Goal: Task Accomplishment & Management: Manage account settings

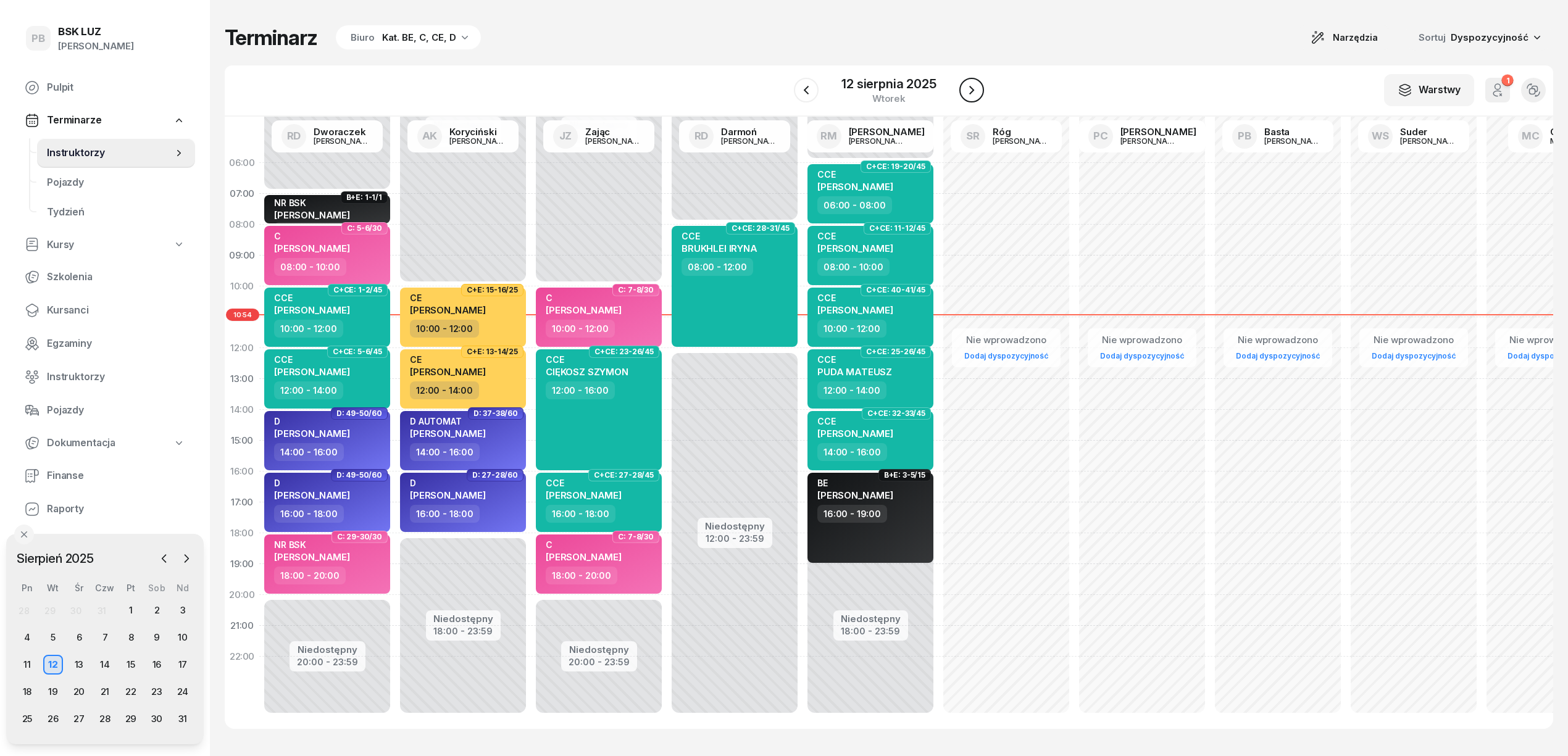
click at [973, 83] on icon "button" at bounding box center [972, 90] width 15 height 15
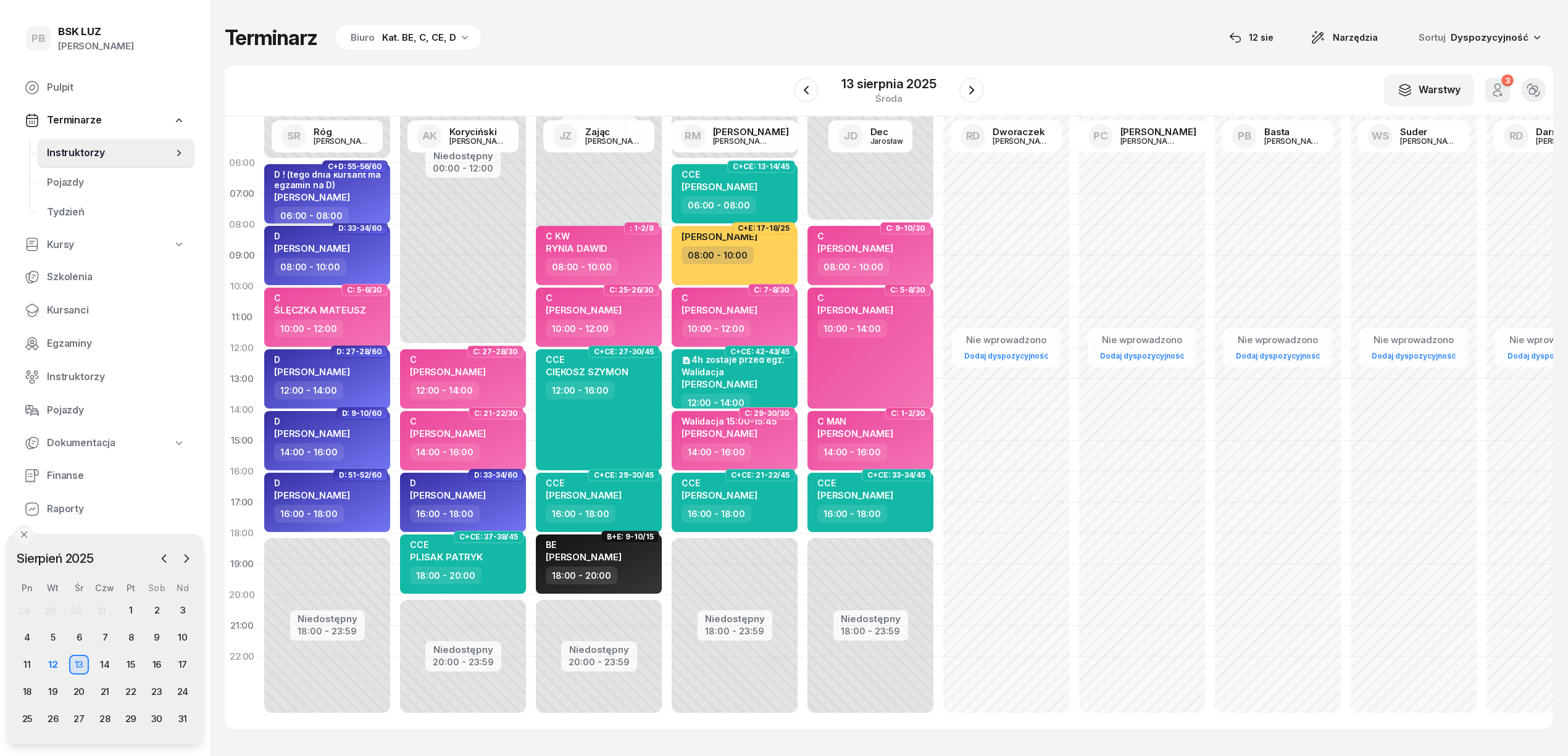
click at [371, 211] on div "06:00 - 08:00" at bounding box center [328, 216] width 108 height 18
select select "06"
select select "08"
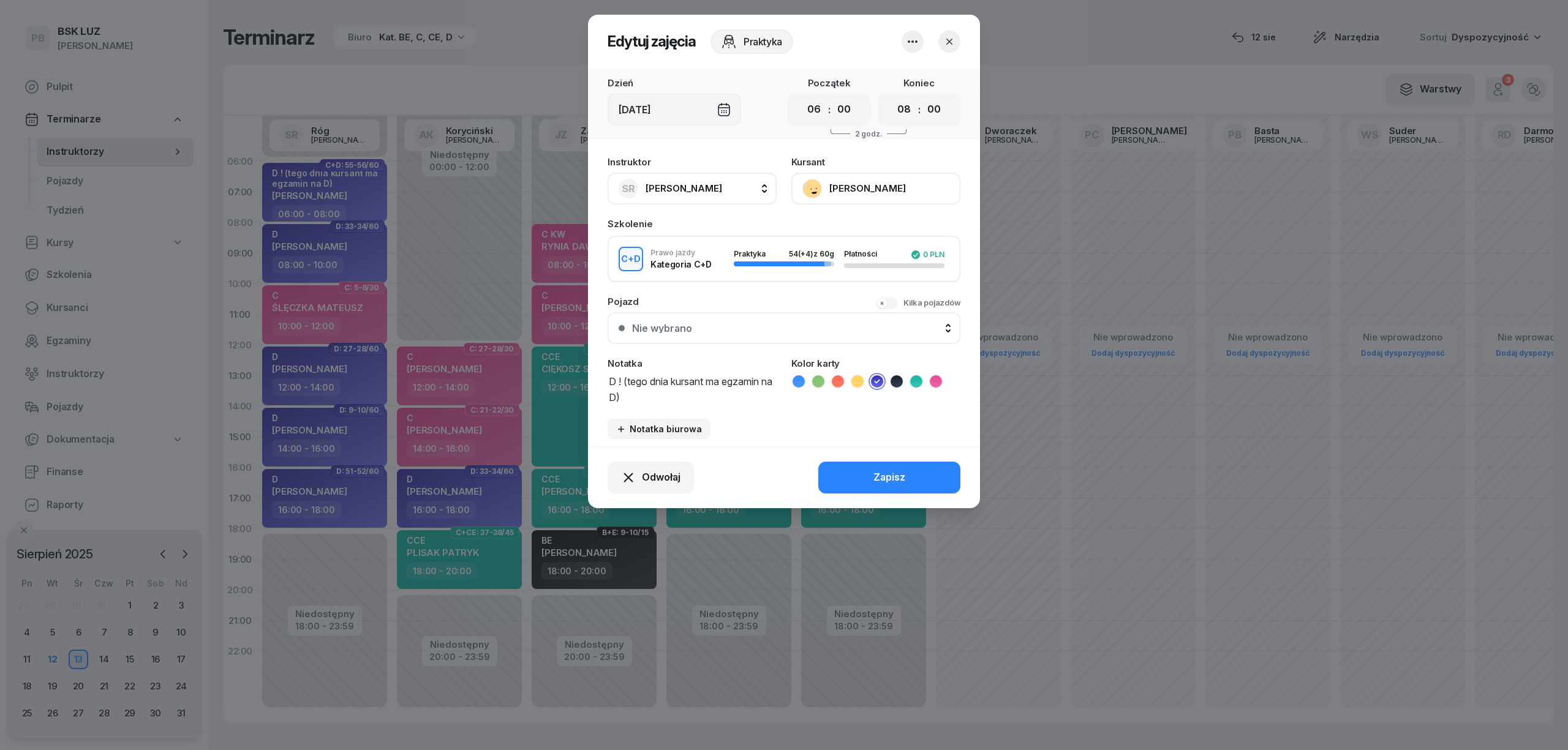
click at [875, 192] on button "[PERSON_NAME]" at bounding box center [876, 189] width 169 height 32
click at [948, 33] on button "button" at bounding box center [949, 41] width 22 height 22
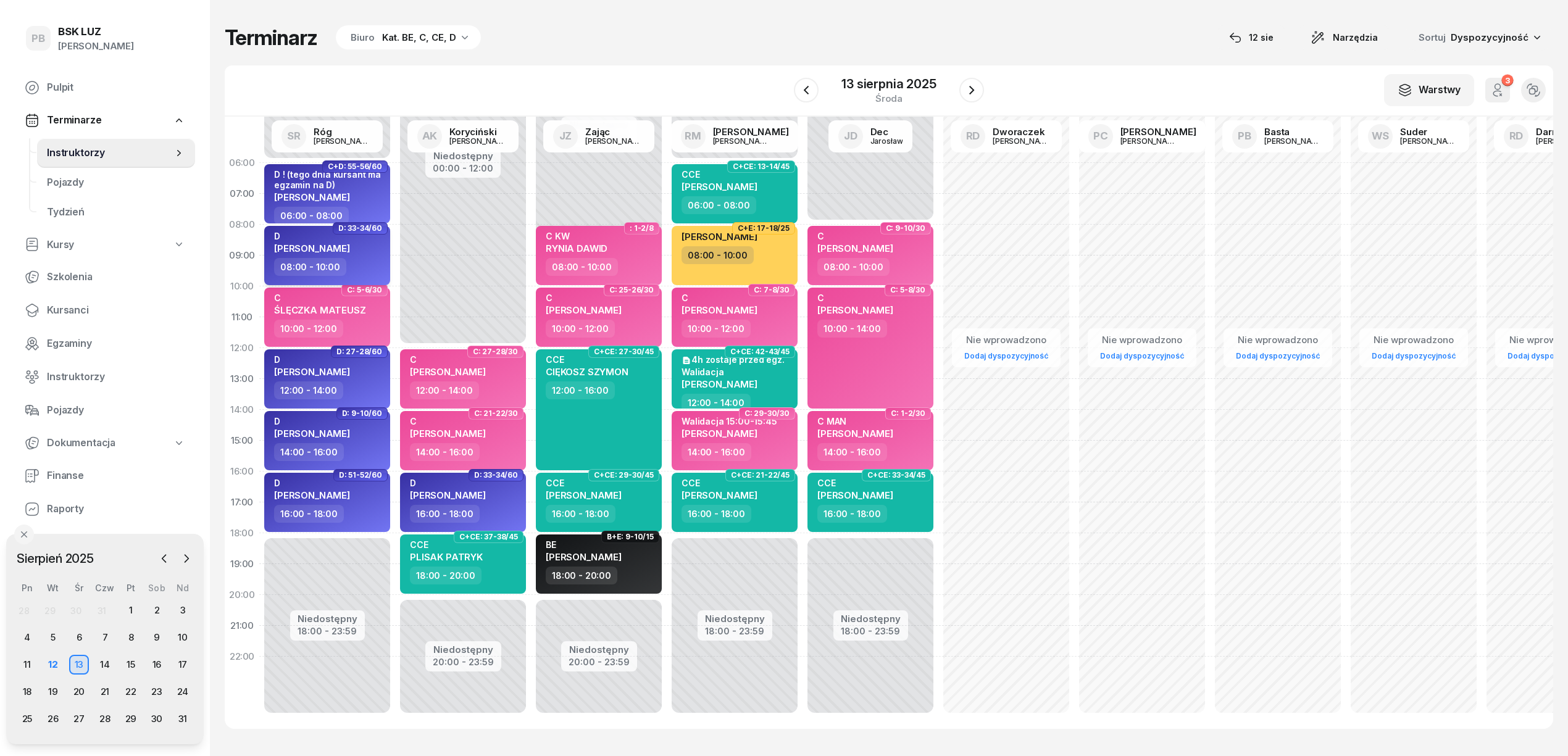
click at [321, 233] on div "D" at bounding box center [312, 237] width 76 height 11
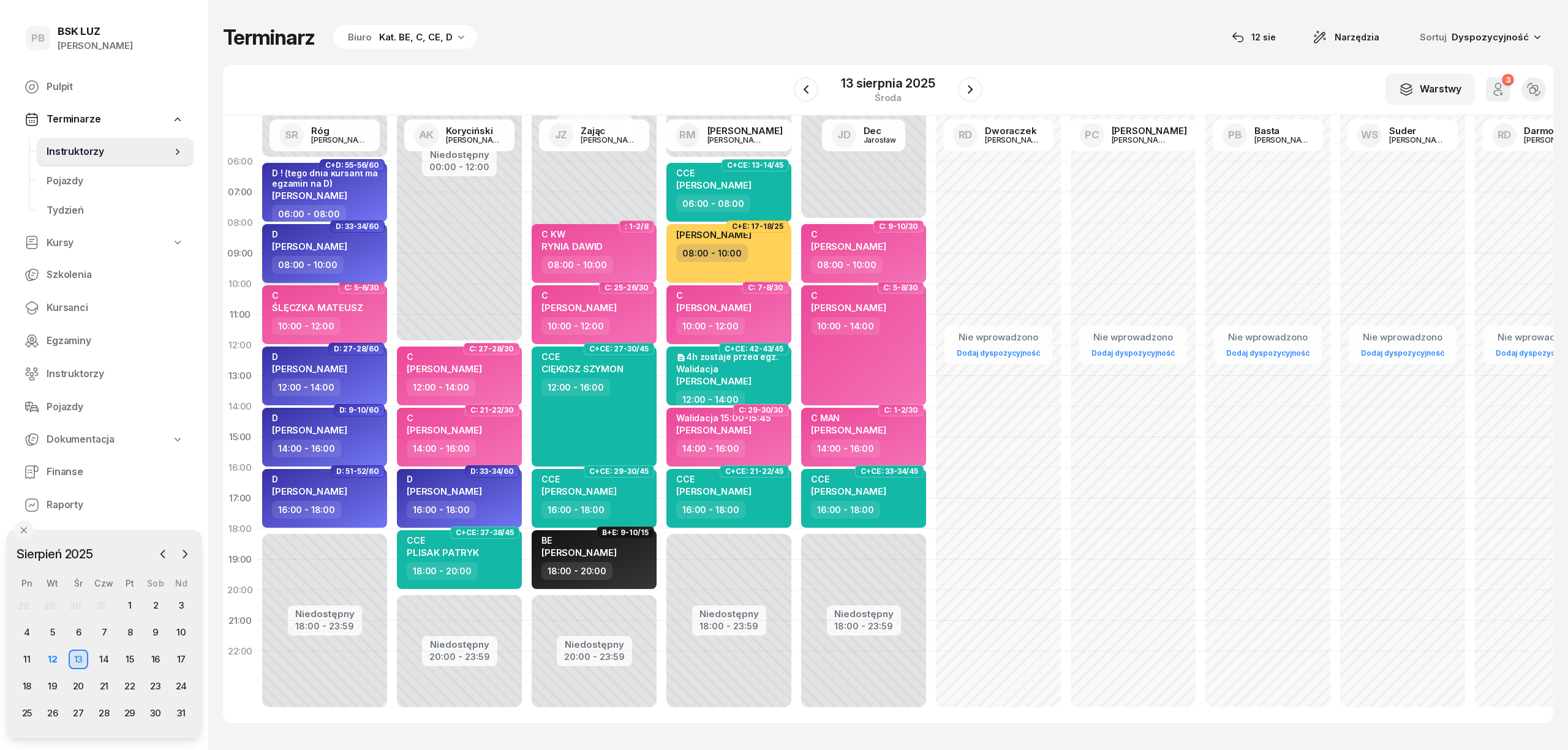
select select "08"
select select "10"
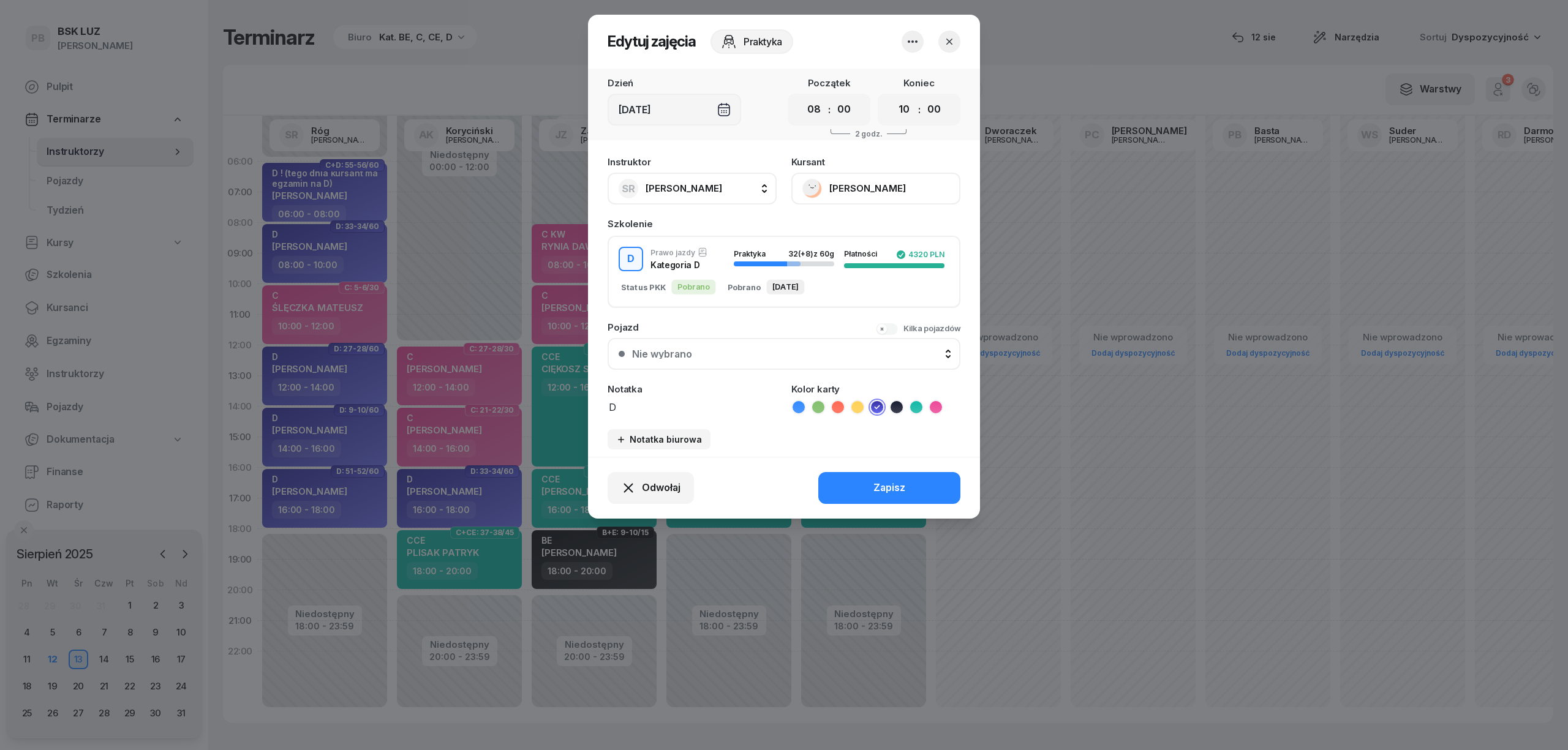
click at [841, 186] on button "[PERSON_NAME]" at bounding box center [876, 189] width 169 height 32
click at [943, 49] on button "button" at bounding box center [949, 41] width 22 height 22
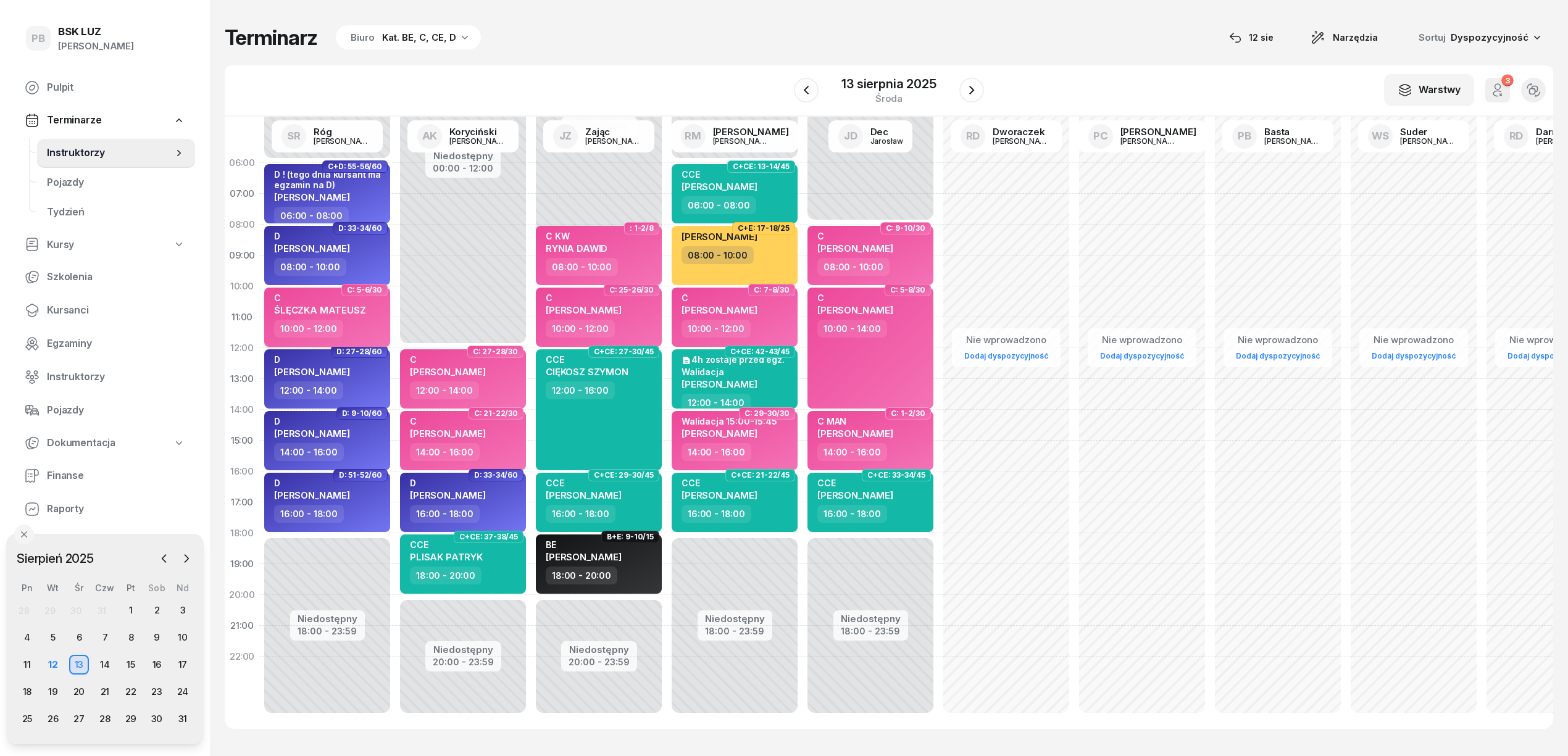
click at [338, 307] on span "ŚLĘCZKA MATEUSZ" at bounding box center [320, 310] width 92 height 11
select select "10"
select select "12"
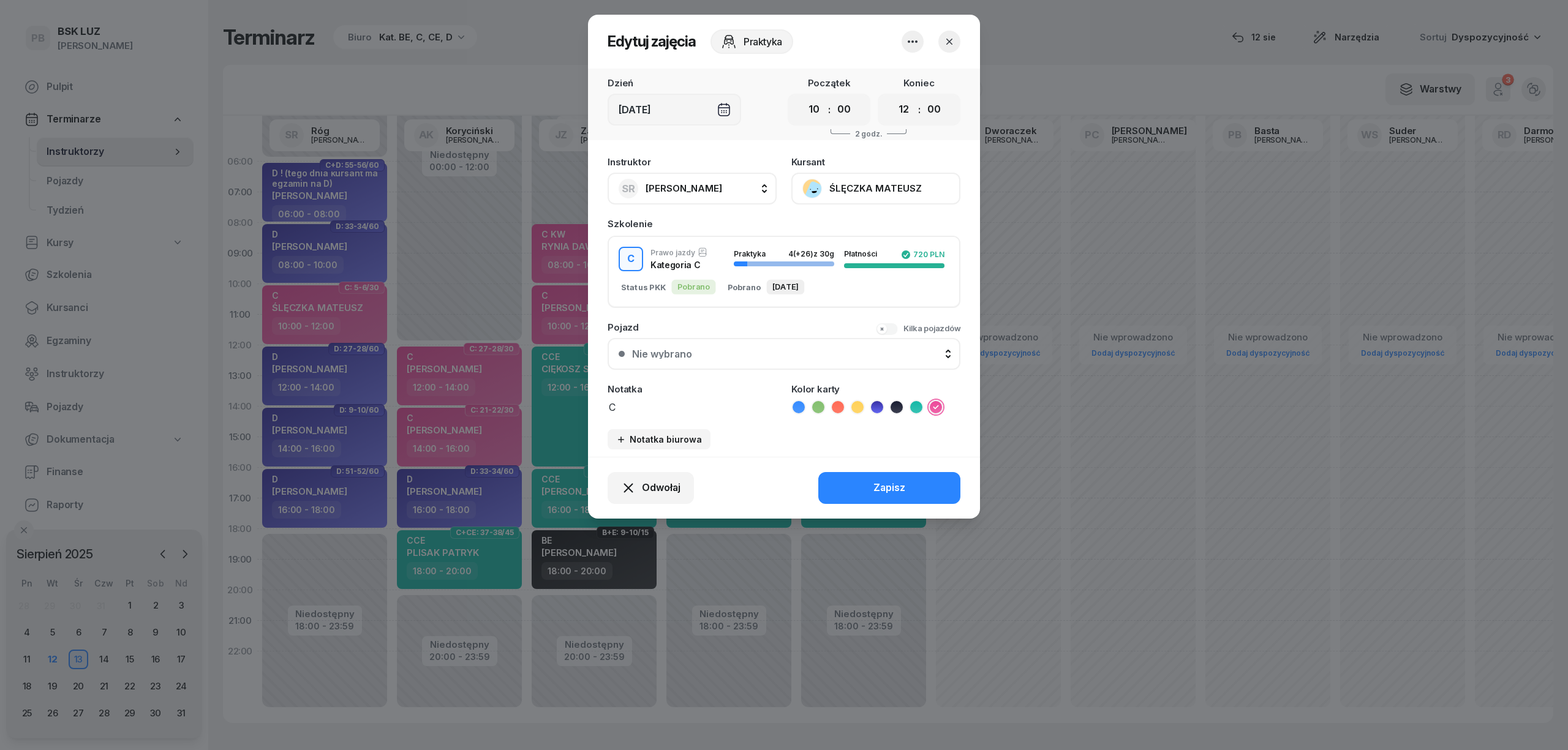
click at [860, 199] on button "ŚLĘCZKA MATEUSZ" at bounding box center [876, 189] width 169 height 32
click at [952, 40] on icon "button" at bounding box center [949, 41] width 12 height 12
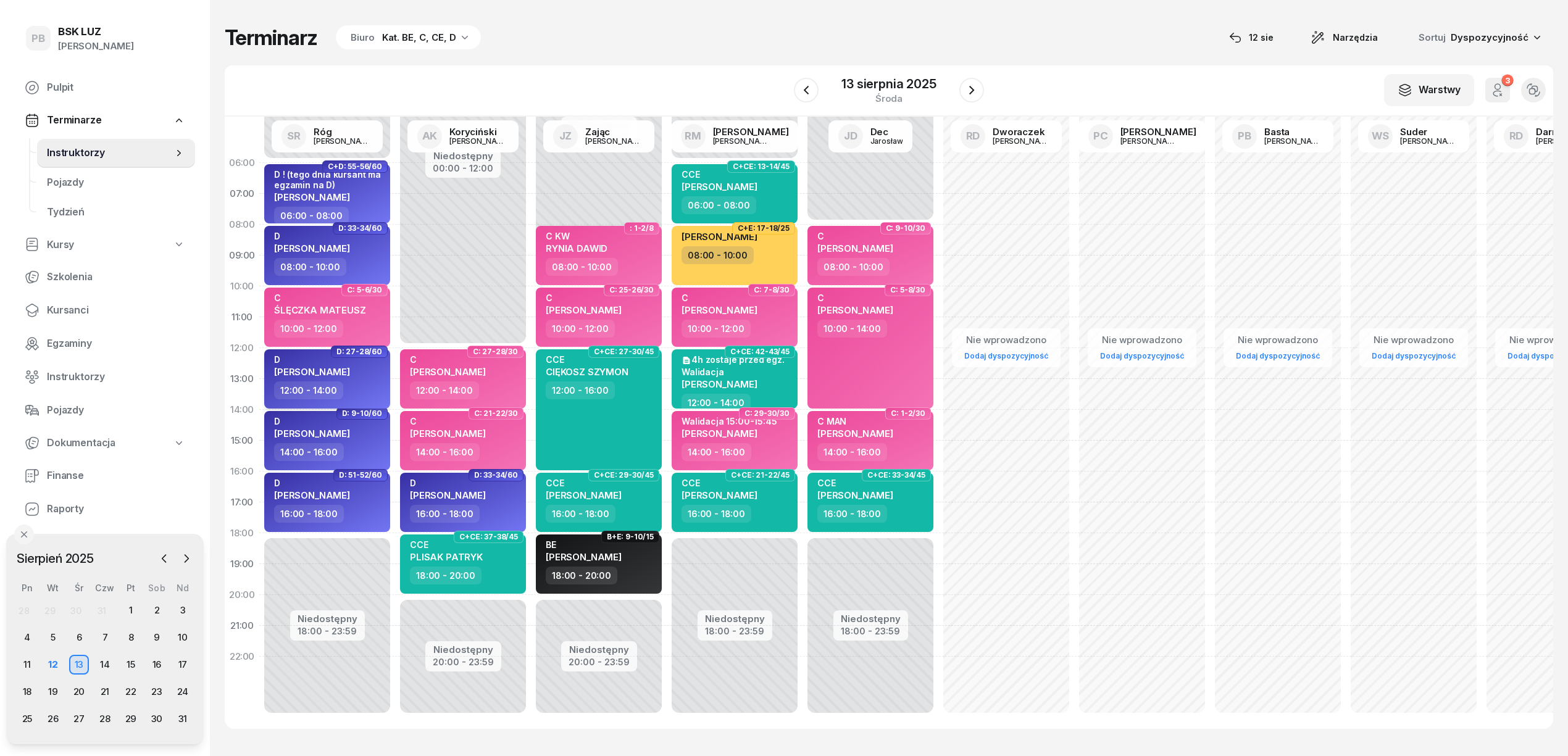
click at [360, 362] on div "D PAWEŁEK MARCIN" at bounding box center [328, 368] width 108 height 27
select select "12"
select select "14"
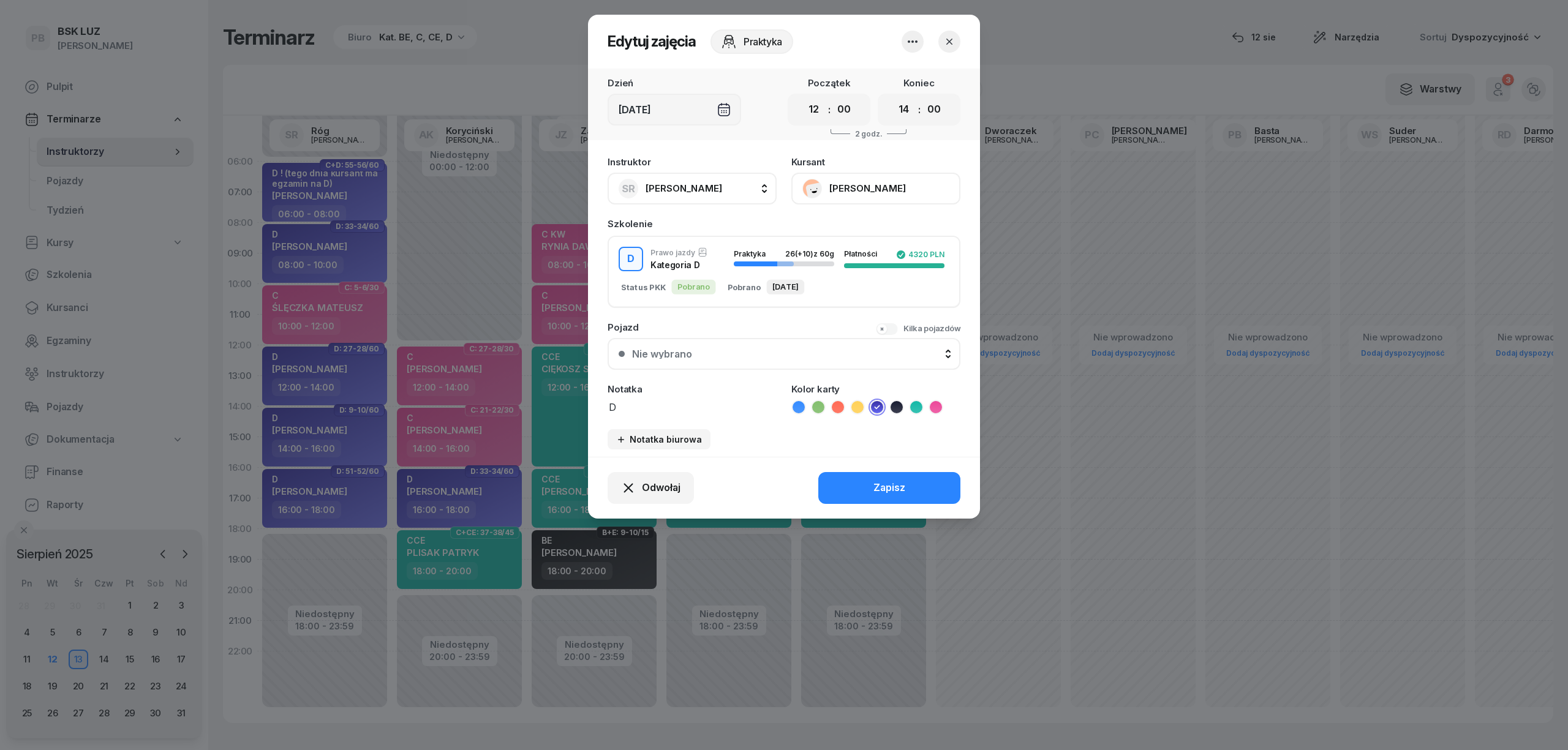
click at [841, 182] on button "[PERSON_NAME]" at bounding box center [876, 189] width 169 height 32
click at [946, 41] on icon "button" at bounding box center [949, 41] width 12 height 12
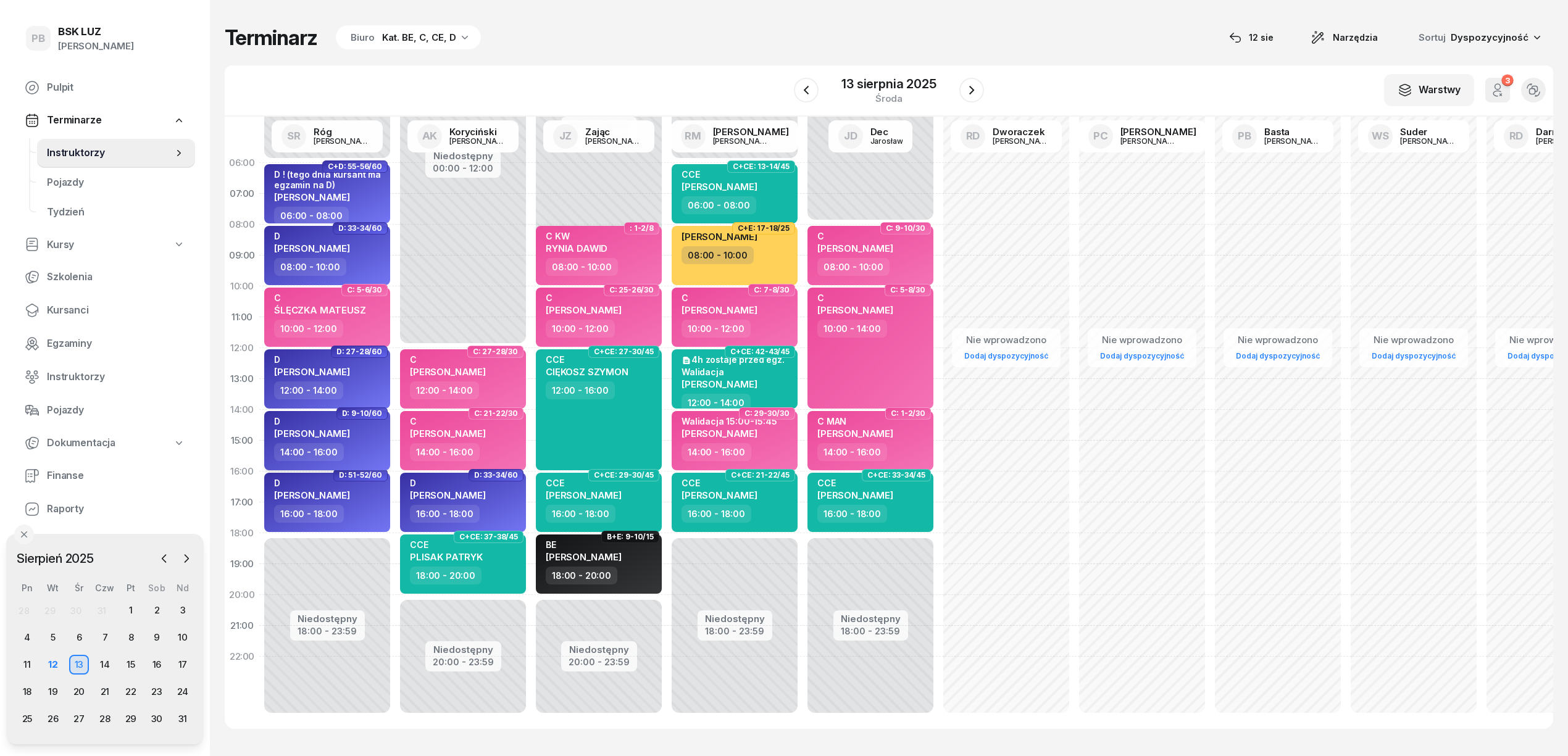
click at [350, 437] on span "[PERSON_NAME]" at bounding box center [312, 433] width 76 height 11
select select "14"
select select "16"
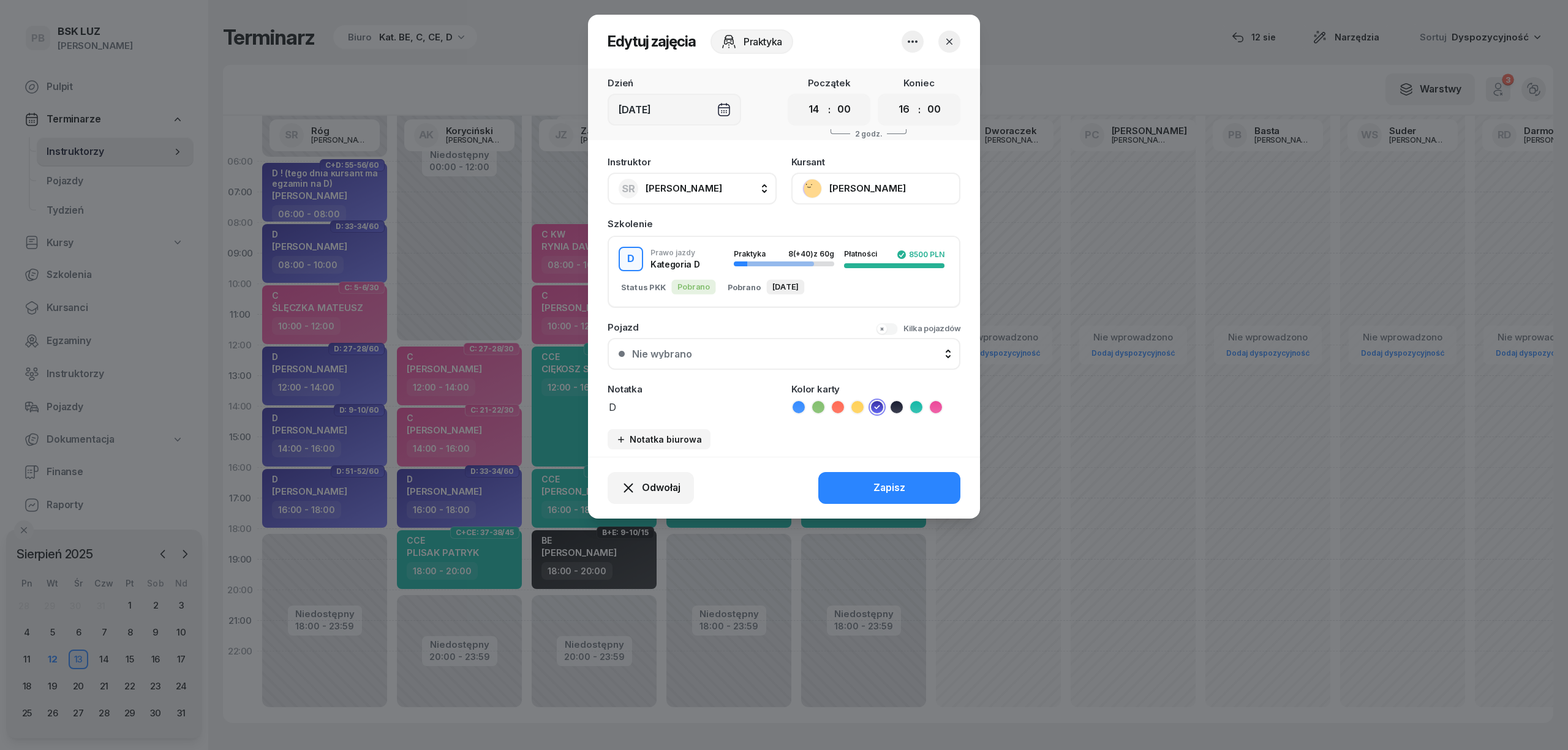
click at [899, 187] on button "[PERSON_NAME]" at bounding box center [876, 189] width 169 height 32
click at [952, 37] on icon "button" at bounding box center [949, 41] width 12 height 12
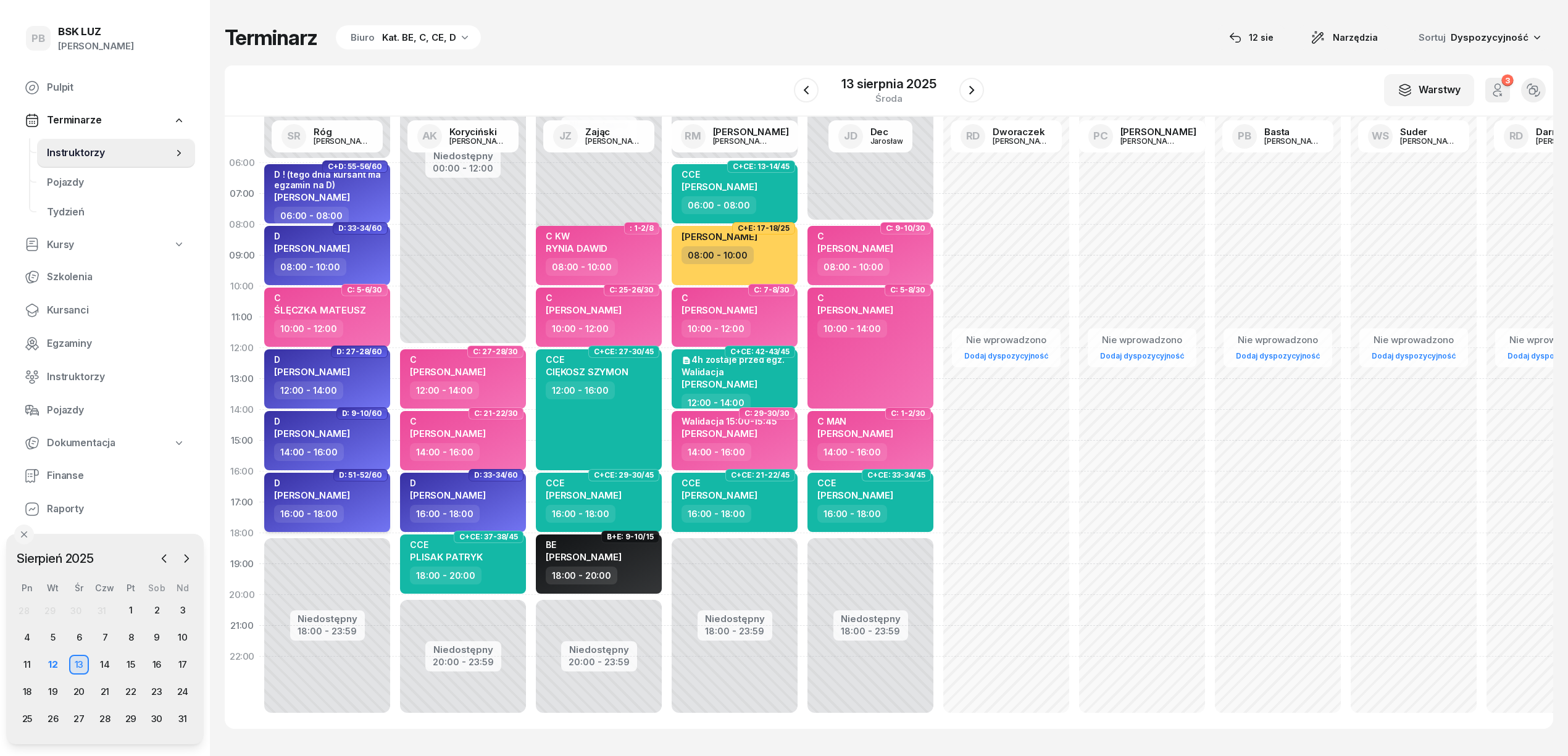
click at [359, 507] on div "16:00 - 18:00" at bounding box center [328, 514] width 108 height 18
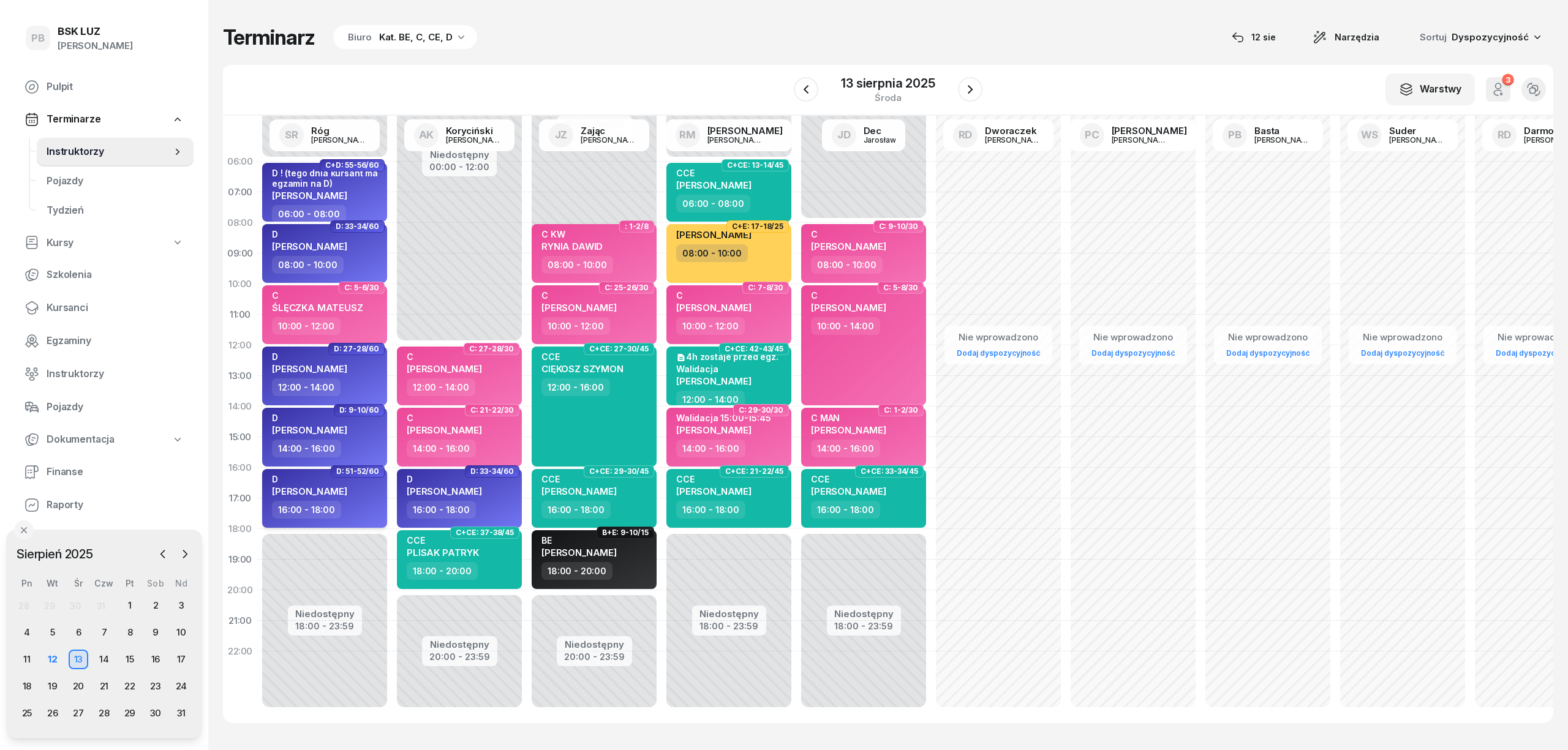
select select "16"
select select "18"
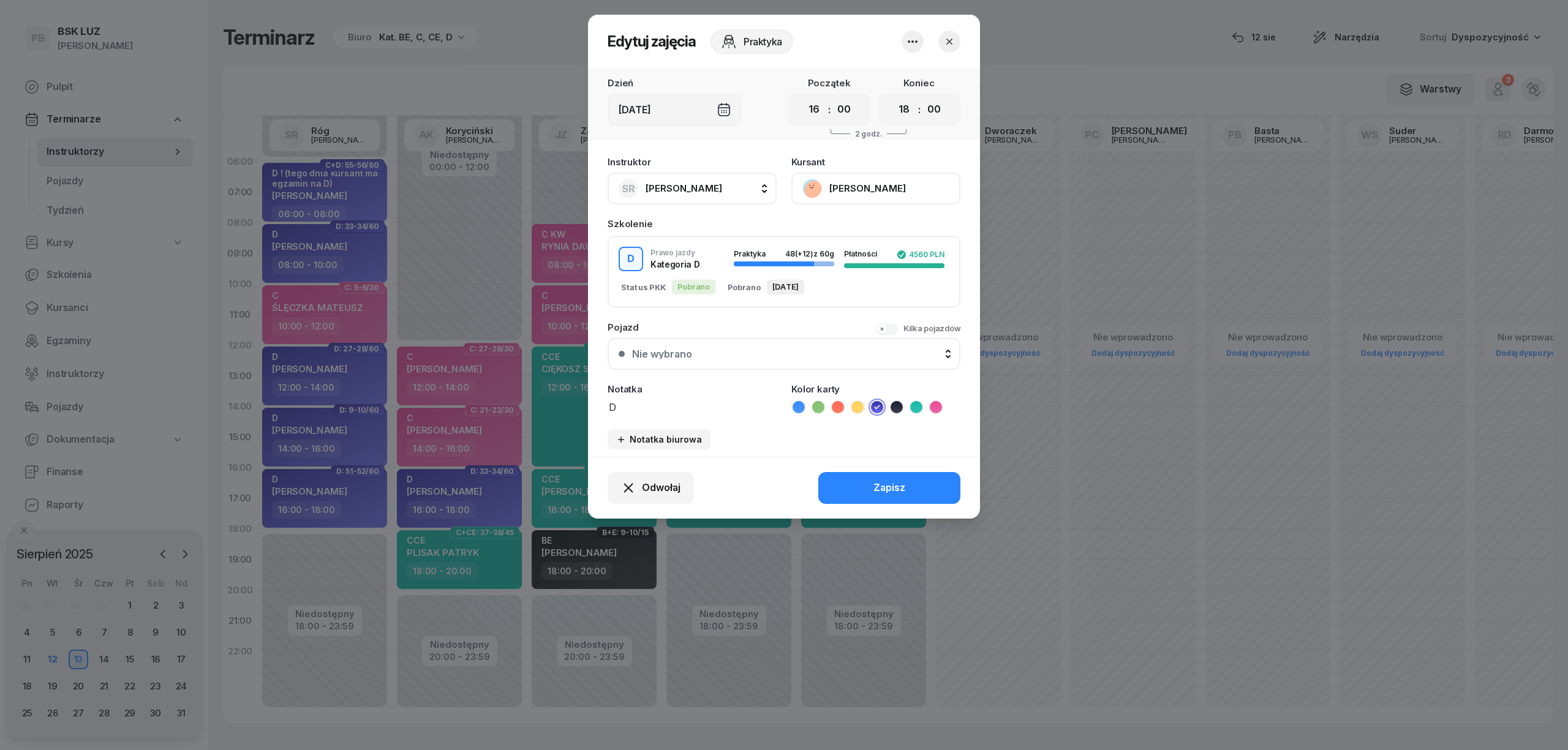
click at [860, 193] on button "[PERSON_NAME]" at bounding box center [876, 189] width 169 height 32
click at [951, 41] on icon "button" at bounding box center [949, 41] width 12 height 12
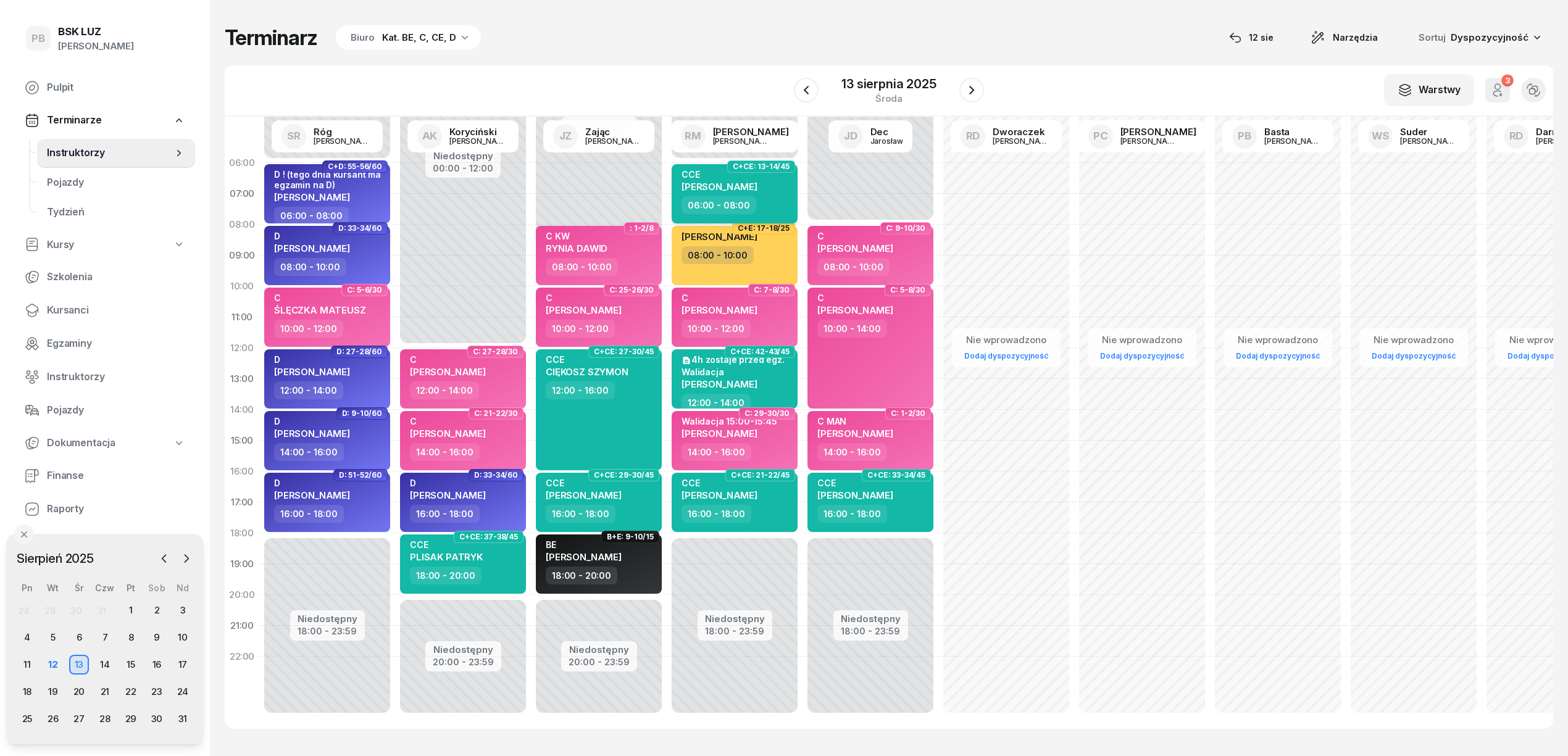
click at [784, 200] on div "06:00 - 08:00" at bounding box center [736, 205] width 108 height 18
select select "06"
select select "08"
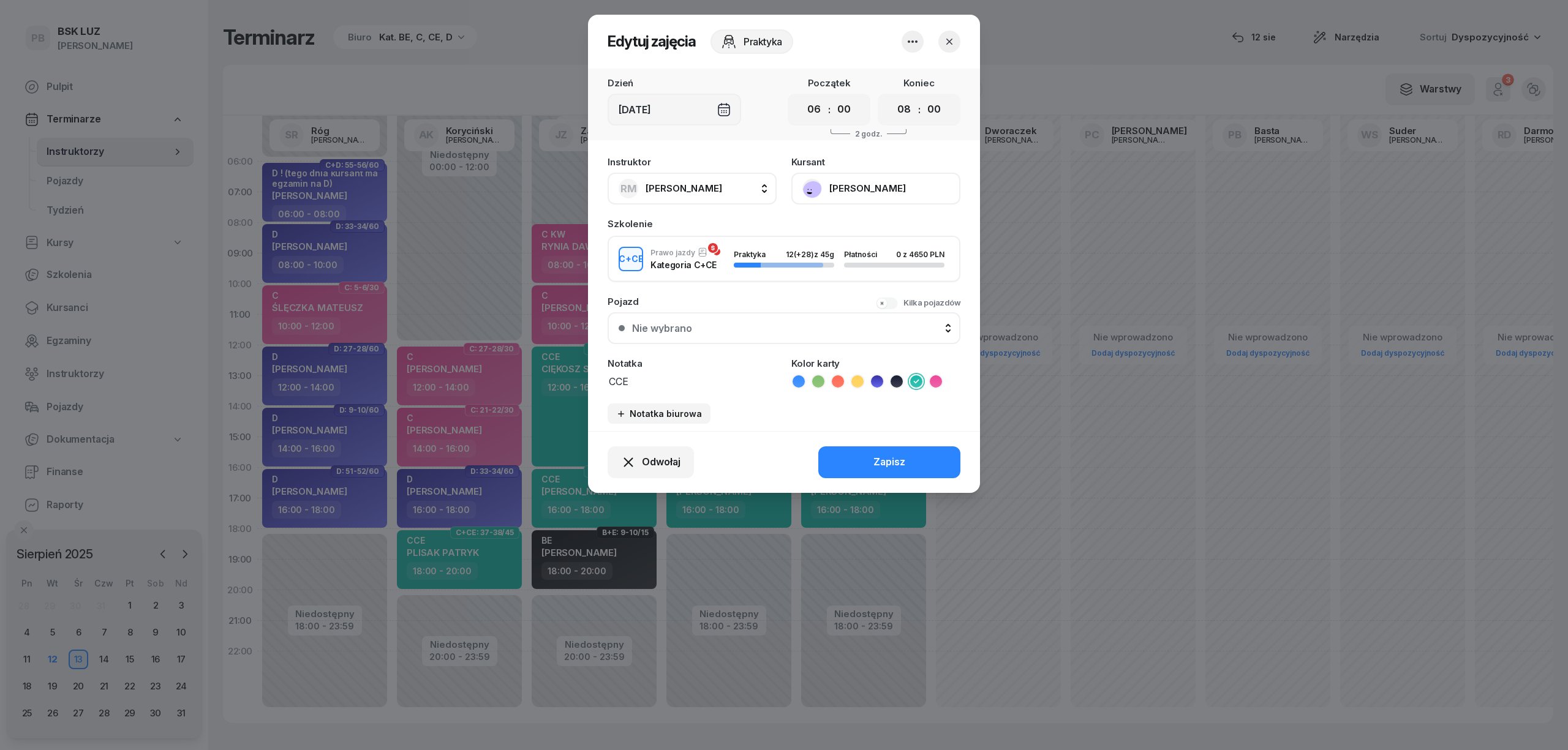
click at [849, 179] on button "[PERSON_NAME]" at bounding box center [876, 189] width 169 height 32
click at [947, 37] on icon "button" at bounding box center [949, 41] width 12 height 12
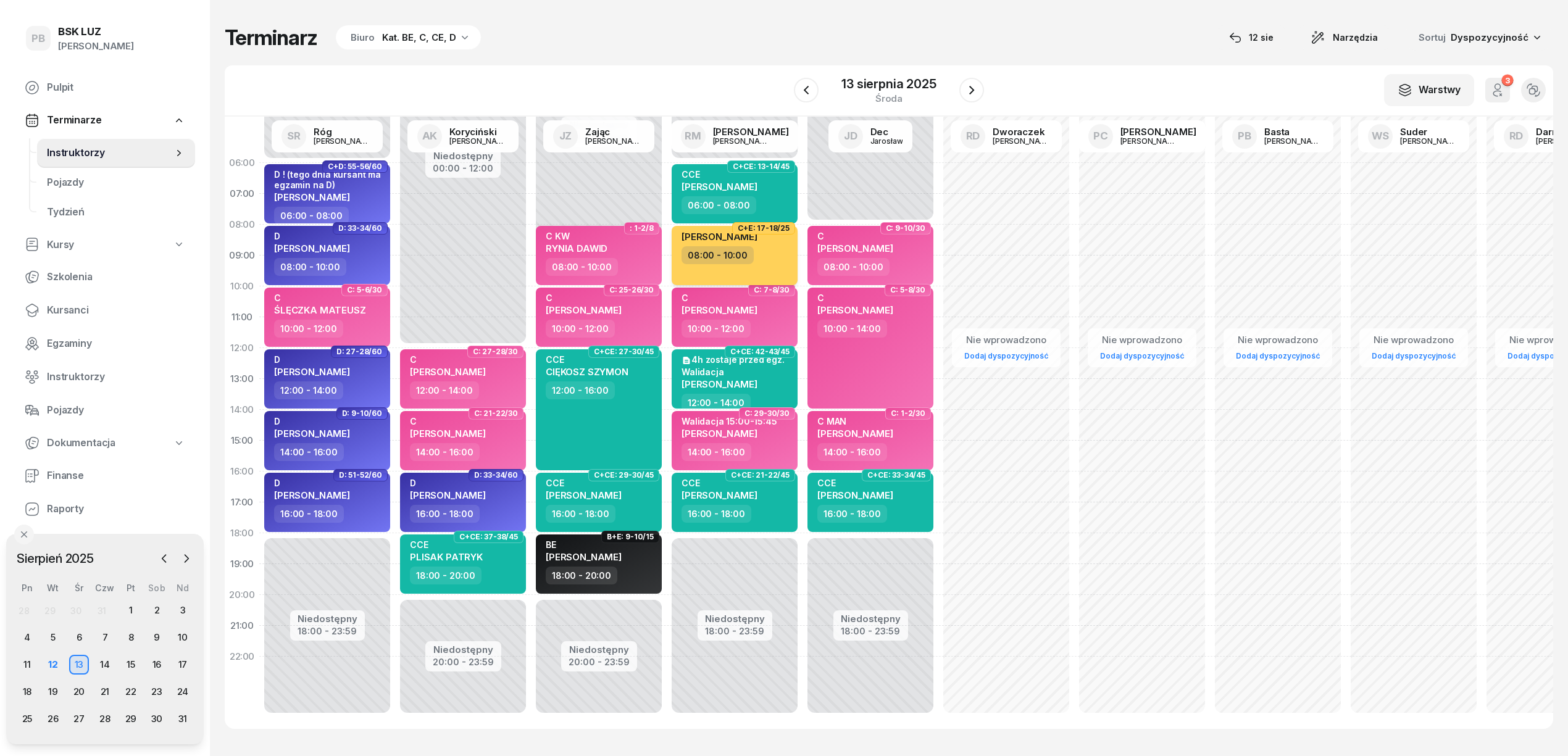
click at [776, 255] on div "08:00 - 10:00" at bounding box center [736, 255] width 108 height 18
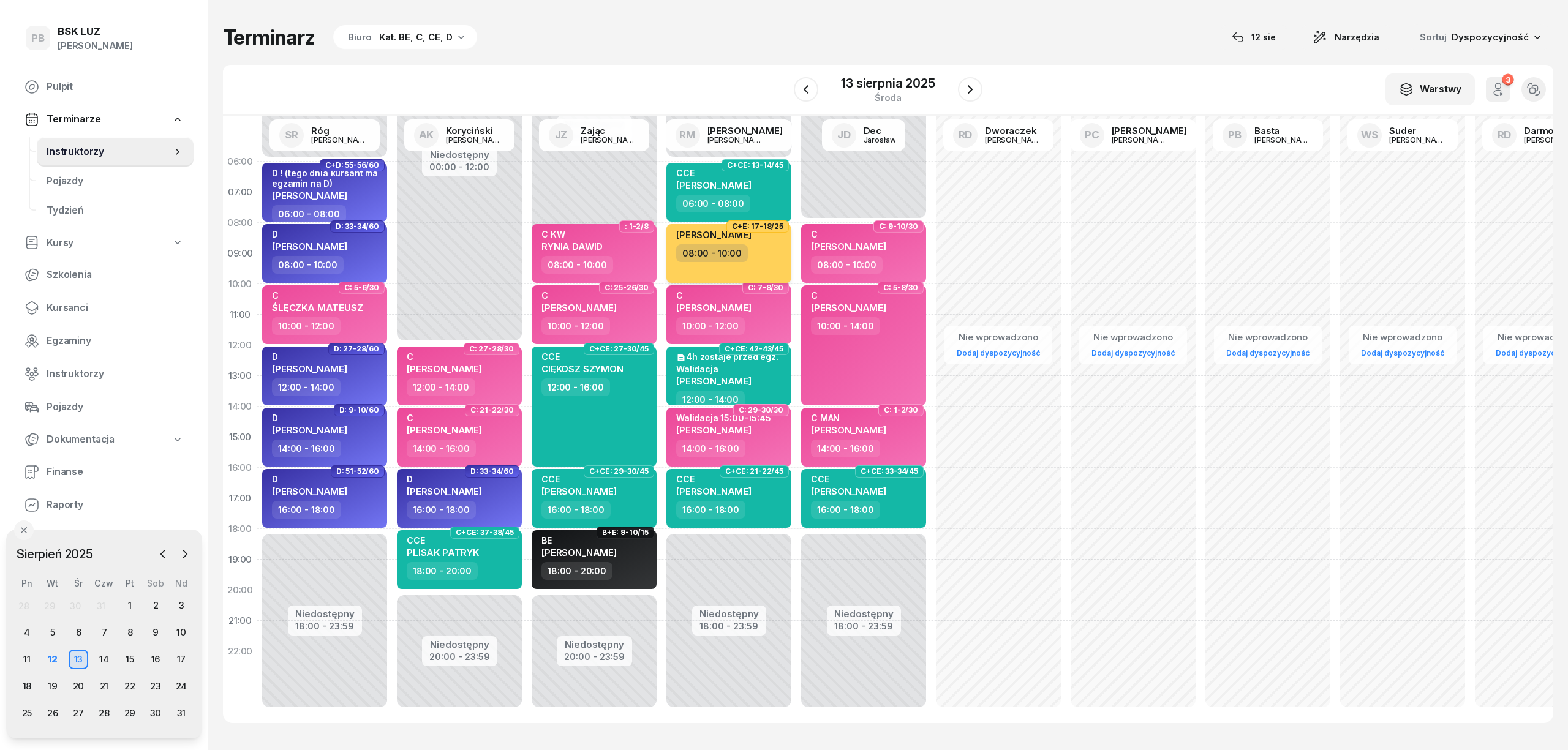
select select "08"
select select "10"
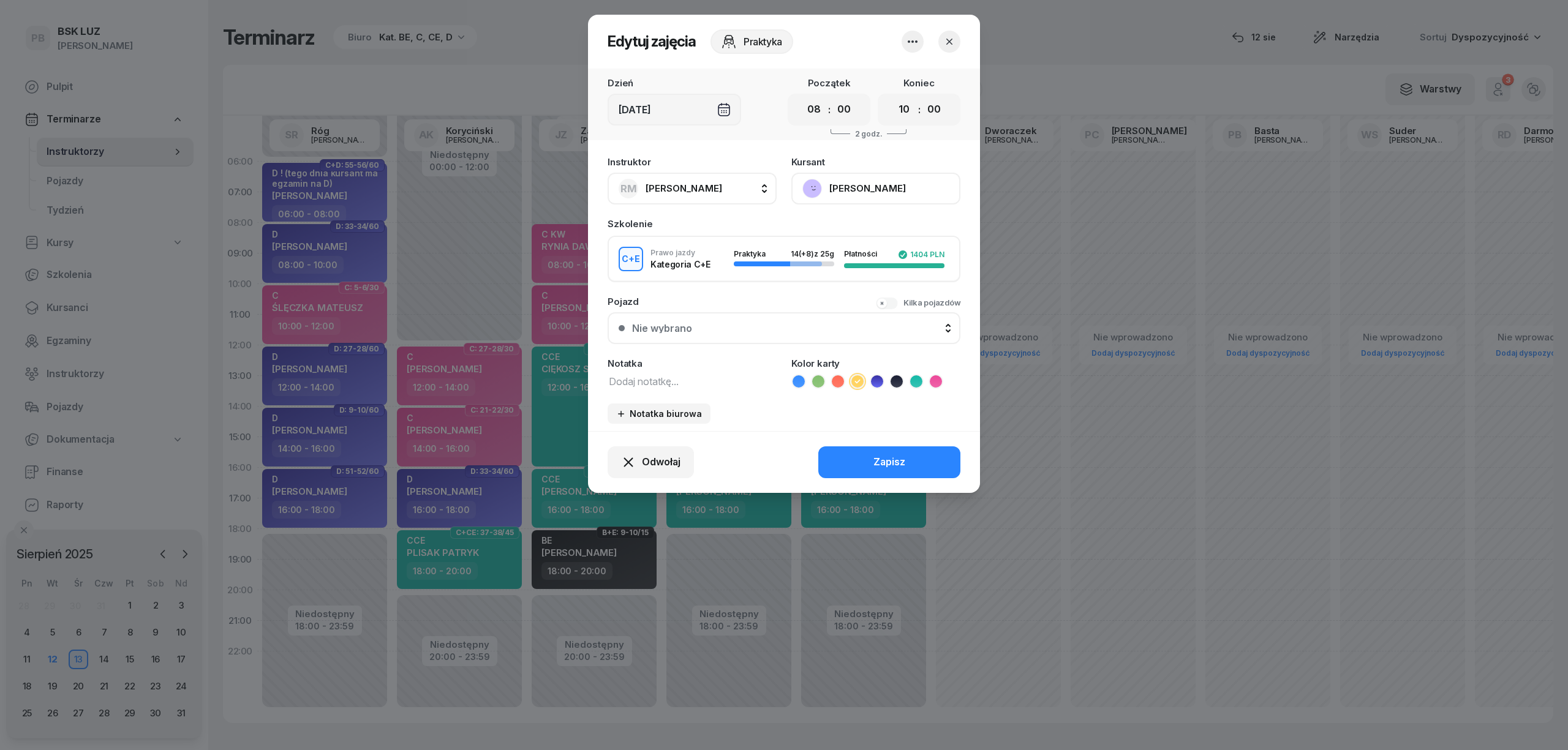
click at [886, 200] on button "[PERSON_NAME]" at bounding box center [876, 189] width 169 height 32
click at [944, 42] on icon "button" at bounding box center [949, 41] width 12 height 12
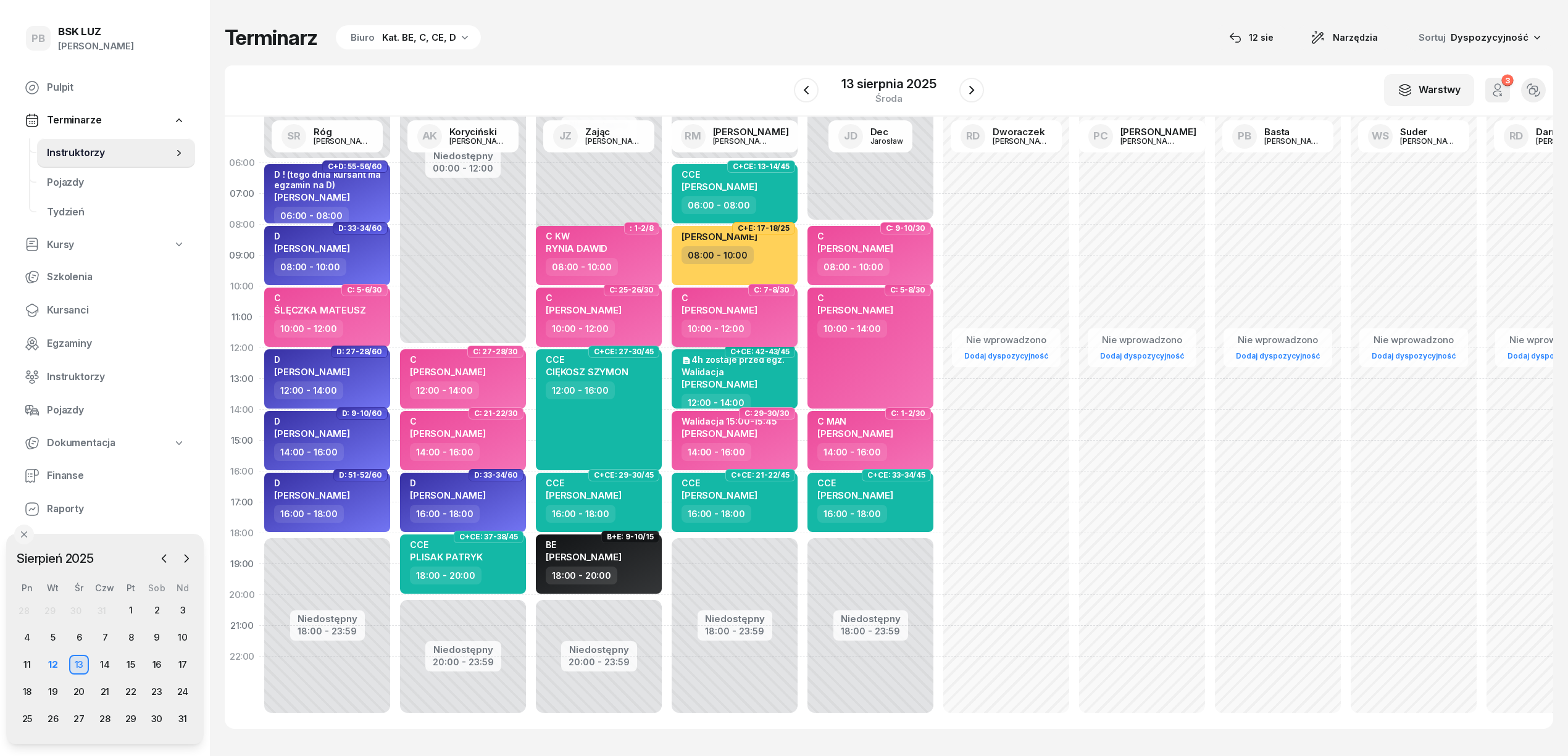
click at [757, 314] on div "C MIŚKIEWICZ KAROLINA" at bounding box center [720, 306] width 76 height 27
select select "10"
select select "12"
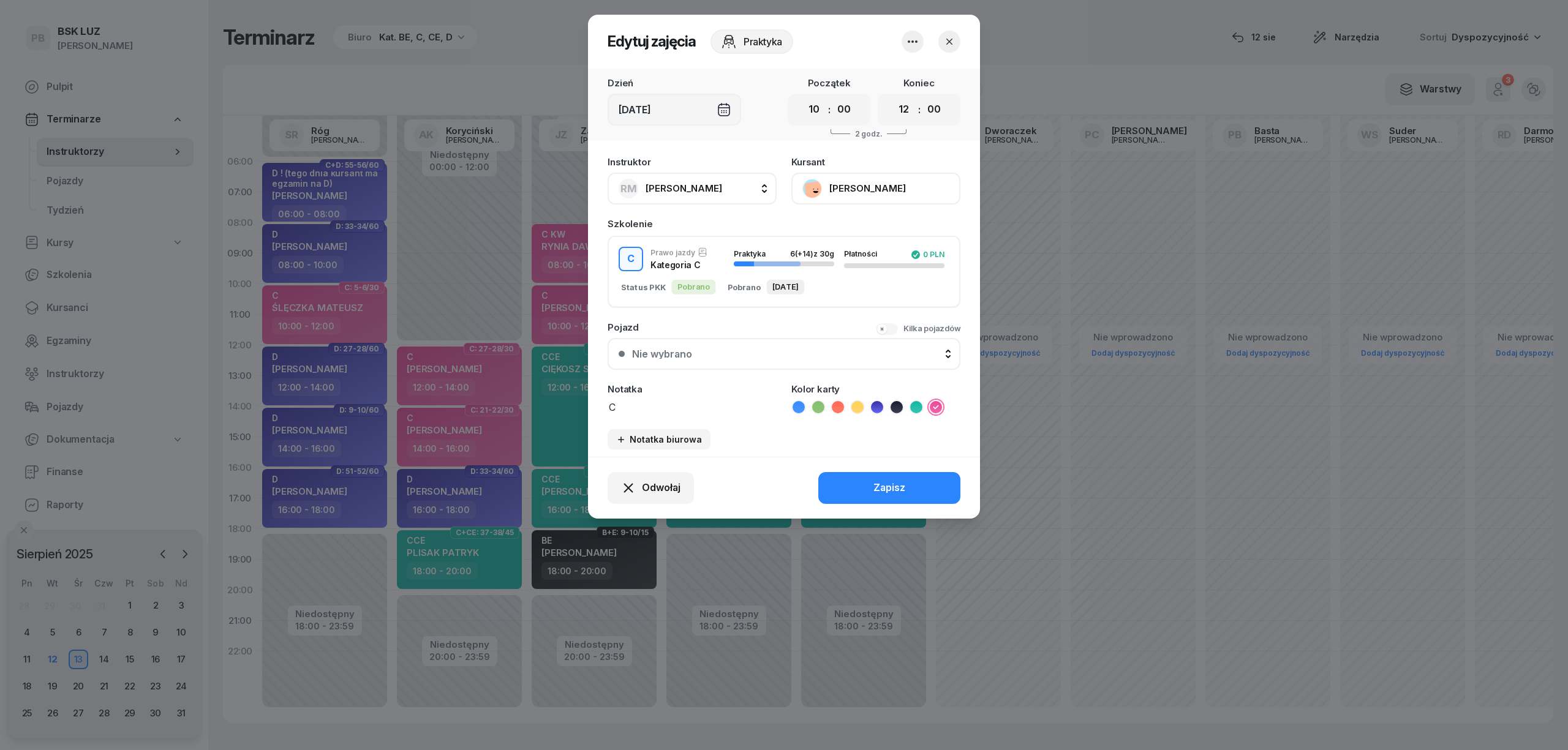
click at [861, 184] on button "[PERSON_NAME]" at bounding box center [876, 189] width 169 height 32
click at [946, 487] on button "Zapisz" at bounding box center [889, 488] width 142 height 32
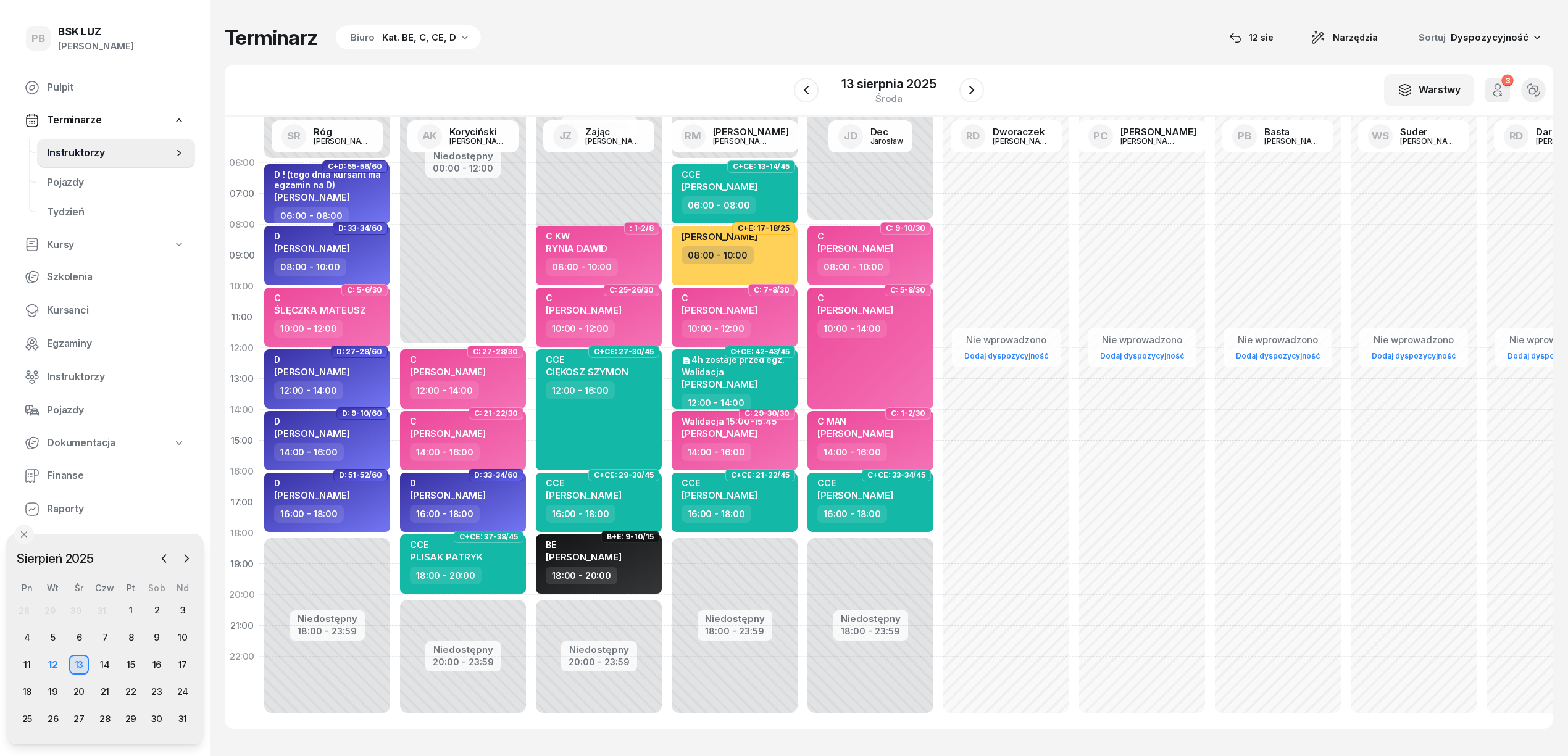
click at [751, 384] on div "[PERSON_NAME]" at bounding box center [733, 384] width 103 height 11
select select "12"
select select "14"
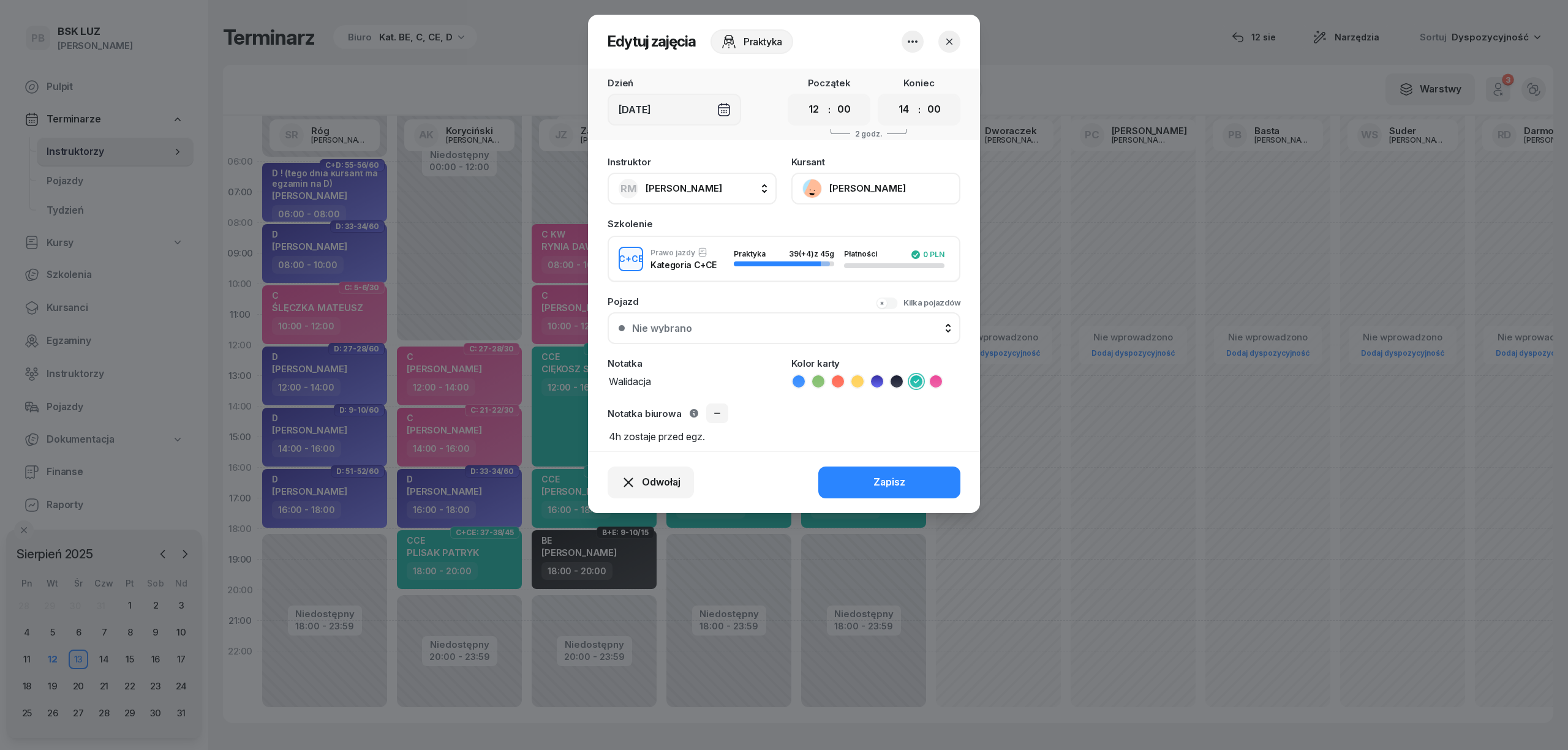
click at [858, 184] on button "[PERSON_NAME]" at bounding box center [876, 189] width 169 height 32
click at [951, 41] on icon "button" at bounding box center [949, 41] width 12 height 12
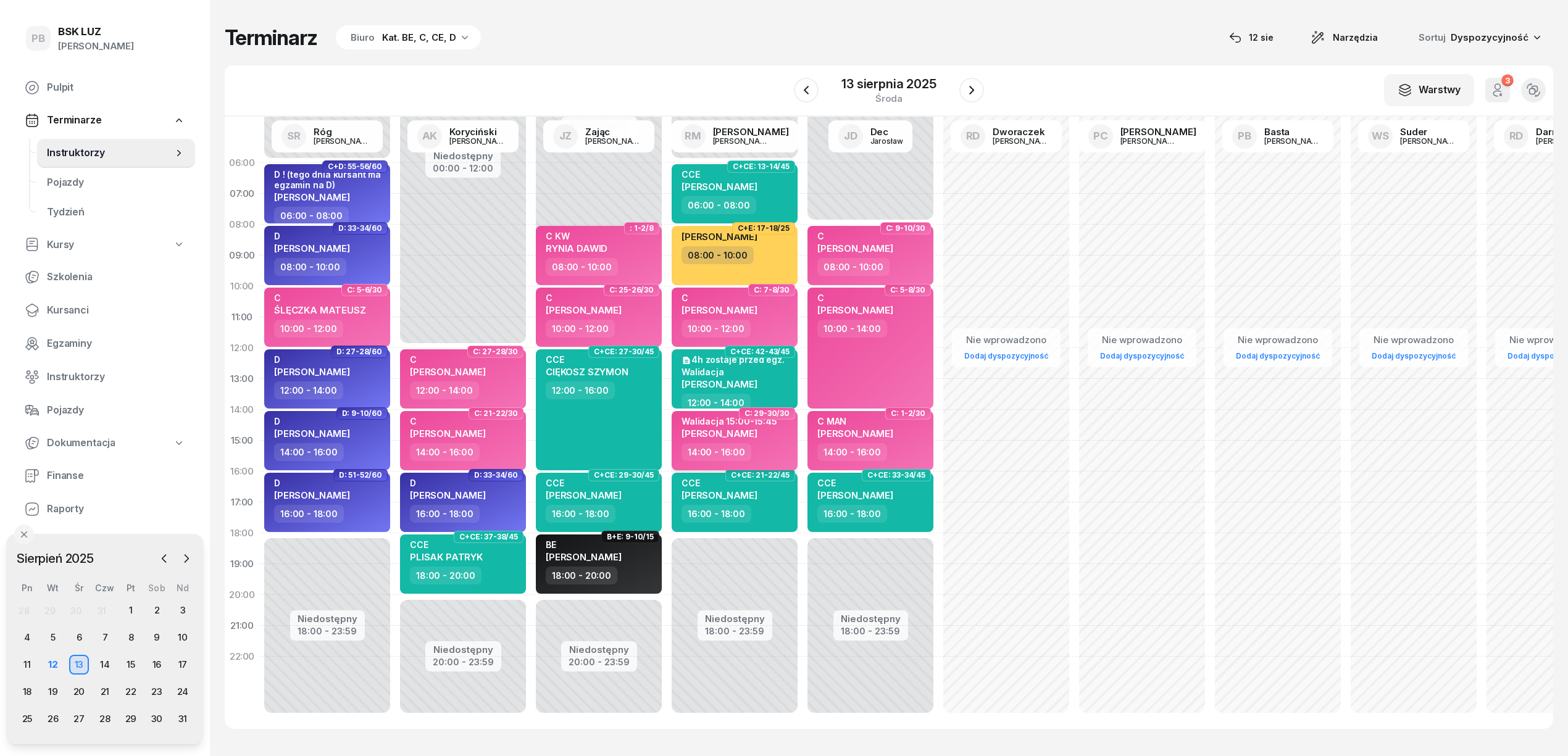
click at [756, 437] on span "[PERSON_NAME]" at bounding box center [720, 433] width 76 height 11
select select "14"
select select "16"
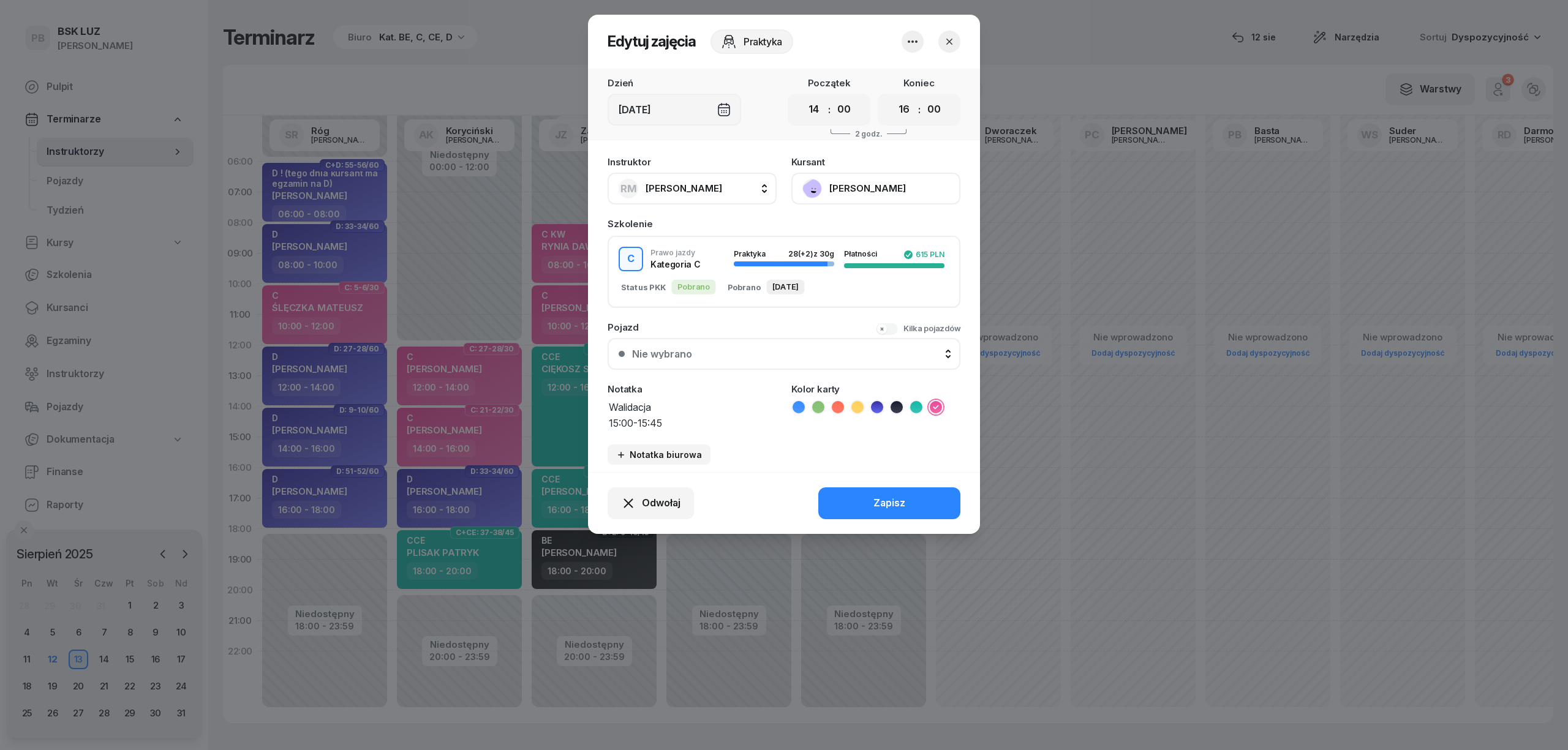
click at [940, 200] on button "[PERSON_NAME]" at bounding box center [876, 189] width 169 height 32
click at [946, 45] on icon "button" at bounding box center [949, 41] width 12 height 12
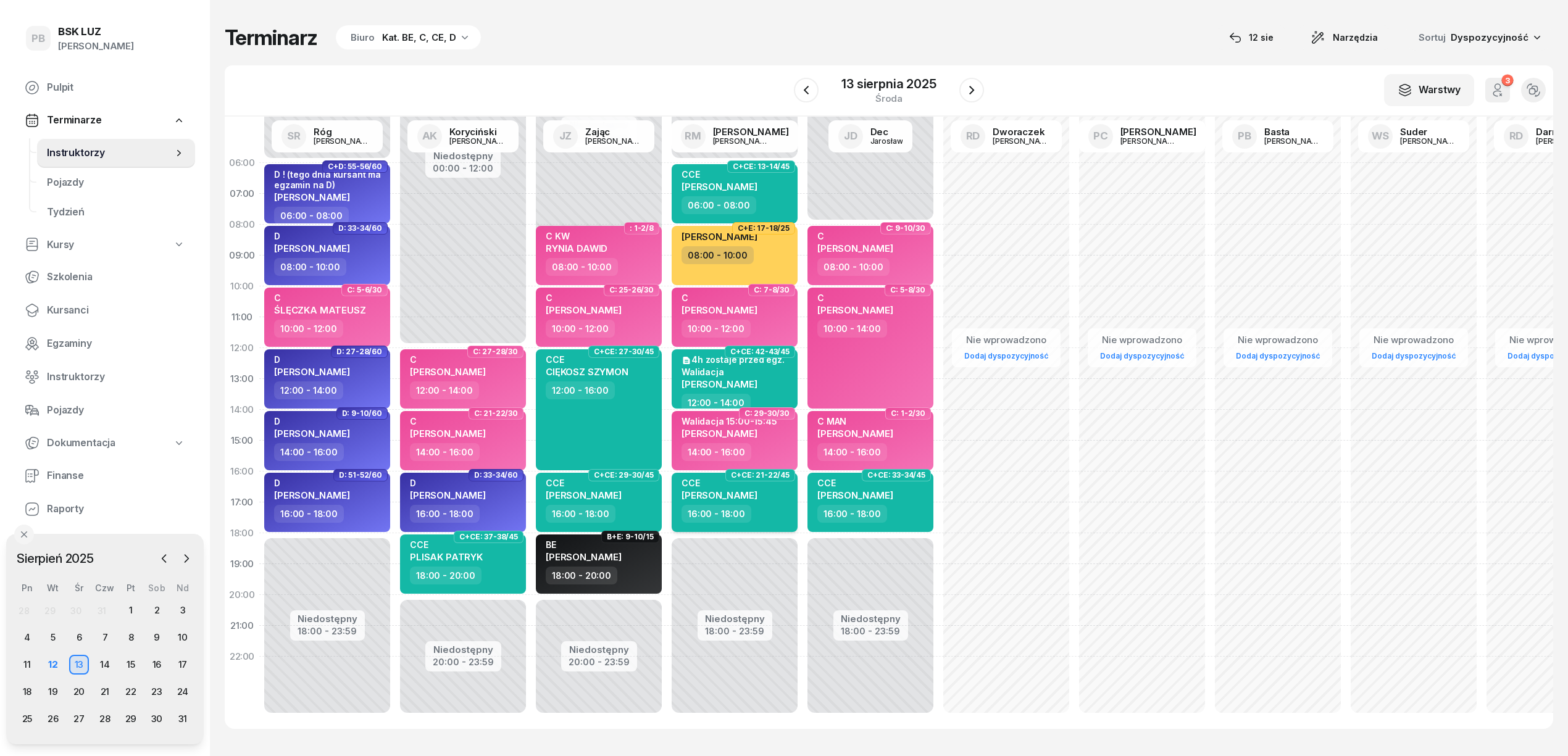
click at [757, 491] on span "[PERSON_NAME]" at bounding box center [720, 495] width 76 height 11
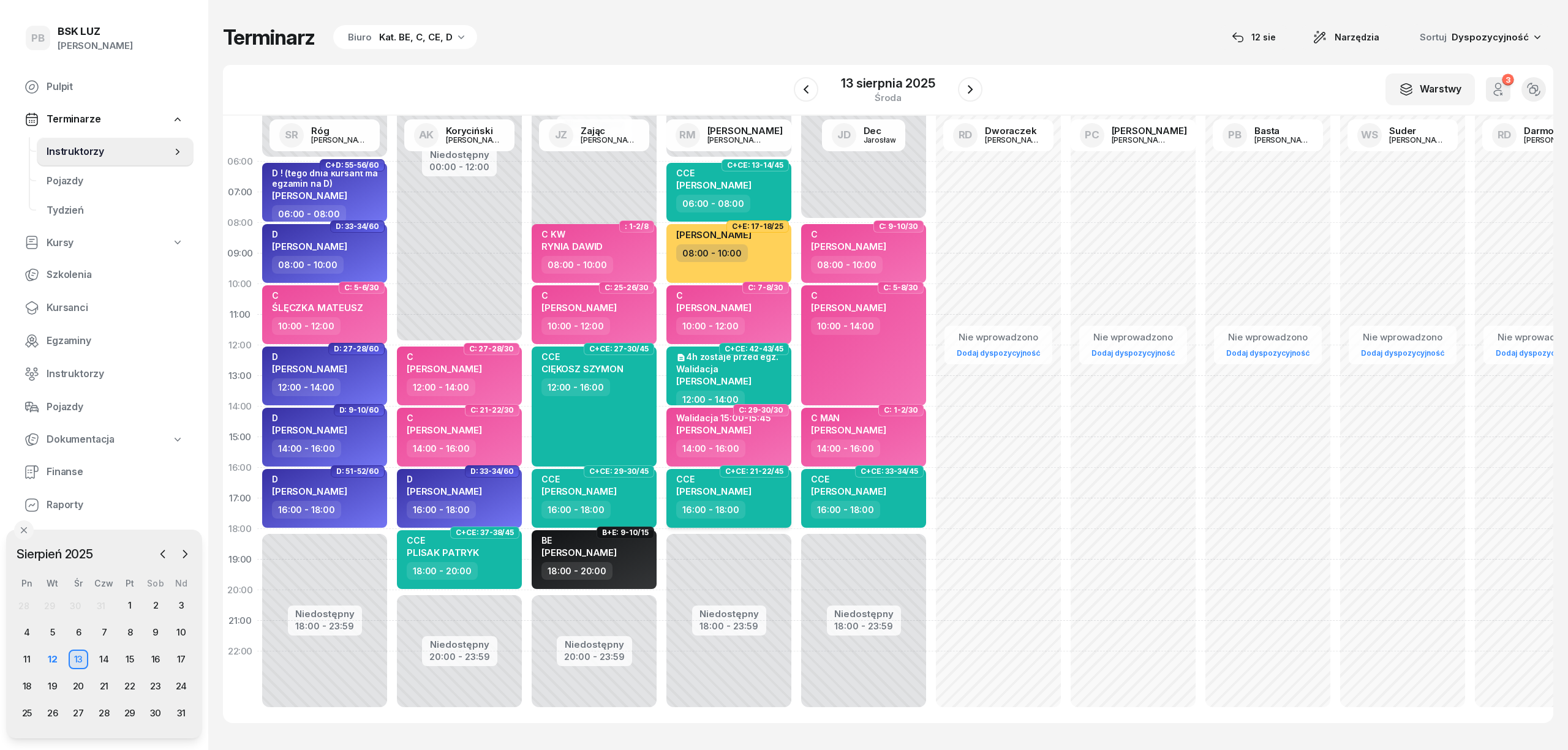
select select "16"
select select "18"
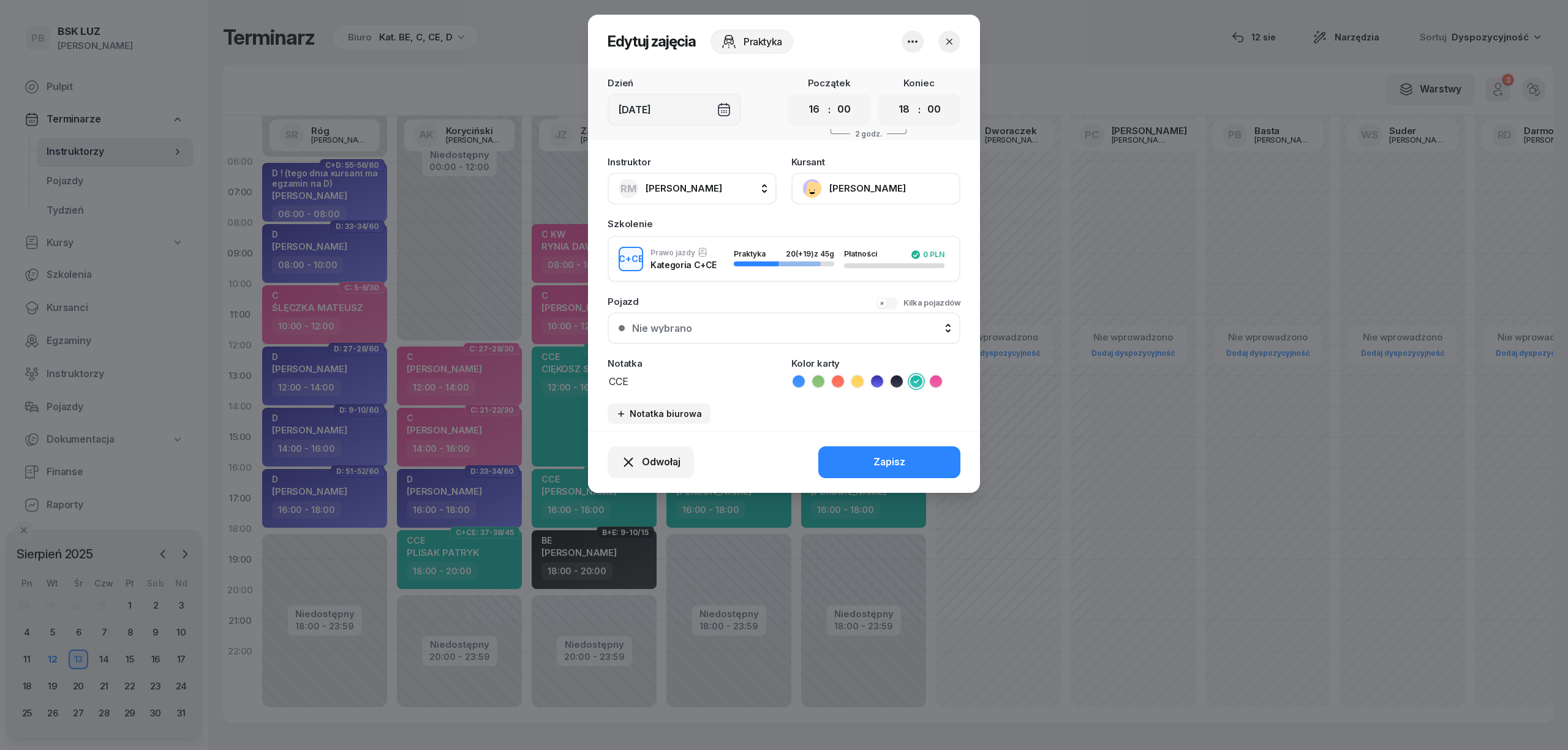
click at [876, 201] on button "[PERSON_NAME]" at bounding box center [876, 189] width 169 height 32
click at [950, 35] on icon "button" at bounding box center [949, 41] width 12 height 12
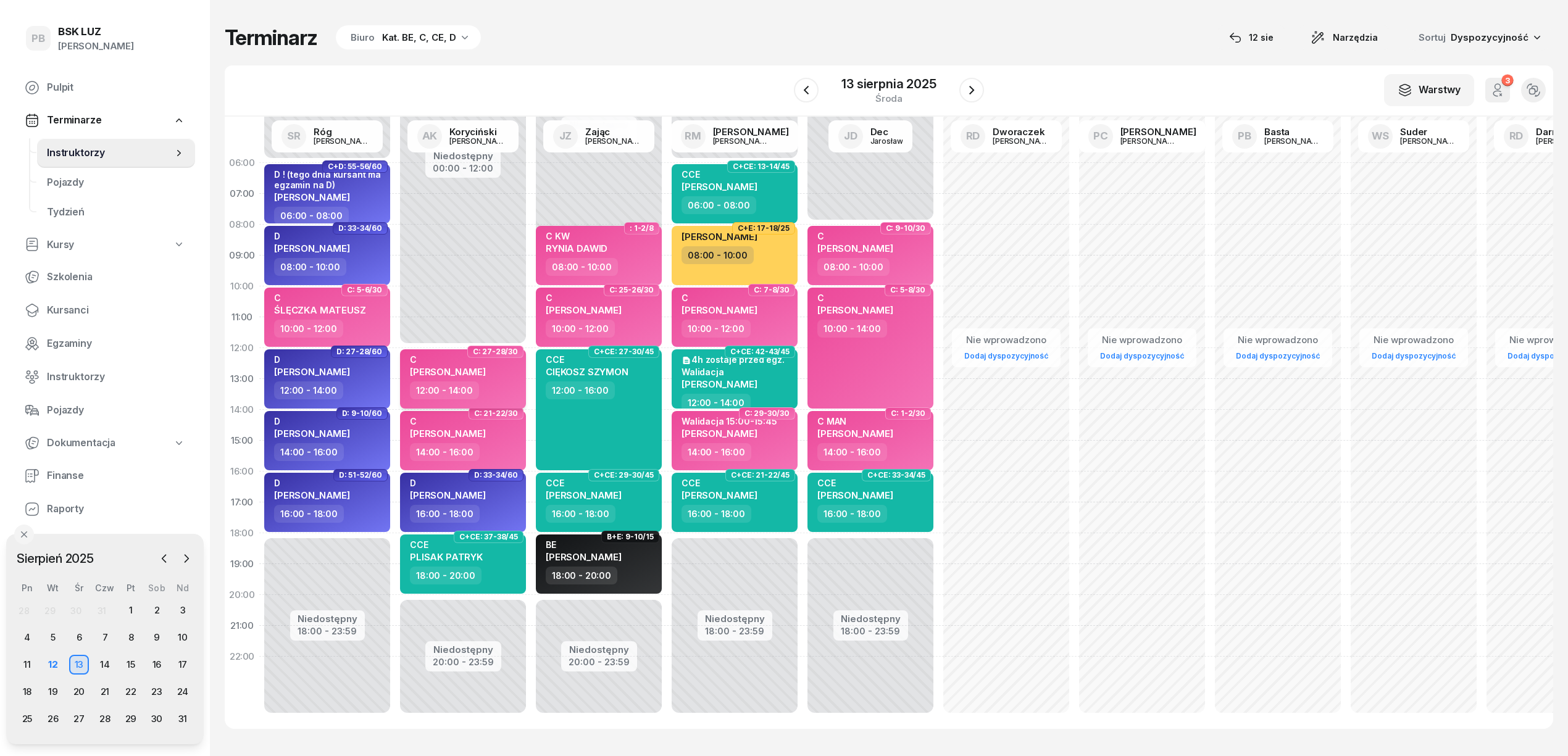
click at [465, 364] on div "C" at bounding box center [447, 360] width 76 height 11
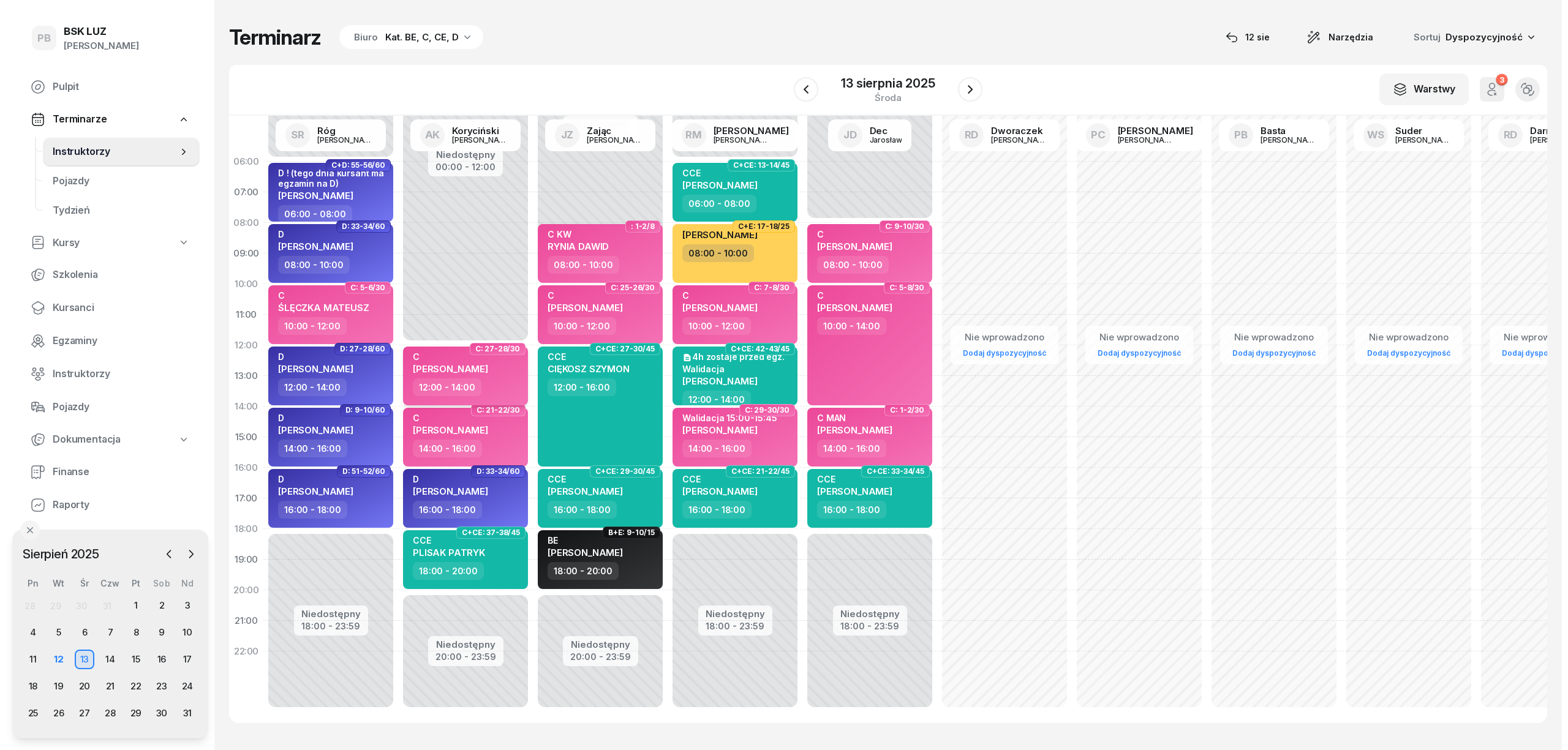
select select "12"
select select "14"
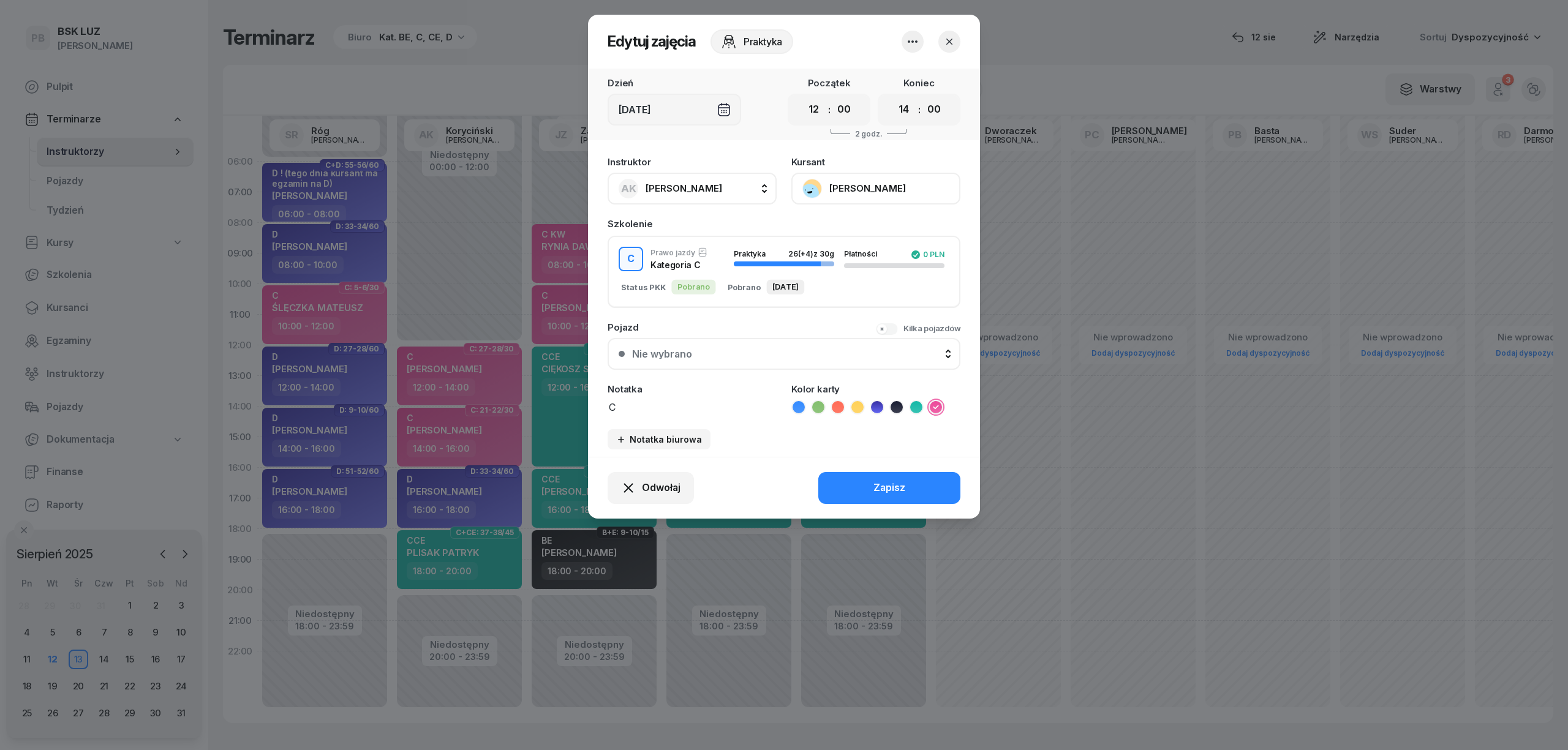
click at [882, 184] on button "[PERSON_NAME]" at bounding box center [876, 189] width 169 height 32
click at [948, 38] on icon "button" at bounding box center [949, 41] width 12 height 12
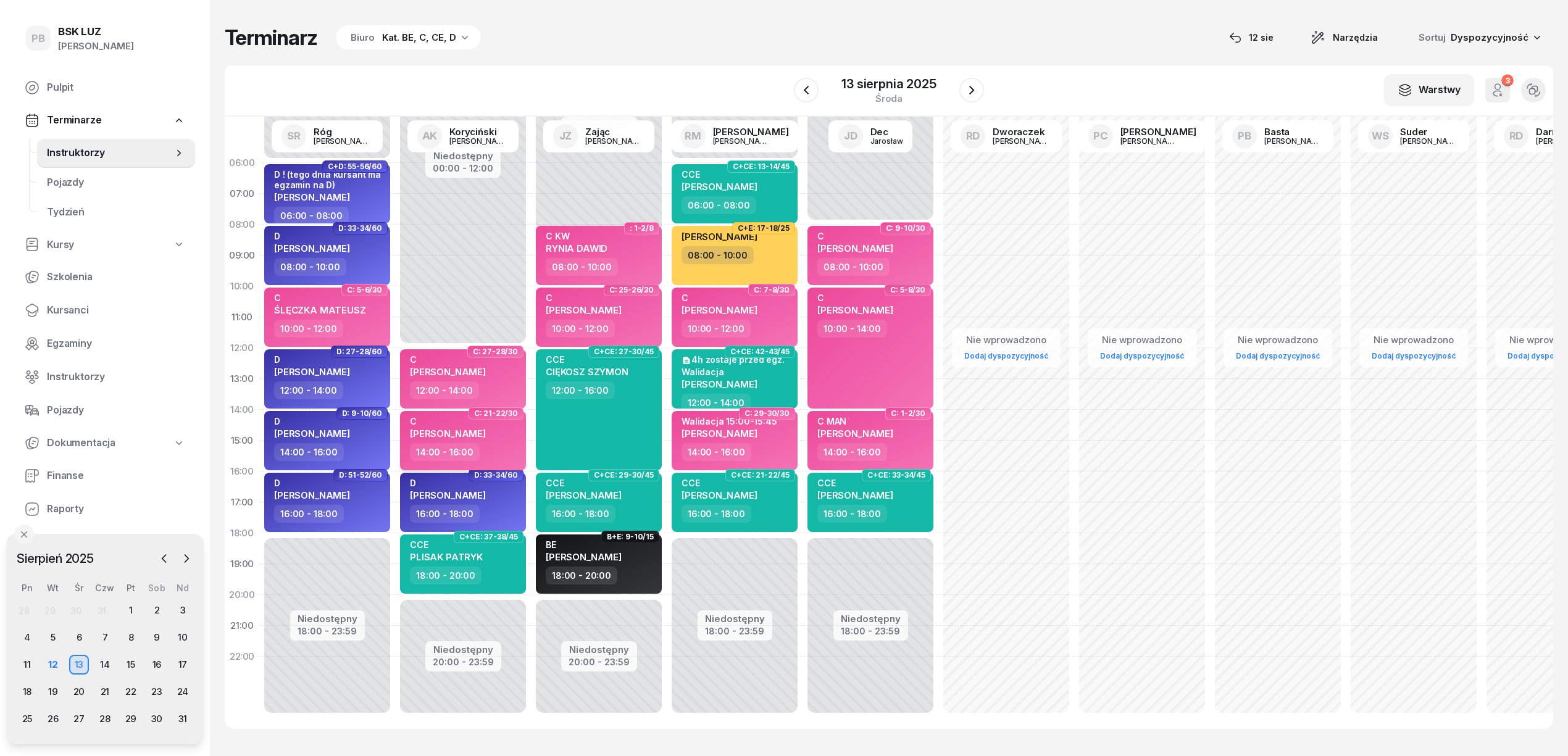
click at [448, 418] on div "C" at bounding box center [447, 422] width 76 height 11
select select "14"
select select "16"
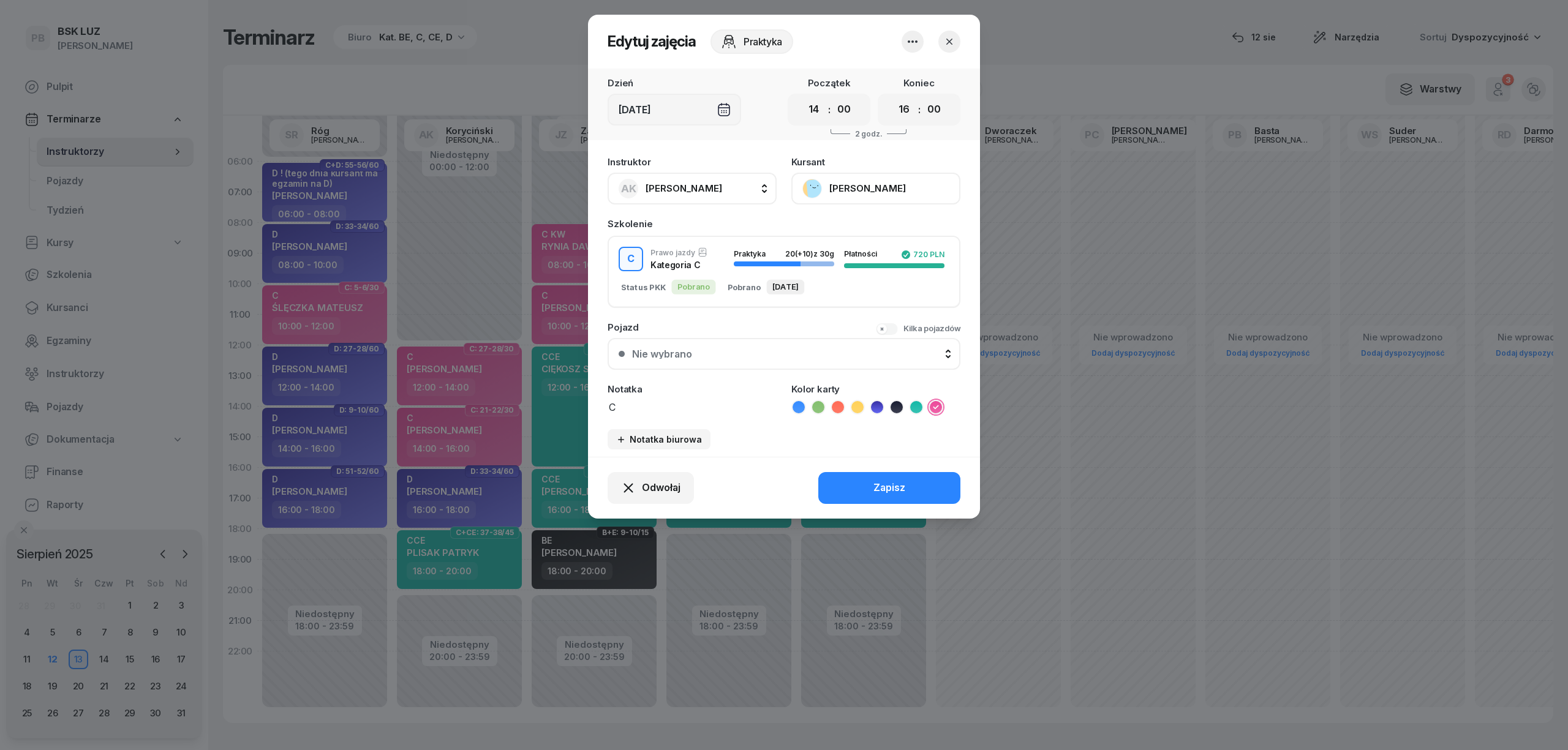
click at [853, 186] on button "[PERSON_NAME]" at bounding box center [876, 189] width 169 height 32
click at [942, 39] on button "button" at bounding box center [949, 41] width 22 height 22
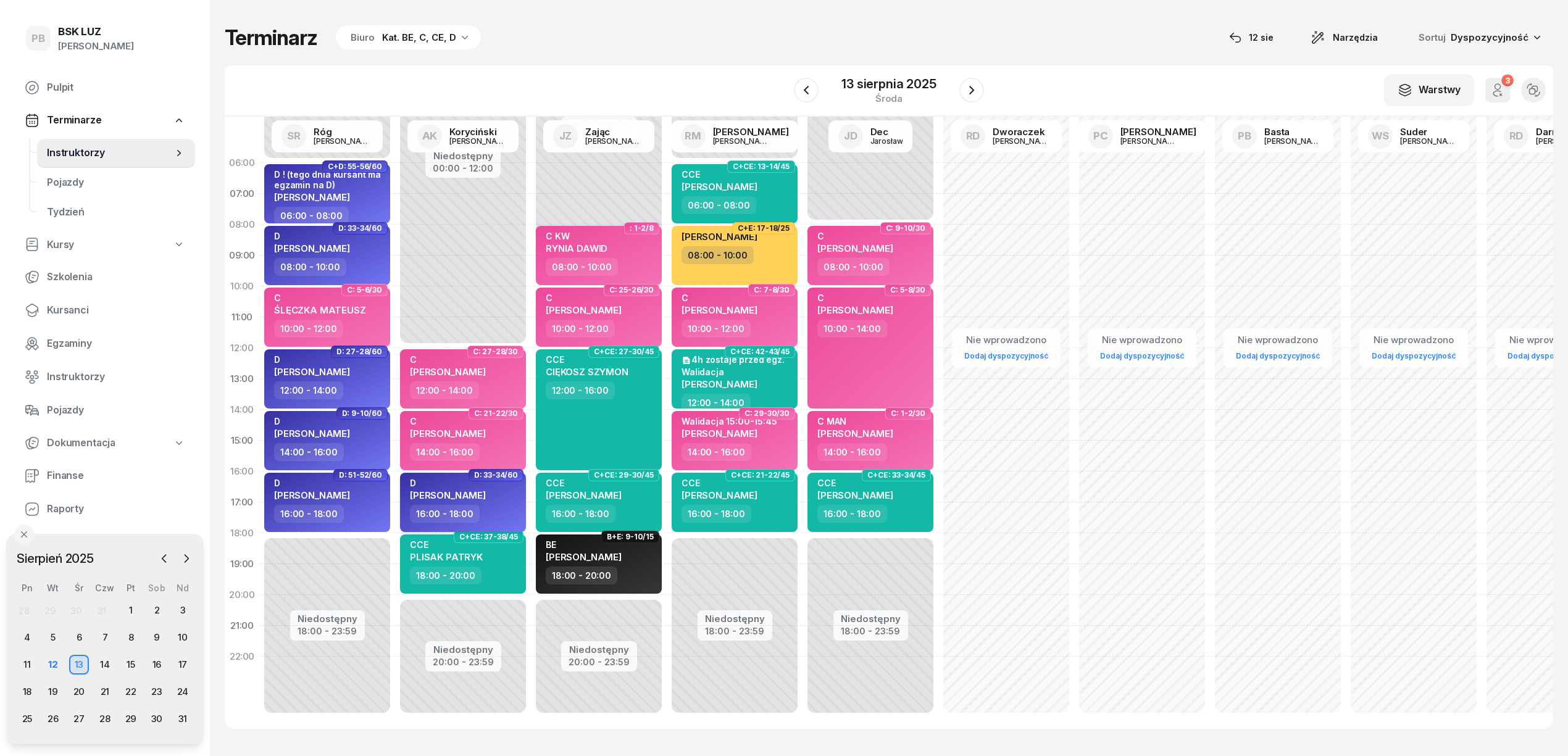
click at [483, 484] on div "D KURA PAWEŁ" at bounding box center [464, 491] width 108 height 27
select select "16"
select select "18"
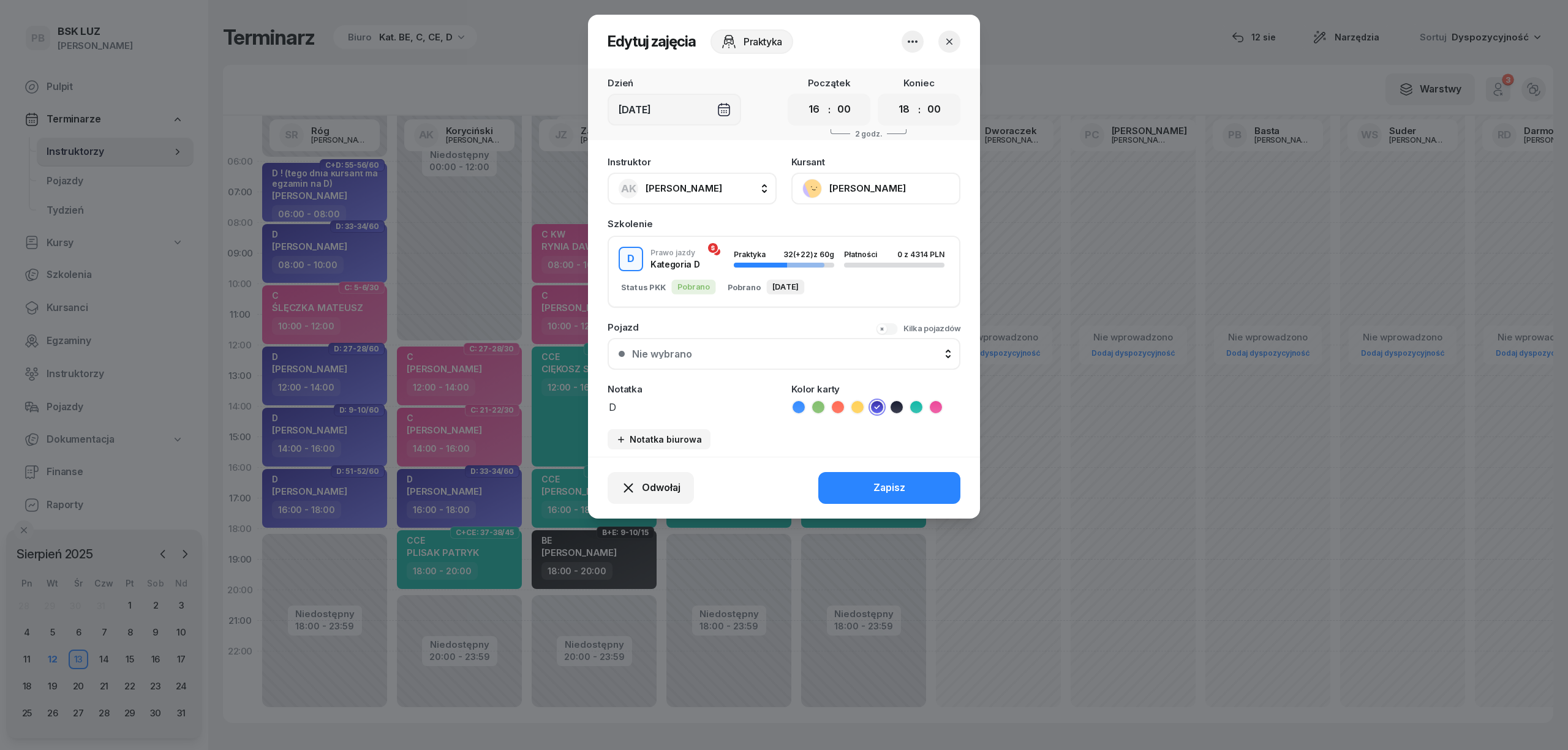
click at [849, 193] on button "[PERSON_NAME]" at bounding box center [876, 189] width 169 height 32
click at [948, 35] on icon "button" at bounding box center [949, 41] width 12 height 12
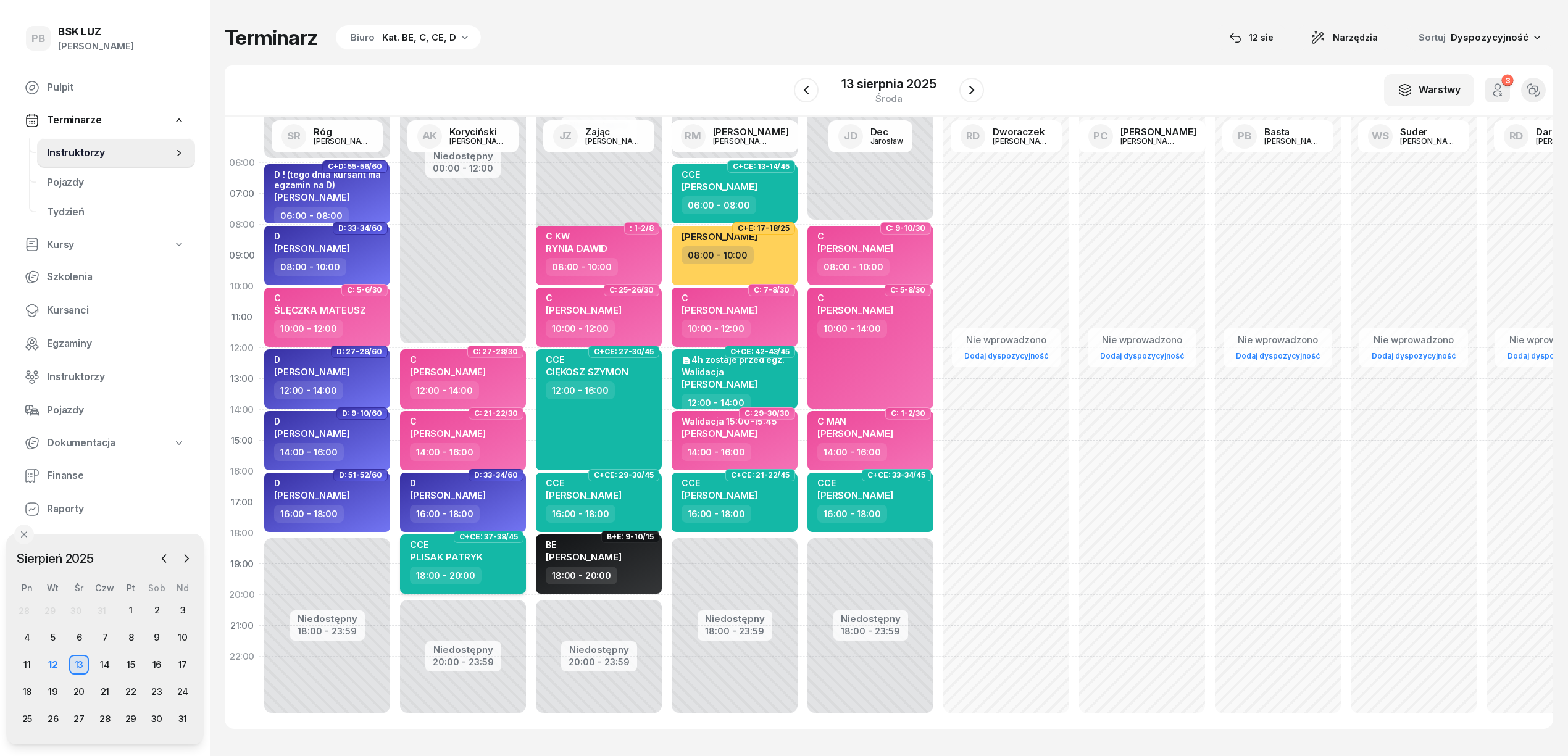
click at [500, 572] on div "18:00 - 20:00" at bounding box center [464, 575] width 108 height 18
select select "18"
select select "20"
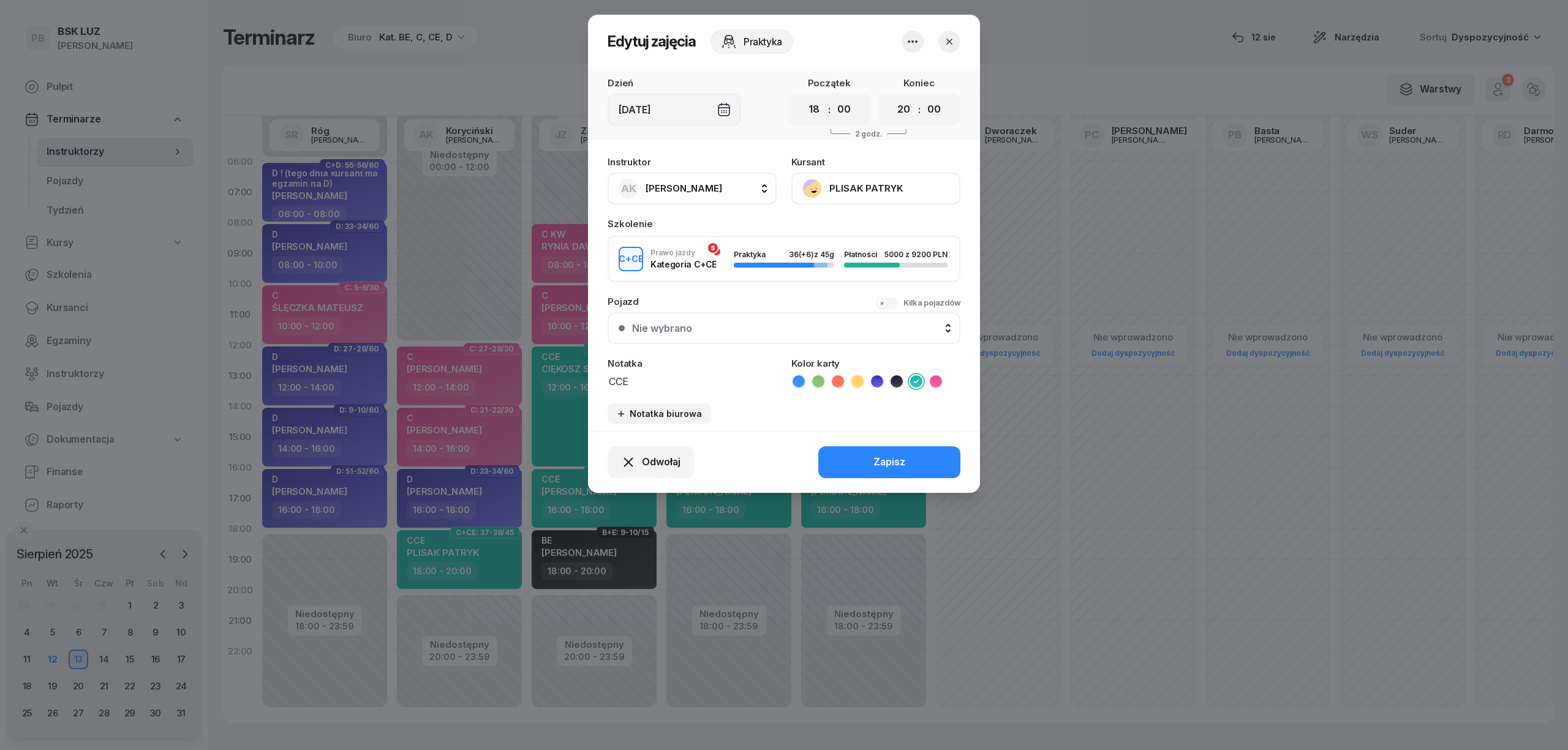
click at [838, 179] on button "PLISAK PATRYK" at bounding box center [876, 189] width 169 height 32
click at [951, 44] on icon "button" at bounding box center [949, 41] width 12 height 12
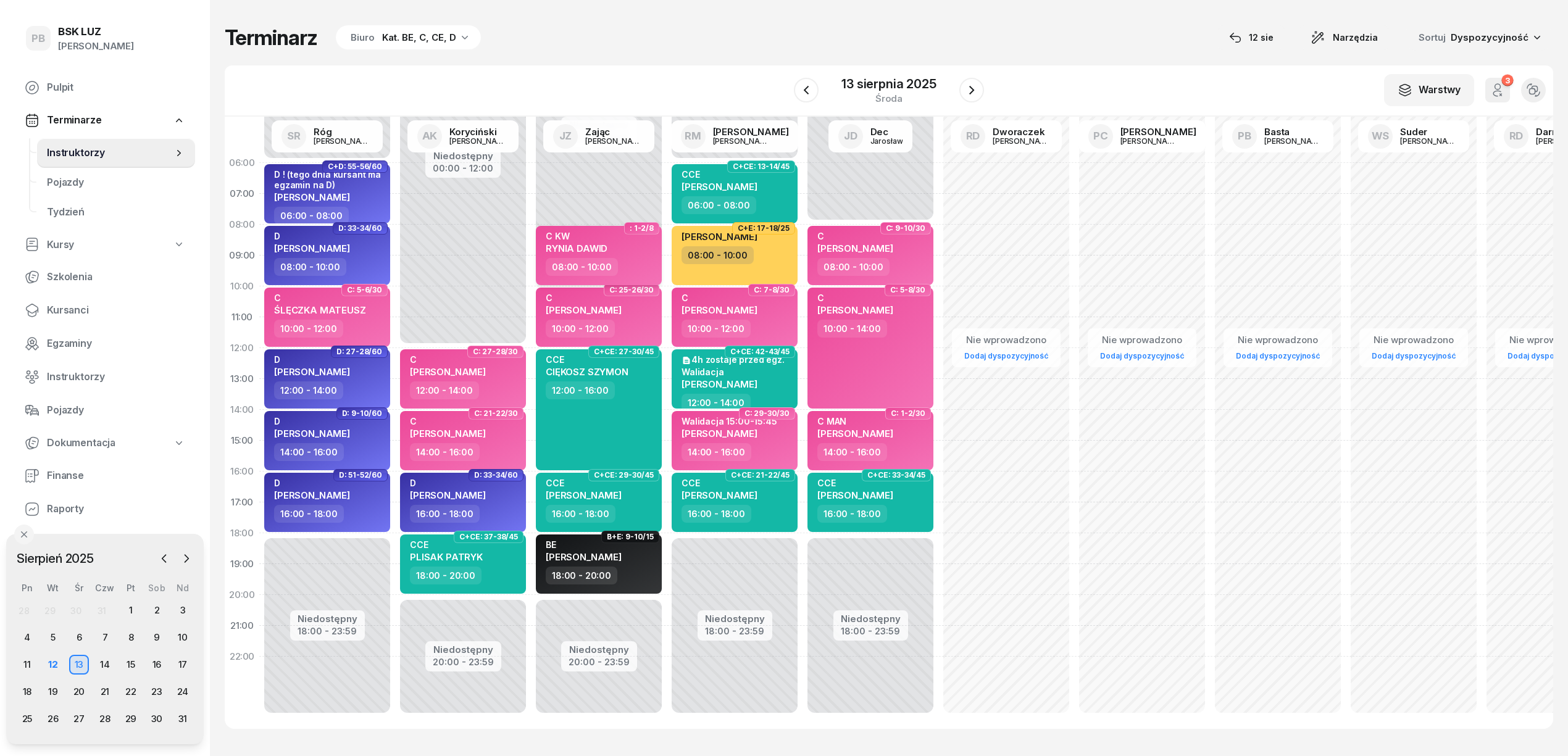
click at [584, 231] on div "C KW" at bounding box center [577, 237] width 62 height 11
select select "08"
select select "10"
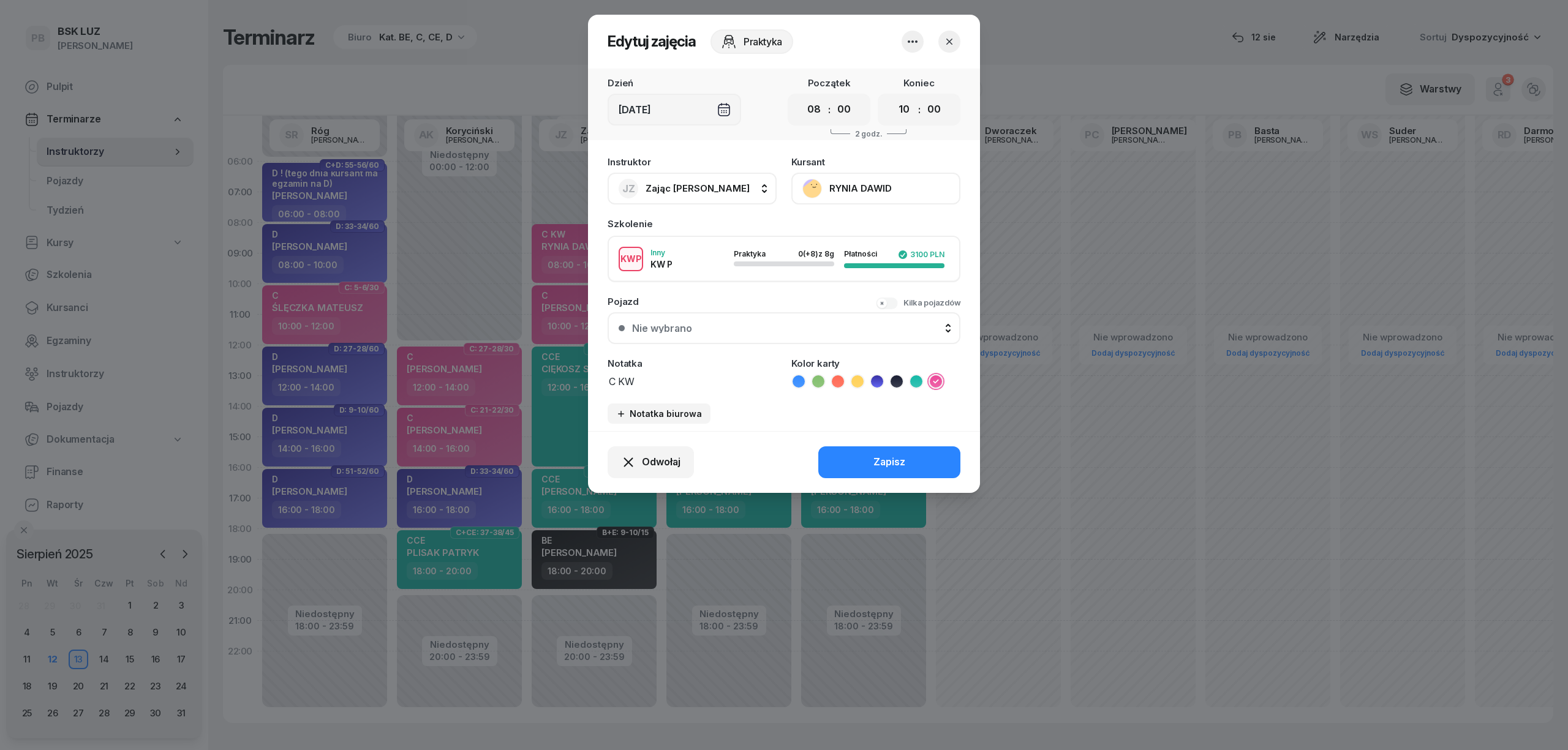
click at [914, 199] on button "RYNIA DAWID" at bounding box center [876, 189] width 169 height 32
click at [942, 42] on button "button" at bounding box center [949, 41] width 22 height 22
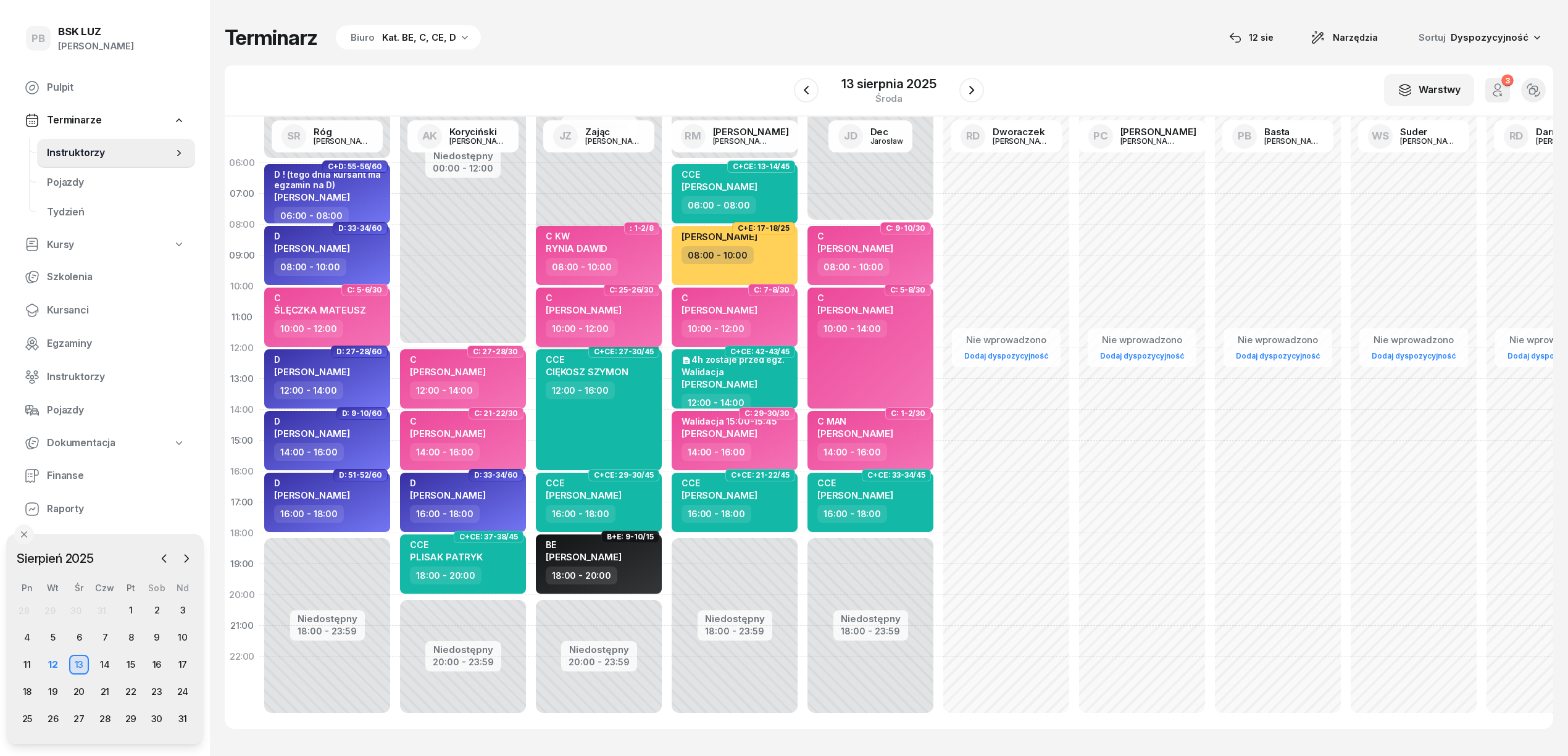
click at [645, 327] on div "10:00 - 12:00" at bounding box center [600, 329] width 108 height 18
select select "10"
select select "12"
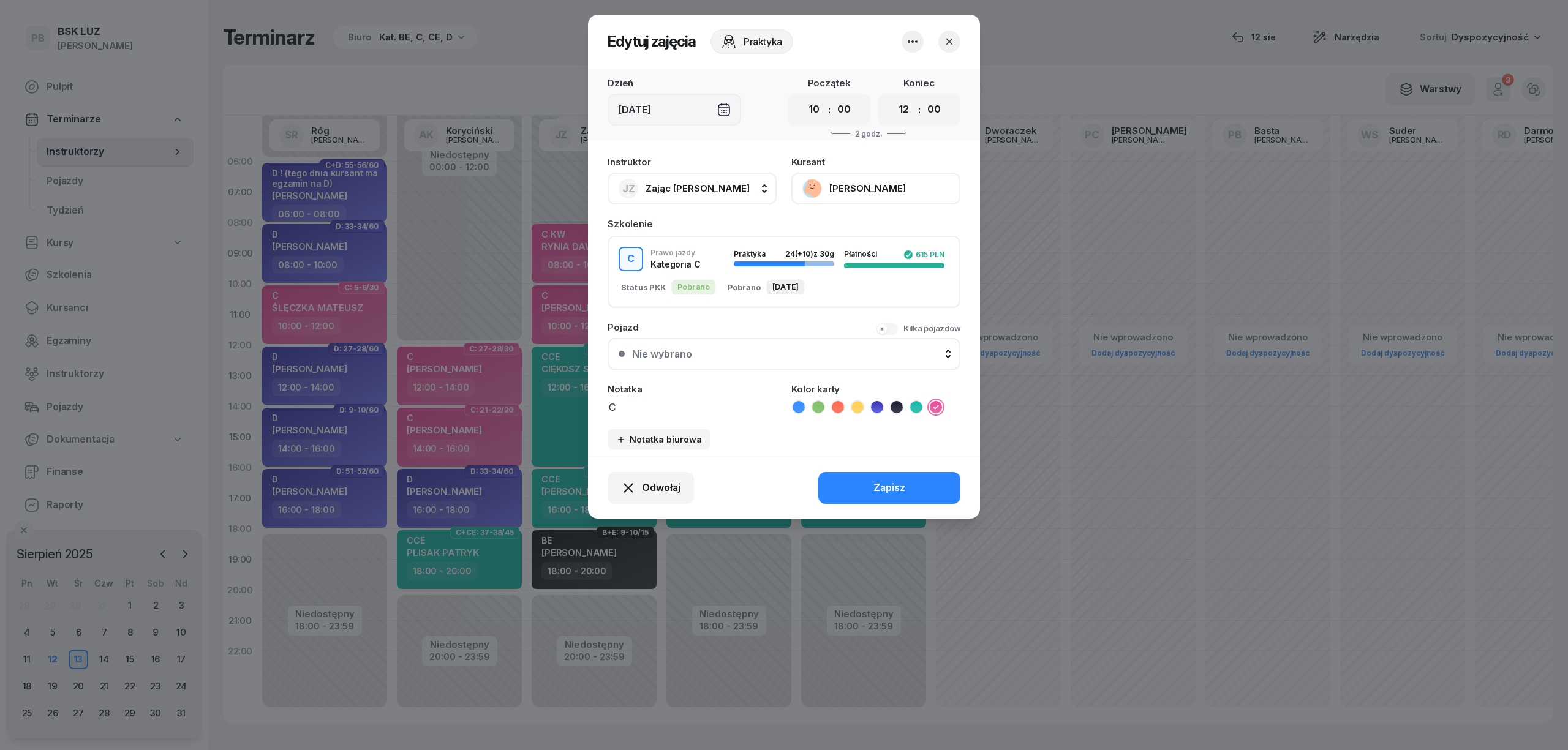
click at [847, 180] on button "[PERSON_NAME]" at bounding box center [876, 189] width 169 height 32
click at [954, 45] on icon "button" at bounding box center [949, 41] width 12 height 12
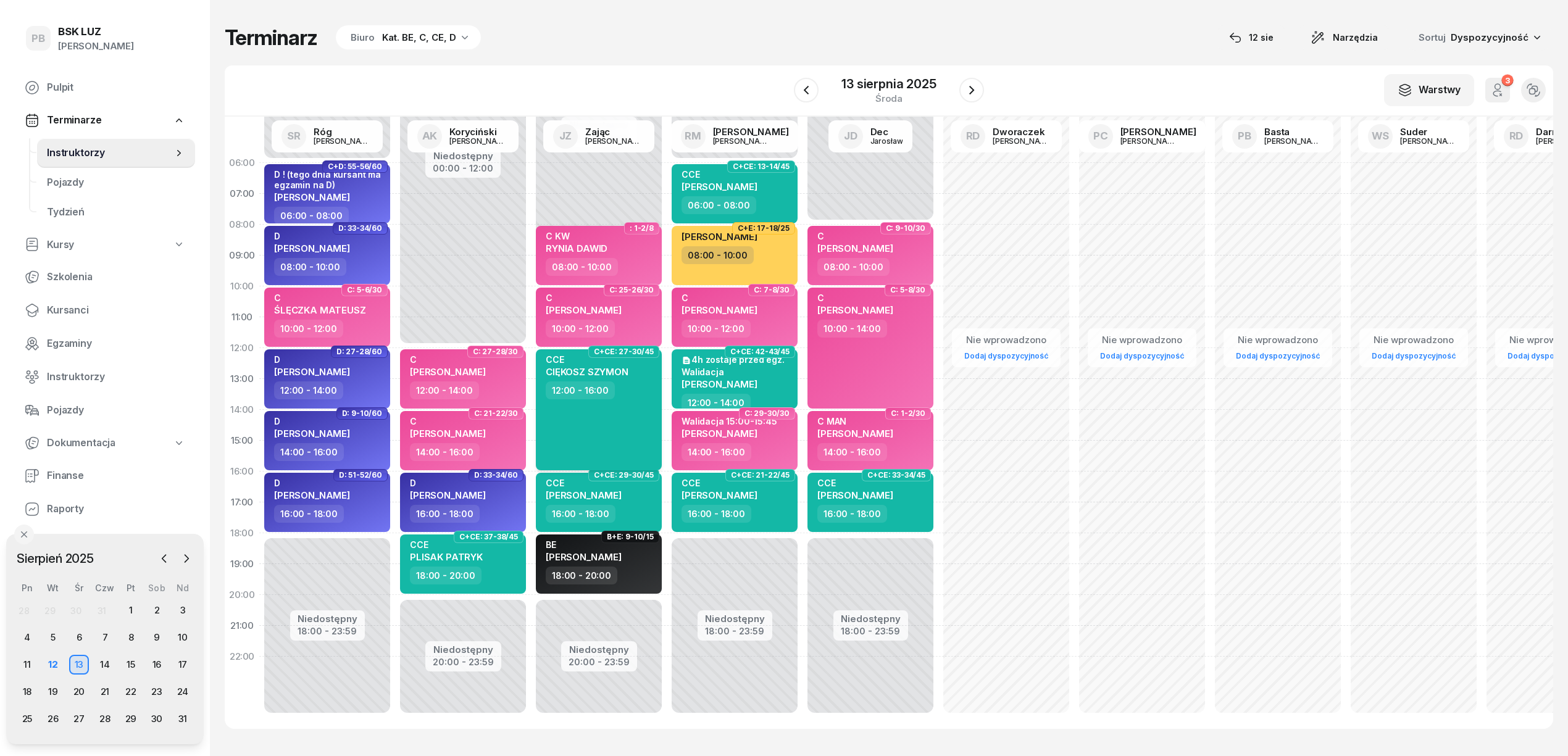
click at [565, 420] on div "CCE CIĘKOSZ SZYMON 12:00 - 16:00" at bounding box center [598, 410] width 126 height 121
select select "12"
select select "16"
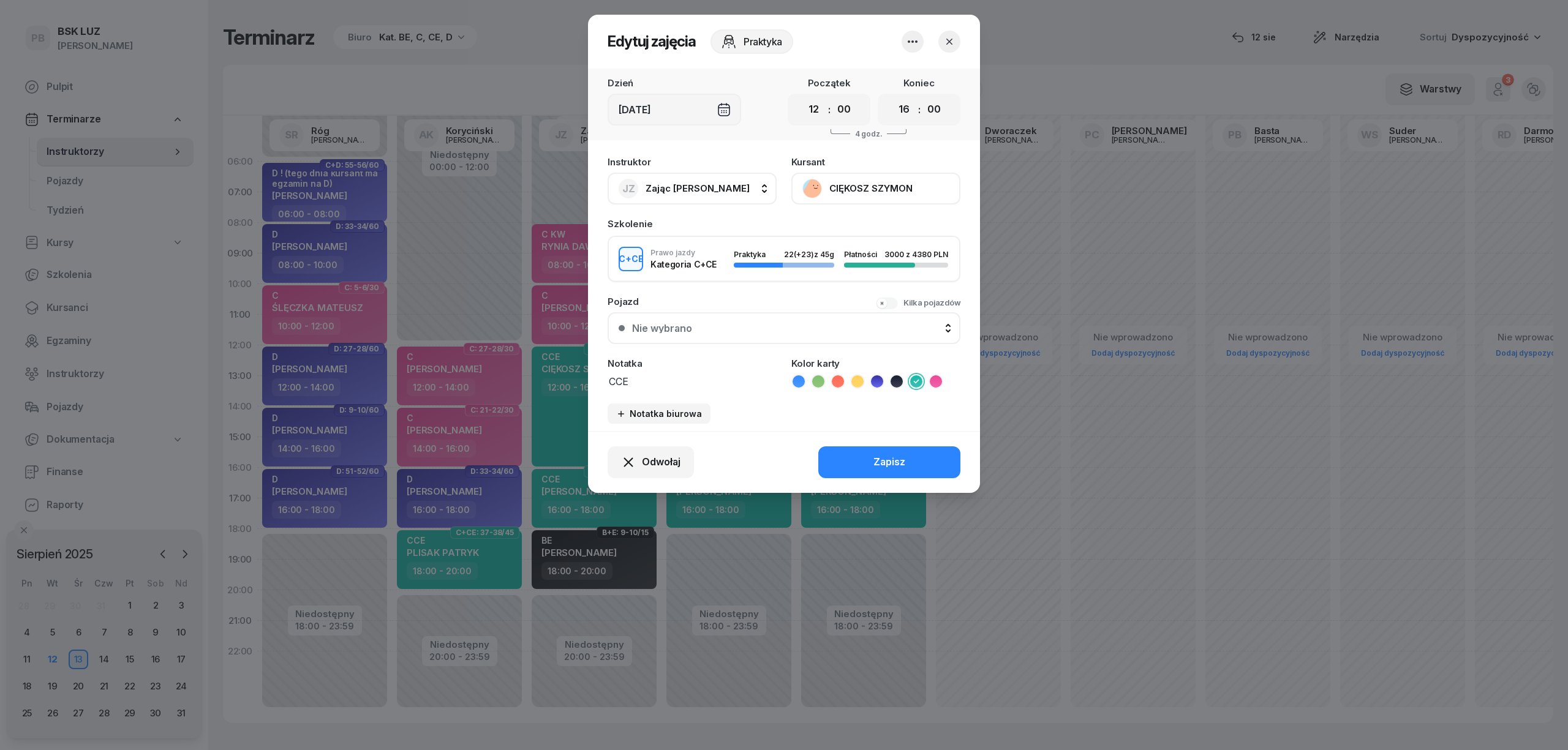
click at [885, 186] on button "CIĘKOSZ SZYMON" at bounding box center [876, 189] width 169 height 32
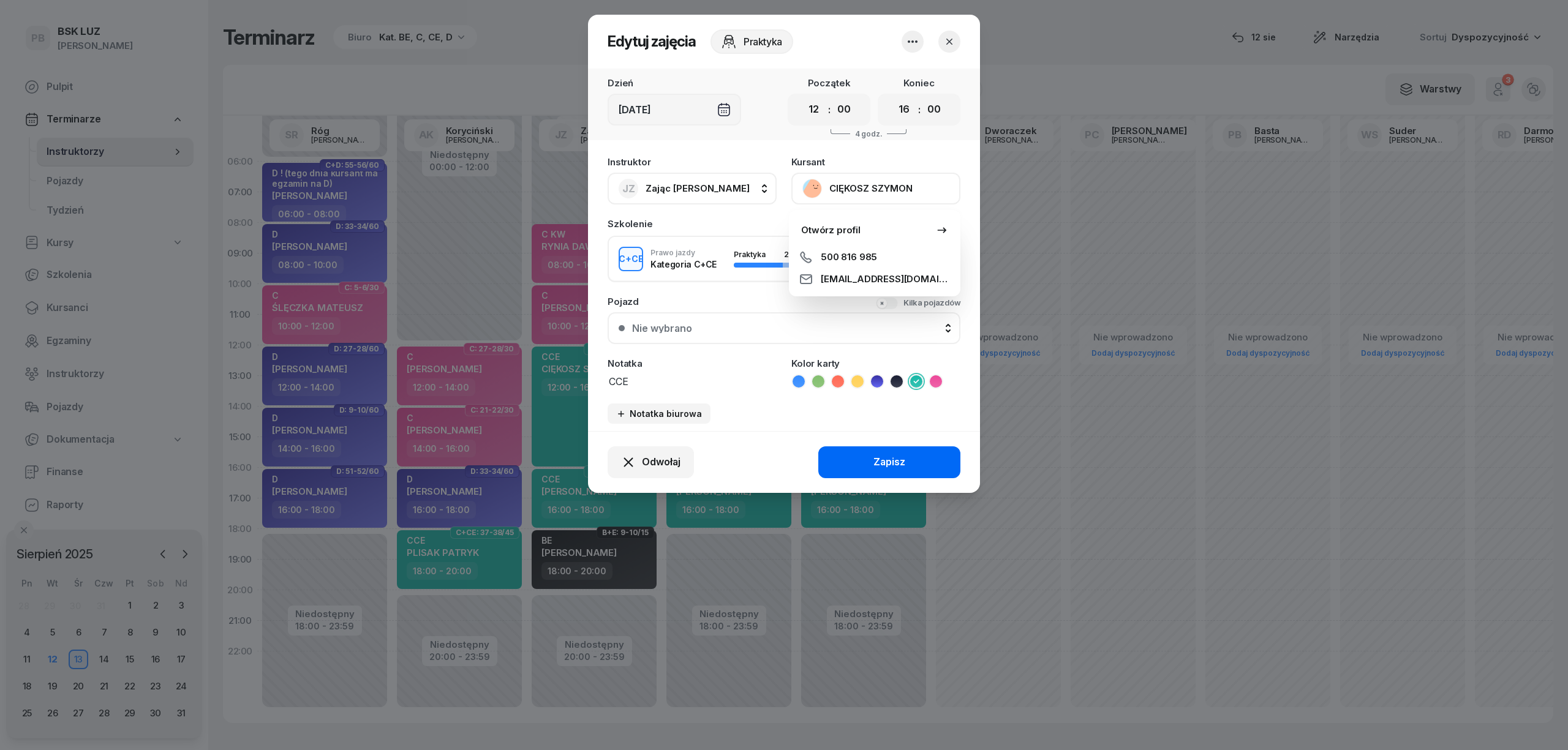
click at [936, 447] on button "Zapisz" at bounding box center [889, 463] width 142 height 32
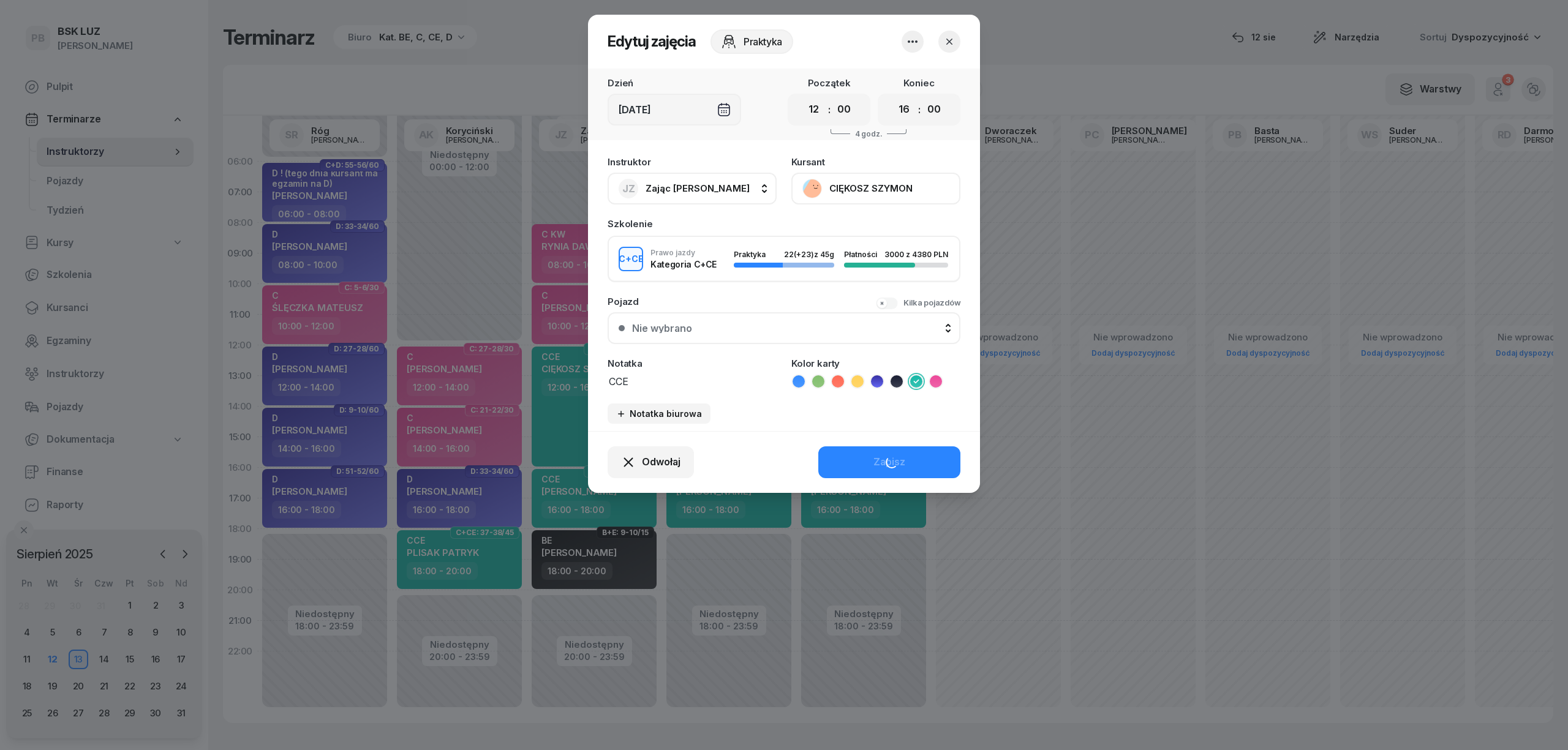
click at [940, 451] on div "Odwołaj Zapisz" at bounding box center [784, 462] width 392 height 62
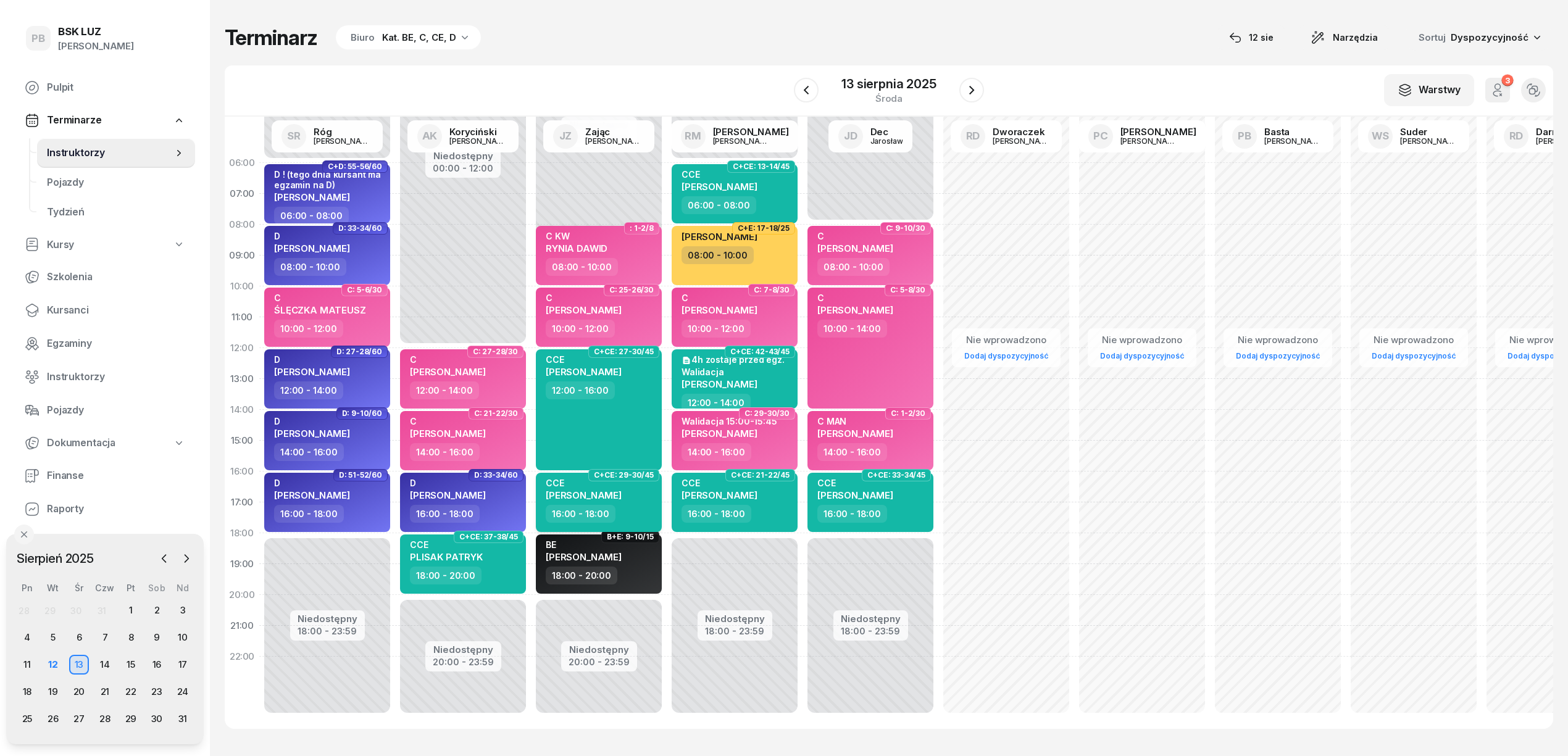
click at [580, 491] on span "[PERSON_NAME]" at bounding box center [584, 495] width 76 height 11
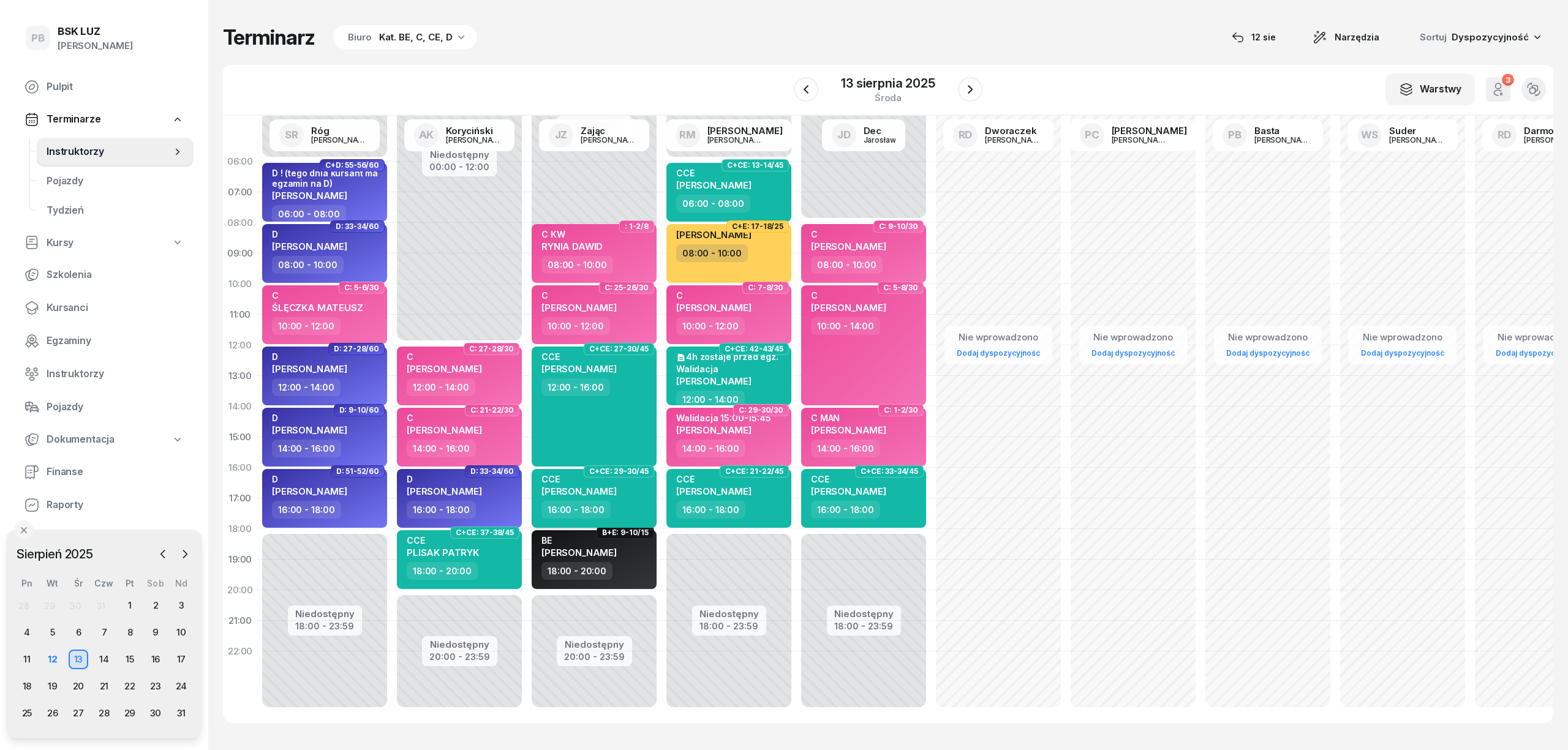
select select "16"
select select "18"
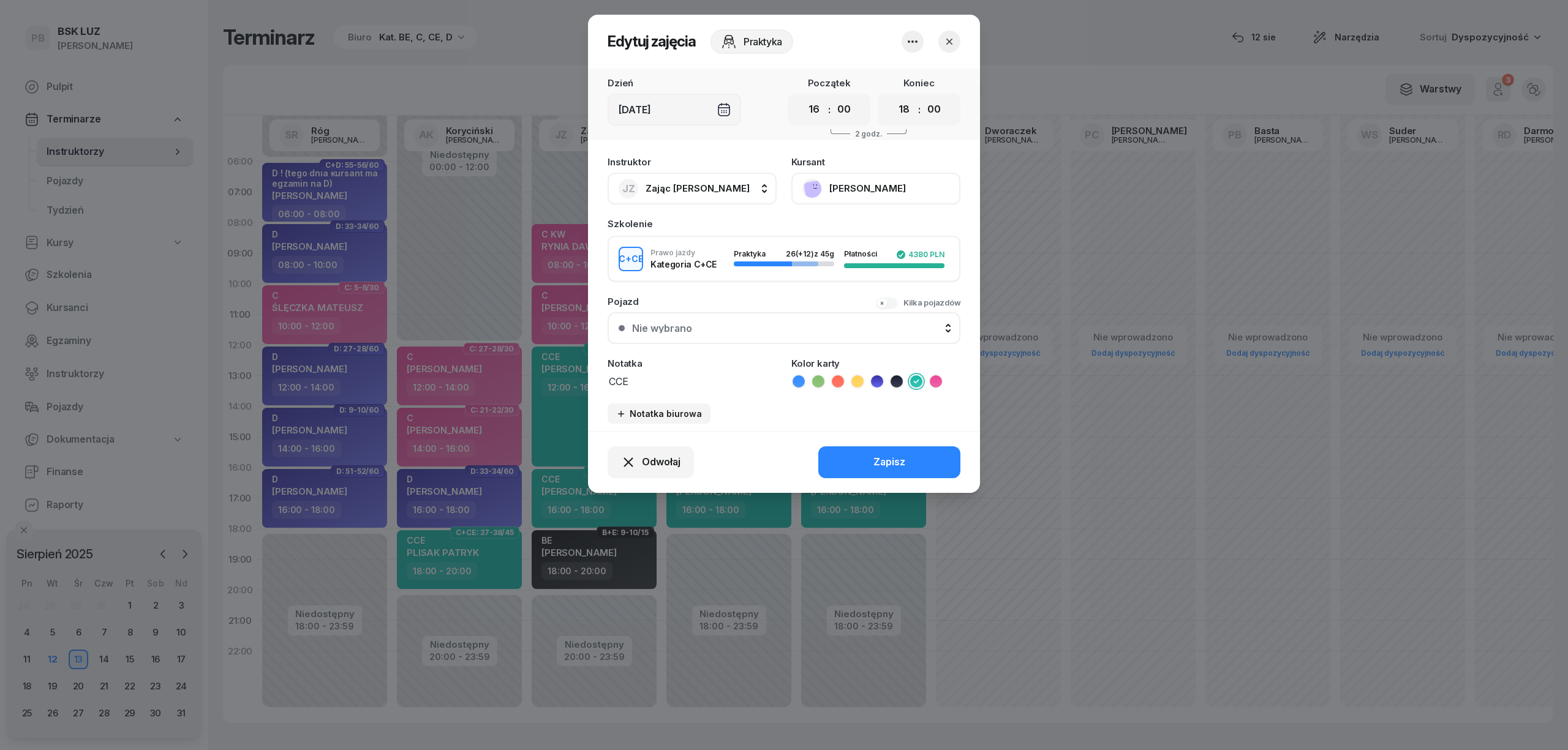
click at [912, 186] on button "[PERSON_NAME]" at bounding box center [876, 189] width 169 height 32
click at [944, 37] on icon "button" at bounding box center [949, 41] width 12 height 12
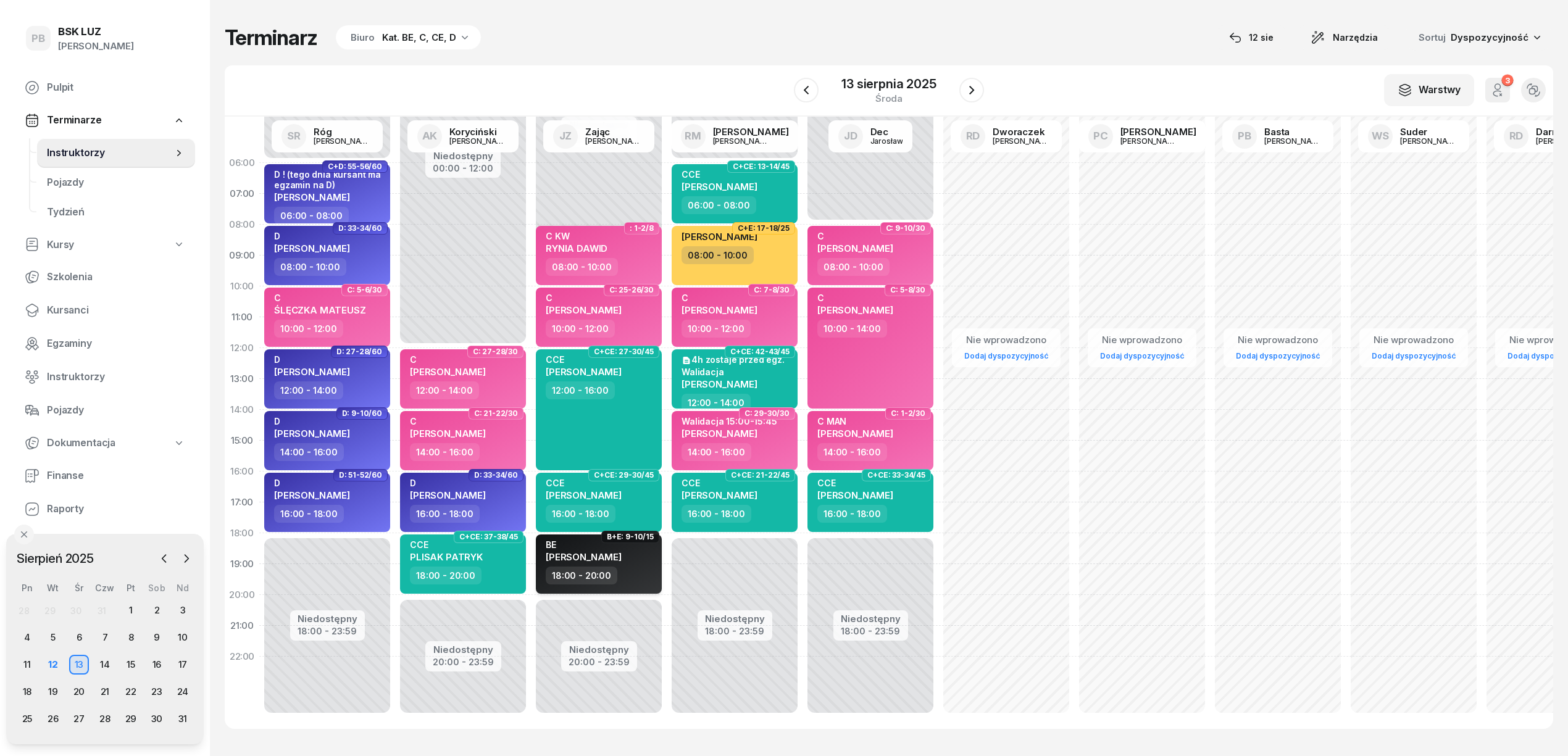
click at [636, 559] on div "BE KANIA GRZEGORZ" at bounding box center [600, 553] width 108 height 27
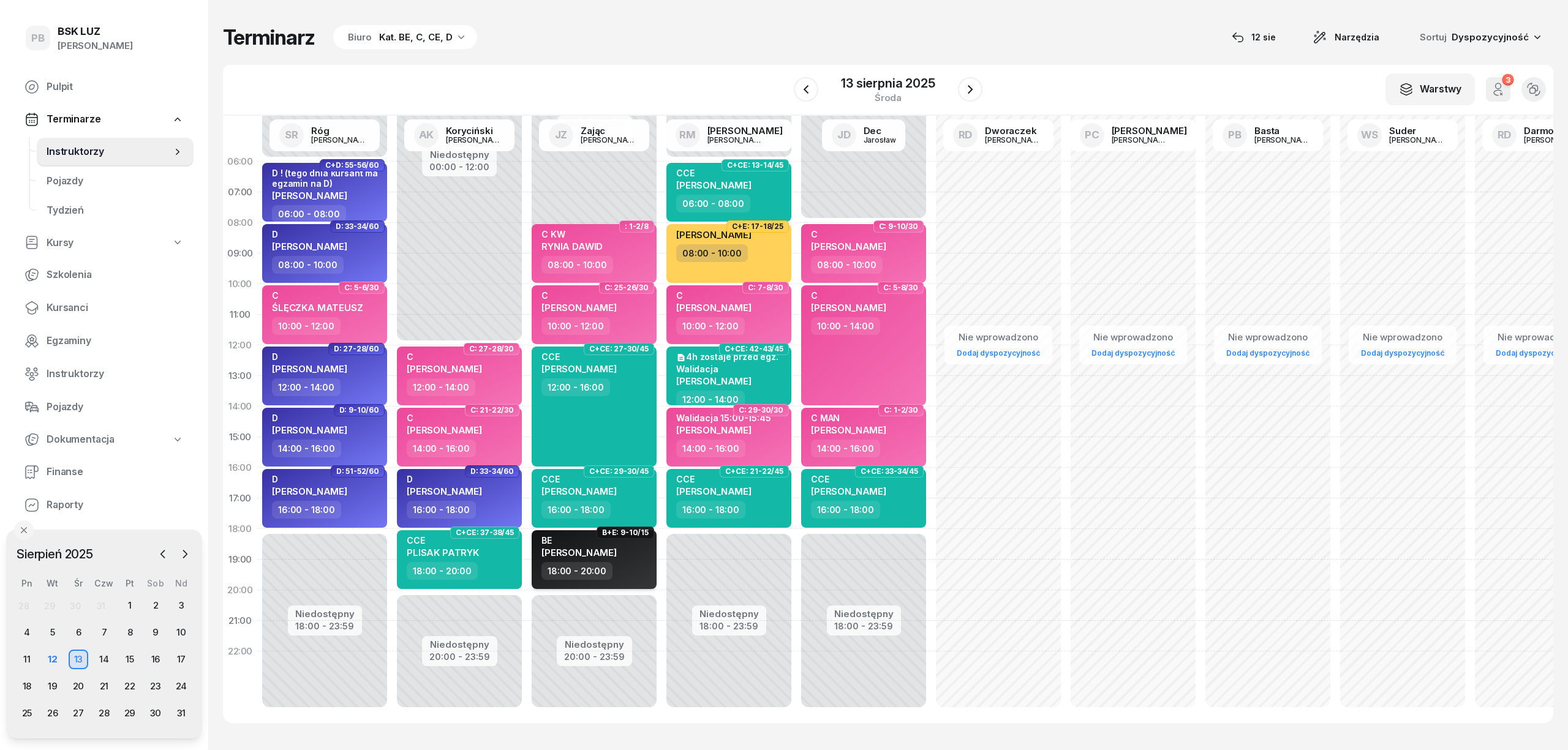
select select "18"
select select "20"
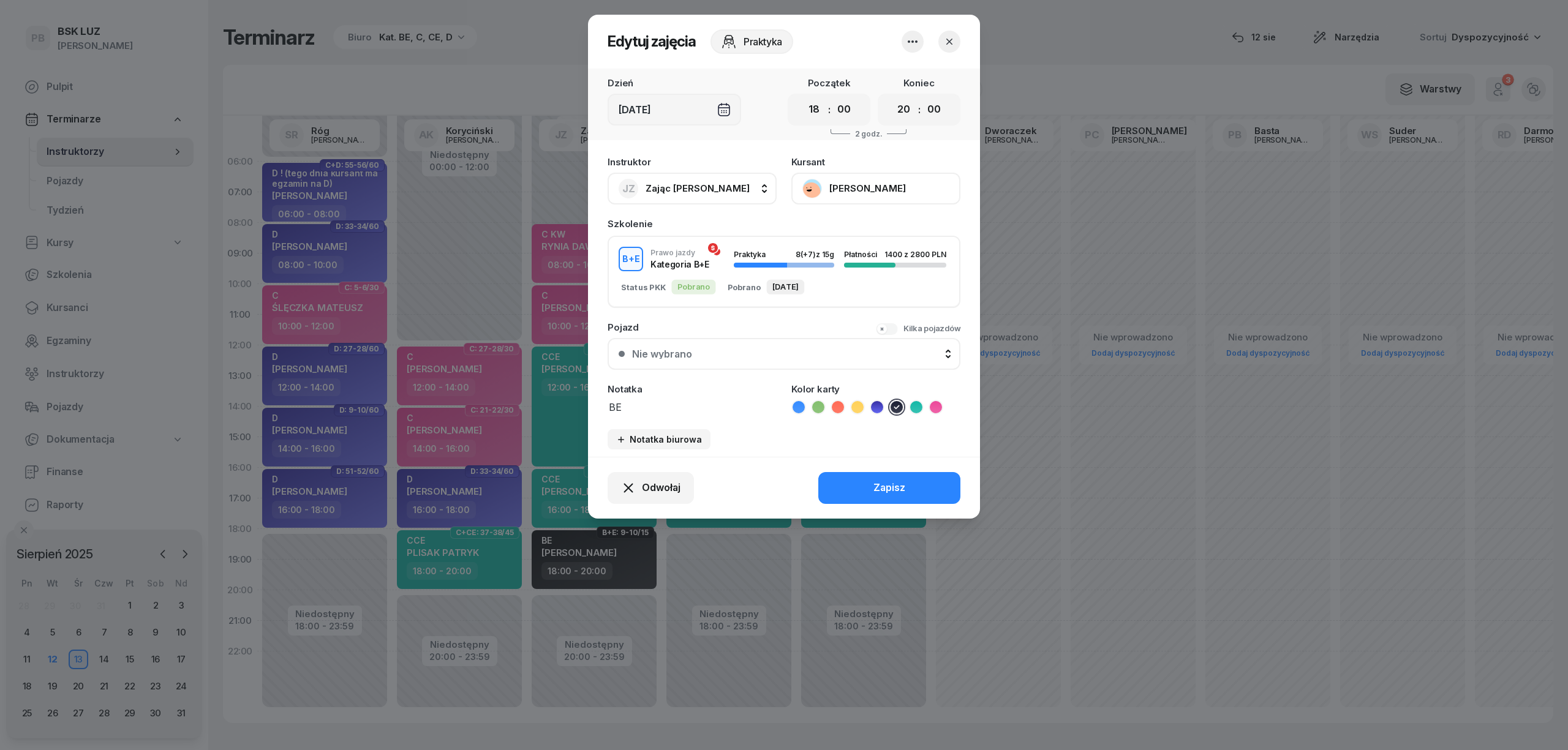
click at [892, 196] on button "[PERSON_NAME]" at bounding box center [876, 189] width 169 height 32
click at [954, 39] on icon "button" at bounding box center [949, 41] width 12 height 12
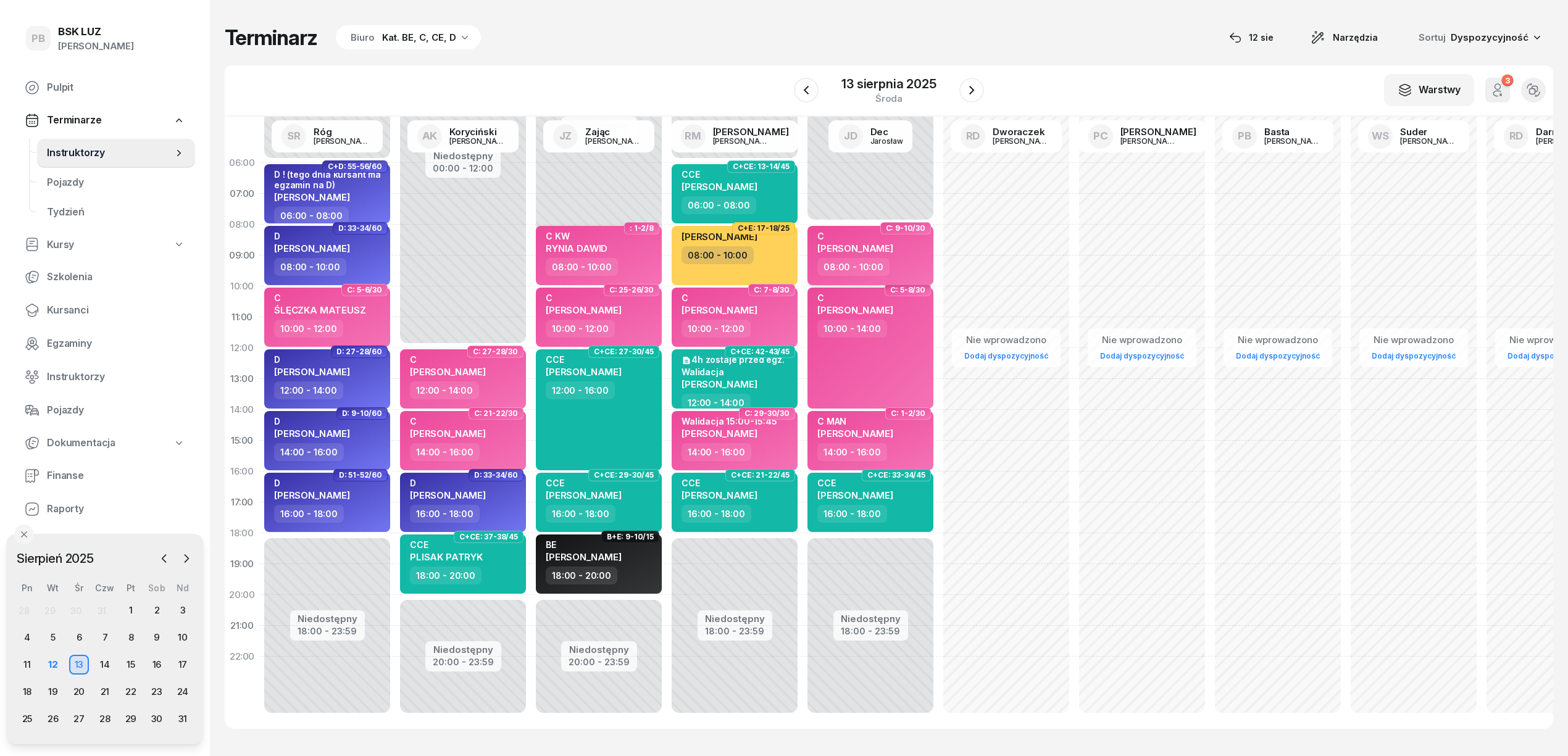
click at [910, 263] on div "08:00 - 10:00" at bounding box center [871, 267] width 108 height 18
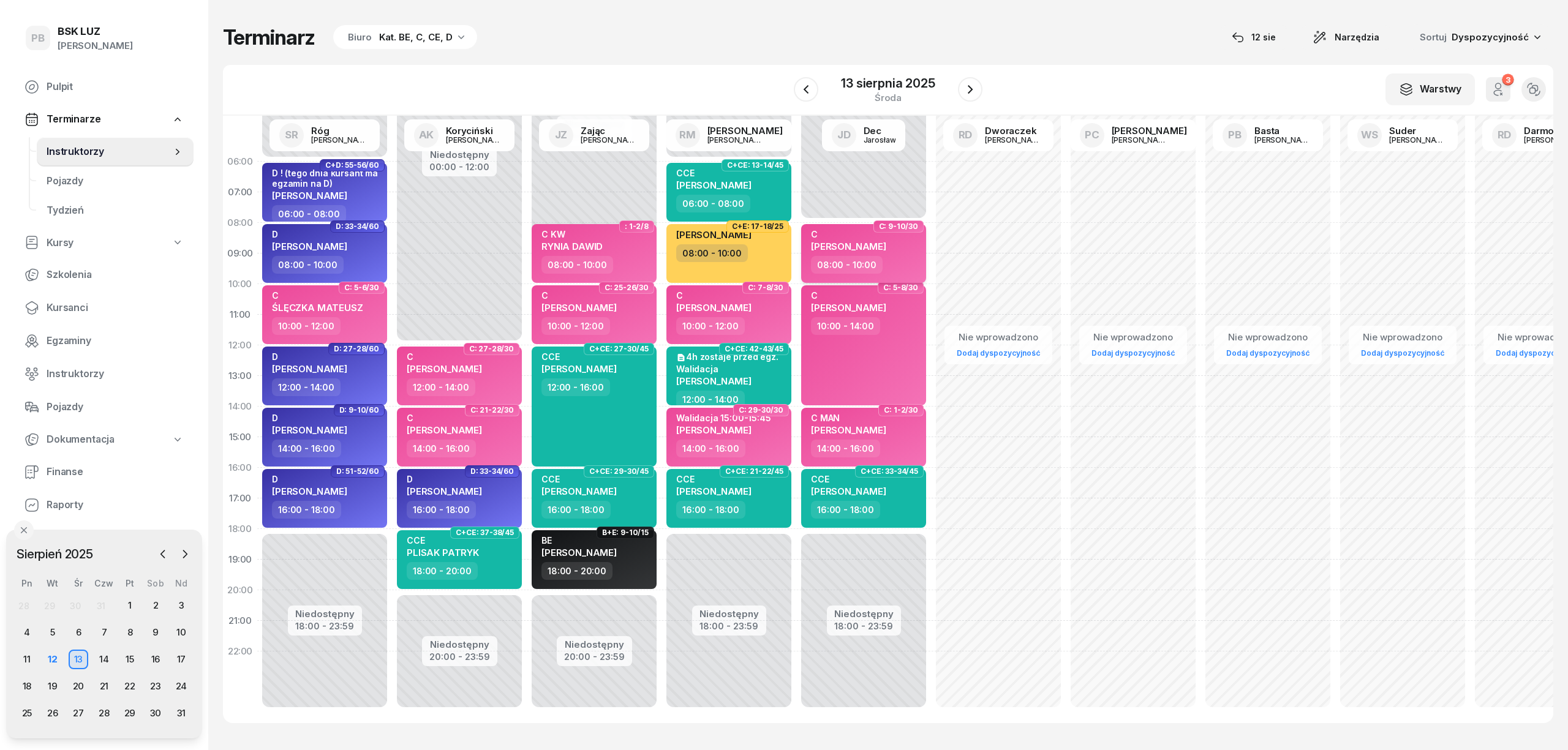
select select "08"
select select "10"
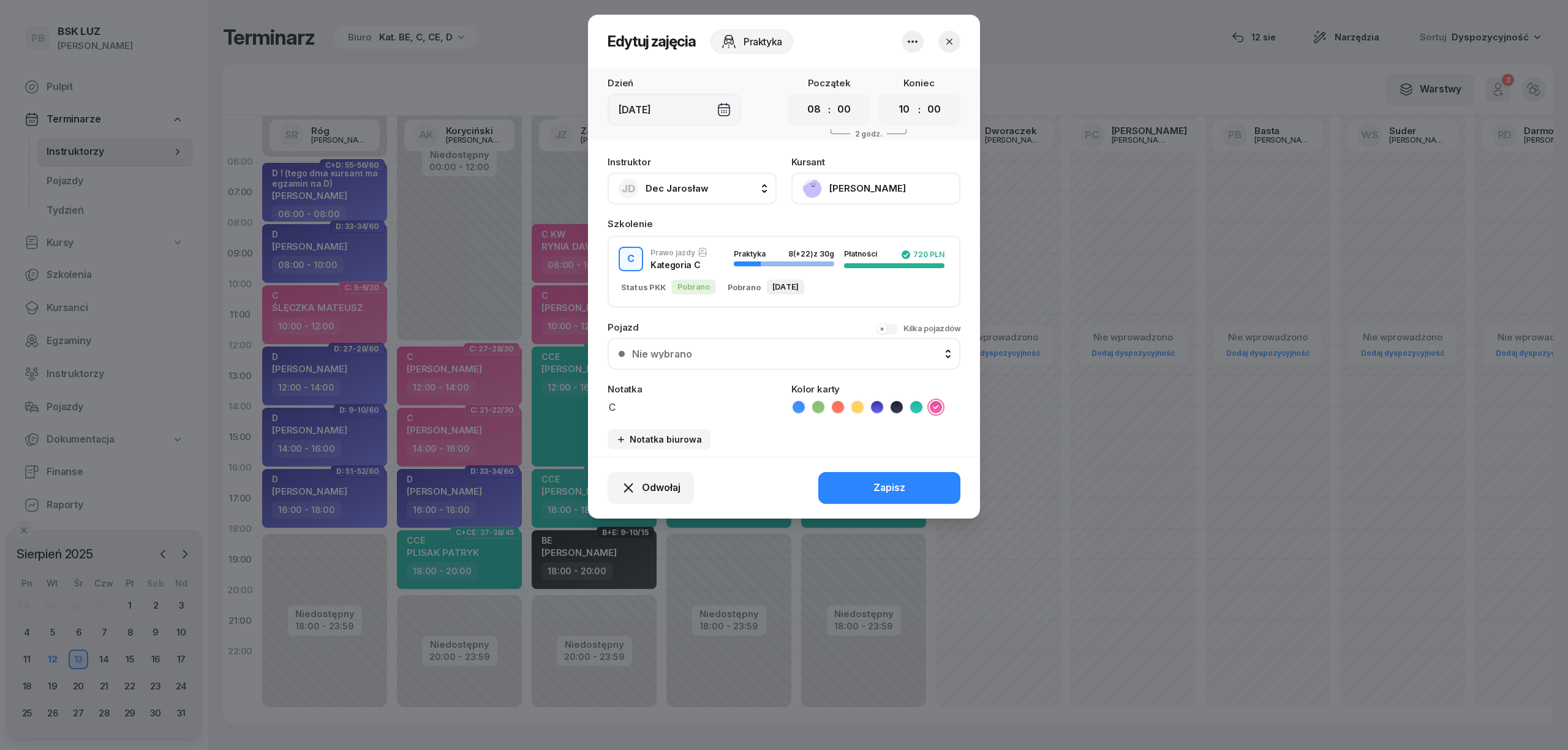
click at [868, 177] on button "[PERSON_NAME]" at bounding box center [876, 189] width 169 height 32
click at [952, 33] on button "button" at bounding box center [949, 41] width 22 height 22
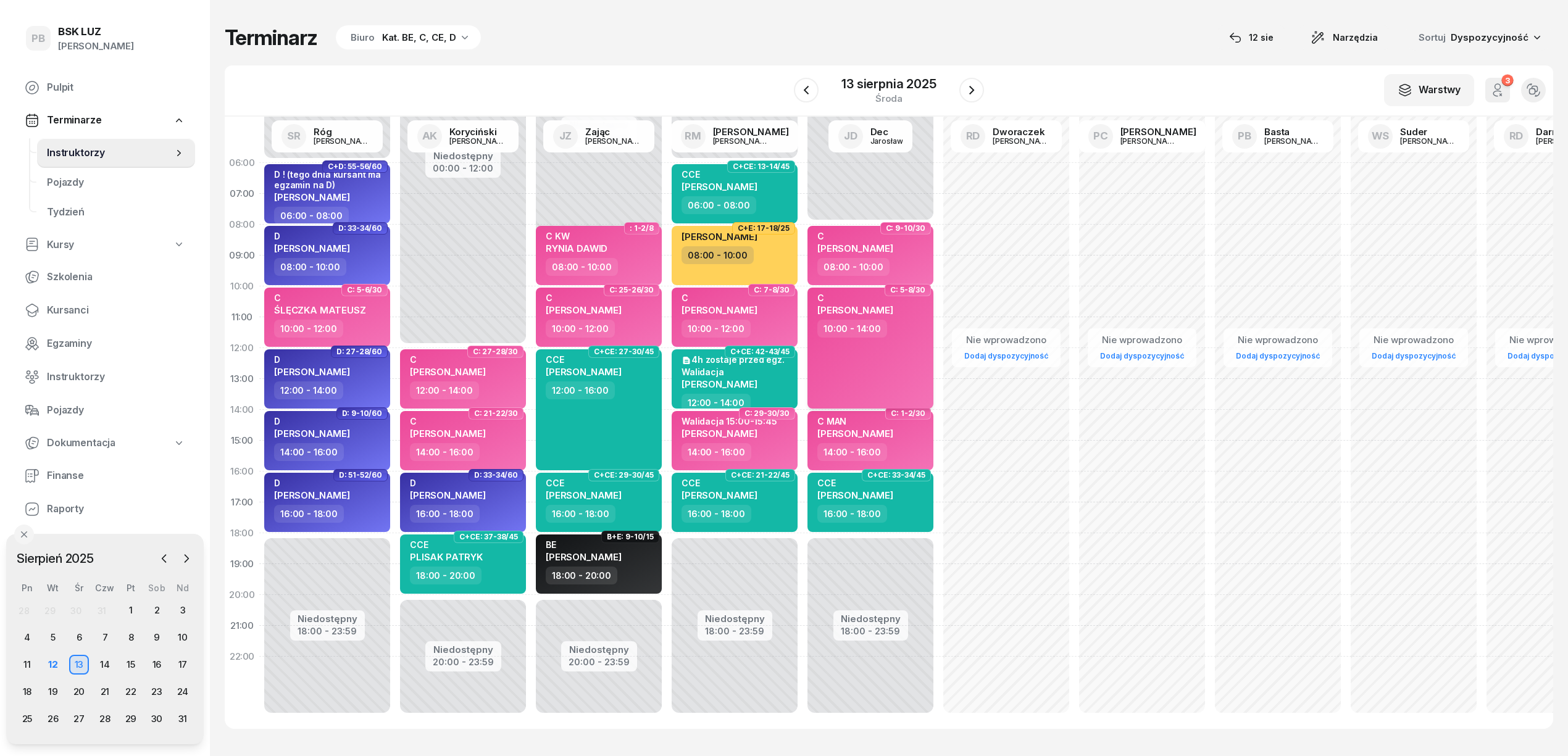
click at [883, 365] on div "C HYTKOWSKI PIOTR 10:00 - 14:00" at bounding box center [871, 348] width 126 height 121
select select "10"
select select "14"
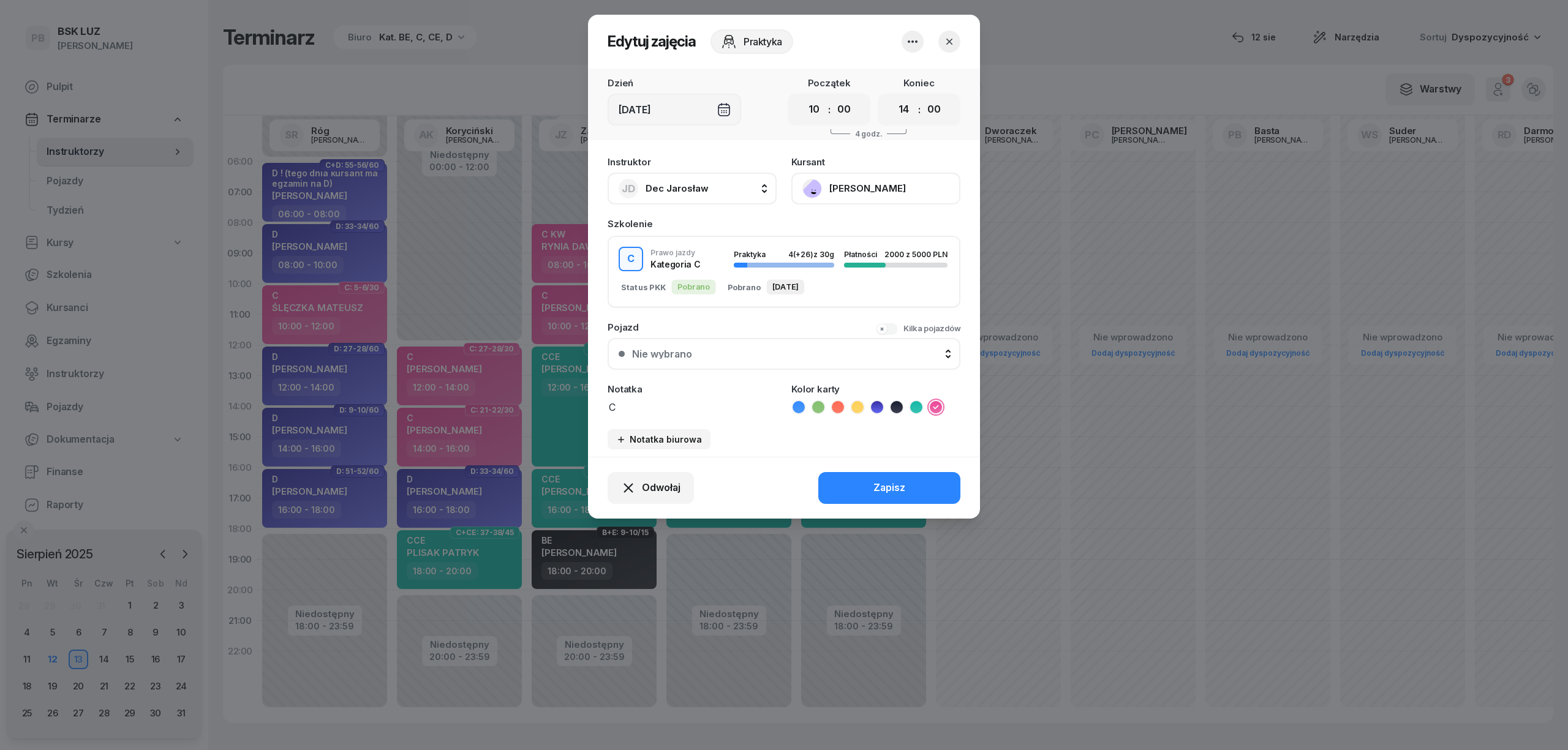
click at [924, 174] on button "[PERSON_NAME]" at bounding box center [876, 189] width 169 height 32
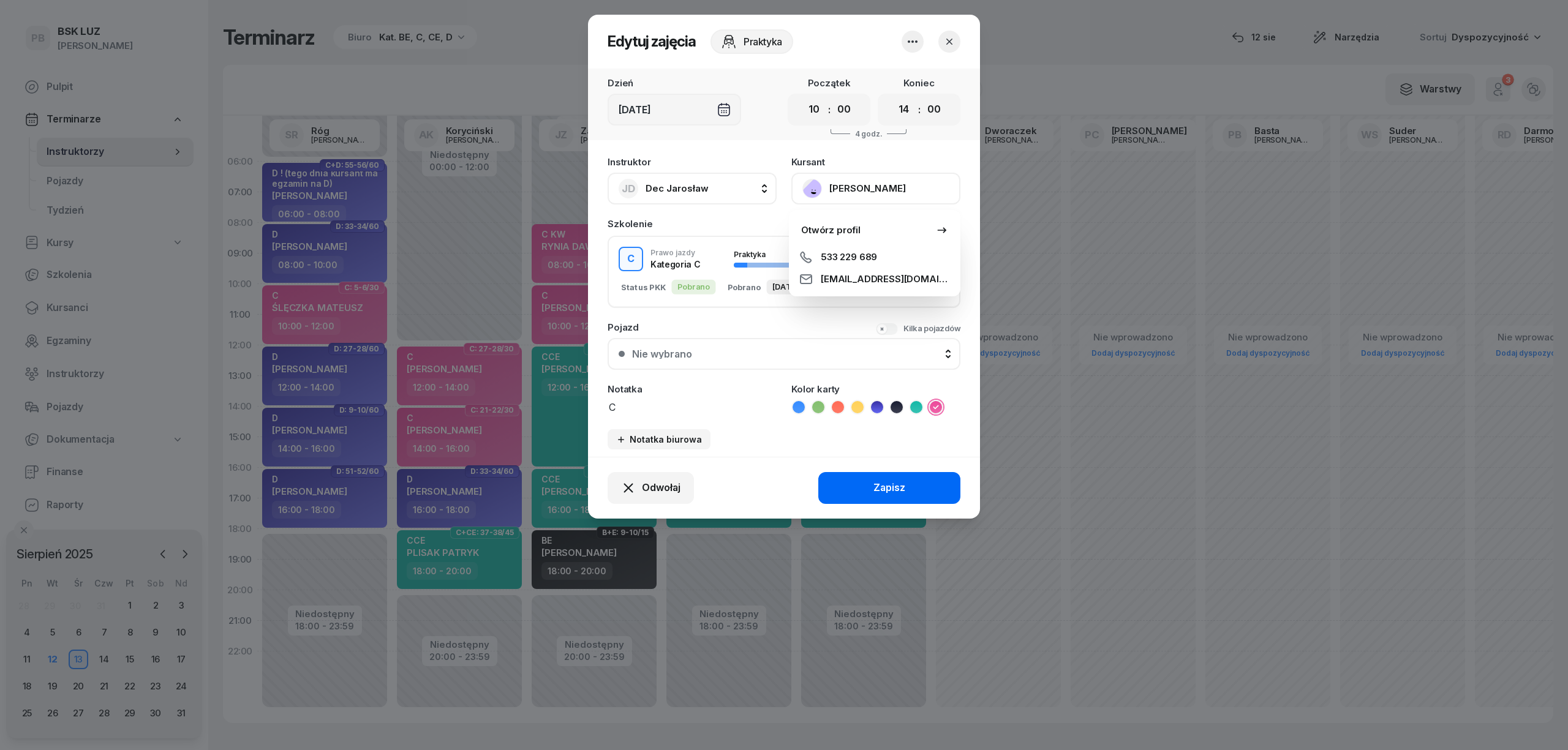
click at [884, 486] on div "Zapisz" at bounding box center [890, 488] width 32 height 16
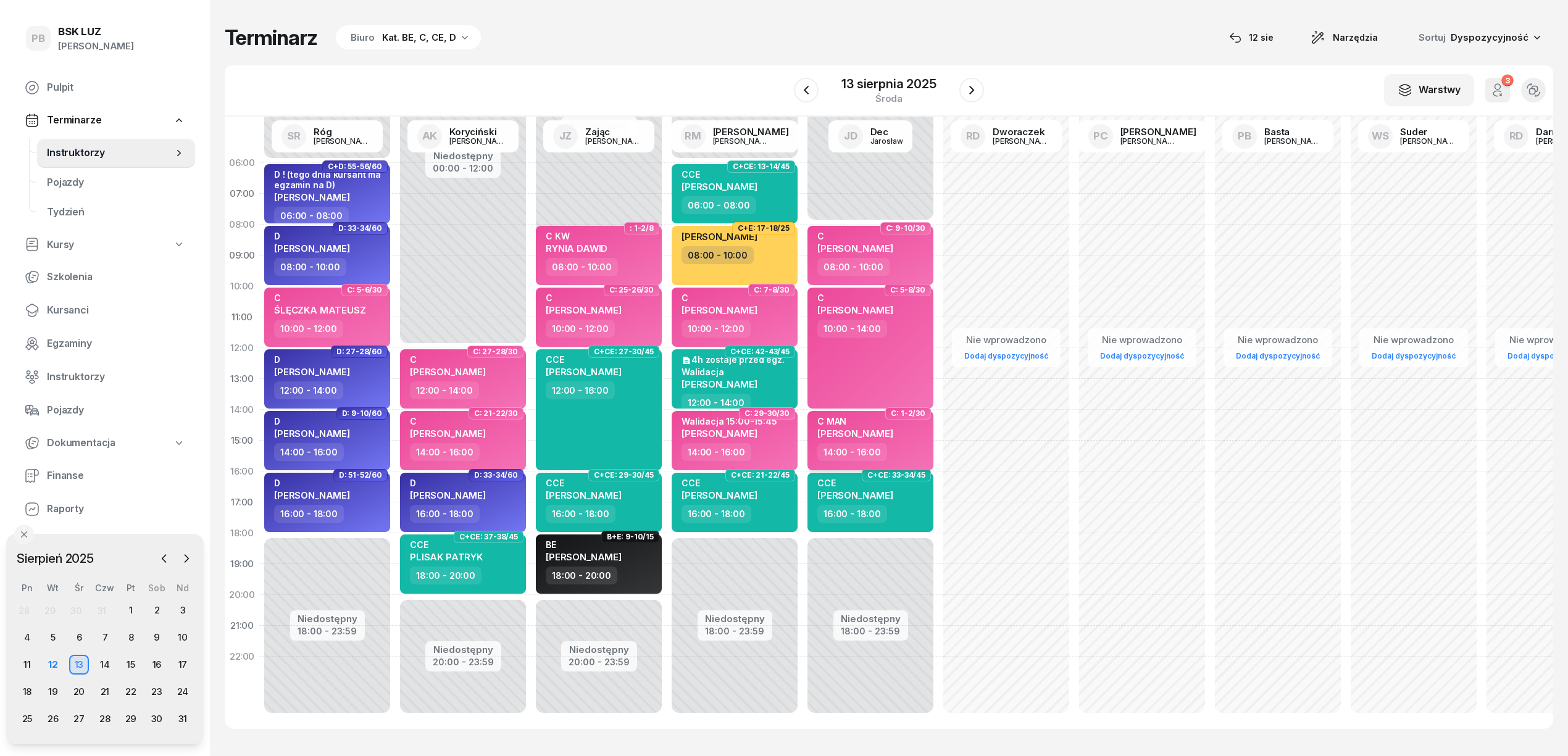
click at [888, 455] on div "14:00 - 16:00" at bounding box center [871, 452] width 108 height 18
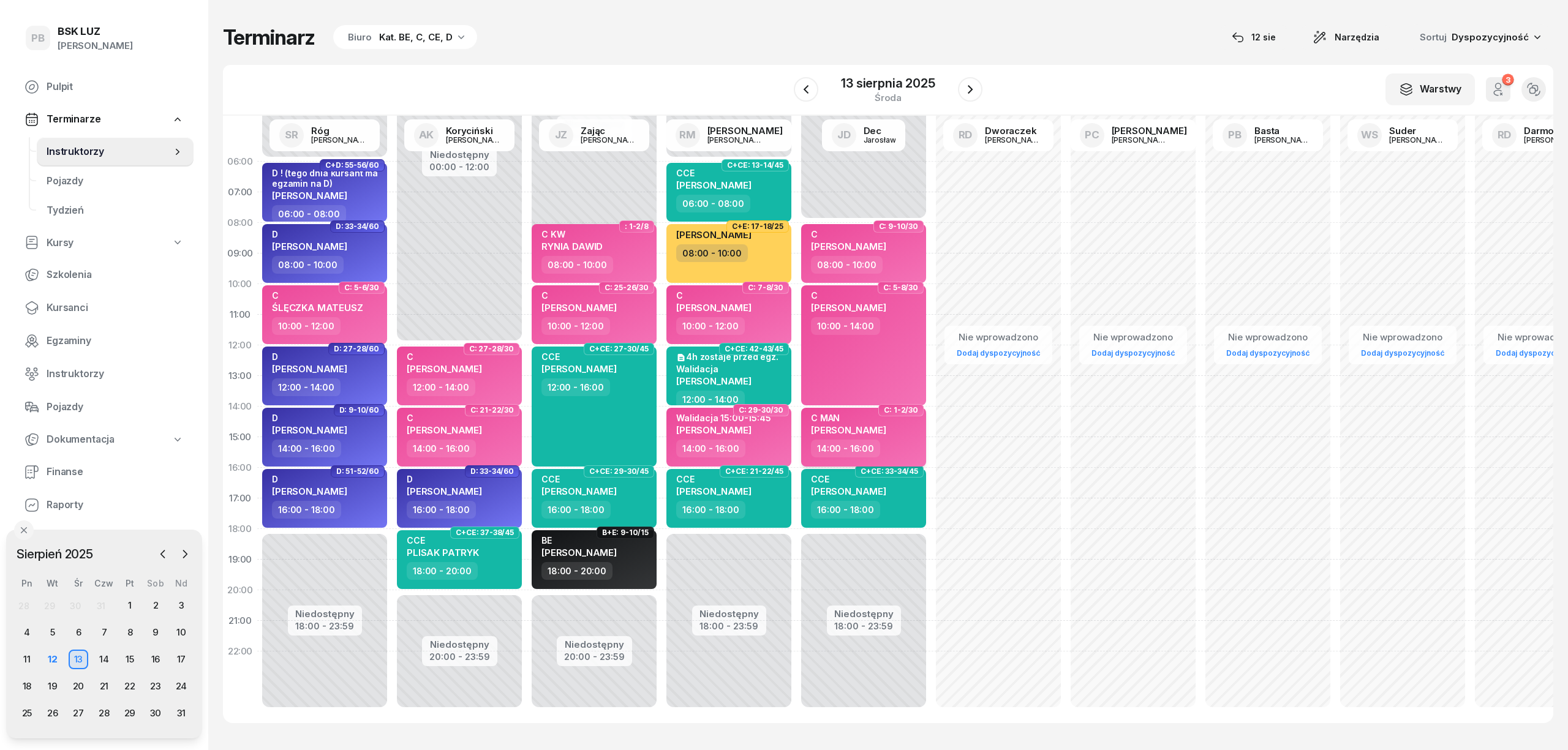
select select "14"
select select "16"
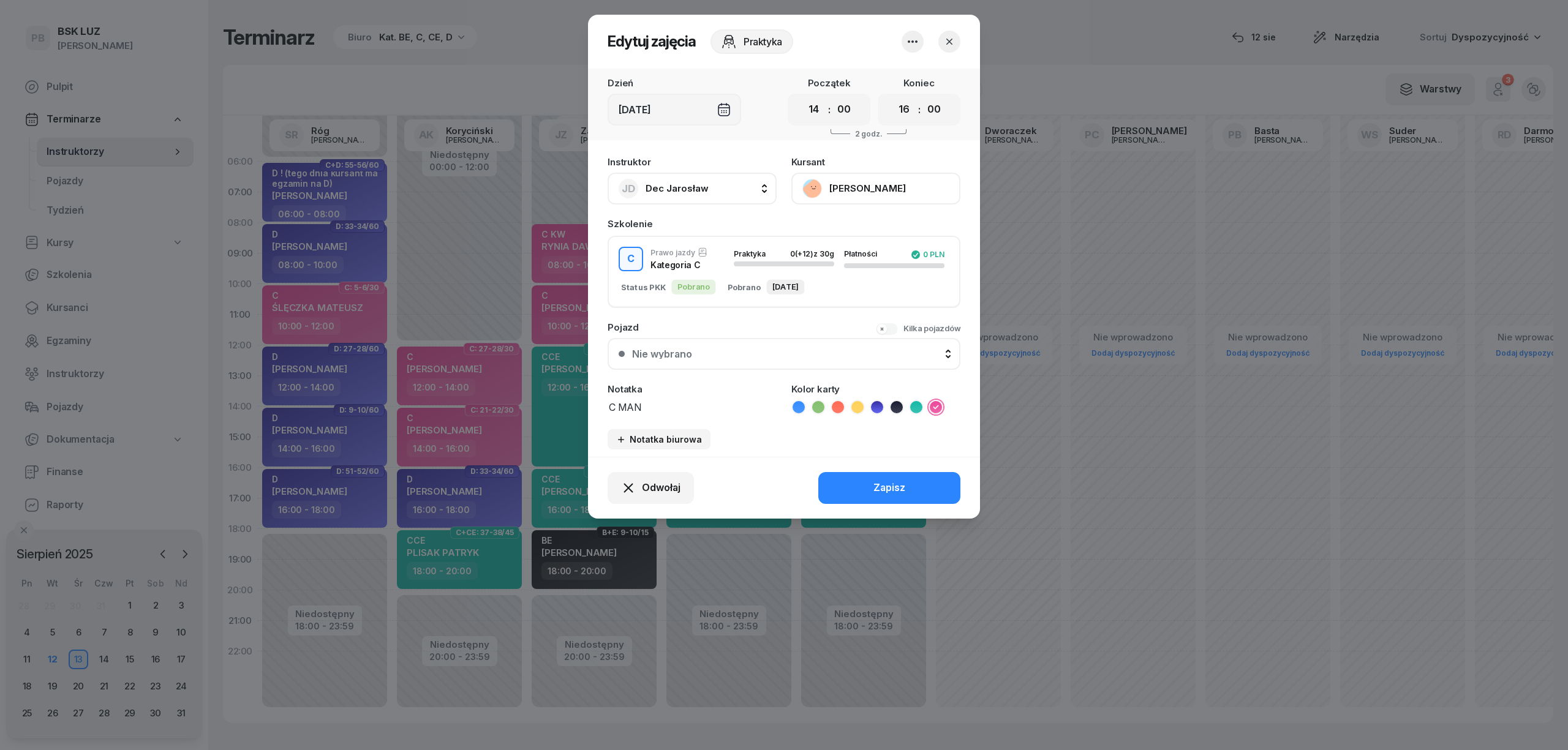
click at [950, 37] on icon "button" at bounding box center [949, 41] width 12 height 12
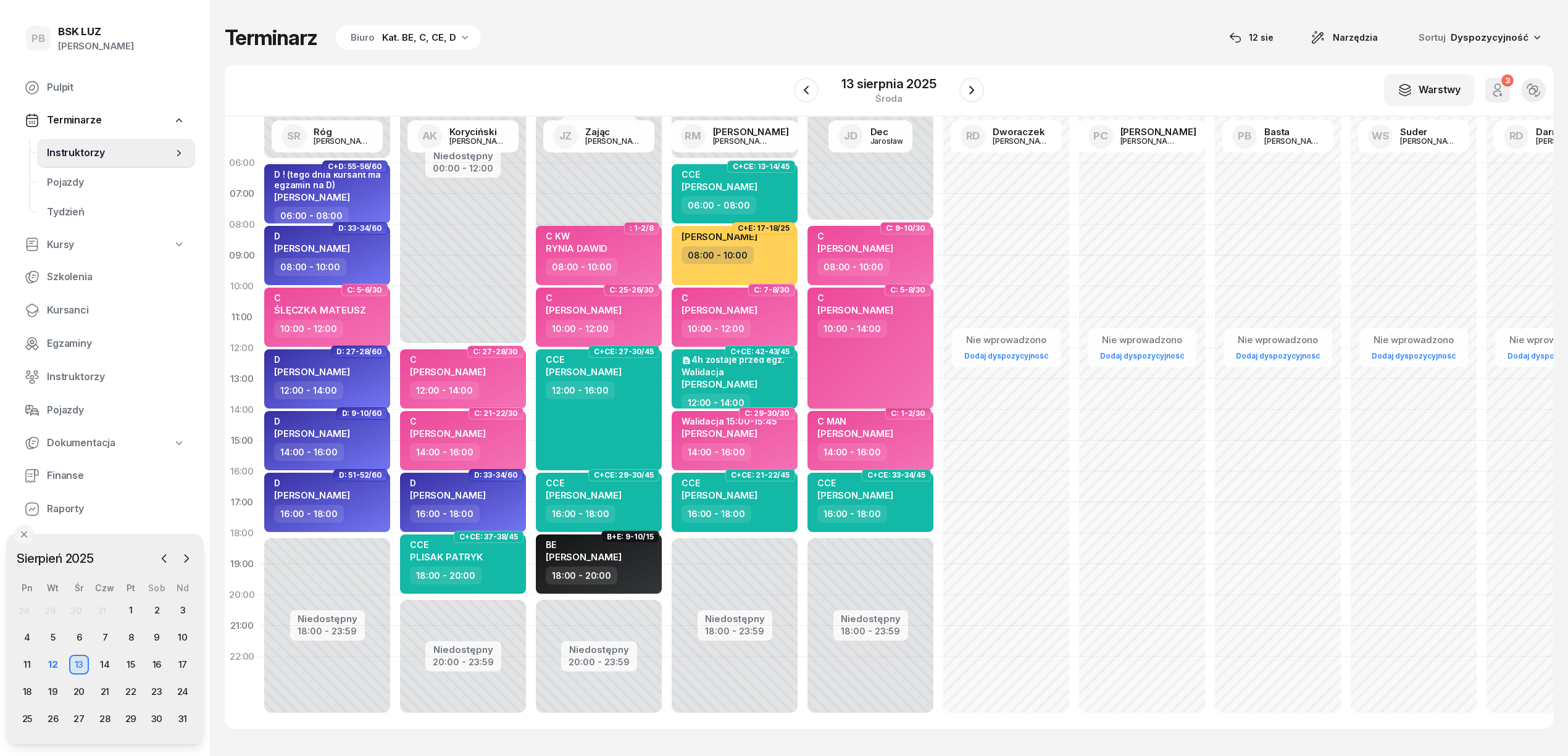
click at [884, 334] on div "10:00 - 14:00" at bounding box center [871, 329] width 108 height 18
select select "10"
select select "14"
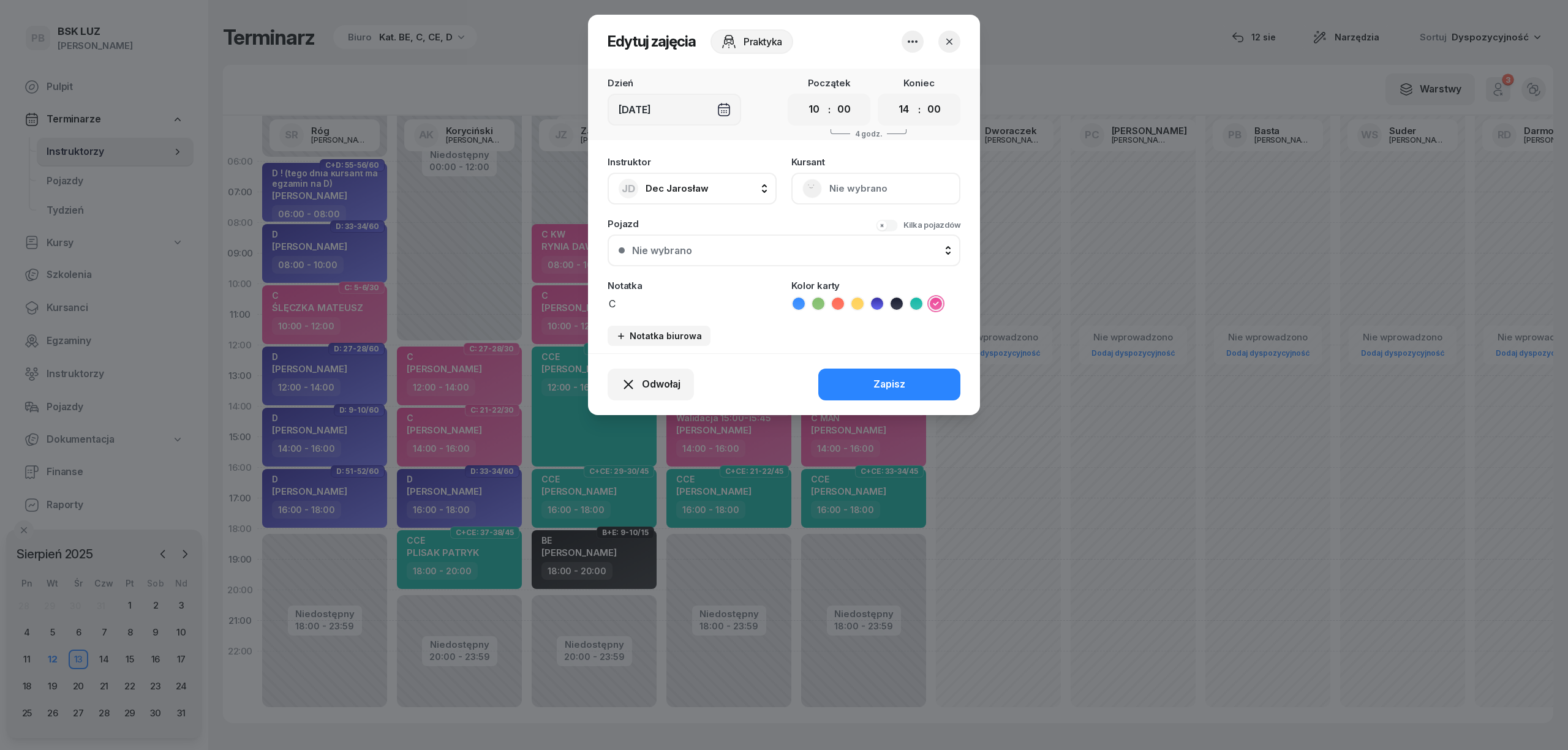
click at [955, 40] on button "button" at bounding box center [949, 41] width 22 height 22
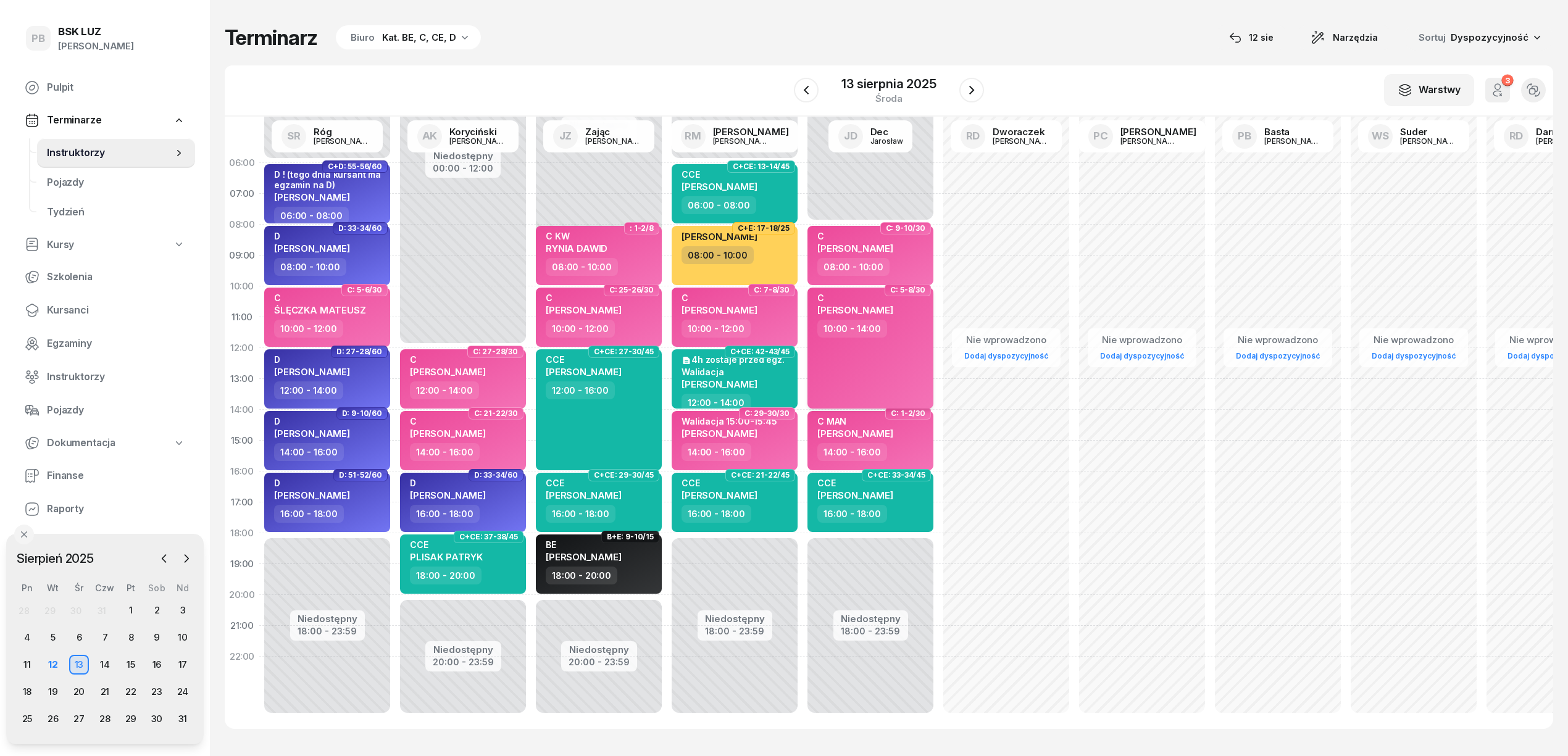
click at [921, 367] on div "C PIOTR HYTKOWSKI 10:00 - 14:00" at bounding box center [871, 348] width 126 height 121
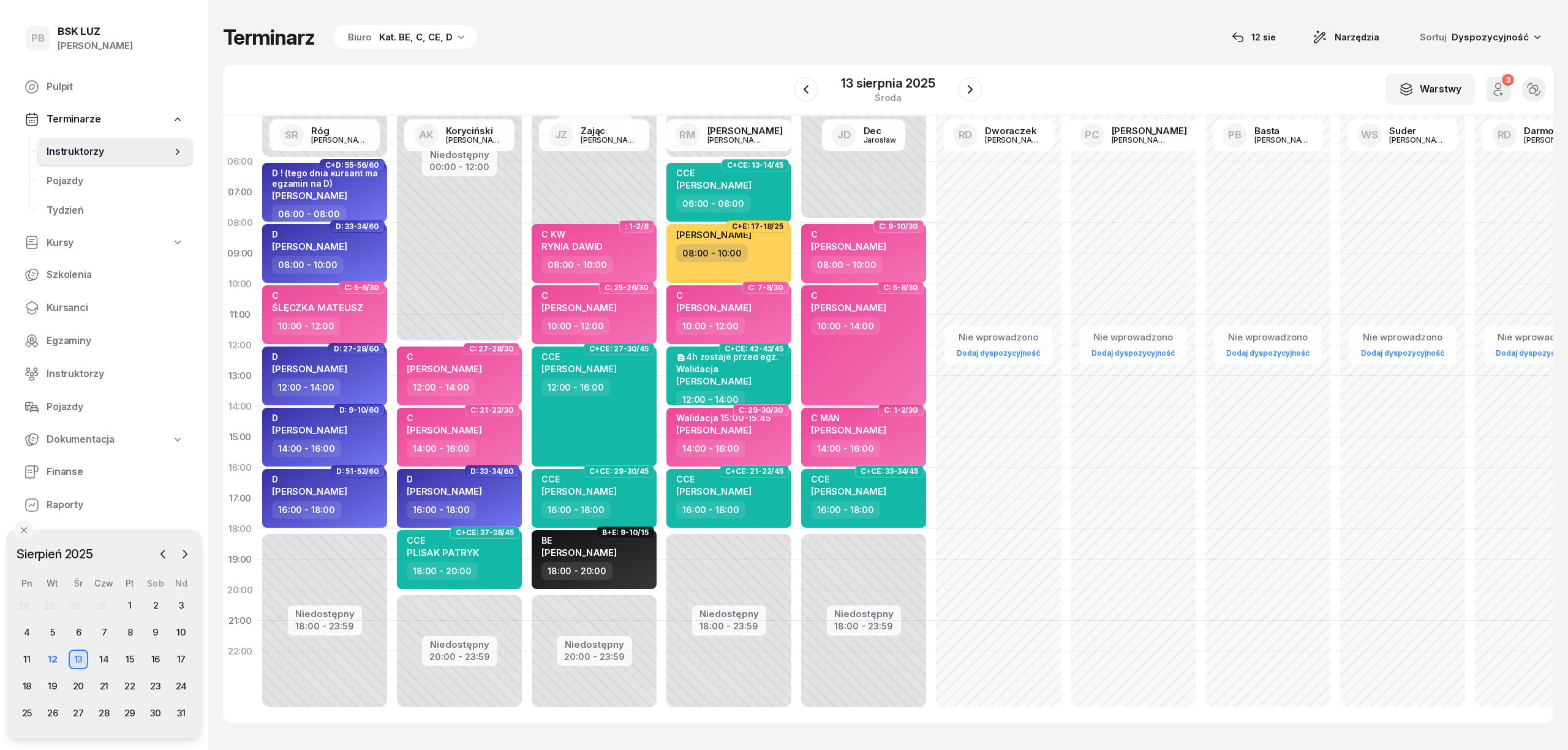
select select "10"
select select "14"
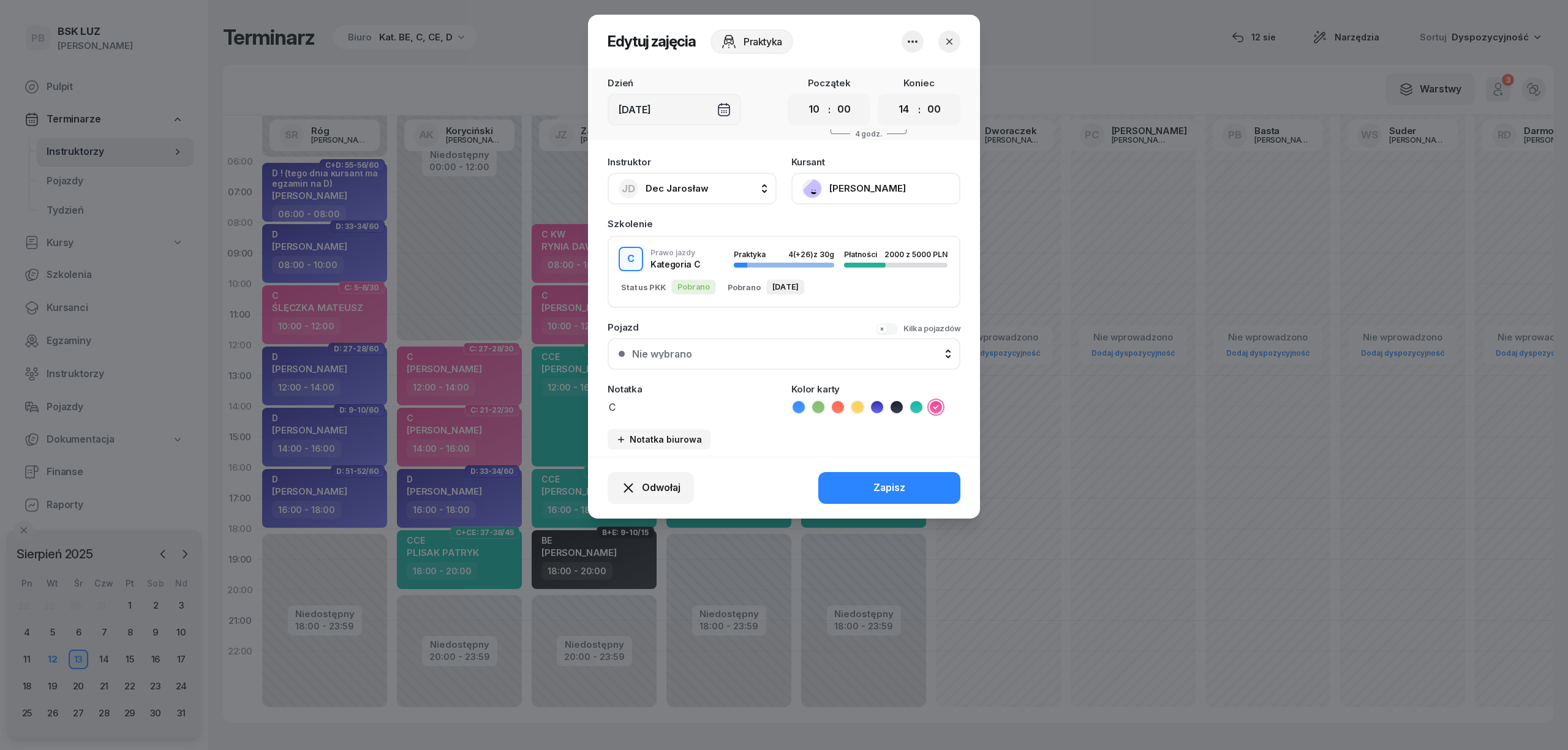
click at [944, 44] on icon "button" at bounding box center [949, 41] width 12 height 12
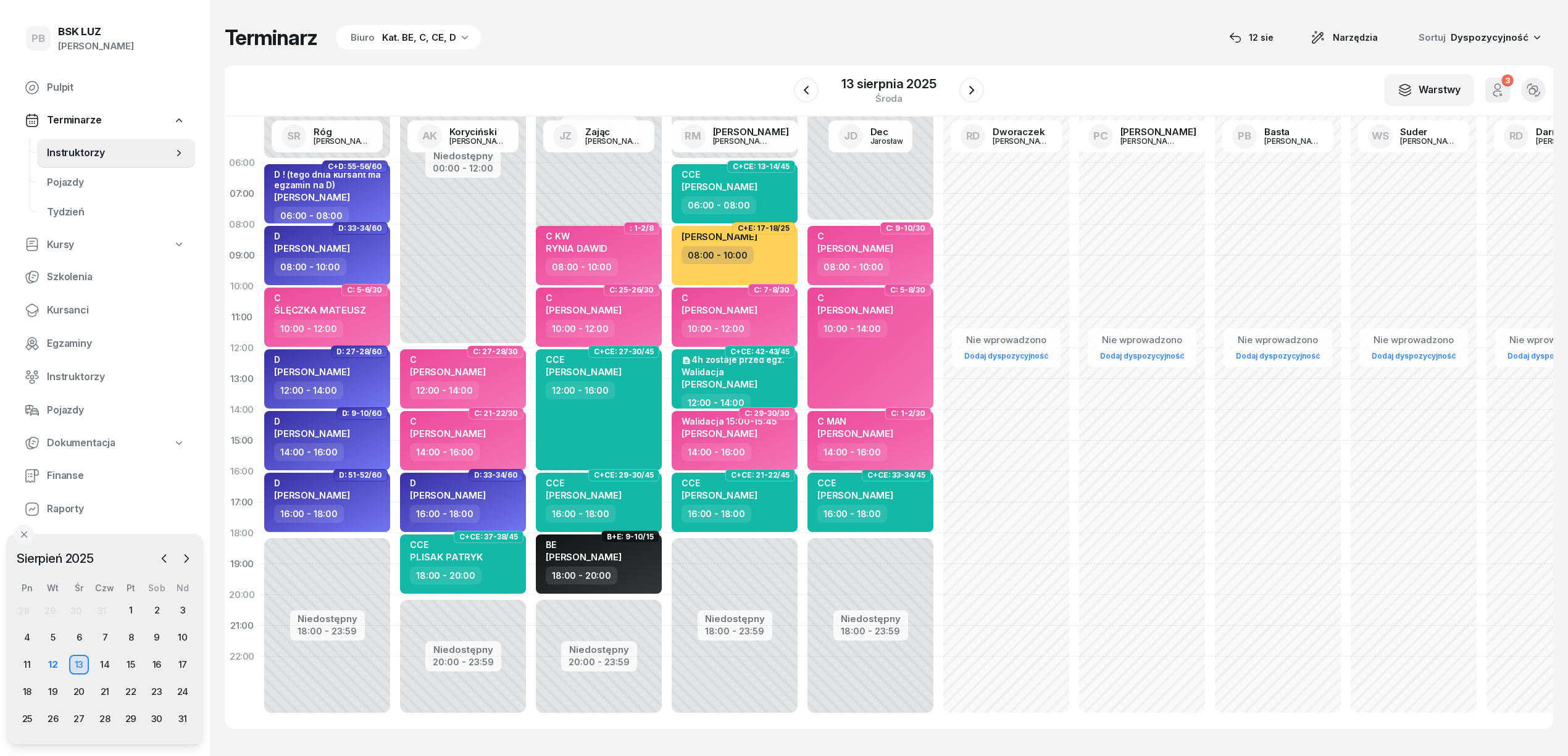
click at [922, 449] on div "14:00 - 16:00" at bounding box center [871, 452] width 108 height 18
select select "14"
select select "16"
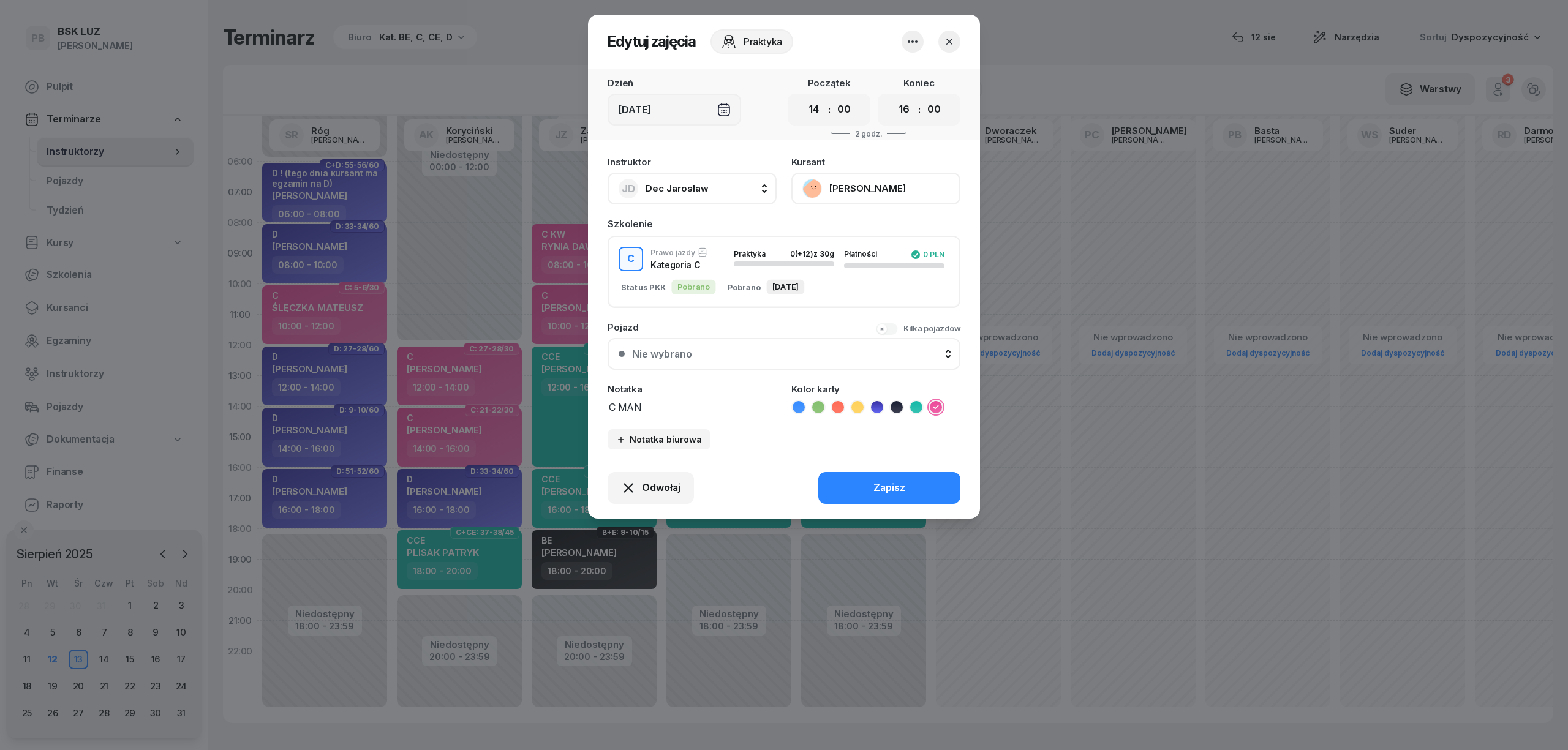
click at [886, 182] on button "[PERSON_NAME]" at bounding box center [876, 189] width 169 height 32
click at [944, 40] on icon "button" at bounding box center [949, 41] width 12 height 12
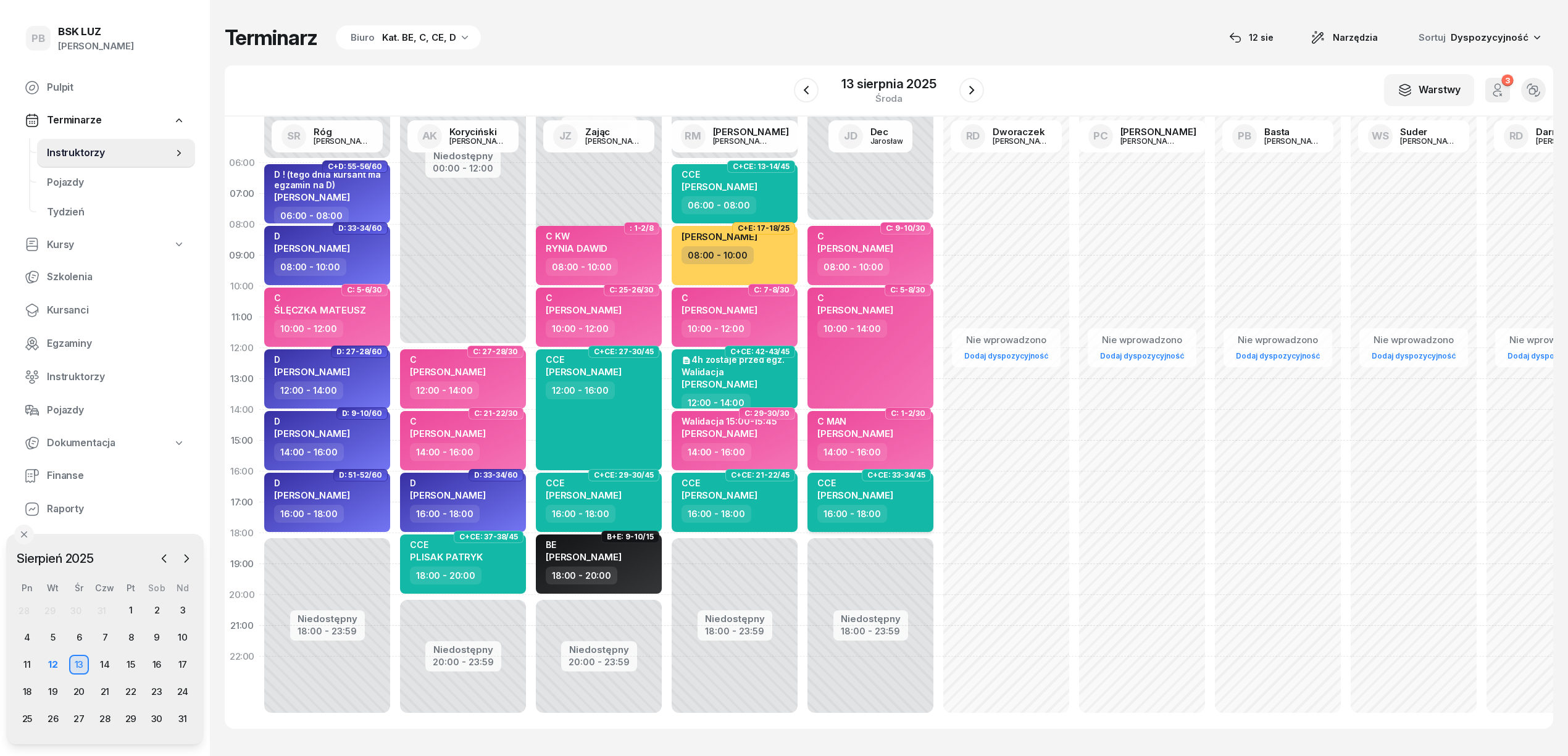
click at [893, 503] on div "CCE PIÓRKOWSKA MARTYNA" at bounding box center [855, 491] width 76 height 27
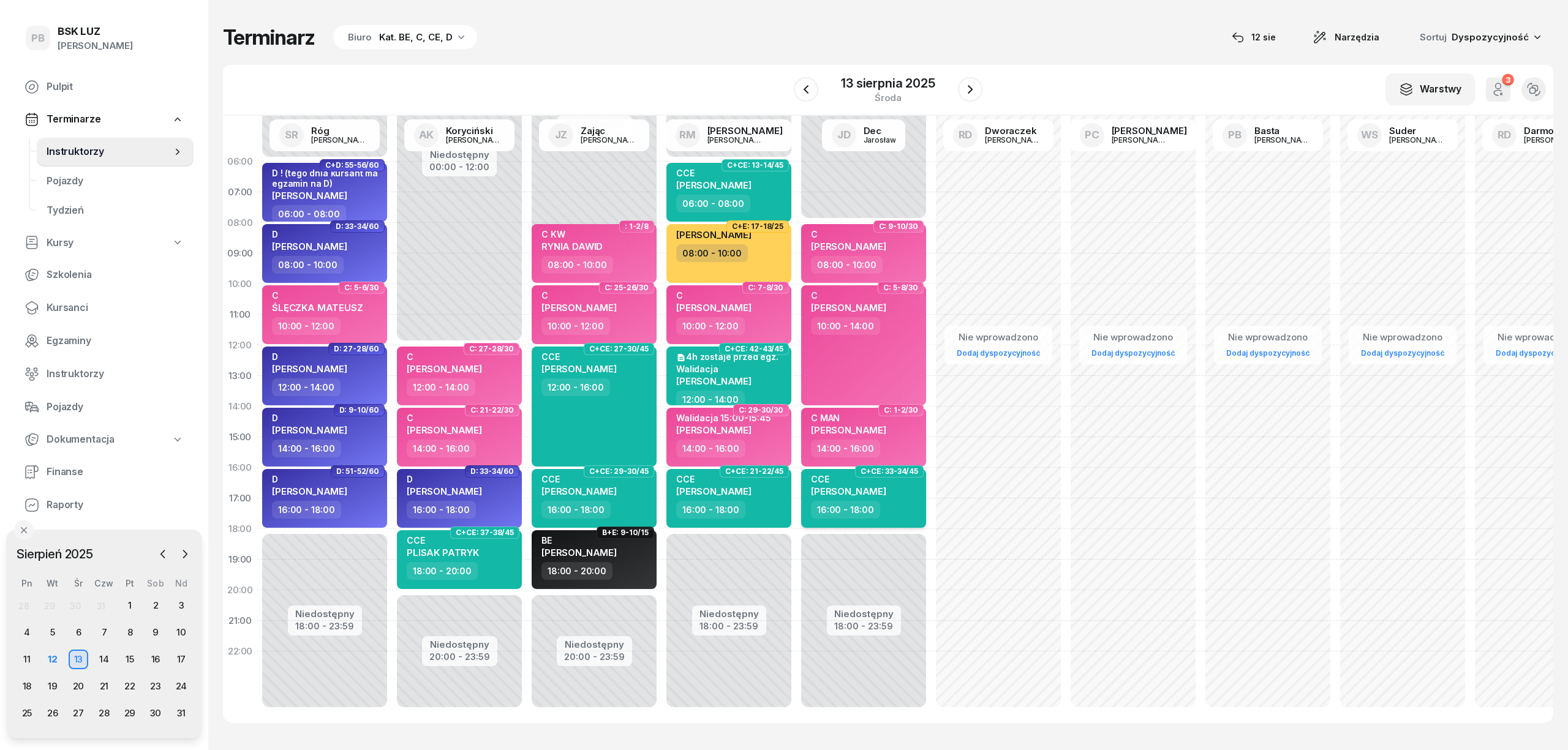
select select "16"
select select "18"
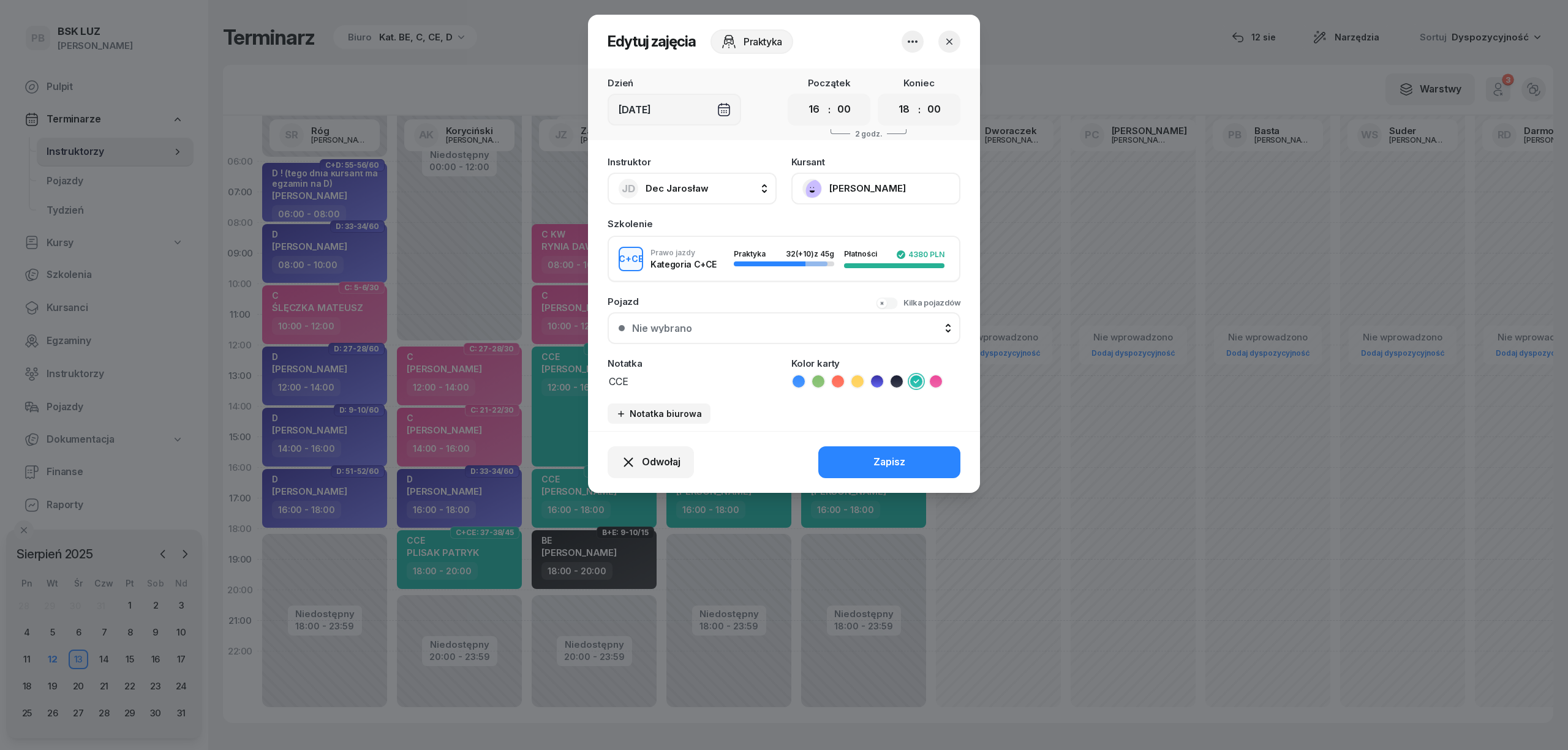
click at [856, 186] on button "[PERSON_NAME]" at bounding box center [876, 189] width 169 height 32
click at [951, 44] on icon "button" at bounding box center [949, 41] width 12 height 12
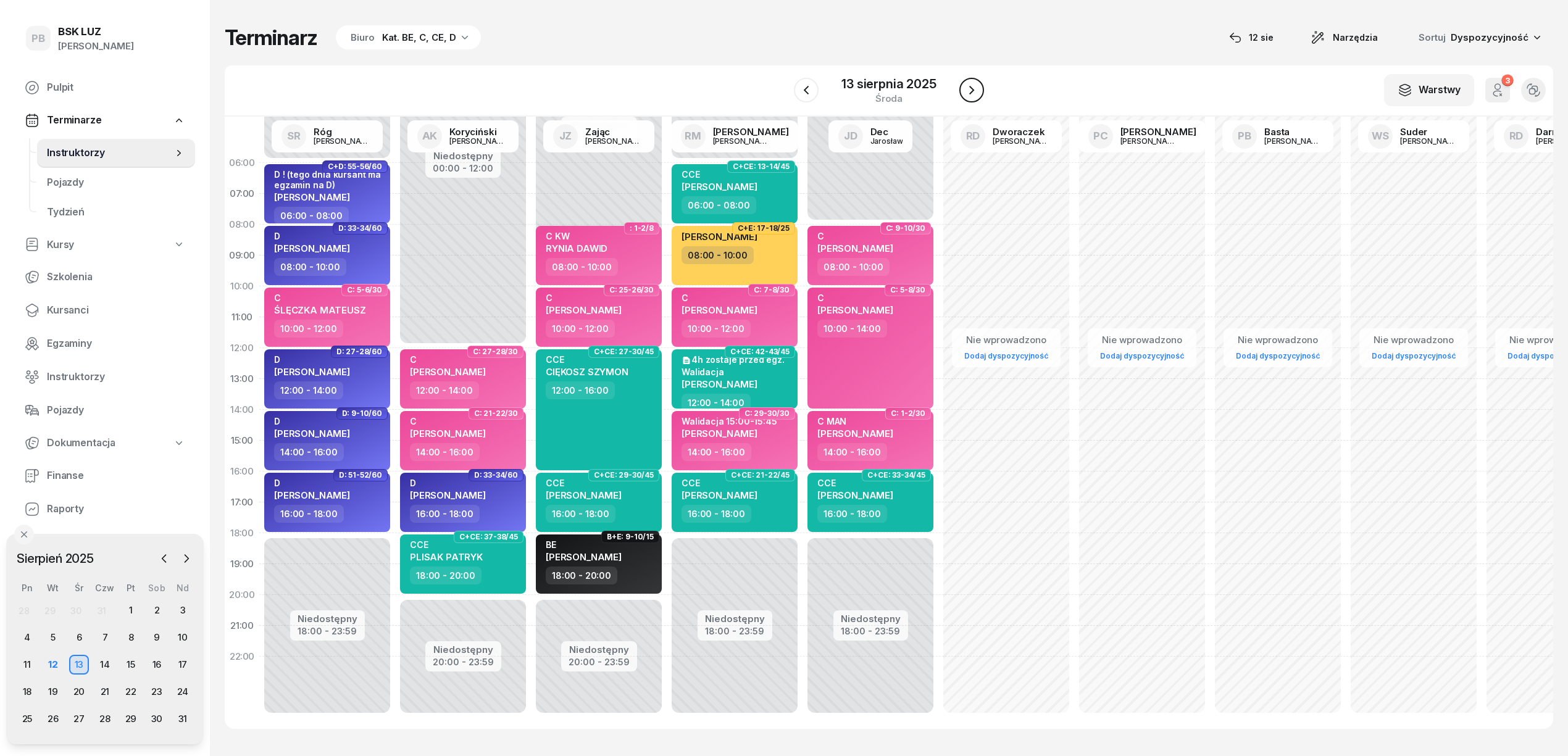
click at [969, 90] on icon "button" at bounding box center [972, 90] width 15 height 15
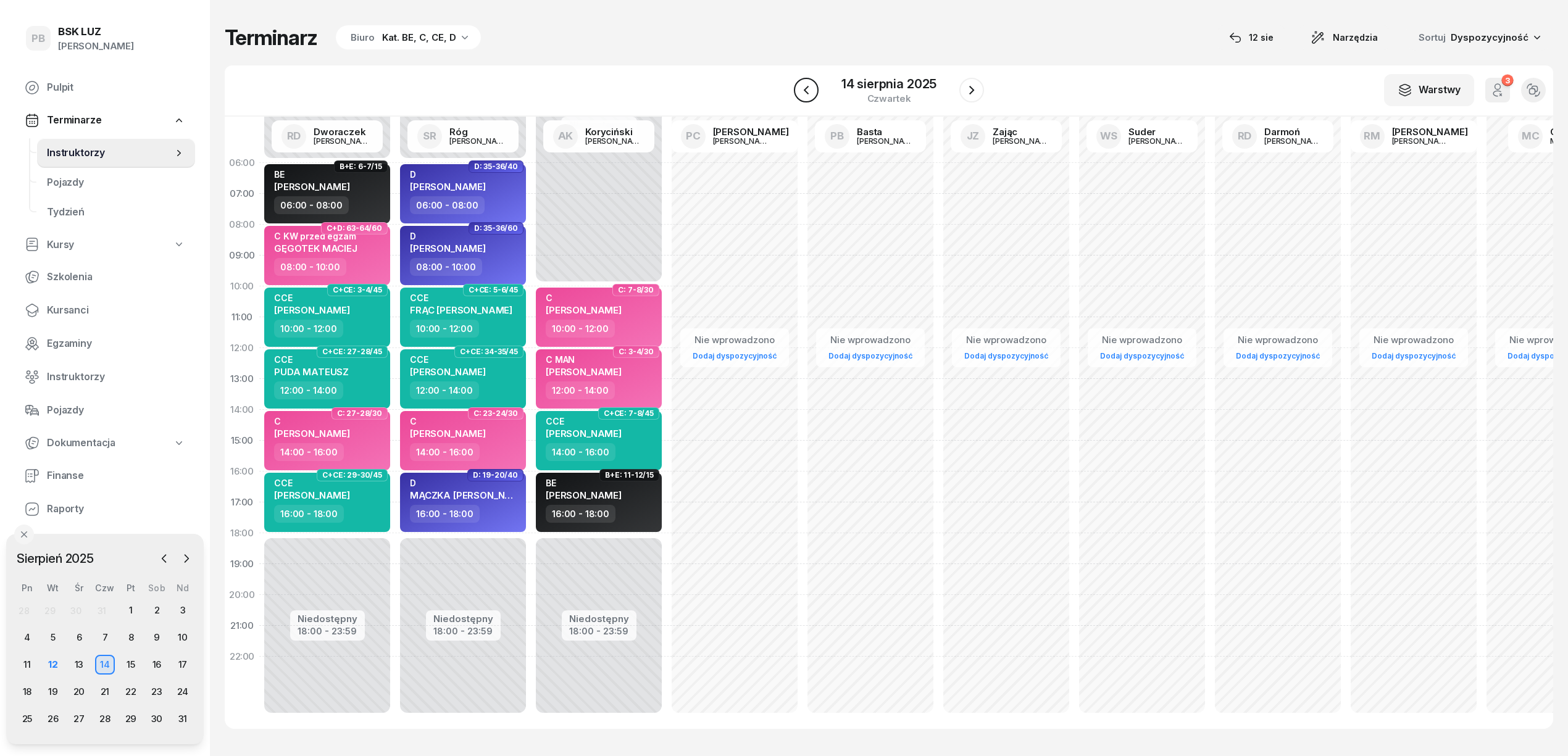
click at [809, 89] on icon "button" at bounding box center [807, 90] width 15 height 15
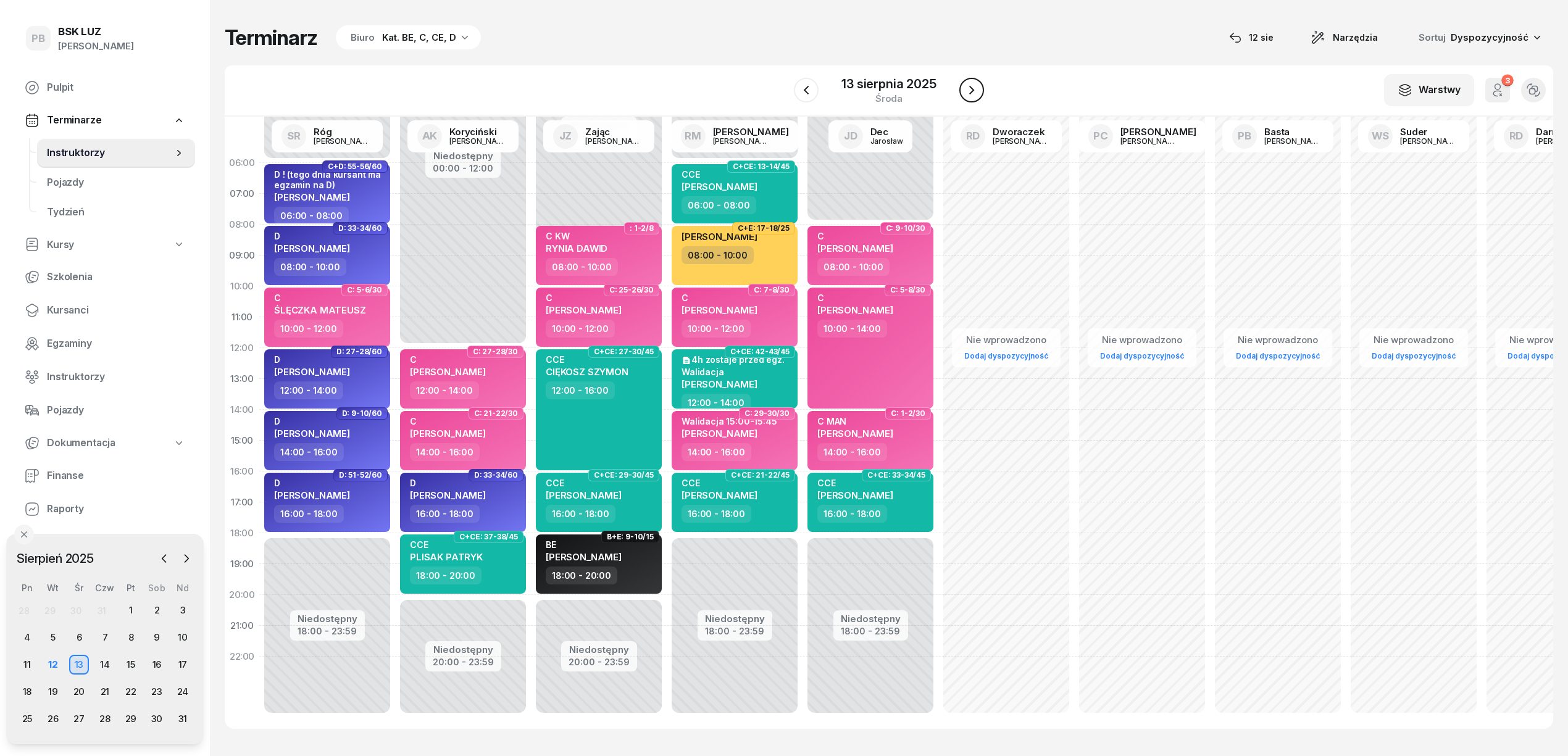
click at [966, 92] on icon "button" at bounding box center [972, 90] width 15 height 15
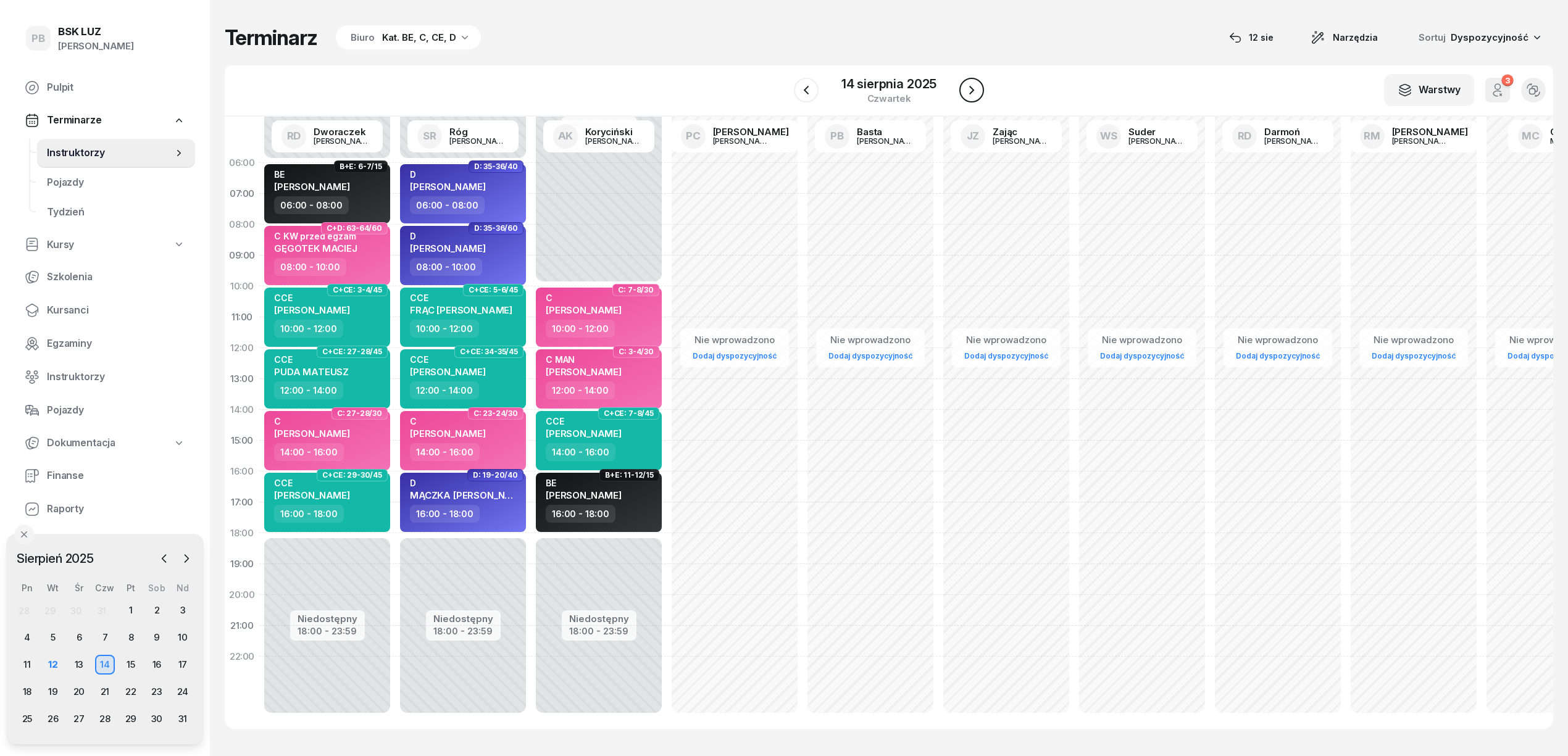
click at [973, 88] on icon "button" at bounding box center [972, 90] width 15 height 15
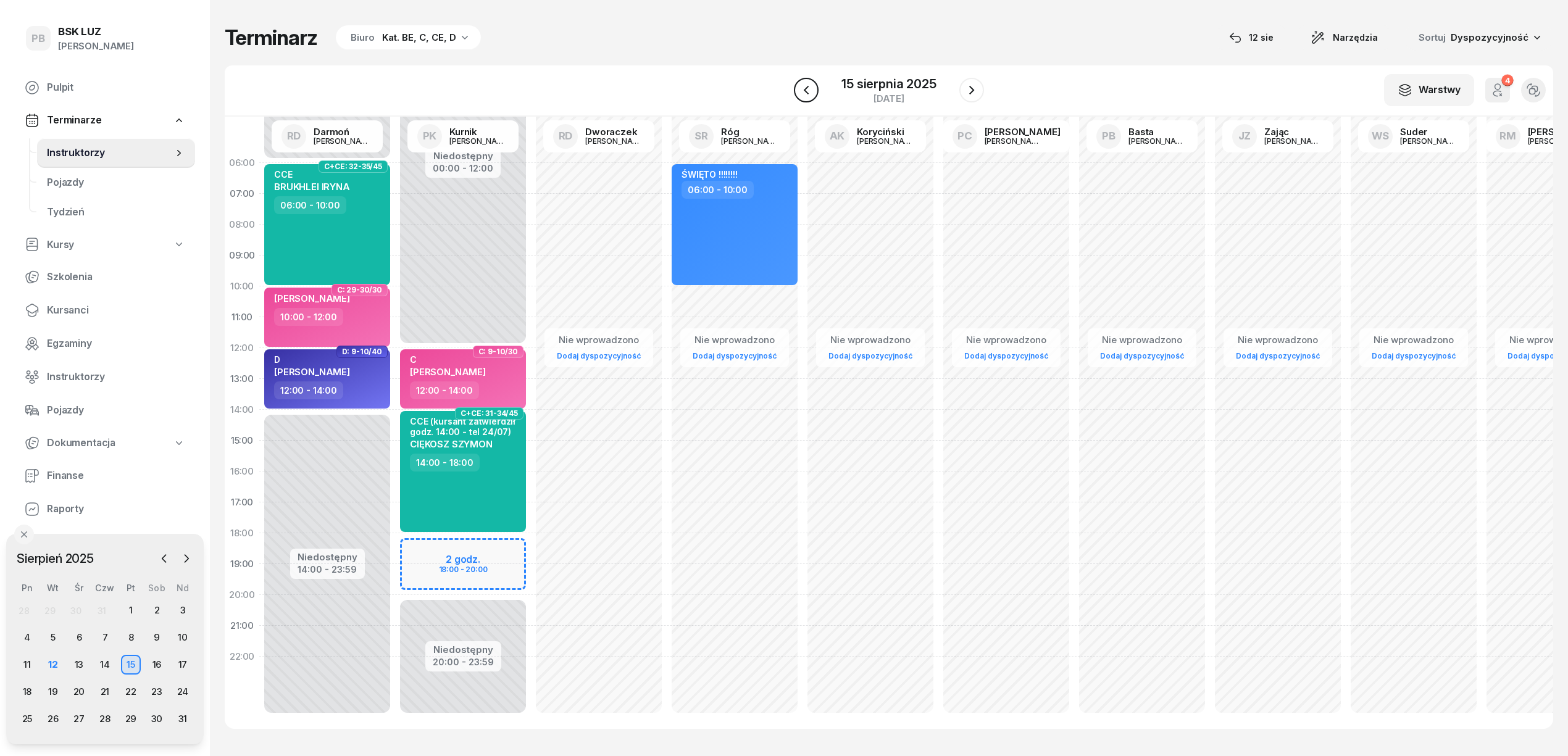
click at [808, 79] on button "button" at bounding box center [806, 90] width 25 height 25
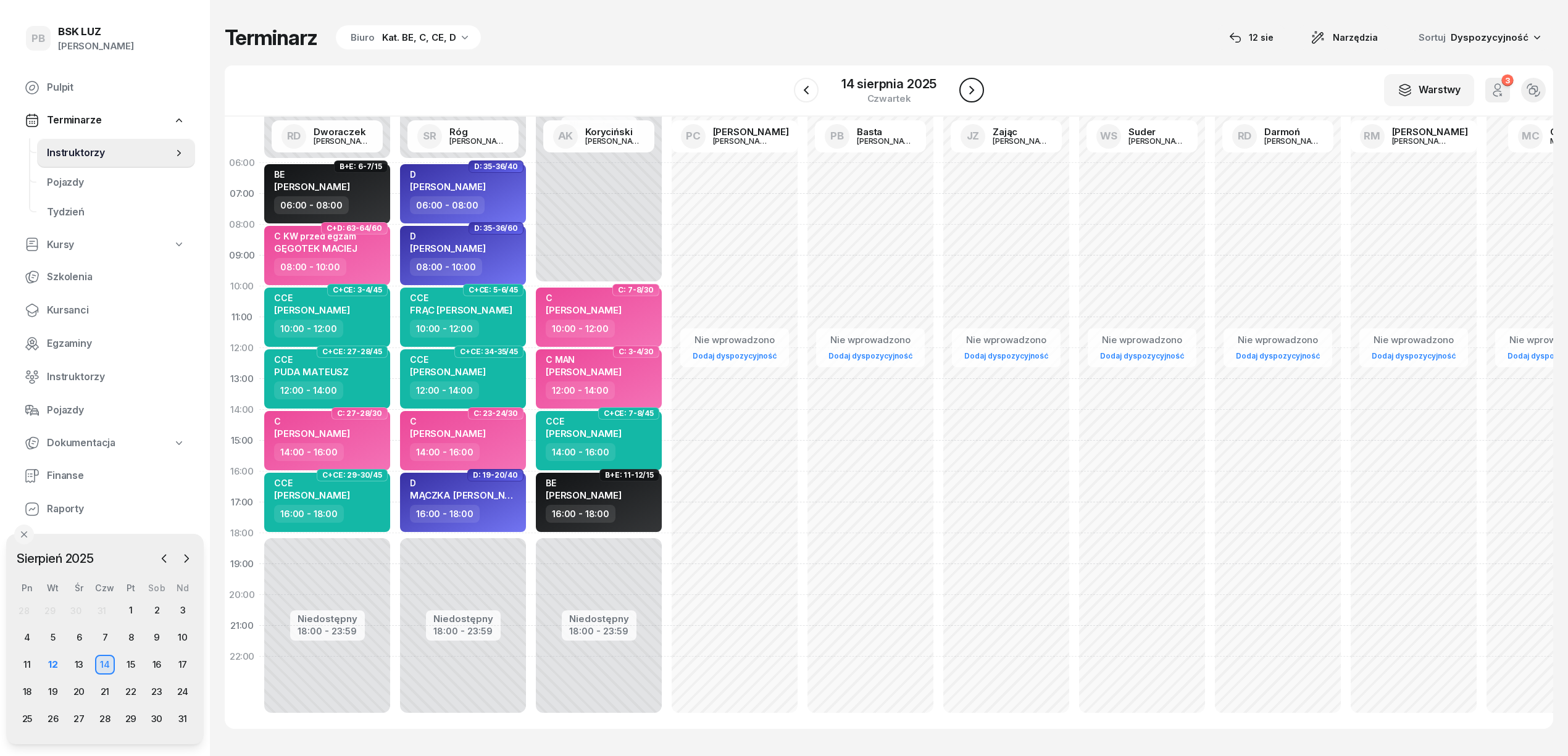
click at [978, 92] on icon "button" at bounding box center [972, 90] width 15 height 15
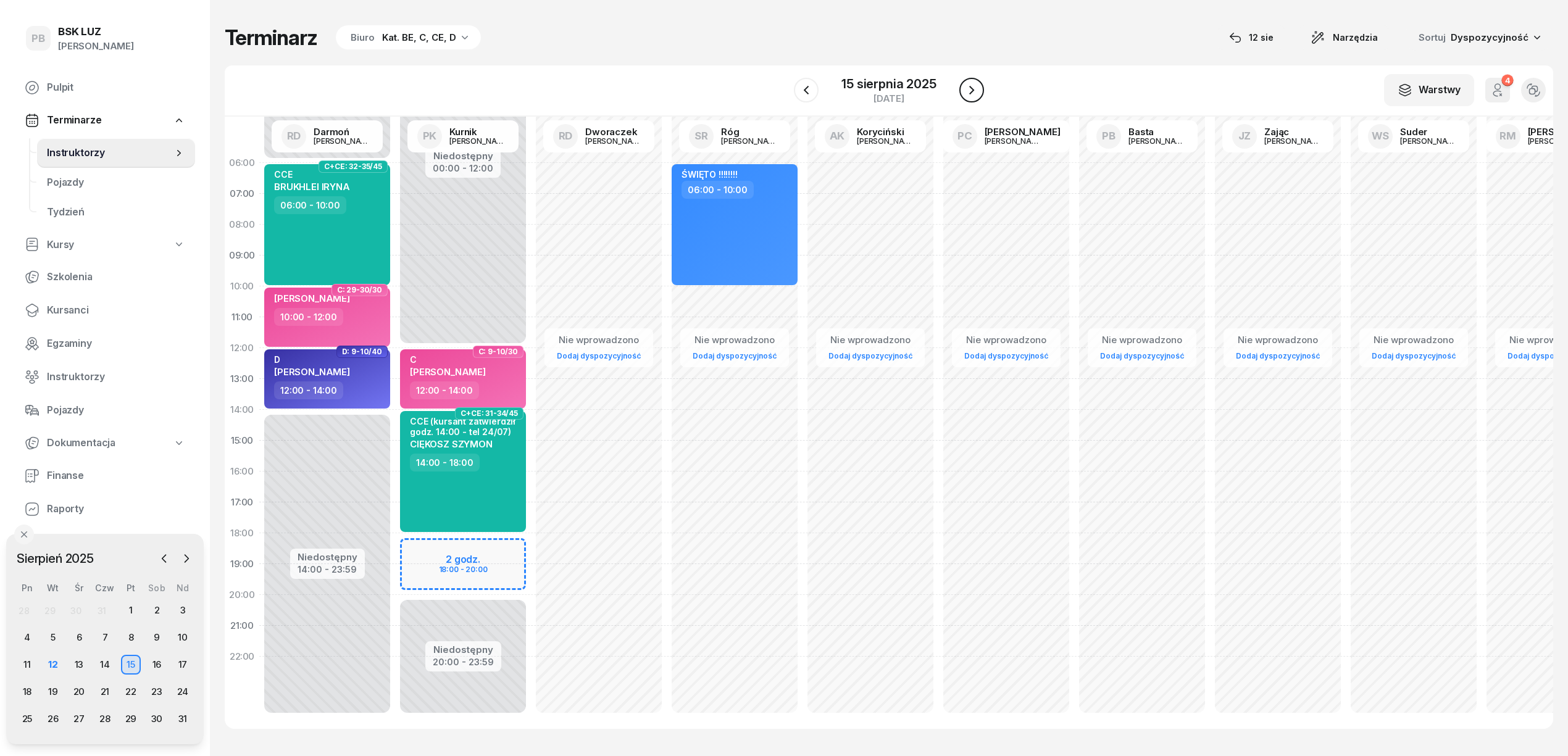
click at [978, 92] on icon "button" at bounding box center [972, 90] width 15 height 15
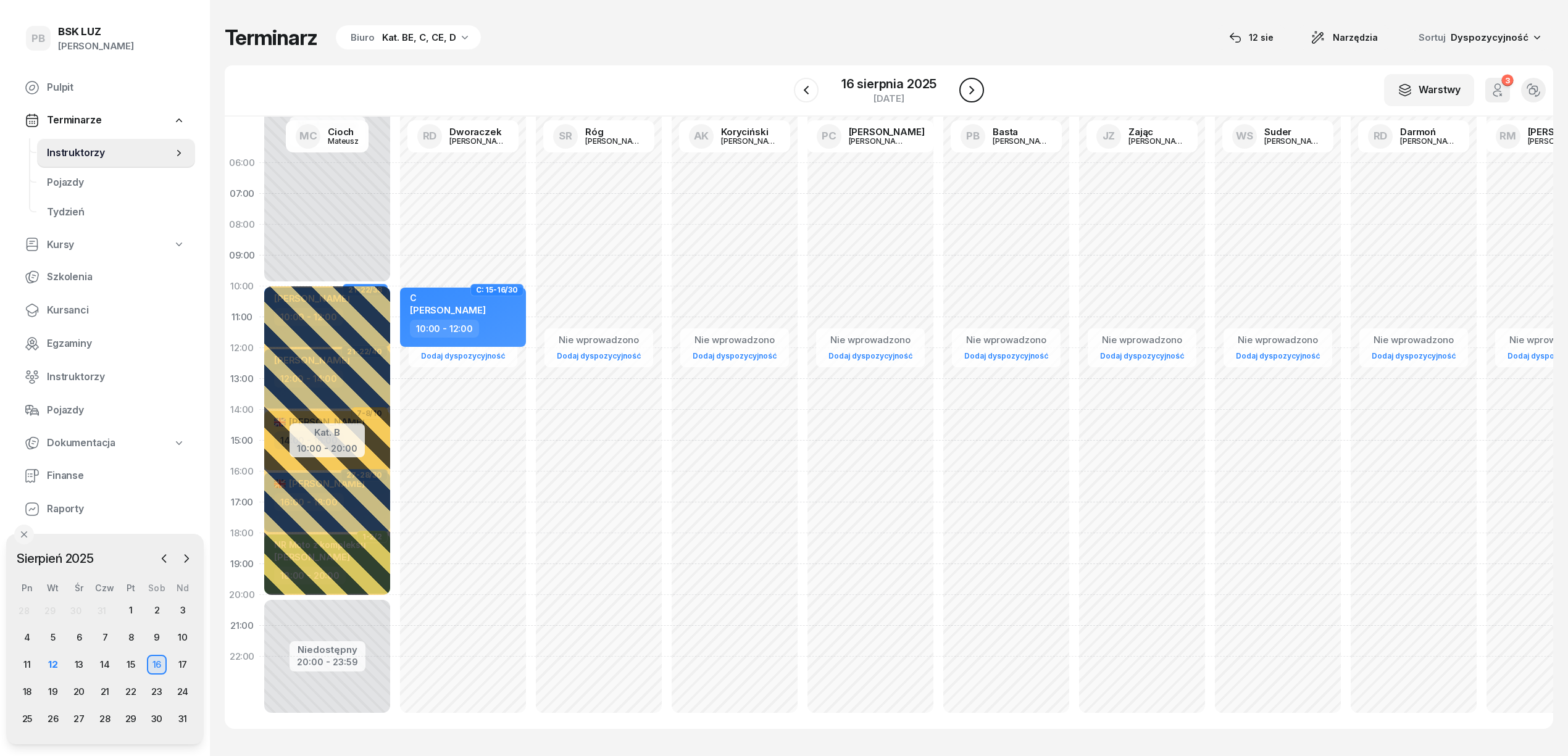
click at [978, 92] on icon "button" at bounding box center [972, 90] width 15 height 15
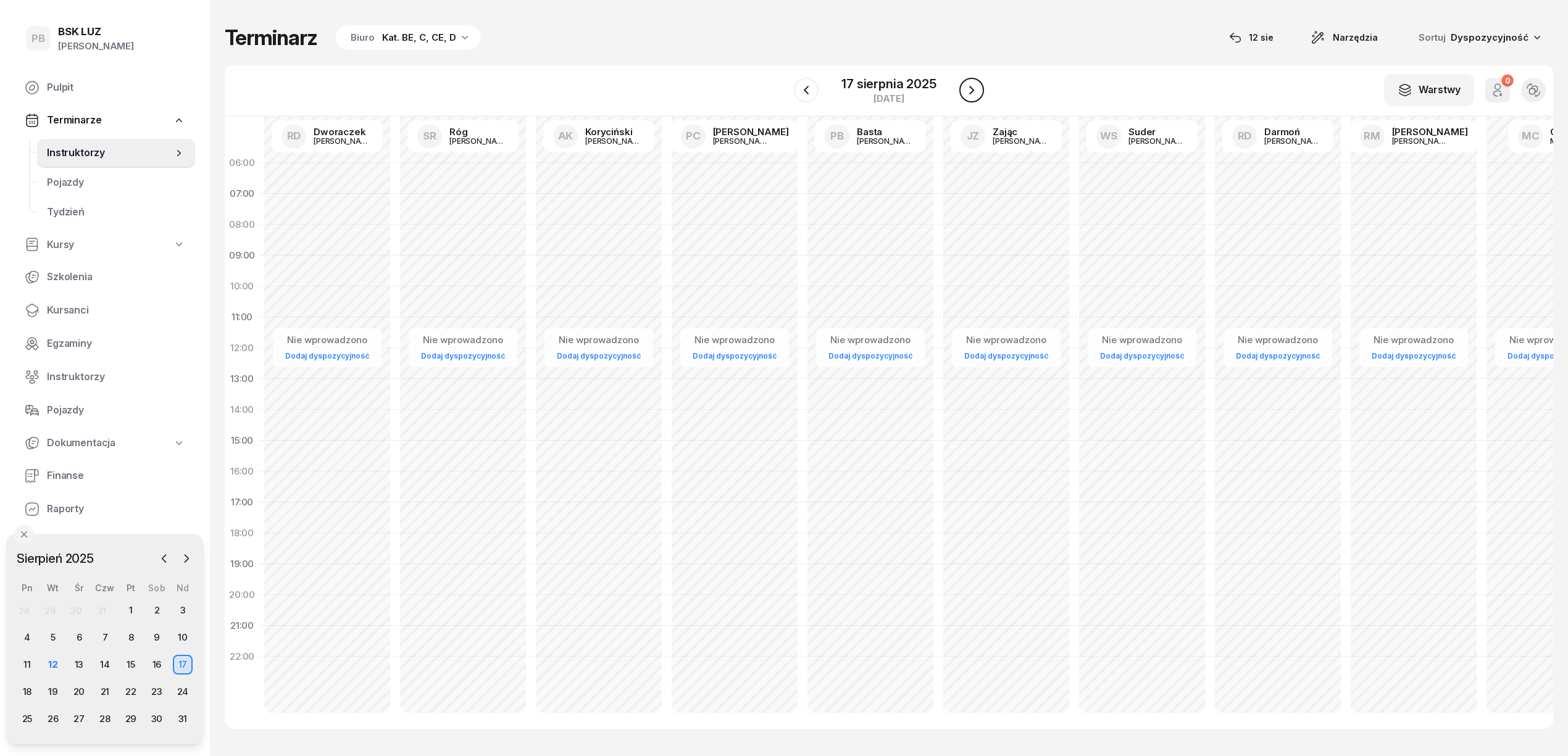
click at [962, 90] on button "button" at bounding box center [972, 90] width 25 height 25
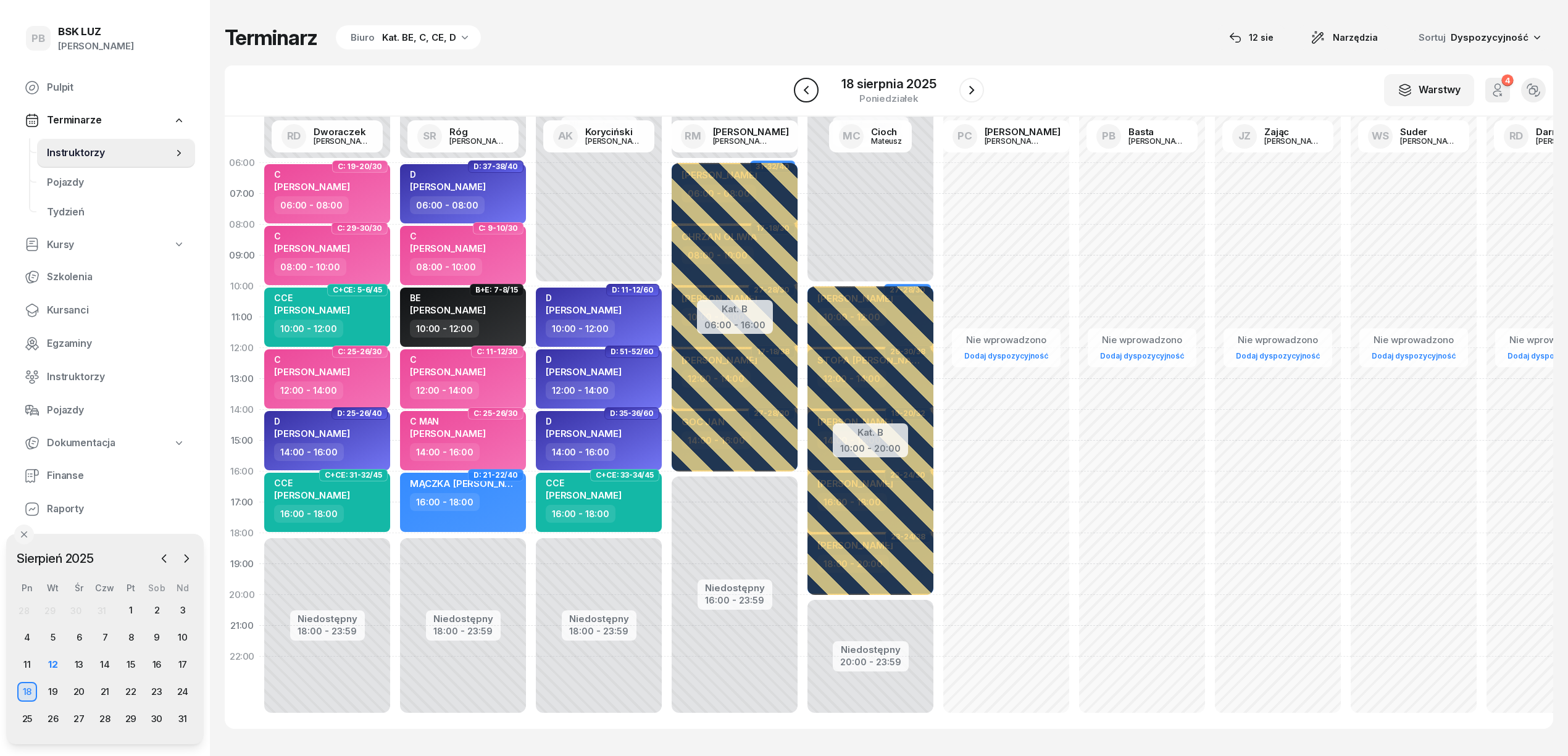
click at [815, 87] on button "button" at bounding box center [806, 90] width 25 height 25
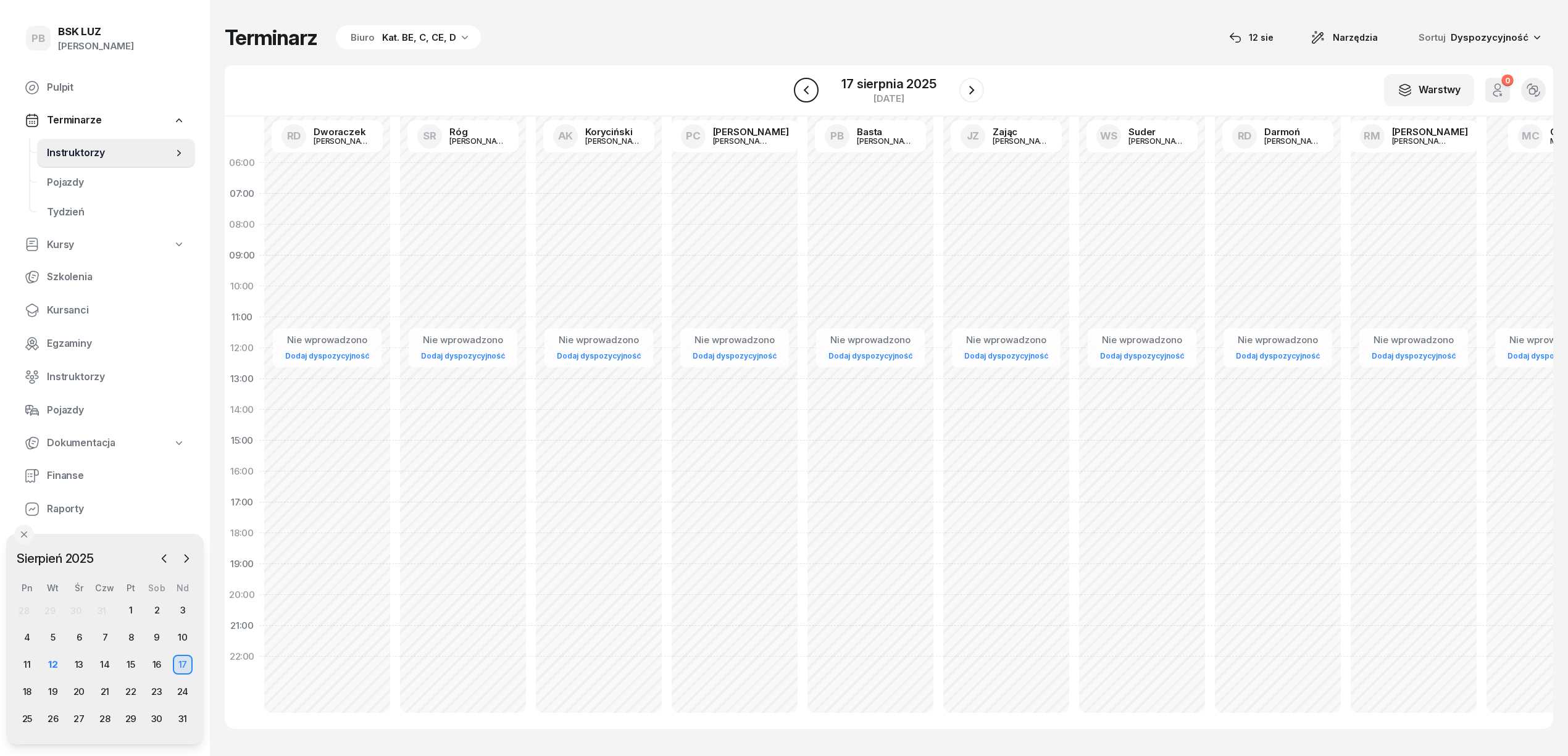
click at [815, 87] on button "button" at bounding box center [806, 90] width 25 height 25
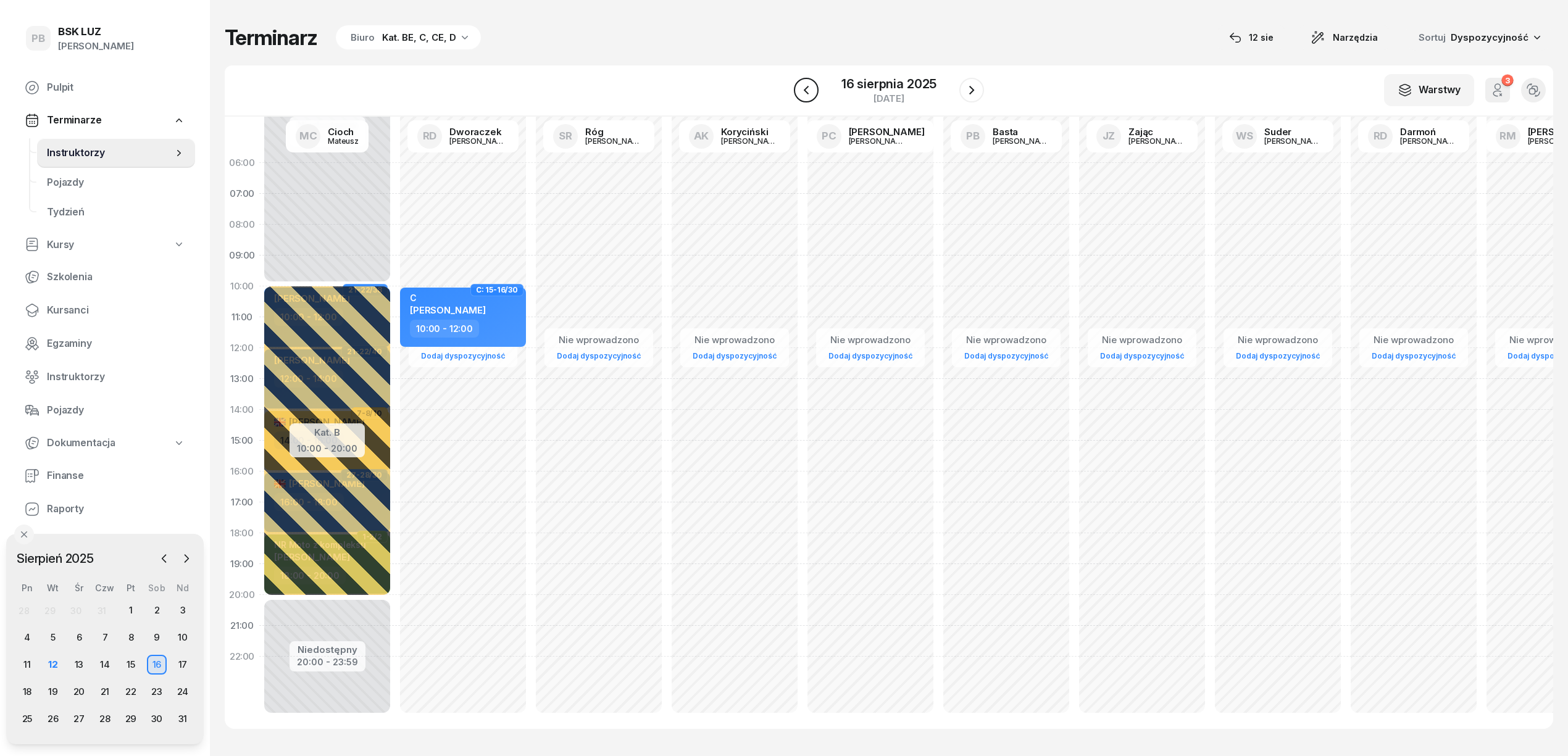
click at [815, 87] on button "button" at bounding box center [806, 90] width 25 height 25
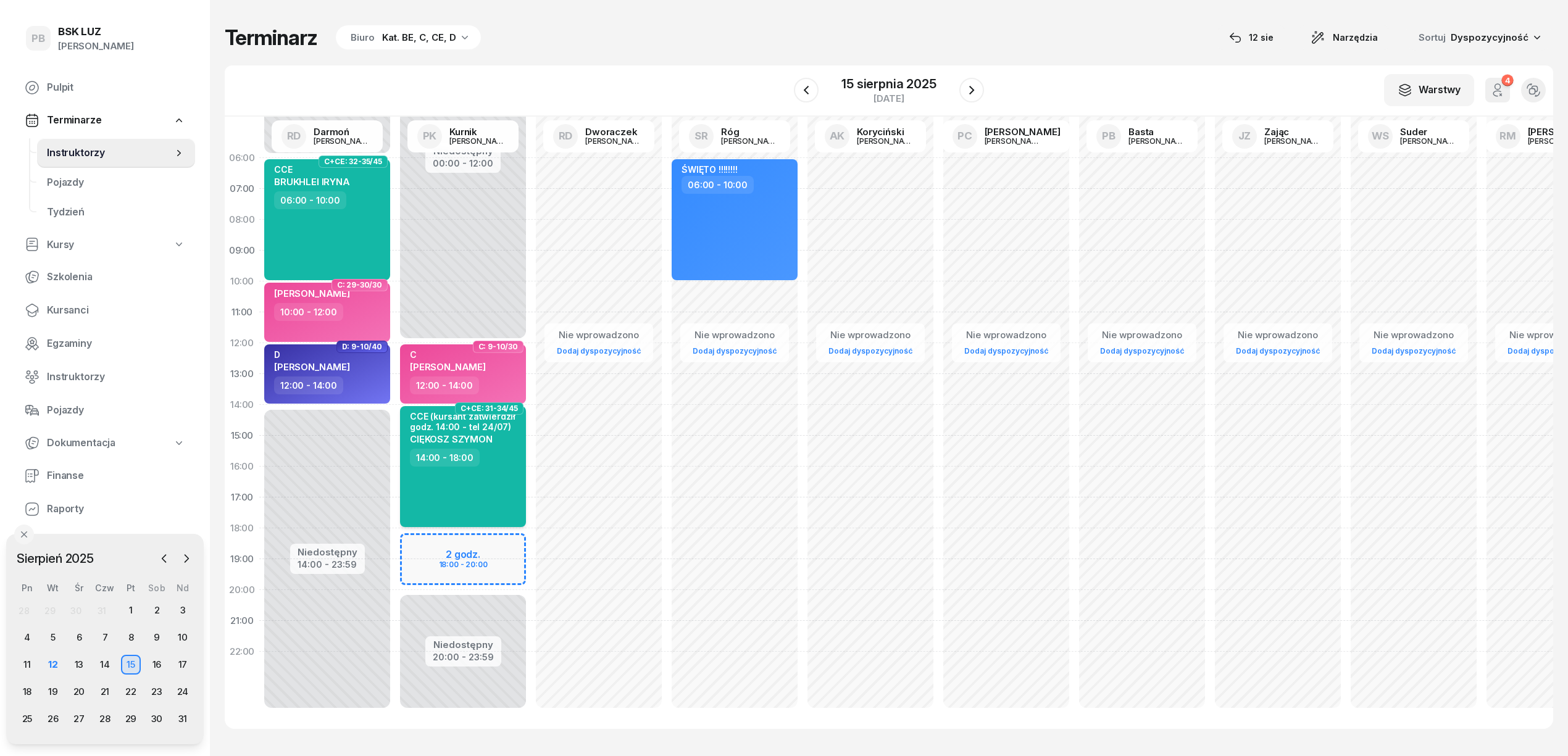
scroll to position [18, 0]
click at [810, 89] on icon "button" at bounding box center [807, 90] width 15 height 15
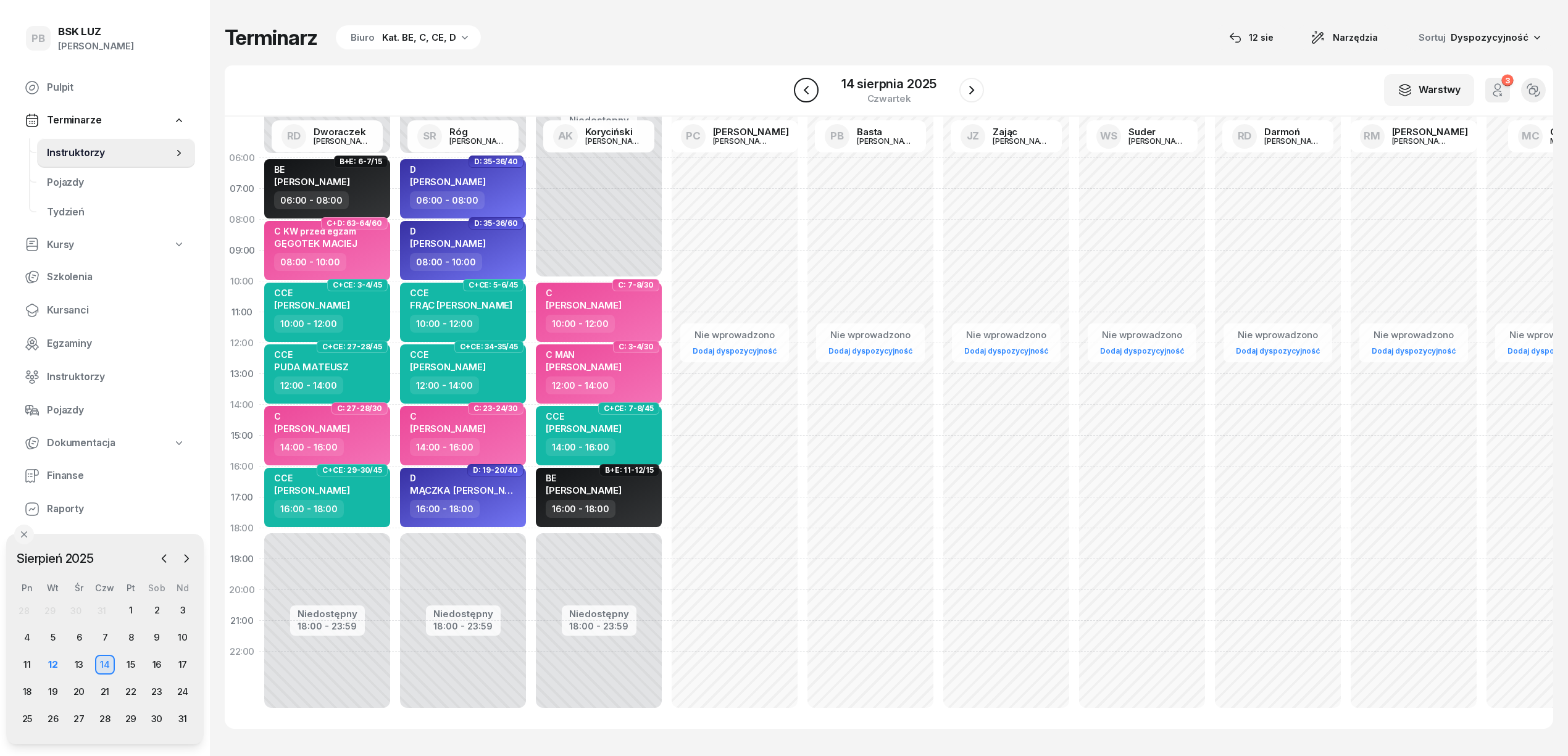
click at [809, 90] on icon "button" at bounding box center [807, 90] width 15 height 15
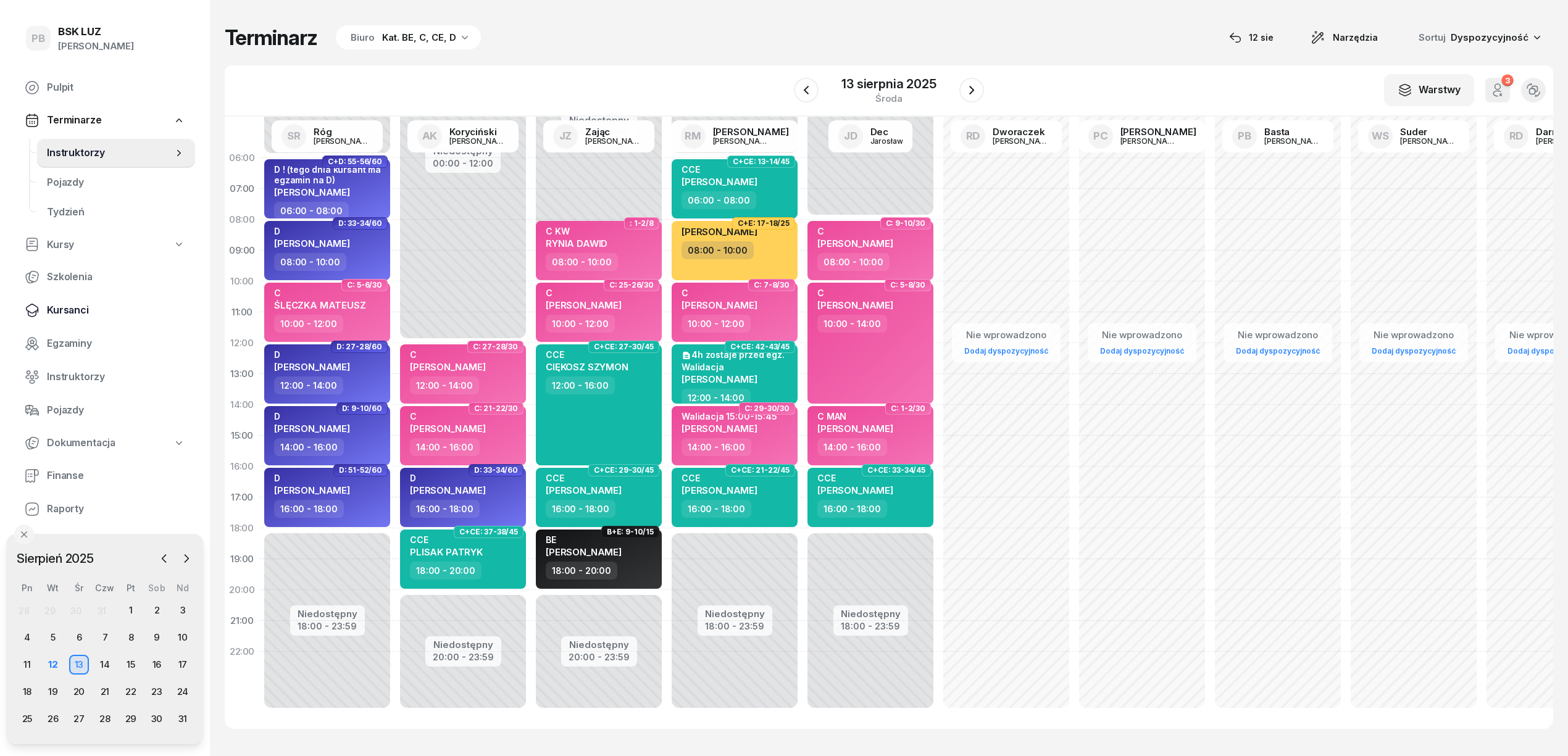
click at [102, 301] on link "Kursanci" at bounding box center [105, 311] width 181 height 30
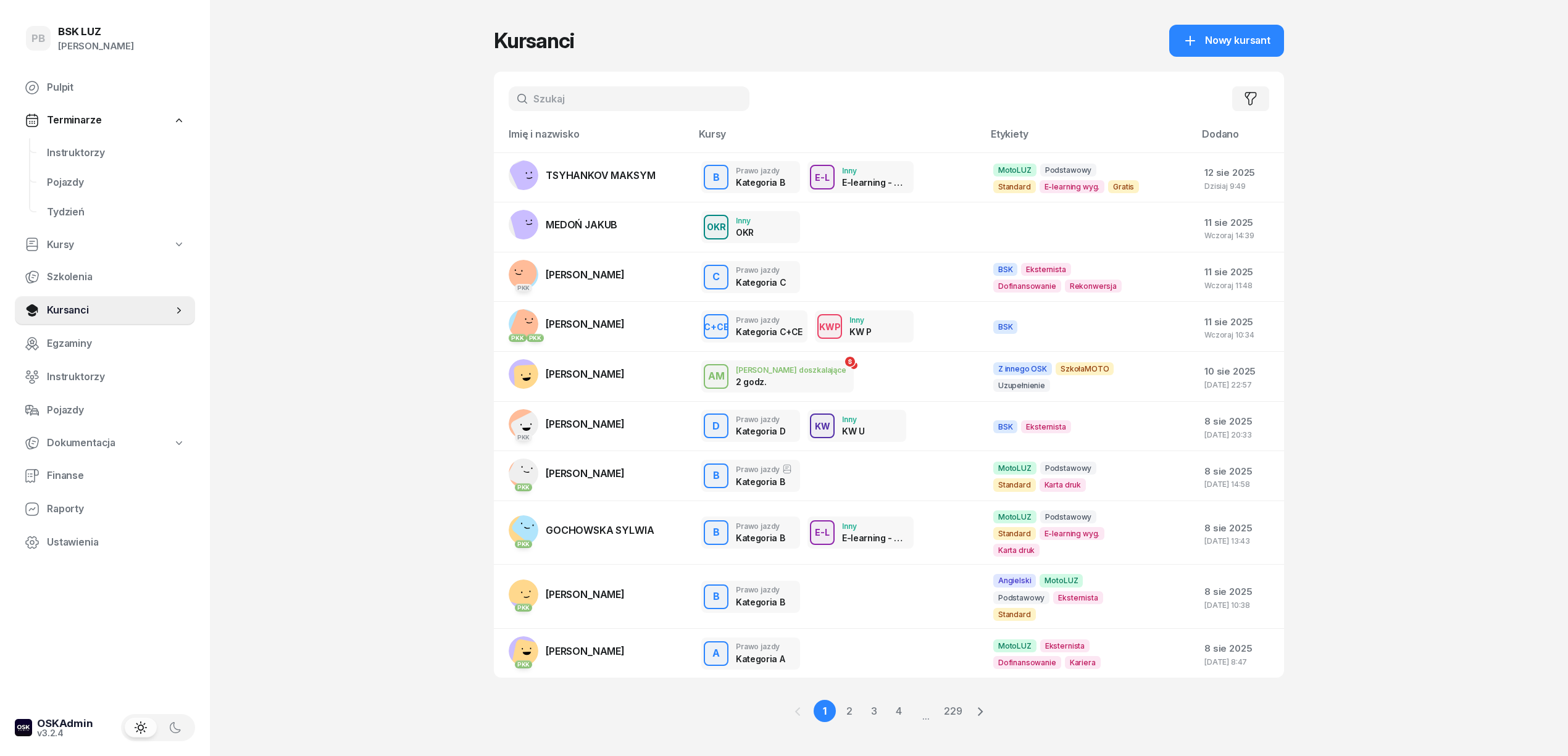
click at [552, 99] on input "text" at bounding box center [629, 98] width 241 height 25
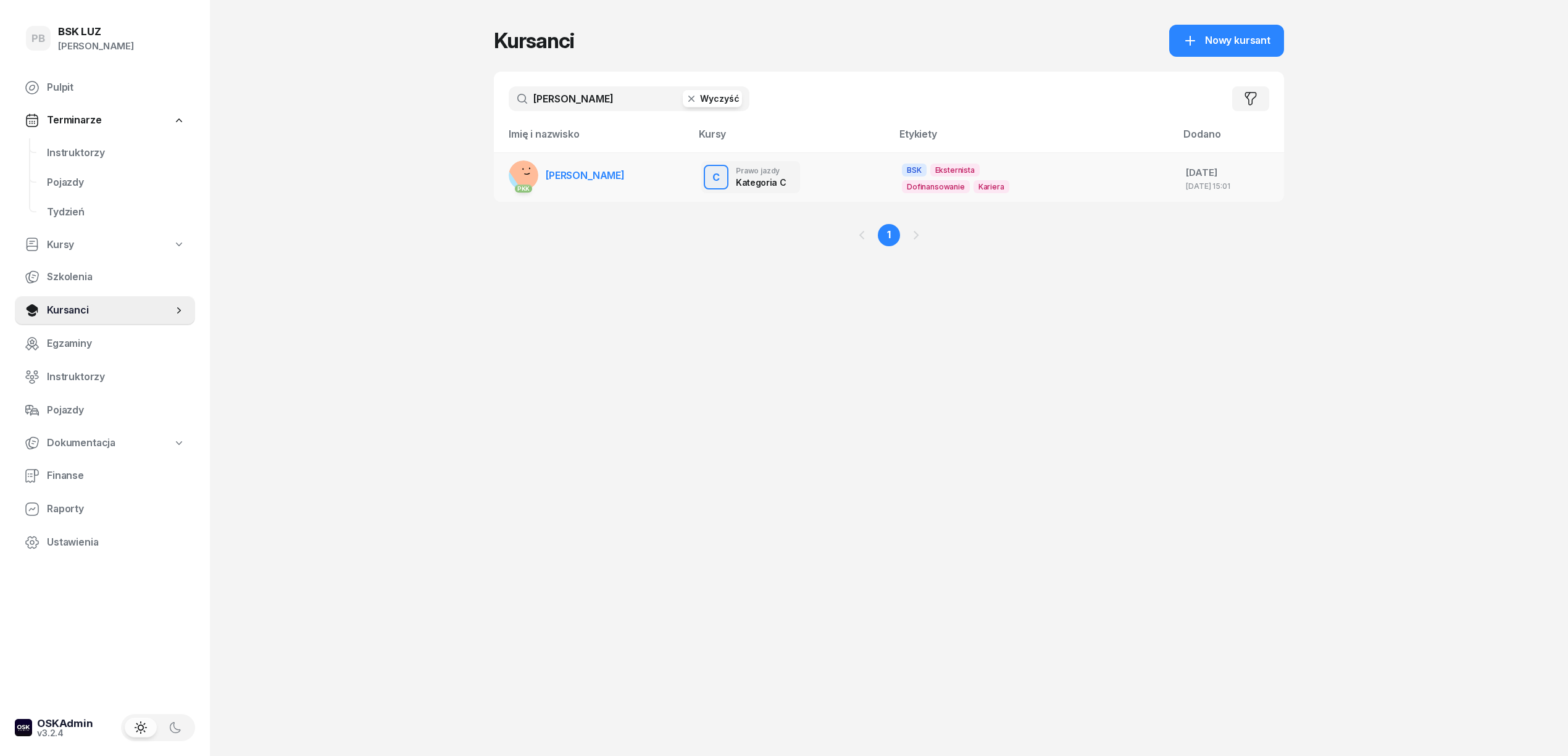
type input "[PERSON_NAME]"
click at [668, 177] on td "PKK [PERSON_NAME]" at bounding box center [592, 177] width 197 height 49
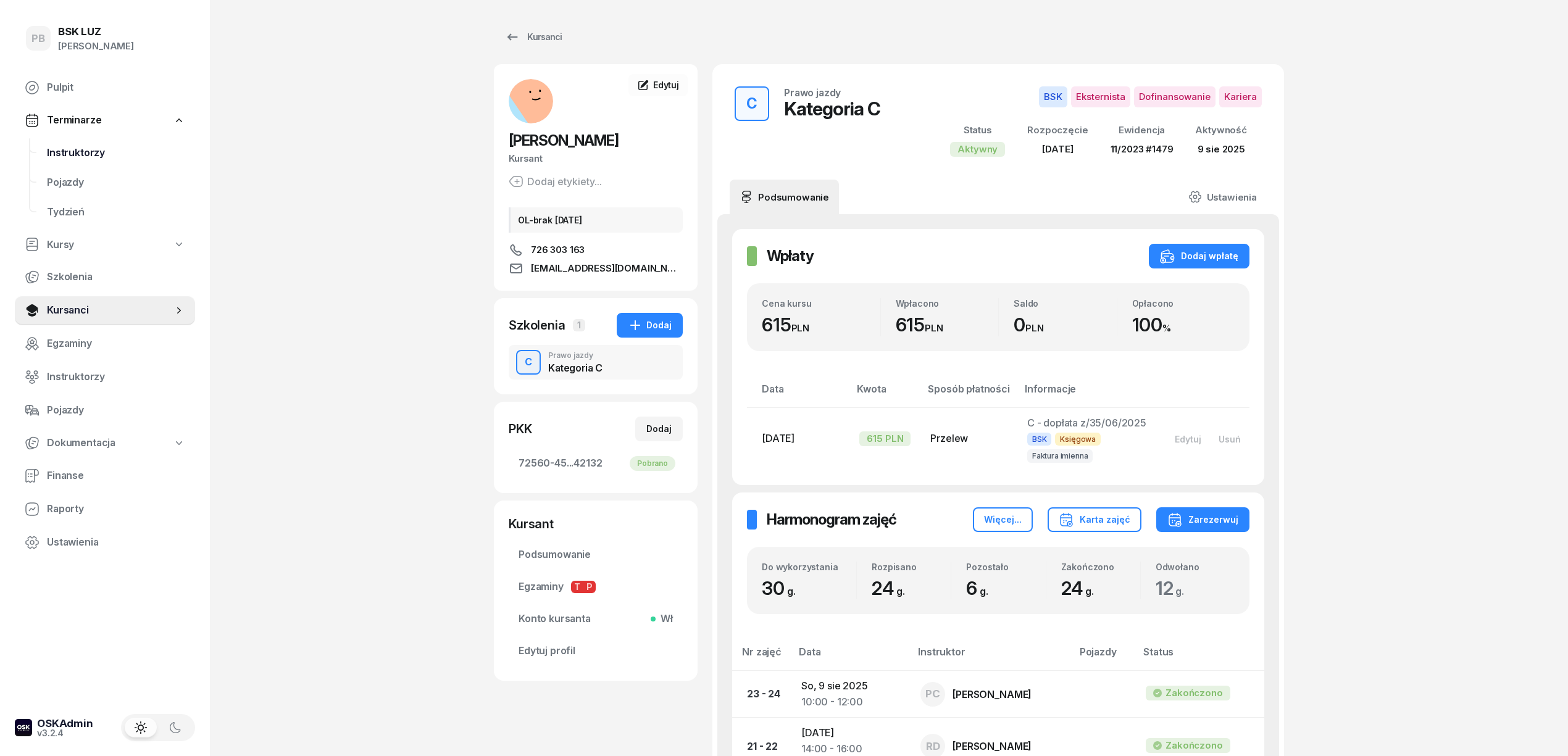
click at [113, 153] on span "Instruktorzy" at bounding box center [116, 153] width 138 height 16
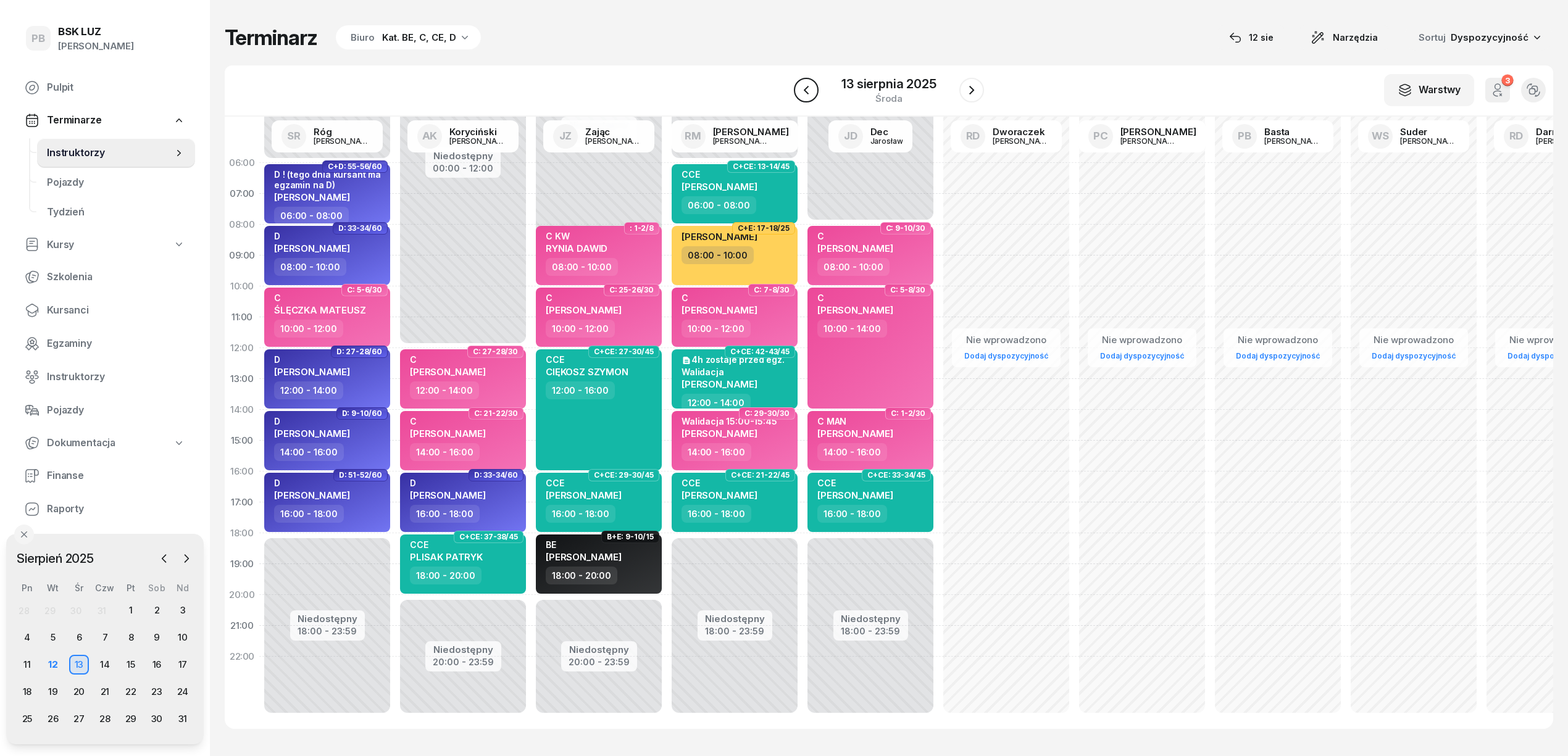
click at [810, 97] on icon "button" at bounding box center [807, 90] width 15 height 15
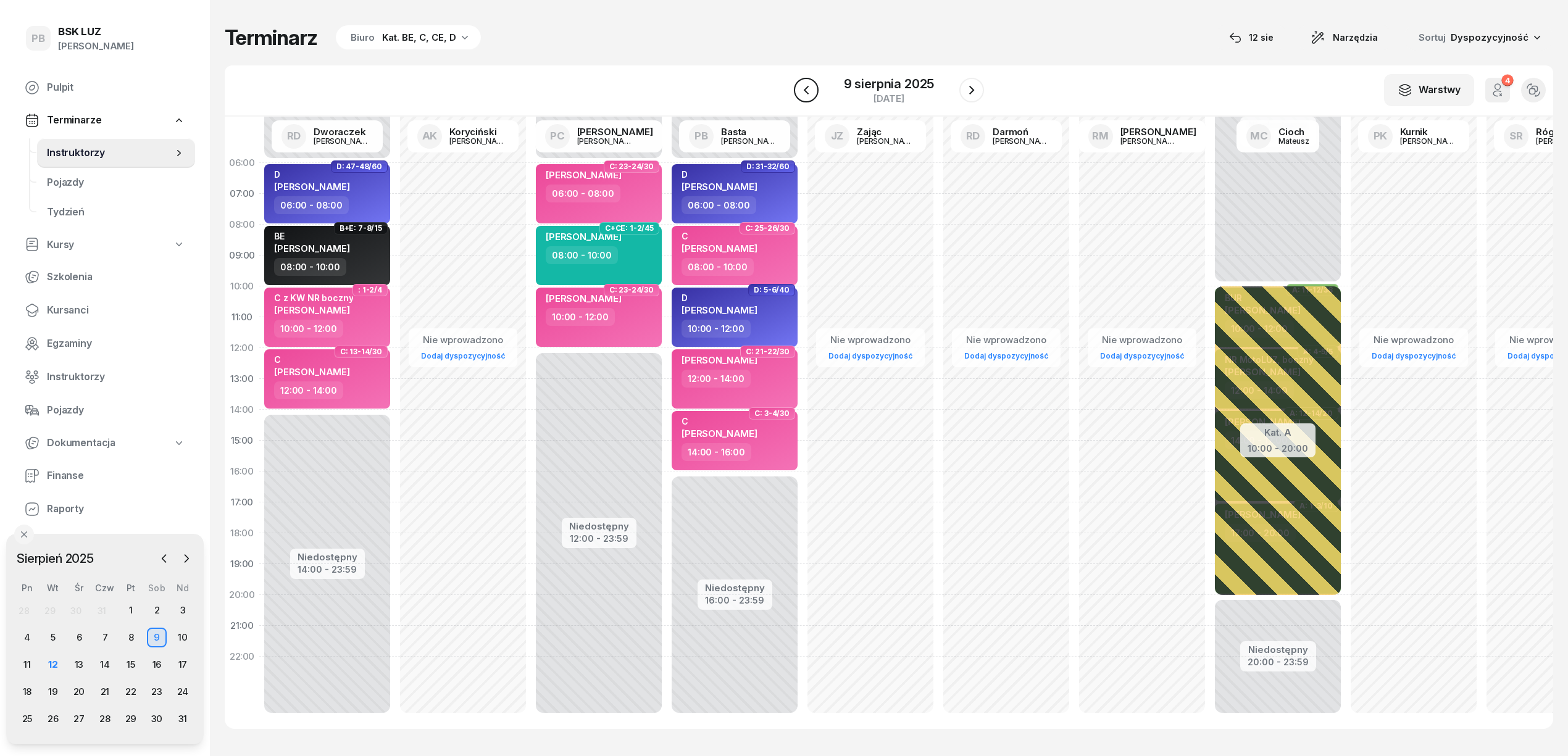
click at [799, 83] on icon "button" at bounding box center [807, 90] width 15 height 15
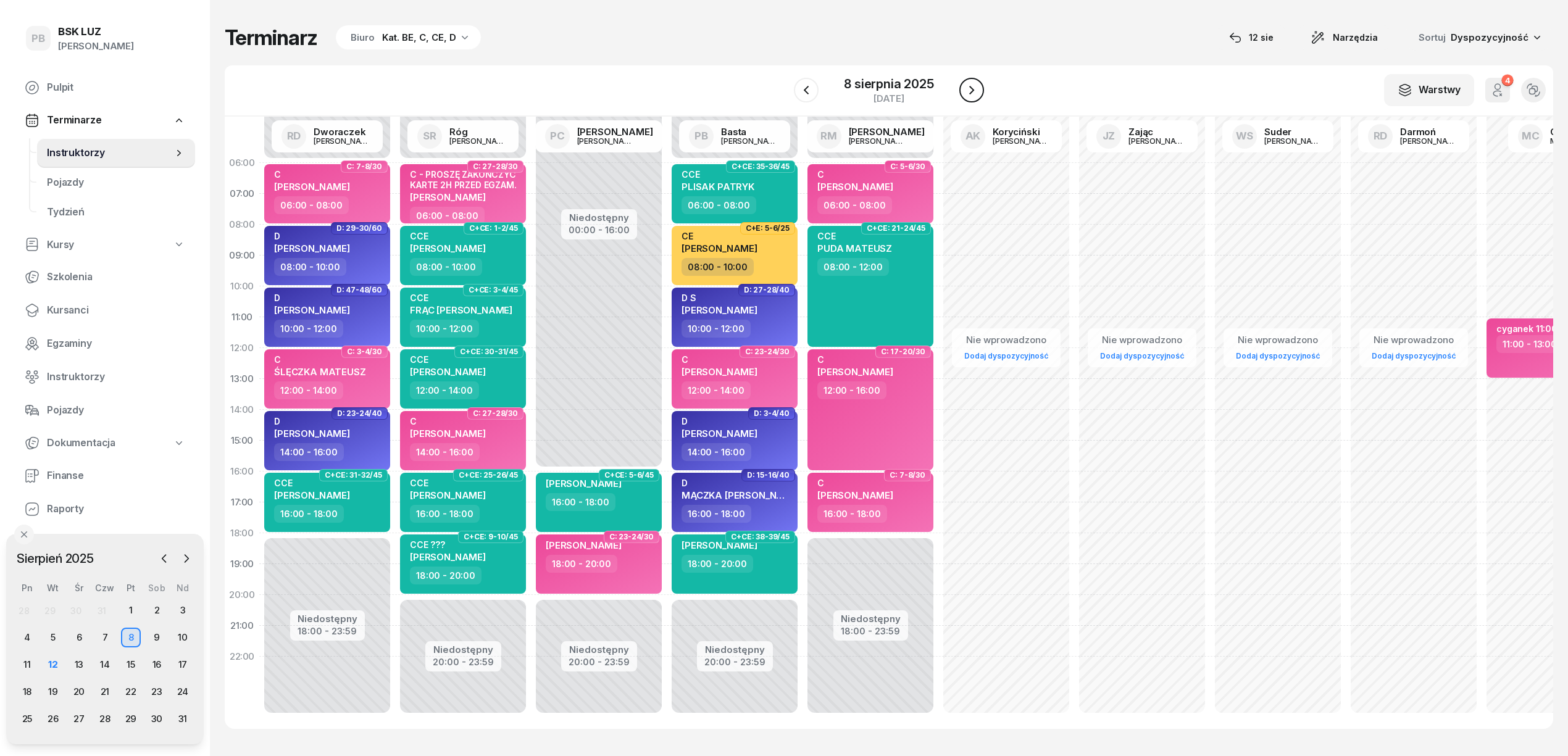
click at [968, 88] on icon "button" at bounding box center [972, 90] width 15 height 15
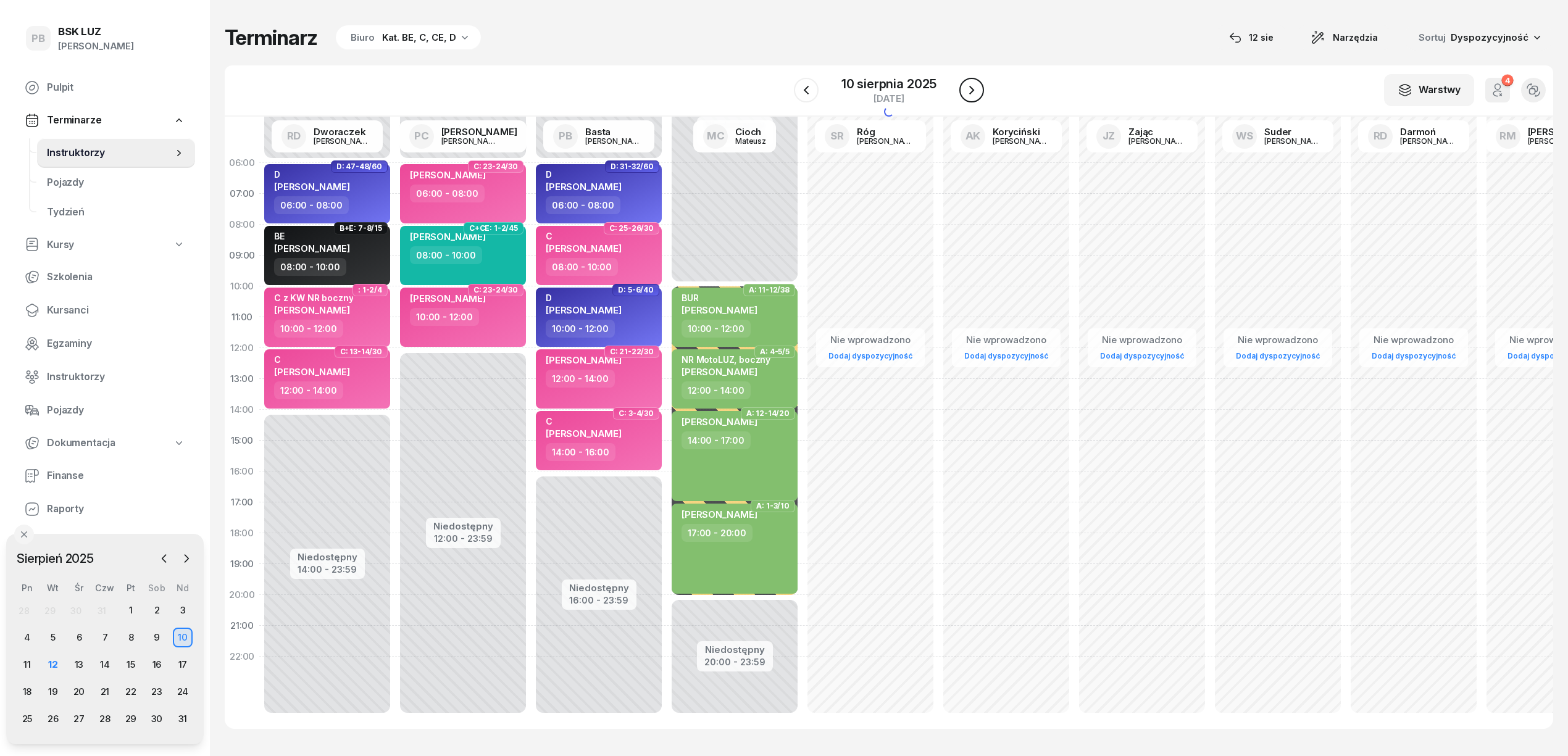
click at [968, 88] on icon "button" at bounding box center [972, 90] width 15 height 15
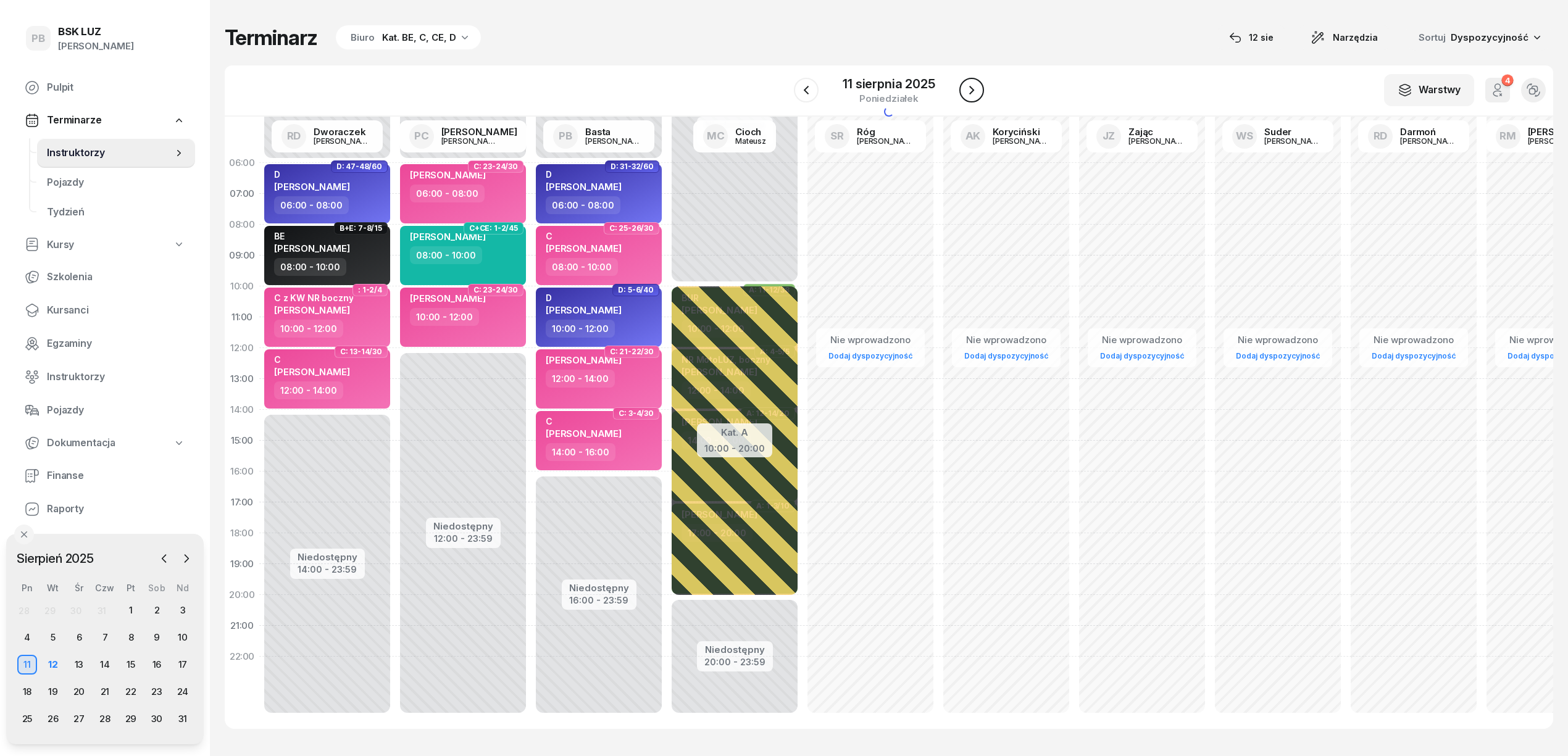
click at [968, 88] on icon "button" at bounding box center [972, 90] width 15 height 15
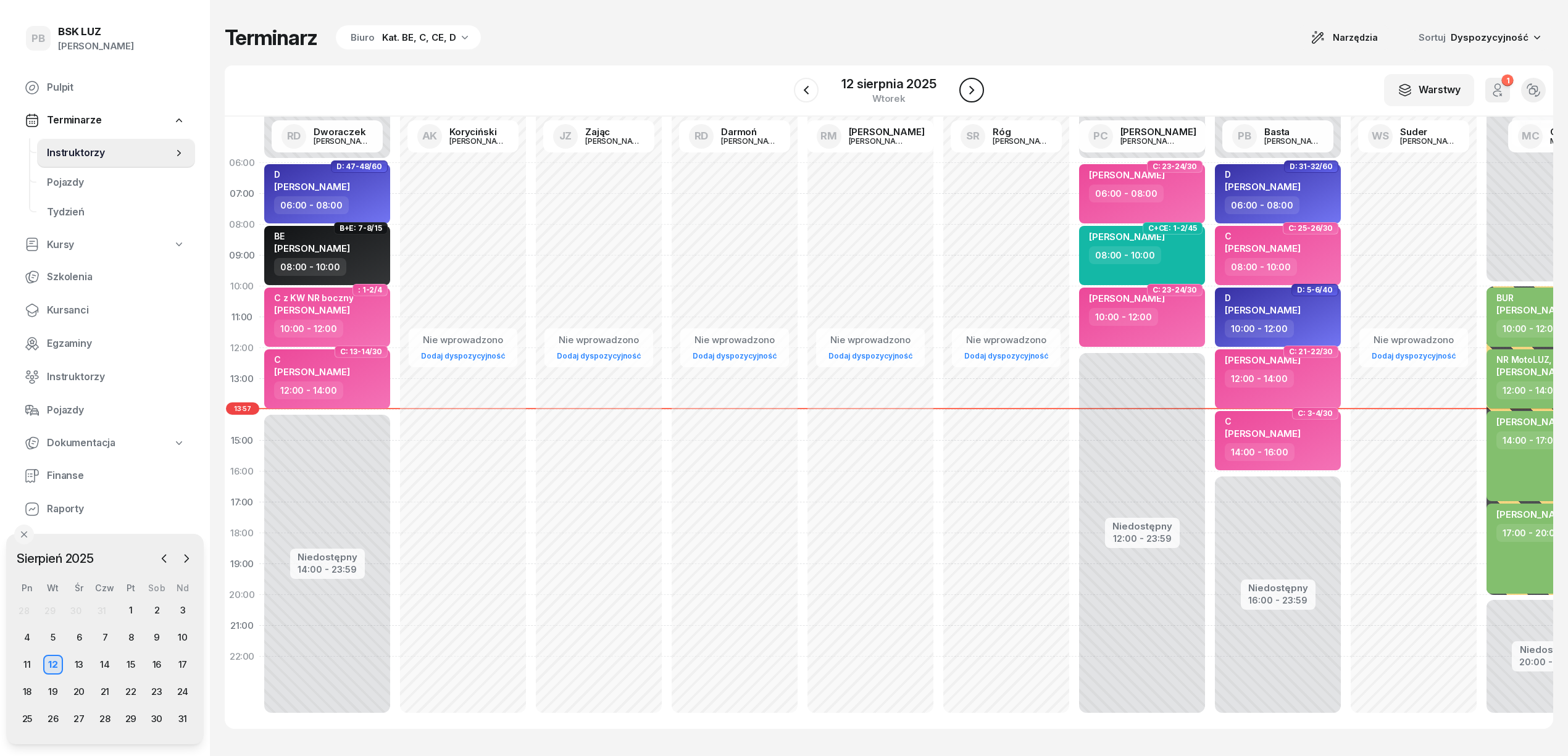
click at [968, 88] on icon "button" at bounding box center [972, 90] width 15 height 15
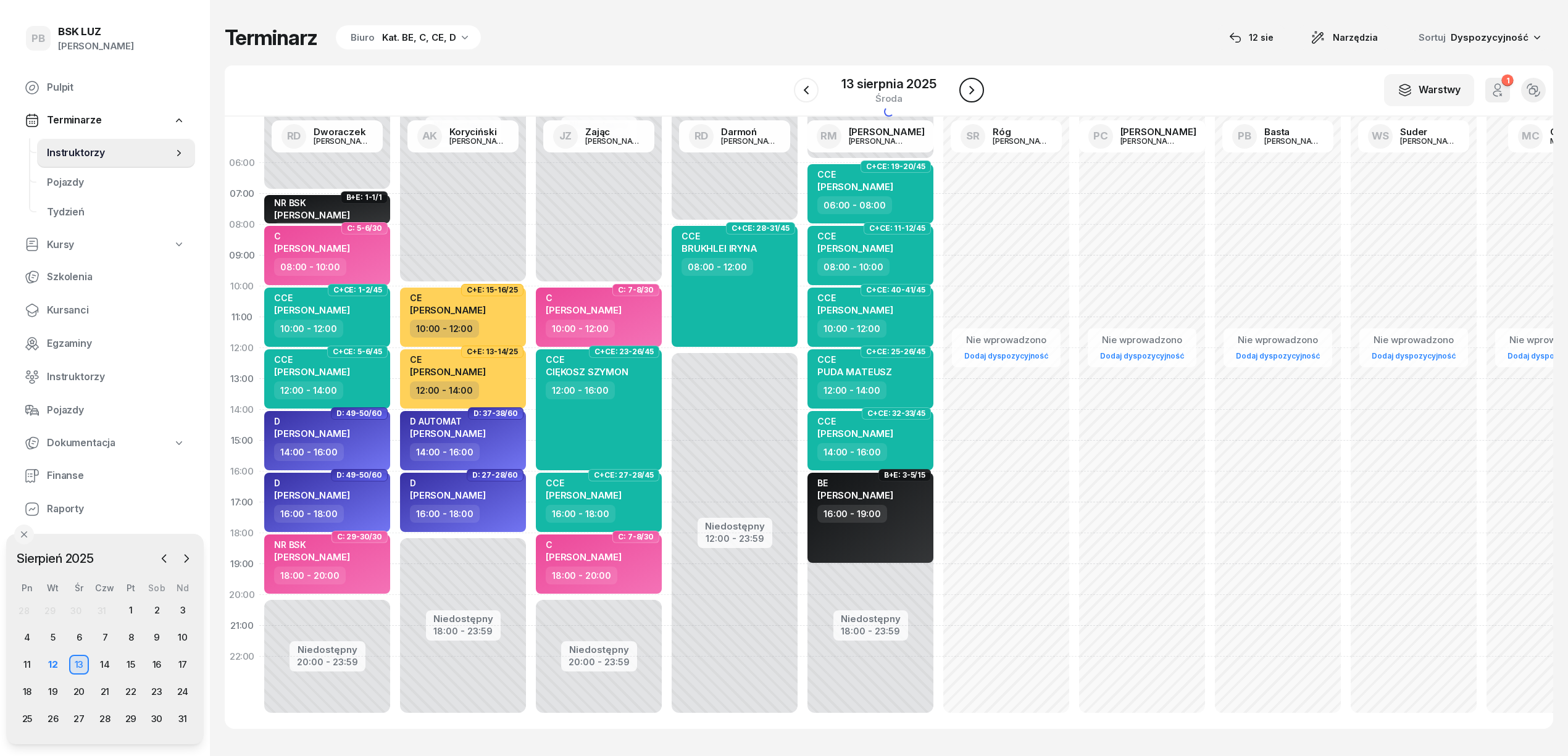
click at [968, 88] on icon "button" at bounding box center [972, 90] width 15 height 15
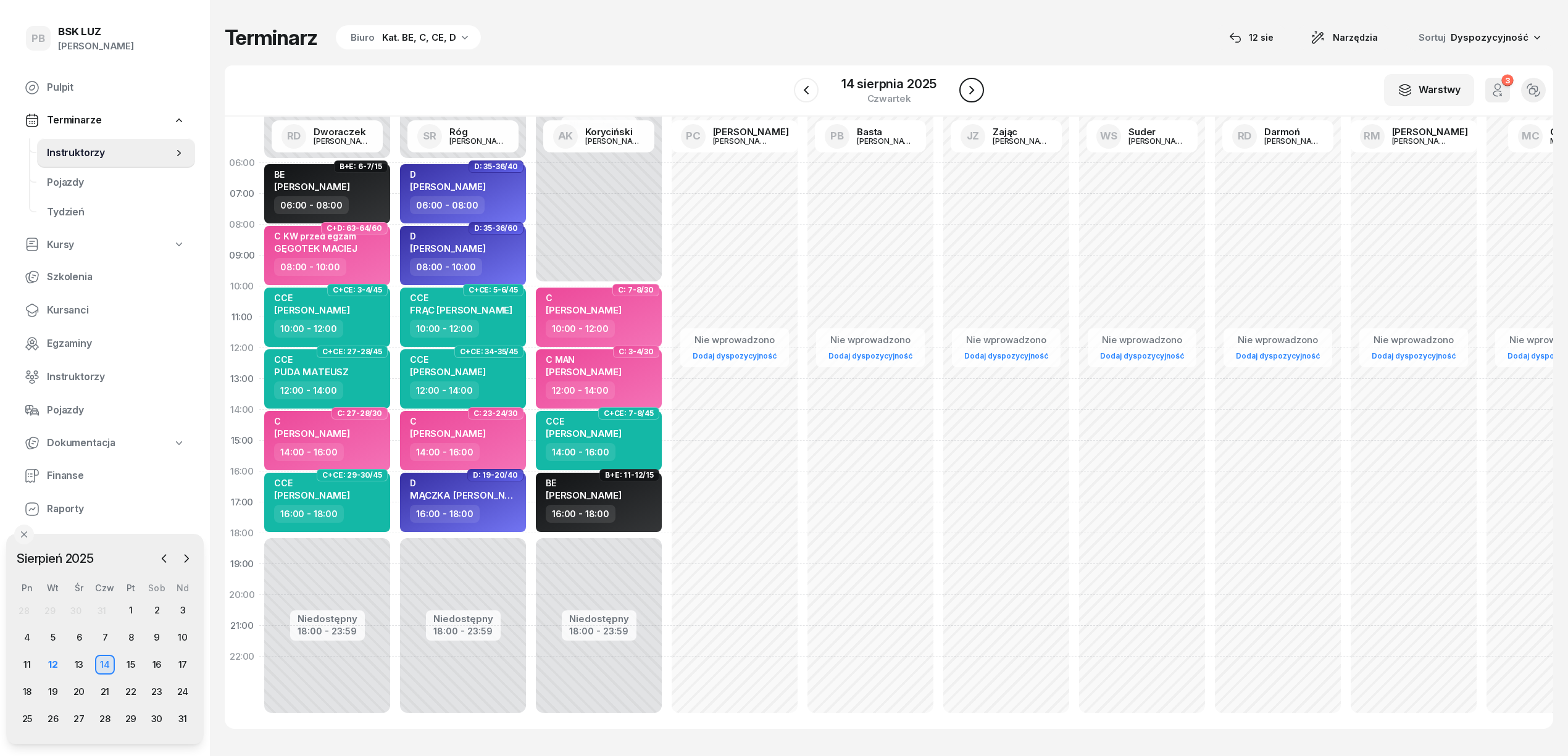
click at [968, 88] on icon "button" at bounding box center [972, 90] width 15 height 15
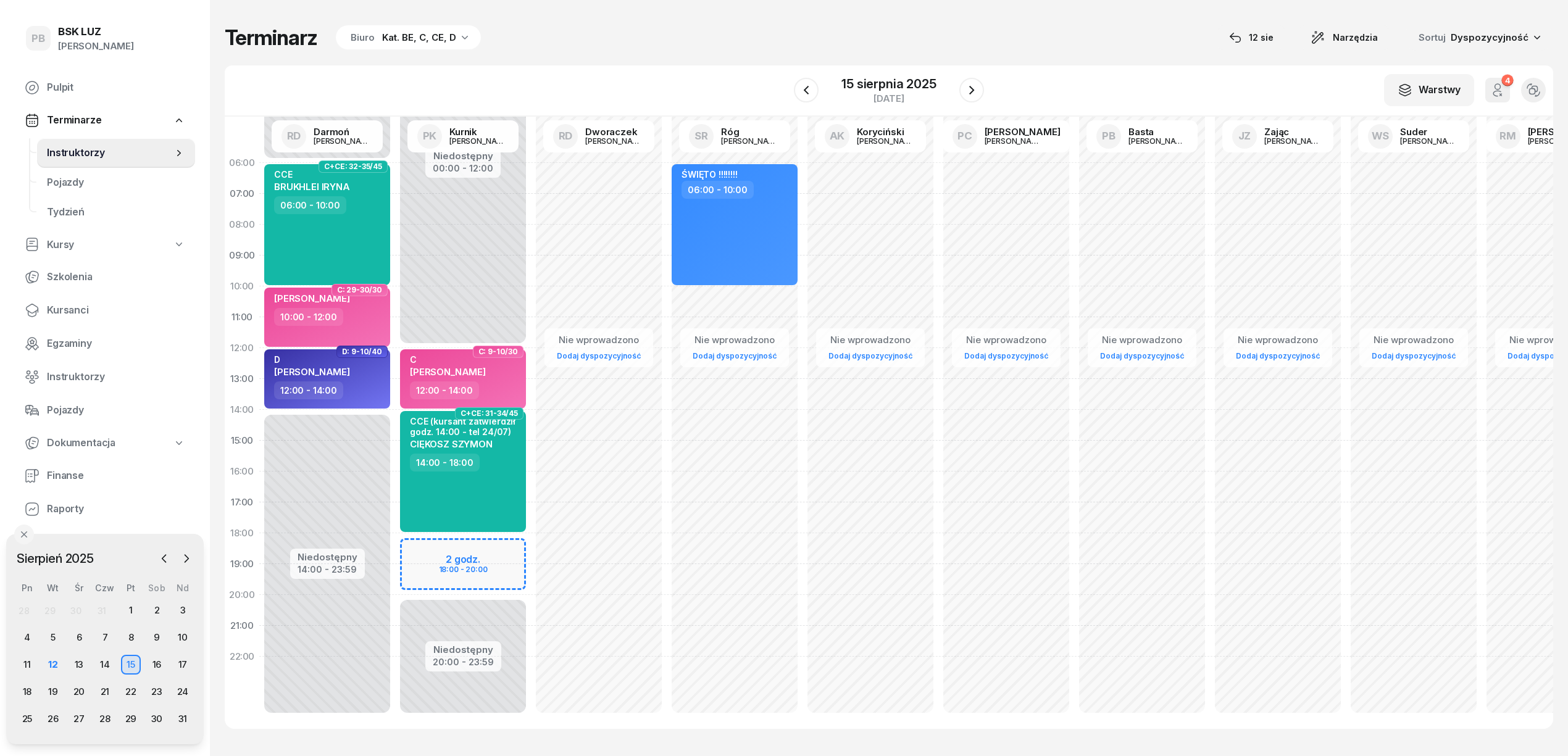
click at [465, 38] on icon "button" at bounding box center [465, 37] width 12 height 12
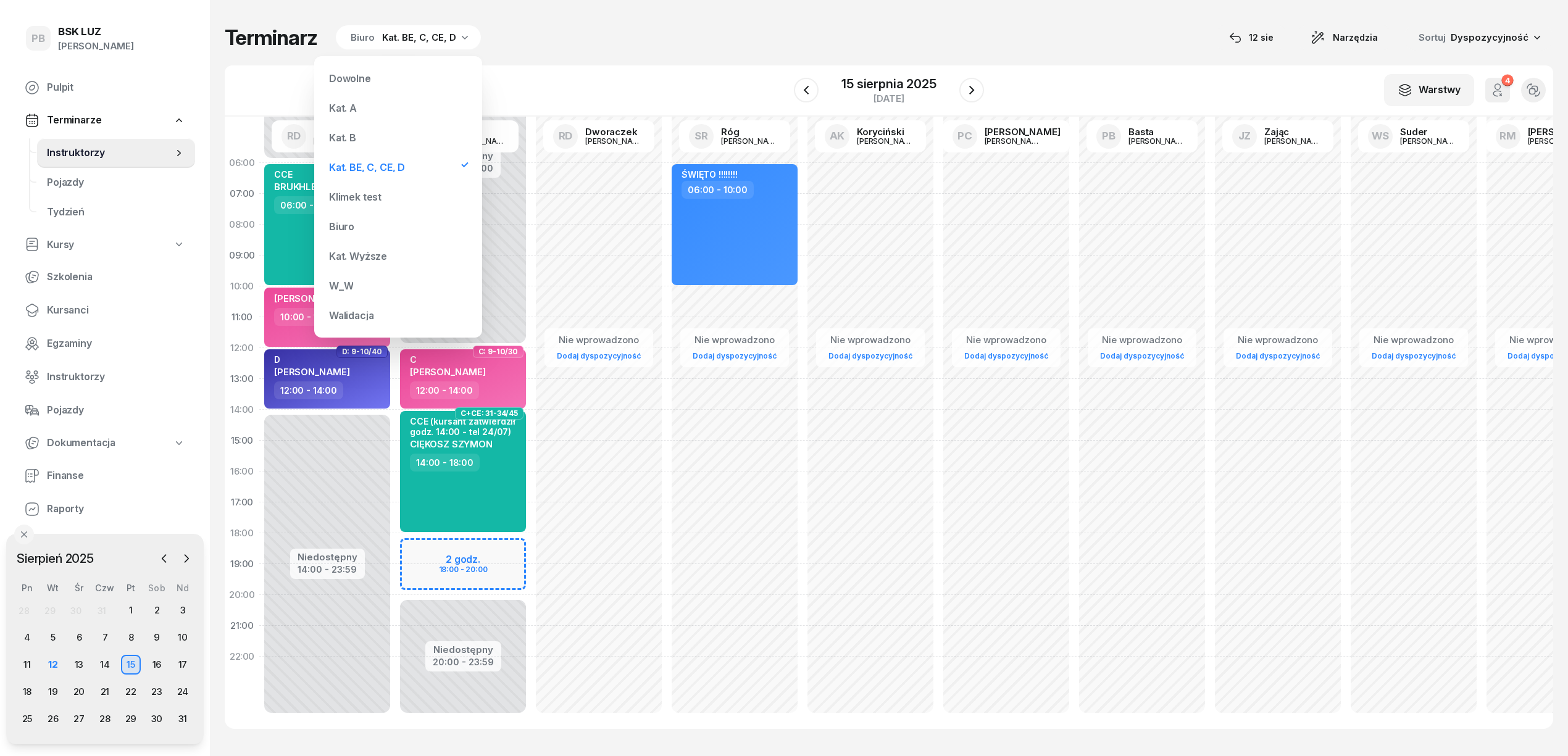
click at [368, 137] on div "Kat. B" at bounding box center [398, 137] width 148 height 25
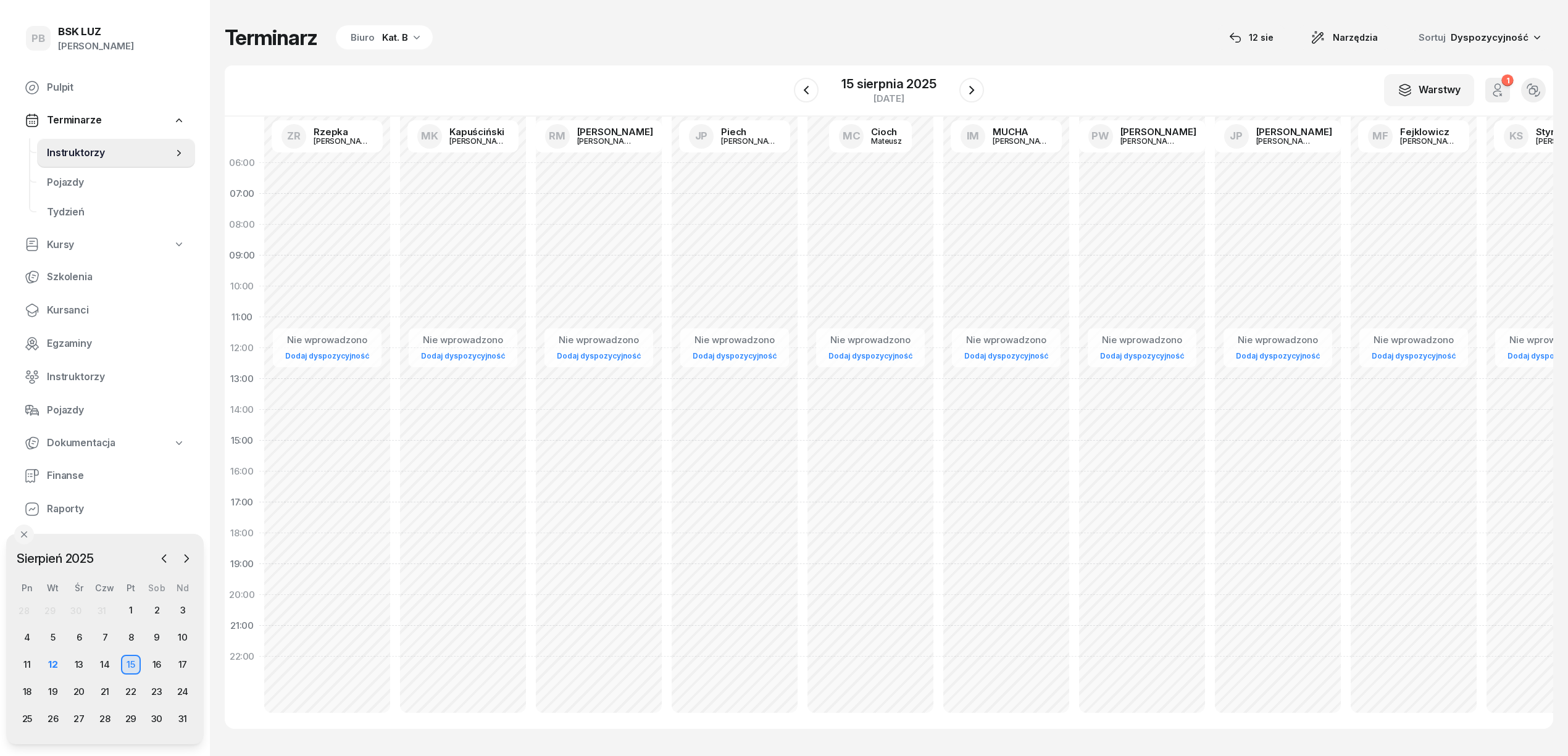
click at [789, 89] on div "W Wybierz AK [PERSON_NAME] BP [PERSON_NAME] DP [PERSON_NAME] GS [PERSON_NAME] I…" at bounding box center [889, 91] width 1329 height 51
click at [801, 82] on button "button" at bounding box center [806, 90] width 25 height 25
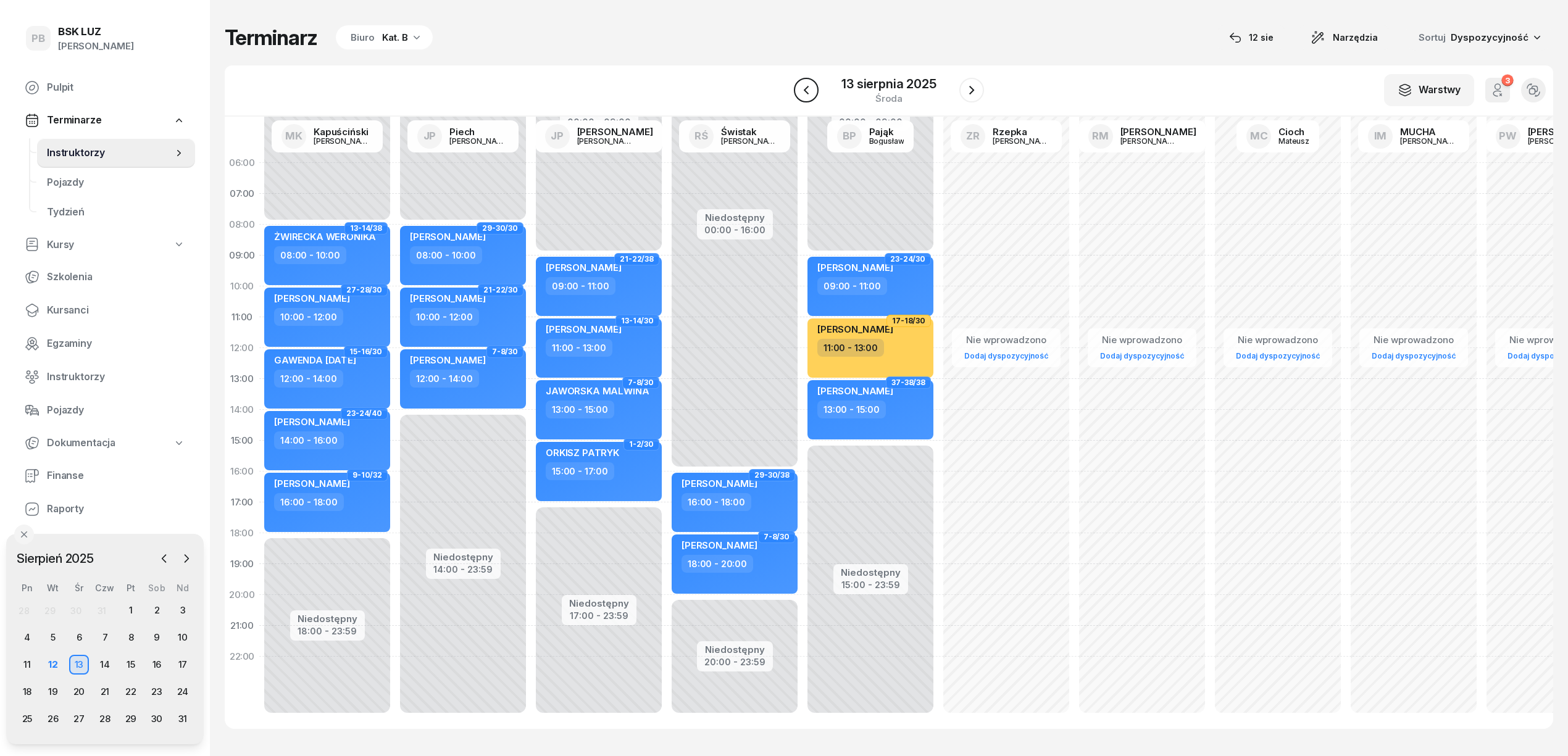
click at [801, 83] on icon "button" at bounding box center [807, 90] width 15 height 15
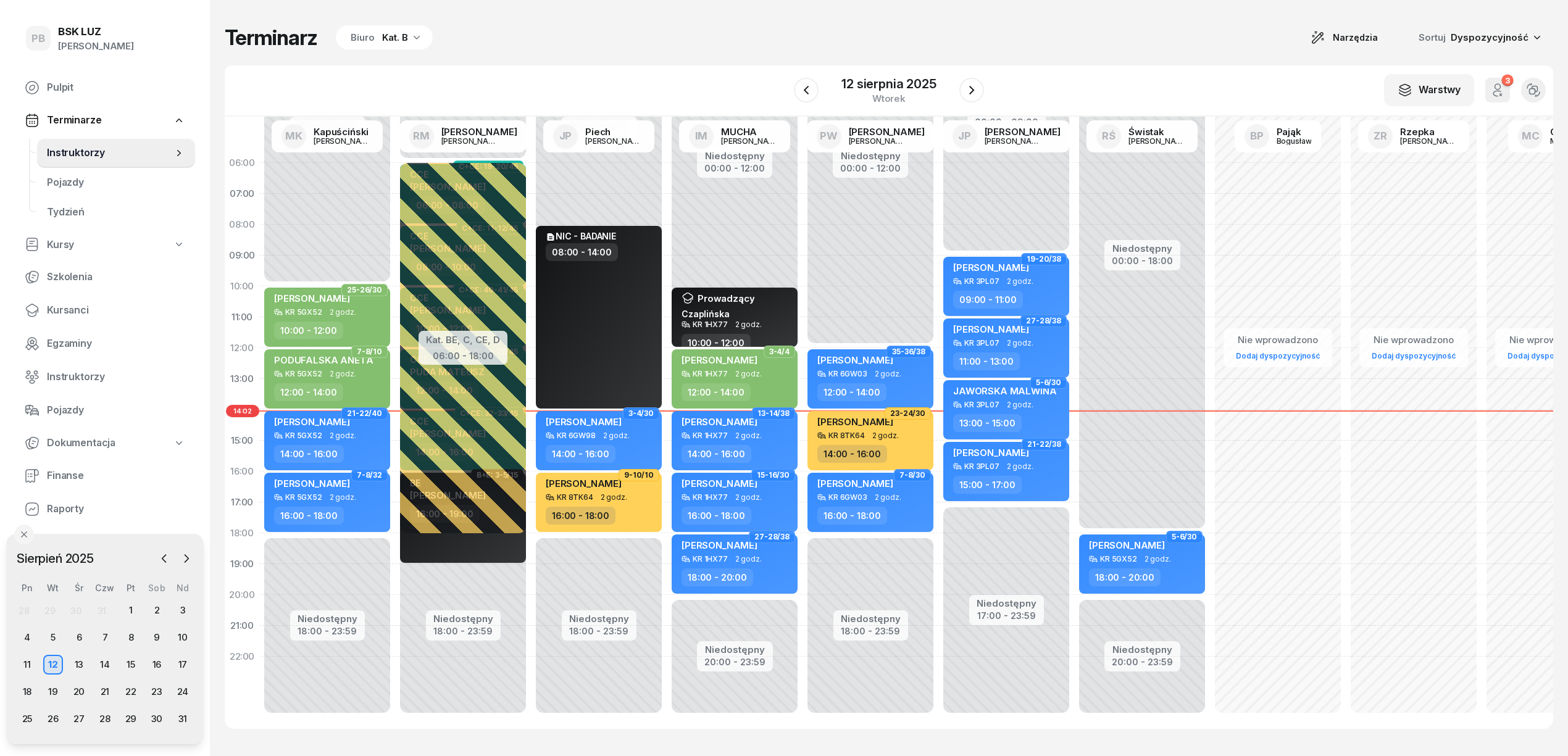
click at [390, 42] on div "Kat. B" at bounding box center [395, 38] width 26 height 15
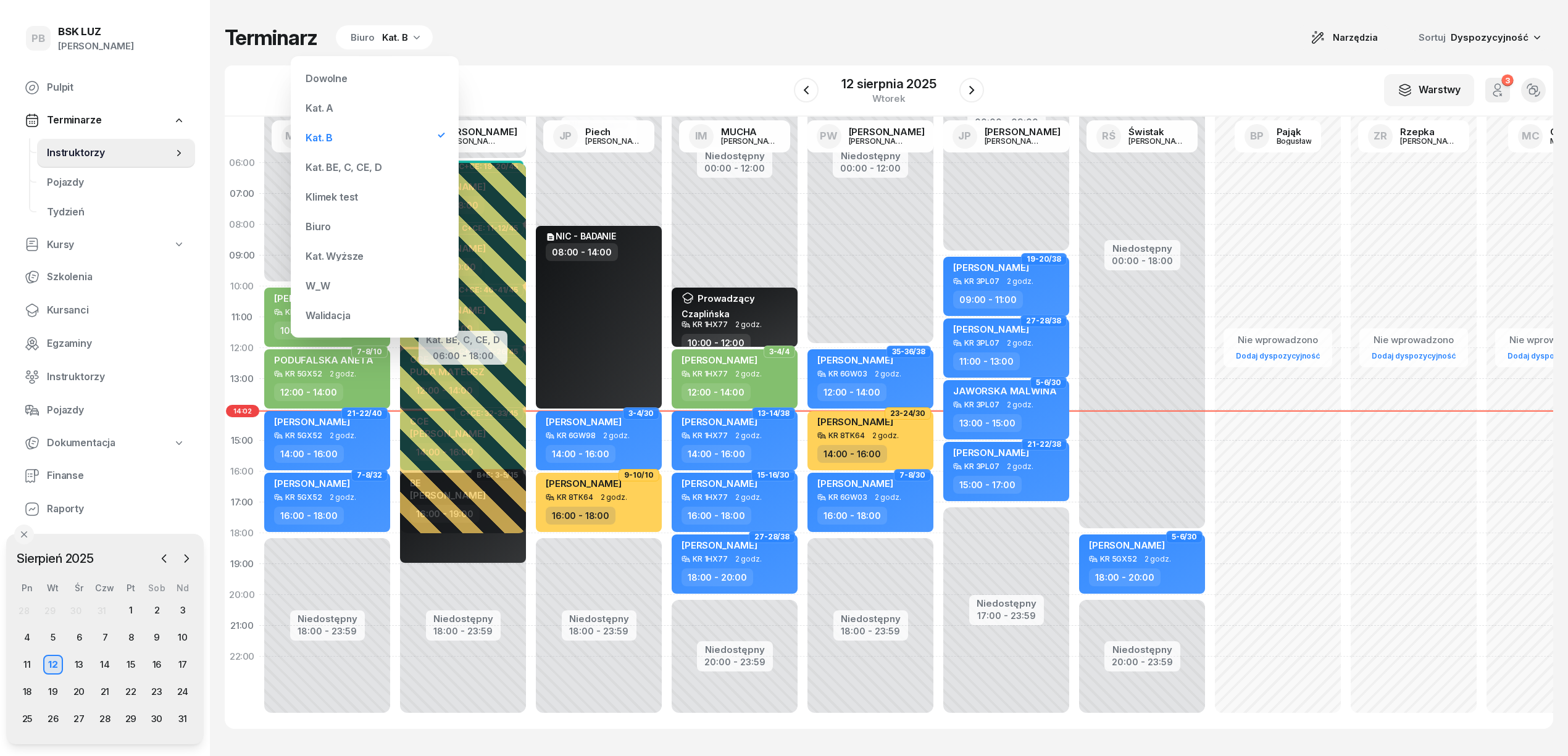
click at [358, 160] on div "Kat. BE, C, CE, D" at bounding box center [375, 167] width 148 height 25
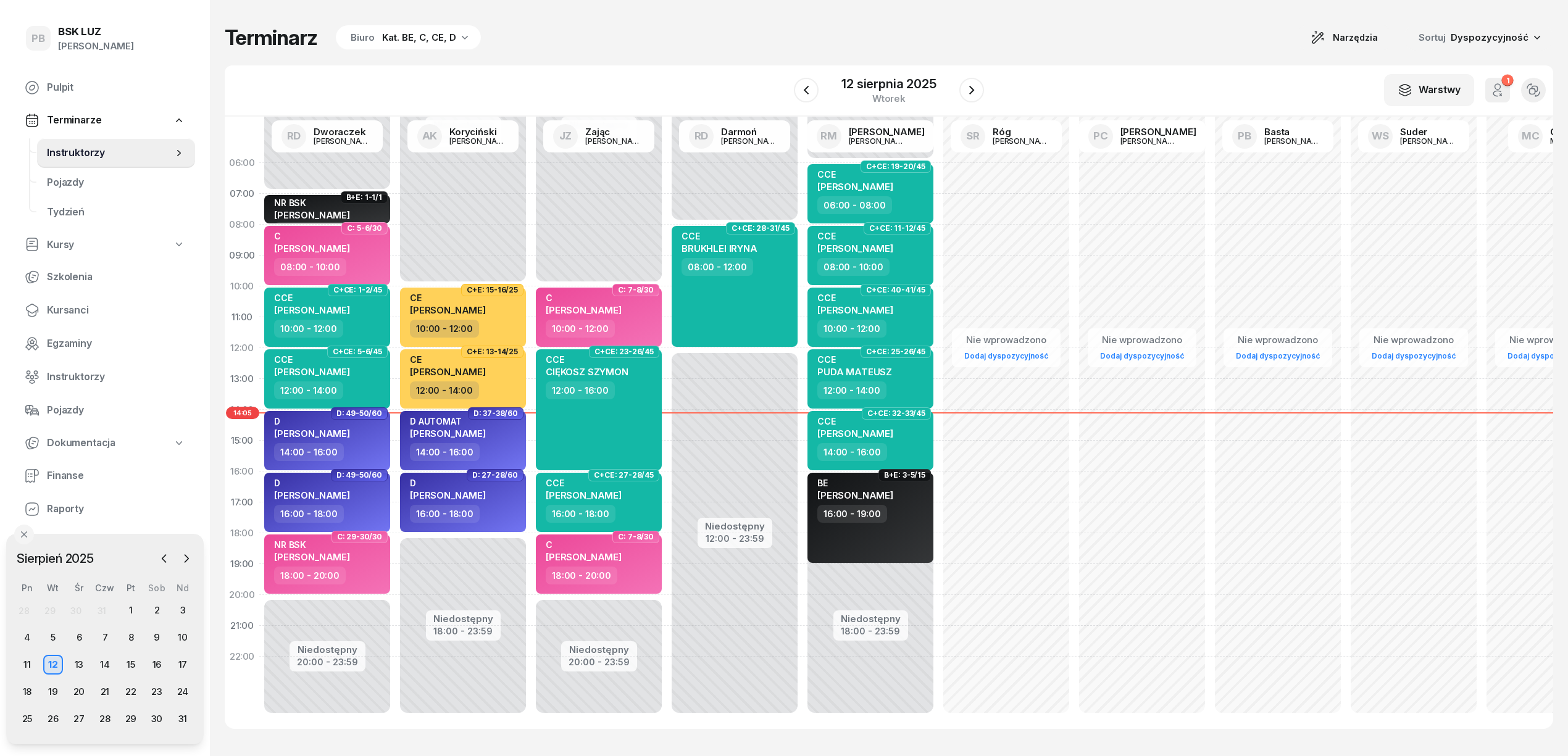
click at [440, 28] on div "Biuro Kat. BE, C, CE, D" at bounding box center [408, 38] width 145 height 25
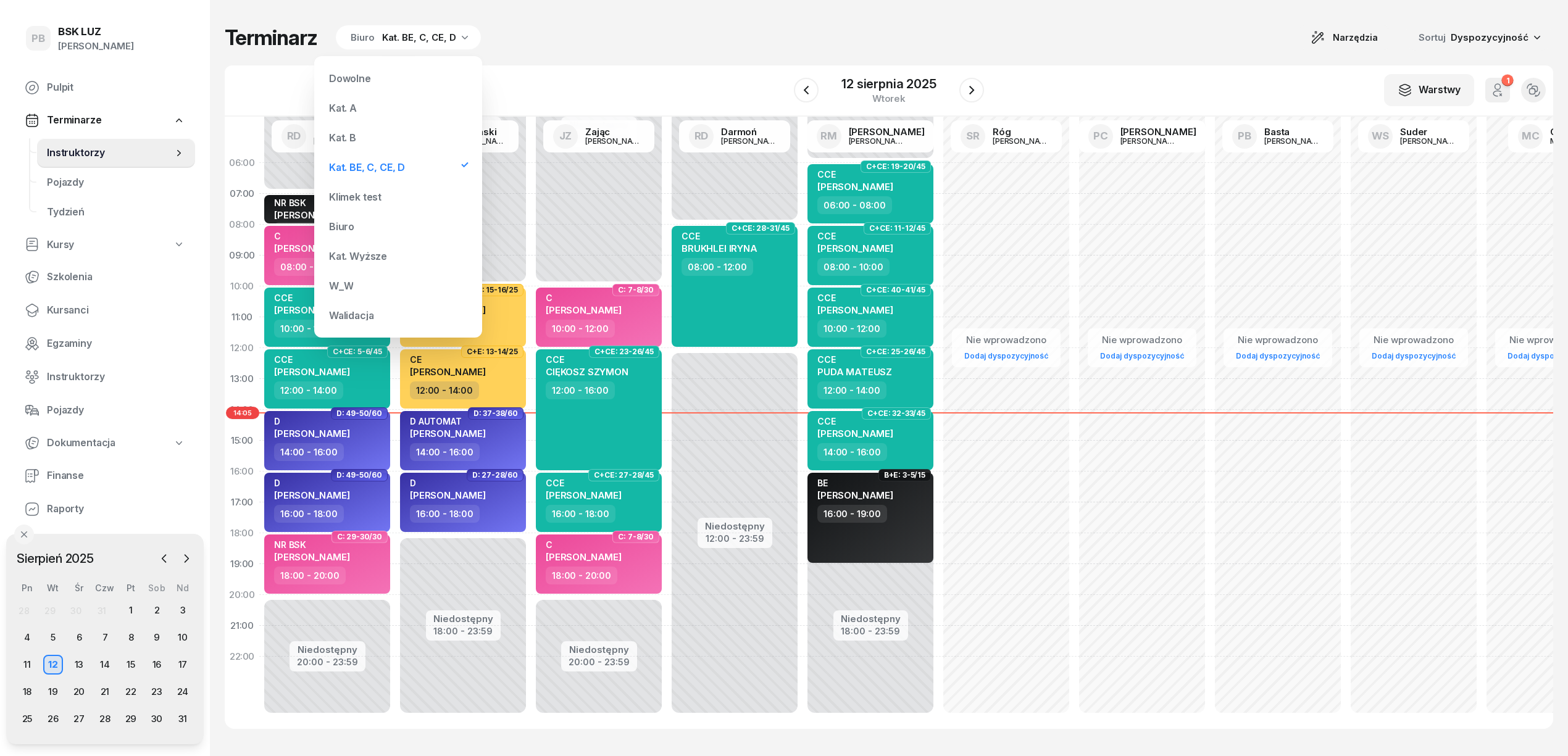
click at [412, 133] on div "Kat. B" at bounding box center [398, 137] width 148 height 25
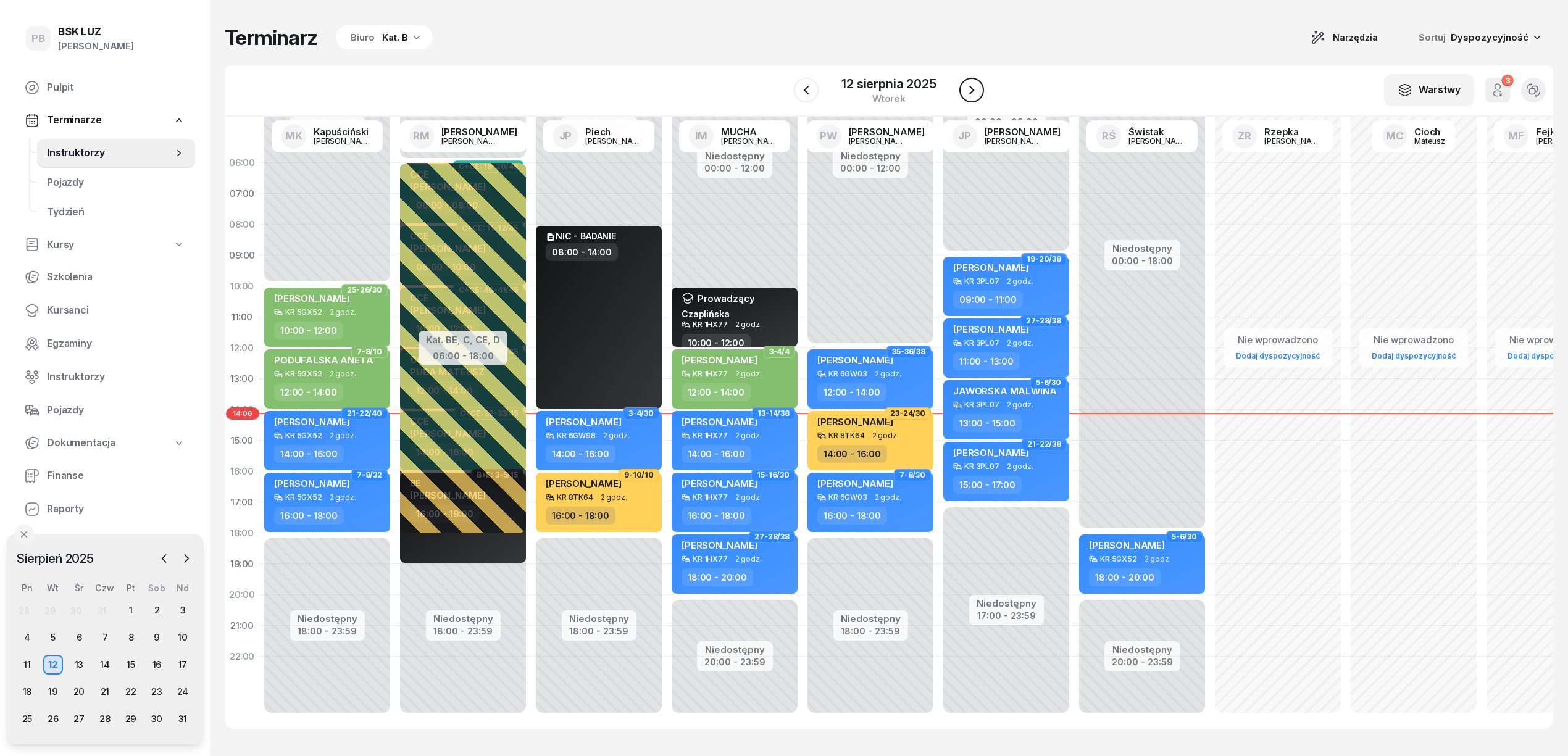
click at [972, 94] on icon "button" at bounding box center [972, 90] width 15 height 15
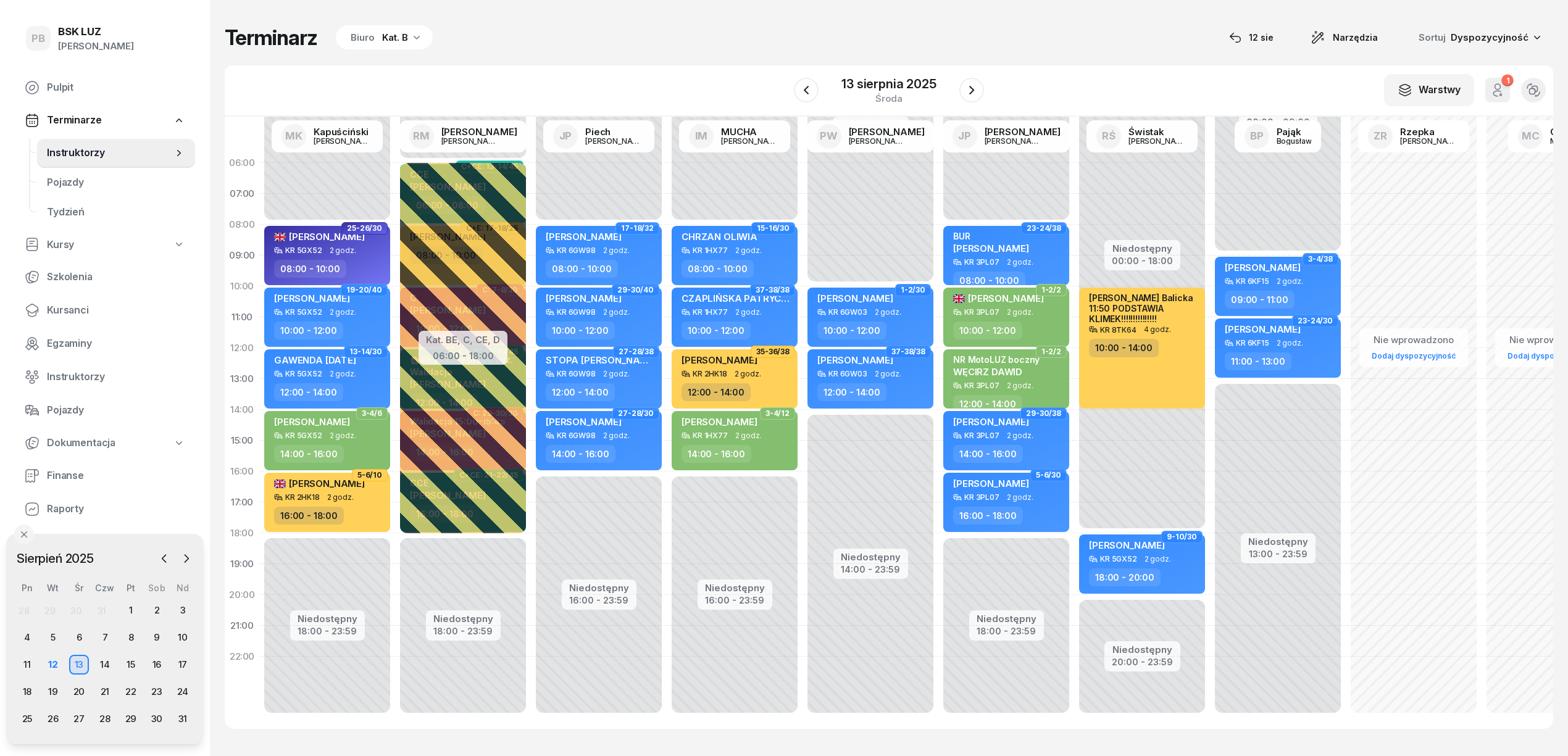
click at [408, 36] on div "Biuro Kat. B" at bounding box center [384, 38] width 97 height 25
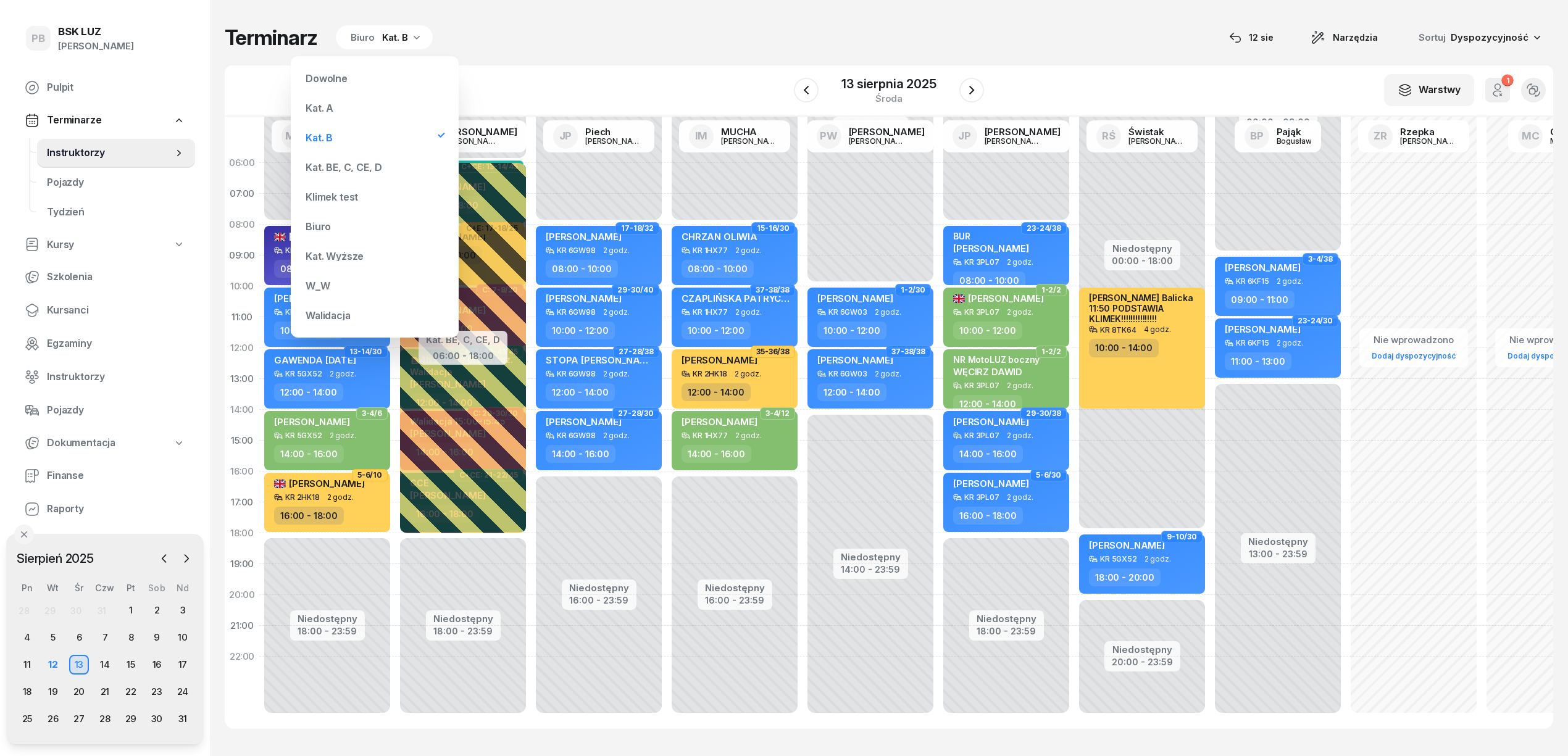
click at [374, 160] on div "Kat. BE, C, CE, D" at bounding box center [375, 167] width 148 height 25
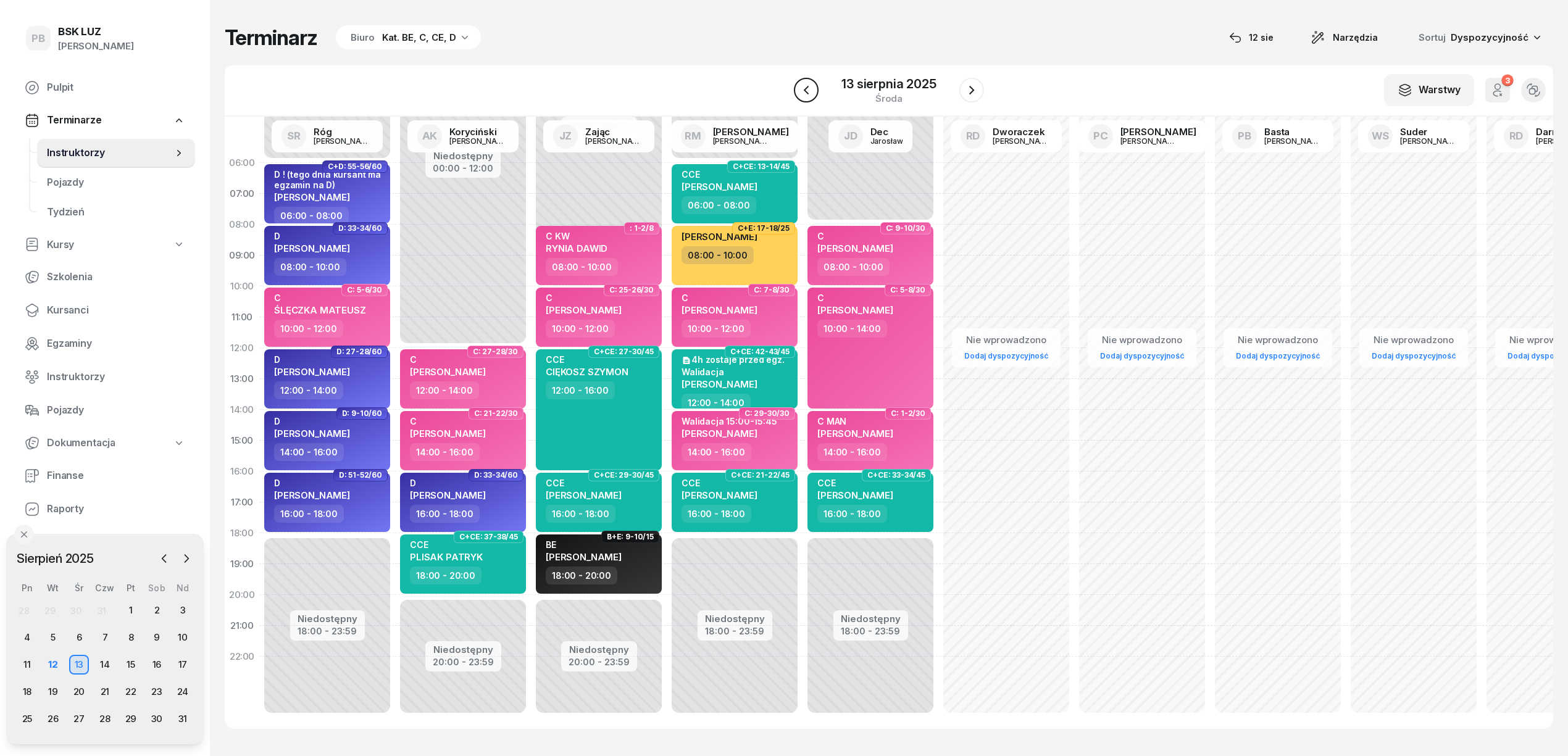
click at [811, 79] on button "button" at bounding box center [806, 90] width 25 height 25
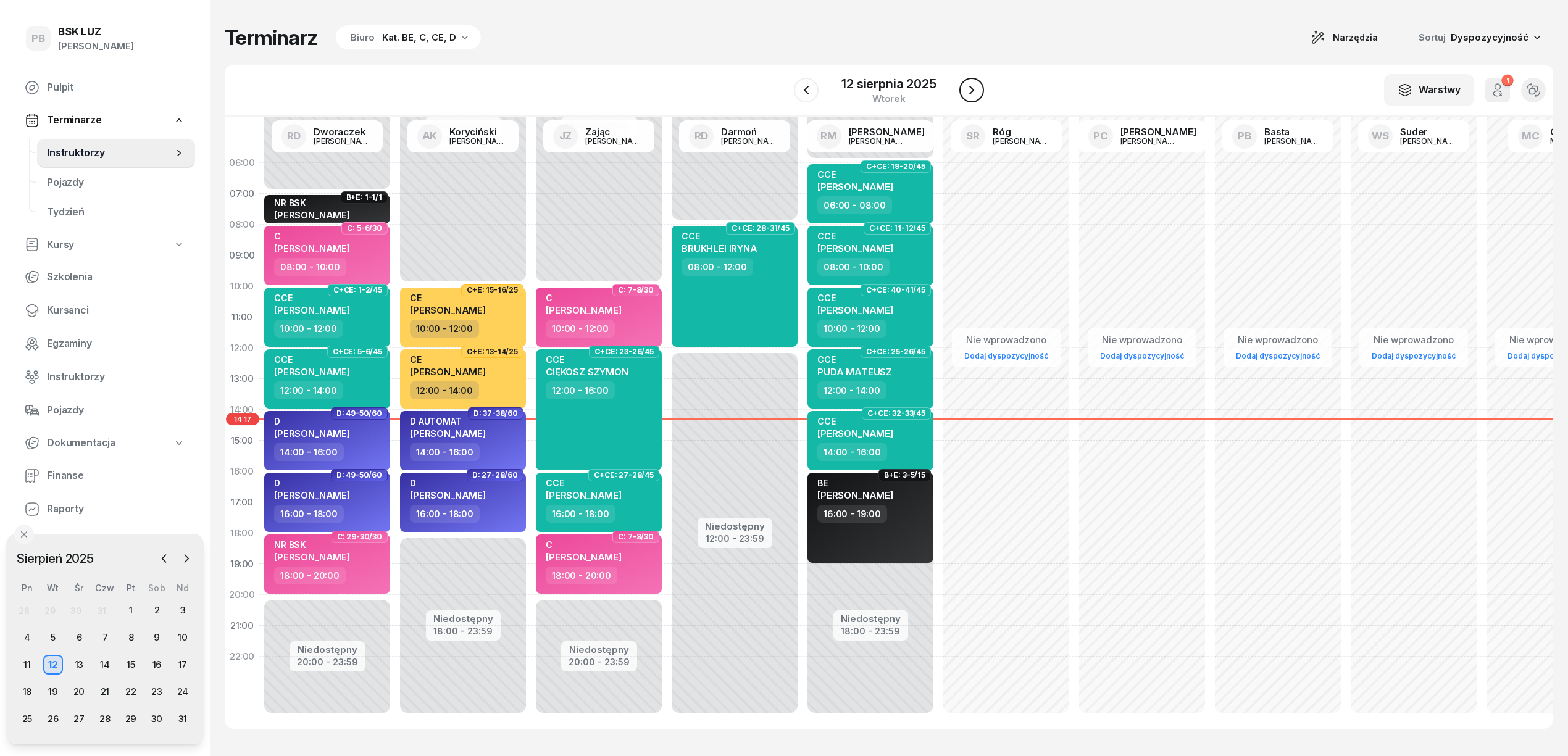
click at [962, 86] on button "button" at bounding box center [972, 90] width 25 height 25
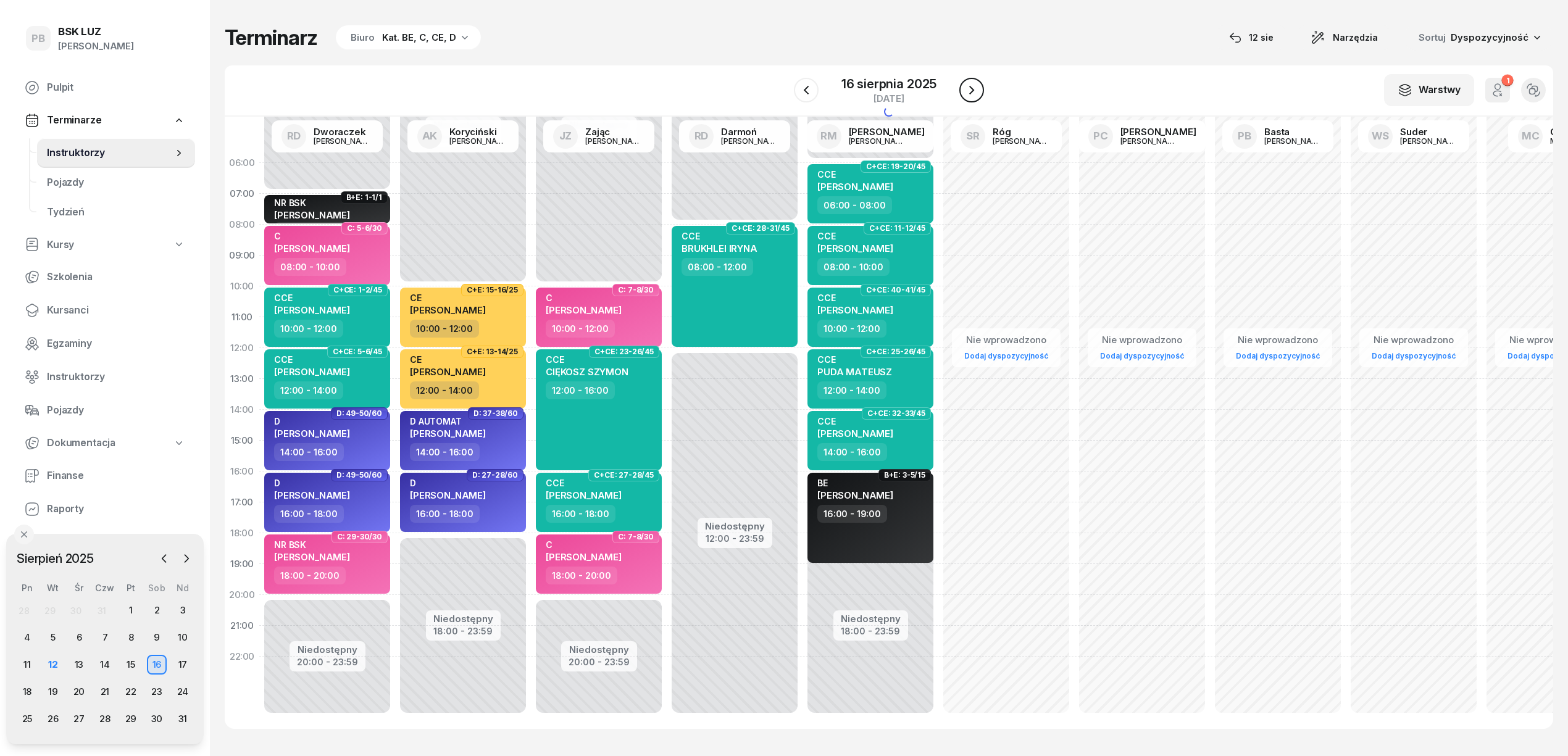
click at [962, 86] on button "button" at bounding box center [972, 90] width 25 height 25
click at [962, 86] on button "button" at bounding box center [972, 90] width 25 height 25
click at [962, 86] on button "button" at bounding box center [972, 90] width 25 height 25
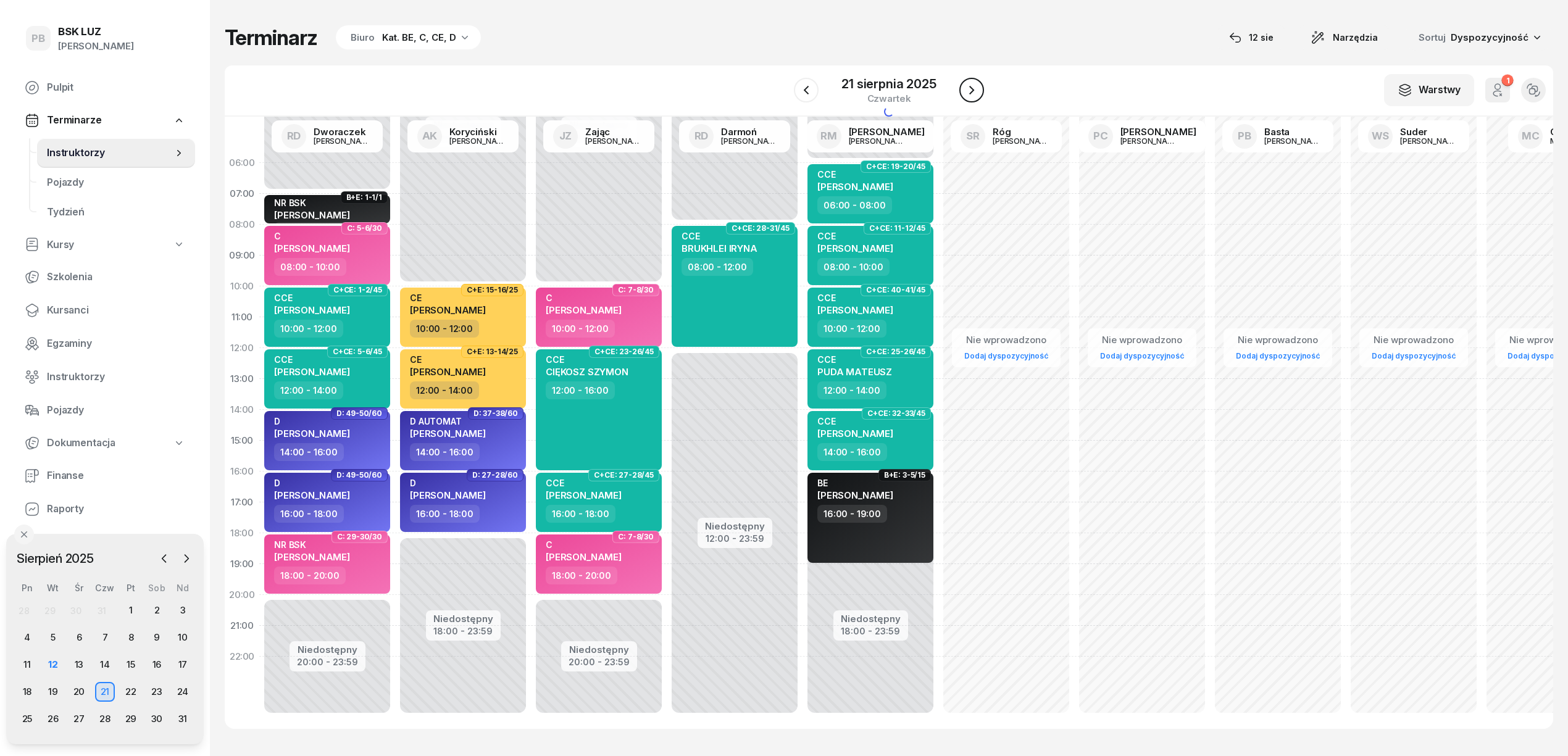
click at [962, 86] on button "button" at bounding box center [972, 90] width 25 height 25
click at [962, 86] on button "button" at bounding box center [972, 90] width 25 height 25
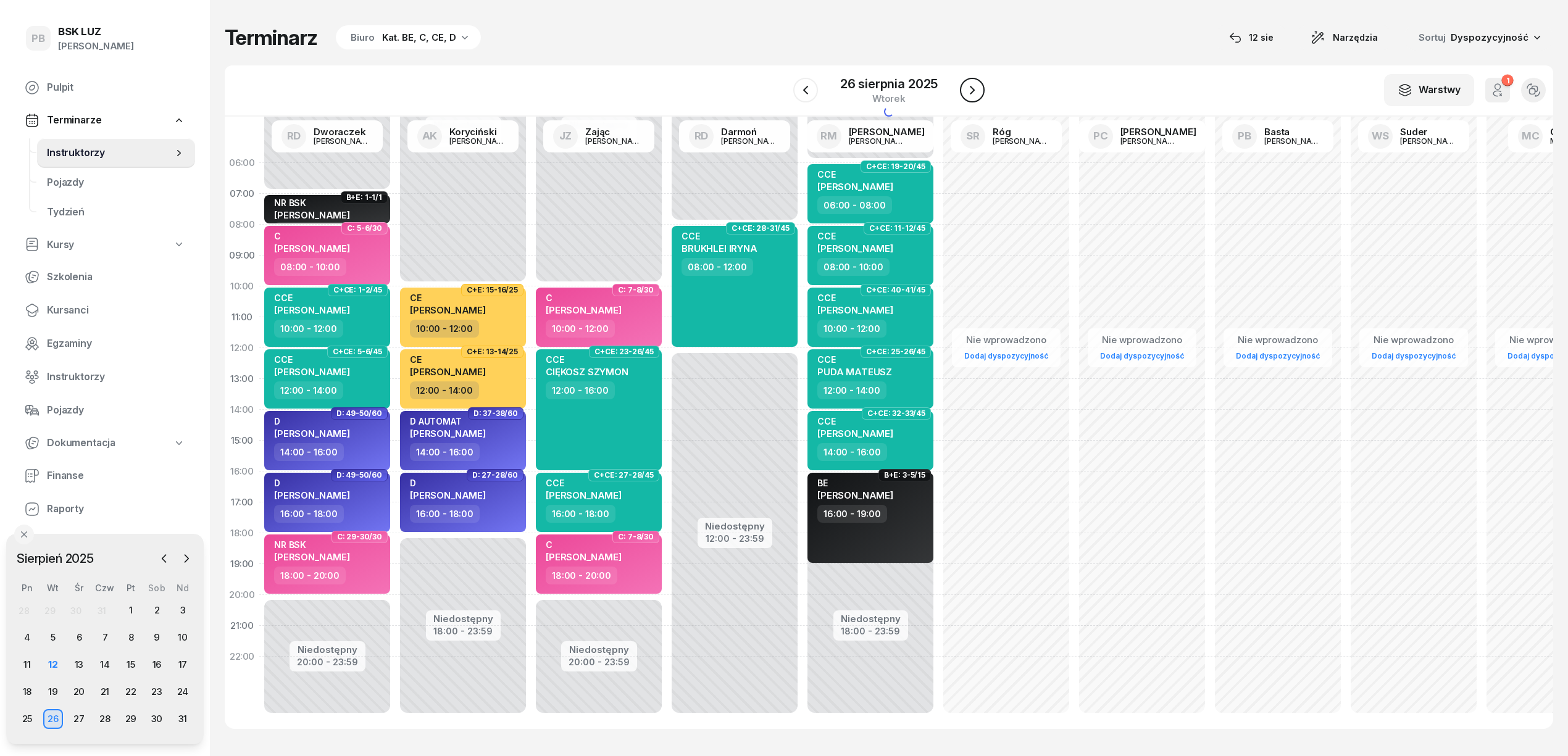
click at [962, 86] on button "button" at bounding box center [972, 90] width 25 height 25
click at [962, 86] on button "button" at bounding box center [972, 90] width 25 height 25
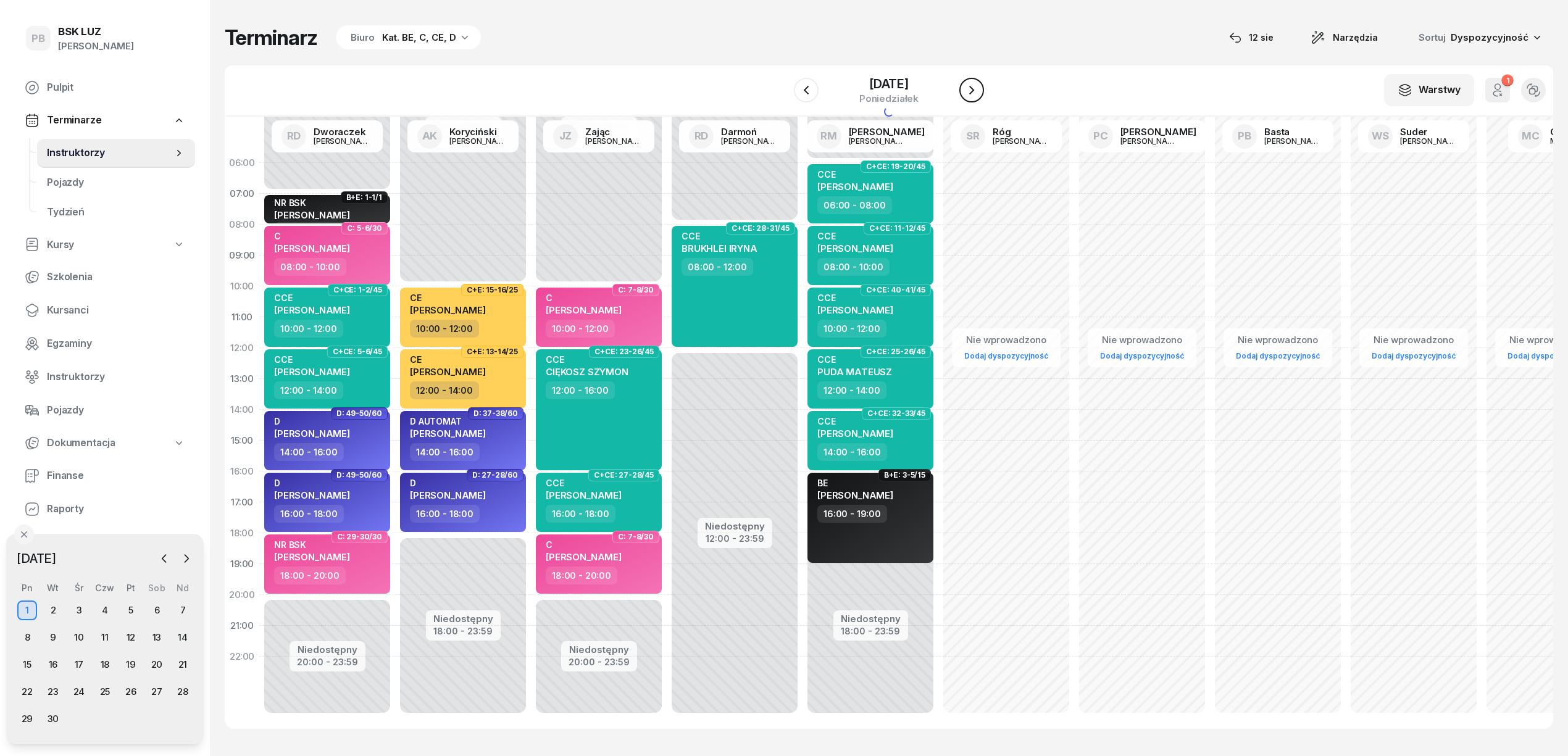
click at [962, 86] on button "button" at bounding box center [972, 90] width 25 height 25
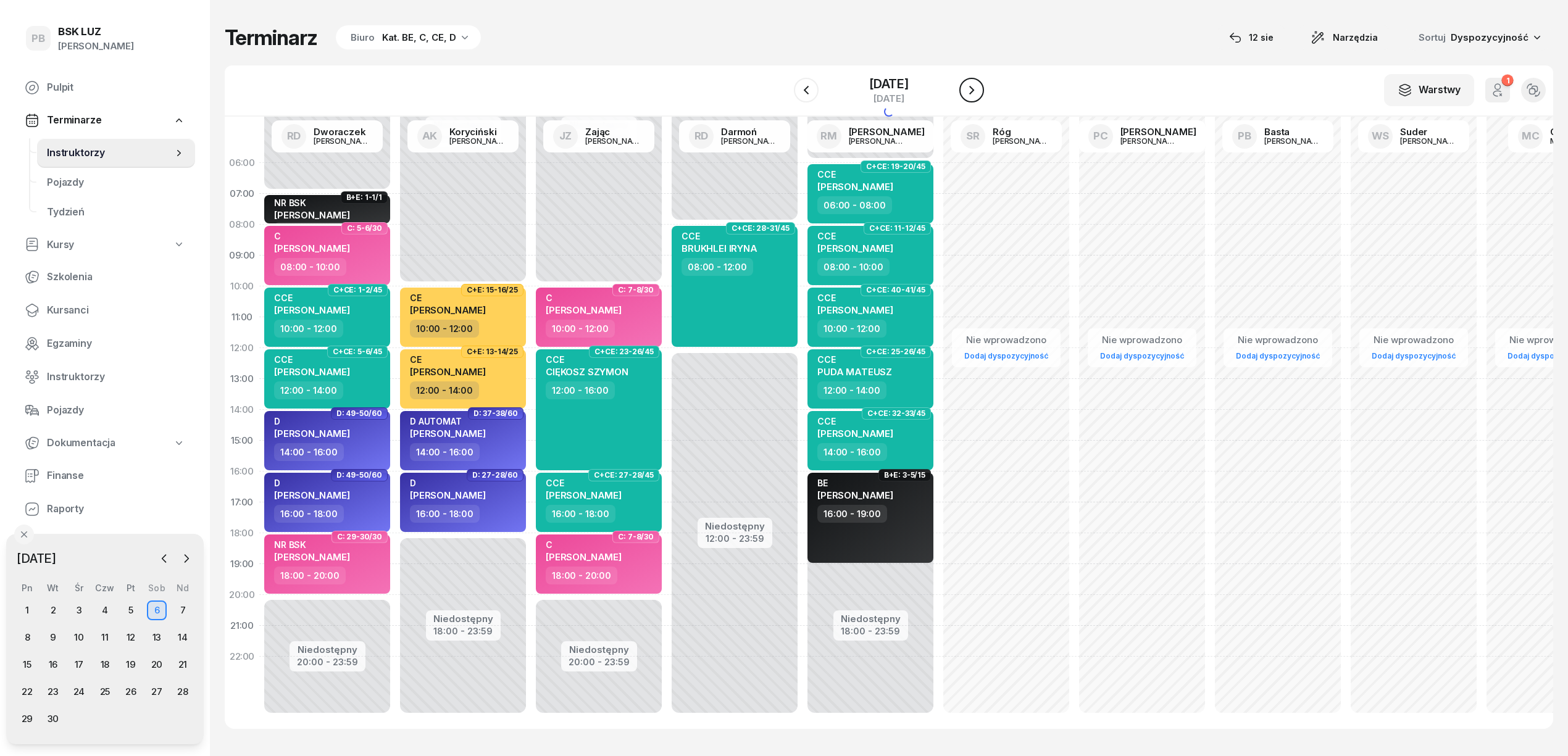
click at [962, 86] on button "button" at bounding box center [972, 90] width 25 height 25
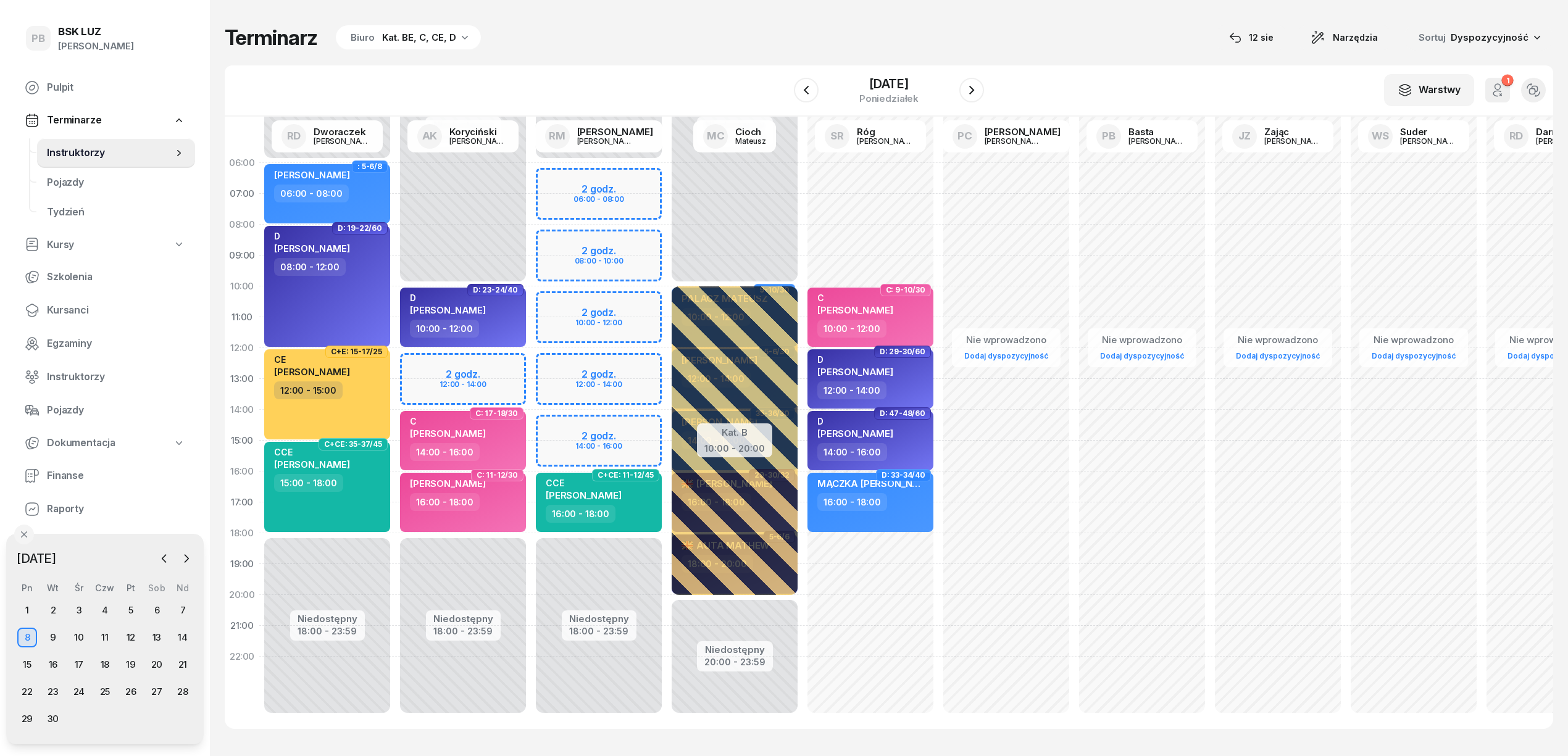
click at [531, 369] on div "Niedostępny 00:00 - 10:00 Niedostępny 18:00 - 23:59 2 godz. 12:00 - 14:00 D: 23…" at bounding box center [599, 441] width 136 height 587
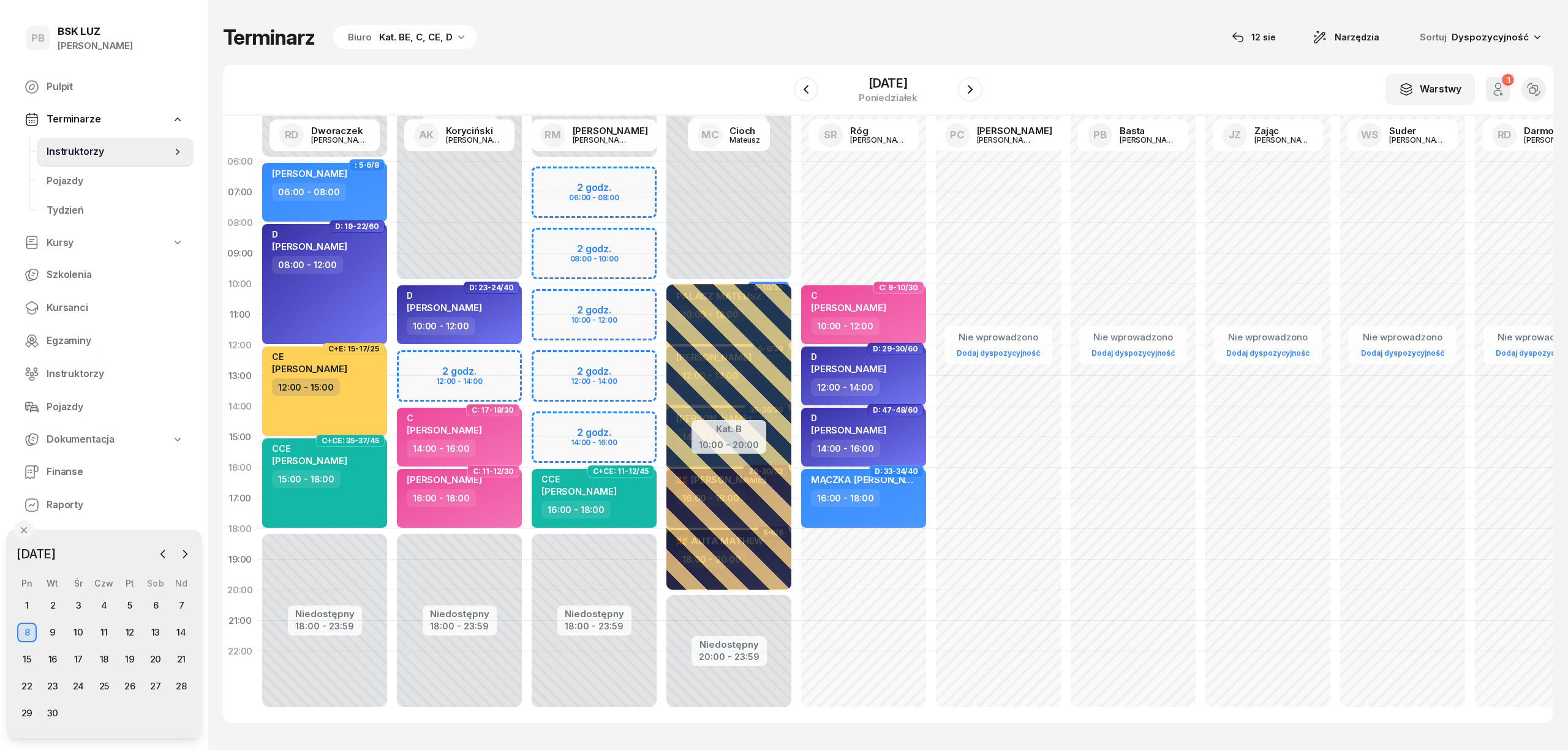
select select "12"
select select "14"
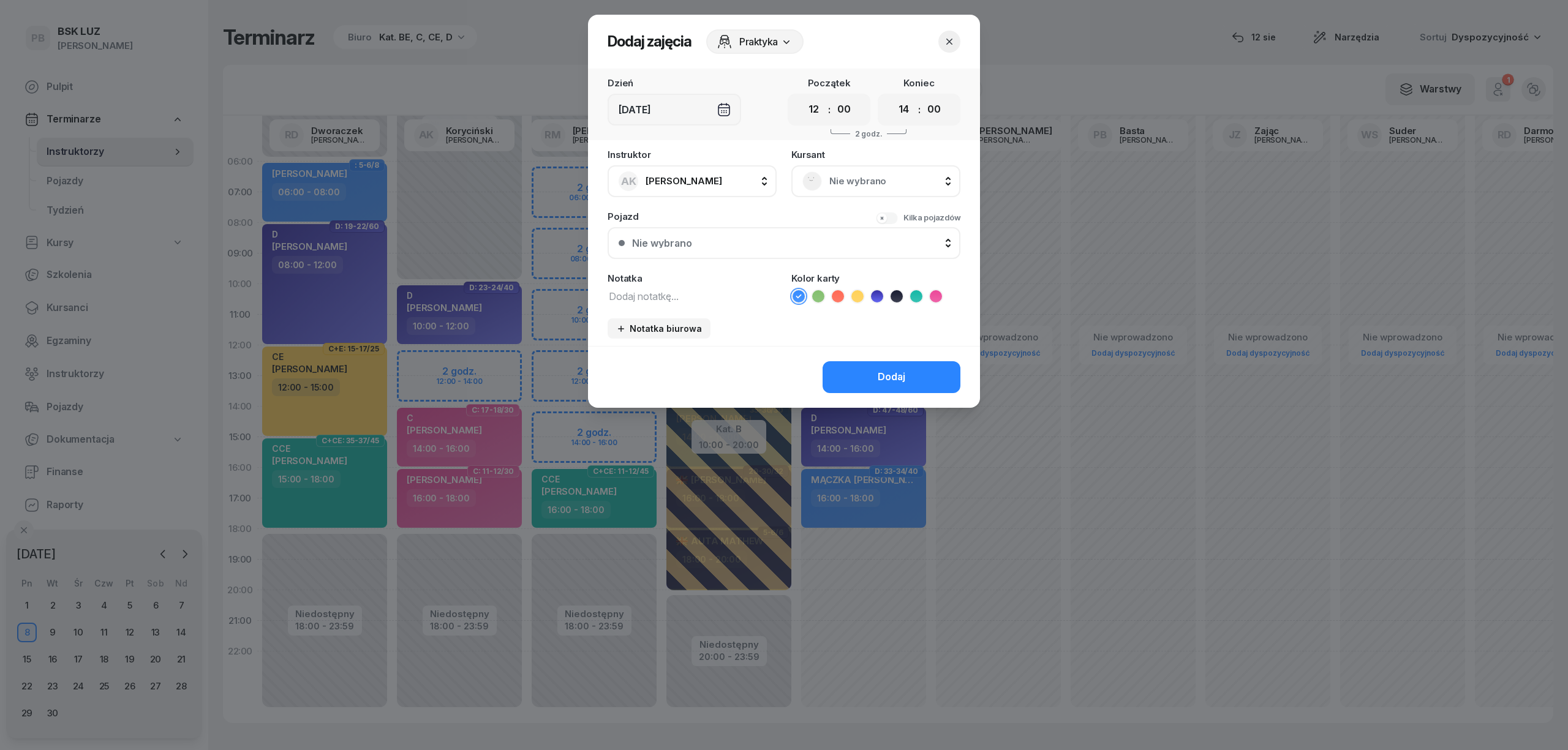
click at [941, 44] on button "button" at bounding box center [949, 41] width 22 height 22
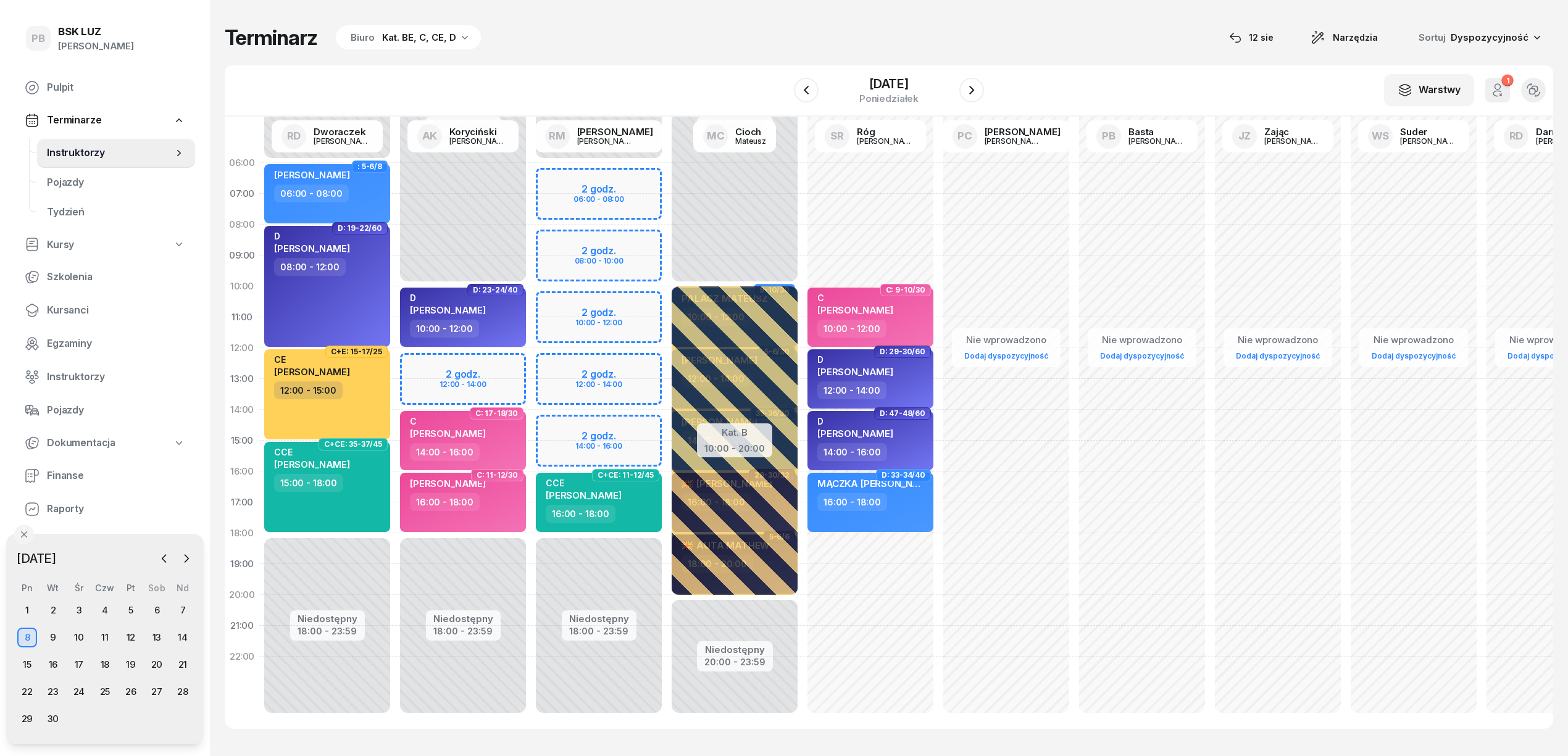
click at [531, 383] on div "Niedostępny 00:00 - 10:00 Niedostępny 18:00 - 23:59 2 godz. 12:00 - 14:00 D: 23…" at bounding box center [599, 441] width 136 height 587
select select "13"
select select "14"
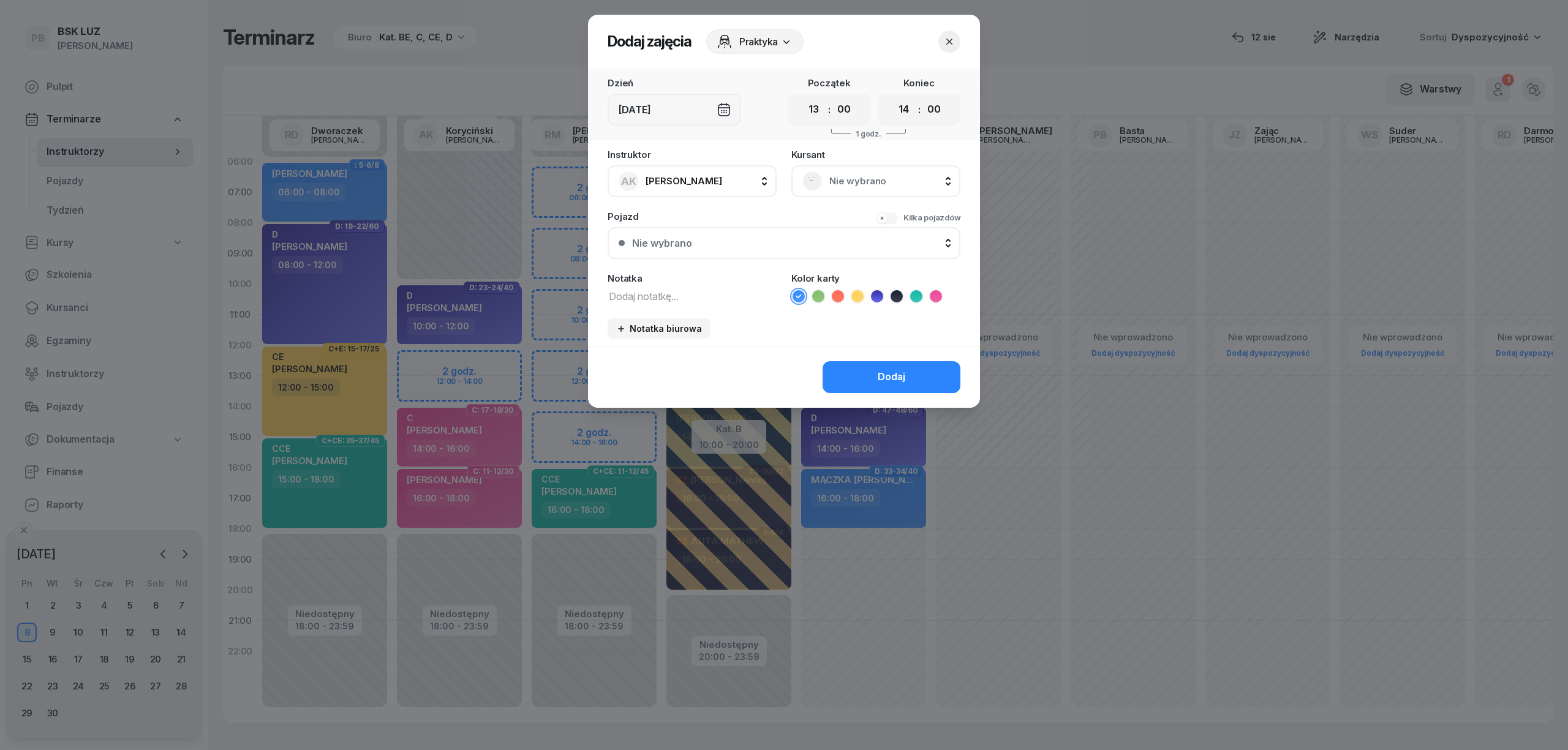
click at [930, 179] on span "Nie wybrano" at bounding box center [890, 181] width 120 height 16
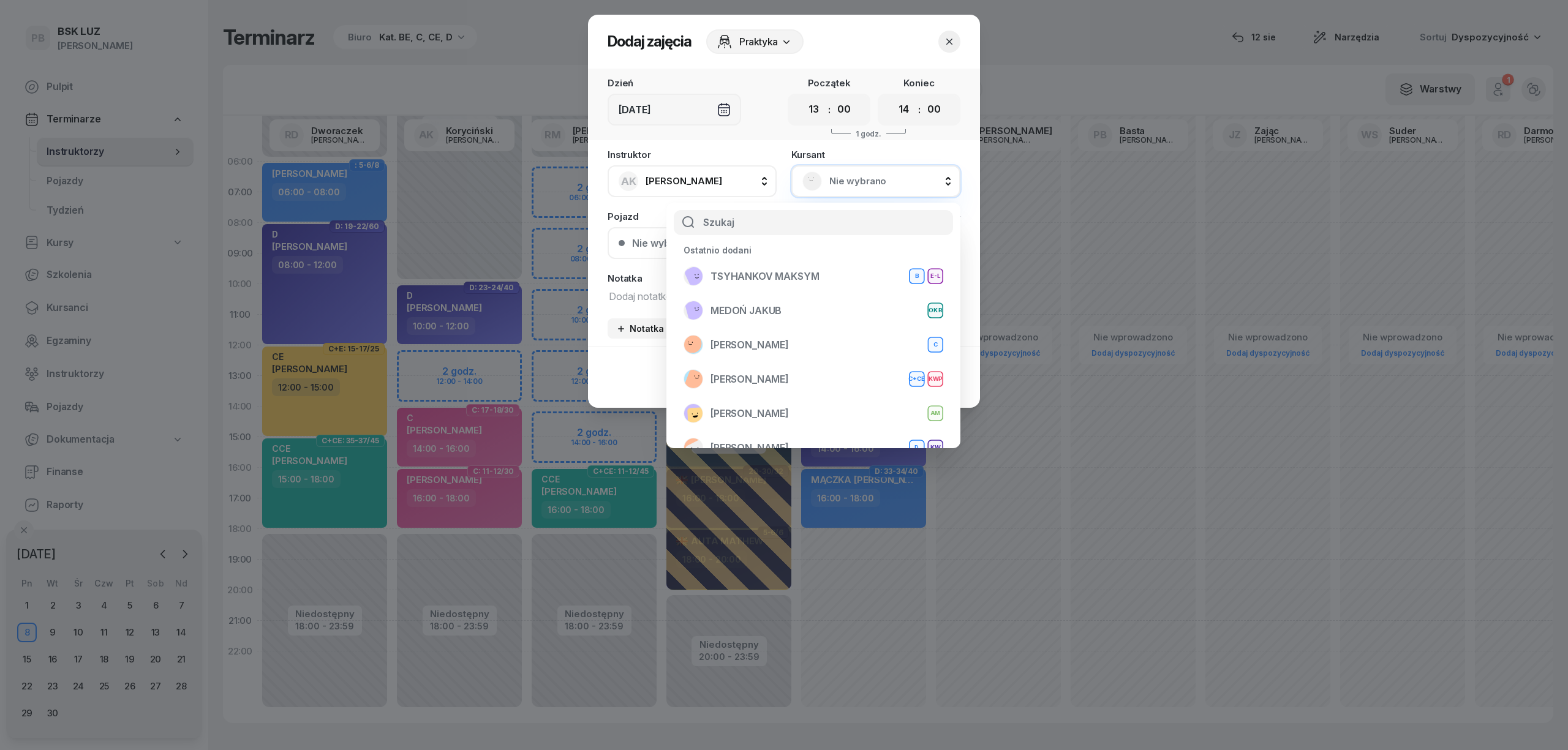
click at [828, 226] on input "text" at bounding box center [813, 223] width 279 height 25
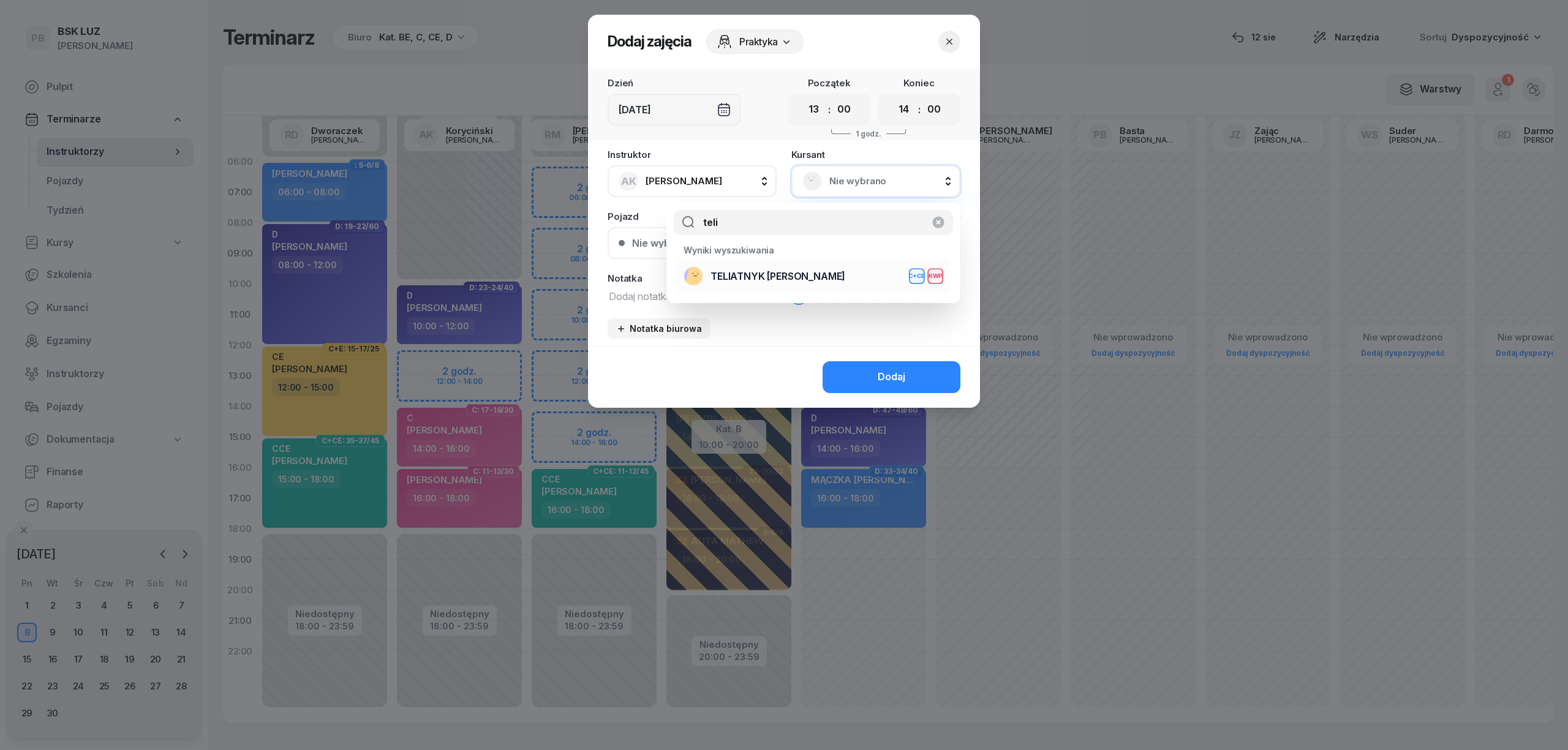
type input "teli"
click at [767, 285] on div "TELIATNYK [PERSON_NAME] C+CE KWP" at bounding box center [813, 276] width 260 height 19
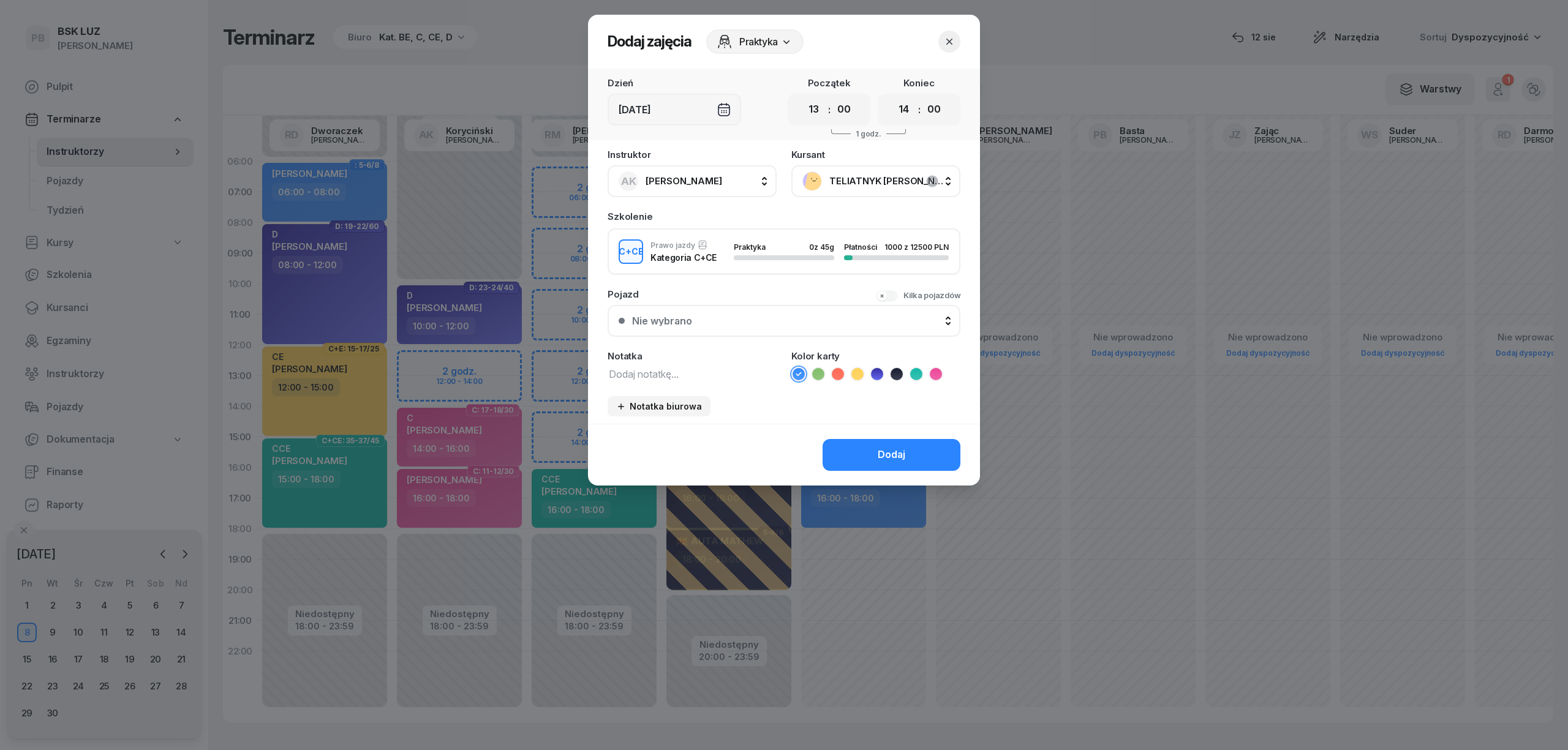
click at [914, 370] on icon at bounding box center [916, 374] width 12 height 12
click at [872, 450] on button "Dodaj" at bounding box center [892, 455] width 138 height 32
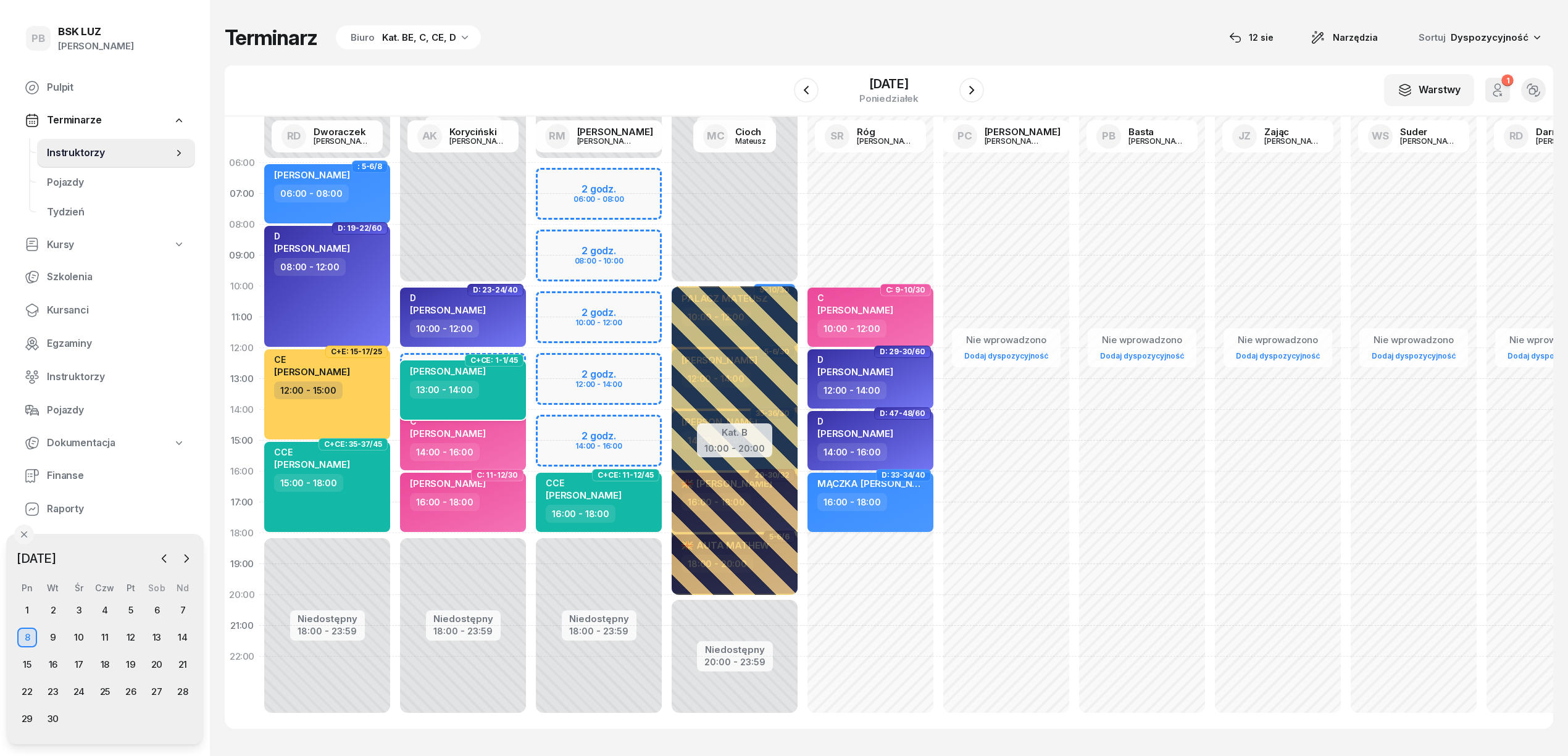
click at [414, 377] on div "[PERSON_NAME]" at bounding box center [447, 373] width 76 height 15
select select "13"
select select "14"
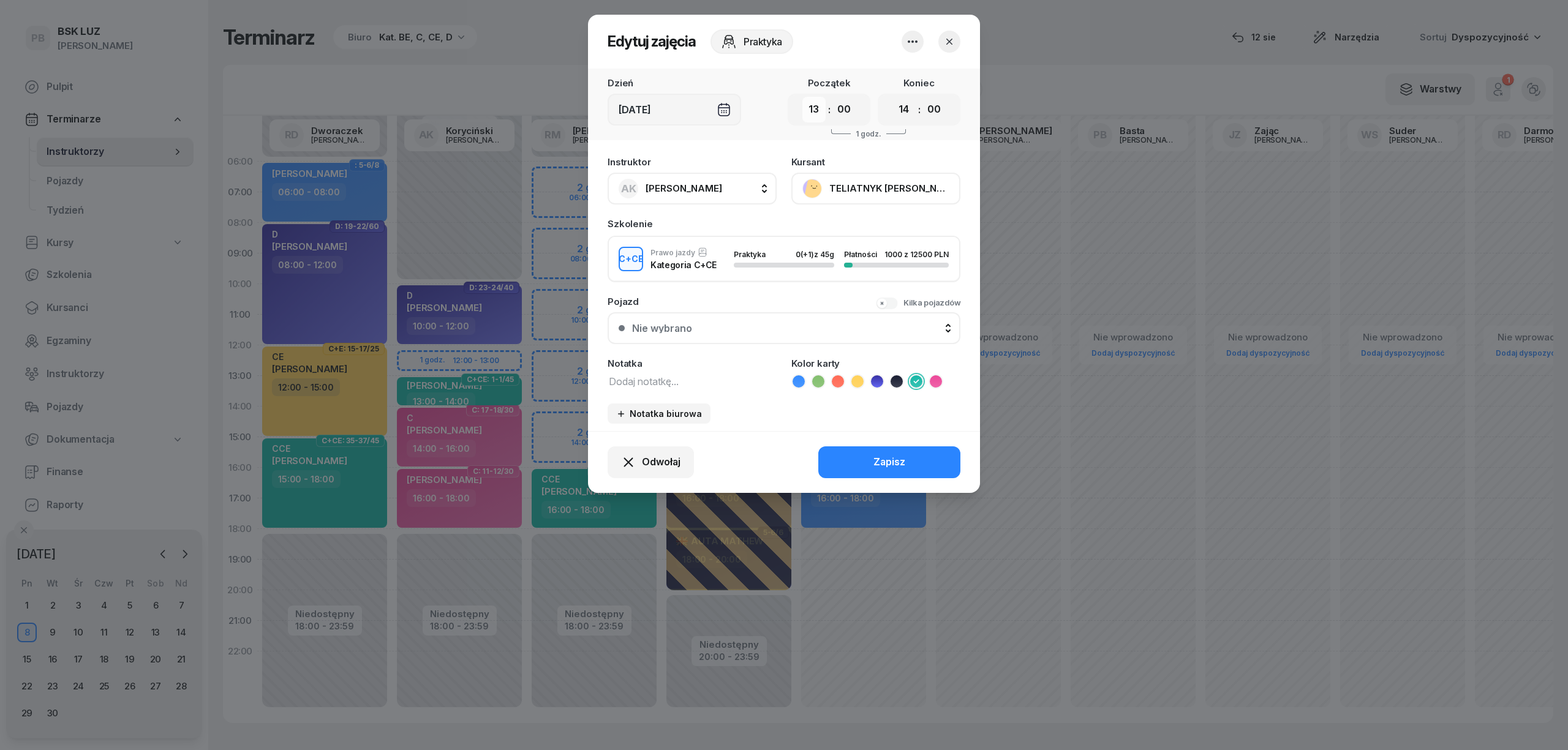
click at [819, 108] on select "00 01 02 03 04 05 06 07 08 09 10 11 12 13 14 15 16 17 18 19 20 21 22 23" at bounding box center [813, 110] width 23 height 25
select select "12"
click at [802, 97] on select "00 01 02 03 04 05 06 07 08 09 10 11 12 13 14 15 16 17 18 19 20 21 22 23" at bounding box center [813, 110] width 23 height 25
click at [908, 109] on select "00 01 02 03 04 05 06 07 08 09 10 11 12 13 14 15 16 17 18 19 20 21 22 23" at bounding box center [904, 110] width 23 height 25
click at [943, 457] on button "Zapisz" at bounding box center [889, 463] width 142 height 32
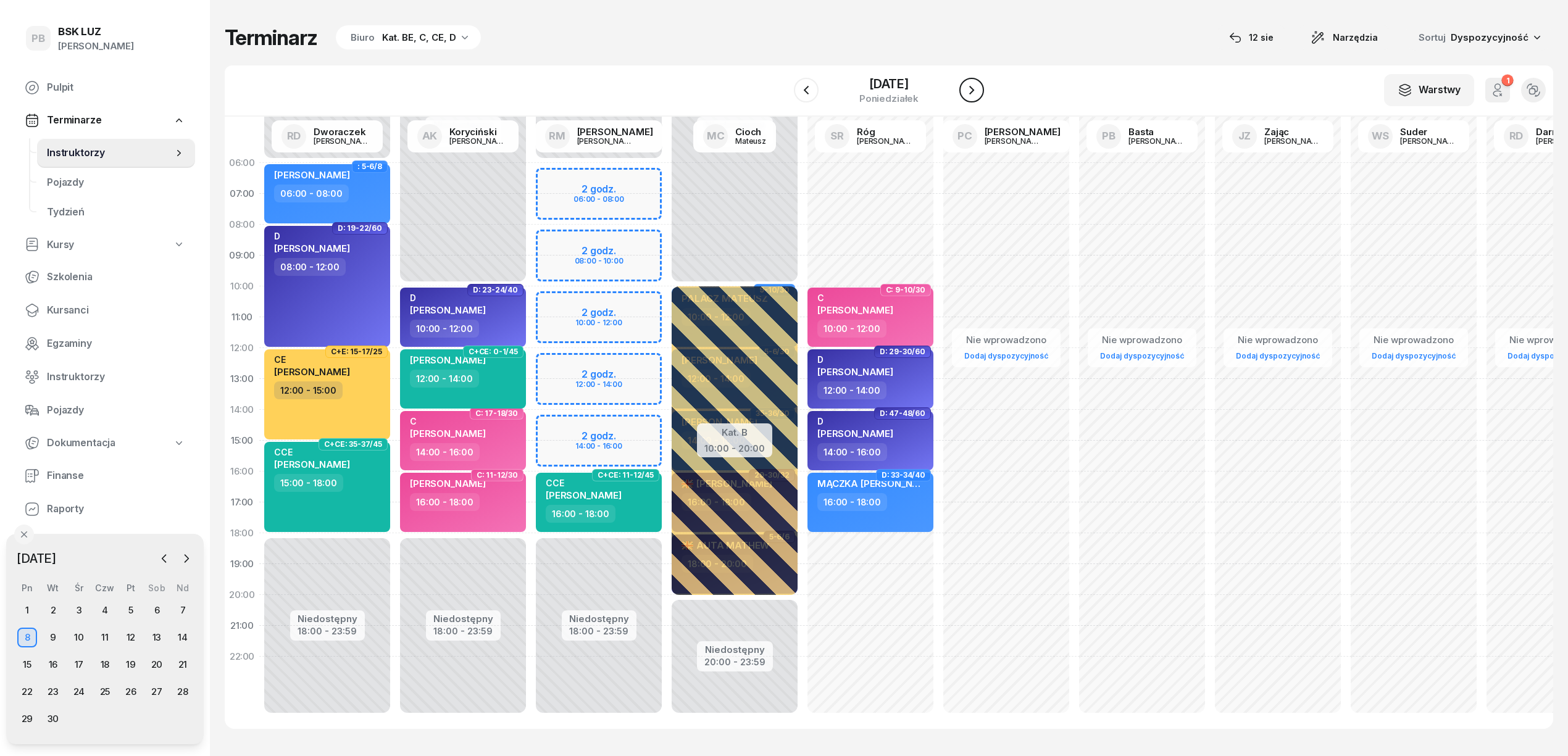
click at [969, 88] on icon "button" at bounding box center [972, 90] width 15 height 15
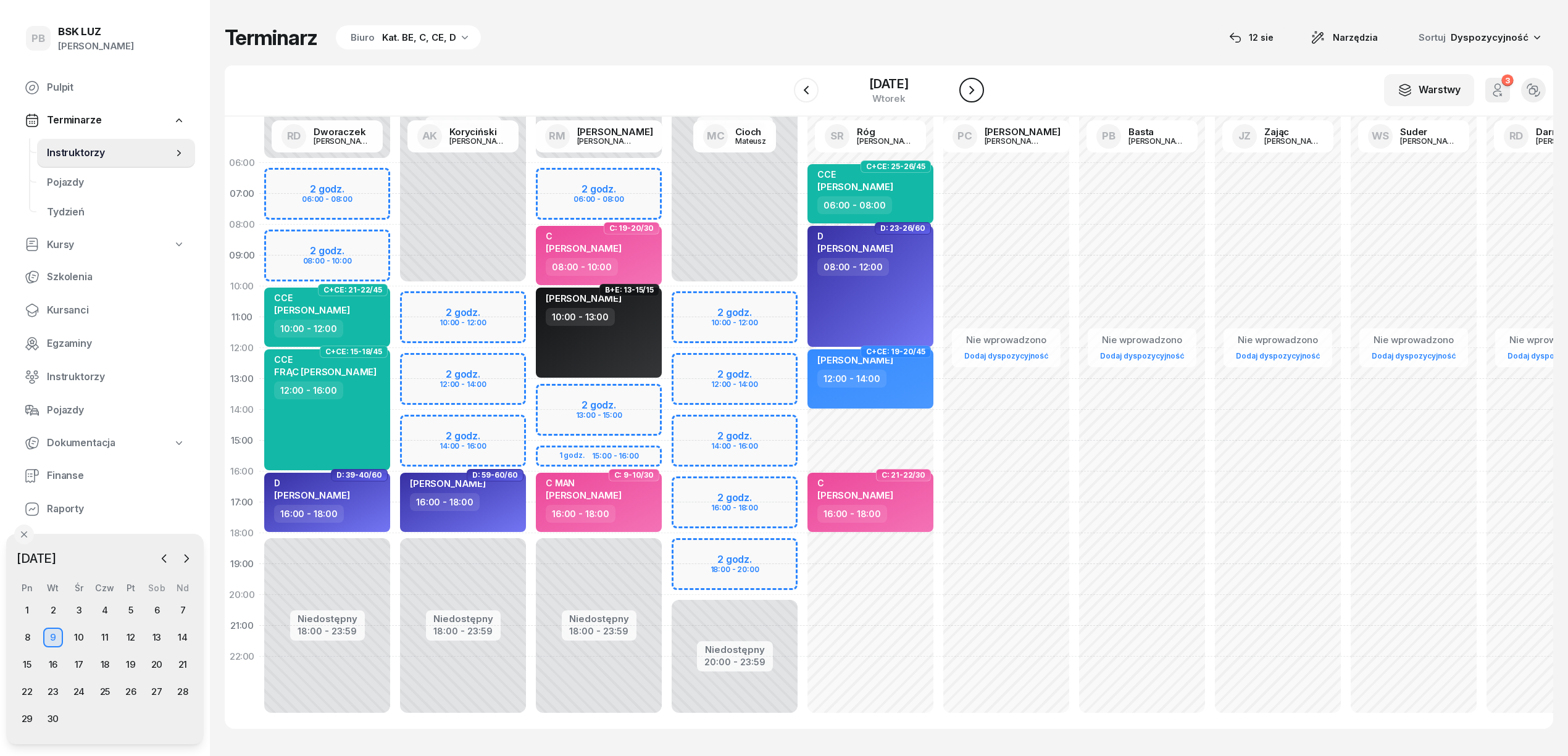
click at [969, 88] on icon "button" at bounding box center [972, 90] width 15 height 15
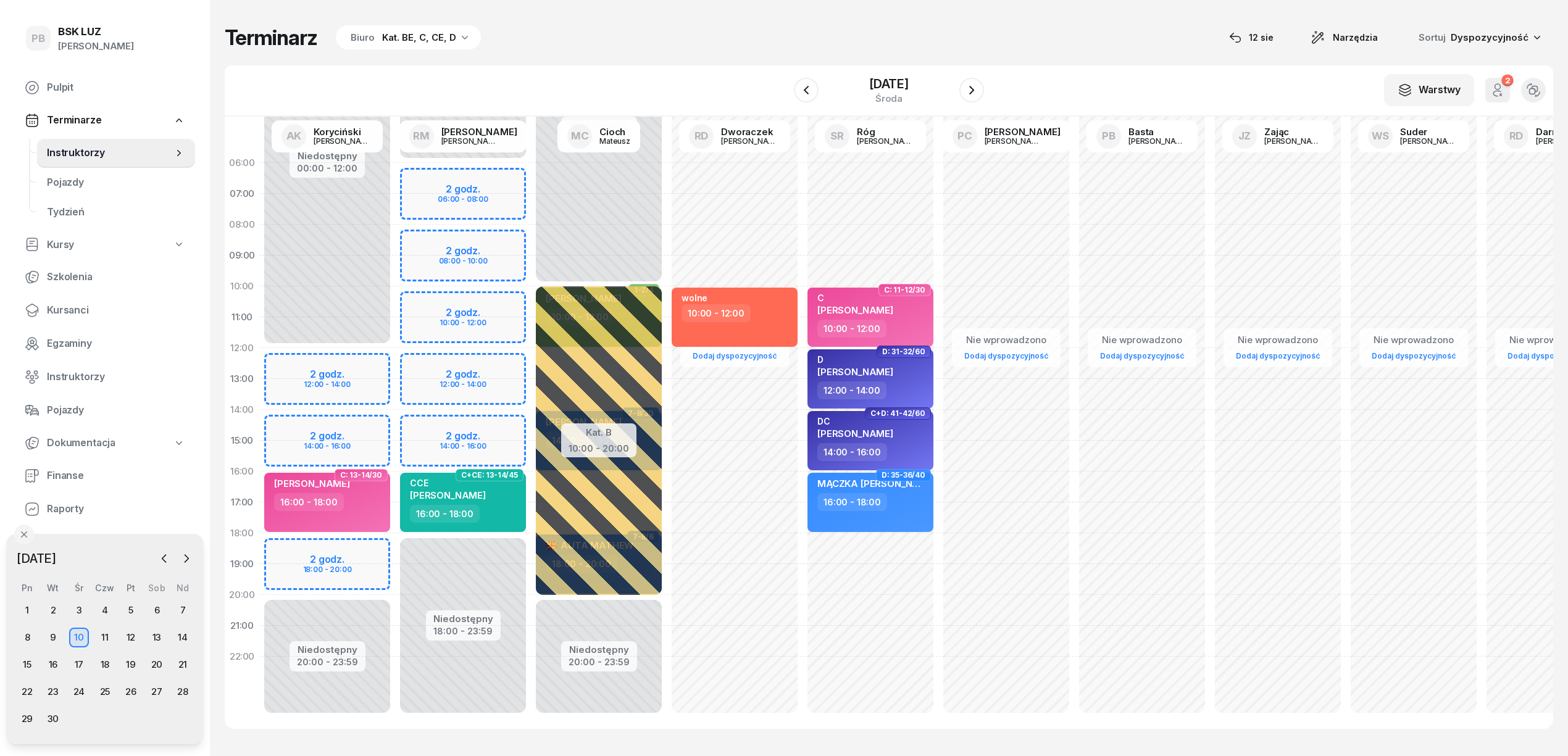
click at [395, 424] on div "Niedostępny 00:00 - 12:00 Niedostępny 20:00 - 23:59 2 godz. 12:00 - 14:00 2 god…" at bounding box center [463, 441] width 136 height 587
select select "14"
select select "16"
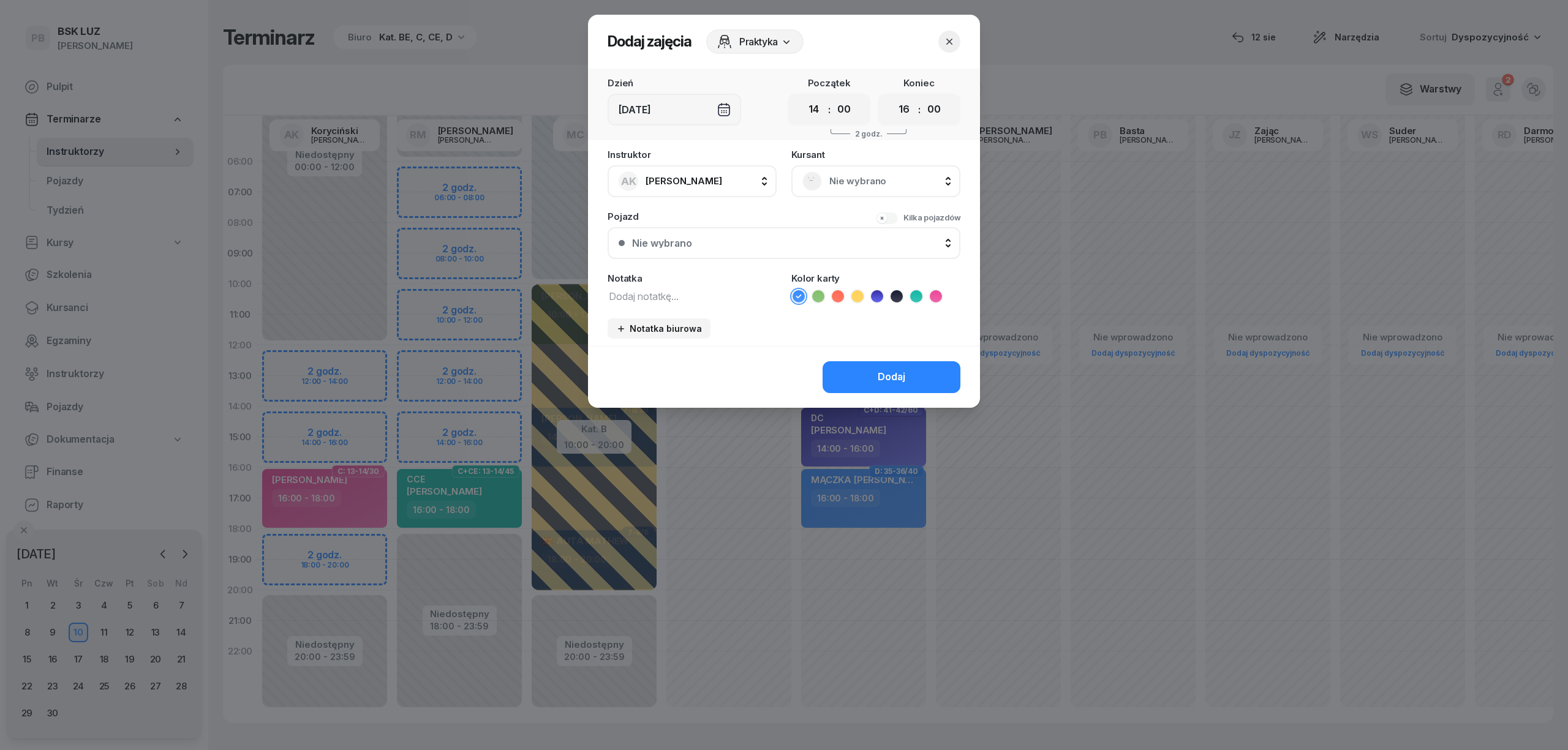
click at [875, 186] on span "Nie wybrano" at bounding box center [890, 181] width 120 height 16
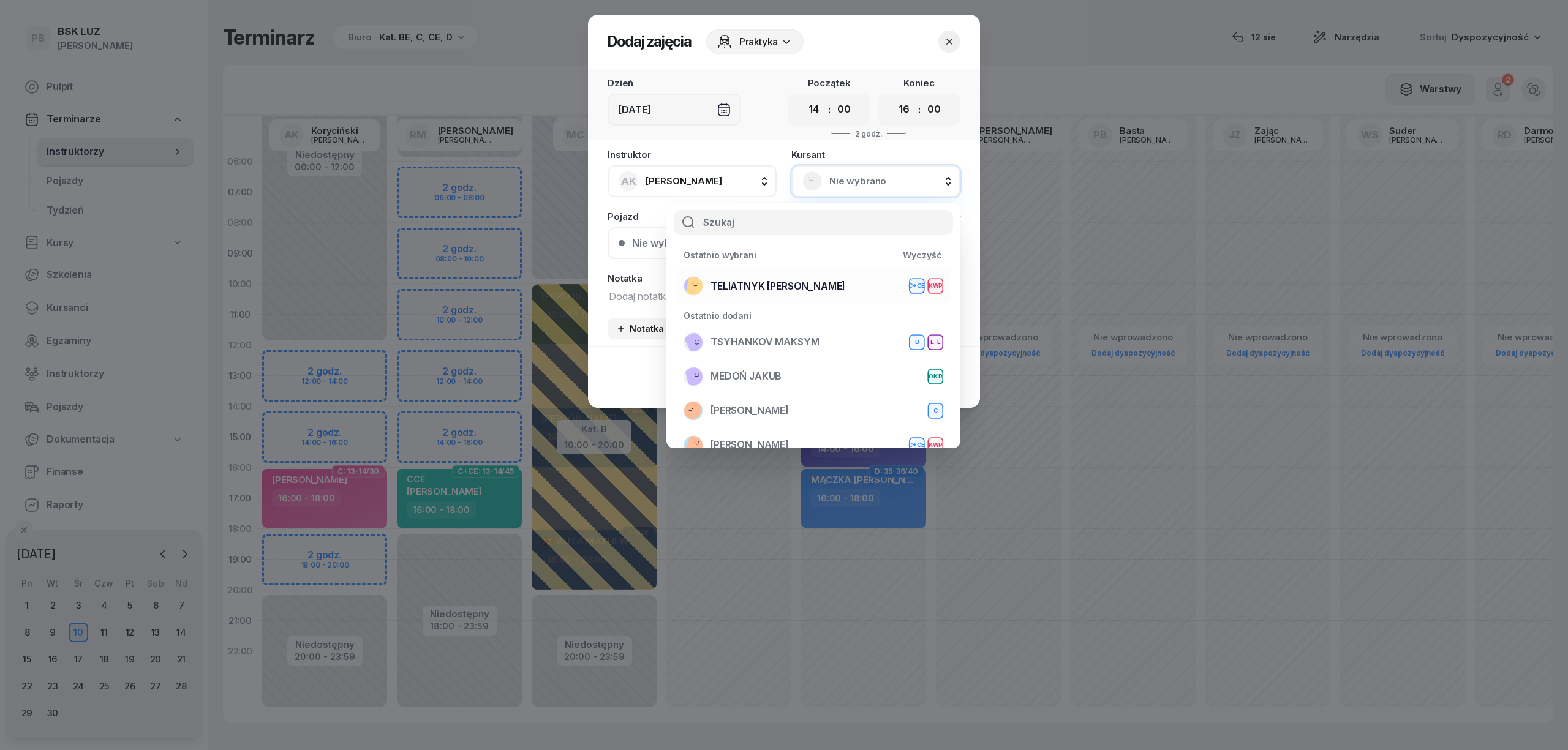
click at [813, 289] on span "TELIATNYK [PERSON_NAME]" at bounding box center [778, 287] width 135 height 16
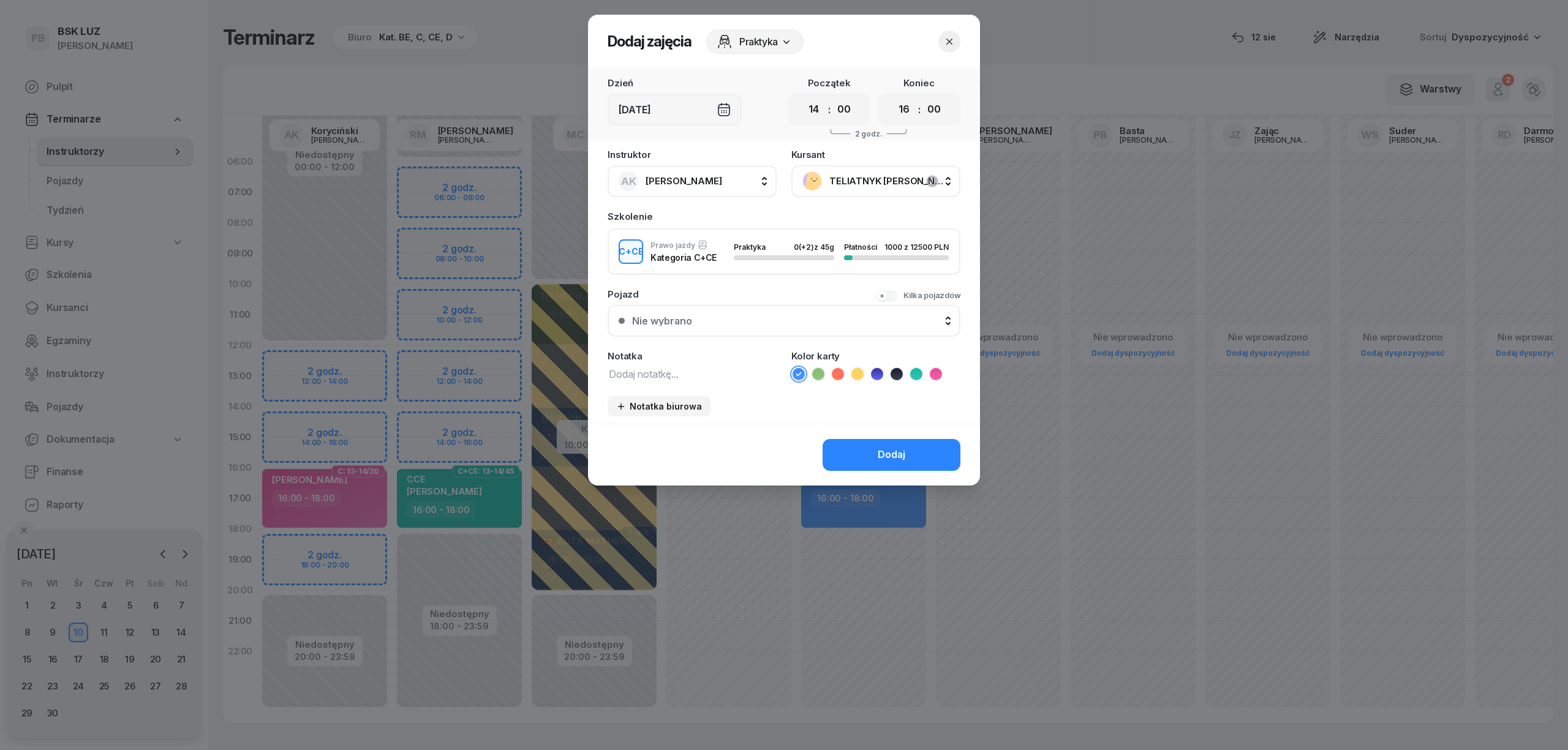
click at [917, 369] on icon at bounding box center [916, 374] width 12 height 12
click at [870, 449] on button "Dodaj" at bounding box center [892, 455] width 138 height 32
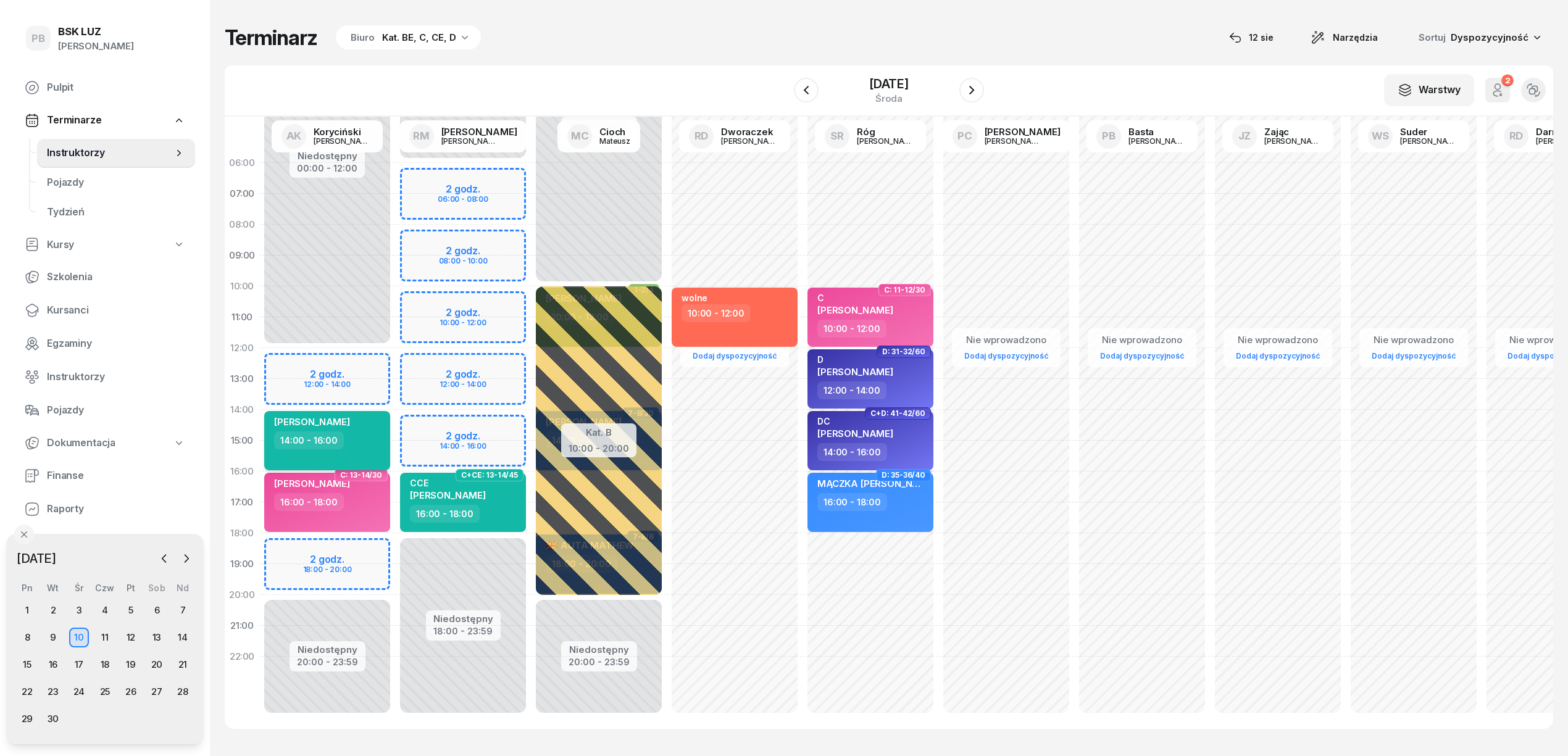
click at [366, 433] on div "14:00 - 16:00" at bounding box center [328, 441] width 108 height 18
select select "14"
select select "16"
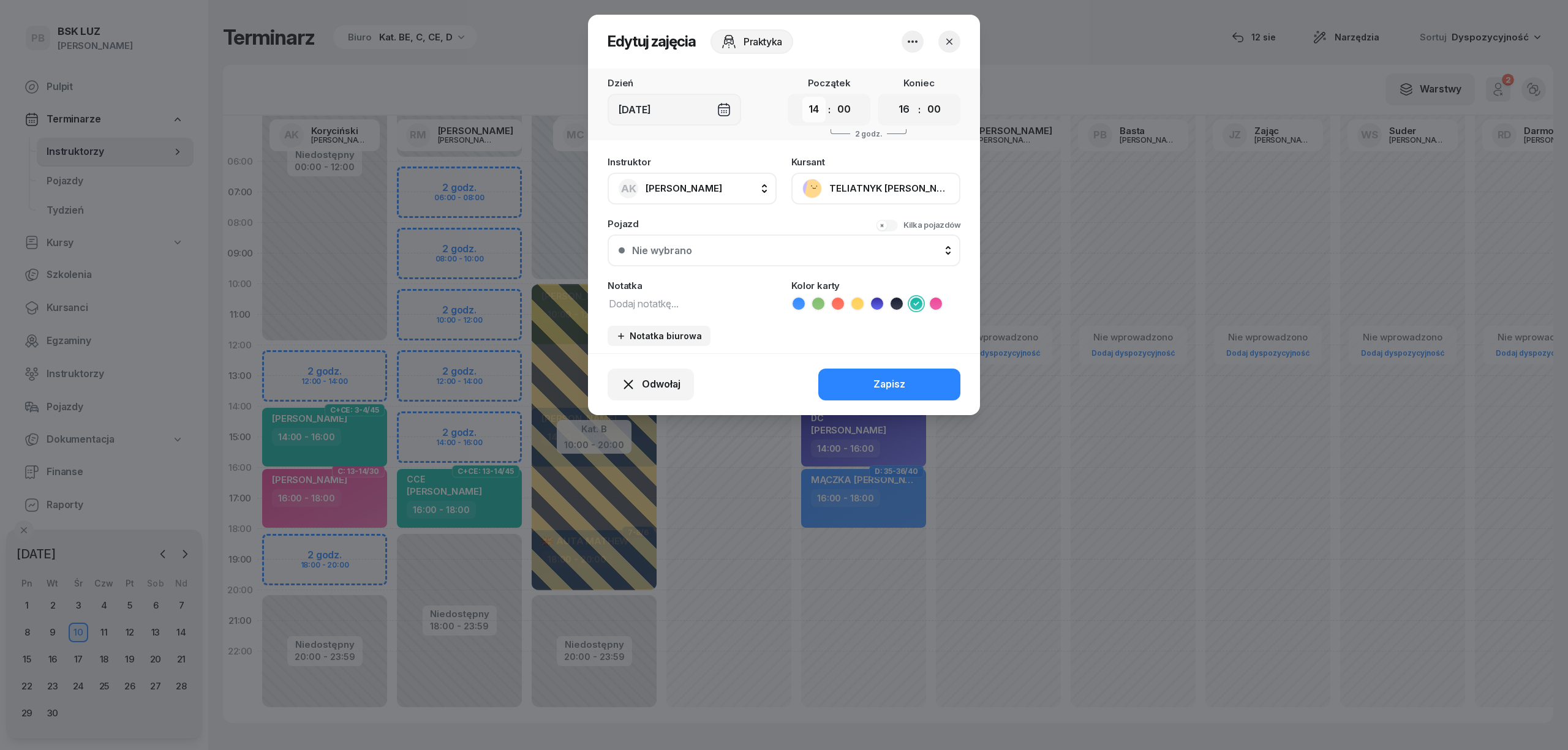
click at [816, 104] on select "00 01 02 03 04 05 06 07 08 09 10 11 12 13 14 15 16 17 18 19 20 21 22 23" at bounding box center [813, 110] width 23 height 25
select select "12"
click at [802, 97] on select "00 01 02 03 04 05 06 07 08 09 10 11 12 13 14 15 16 17 18 19 20 21 22 23" at bounding box center [813, 110] width 23 height 25
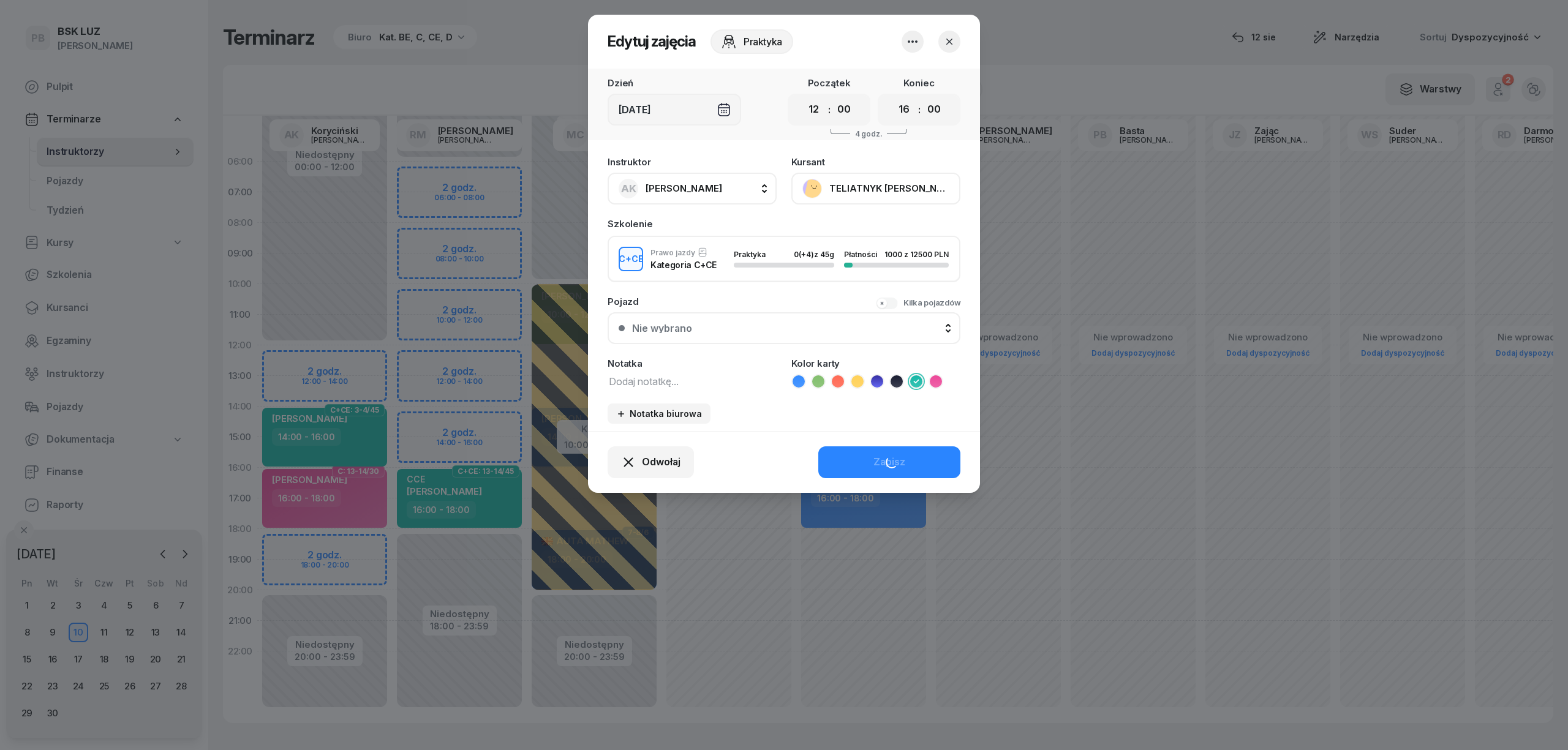
click at [870, 451] on div "Odwołaj Zapisz" at bounding box center [784, 462] width 392 height 62
click at [870, 451] on button "Zapisz" at bounding box center [889, 463] width 142 height 32
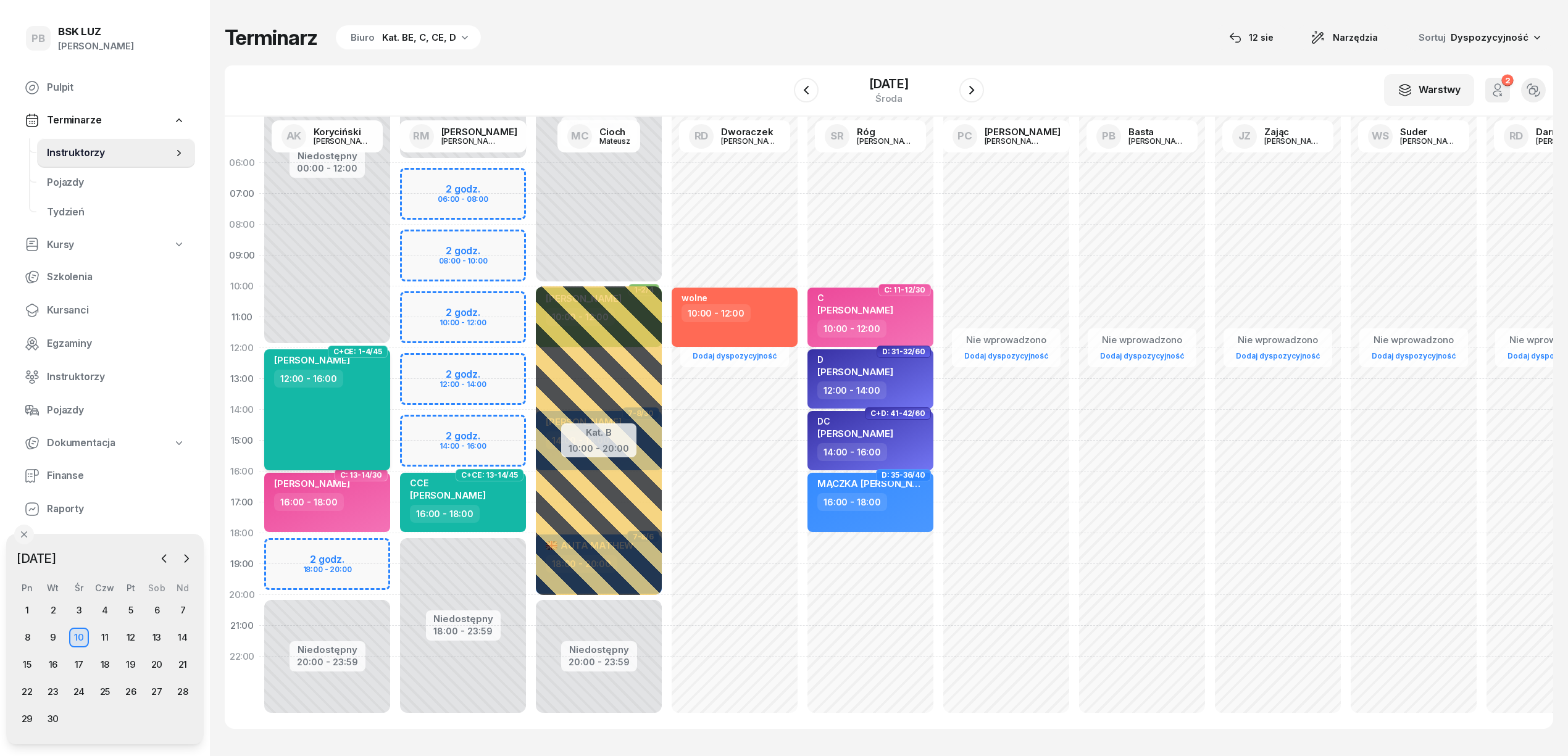
click at [373, 400] on div "[PERSON_NAME] 12:00 - 16:00" at bounding box center [327, 410] width 126 height 121
select select "12"
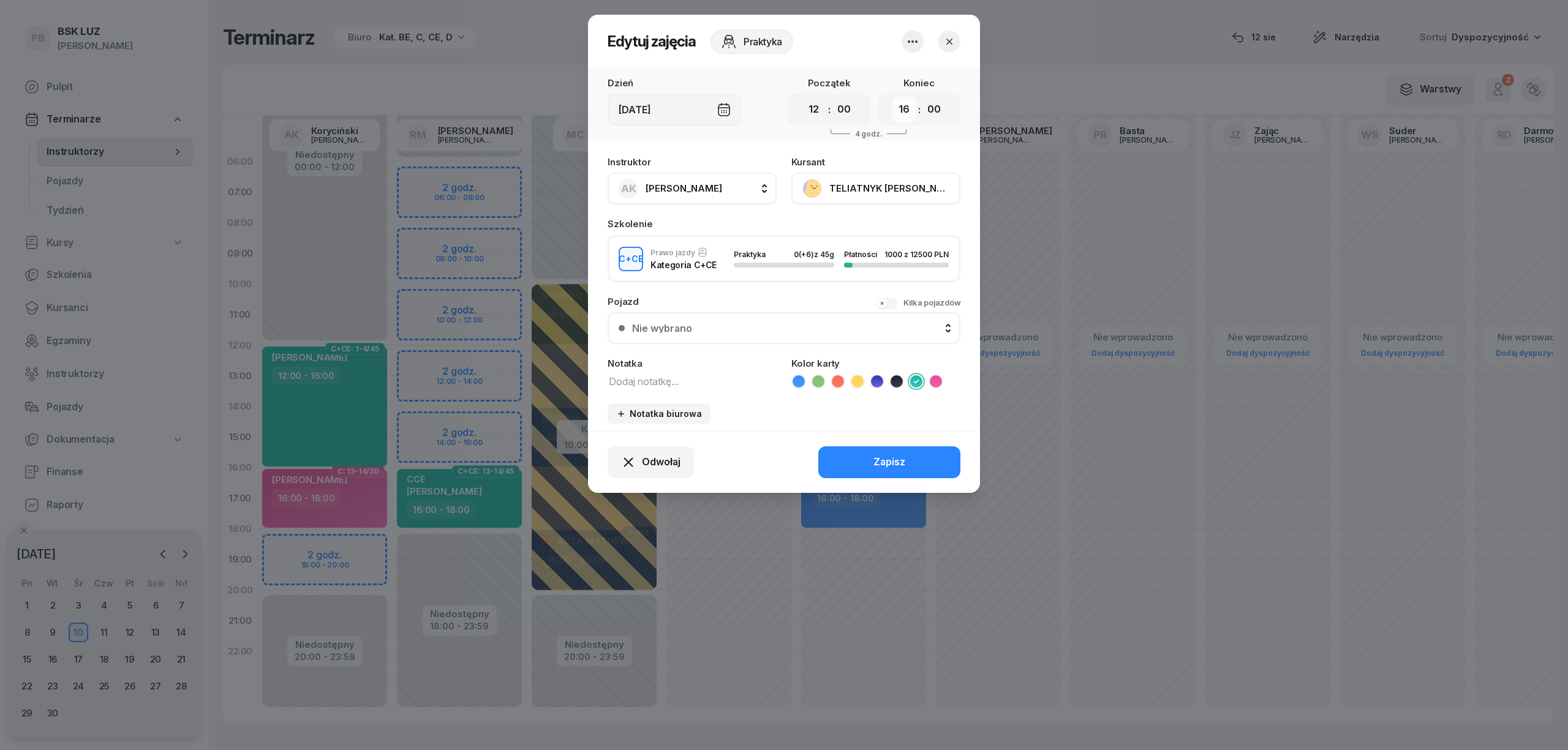
click at [902, 113] on select "00 01 02 03 04 05 06 07 08 09 10 11 12 13 14 15 16 17 18 19 20 21 22 23" at bounding box center [904, 110] width 23 height 25
select select "14"
click at [892, 97] on select "00 01 02 03 04 05 06 07 08 09 10 11 12 13 14 15 16 17 18 19 20 21 22 23" at bounding box center [904, 110] width 23 height 25
click at [900, 457] on div "Zapisz" at bounding box center [890, 463] width 32 height 16
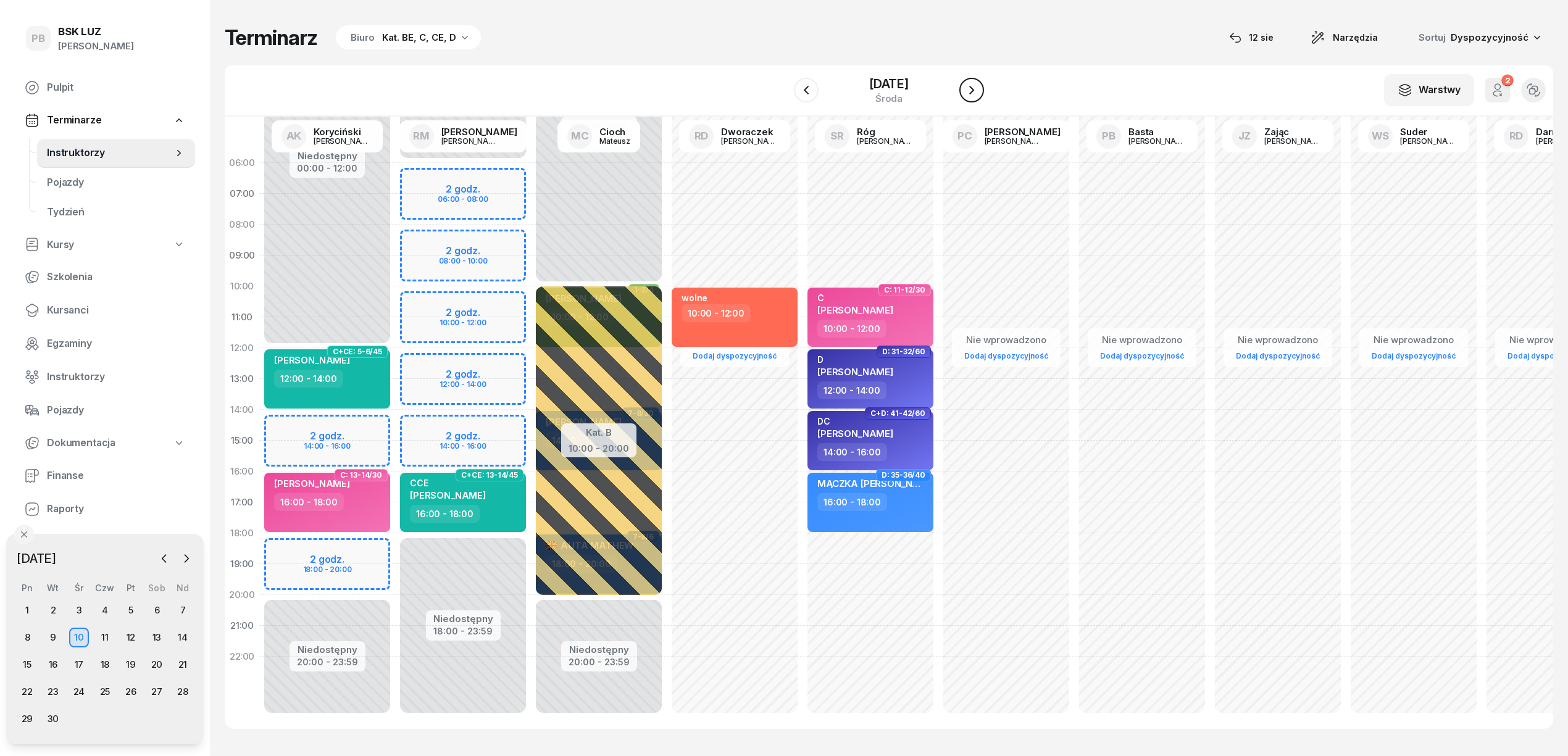
click at [970, 85] on icon "button" at bounding box center [972, 90] width 15 height 15
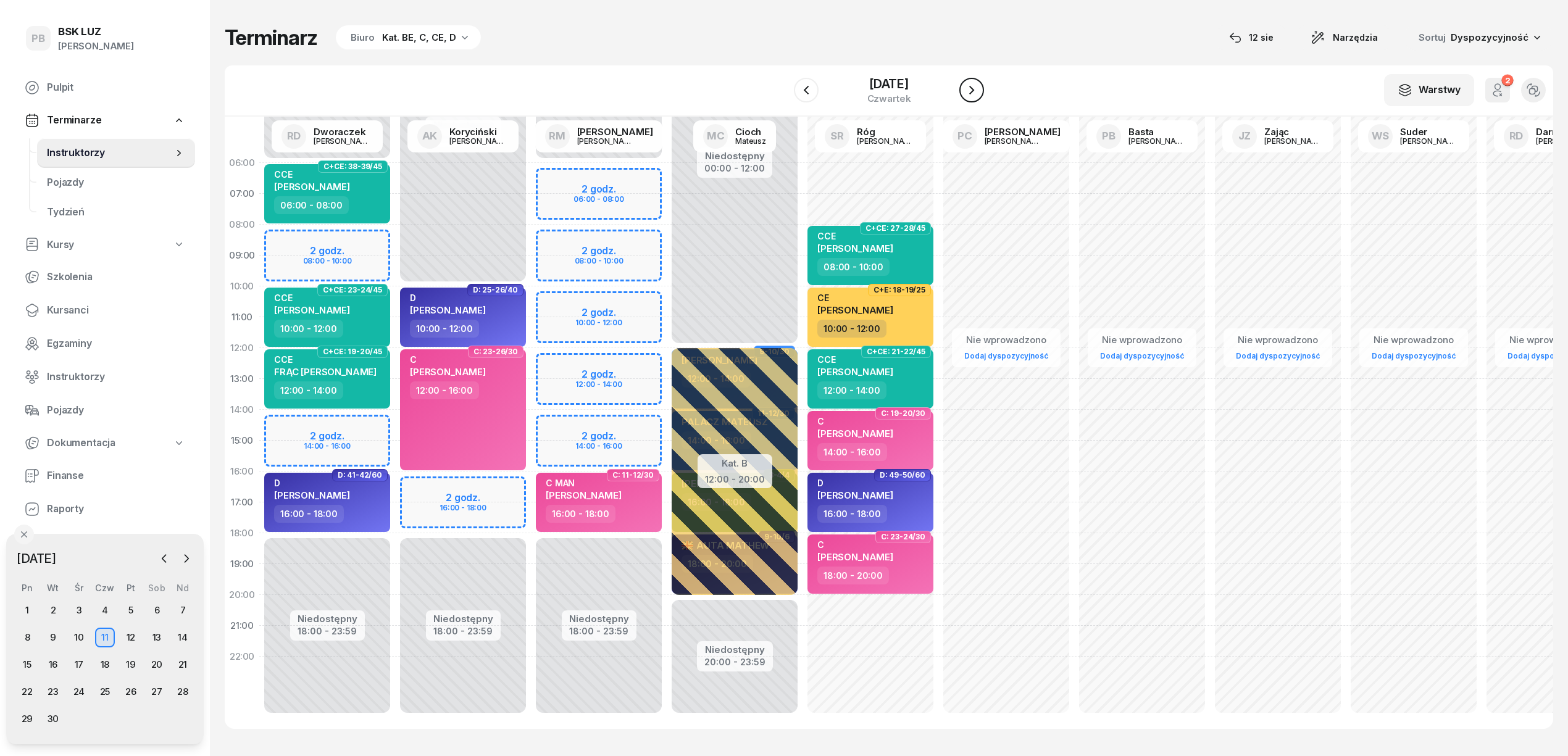
click at [970, 85] on icon "button" at bounding box center [972, 90] width 15 height 15
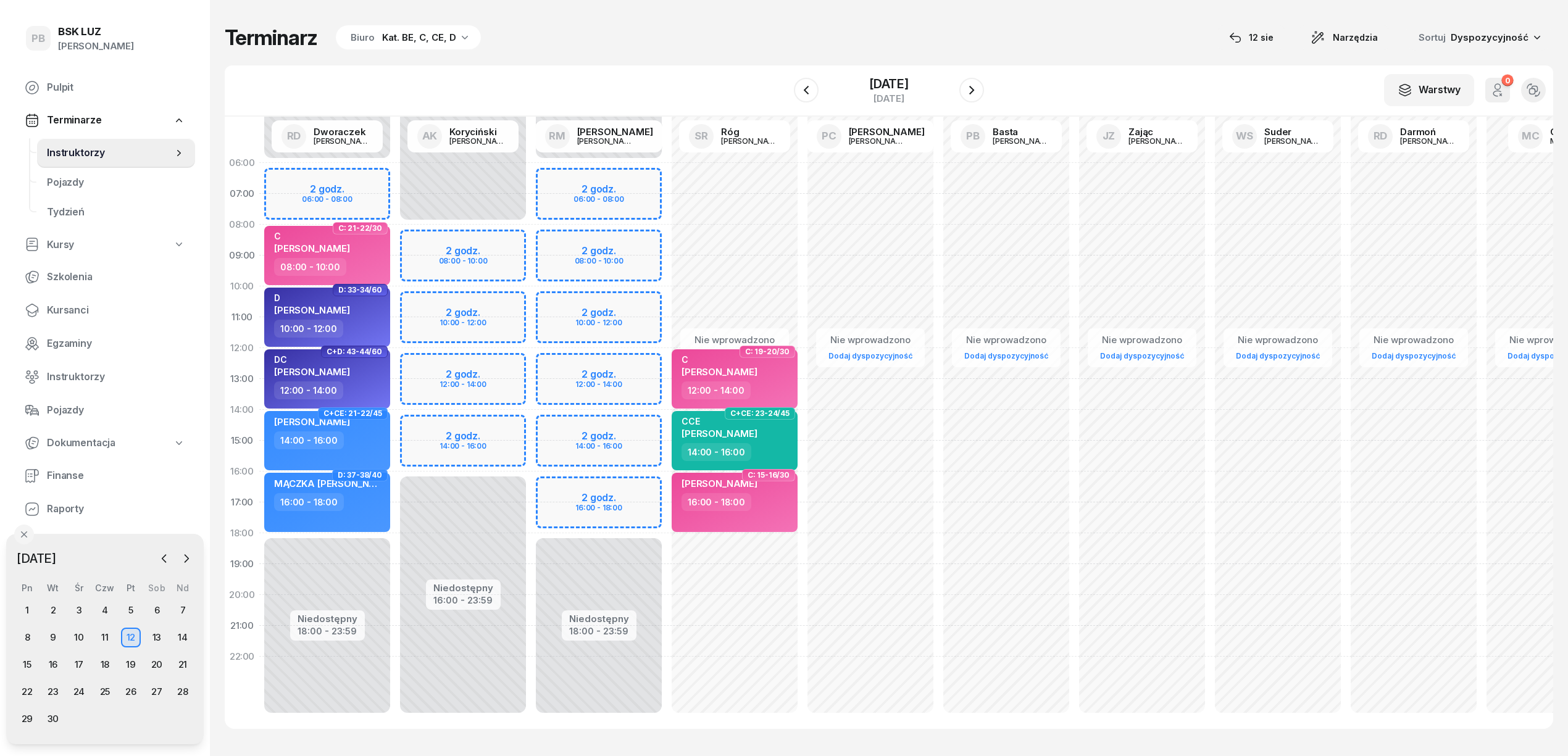
click at [531, 365] on div "Niedostępny 00:00 - 08:00 Niedostępny 16:00 - 23:59 2 godz. 08:00 - 10:00 2 god…" at bounding box center [599, 441] width 136 height 587
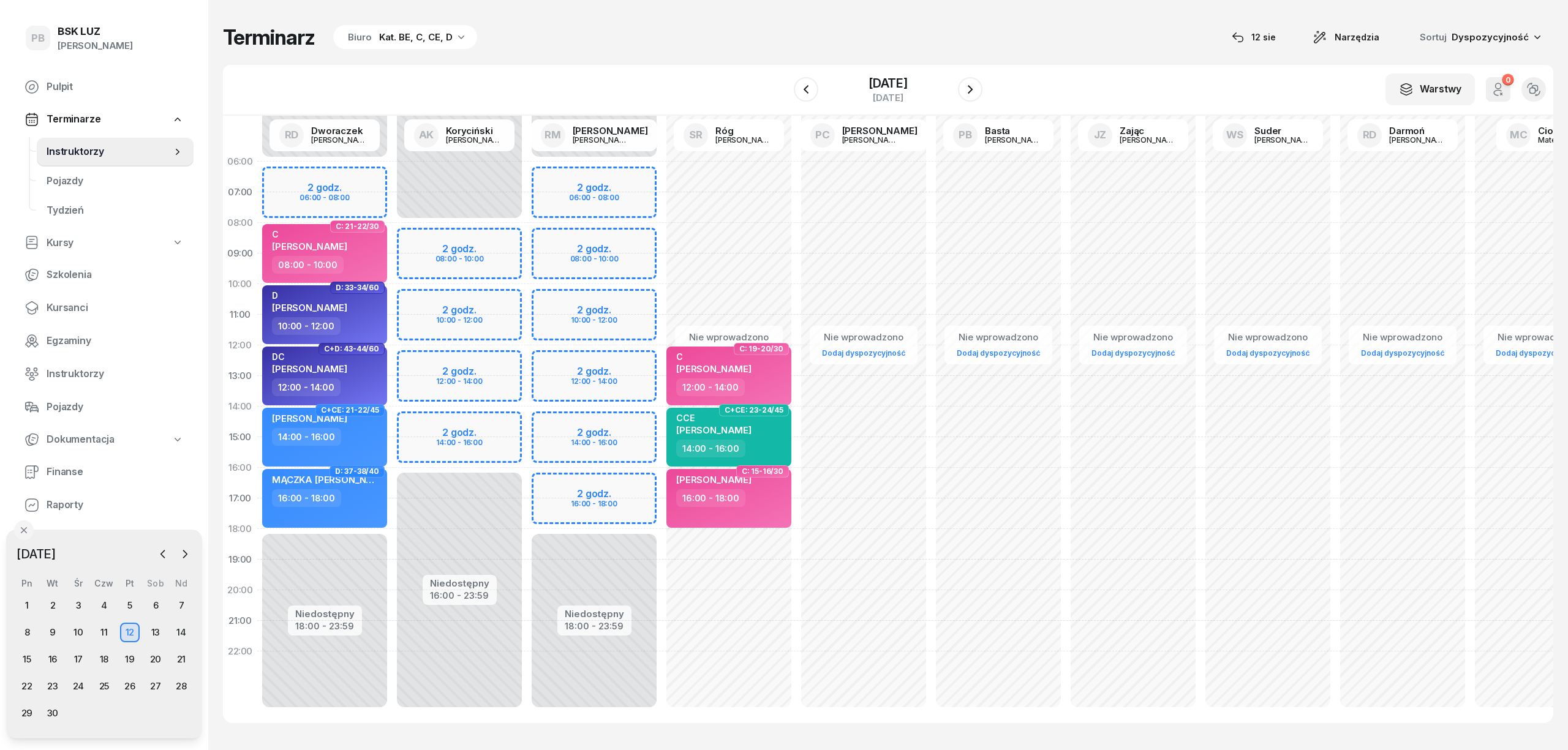
select select "12"
select select "14"
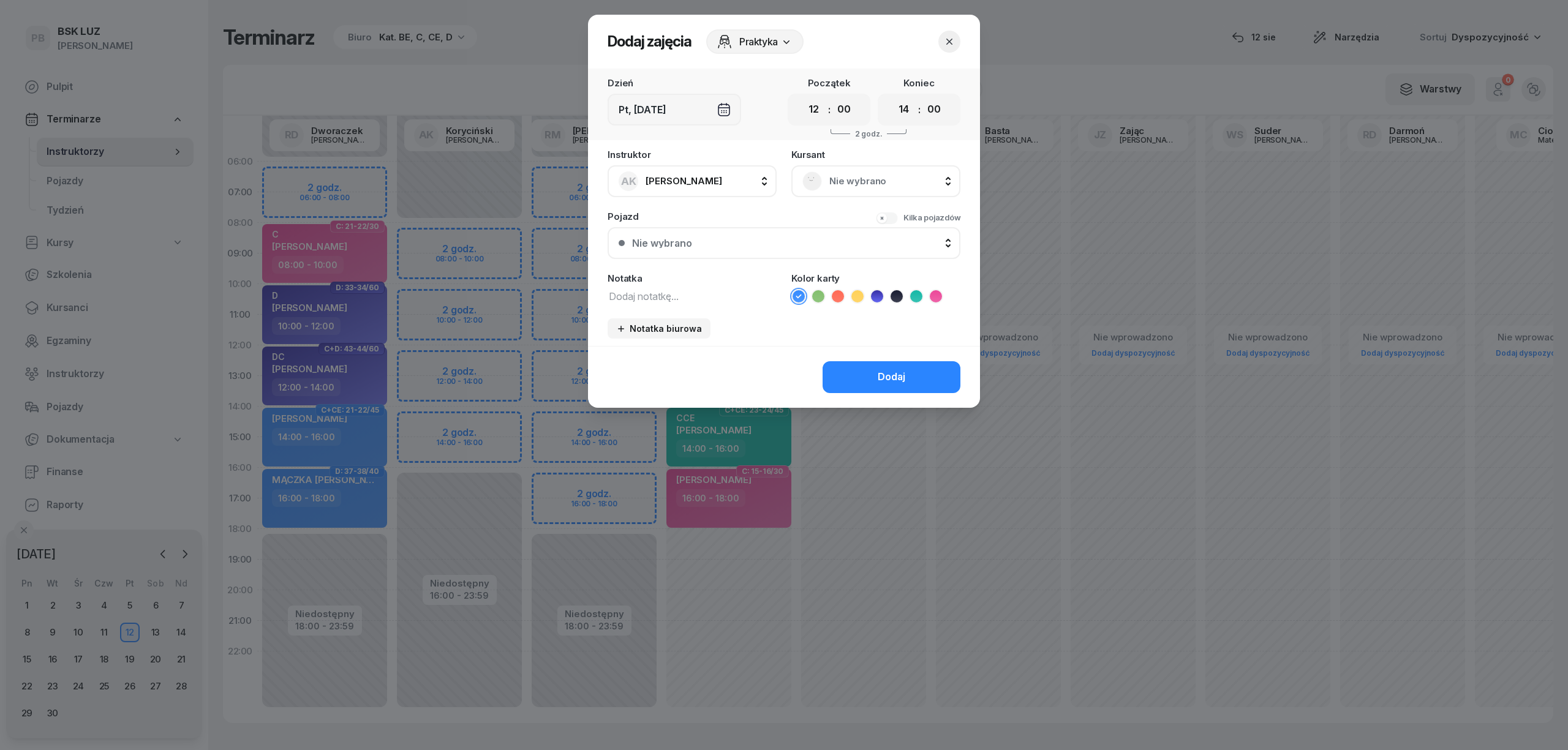
click at [920, 297] on icon at bounding box center [916, 296] width 12 height 12
click at [870, 187] on span "Nie wybrano" at bounding box center [890, 181] width 120 height 16
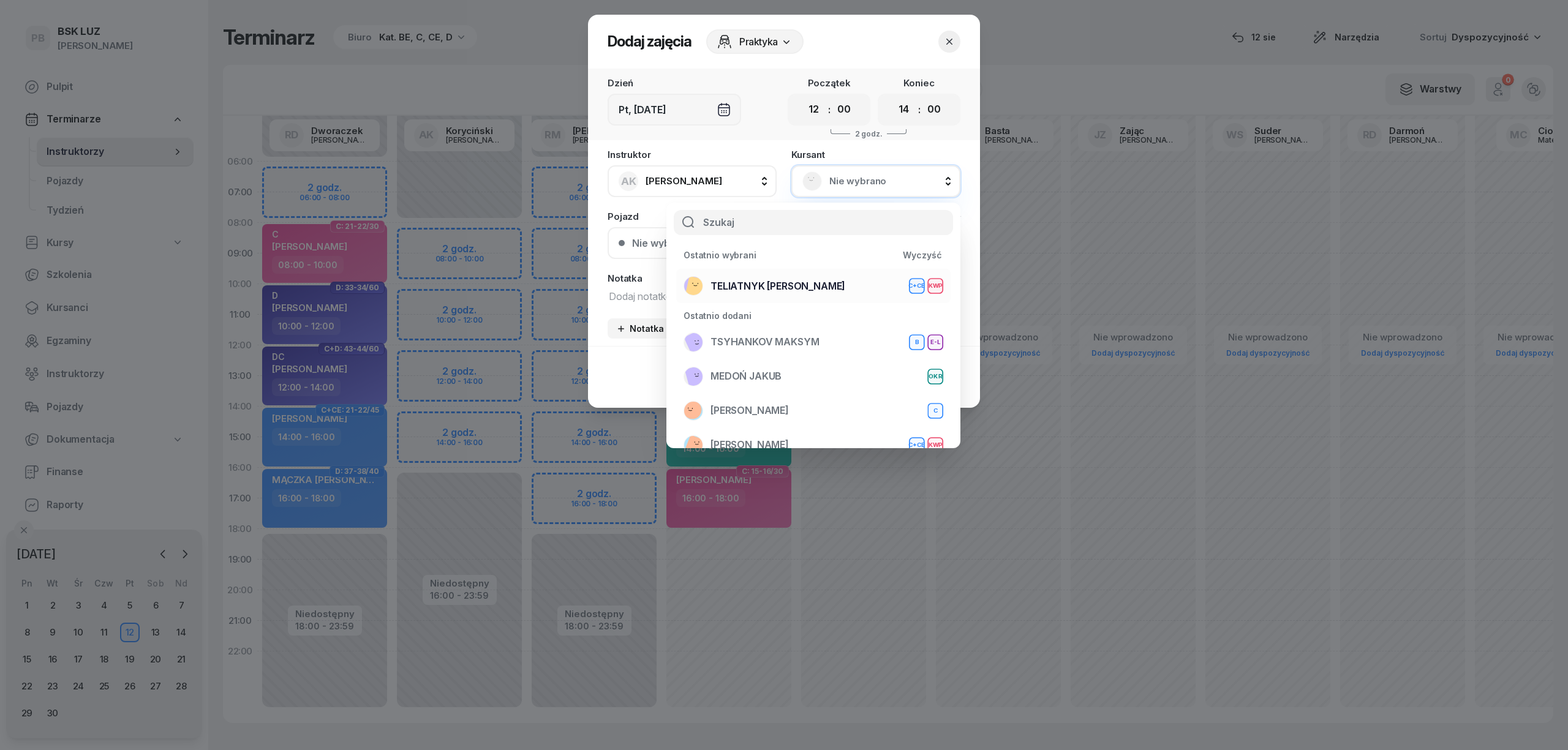
click at [806, 279] on span "TELIATNYK [PERSON_NAME]" at bounding box center [778, 287] width 135 height 16
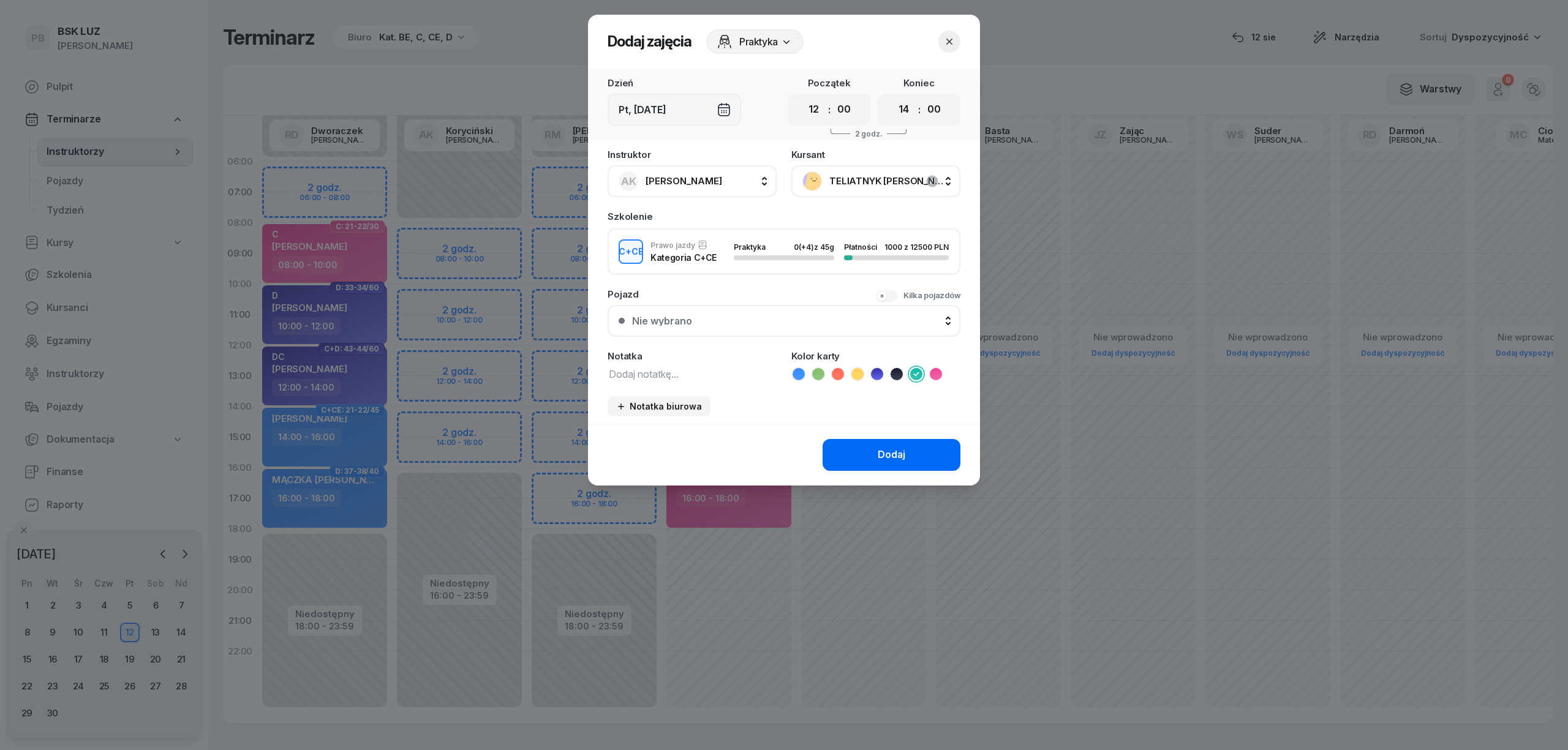
click at [889, 454] on div "Dodaj" at bounding box center [891, 455] width 27 height 16
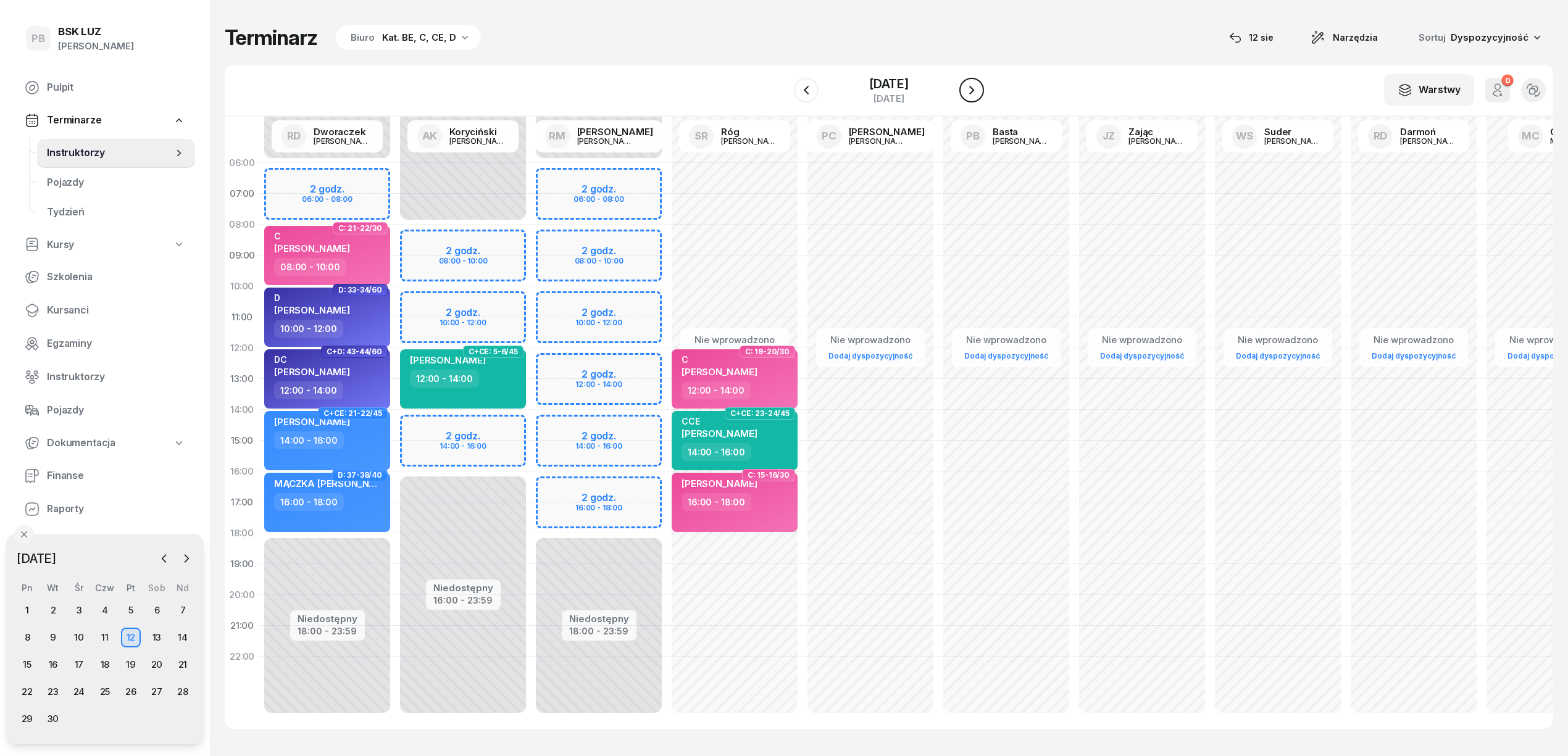
click at [968, 89] on icon "button" at bounding box center [972, 90] width 15 height 15
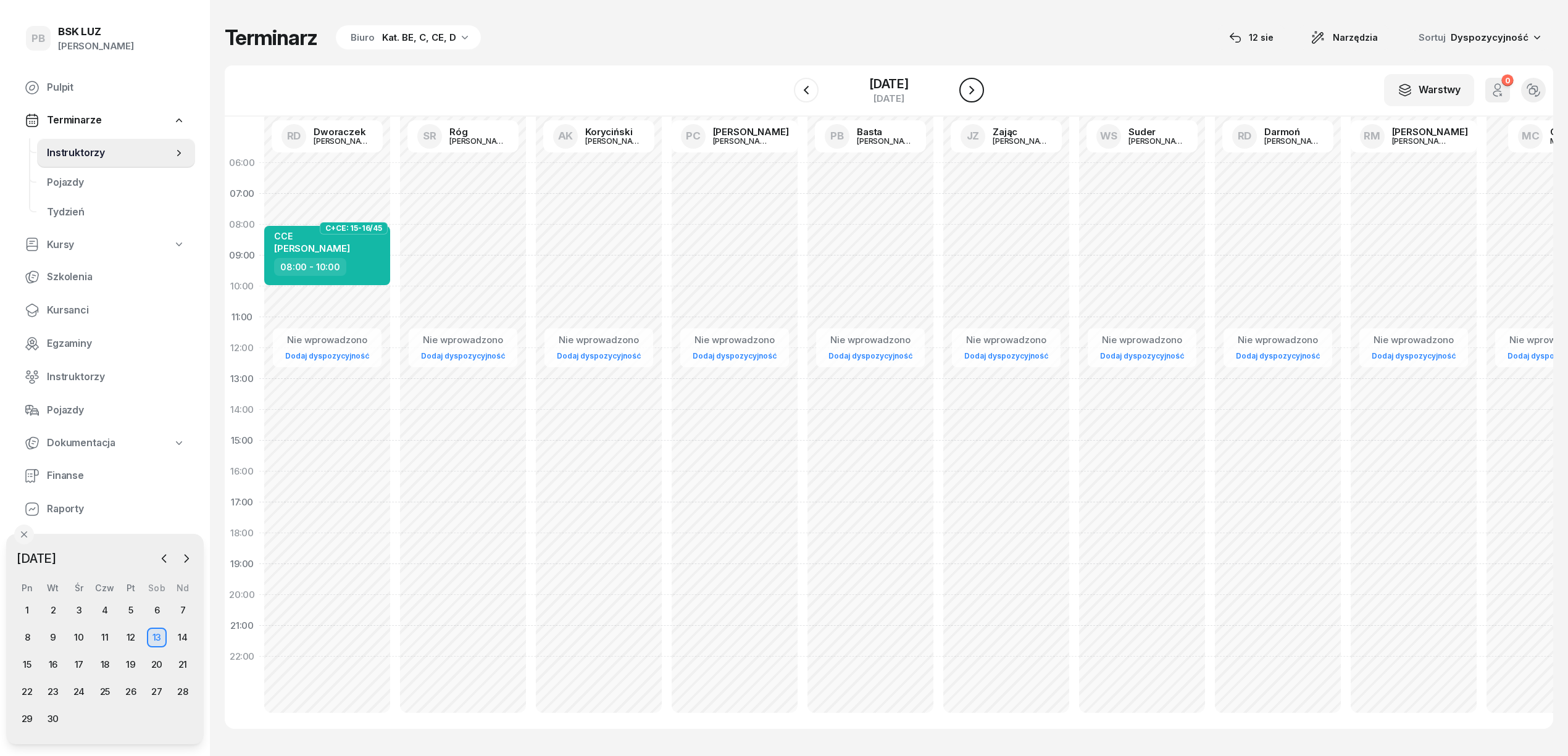
click at [968, 89] on icon "button" at bounding box center [972, 90] width 15 height 15
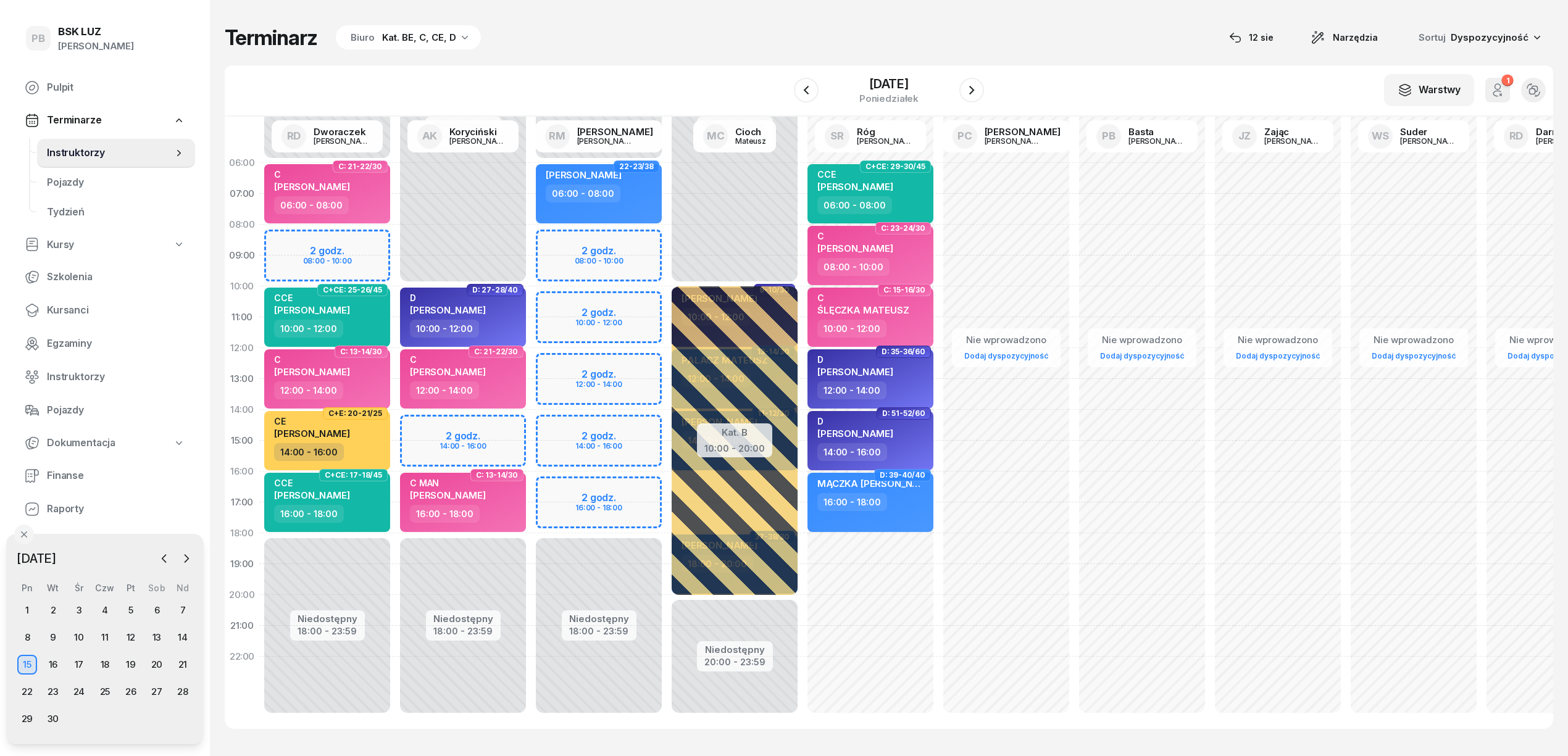
click at [531, 427] on div "Niedostępny 00:00 - 10:00 Niedostępny 18:00 - 23:59 2 godz. 14:00 - 16:00 D: 27…" at bounding box center [599, 441] width 136 height 587
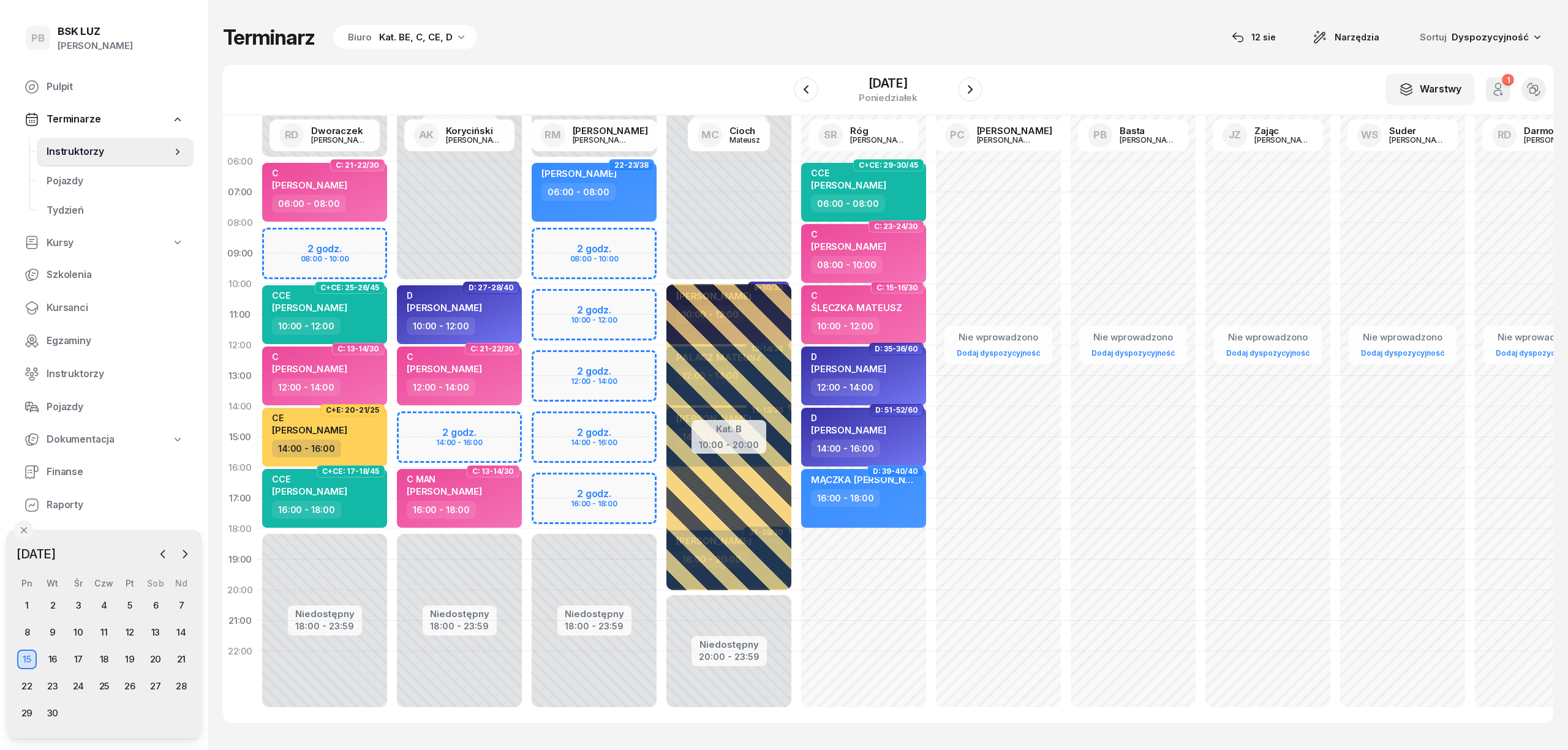
select select "14"
select select "16"
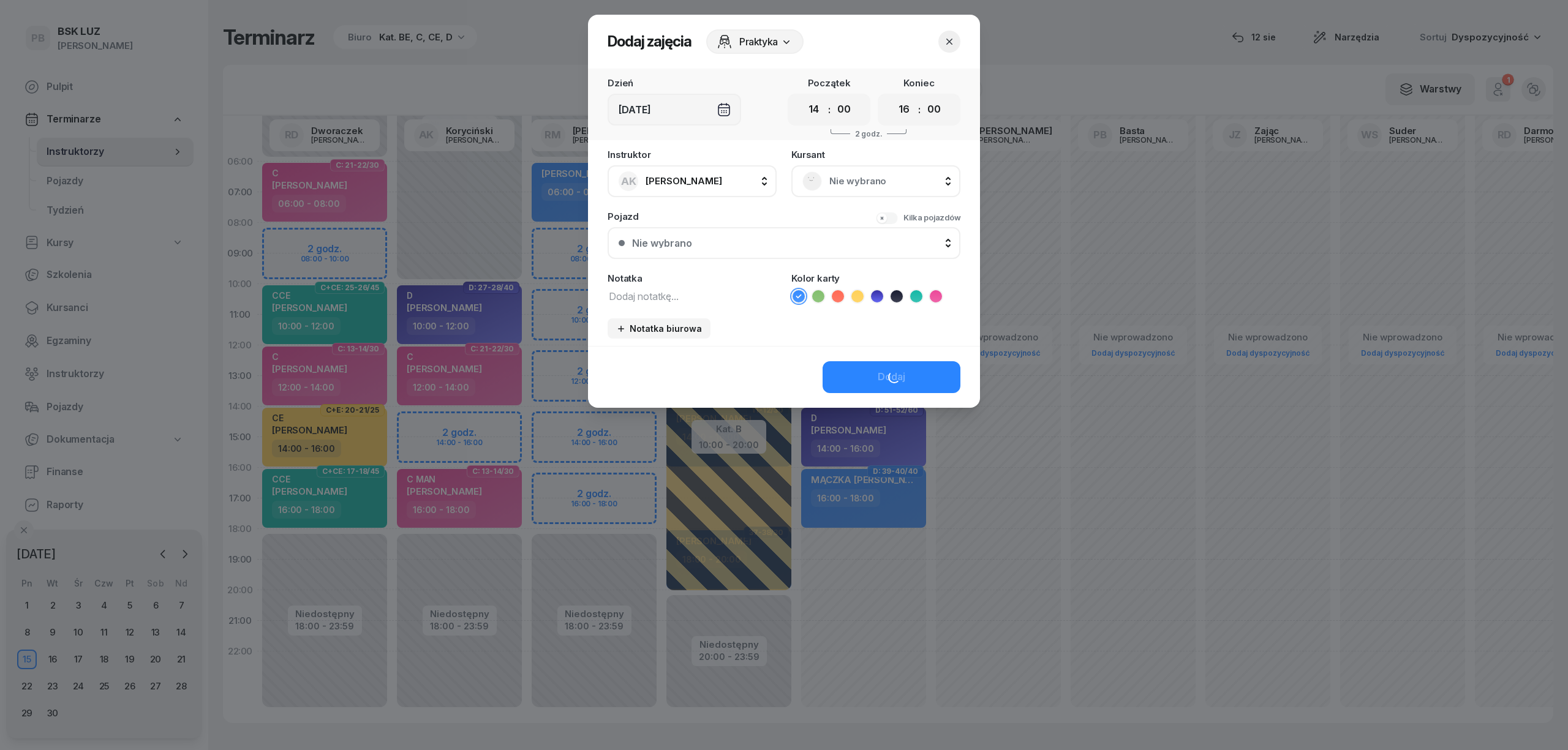
click at [919, 295] on icon at bounding box center [916, 296] width 12 height 12
click at [900, 388] on button "Dodaj" at bounding box center [892, 378] width 138 height 32
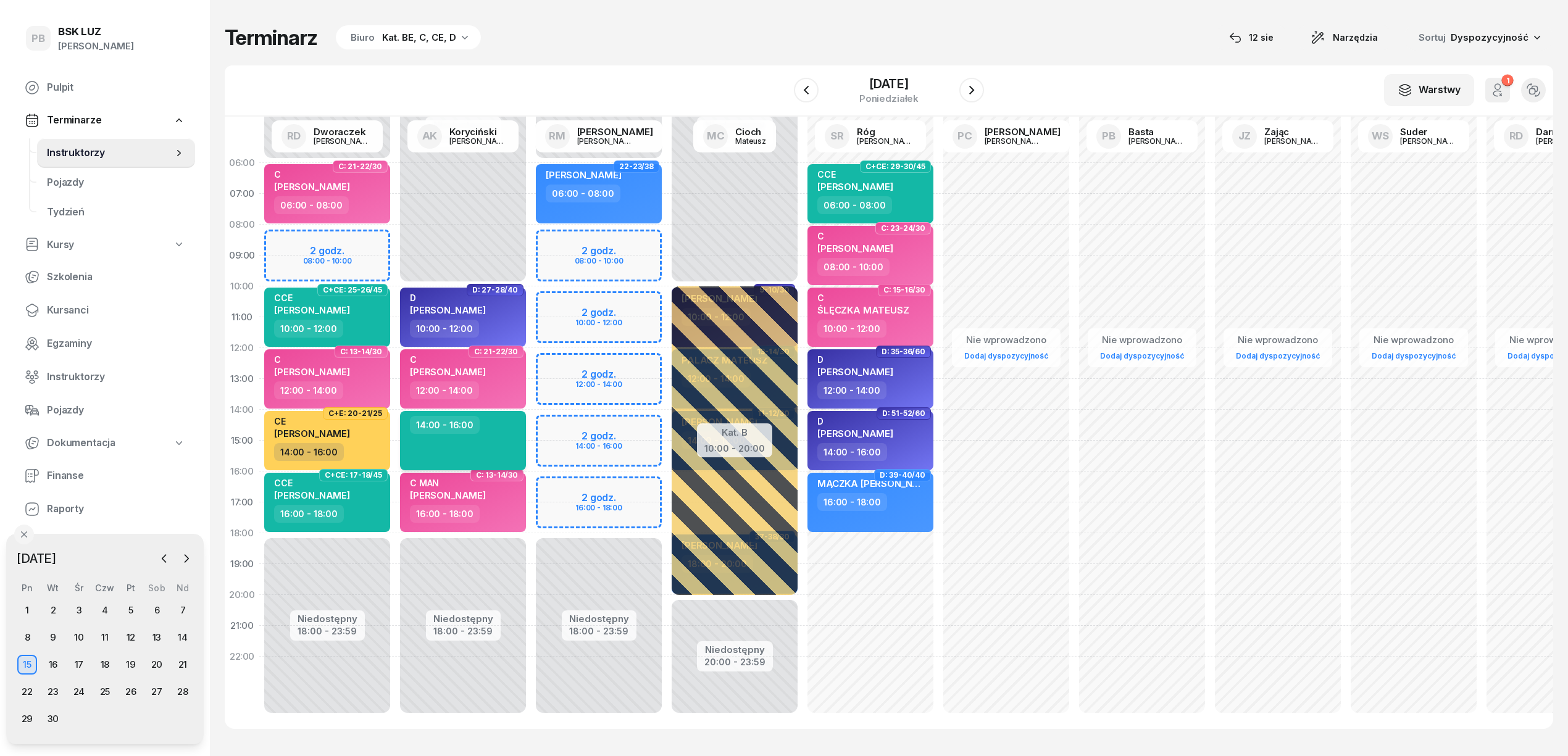
click at [497, 439] on div "14:00 - 16:00" at bounding box center [463, 441] width 126 height 59
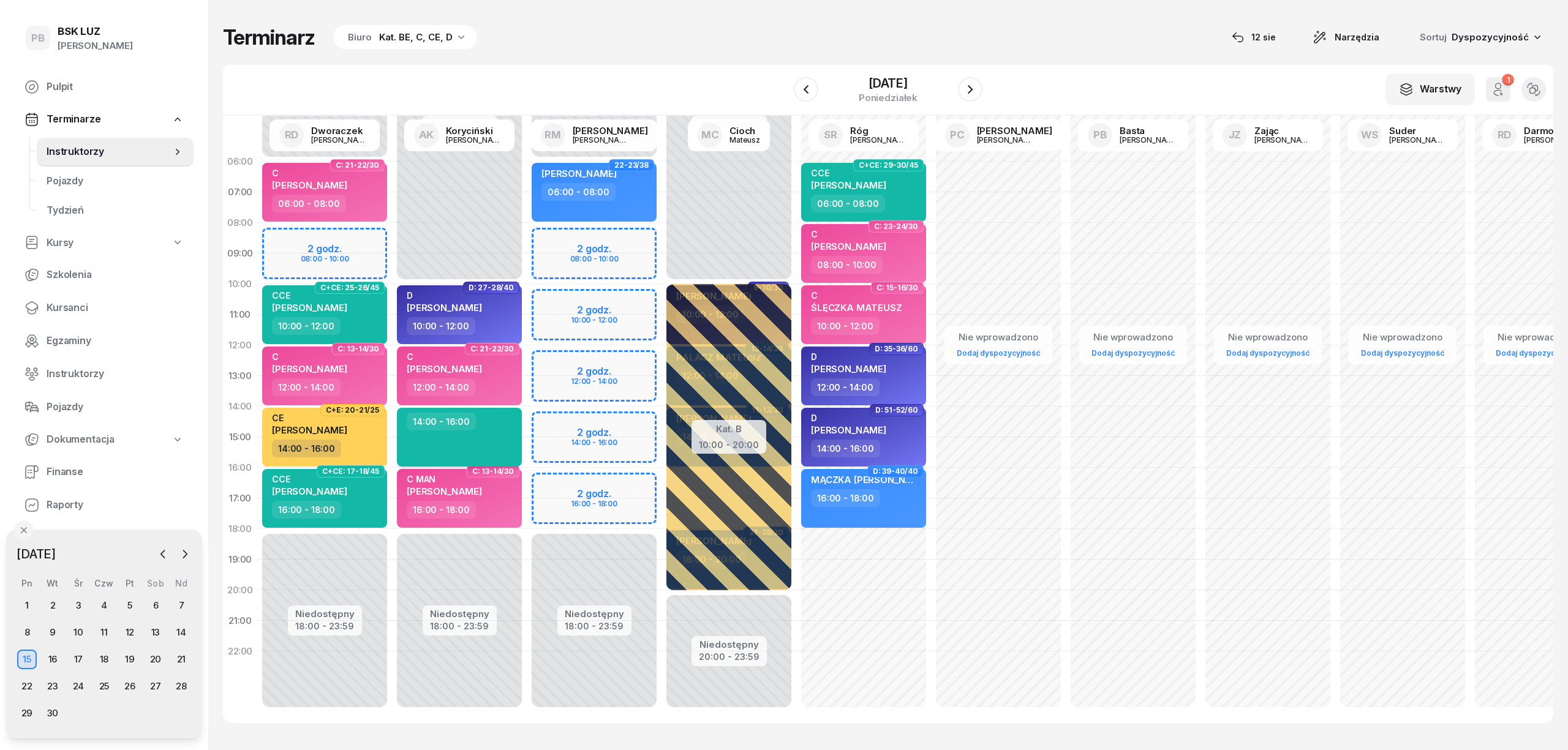
select select "14"
select select "16"
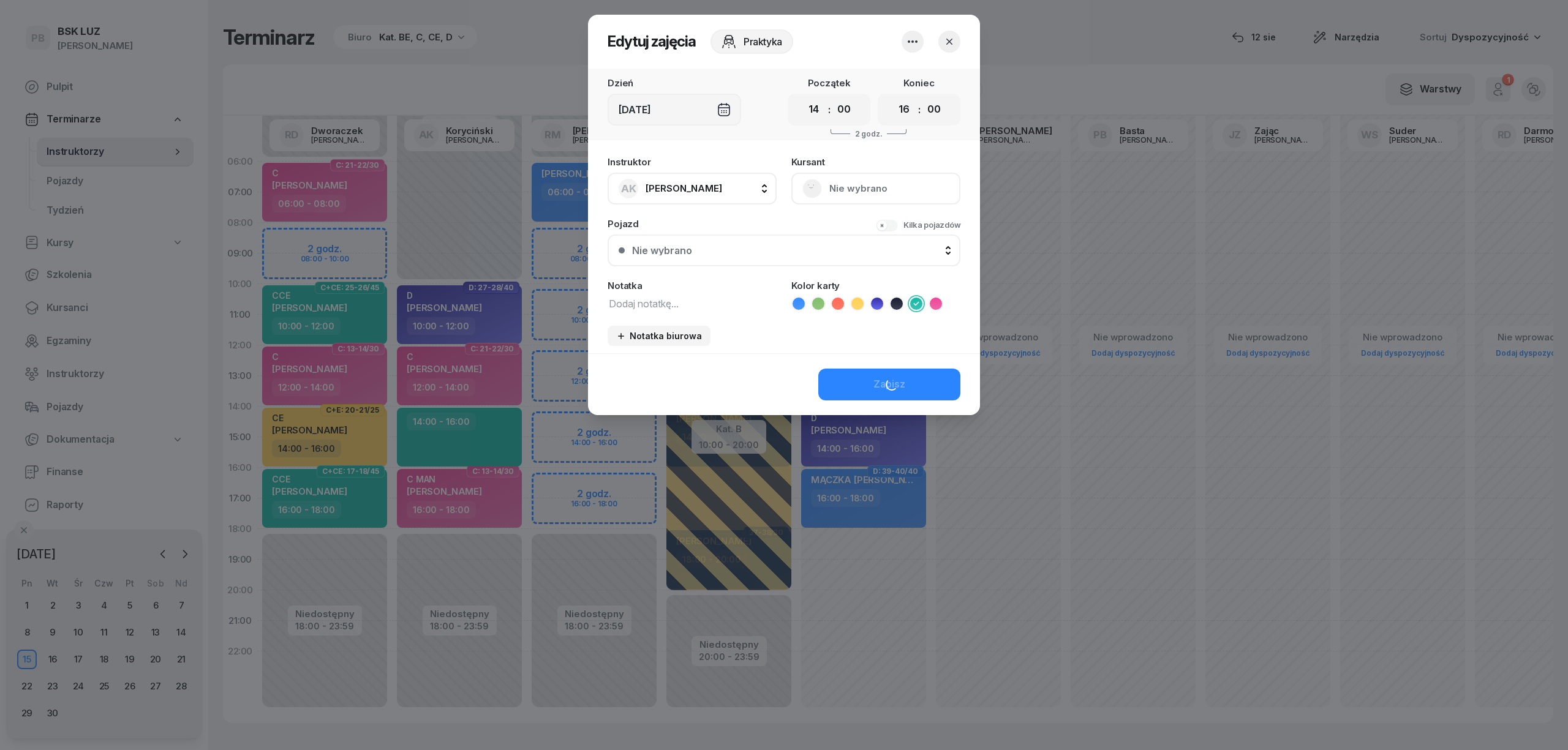
click at [874, 180] on div "[DEMOGRAPHIC_DATA] Nie wybrano" at bounding box center [876, 180] width 169 height 47
click at [853, 189] on div "[DEMOGRAPHIC_DATA] Nie wybrano" at bounding box center [876, 180] width 169 height 47
click at [905, 40] on icon "button" at bounding box center [912, 41] width 15 height 15
click at [900, 72] on link "Usuń" at bounding box center [906, 79] width 162 height 31
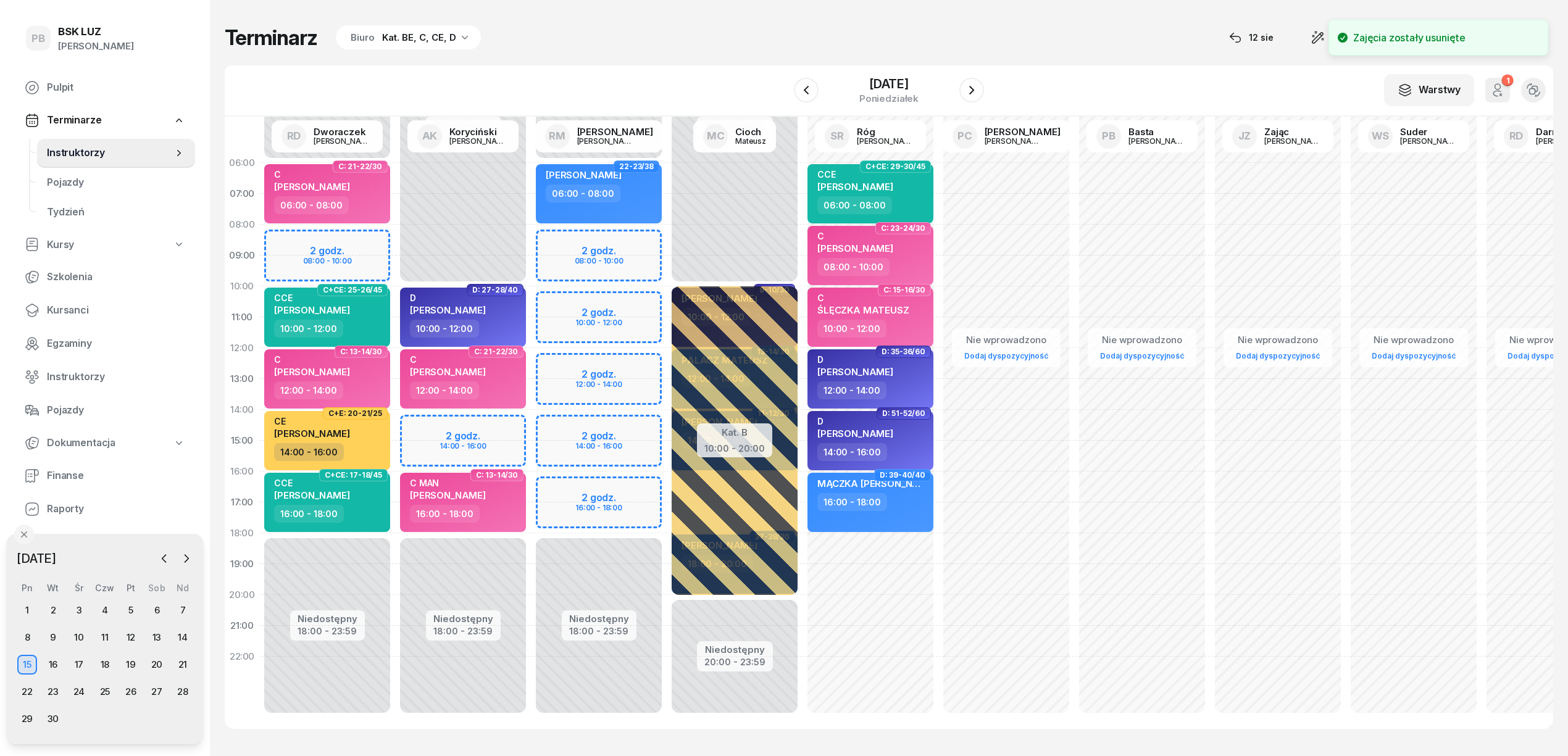
click at [531, 428] on div "Niedostępny 00:00 - 10:00 Niedostępny 18:00 - 23:59 D: 27-28/40 D HRYNIUKA [PER…" at bounding box center [599, 441] width 136 height 587
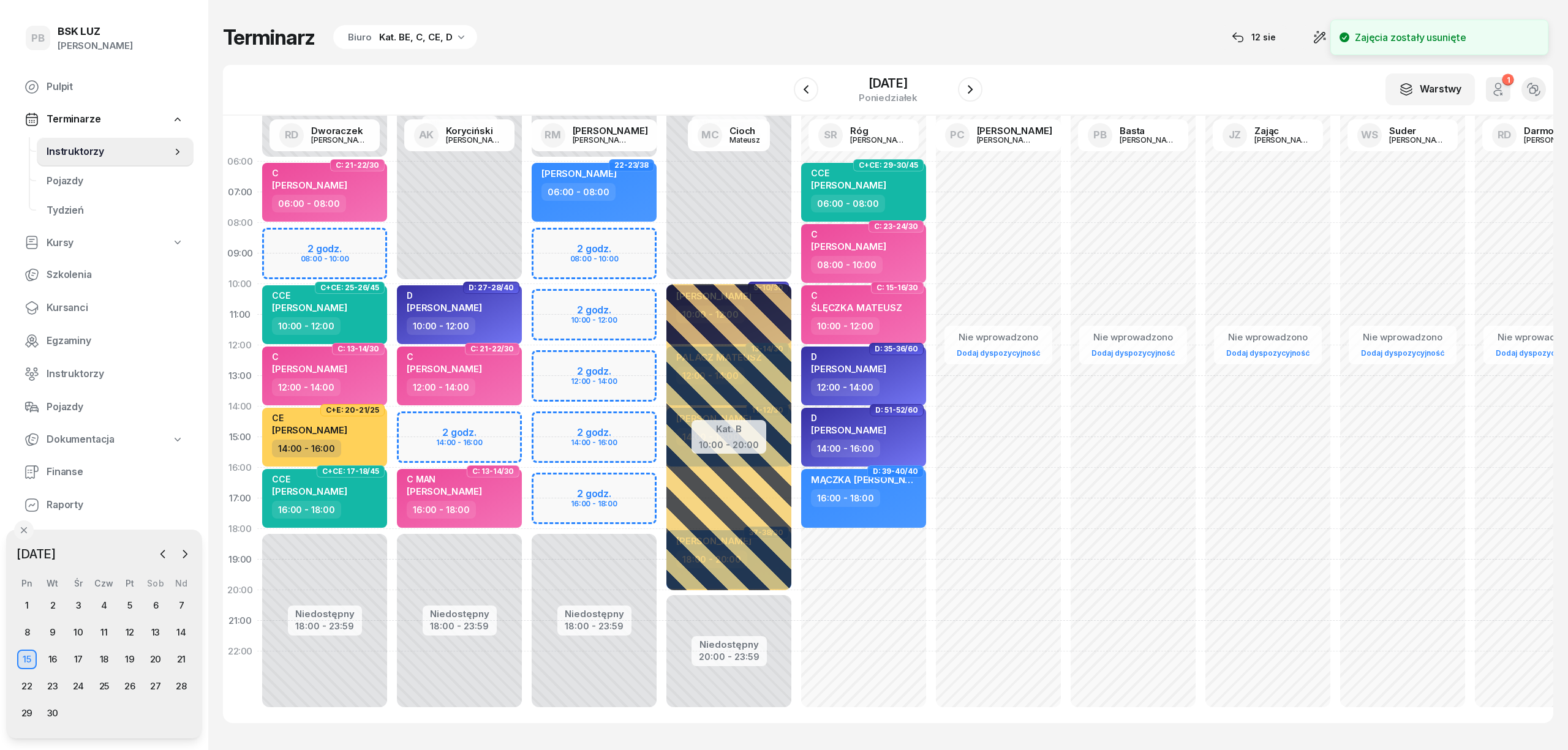
select select "14"
select select "16"
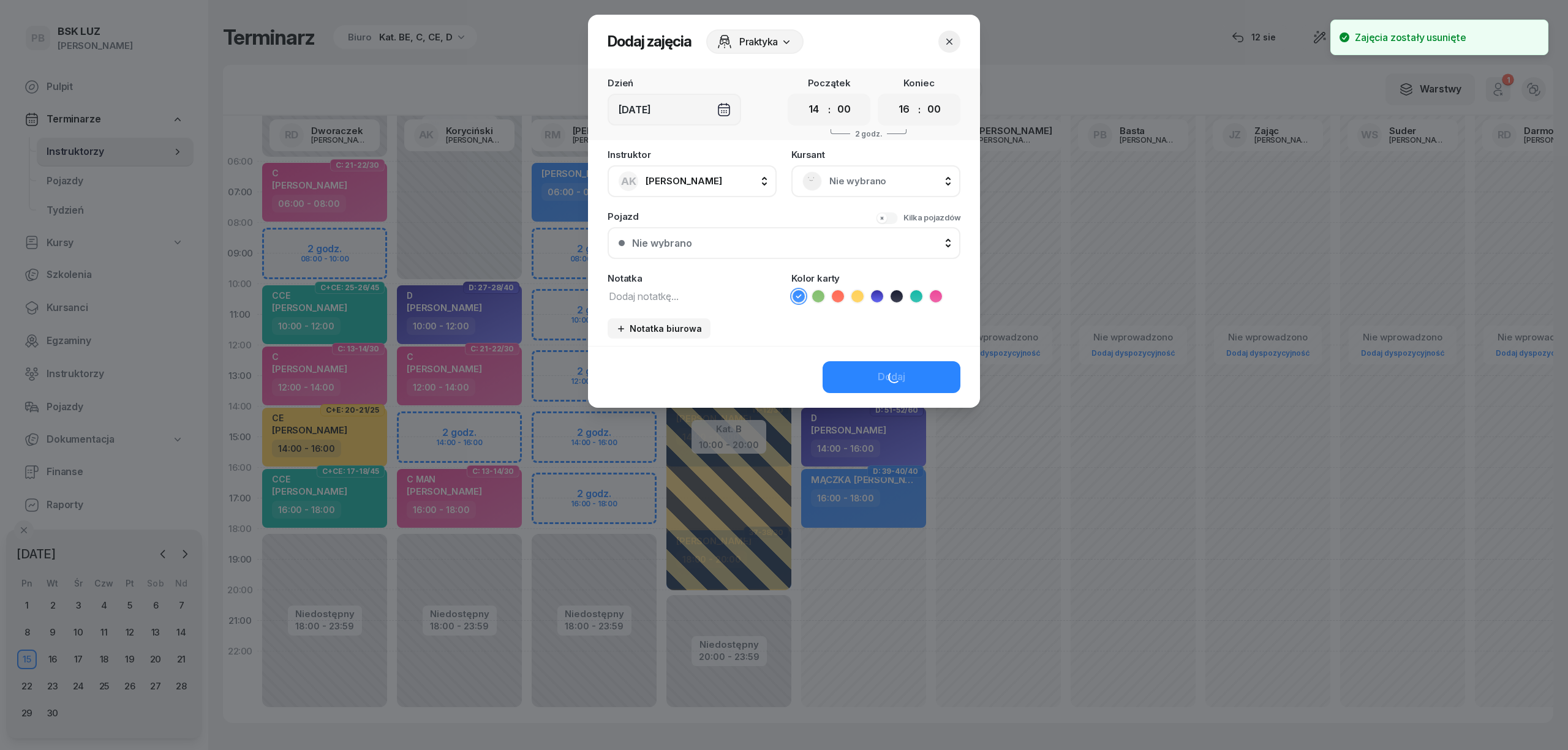
click at [883, 192] on div "Nie wybrano" at bounding box center [876, 181] width 169 height 32
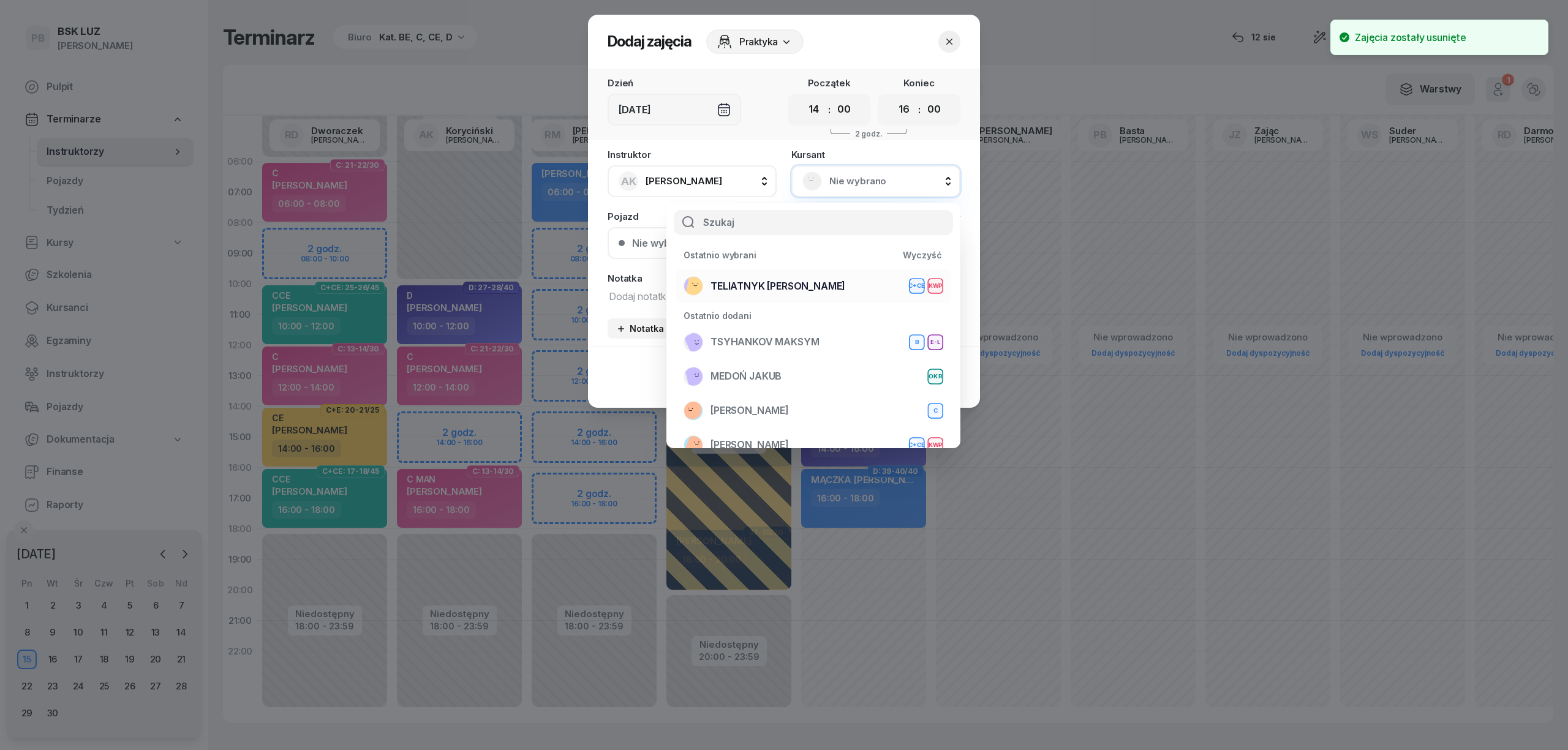
click at [746, 281] on span "TELIATNYK [PERSON_NAME]" at bounding box center [778, 287] width 135 height 16
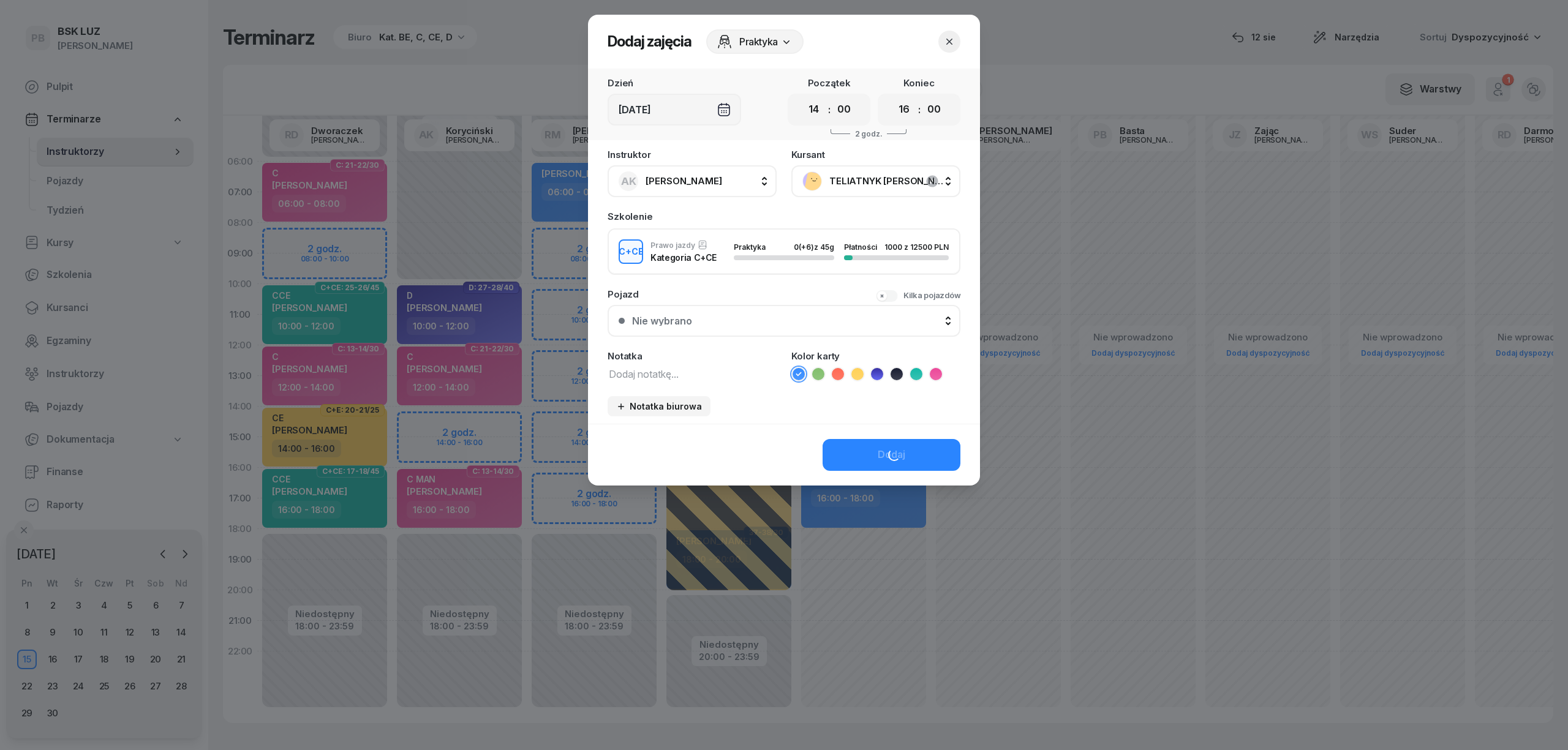
click at [922, 297] on div "Kilka pojazdów" at bounding box center [932, 295] width 57 height 12
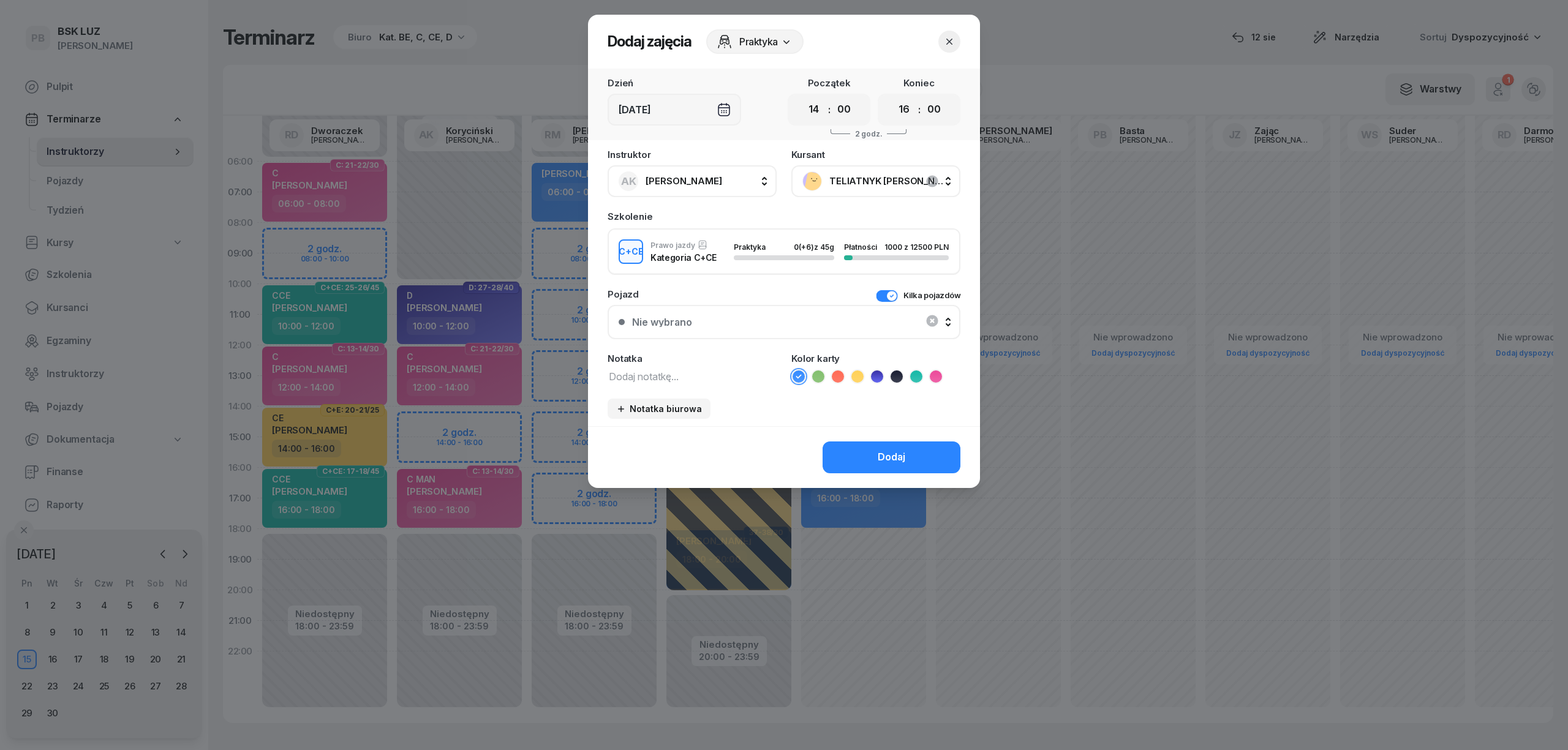
click at [896, 295] on button "Kilka pojazdów" at bounding box center [918, 295] width 84 height 12
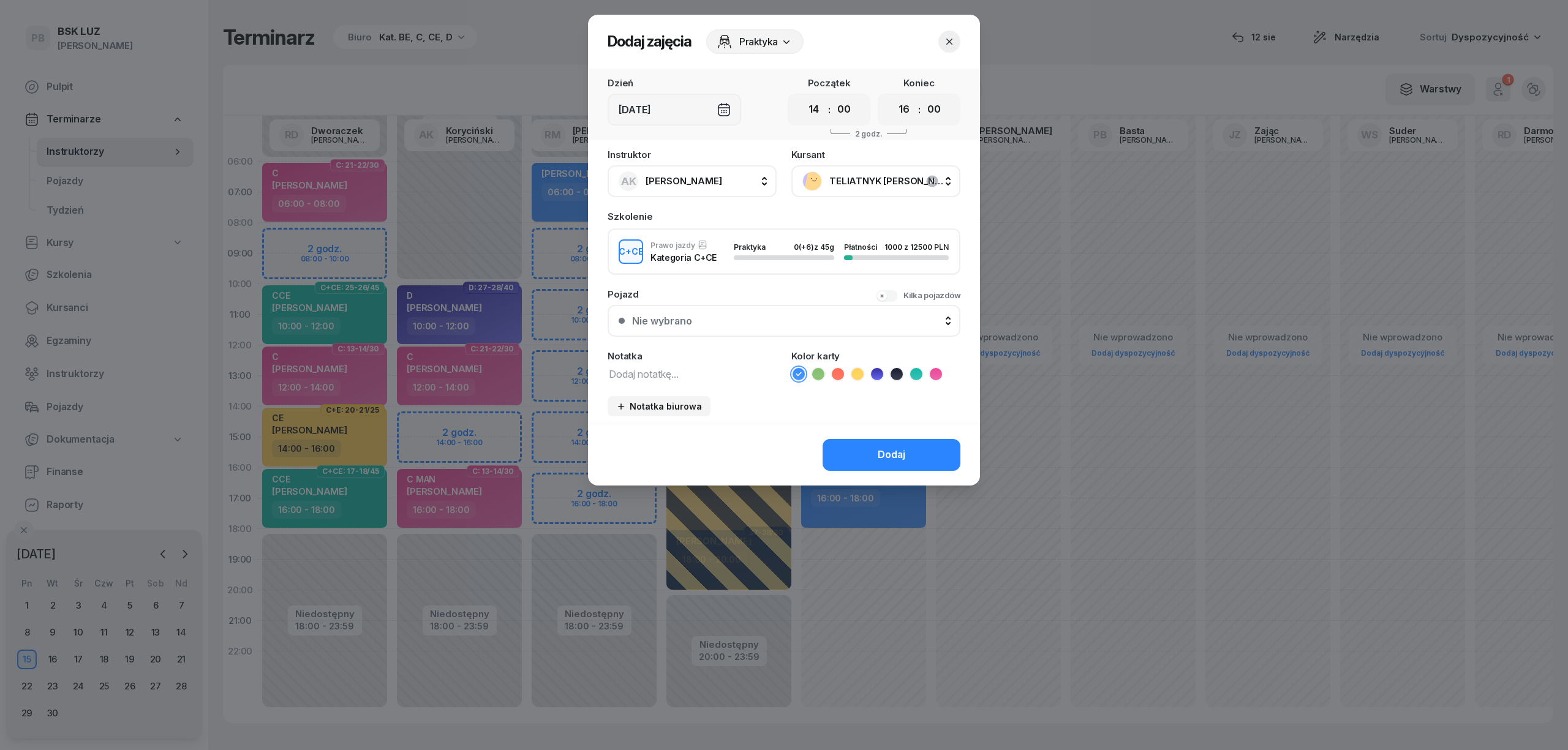
click at [912, 368] on icon at bounding box center [916, 374] width 12 height 12
click at [908, 454] on button "Dodaj" at bounding box center [892, 455] width 138 height 32
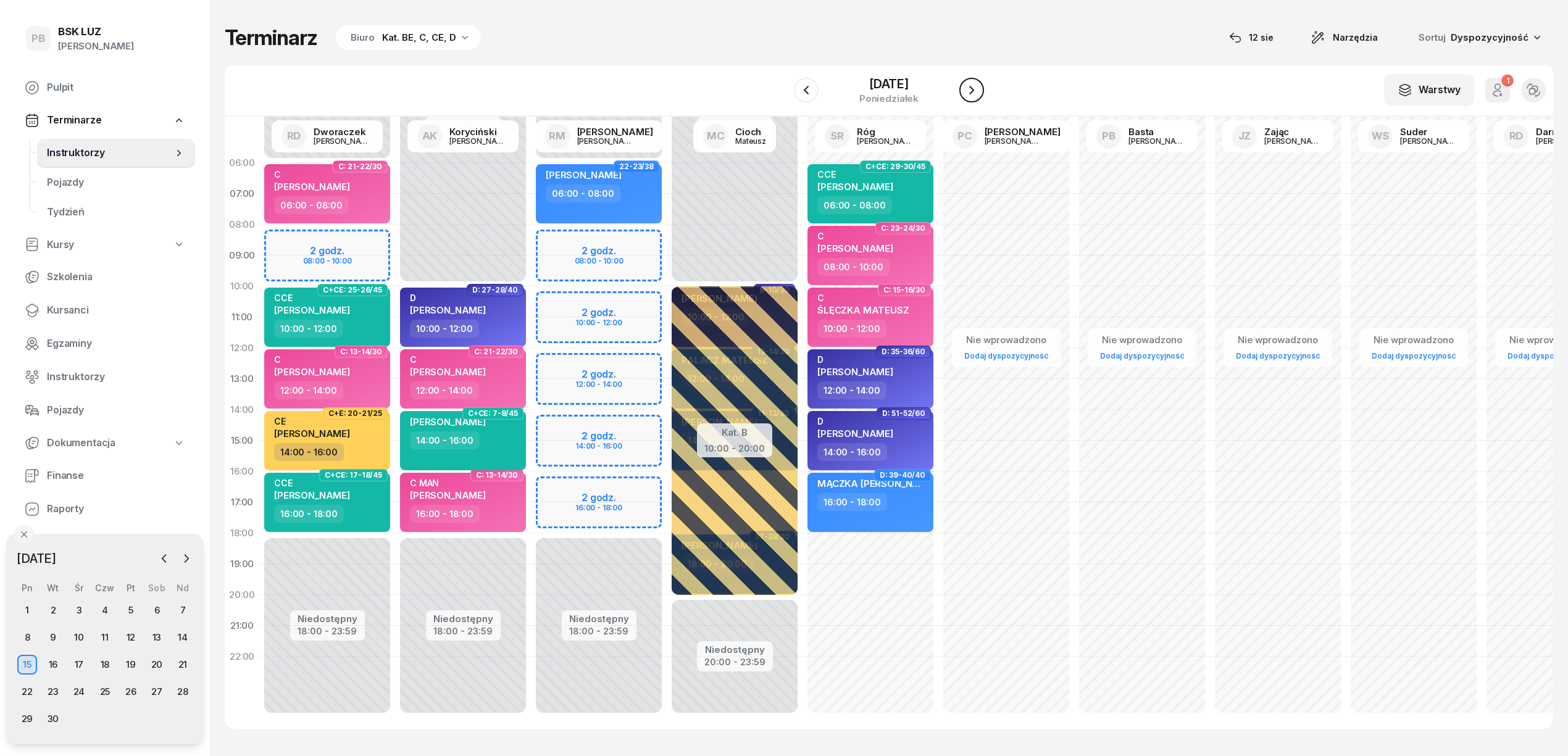
click at [970, 98] on button "button" at bounding box center [972, 90] width 25 height 25
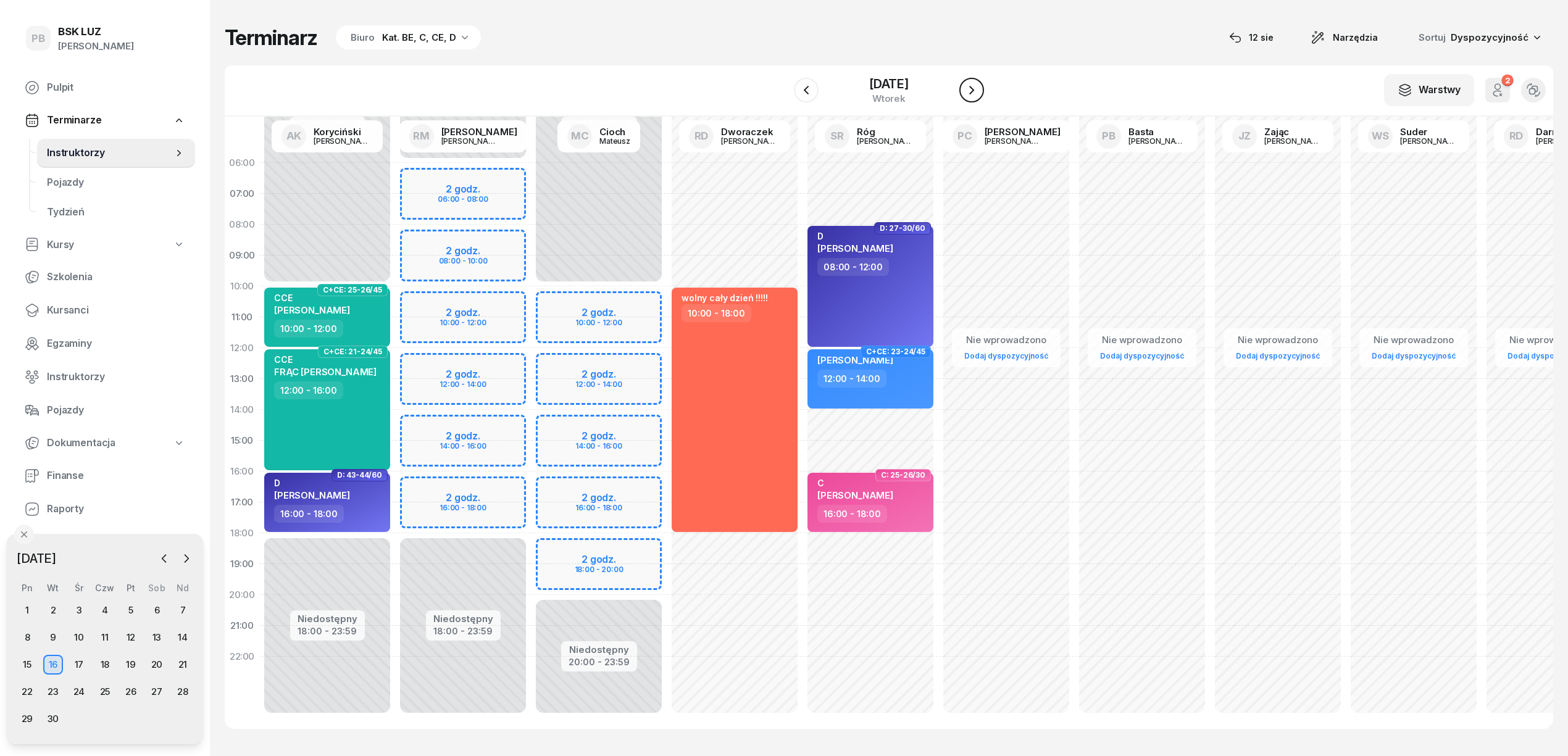
click at [970, 97] on icon "button" at bounding box center [972, 90] width 15 height 15
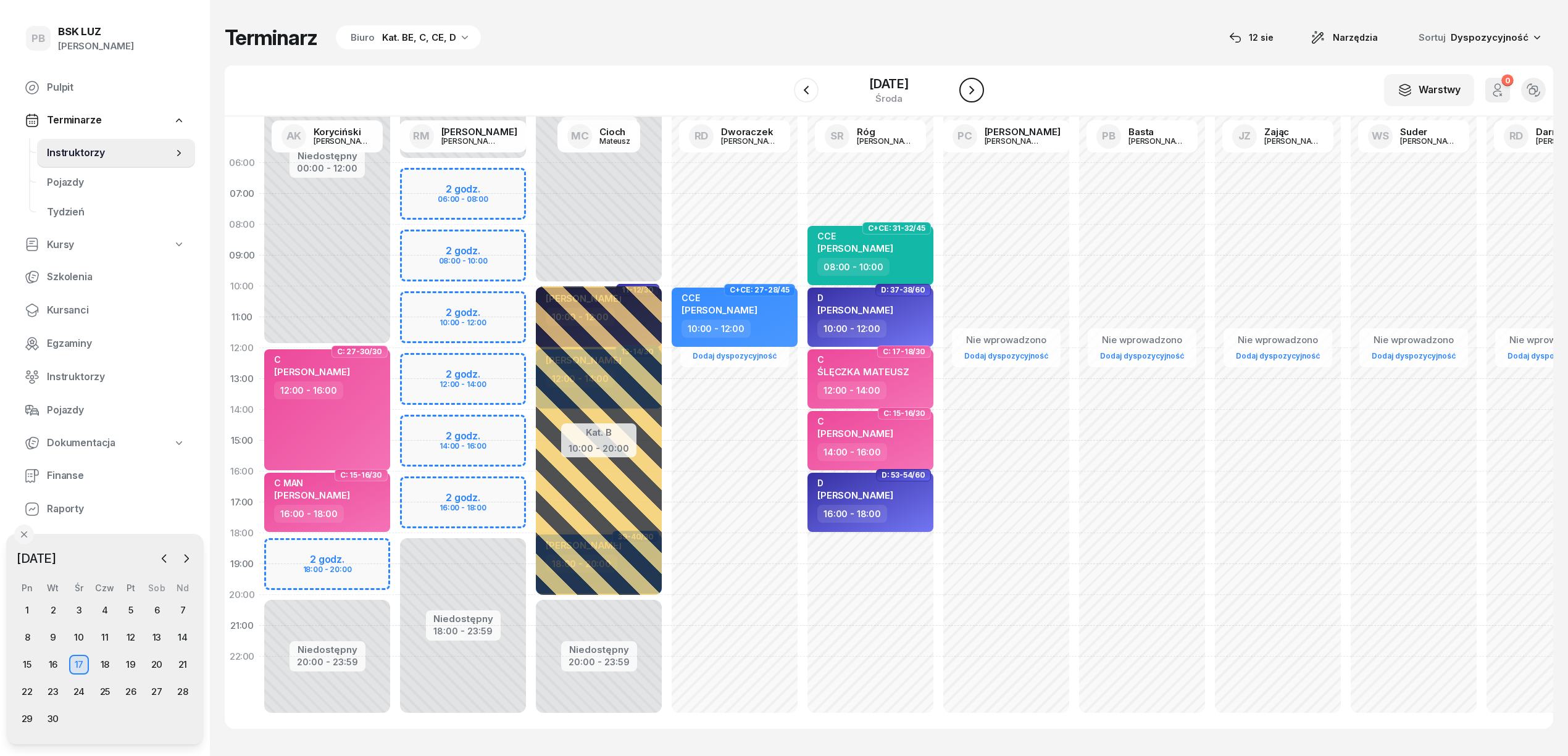
click at [968, 90] on icon "button" at bounding box center [972, 90] width 15 height 15
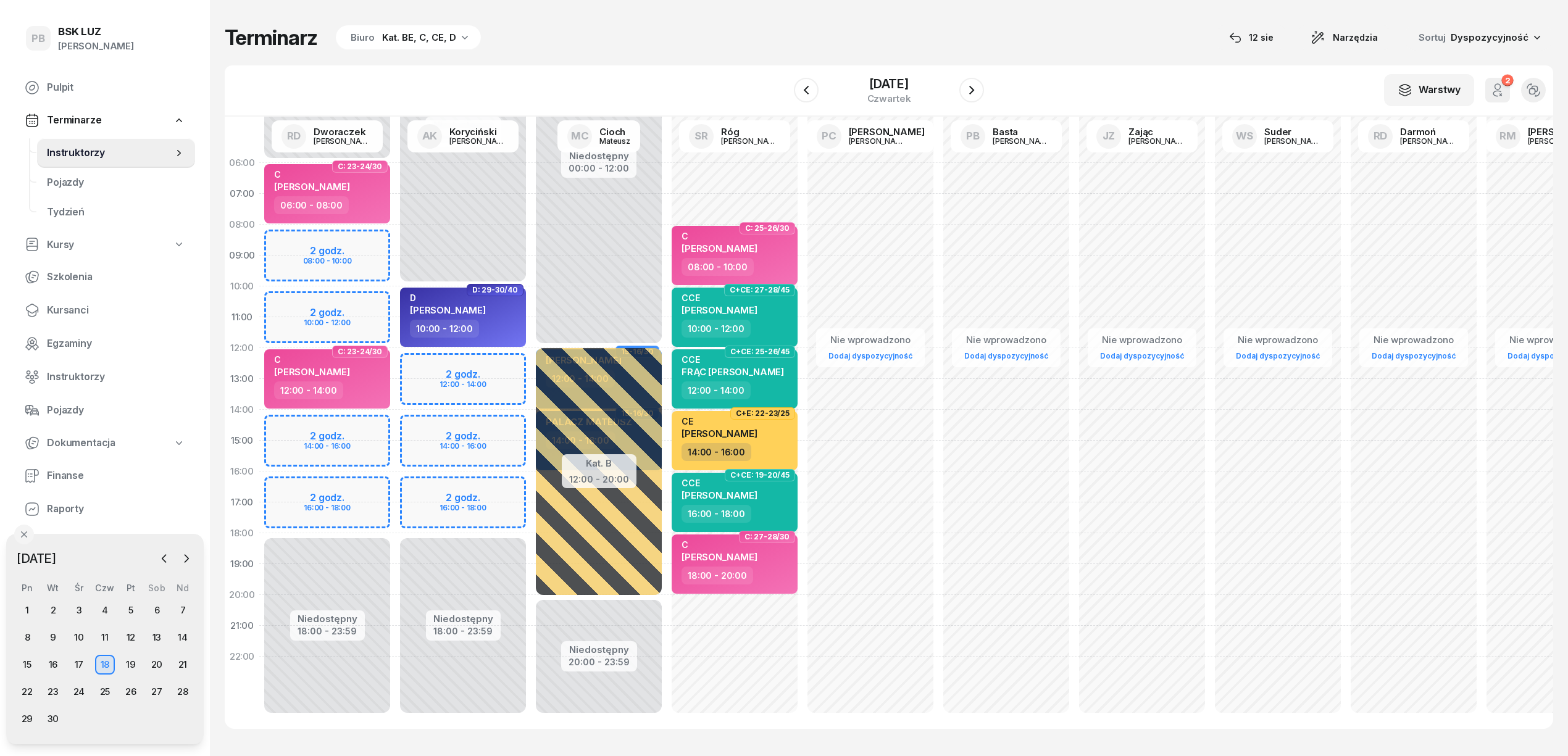
click at [531, 365] on div "Niedostępny 00:00 - 10:00 Niedostępny 18:00 - 23:59 2 godz. 12:00 - 14:00 2 god…" at bounding box center [599, 441] width 136 height 587
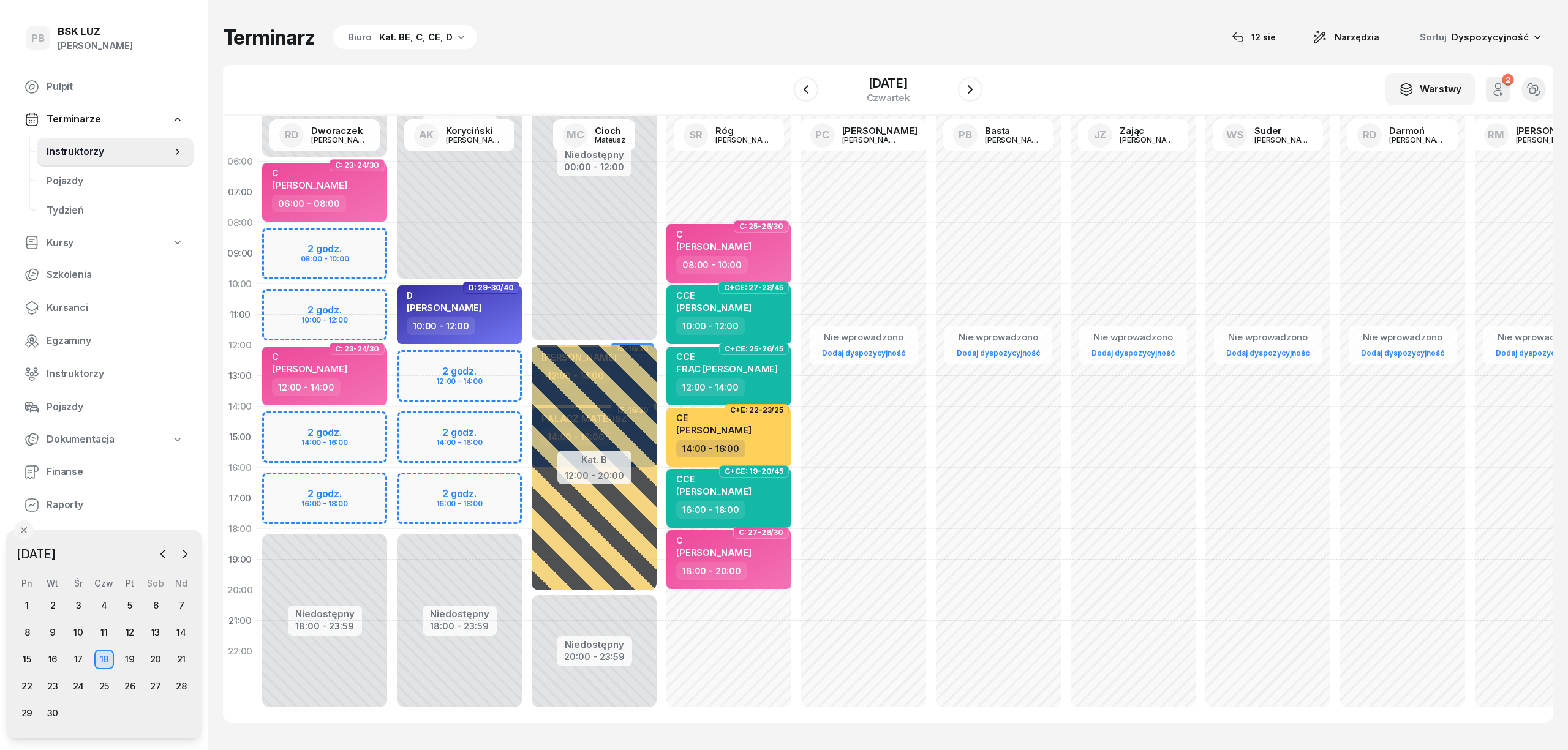
select select "12"
select select "14"
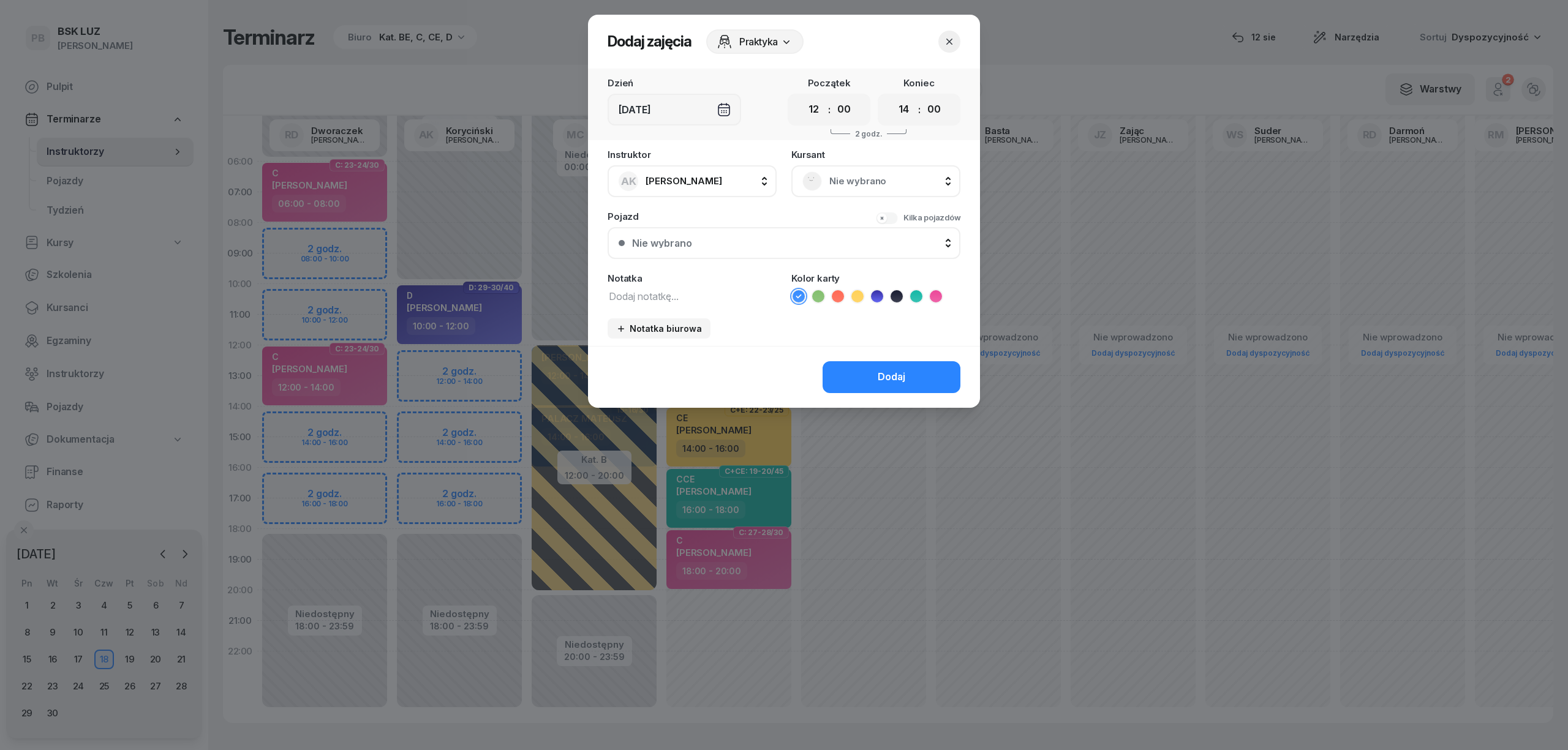
click at [911, 293] on icon at bounding box center [916, 296] width 12 height 12
click at [851, 175] on span "Nie wybrano" at bounding box center [890, 181] width 120 height 16
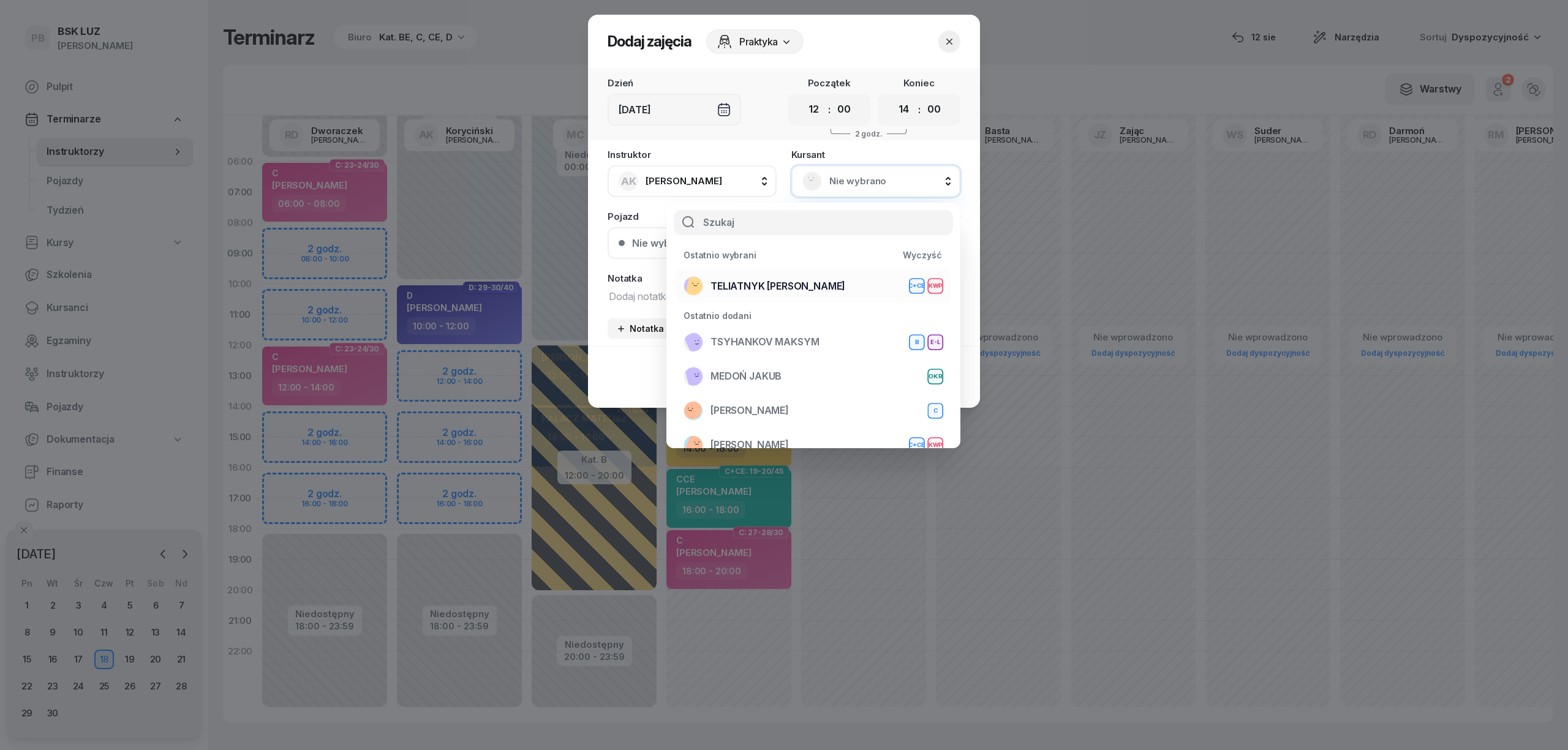
click at [785, 284] on span "TELIATNYK [PERSON_NAME]" at bounding box center [778, 287] width 135 height 16
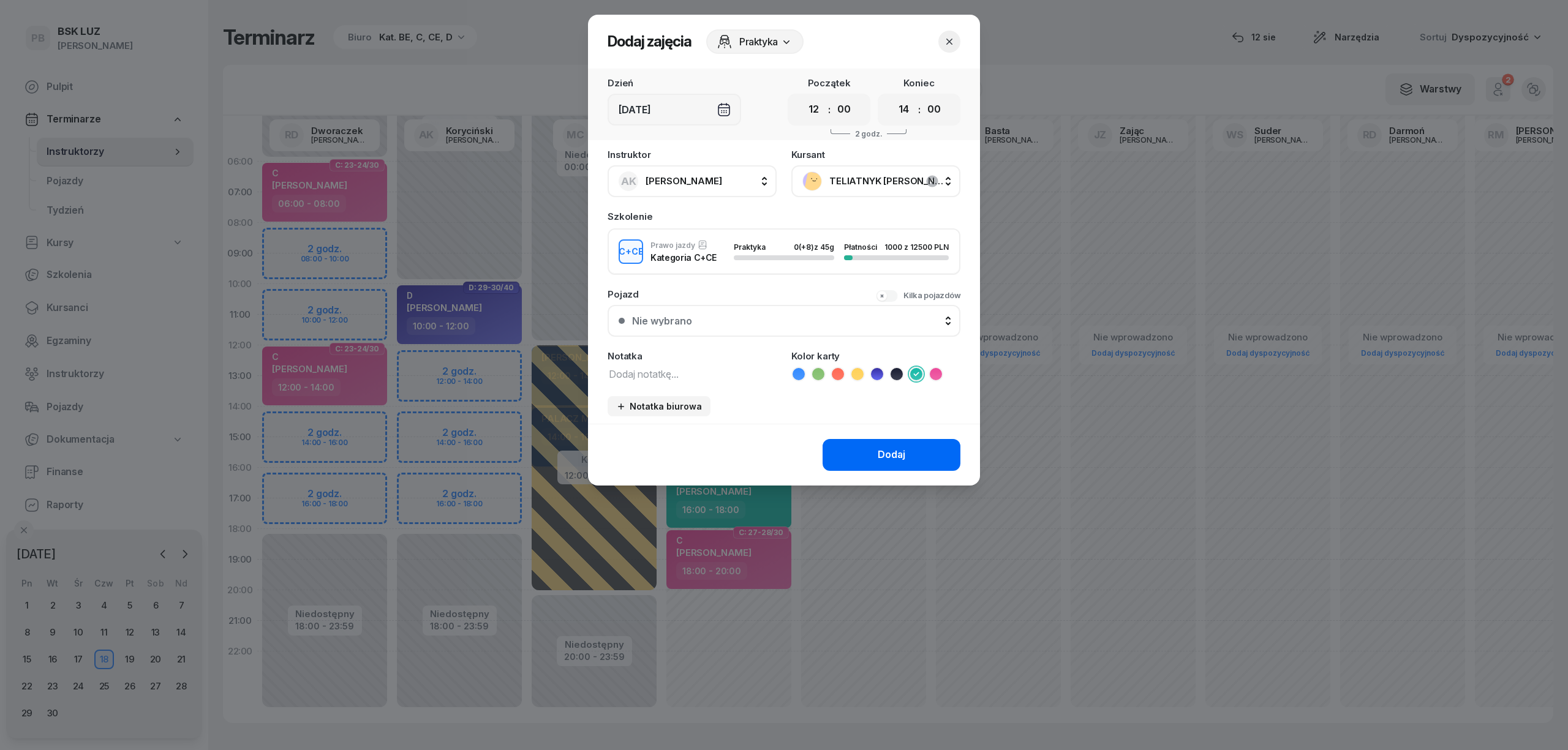
click at [892, 449] on div "Dodaj" at bounding box center [891, 455] width 27 height 16
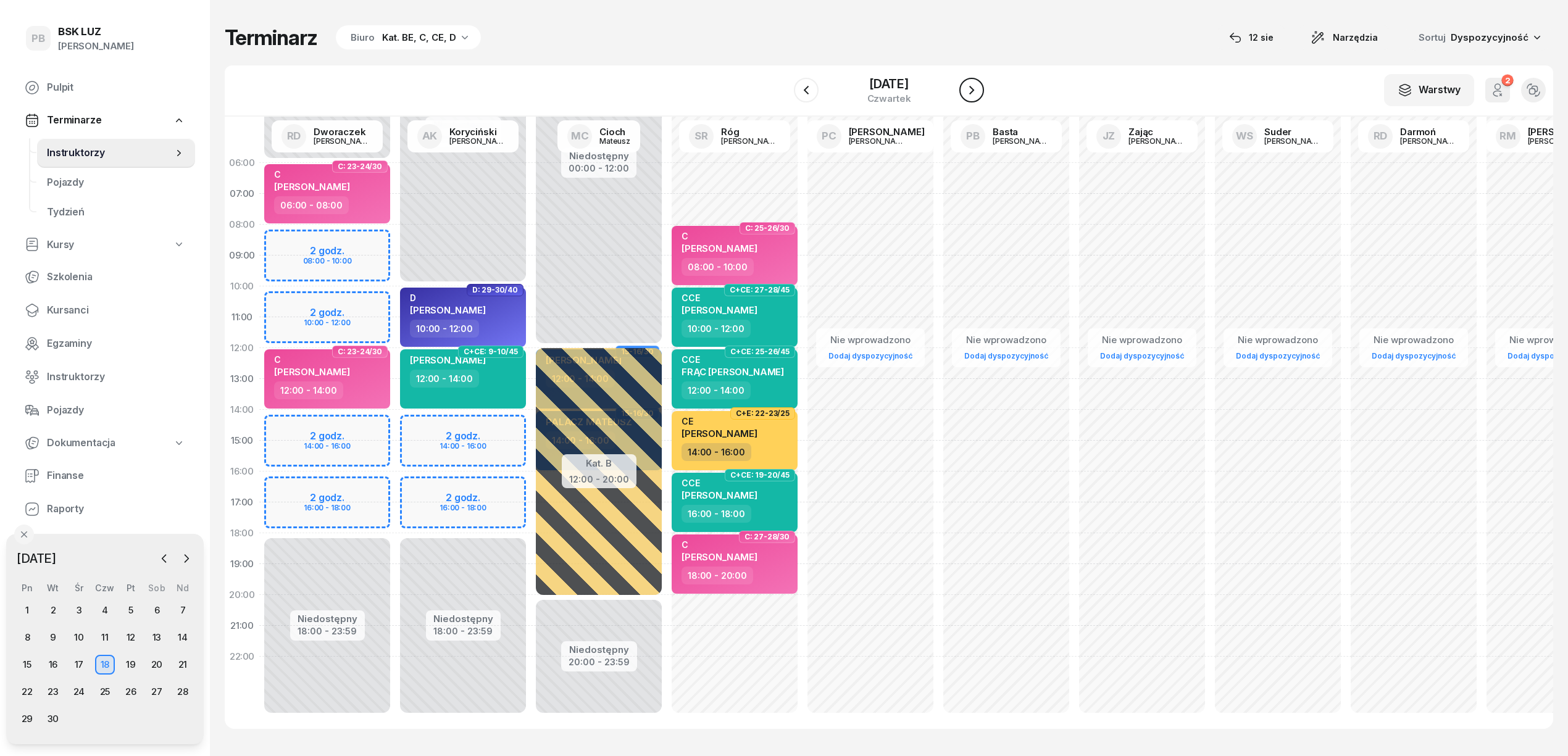
click at [972, 90] on icon "button" at bounding box center [972, 90] width 15 height 15
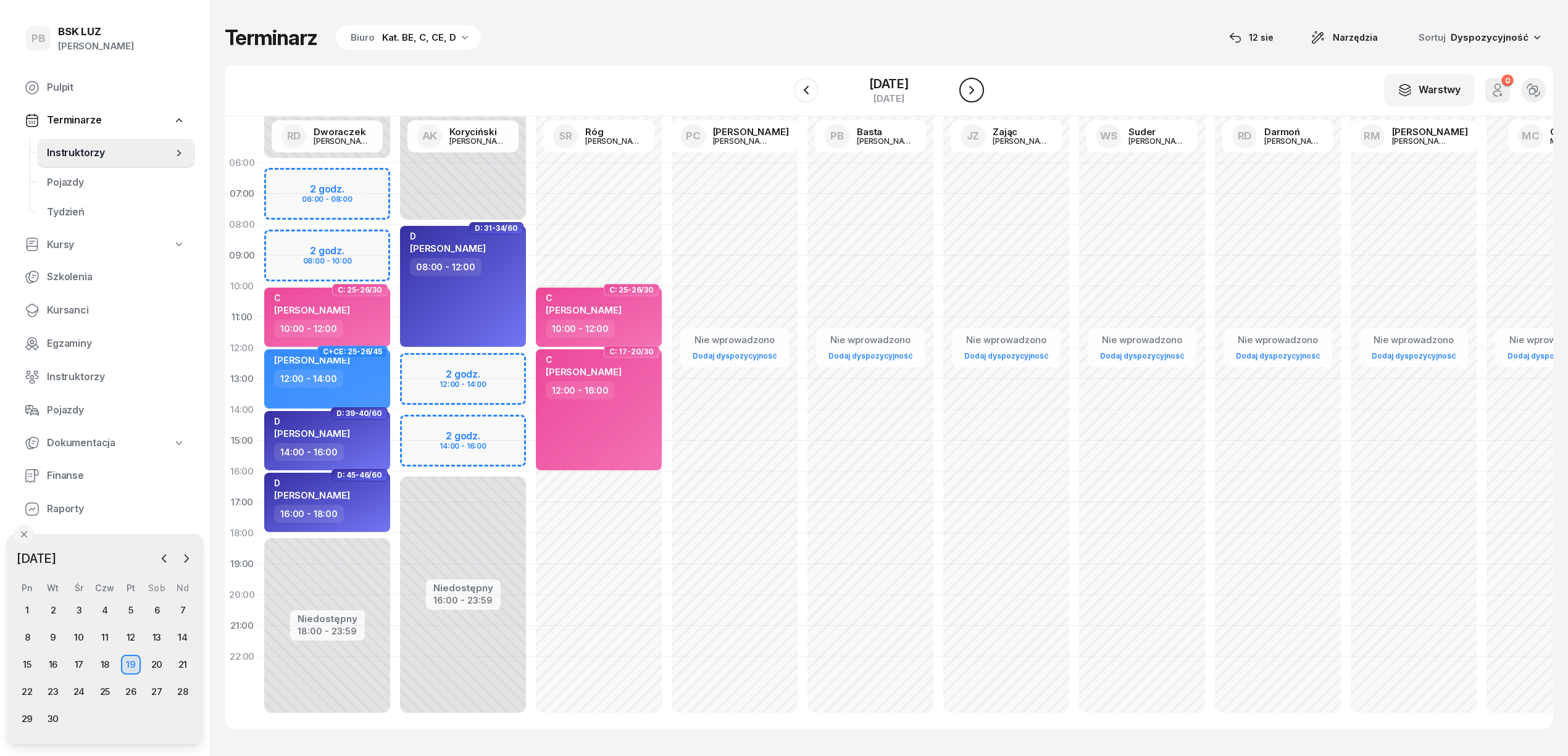
click at [972, 90] on icon "button" at bounding box center [972, 90] width 15 height 15
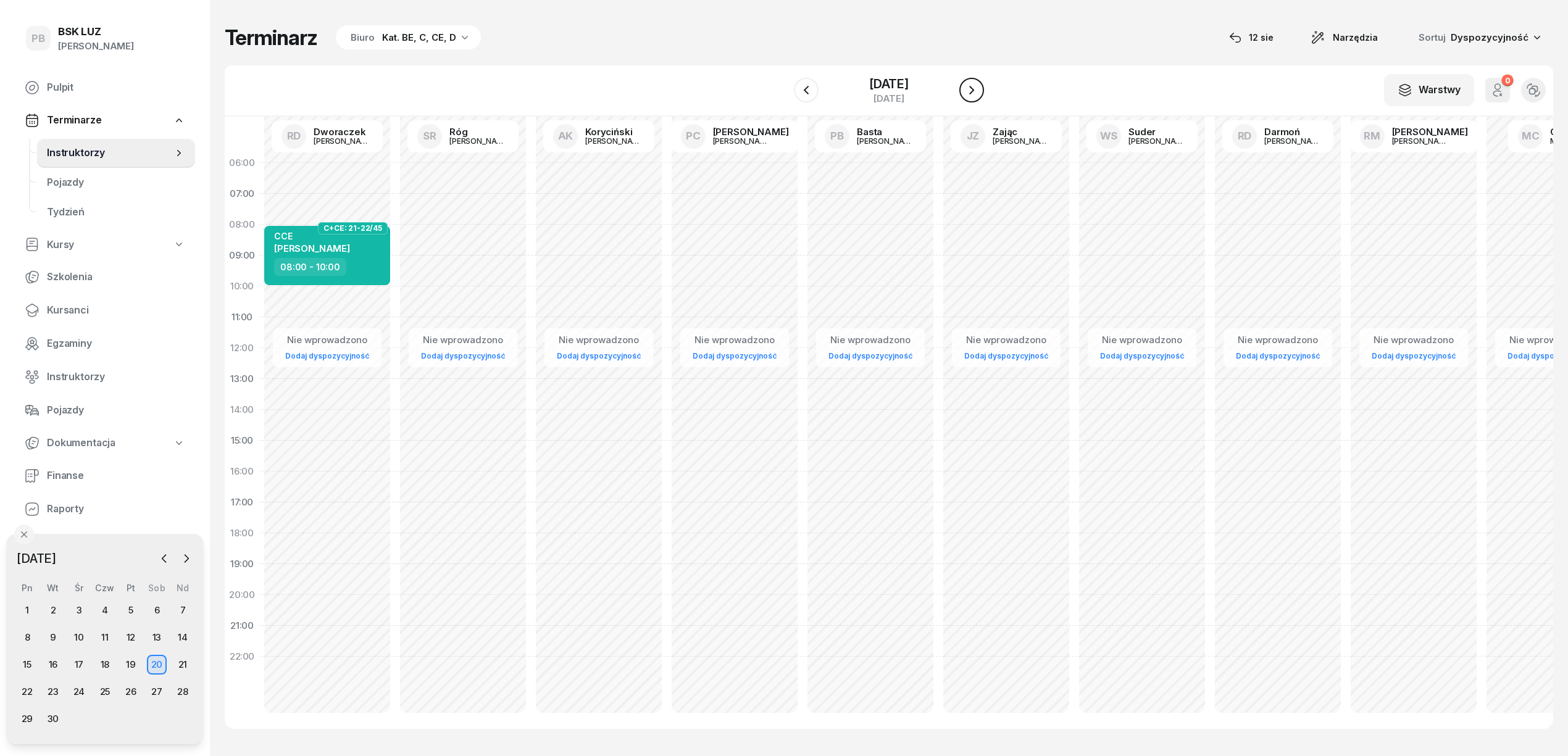
click at [970, 92] on icon "button" at bounding box center [972, 90] width 15 height 15
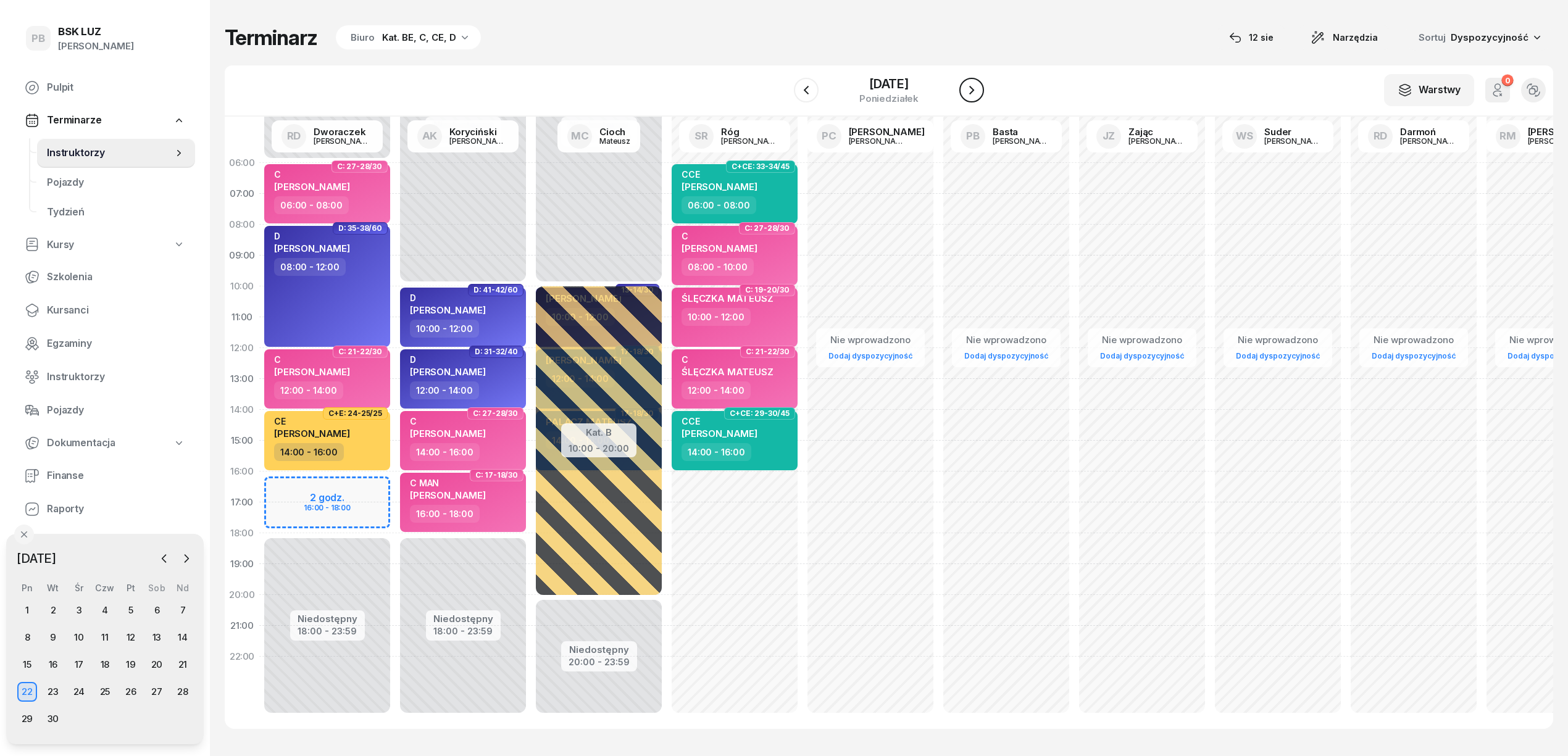
click at [970, 92] on icon "button" at bounding box center [972, 90] width 15 height 15
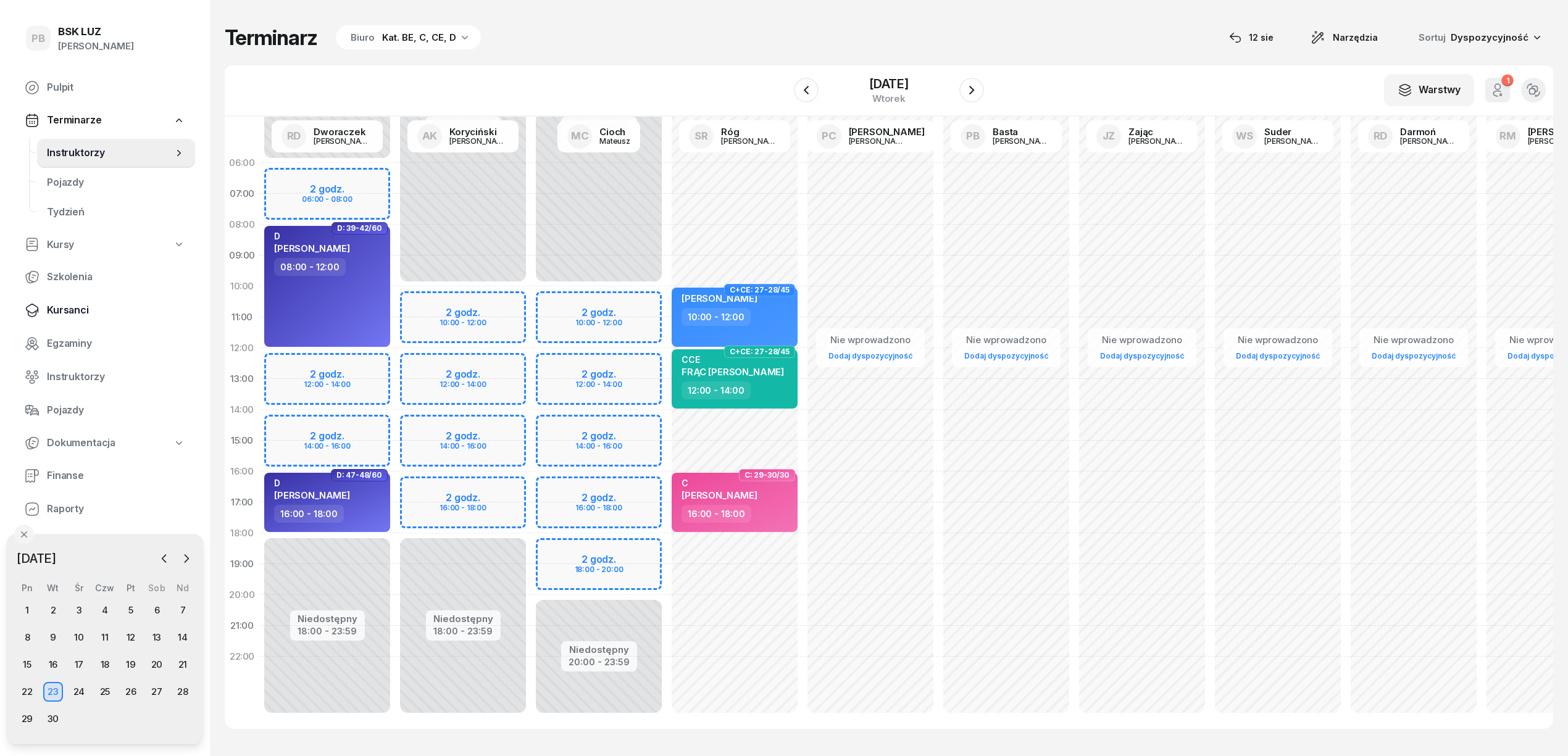
click at [74, 313] on span "Kursanci" at bounding box center [116, 311] width 138 height 16
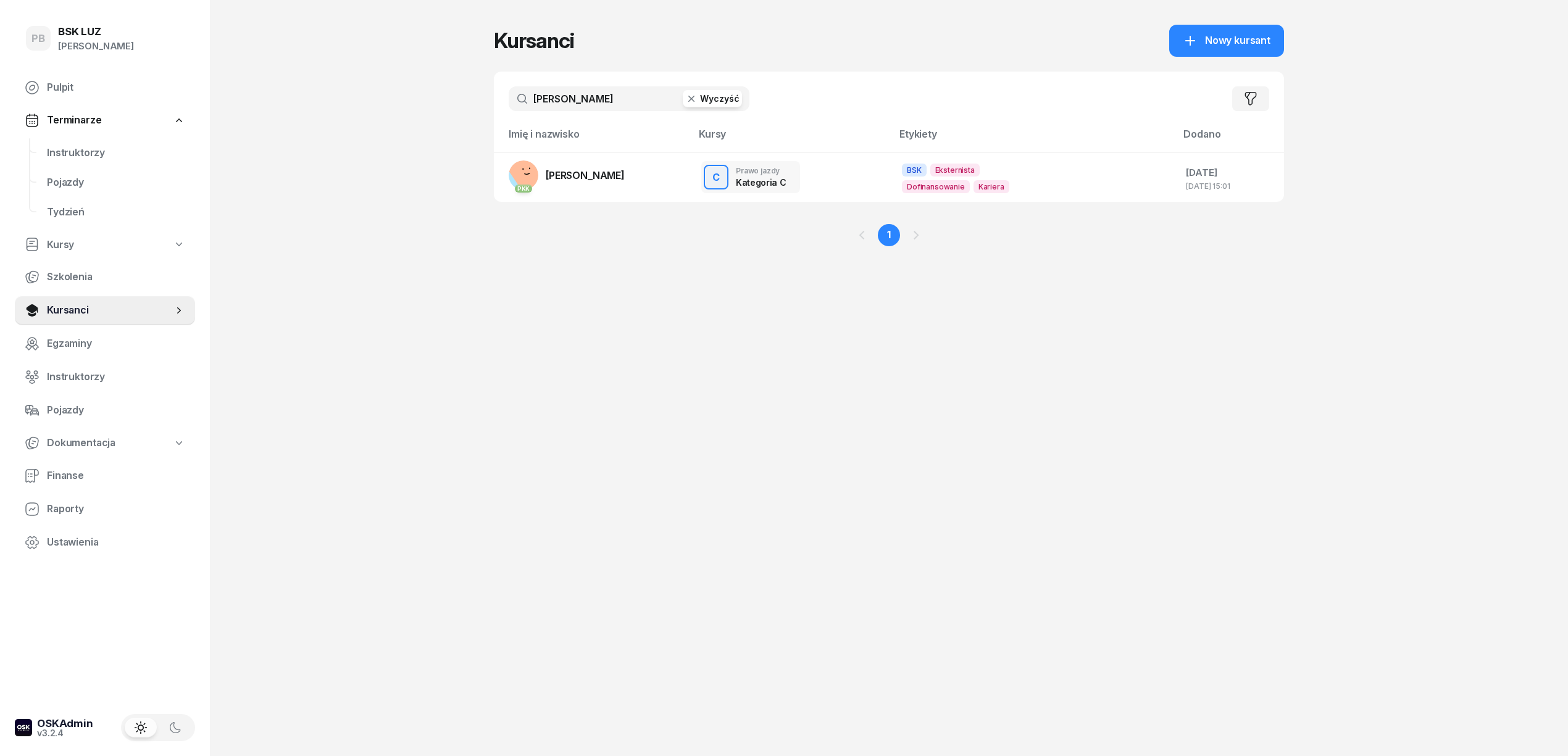
click at [621, 87] on input "[PERSON_NAME]" at bounding box center [629, 98] width 241 height 25
click at [717, 100] on button "Wyczyść" at bounding box center [712, 99] width 59 height 18
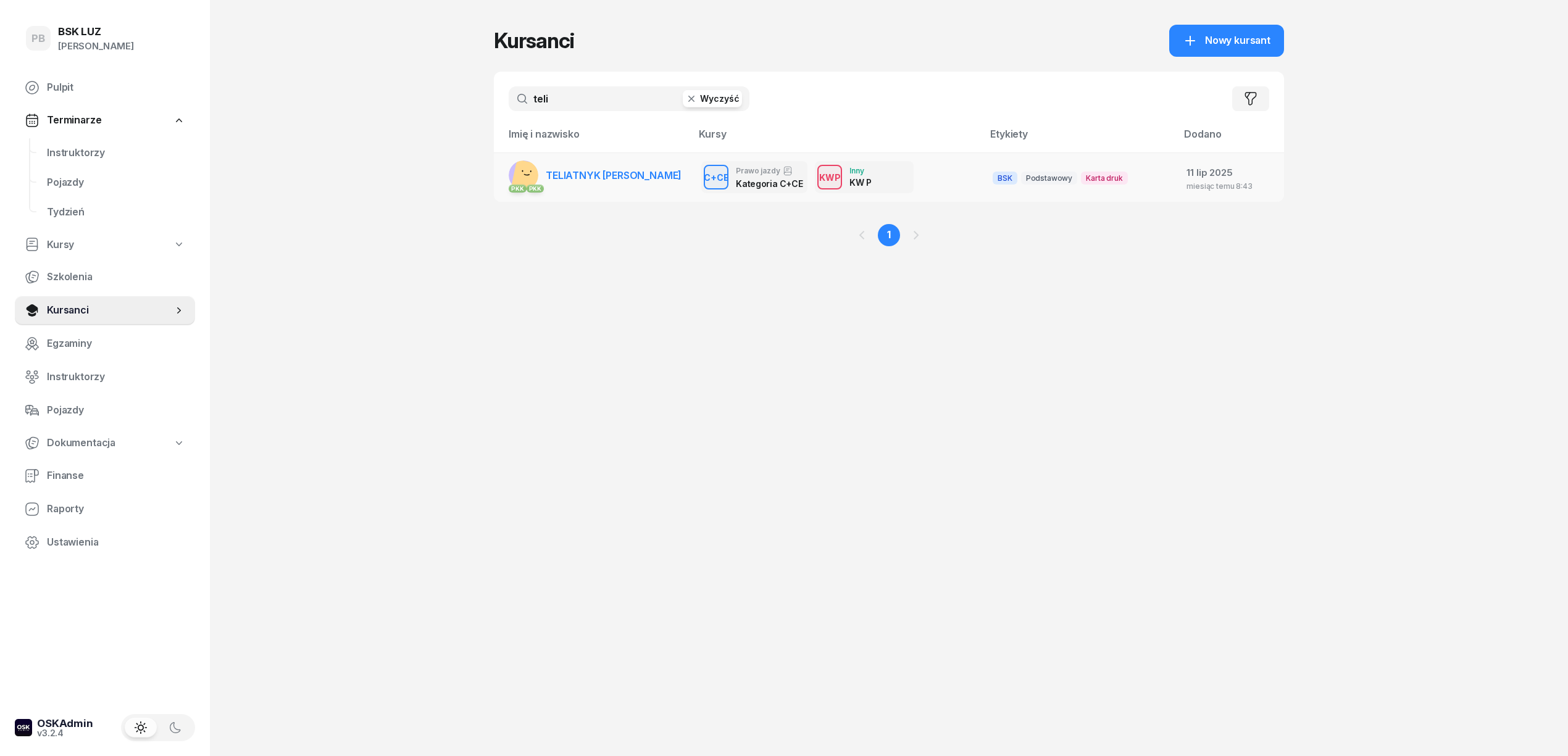
type input "teli"
click at [662, 181] on span "TELIATNYK [PERSON_NAME]" at bounding box center [614, 175] width 136 height 12
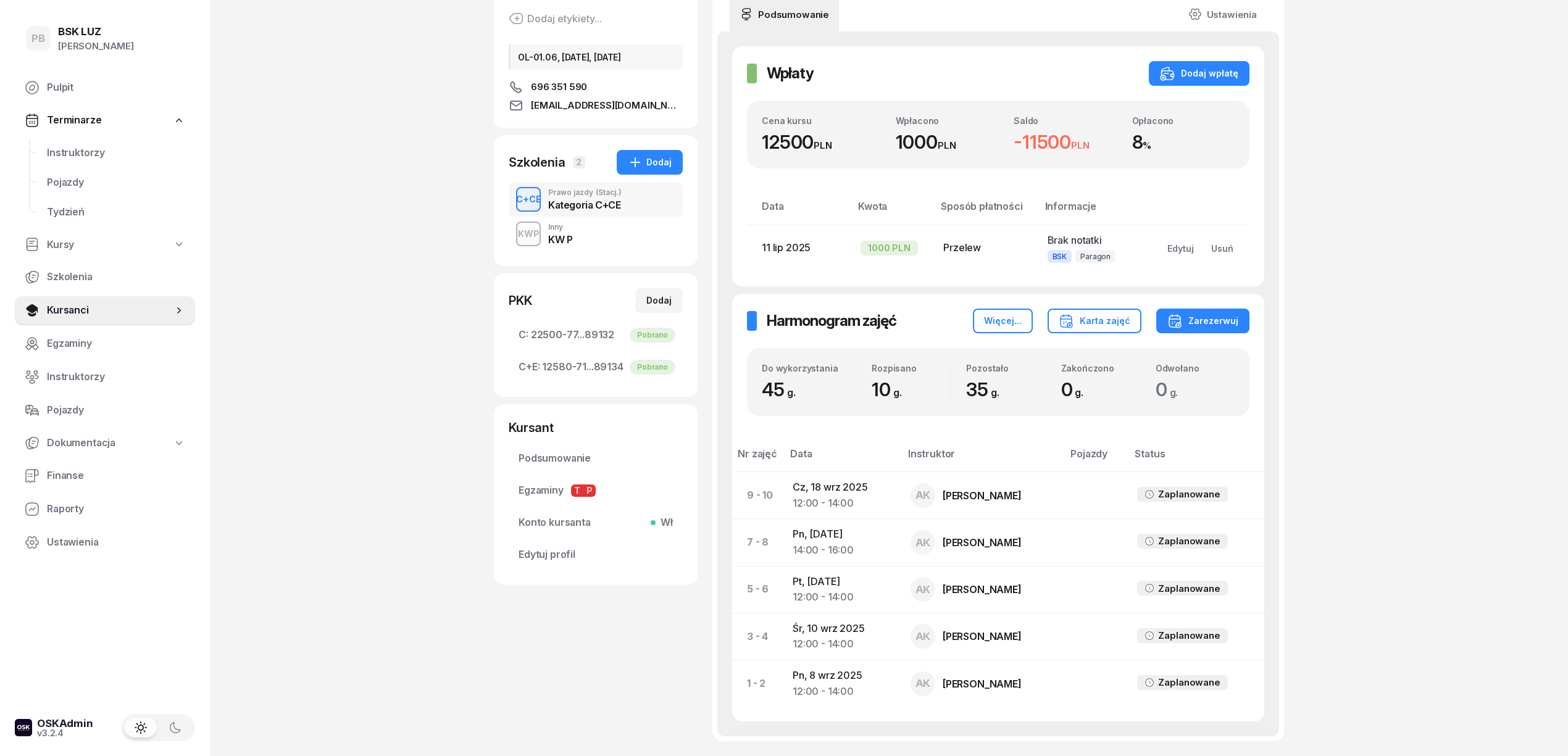
scroll to position [290, 0]
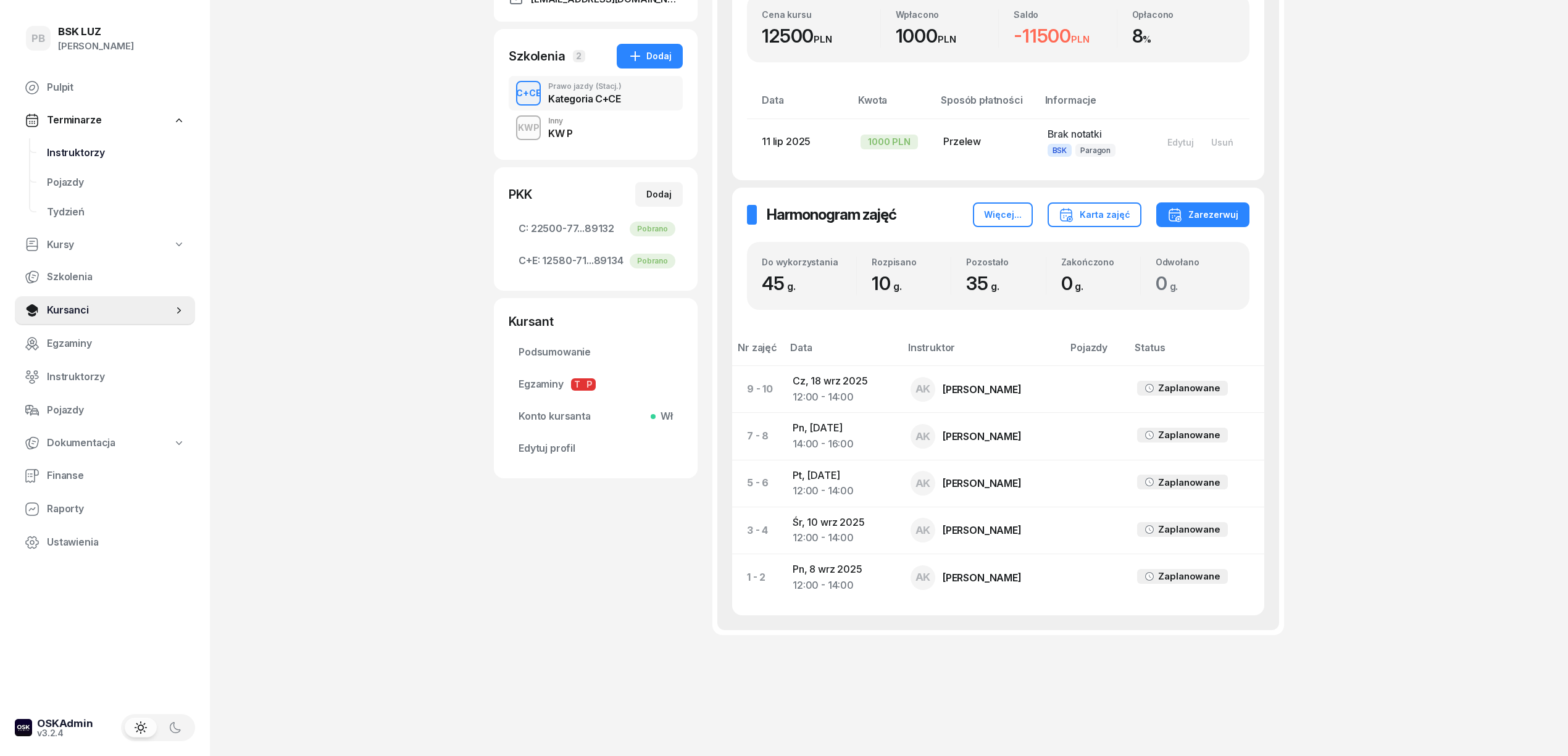
click at [104, 154] on span "Instruktorzy" at bounding box center [116, 153] width 138 height 16
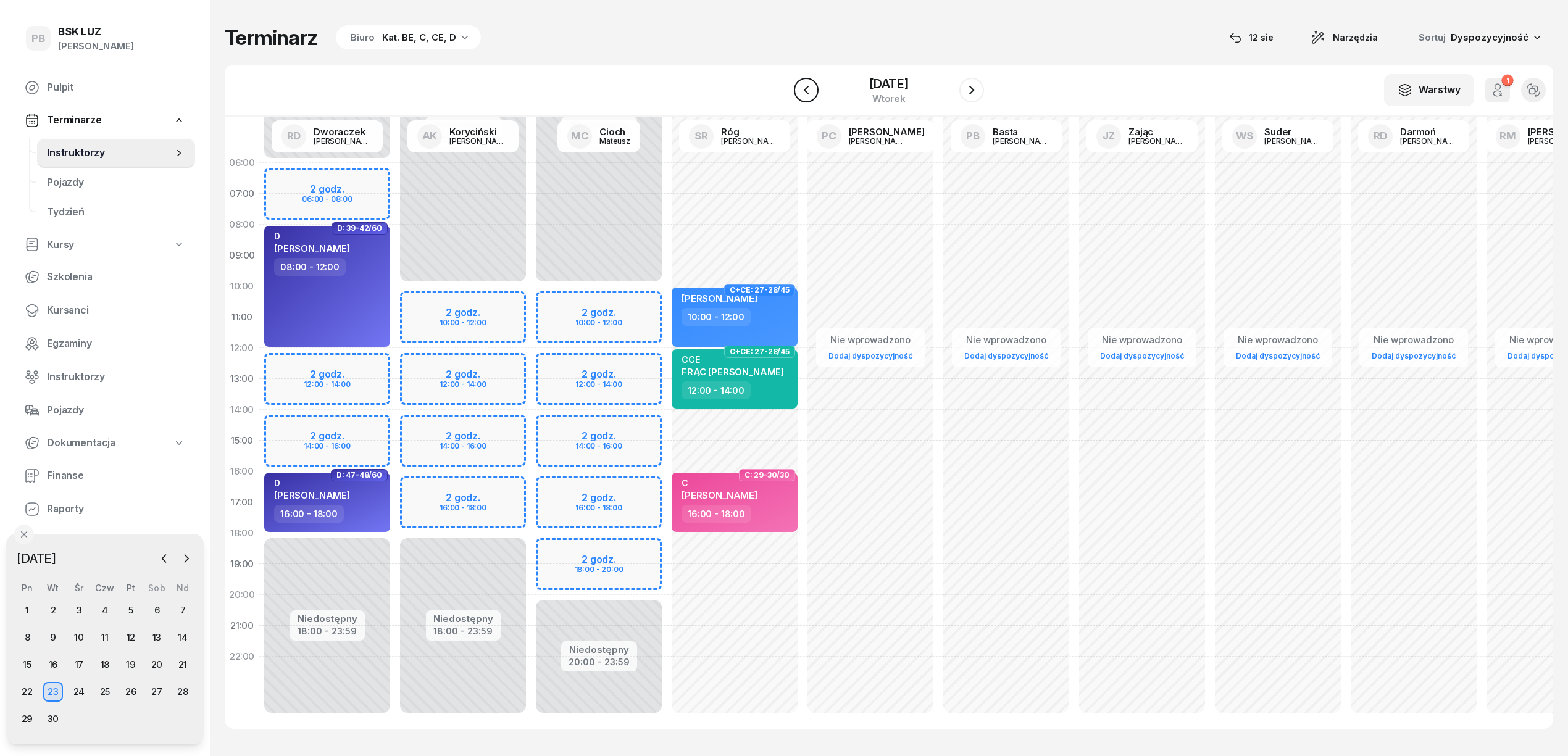
click at [807, 92] on icon "button" at bounding box center [807, 90] width 15 height 15
click at [804, 90] on icon "button" at bounding box center [807, 90] width 15 height 15
click at [804, 90] on icon "button" at bounding box center [806, 90] width 5 height 9
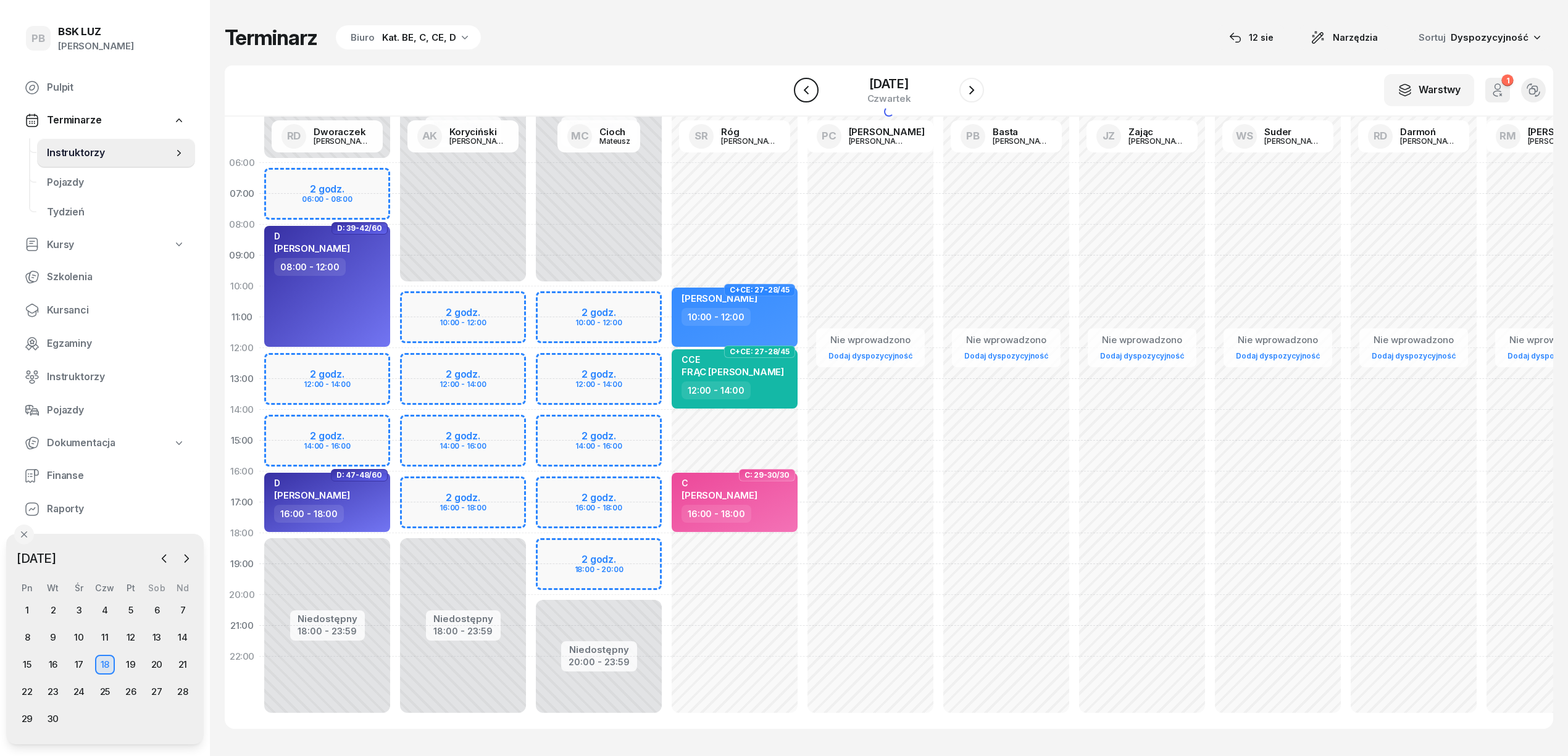
click at [804, 90] on icon "button" at bounding box center [806, 90] width 5 height 9
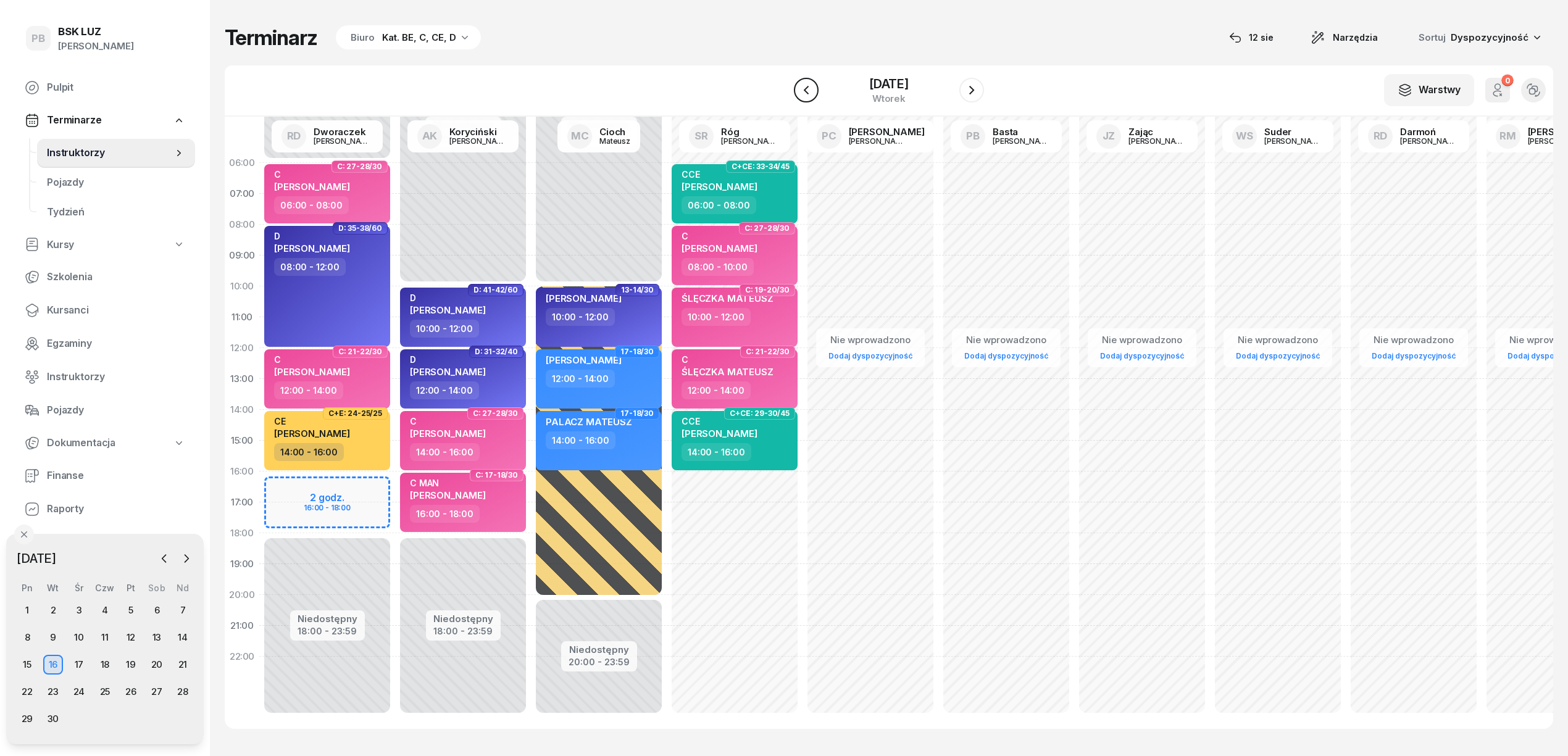
click at [804, 90] on icon "button" at bounding box center [806, 90] width 5 height 9
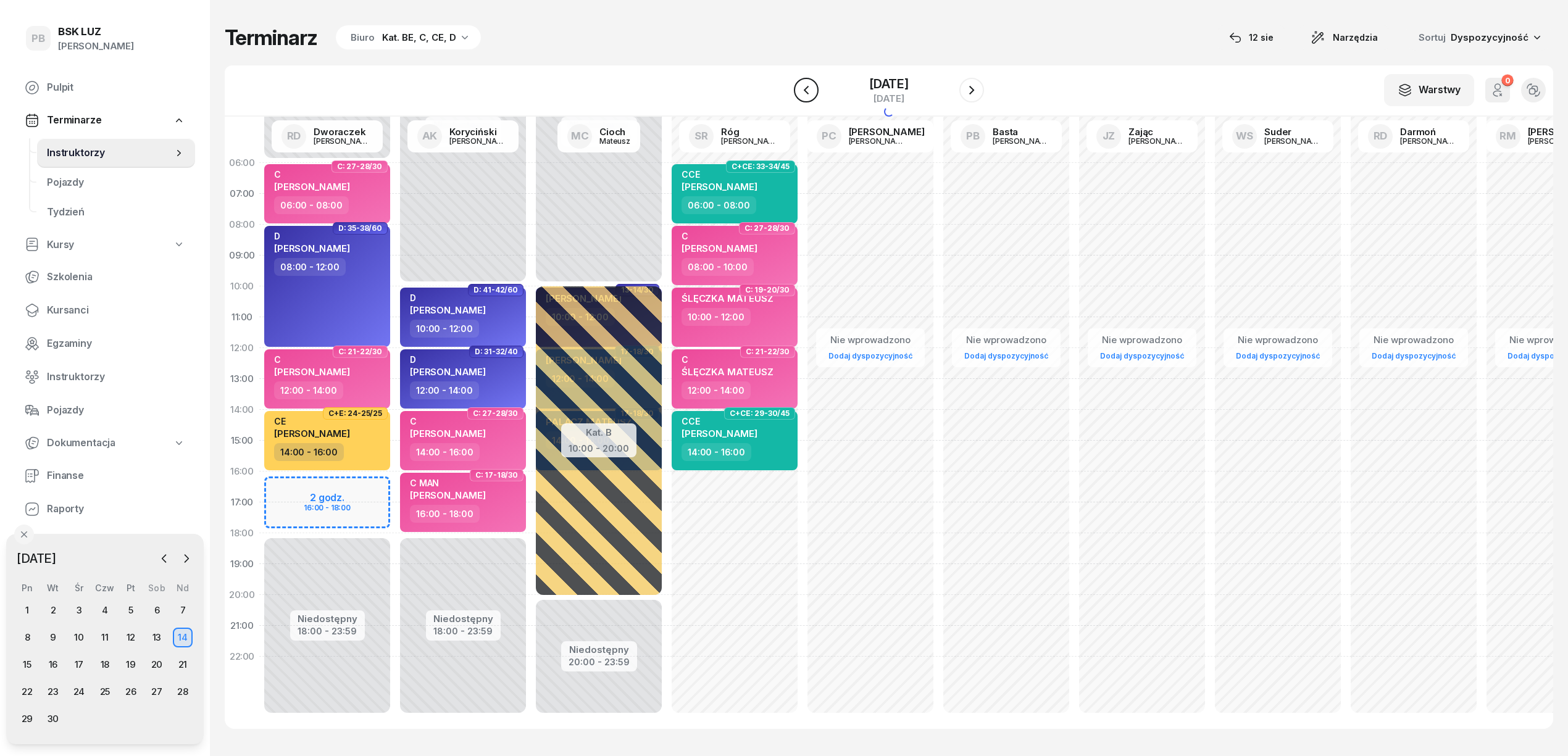
click at [804, 90] on icon "button" at bounding box center [806, 90] width 5 height 9
click at [803, 90] on icon "button" at bounding box center [807, 90] width 15 height 15
click at [804, 90] on icon "button" at bounding box center [806, 90] width 5 height 9
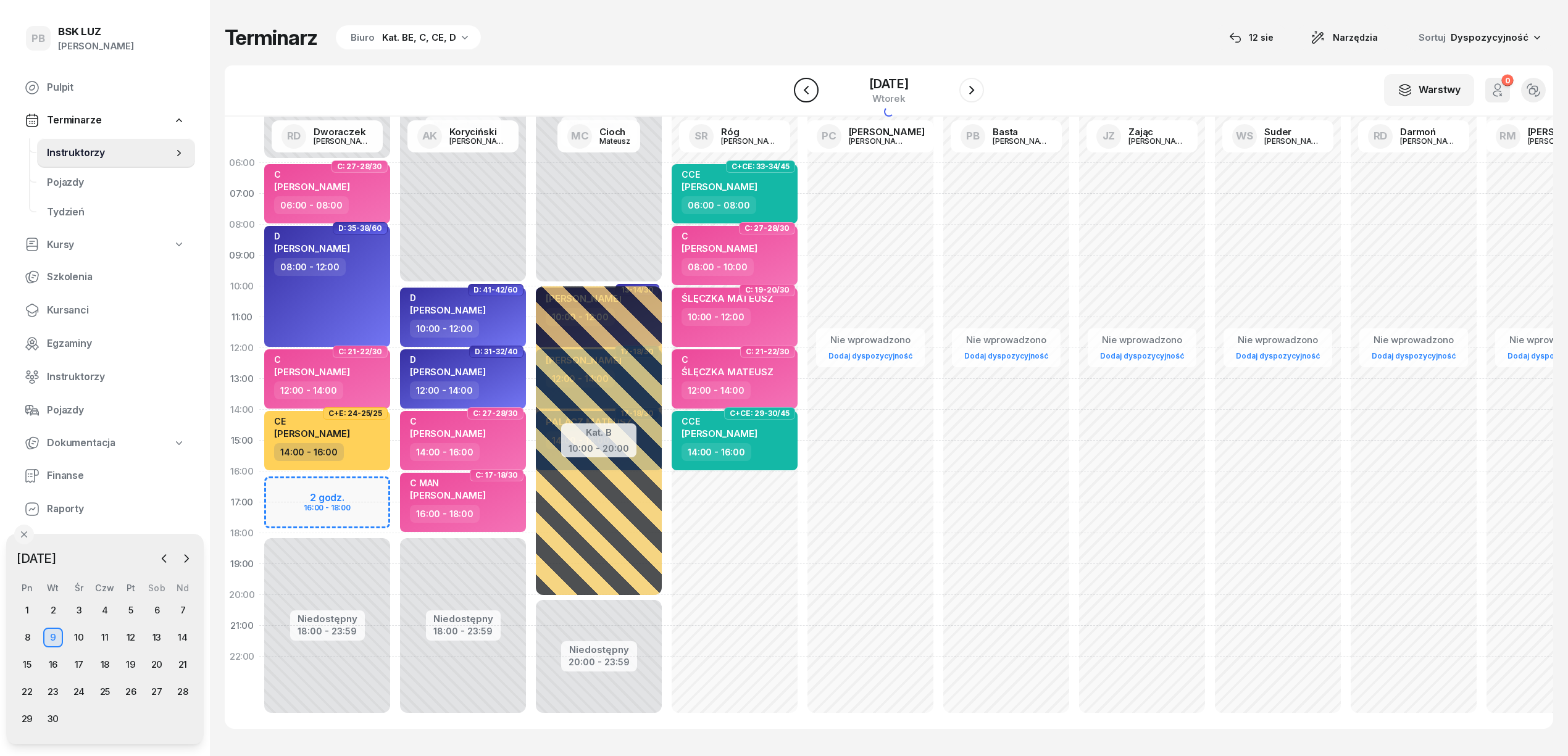
click at [803, 90] on icon "button" at bounding box center [807, 90] width 15 height 15
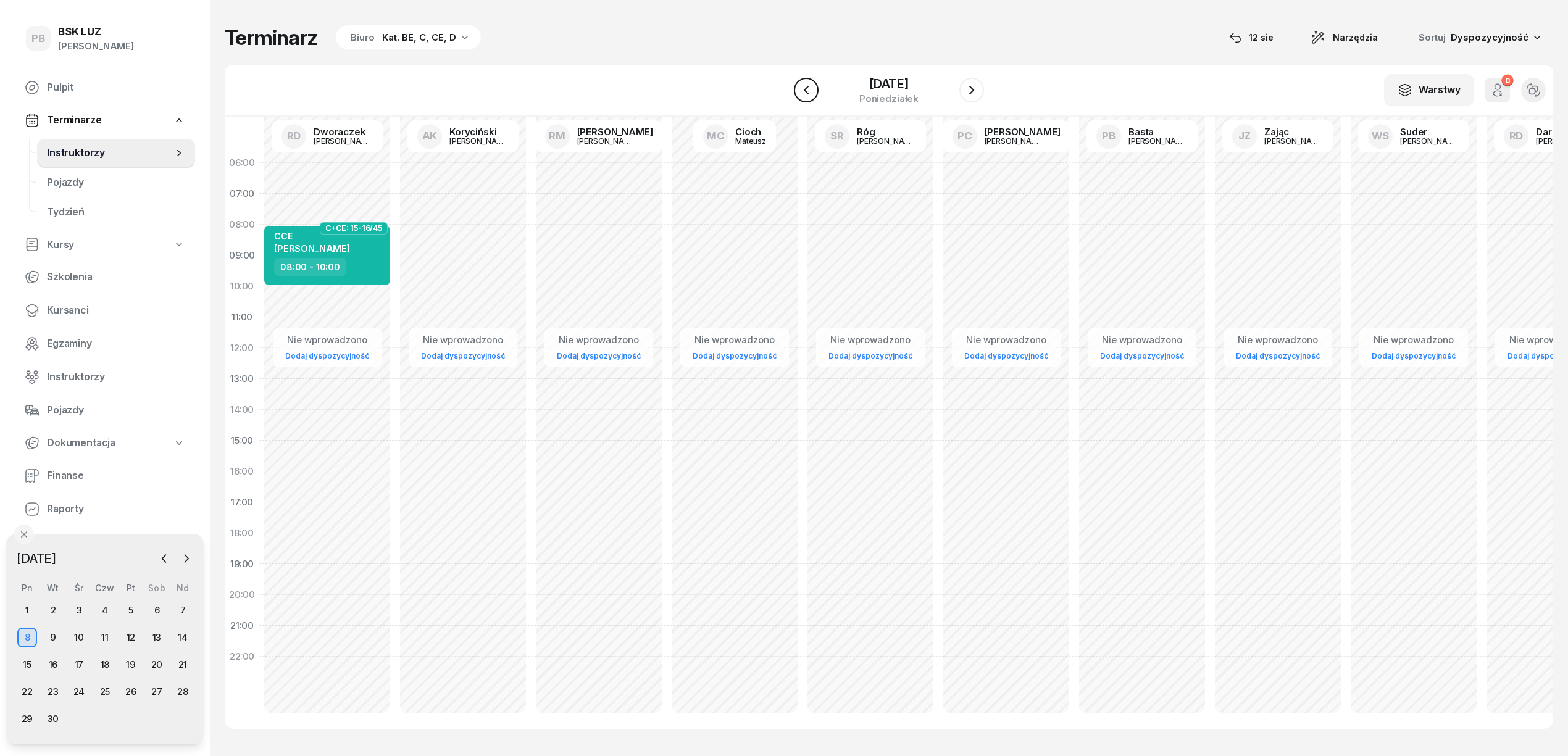
click at [807, 92] on icon "button" at bounding box center [806, 90] width 5 height 9
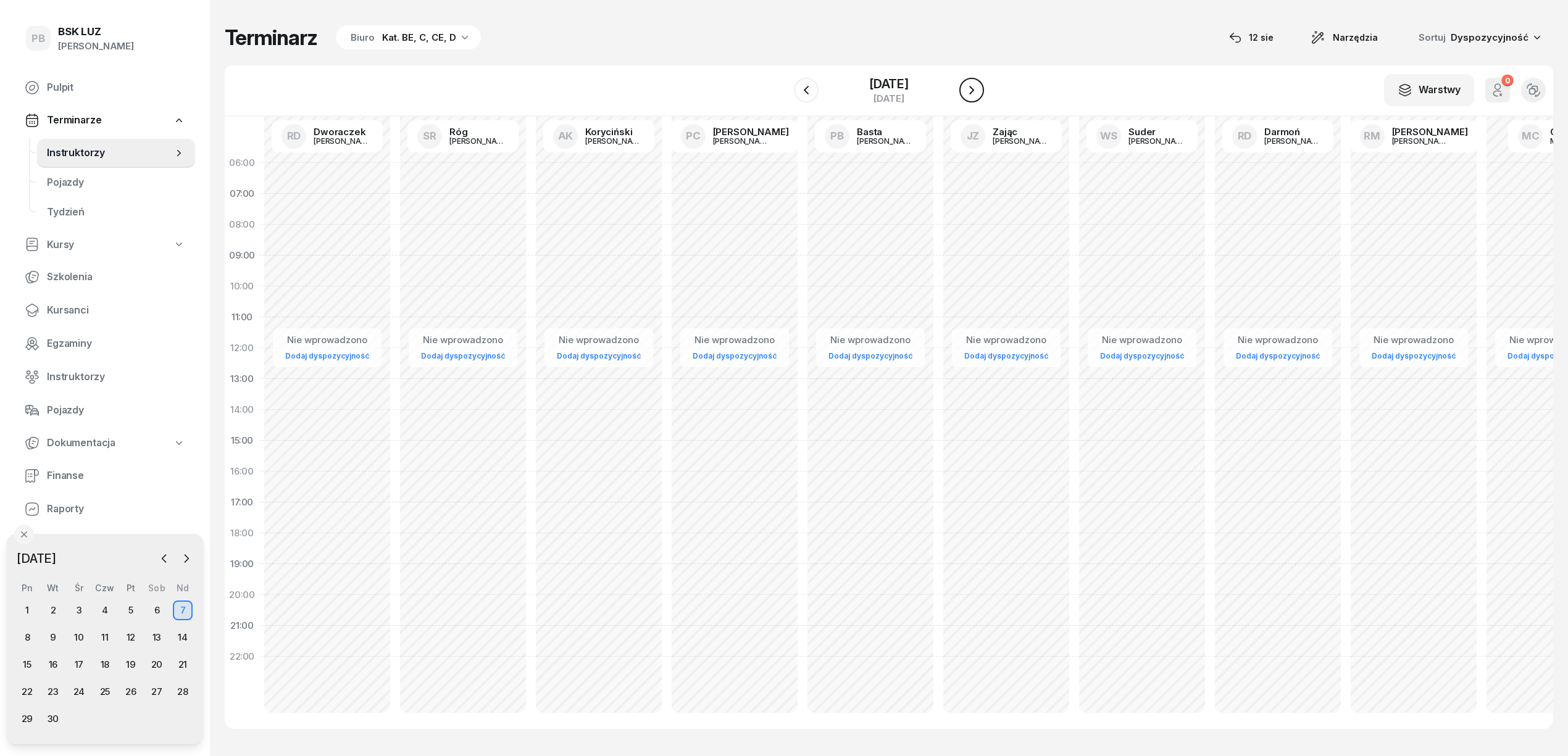
click at [983, 92] on button "button" at bounding box center [972, 90] width 25 height 25
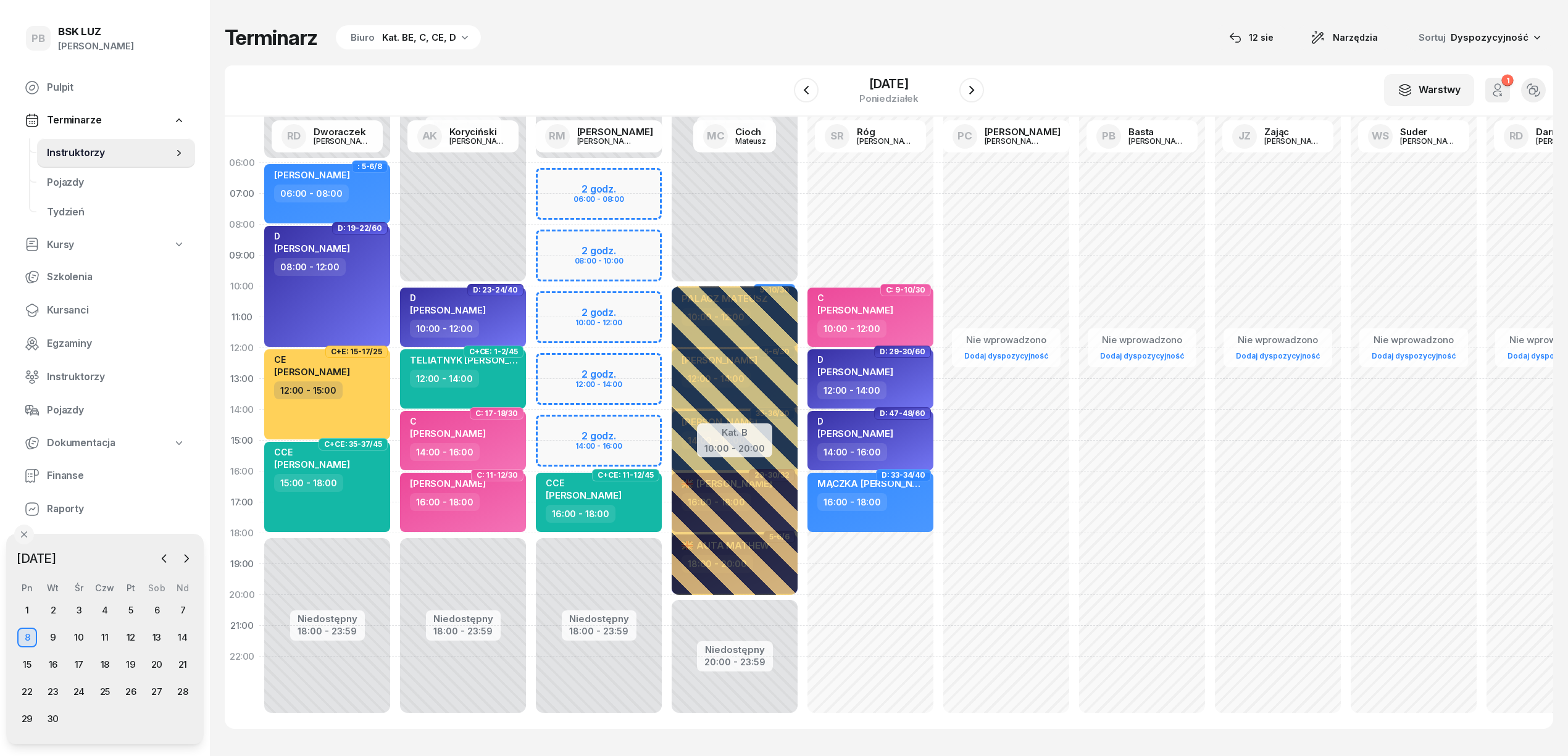
click at [667, 245] on div "Niedostępny 00:00 - 06:00 Niedostępny 18:00 - 23:59 2 godz. 06:00 - 08:00 2 god…" at bounding box center [735, 441] width 136 height 587
select select "08"
select select "10"
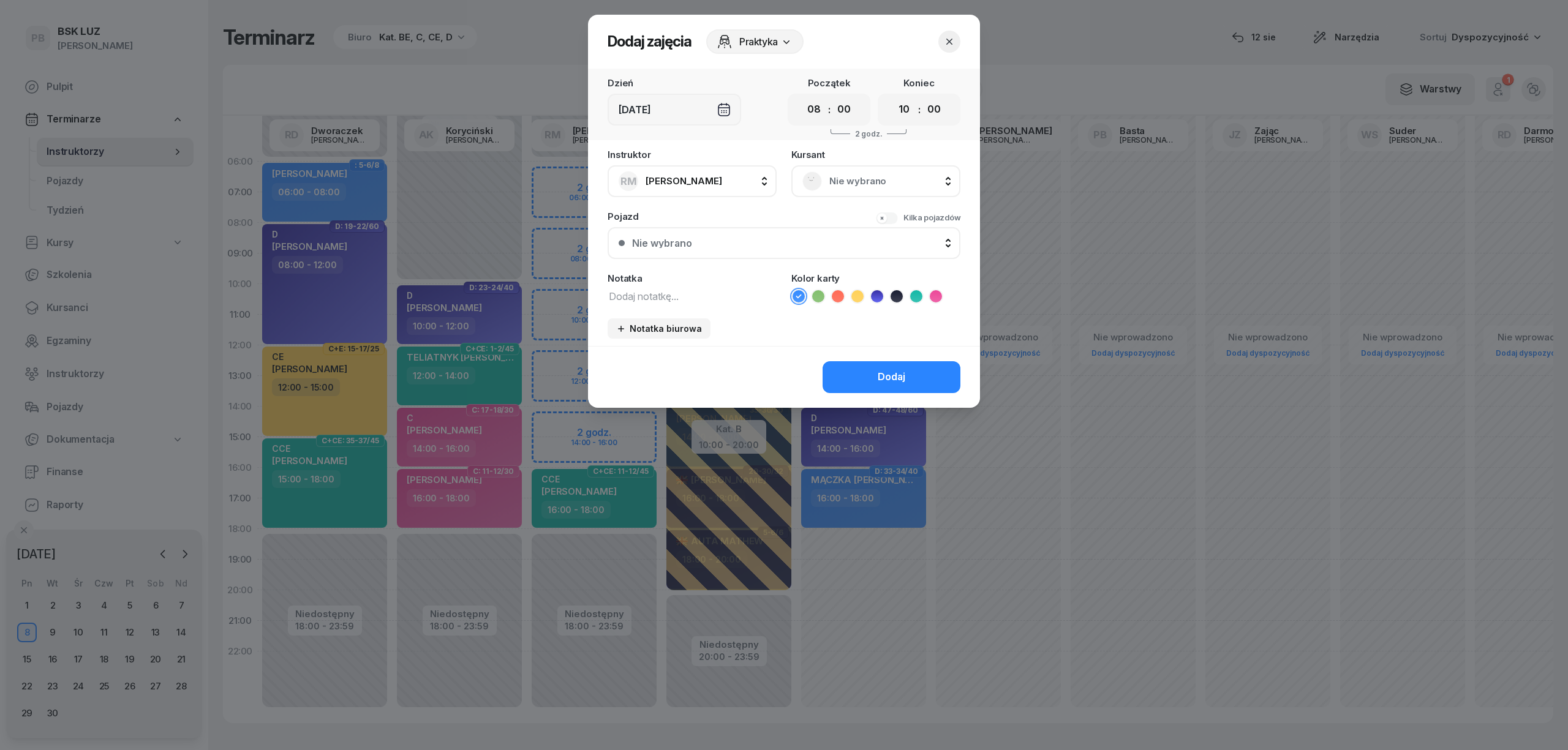
click at [836, 180] on span "Nie wybrano" at bounding box center [890, 181] width 120 height 16
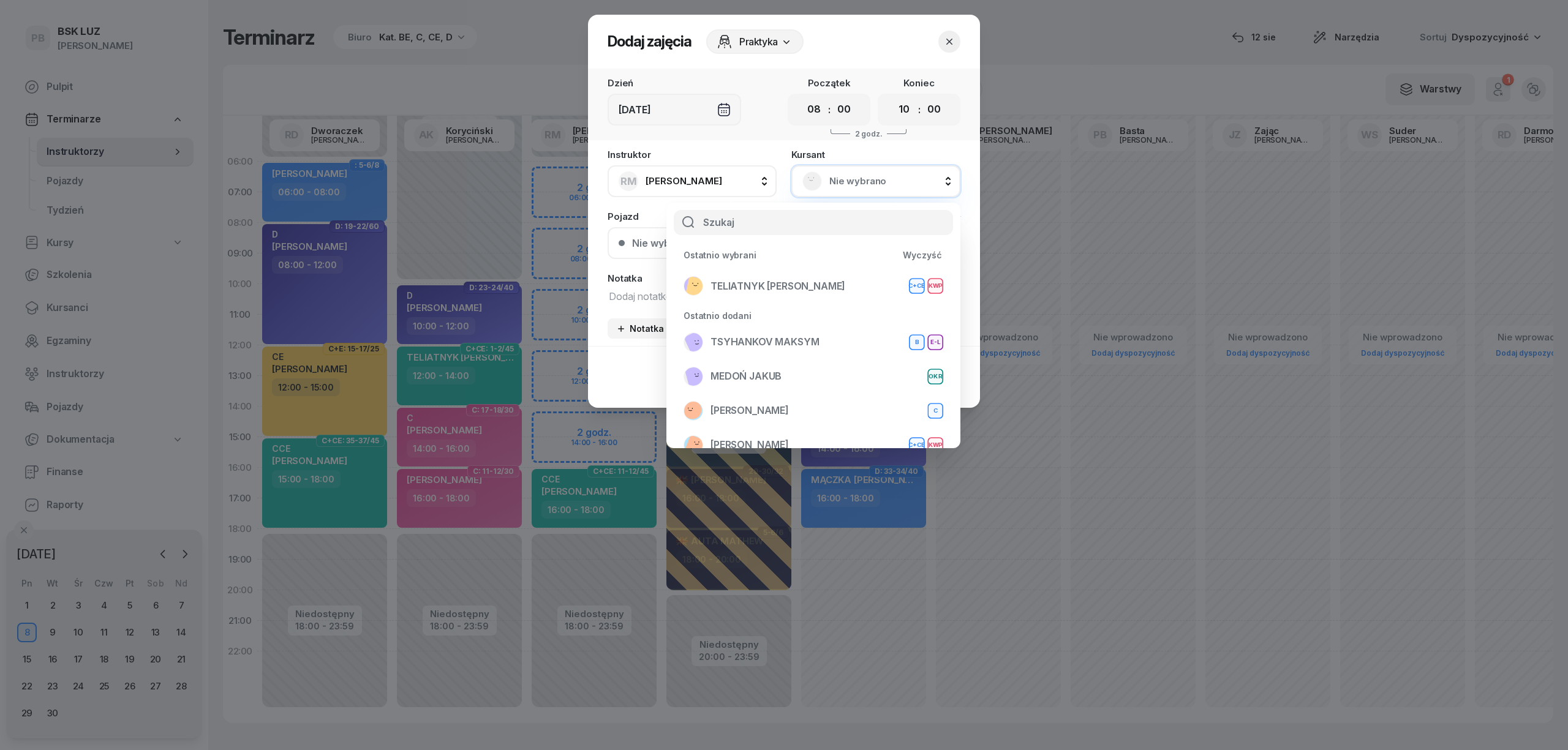
click at [802, 216] on input "text" at bounding box center [813, 223] width 279 height 25
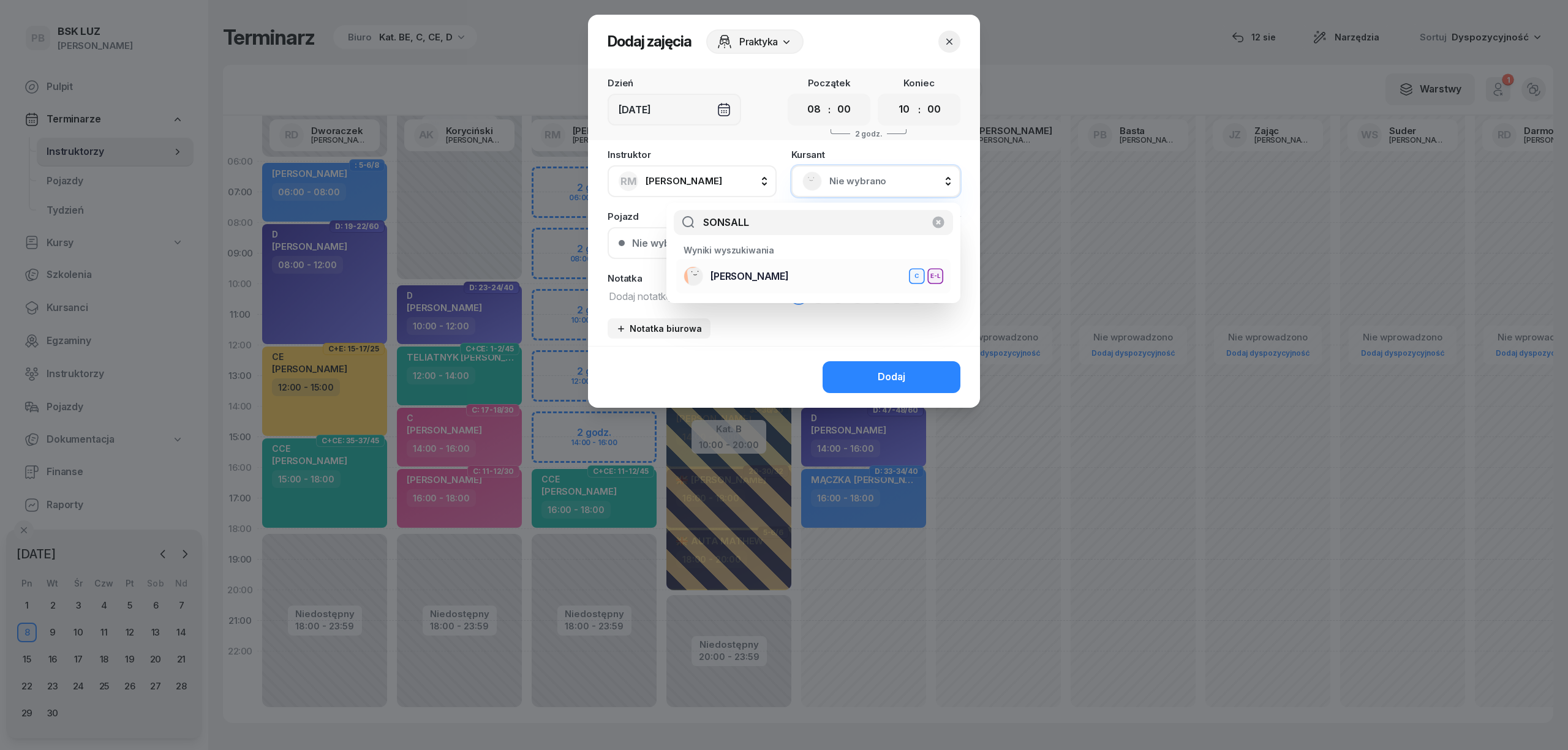
type input "SONSALL"
click at [775, 269] on span "[PERSON_NAME]" at bounding box center [749, 277] width 78 height 16
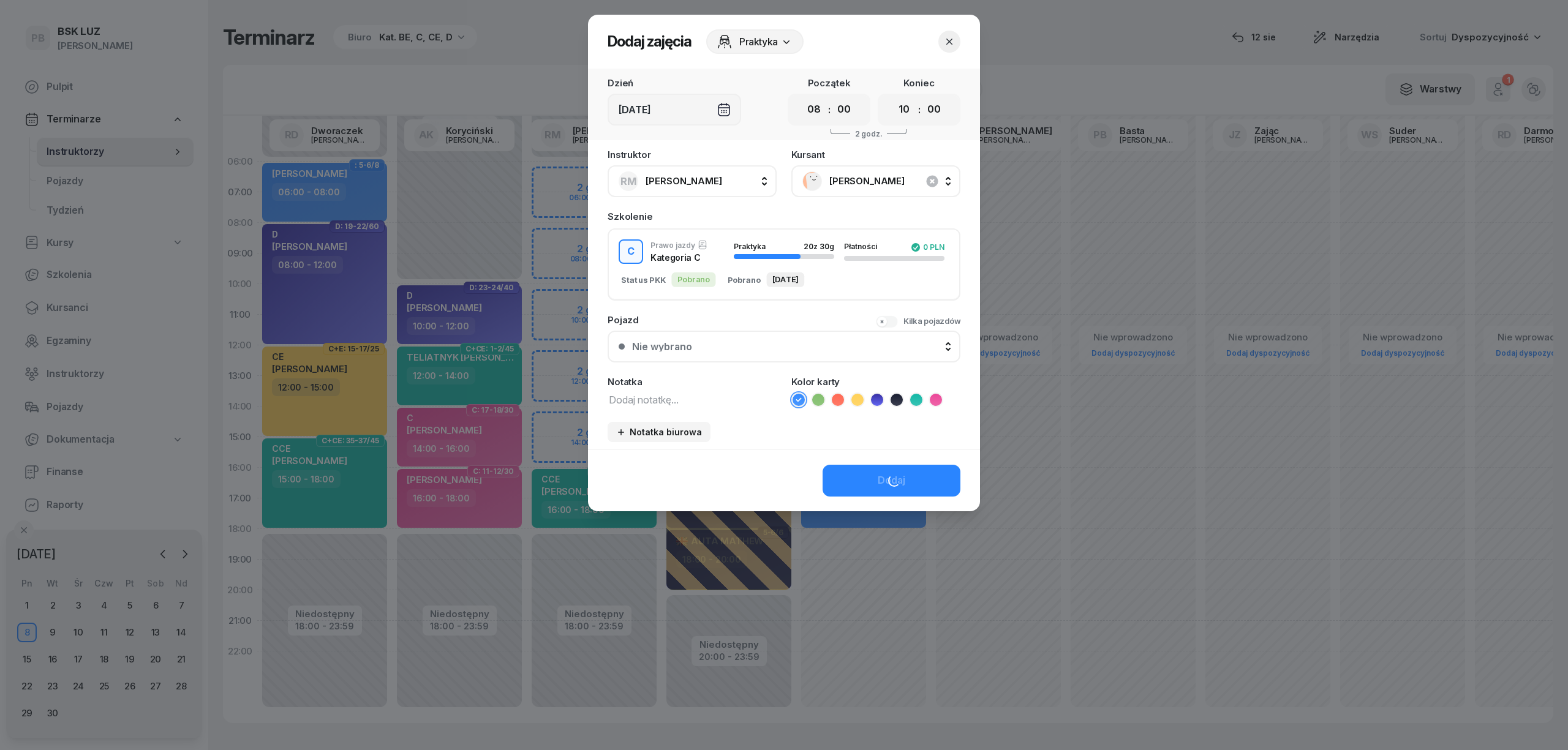
click at [880, 174] on span "[PERSON_NAME]" at bounding box center [890, 181] width 120 height 16
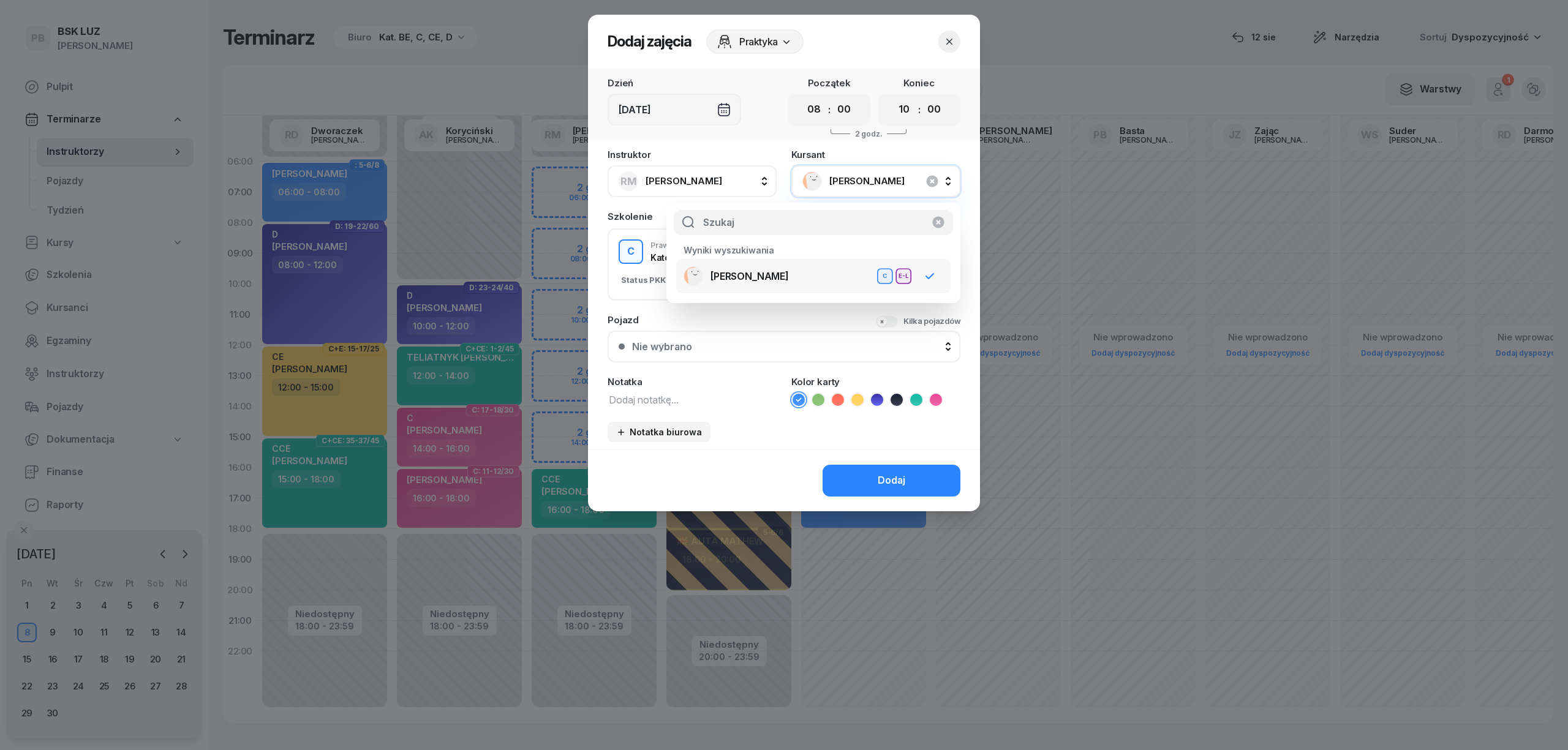
click at [880, 174] on span "[PERSON_NAME]" at bounding box center [890, 181] width 120 height 16
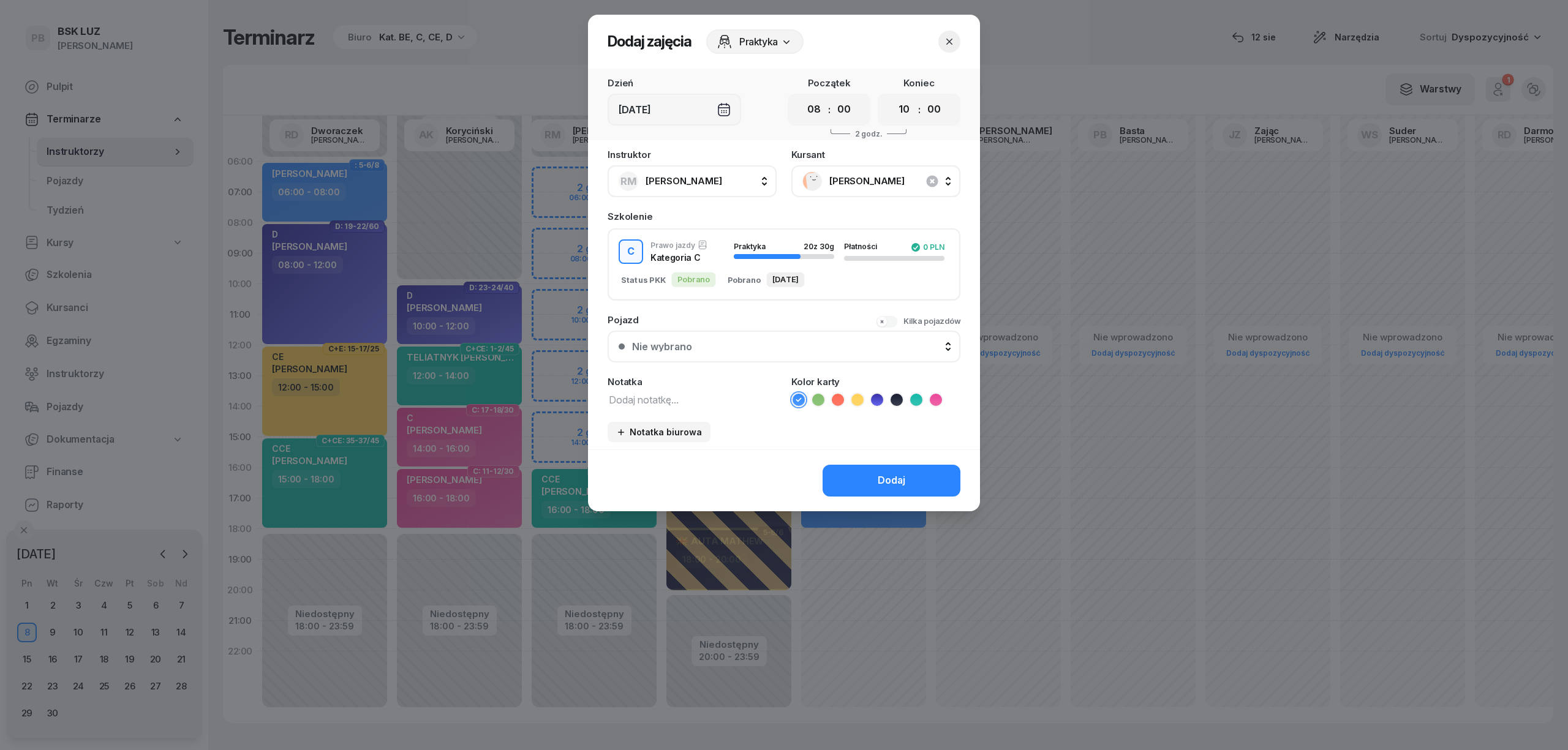
click at [956, 33] on button "button" at bounding box center [949, 41] width 22 height 22
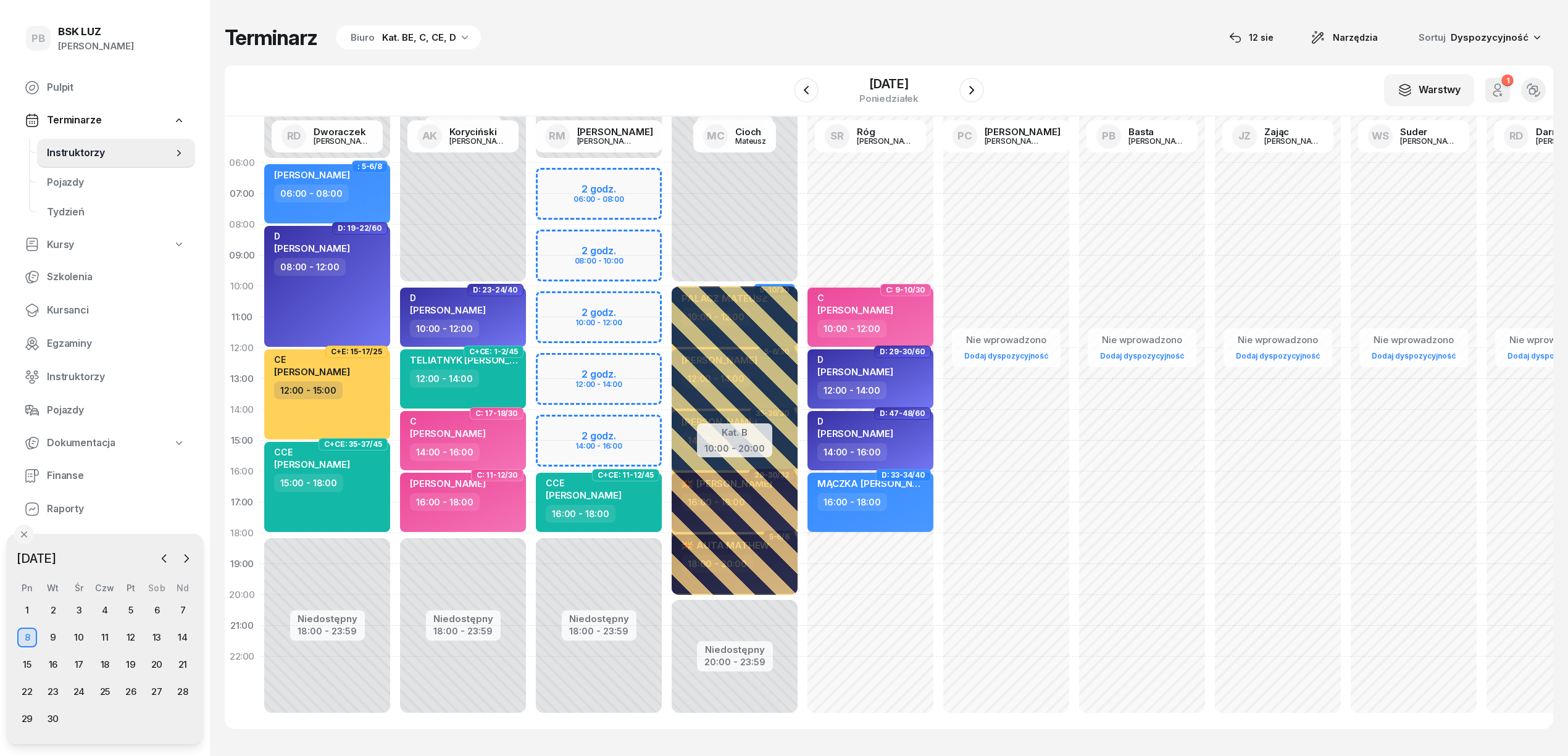
click at [667, 239] on div "Niedostępny 00:00 - 06:00 Niedostępny 18:00 - 23:59 2 godz. 06:00 - 08:00 2 god…" at bounding box center [735, 441] width 136 height 587
select select "08"
select select "10"
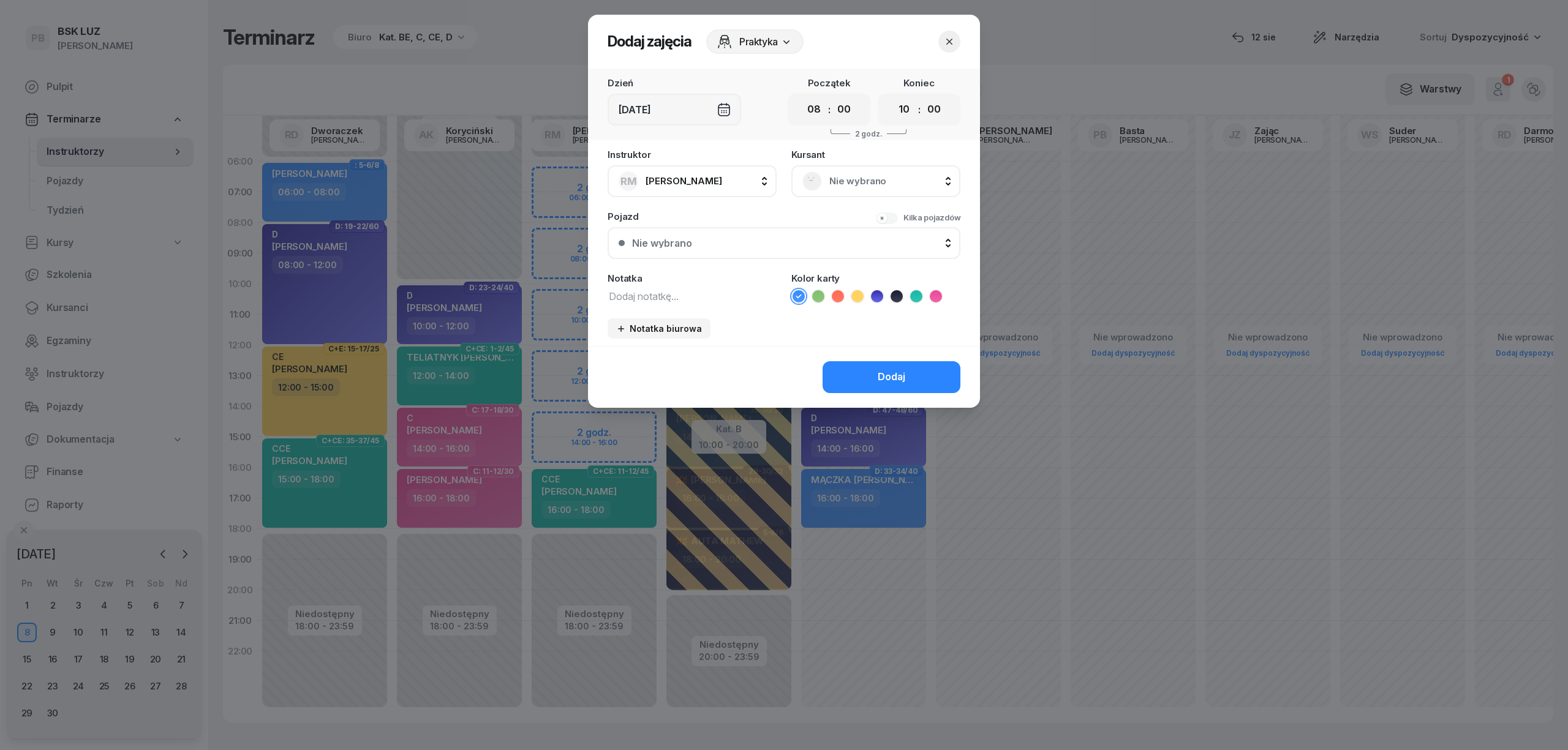
click at [931, 290] on icon at bounding box center [936, 296] width 12 height 12
click at [881, 173] on span "Nie wybrano" at bounding box center [890, 181] width 120 height 16
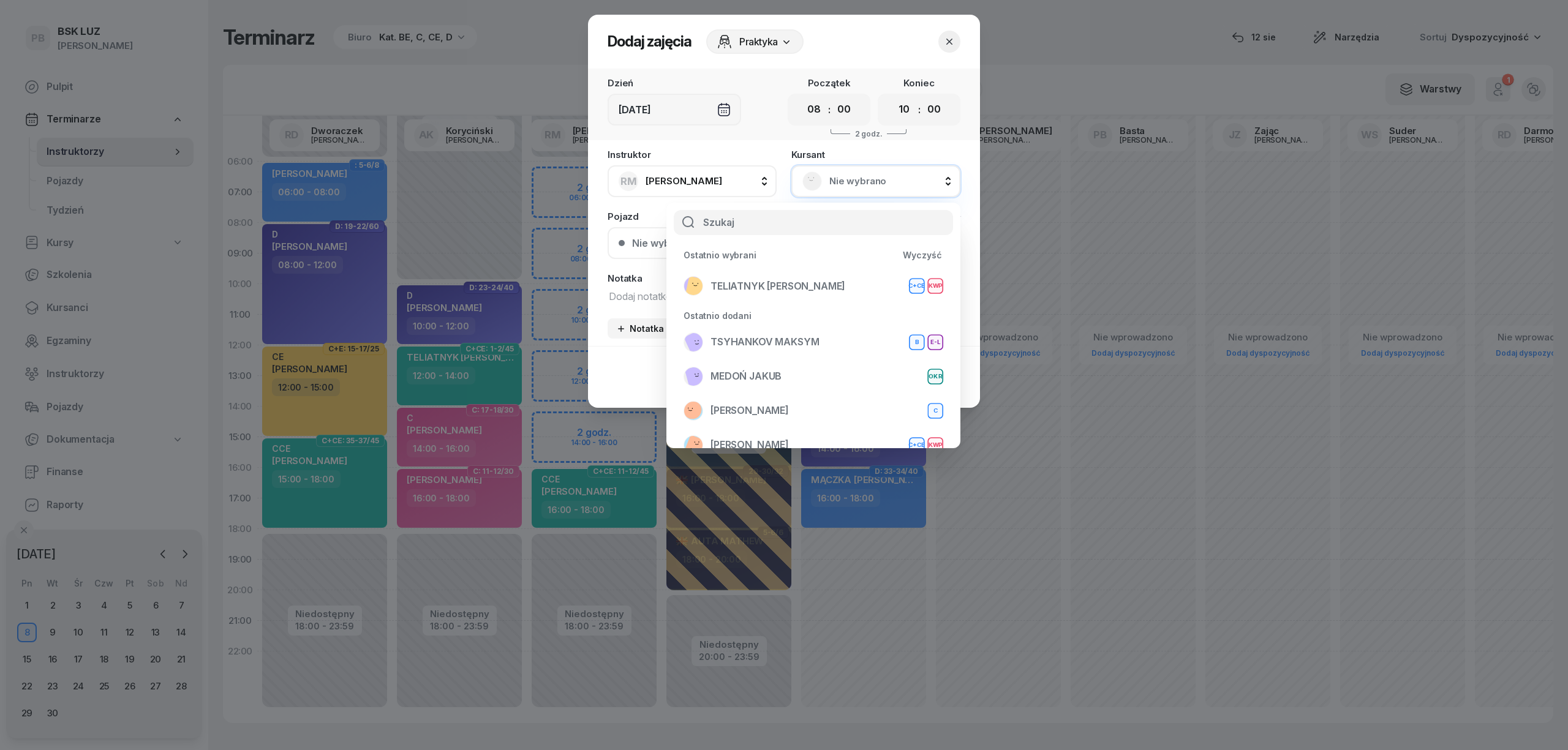
click at [749, 227] on input "text" at bounding box center [813, 223] width 279 height 25
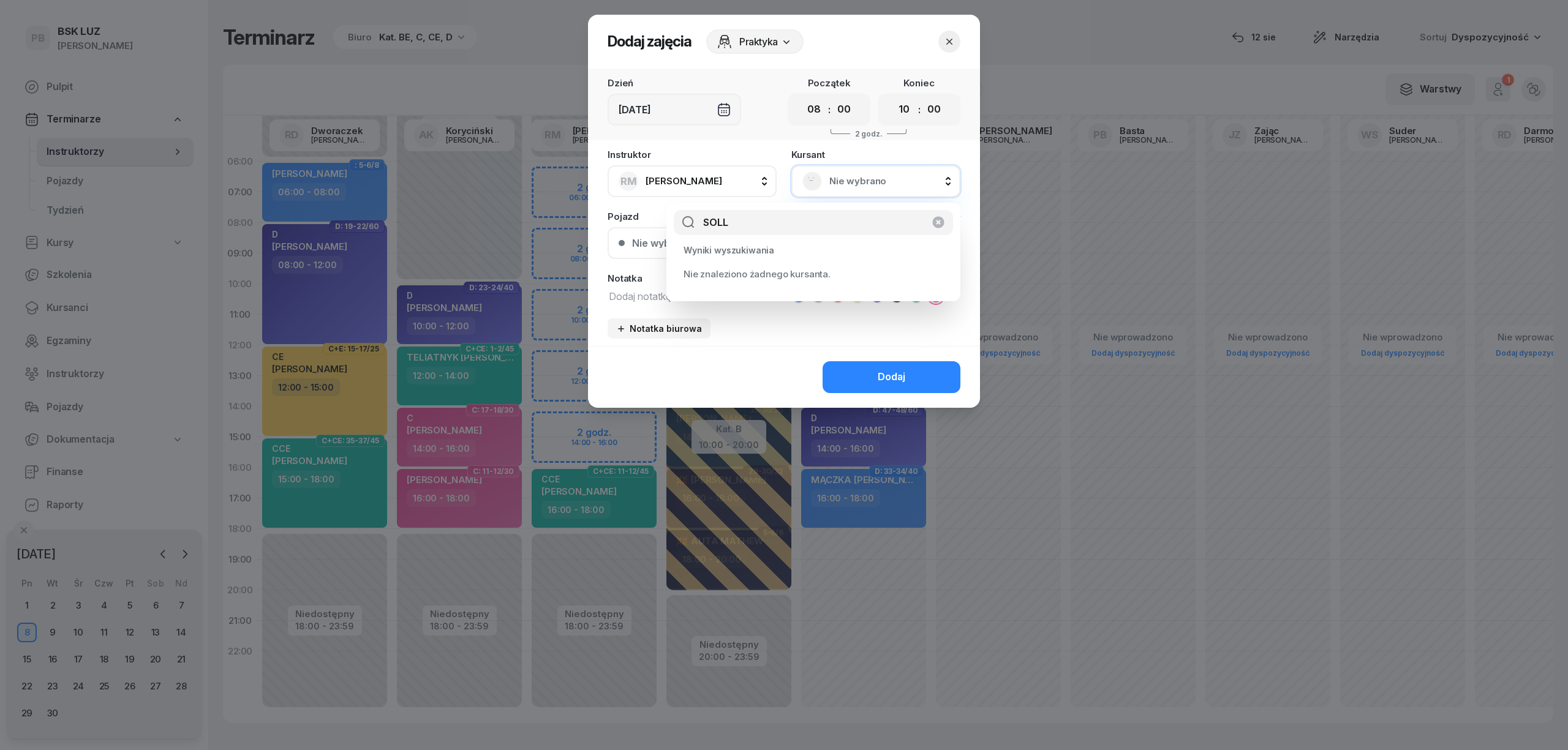
click at [787, 217] on input "SOLL" at bounding box center [813, 223] width 279 height 25
type input "SONSALL"
click at [789, 270] on span "[PERSON_NAME]" at bounding box center [749, 277] width 78 height 16
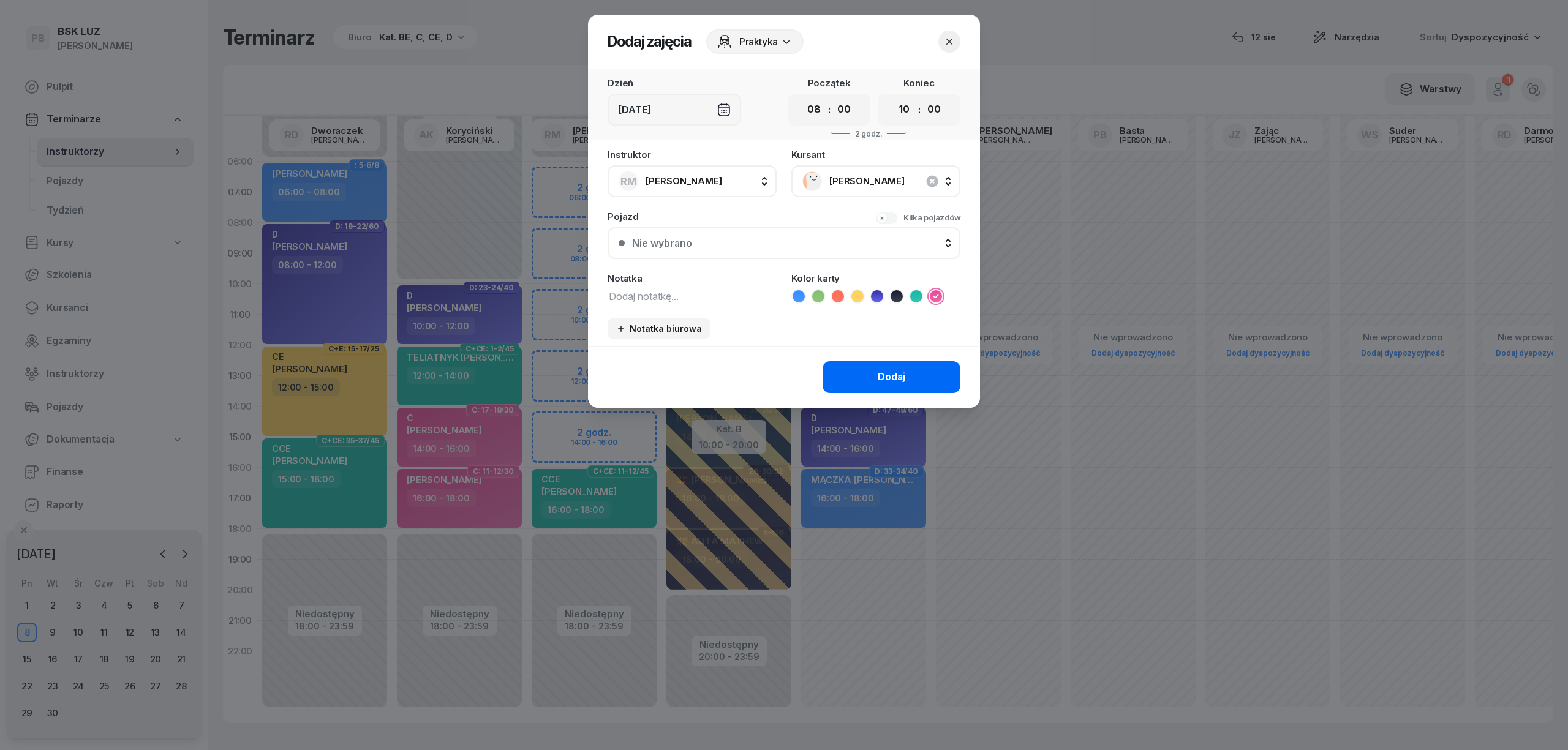
click at [892, 370] on div "Dodaj" at bounding box center [891, 378] width 27 height 16
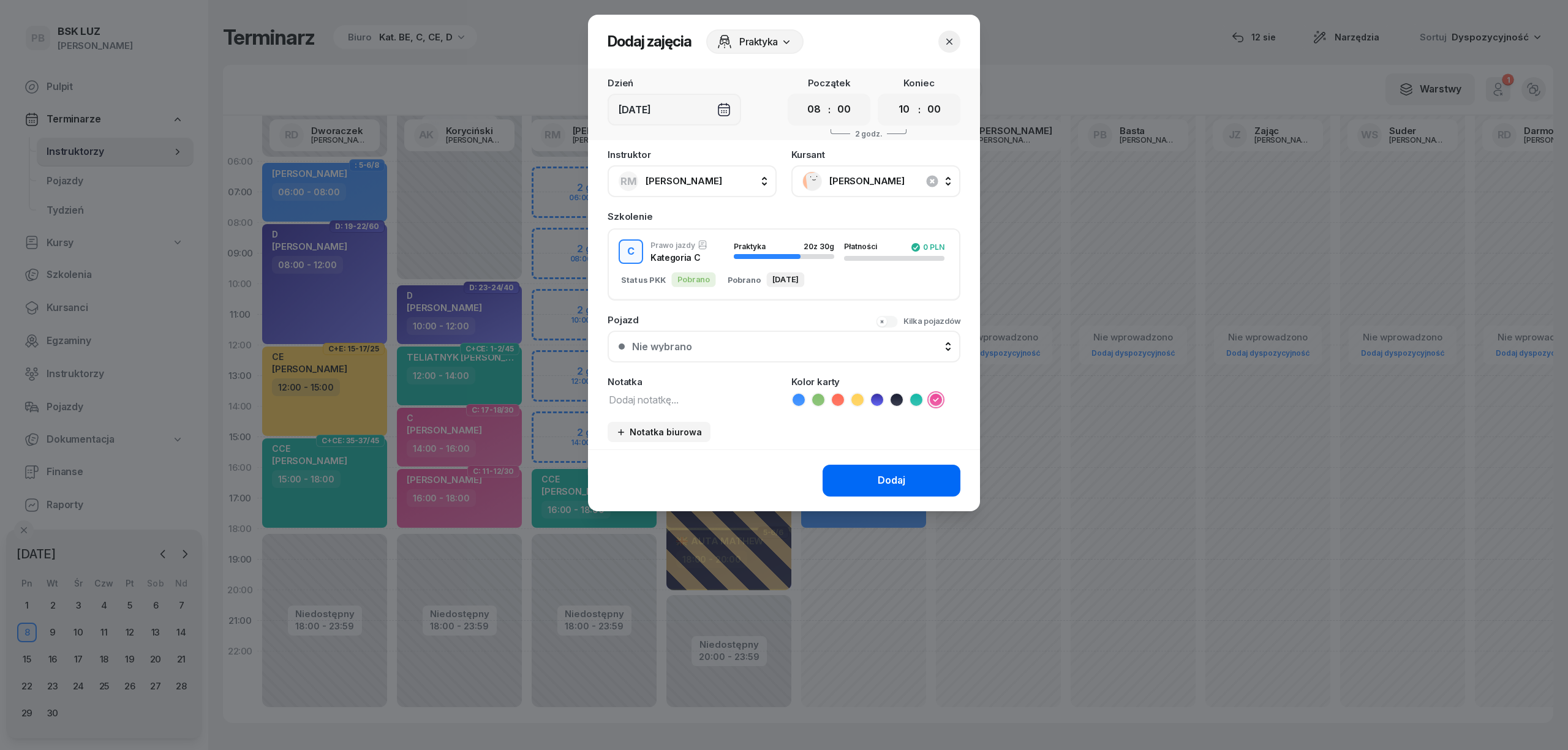
click at [877, 468] on button "Dodaj" at bounding box center [892, 481] width 138 height 32
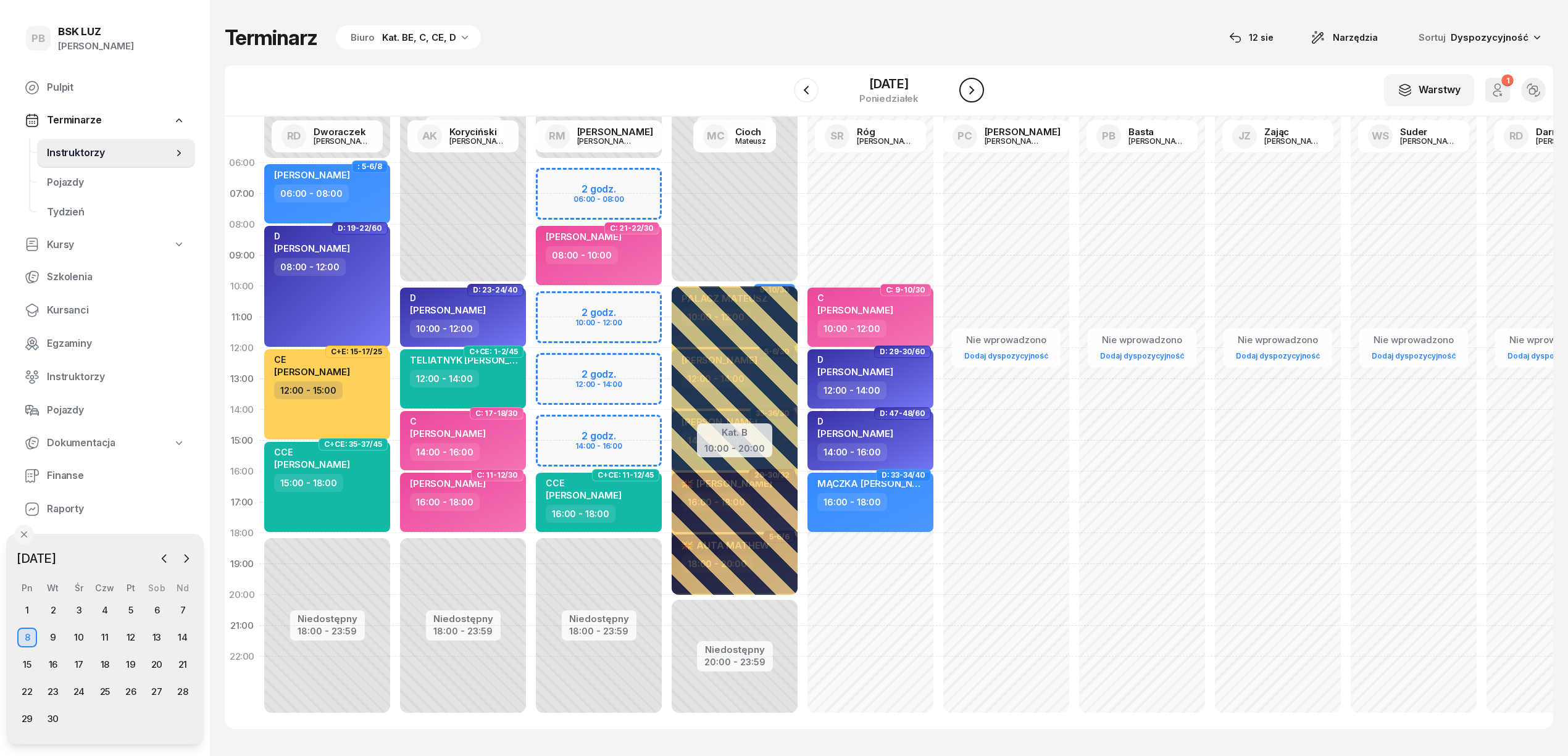
click at [973, 92] on icon "button" at bounding box center [972, 90] width 5 height 9
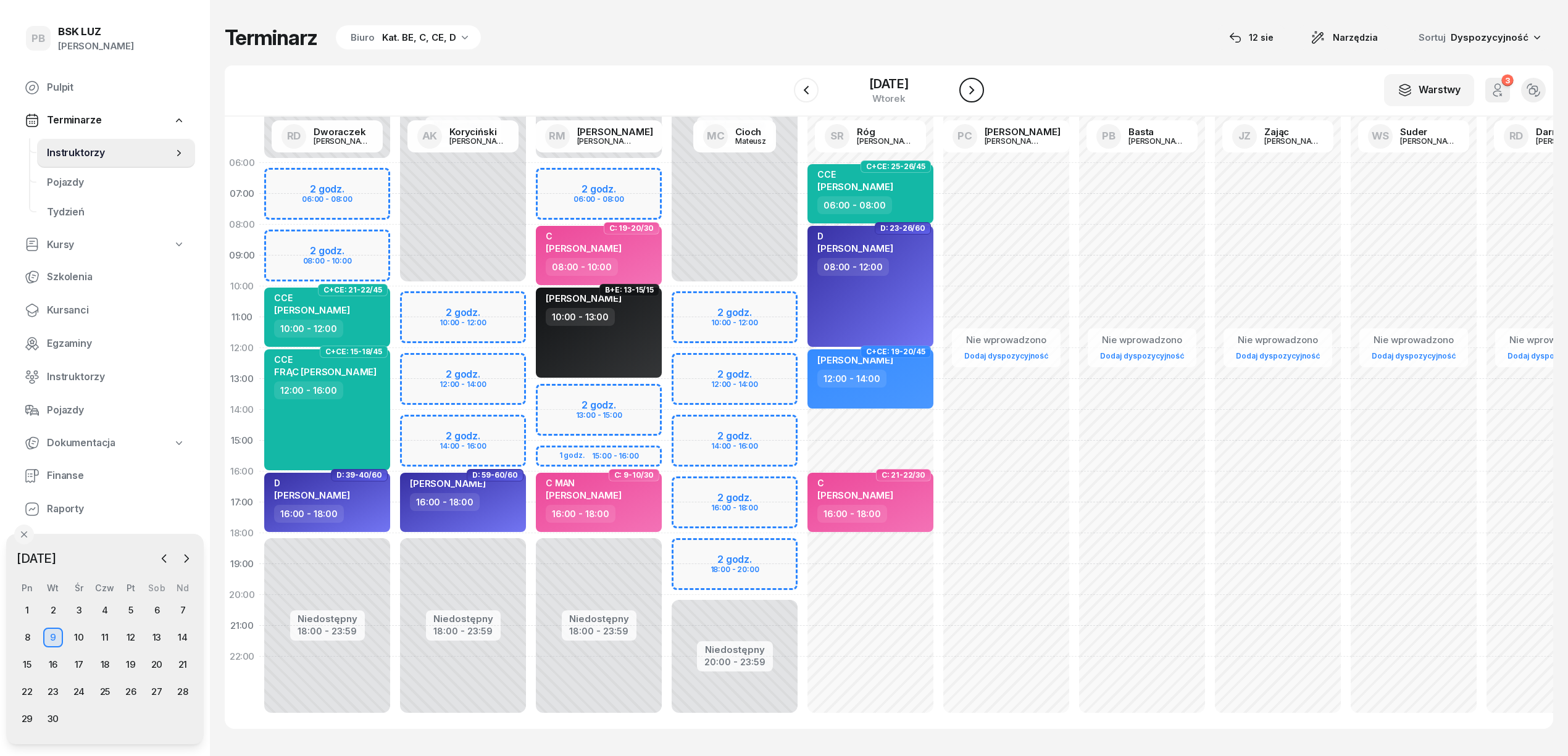
click at [973, 92] on icon "button" at bounding box center [972, 90] width 5 height 9
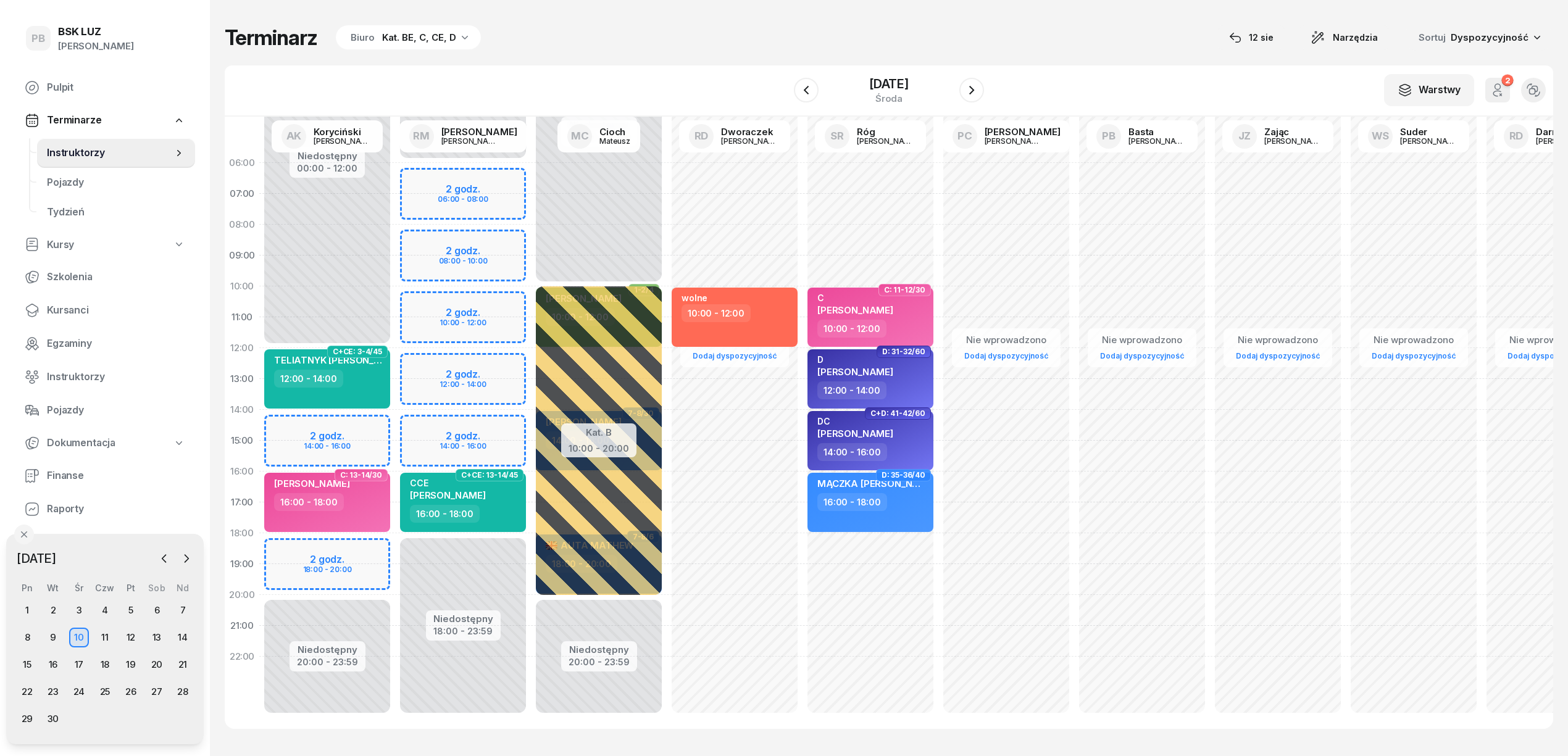
click at [531, 253] on div "Niedostępny 00:00 - 06:00 Niedostępny 18:00 - 23:59 2 godz. 06:00 - 08:00 2 god…" at bounding box center [599, 441] width 136 height 587
select select "08"
select select "10"
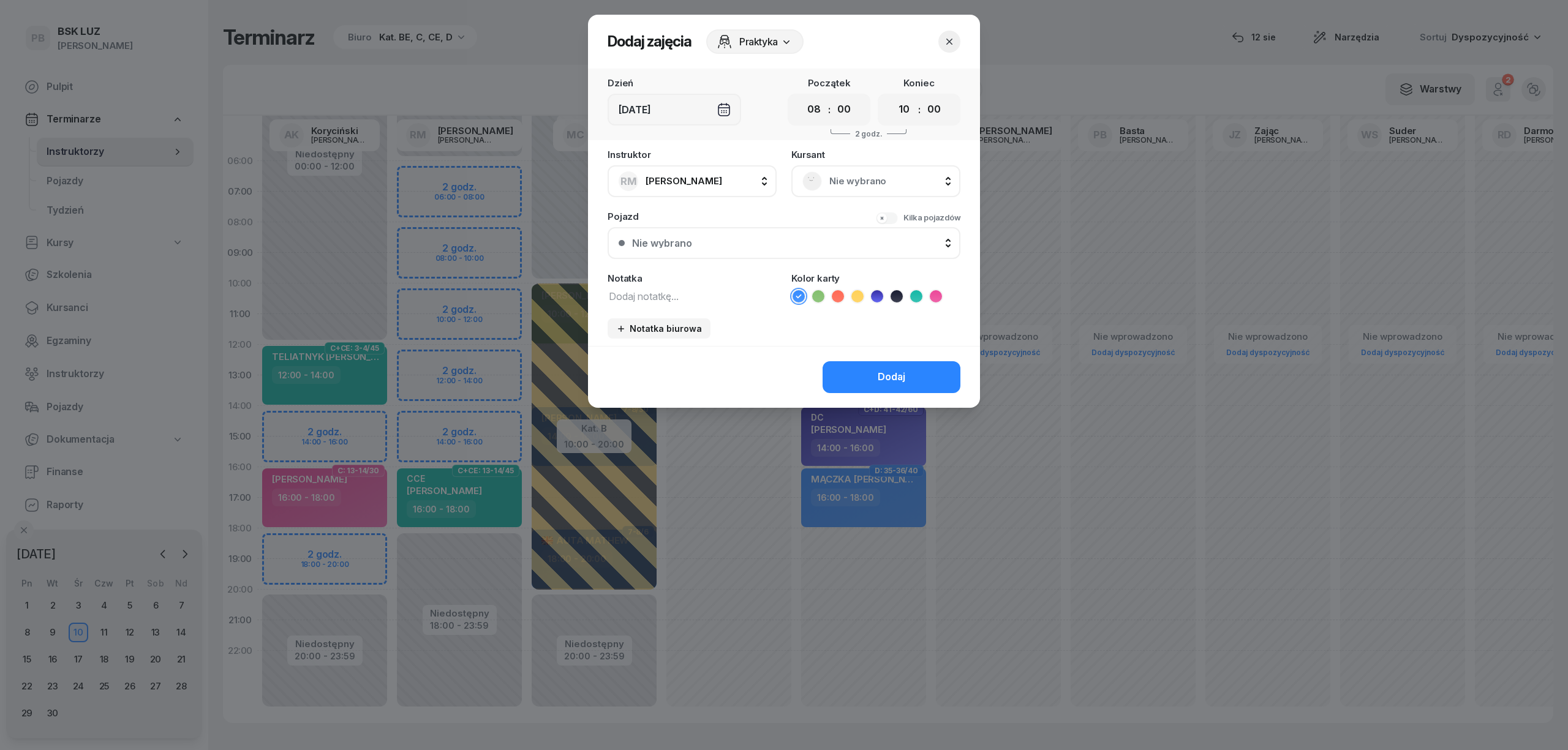
click at [893, 173] on span "Nie wybrano" at bounding box center [890, 181] width 120 height 16
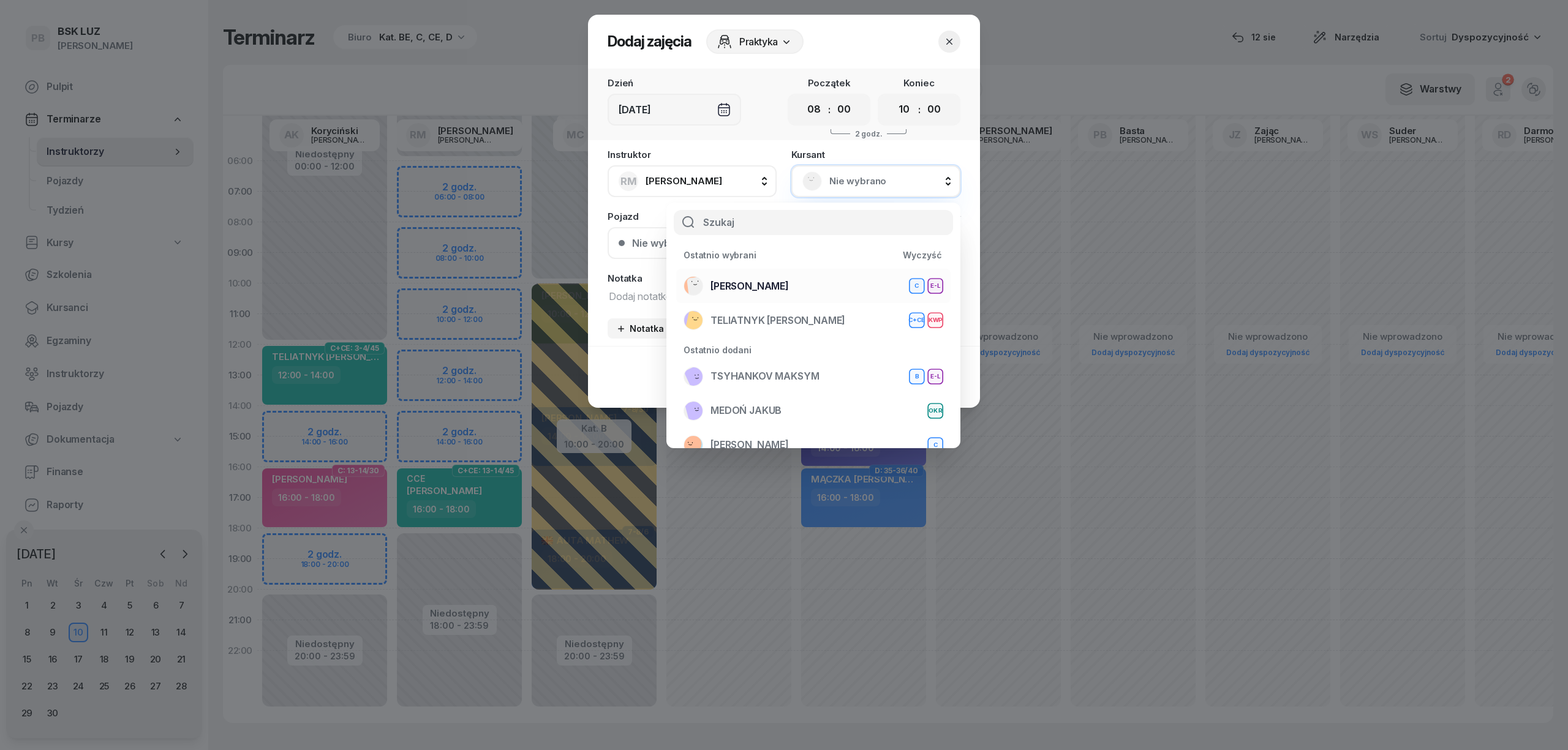
click at [845, 303] on li "[PERSON_NAME] E-L" at bounding box center [813, 320] width 275 height 34
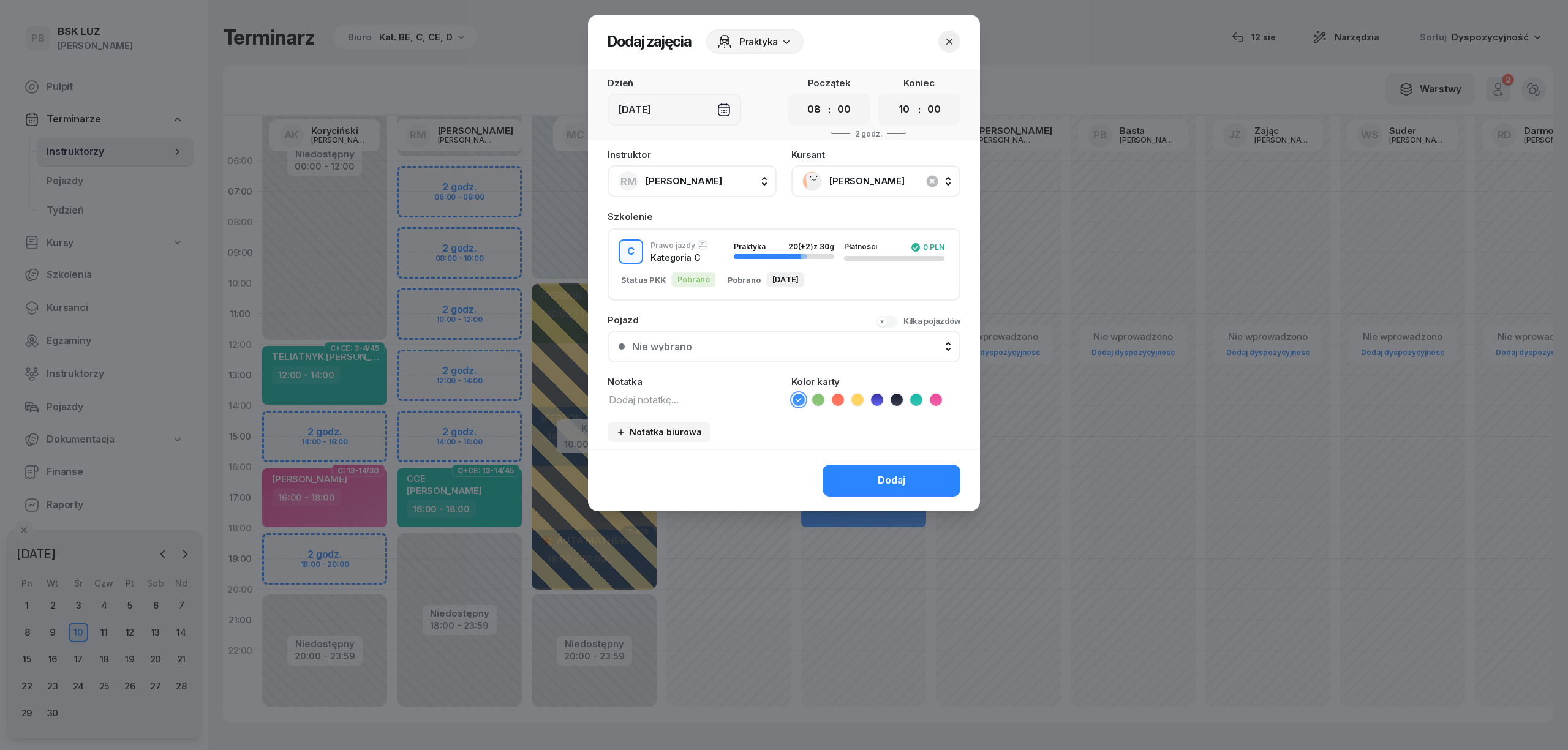
click at [932, 398] on icon at bounding box center [936, 400] width 12 height 12
click at [884, 473] on div "Dodaj" at bounding box center [891, 481] width 27 height 16
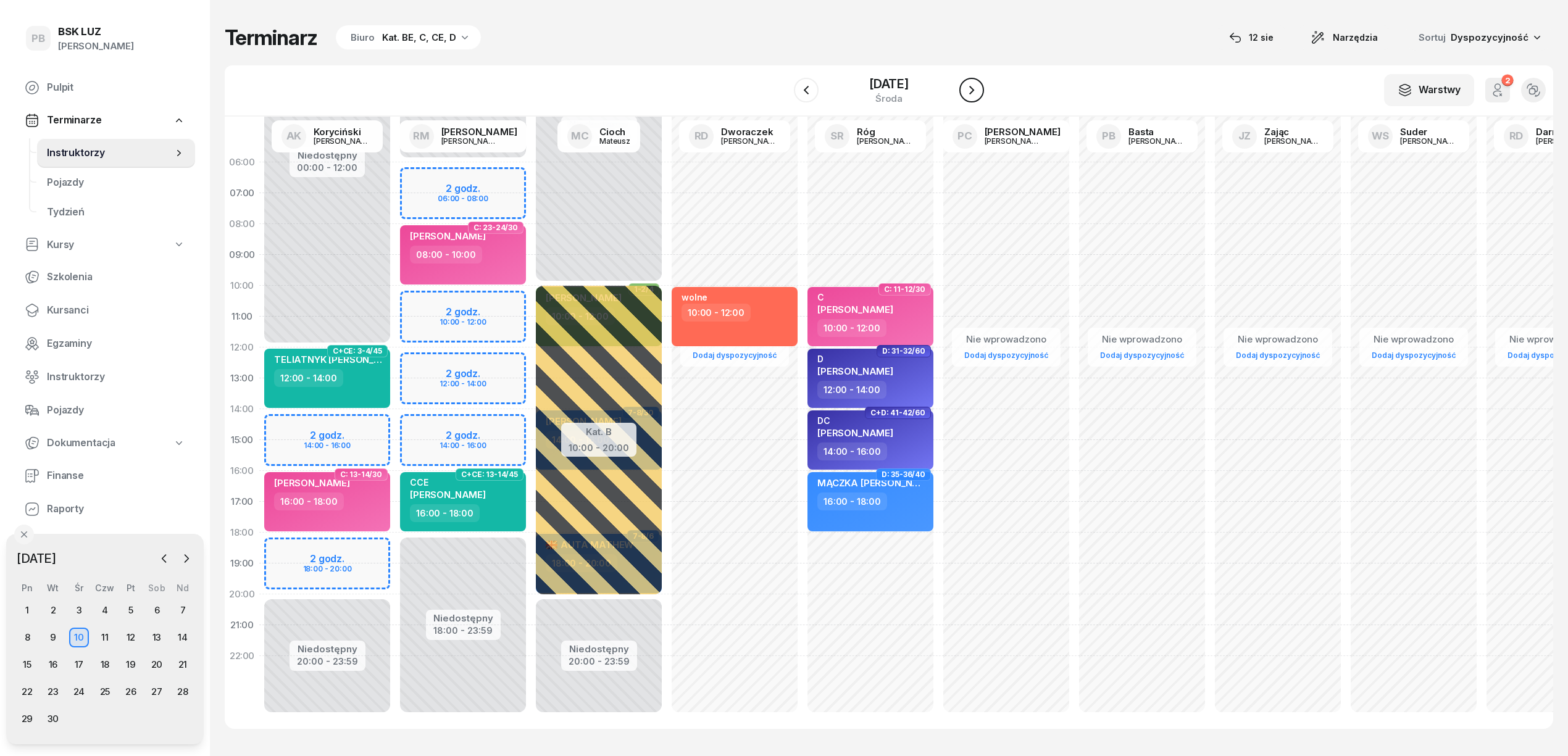
click at [974, 90] on icon "button" at bounding box center [972, 90] width 15 height 15
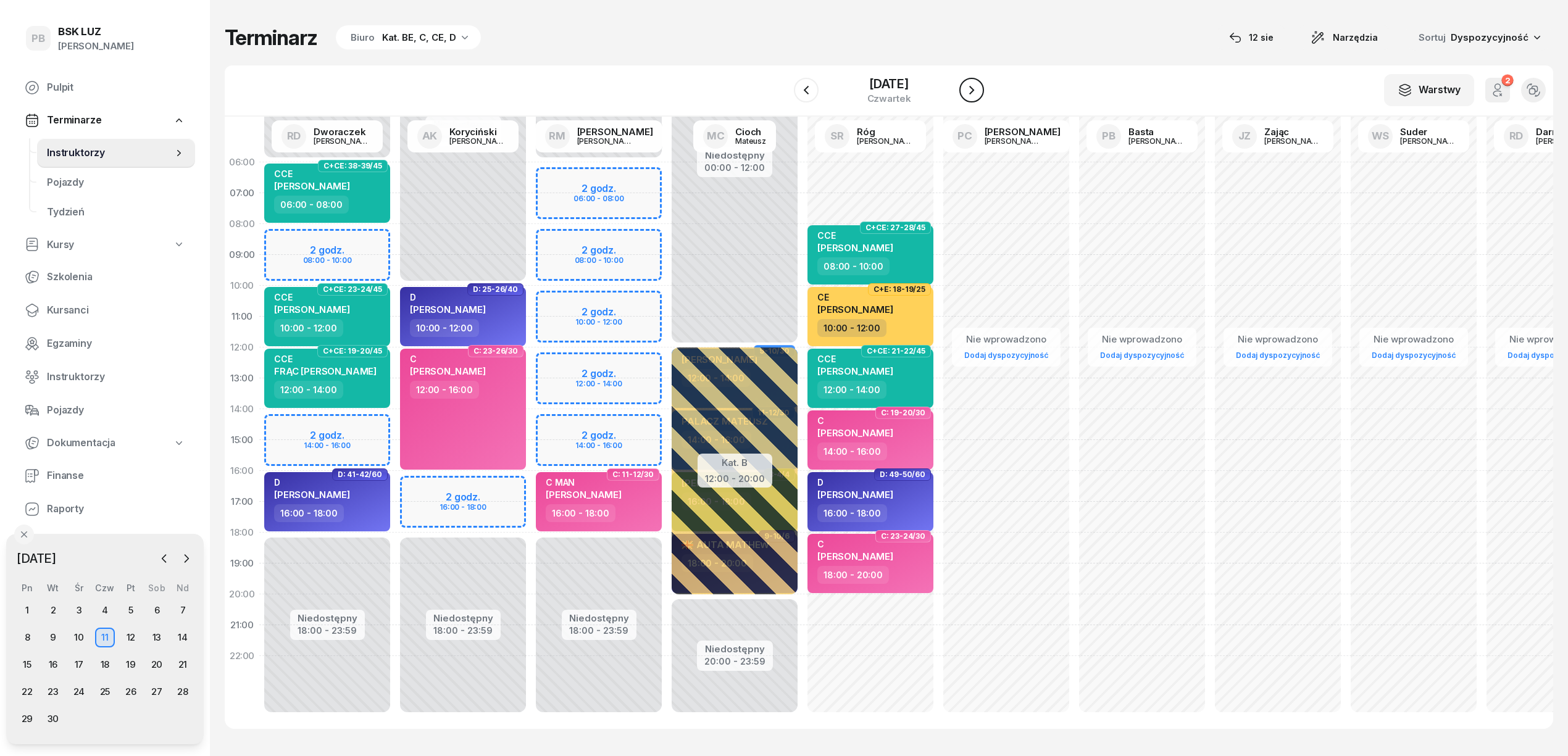
click at [974, 94] on icon "button" at bounding box center [972, 90] width 15 height 15
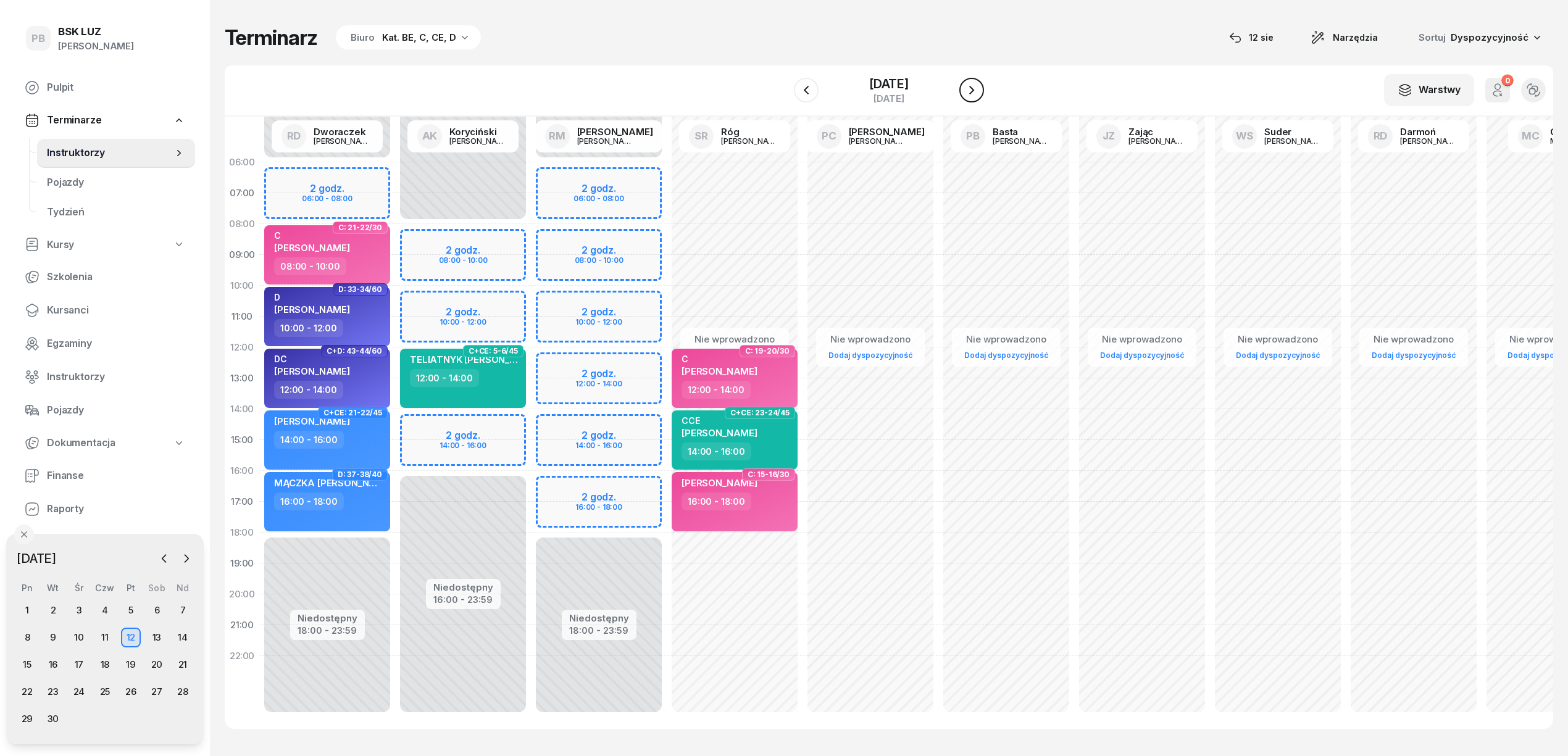
click at [976, 85] on icon "button" at bounding box center [972, 90] width 15 height 15
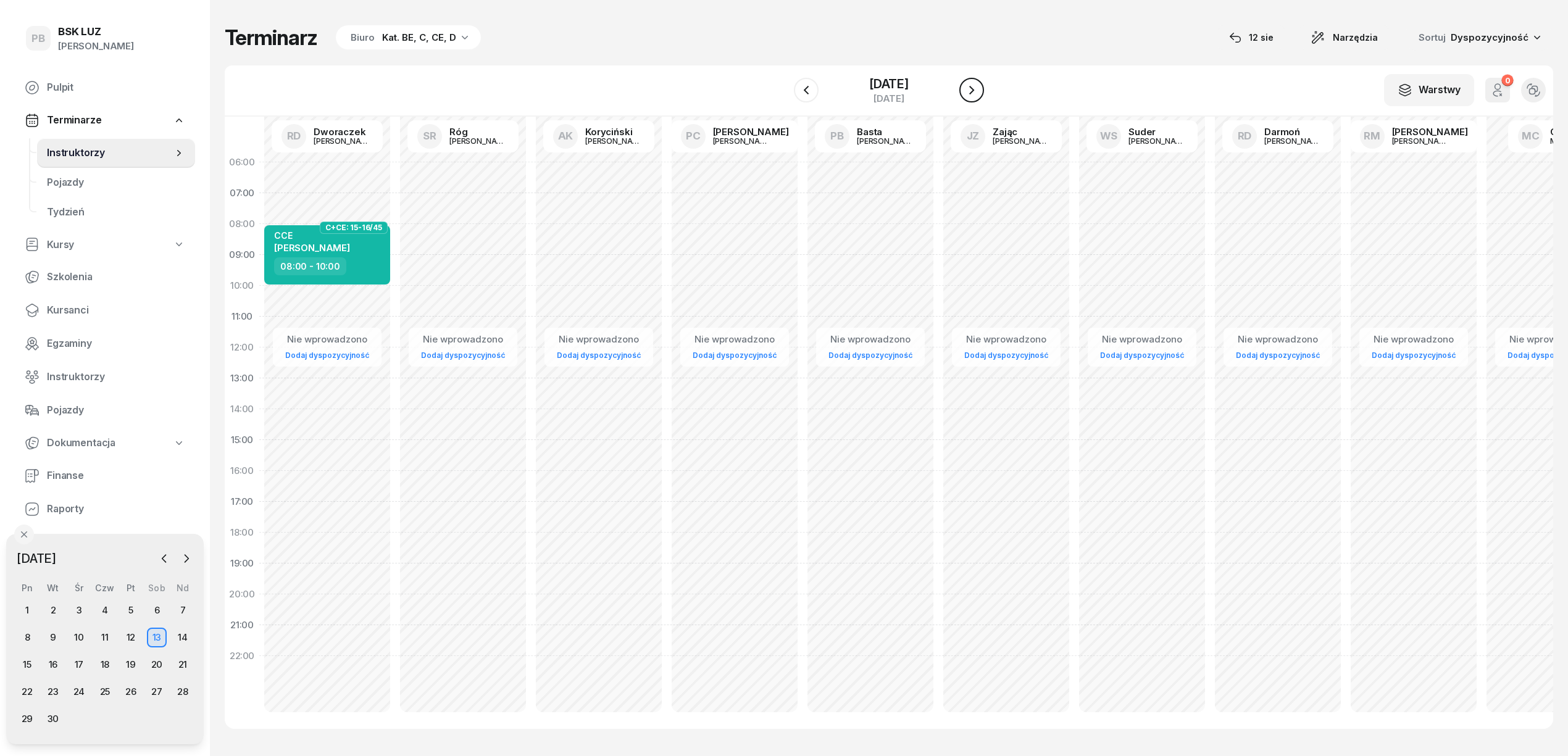
click at [976, 85] on icon "button" at bounding box center [972, 90] width 15 height 15
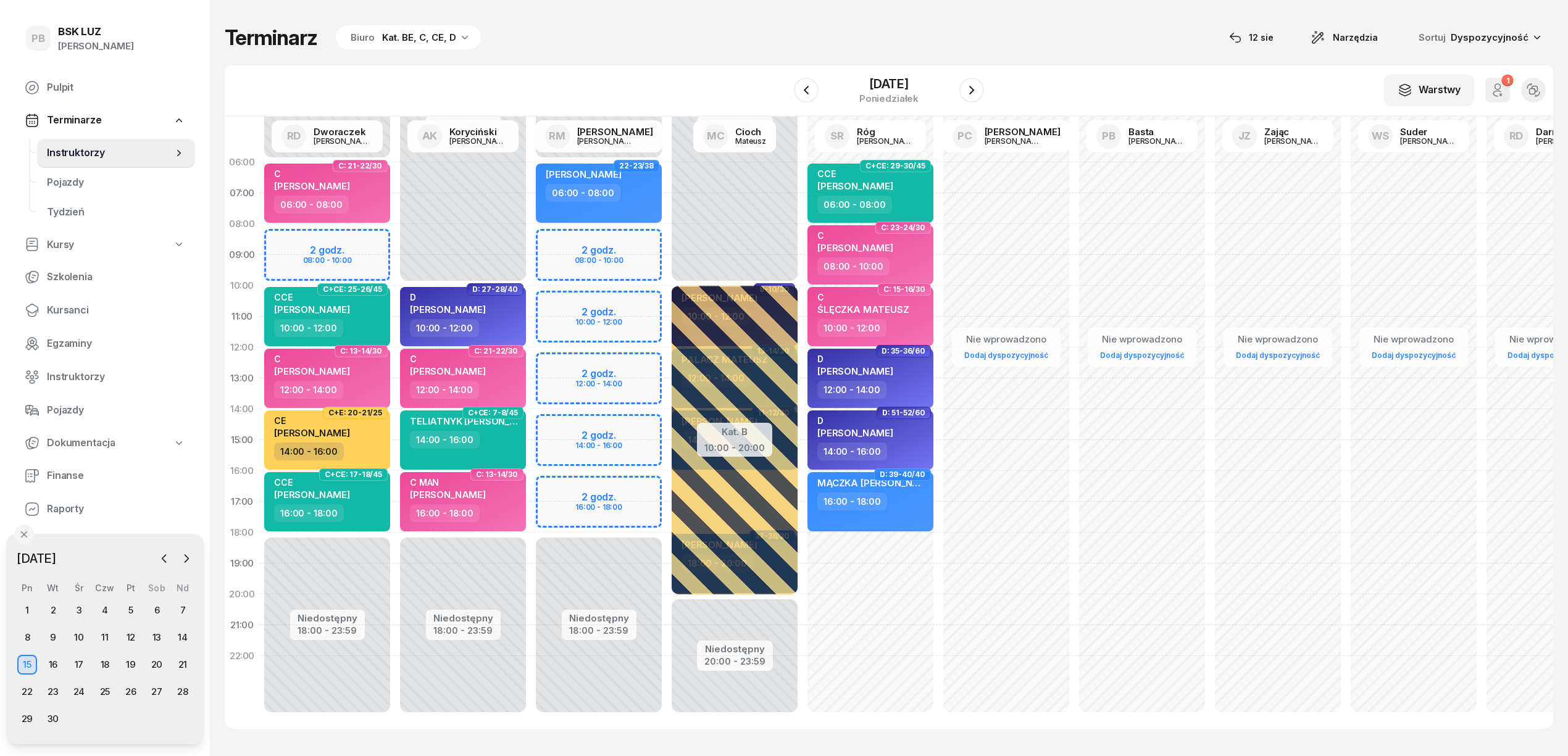
click at [667, 491] on div "Niedostępny 00:00 - 06:00 Niedostępny 18:00 - 23:59 2 godz. 08:00 - 10:00 2 god…" at bounding box center [735, 440] width 136 height 587
select select "16"
select select "18"
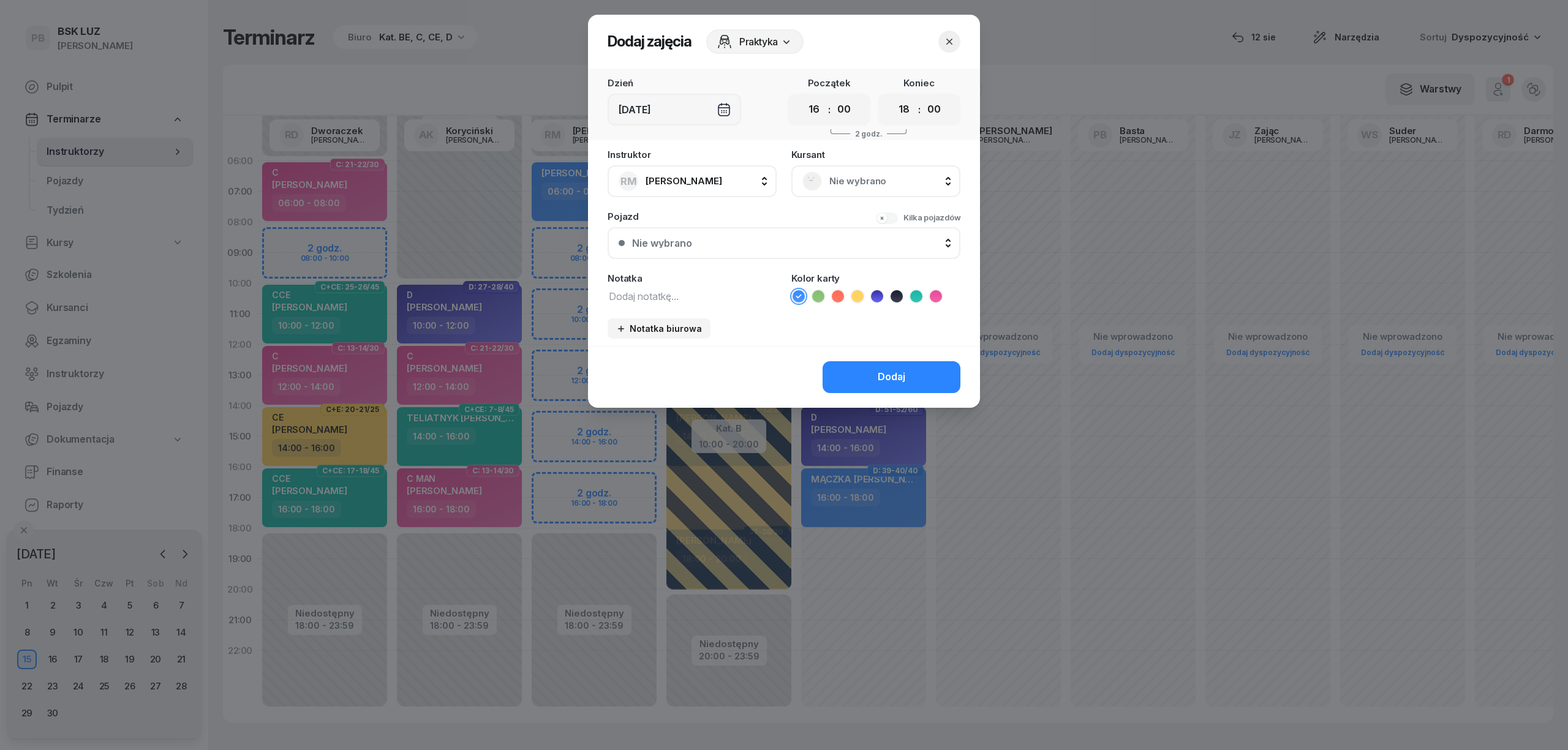
click at [941, 292] on li at bounding box center [936, 297] width 15 height 15
click at [851, 175] on span "Nie wybrano" at bounding box center [890, 181] width 120 height 16
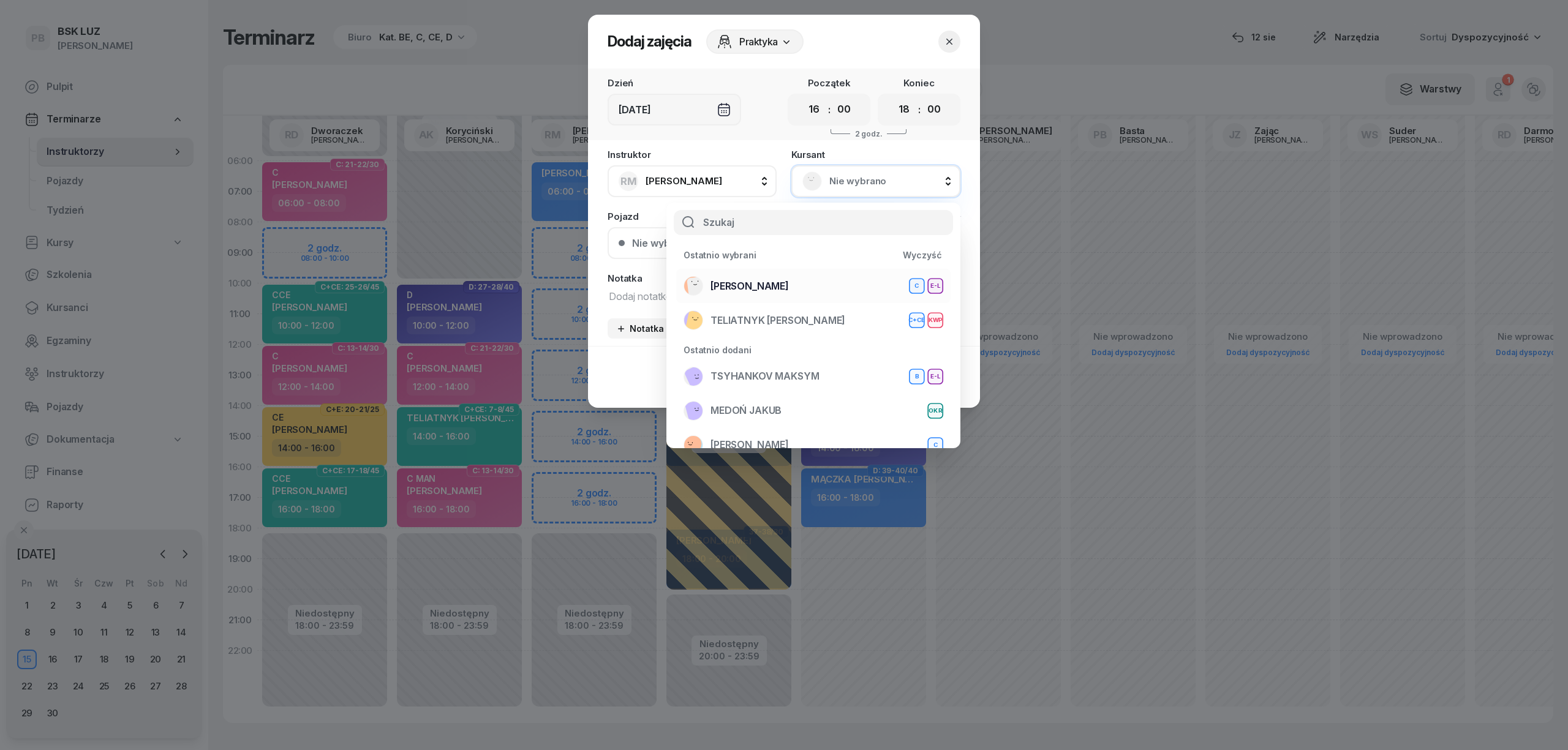
click at [848, 289] on div "[PERSON_NAME] E-L" at bounding box center [813, 285] width 260 height 19
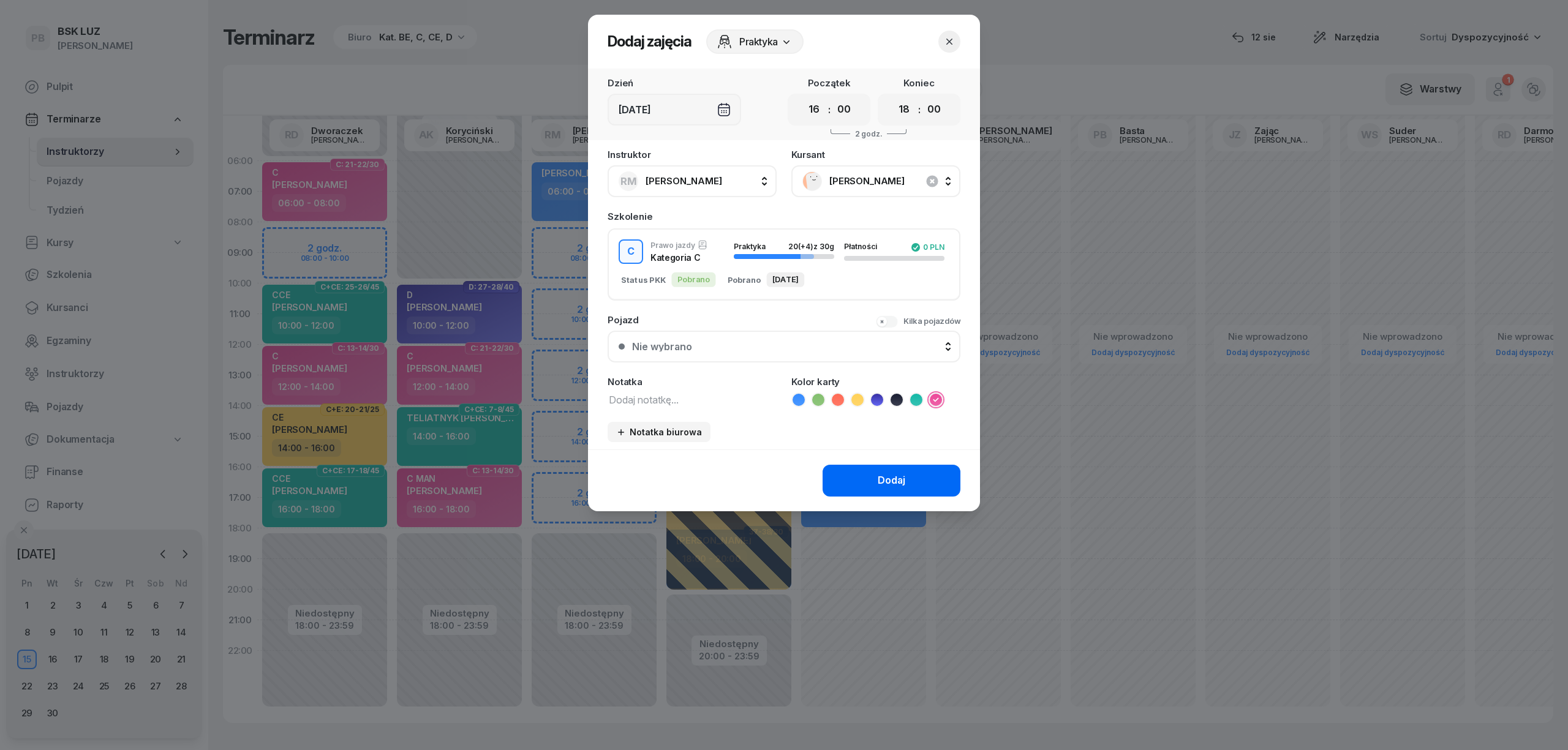
click at [899, 483] on div "Dodaj" at bounding box center [891, 481] width 27 height 16
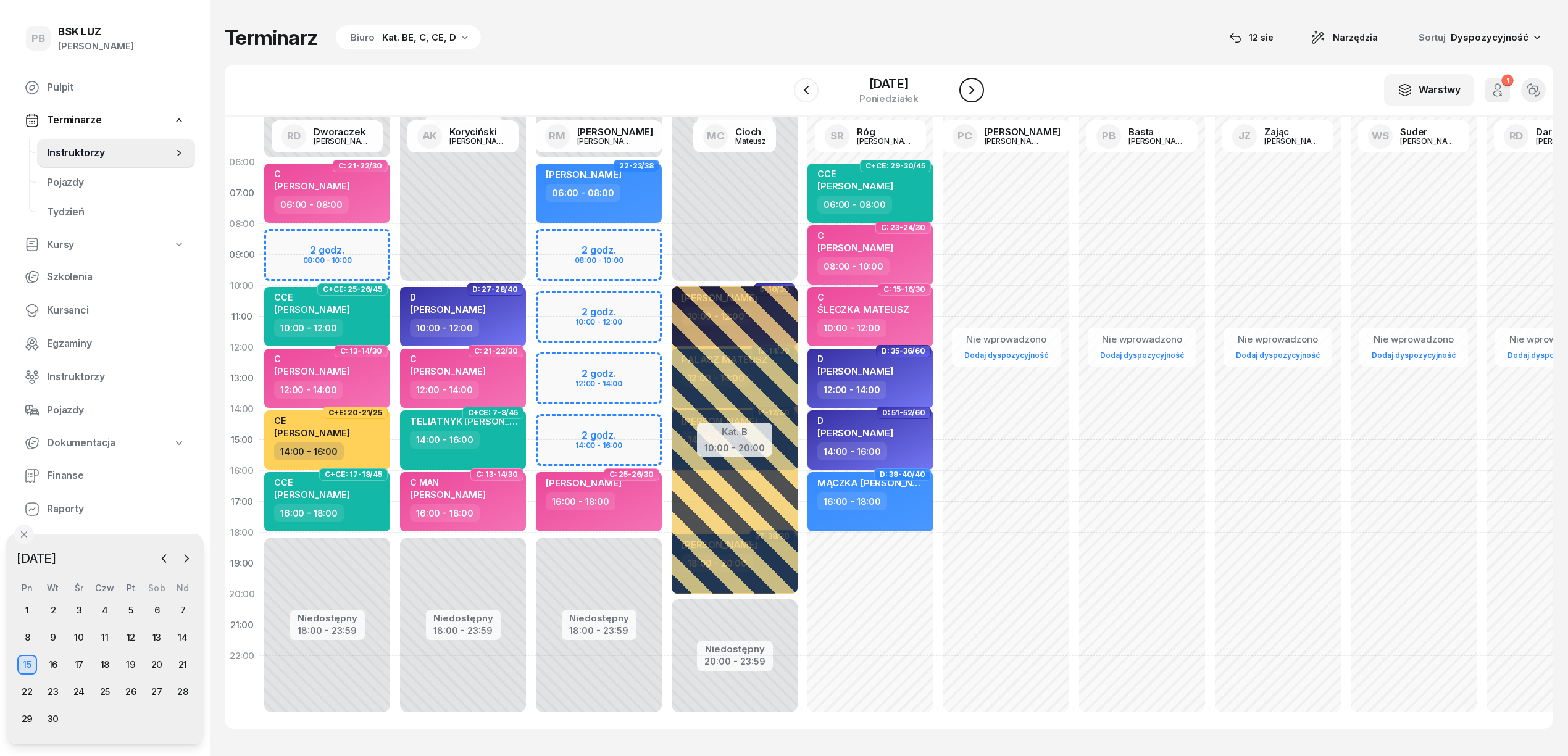
click at [967, 83] on icon "button" at bounding box center [972, 90] width 15 height 15
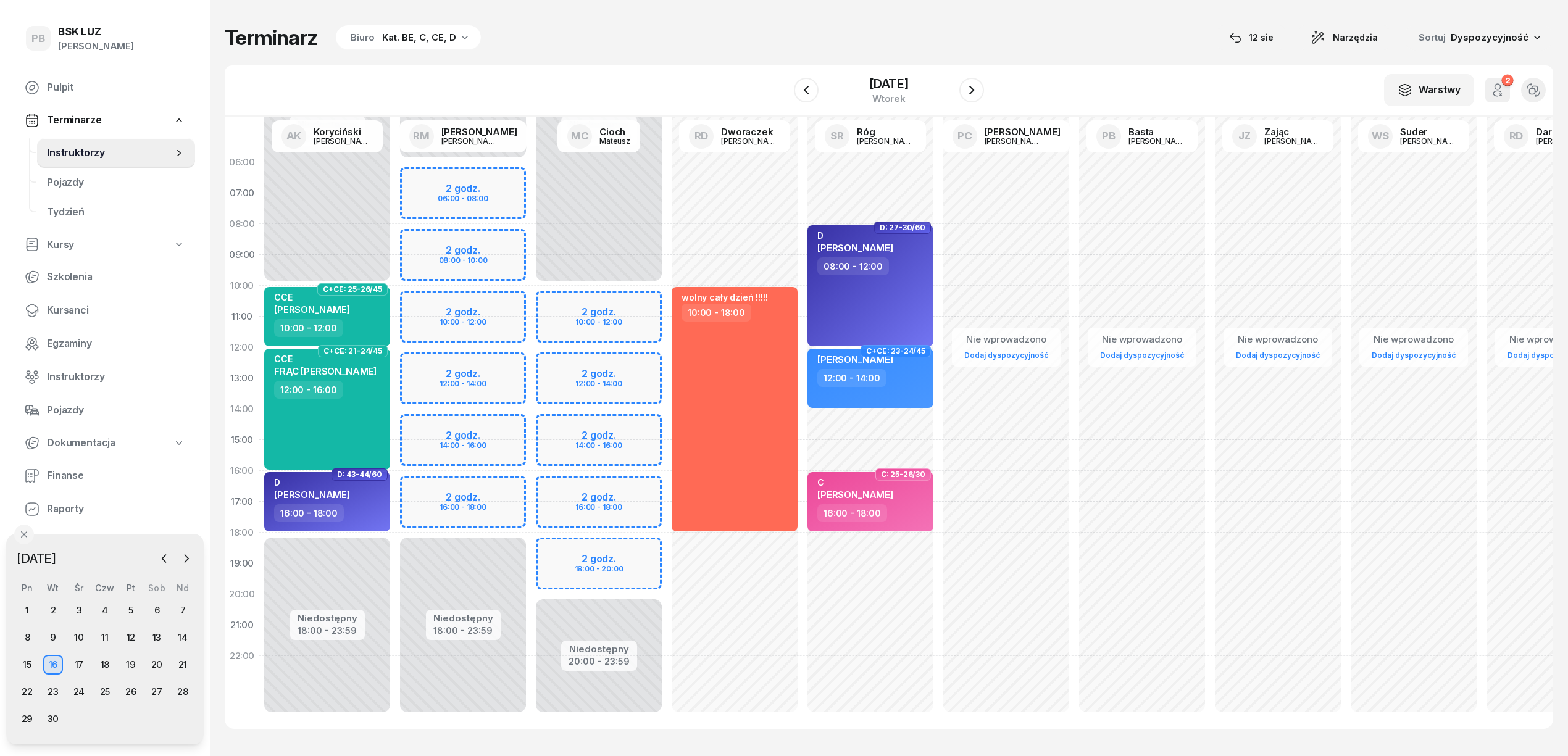
click at [531, 480] on div "Niedostępny 00:00 - 06:00 Niedostępny 18:00 - 23:59 2 godz. 06:00 - 08:00 2 god…" at bounding box center [599, 440] width 136 height 587
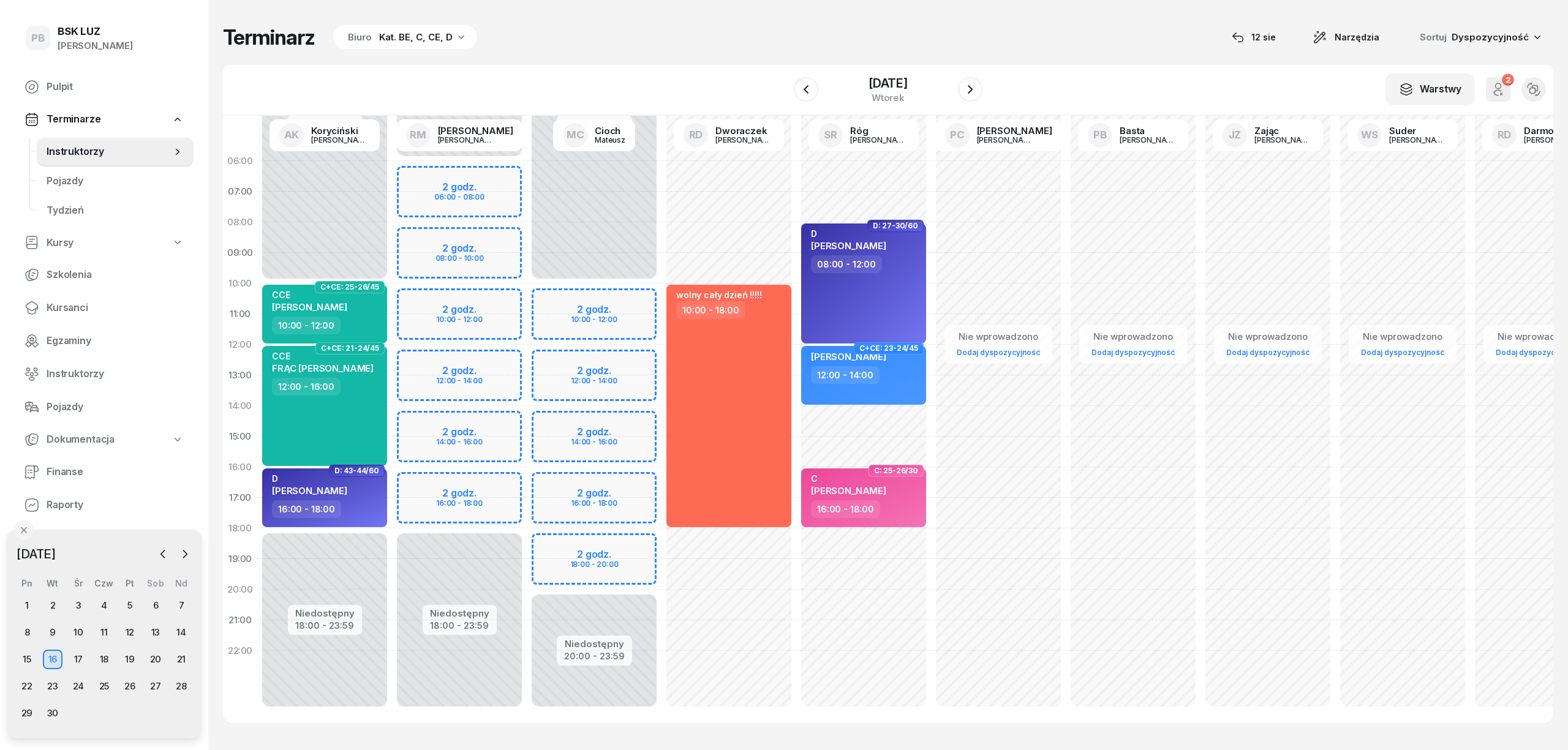
select select "16"
select select "18"
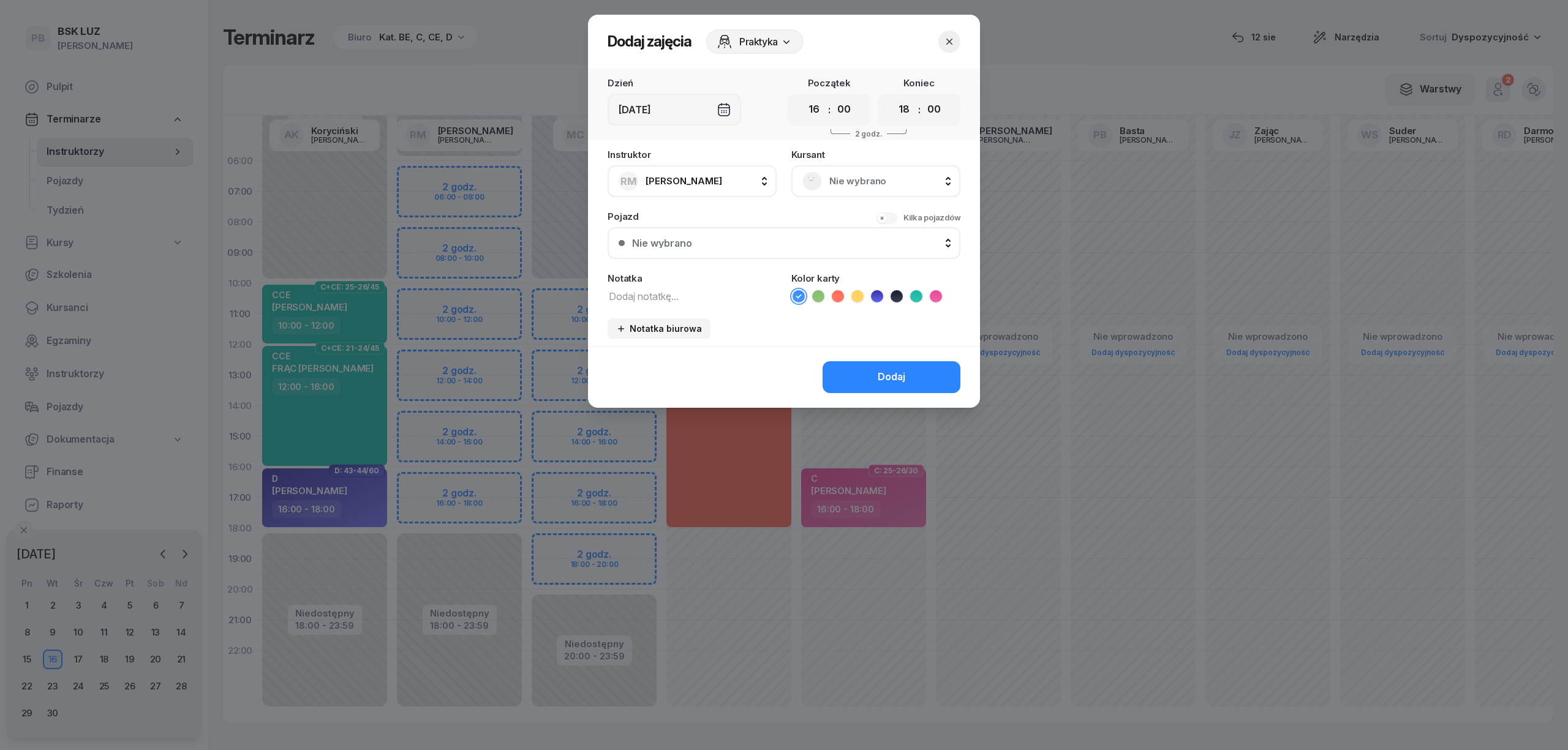
click at [846, 184] on span "Nie wybrano" at bounding box center [890, 181] width 120 height 16
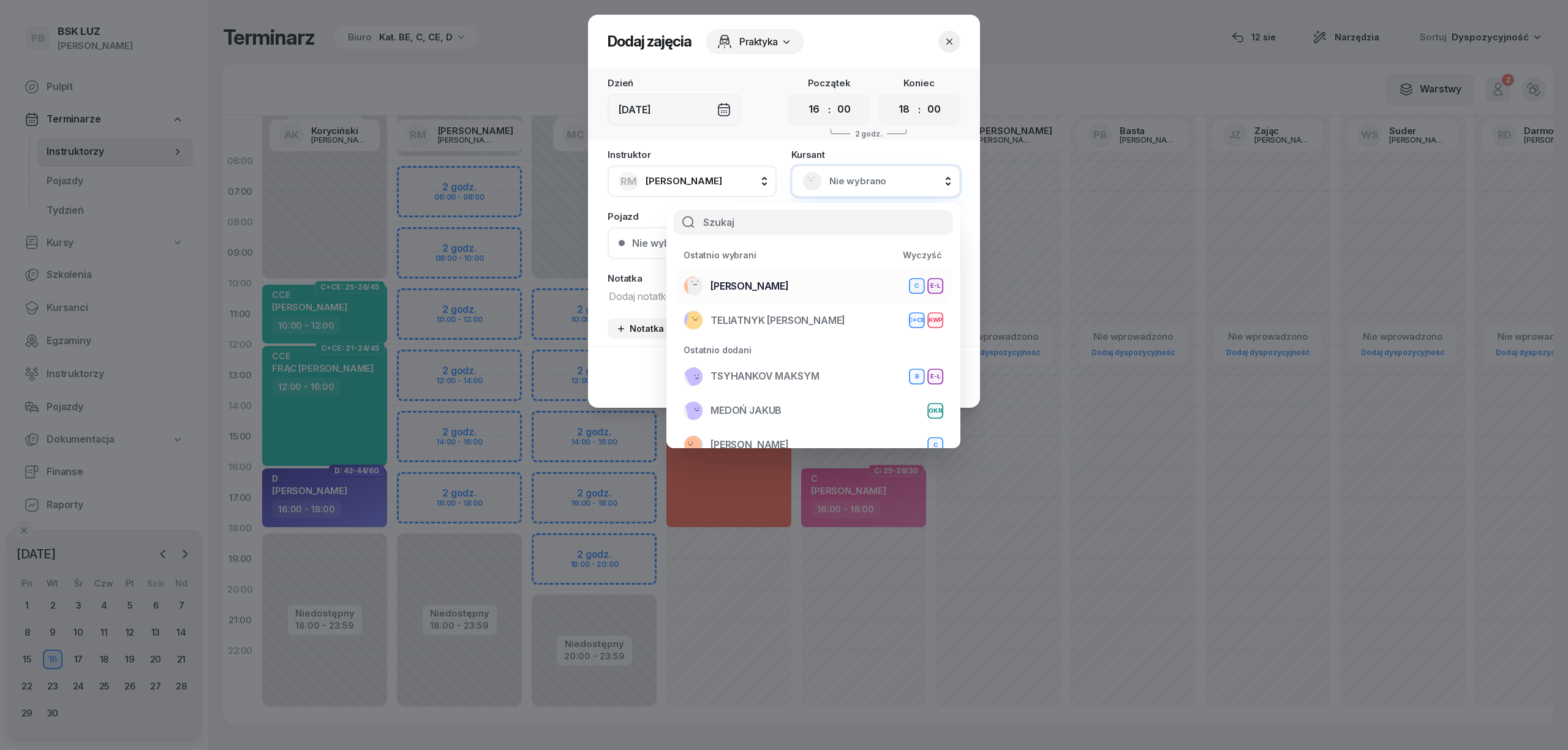
click at [839, 291] on div "[PERSON_NAME] E-L" at bounding box center [813, 285] width 260 height 19
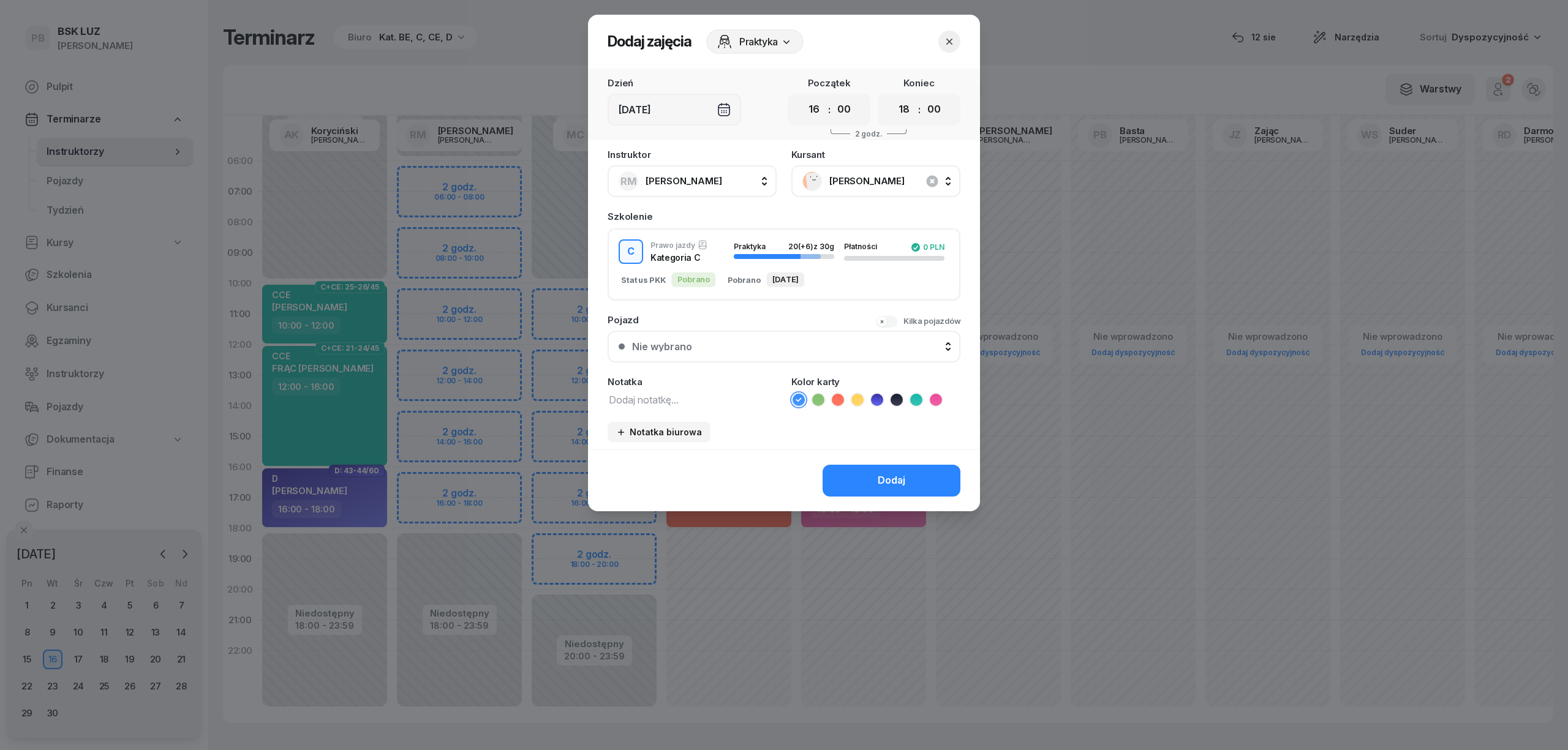
click at [933, 396] on icon at bounding box center [936, 400] width 12 height 12
click at [890, 480] on div "Dodaj" at bounding box center [891, 481] width 27 height 16
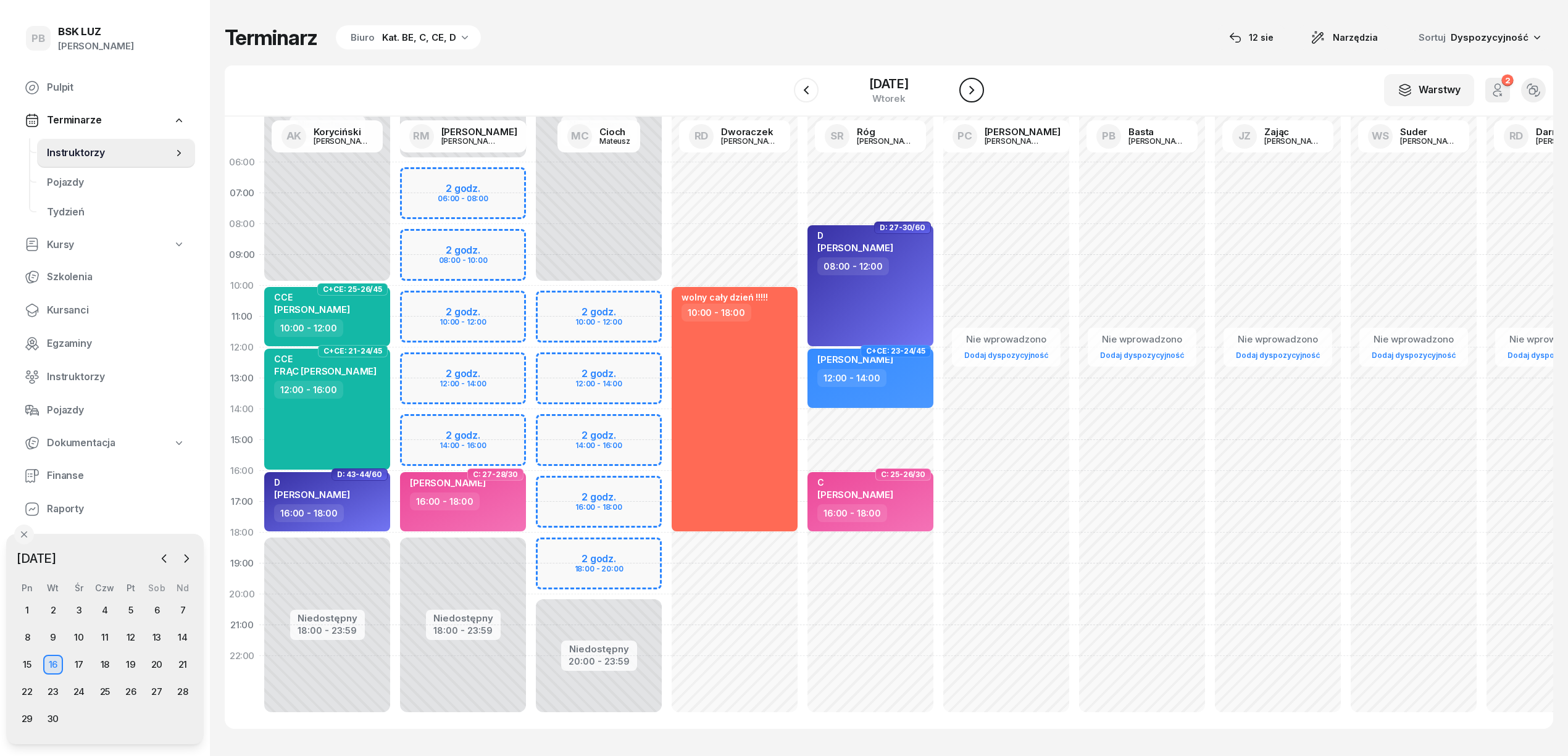
click at [966, 90] on button "button" at bounding box center [972, 90] width 25 height 25
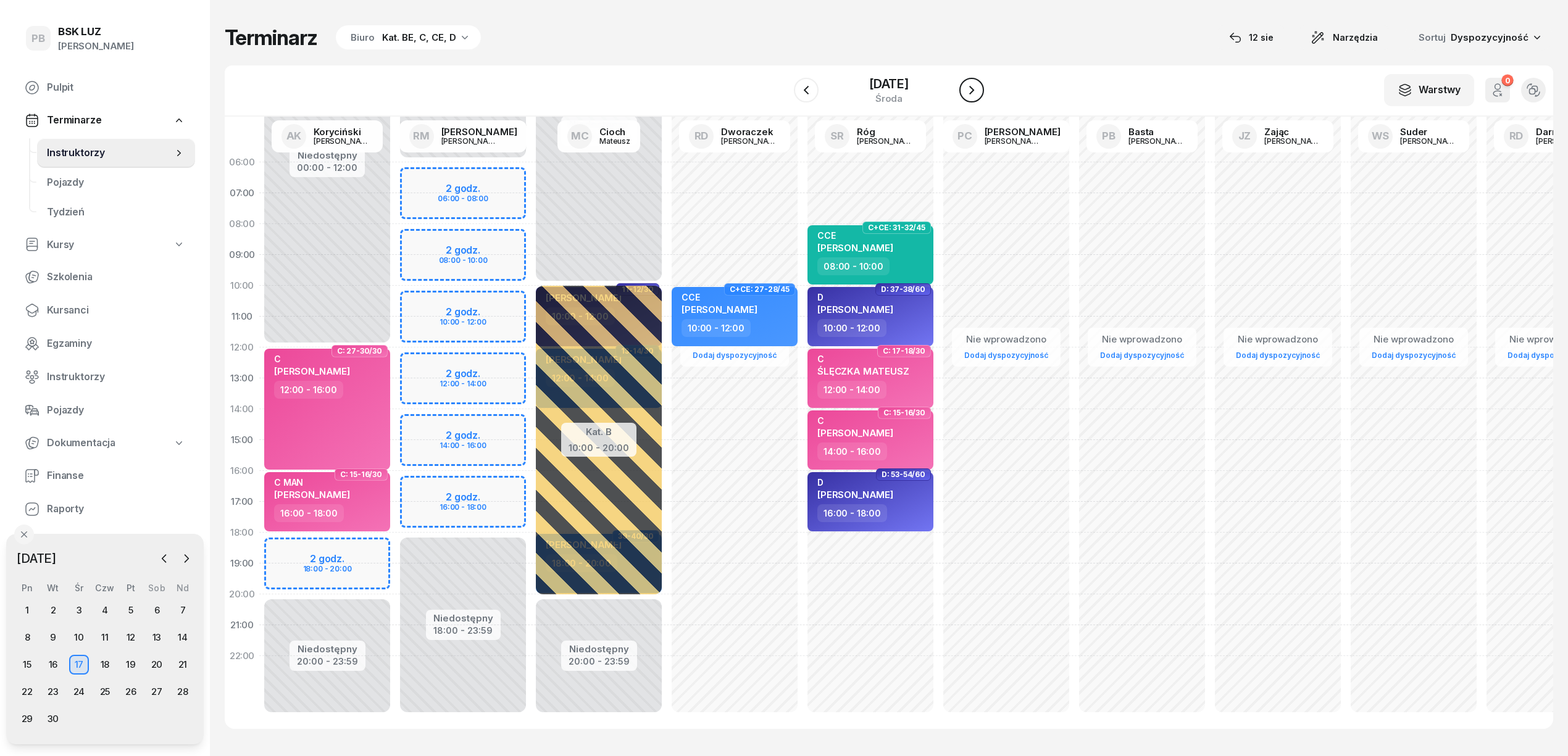
click at [966, 89] on icon "button" at bounding box center [972, 90] width 15 height 15
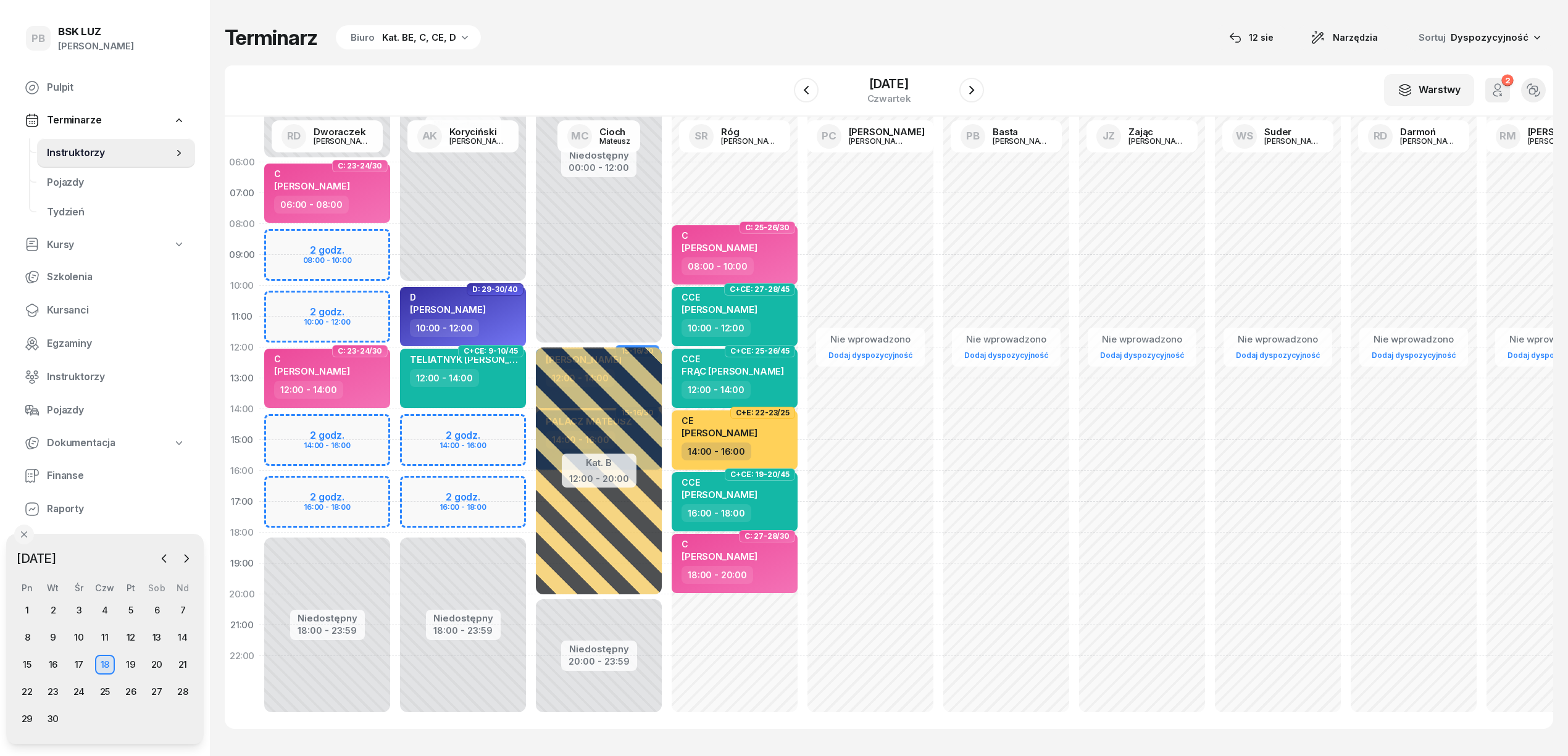
click at [531, 492] on div "Niedostępny 00:00 - 10:00 Niedostępny 18:00 - 23:59 2 godz. 14:00 - 16:00 2 god…" at bounding box center [599, 440] width 136 height 587
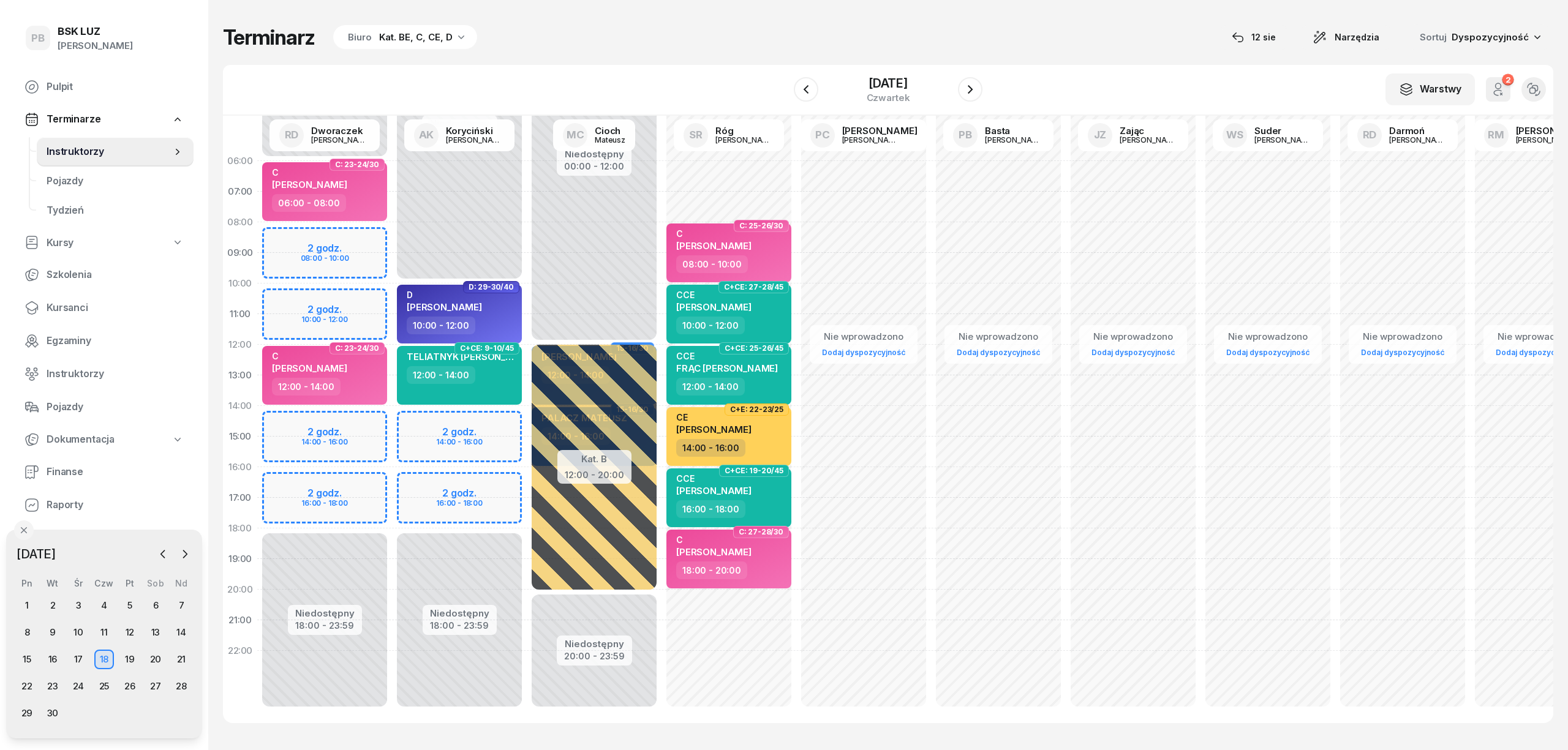
select select "16"
select select "18"
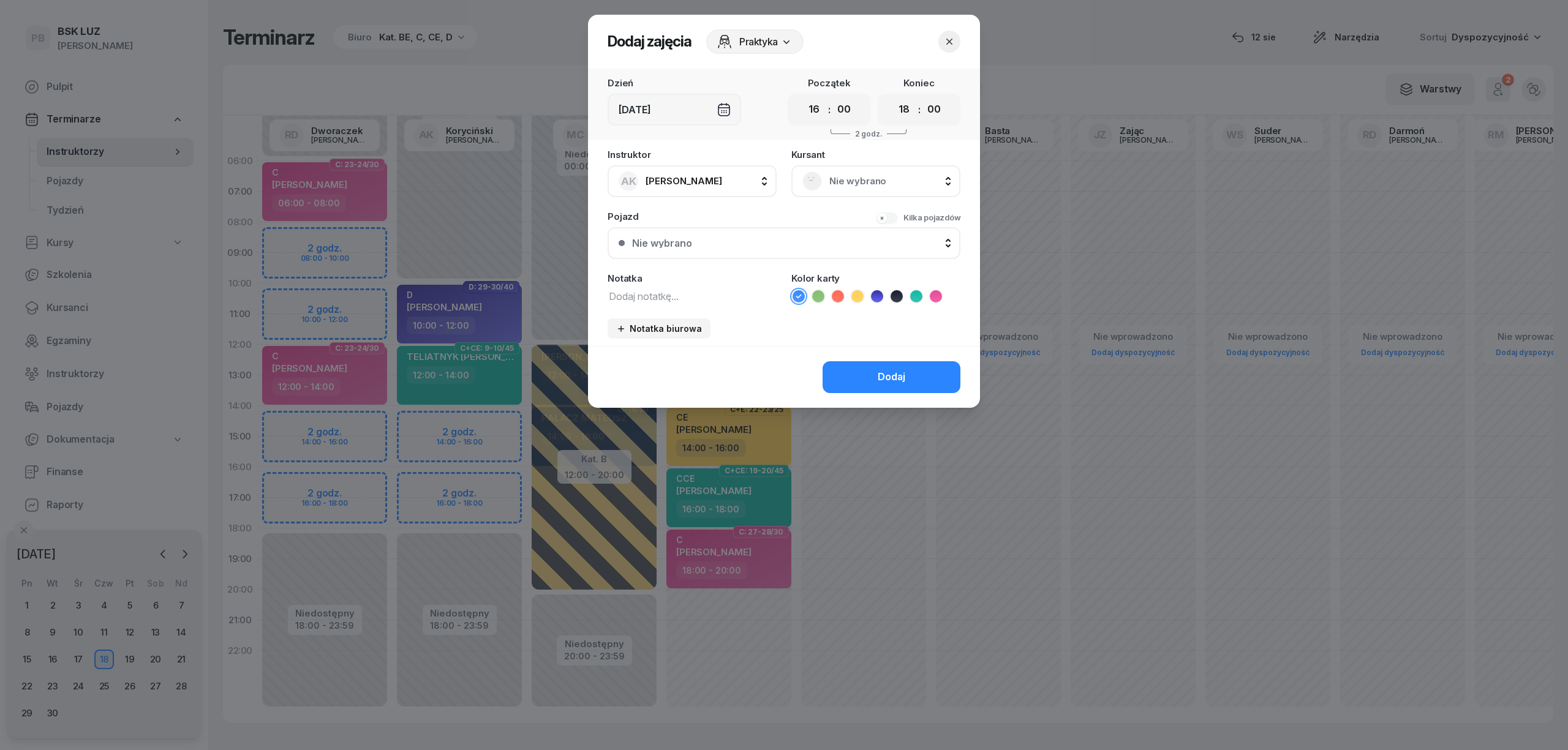
click at [941, 302] on ul at bounding box center [876, 297] width 169 height 15
click at [939, 297] on icon at bounding box center [936, 296] width 12 height 12
click at [936, 175] on span "Nie wybrano" at bounding box center [890, 181] width 120 height 16
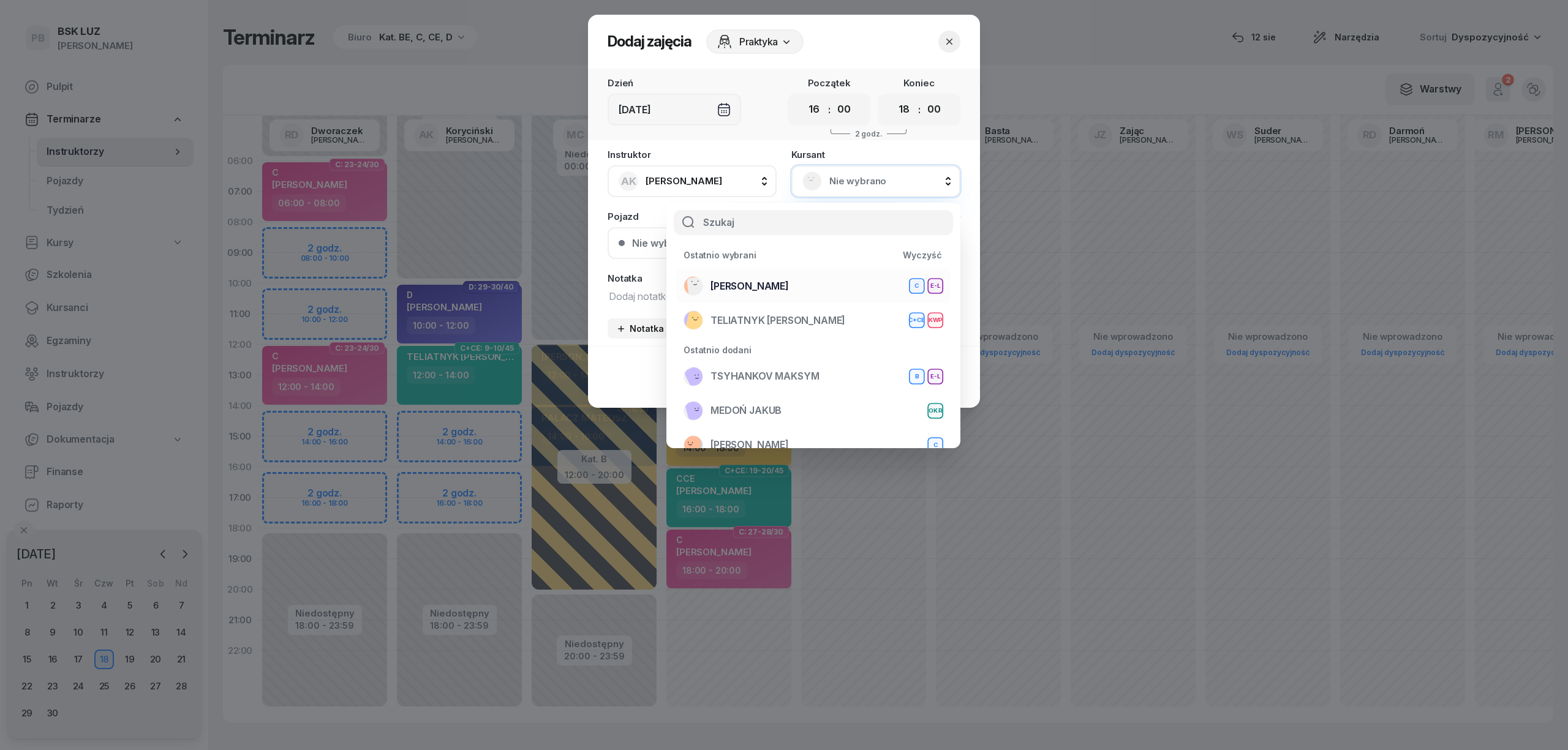
click at [789, 287] on span "[PERSON_NAME]" at bounding box center [749, 287] width 78 height 16
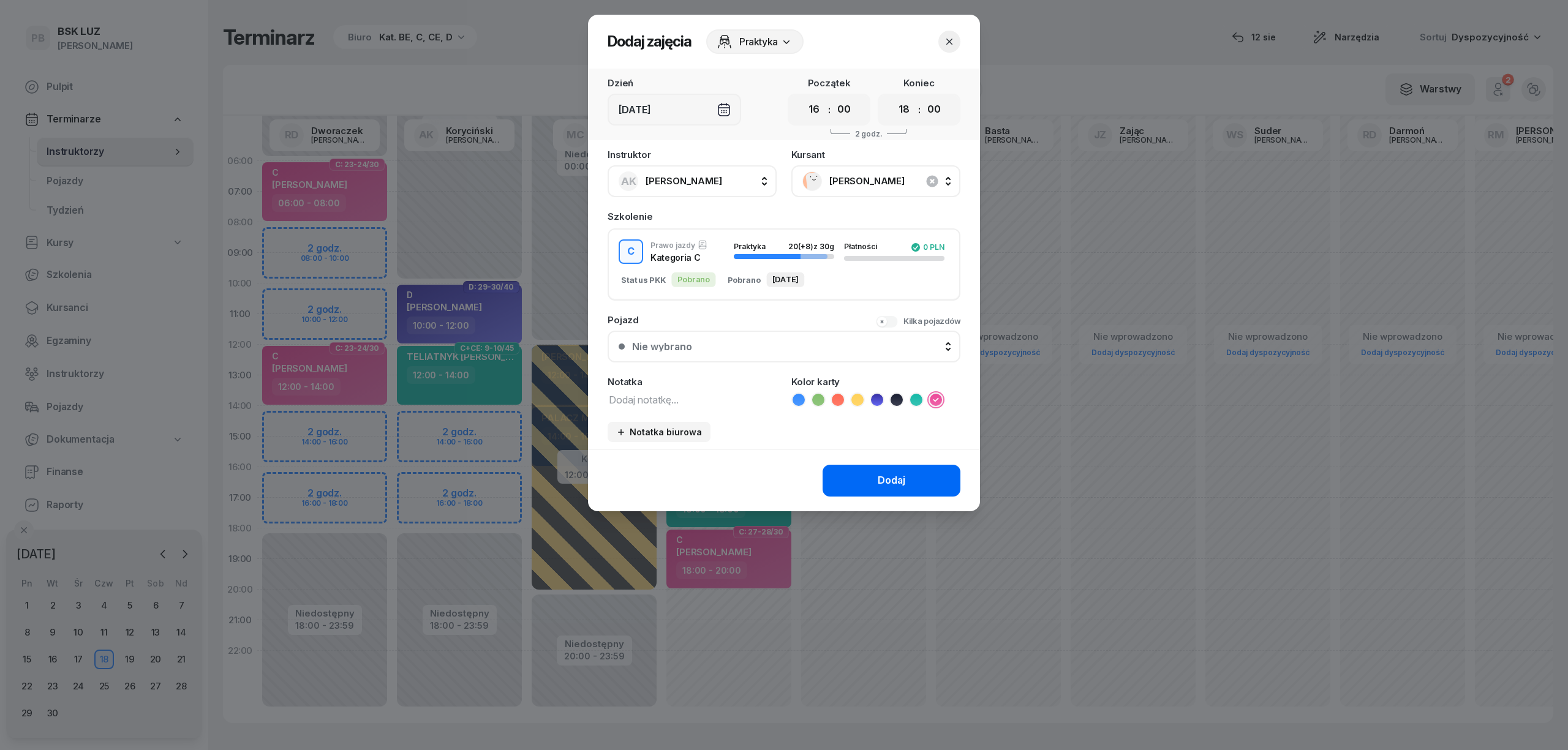
click at [900, 473] on div "Dodaj" at bounding box center [891, 481] width 27 height 16
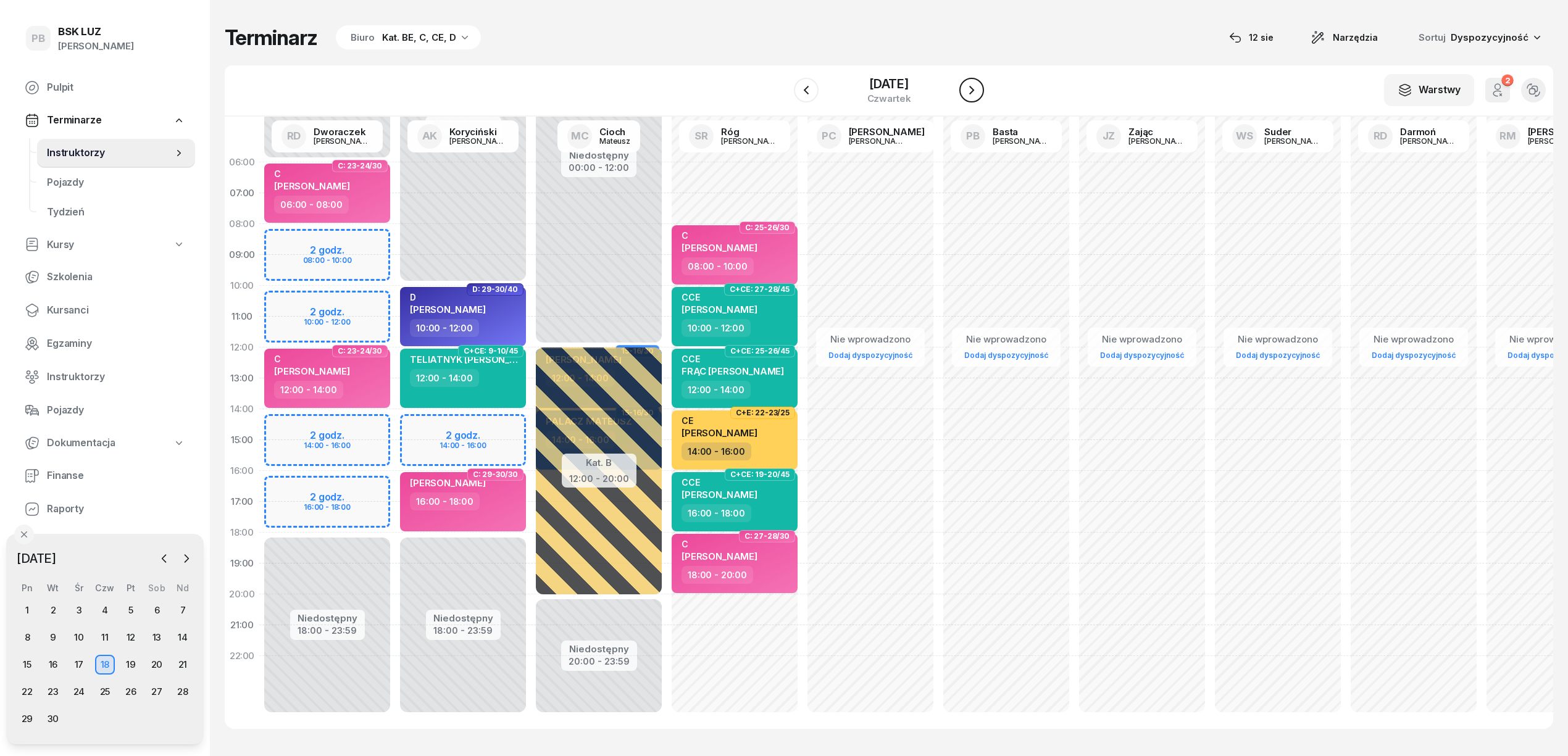
click at [972, 83] on icon "button" at bounding box center [972, 90] width 15 height 15
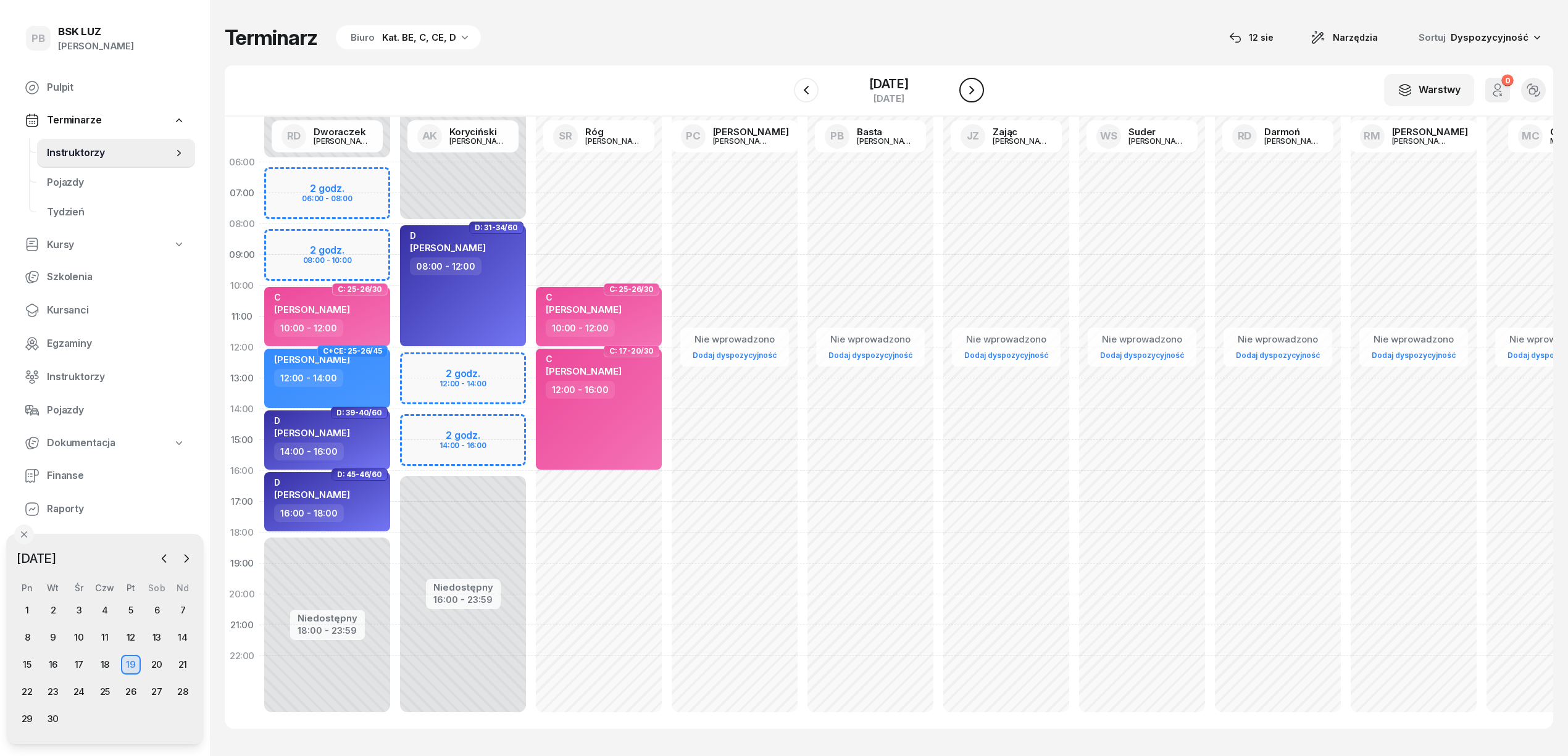
click at [973, 83] on icon "button" at bounding box center [972, 90] width 15 height 15
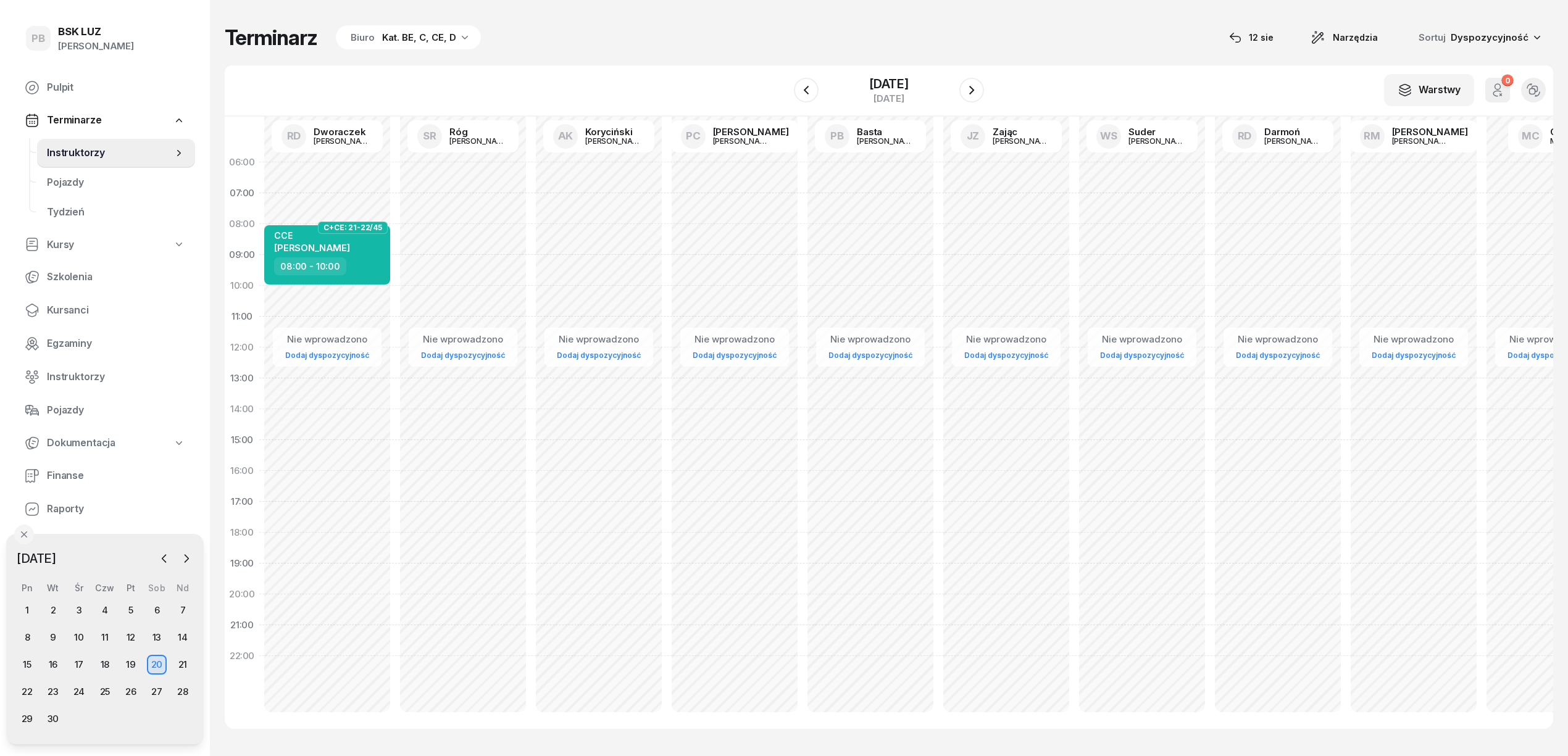
click at [997, 84] on div "W Wybierz AK [PERSON_NAME] BP [PERSON_NAME] DP [PERSON_NAME] GS [PERSON_NAME] I…" at bounding box center [889, 91] width 1329 height 51
click at [988, 87] on div "W Wybierz AK [PERSON_NAME] BP [PERSON_NAME] DP [PERSON_NAME] GS [PERSON_NAME] I…" at bounding box center [889, 91] width 1329 height 51
click at [977, 87] on icon "button" at bounding box center [972, 90] width 15 height 15
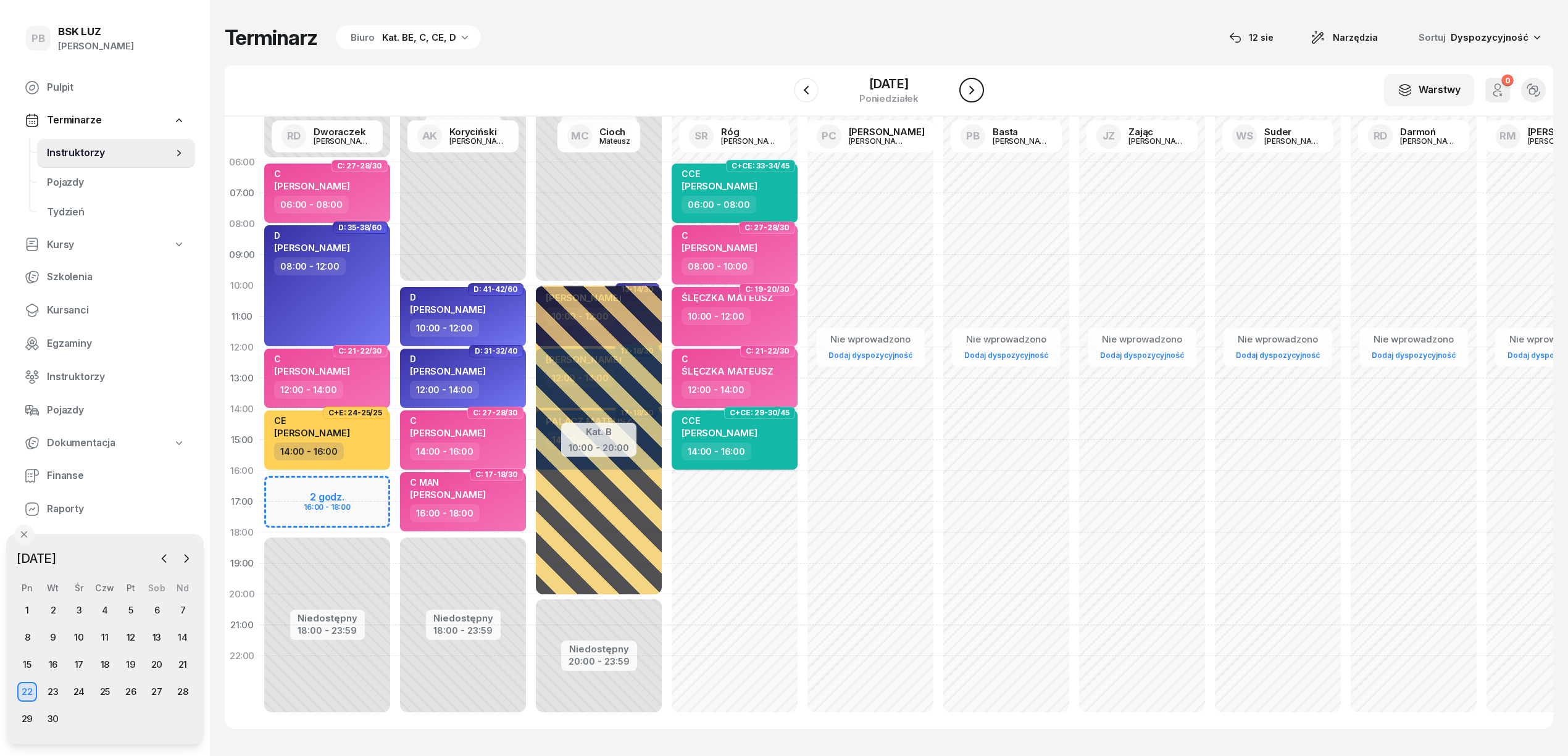
click at [977, 89] on icon "button" at bounding box center [972, 90] width 15 height 15
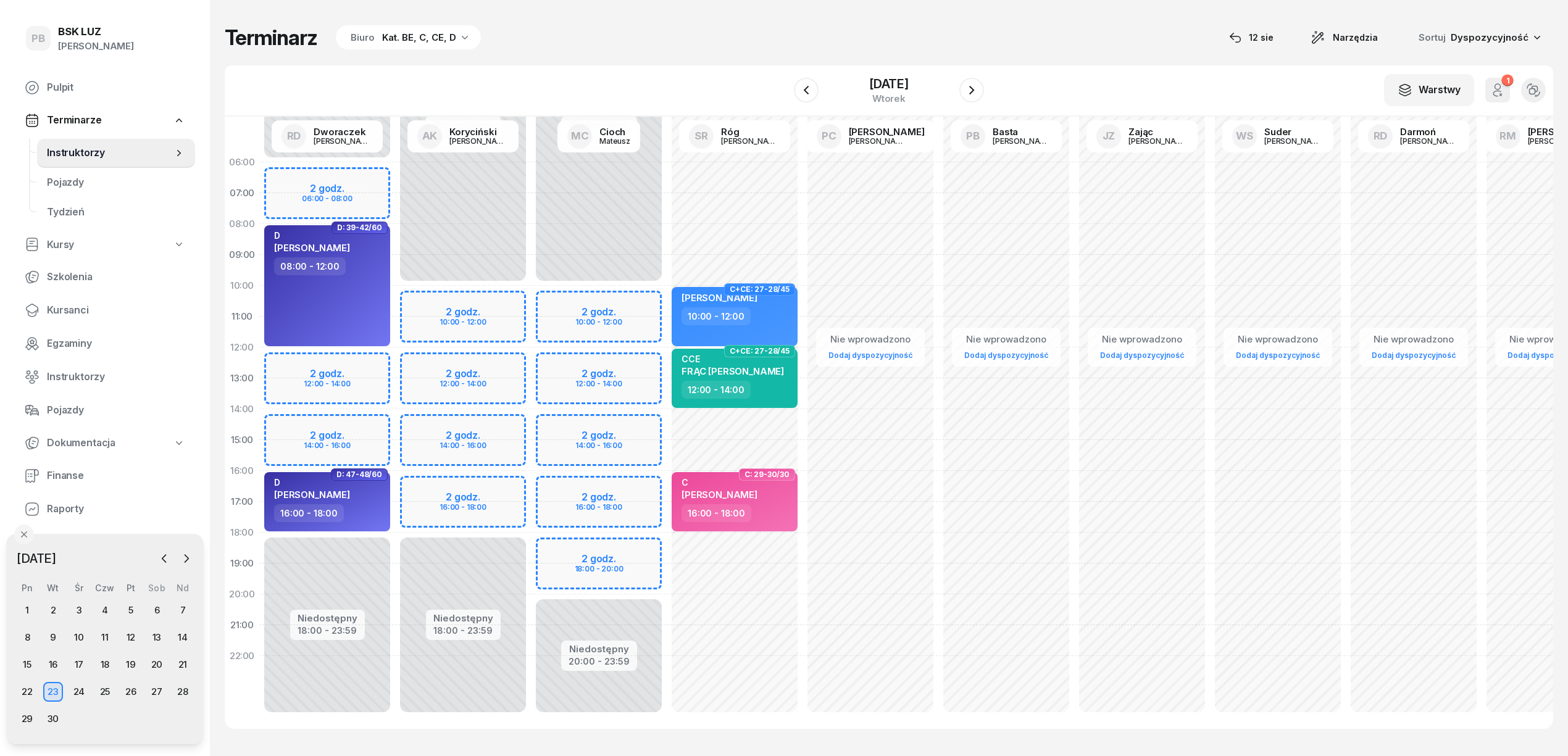
click at [531, 425] on div "Niedostępny 00:00 - 10:00 Niedostępny 18:00 - 23:59 2 godz. 10:00 - 12:00 2 god…" at bounding box center [599, 440] width 136 height 587
select select "14"
select select "16"
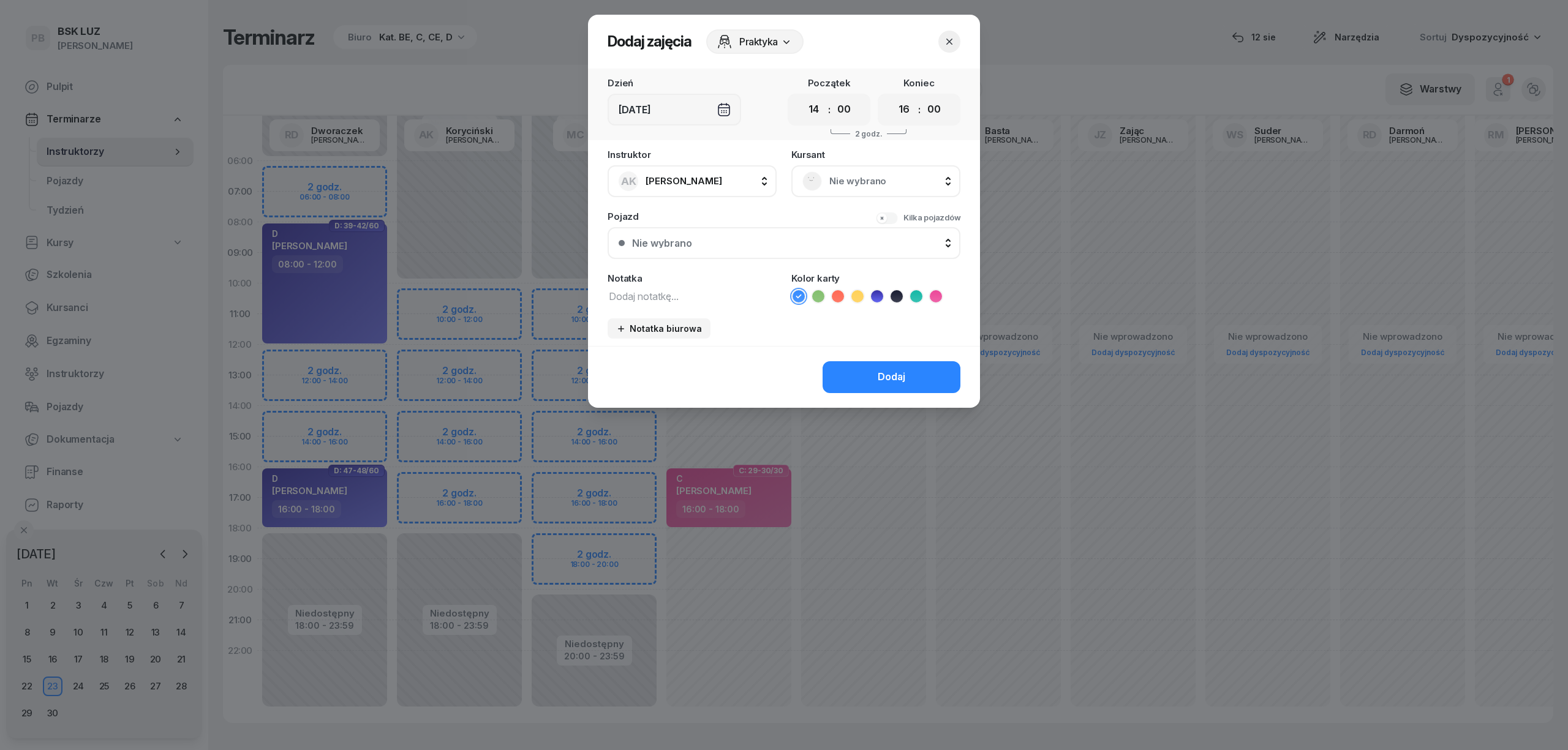
click at [936, 292] on icon at bounding box center [936, 296] width 12 height 12
click at [948, 47] on icon "button" at bounding box center [949, 41] width 12 height 12
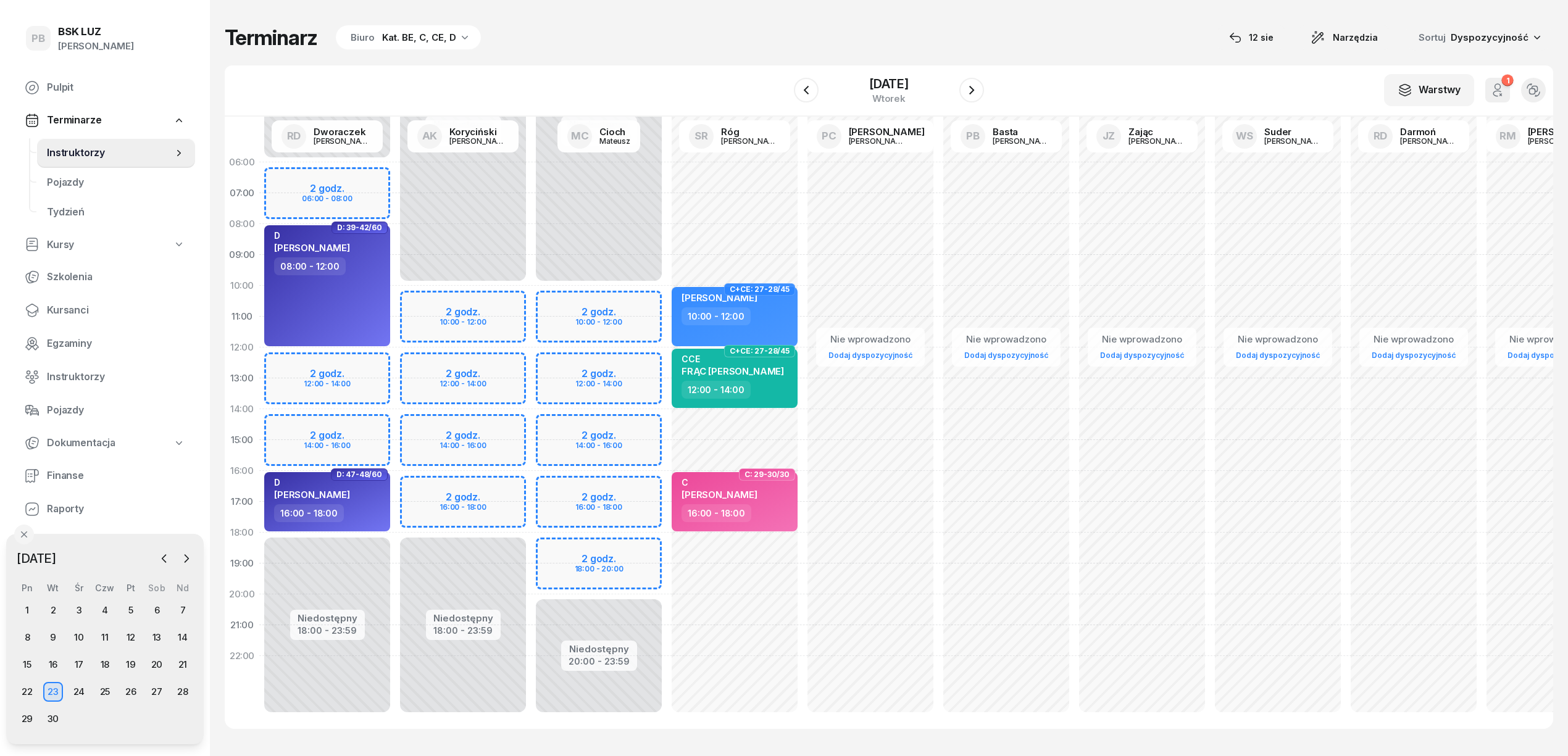
click at [531, 449] on div "Niedostępny 00:00 - 10:00 Niedostępny 18:00 - 23:59 2 godz. 10:00 - 12:00 2 god…" at bounding box center [599, 440] width 136 height 587
select select "15"
select select "17"
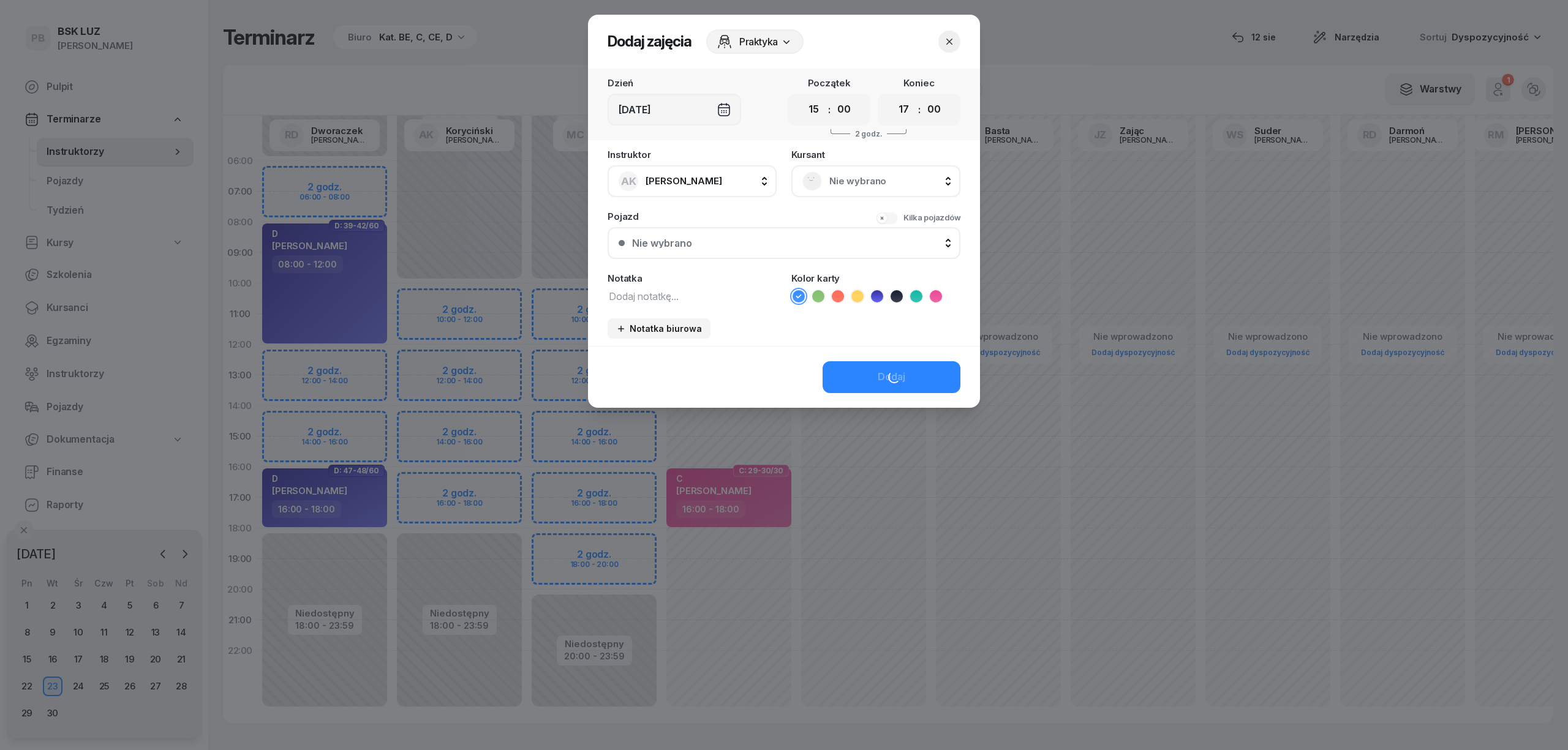
click at [933, 297] on icon at bounding box center [936, 296] width 12 height 12
click at [904, 189] on div "Nie wybrano" at bounding box center [876, 181] width 147 height 19
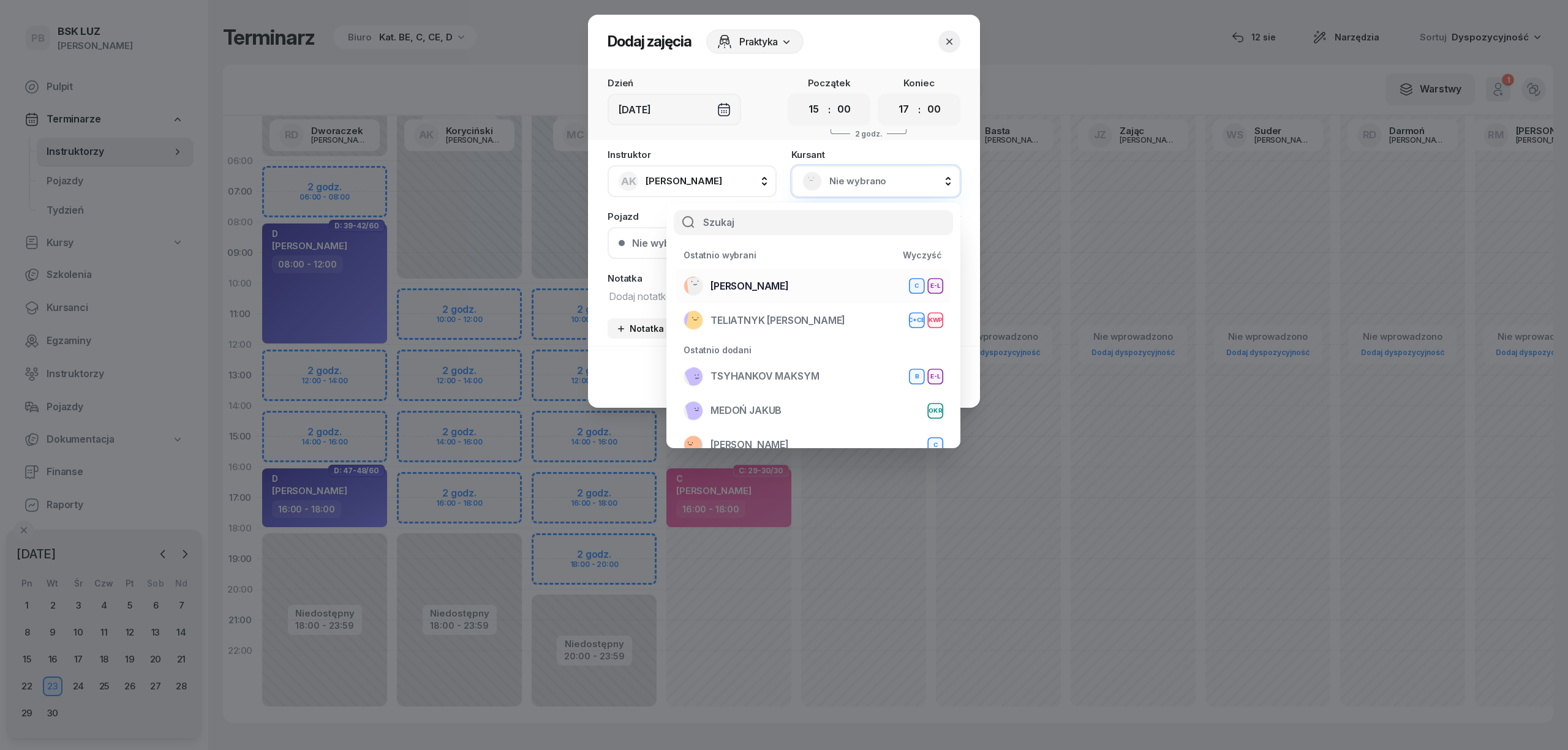
click at [799, 303] on li "[PERSON_NAME] E-L" at bounding box center [813, 320] width 275 height 34
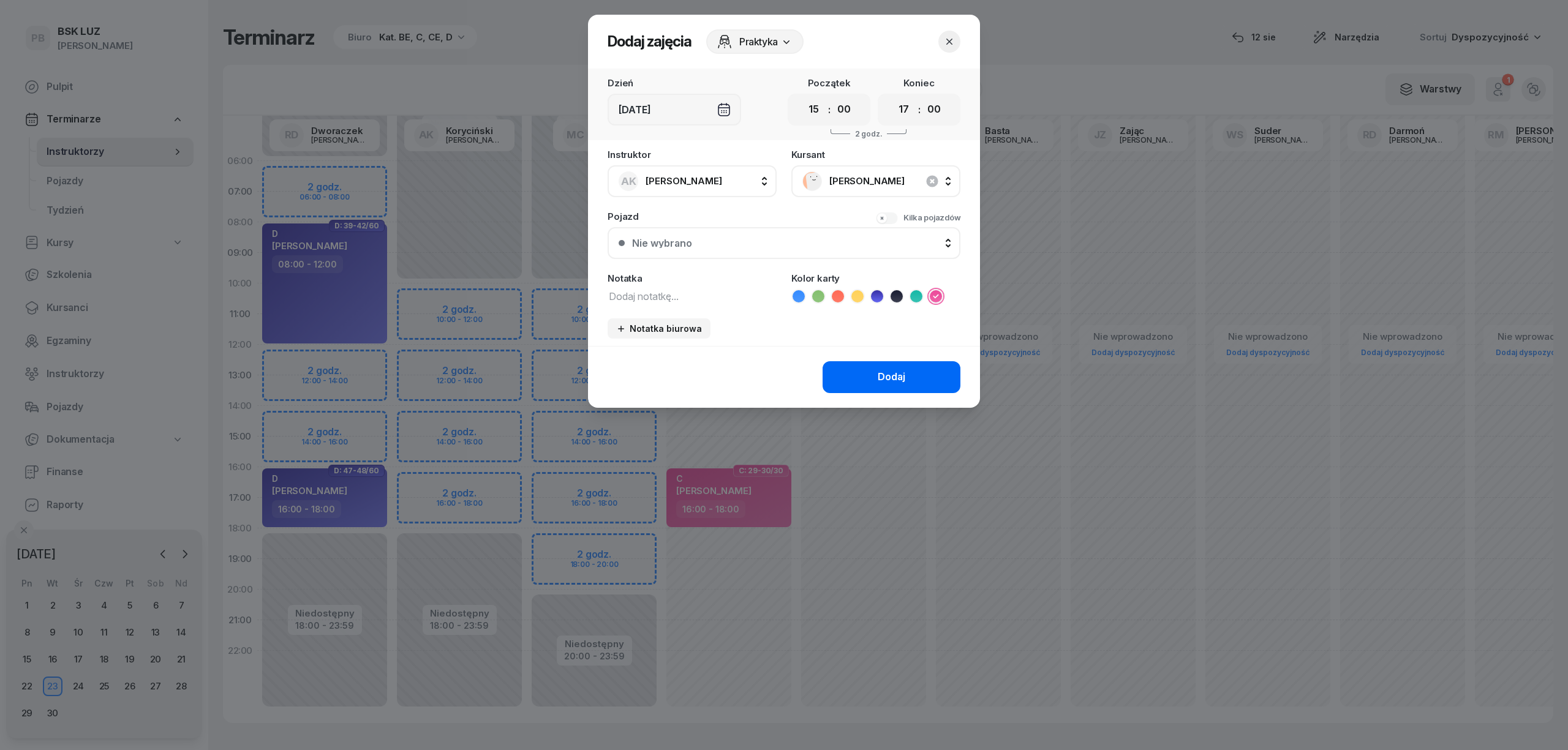
click at [860, 370] on button "Dodaj" at bounding box center [892, 378] width 138 height 32
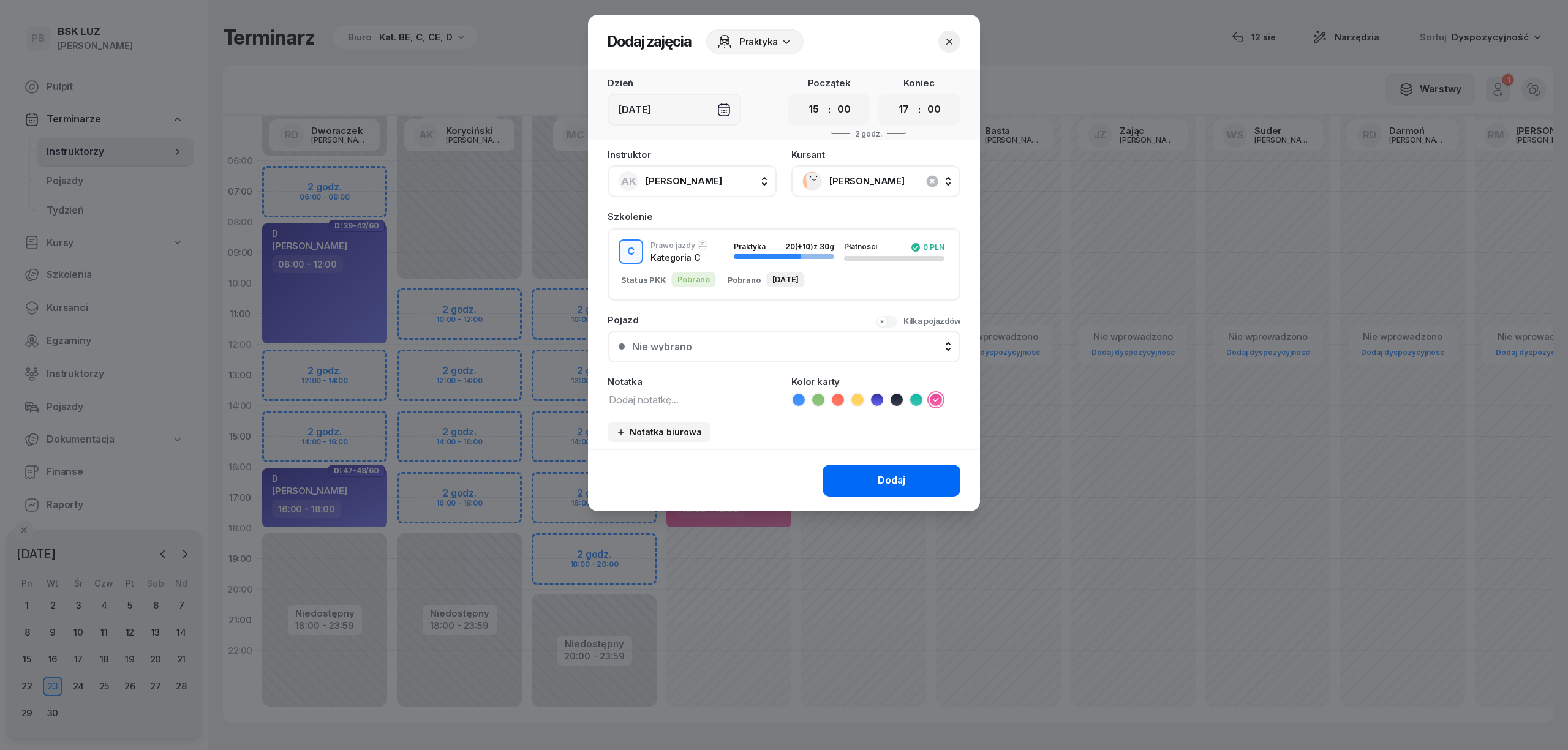
click at [884, 469] on button "Dodaj" at bounding box center [892, 481] width 138 height 32
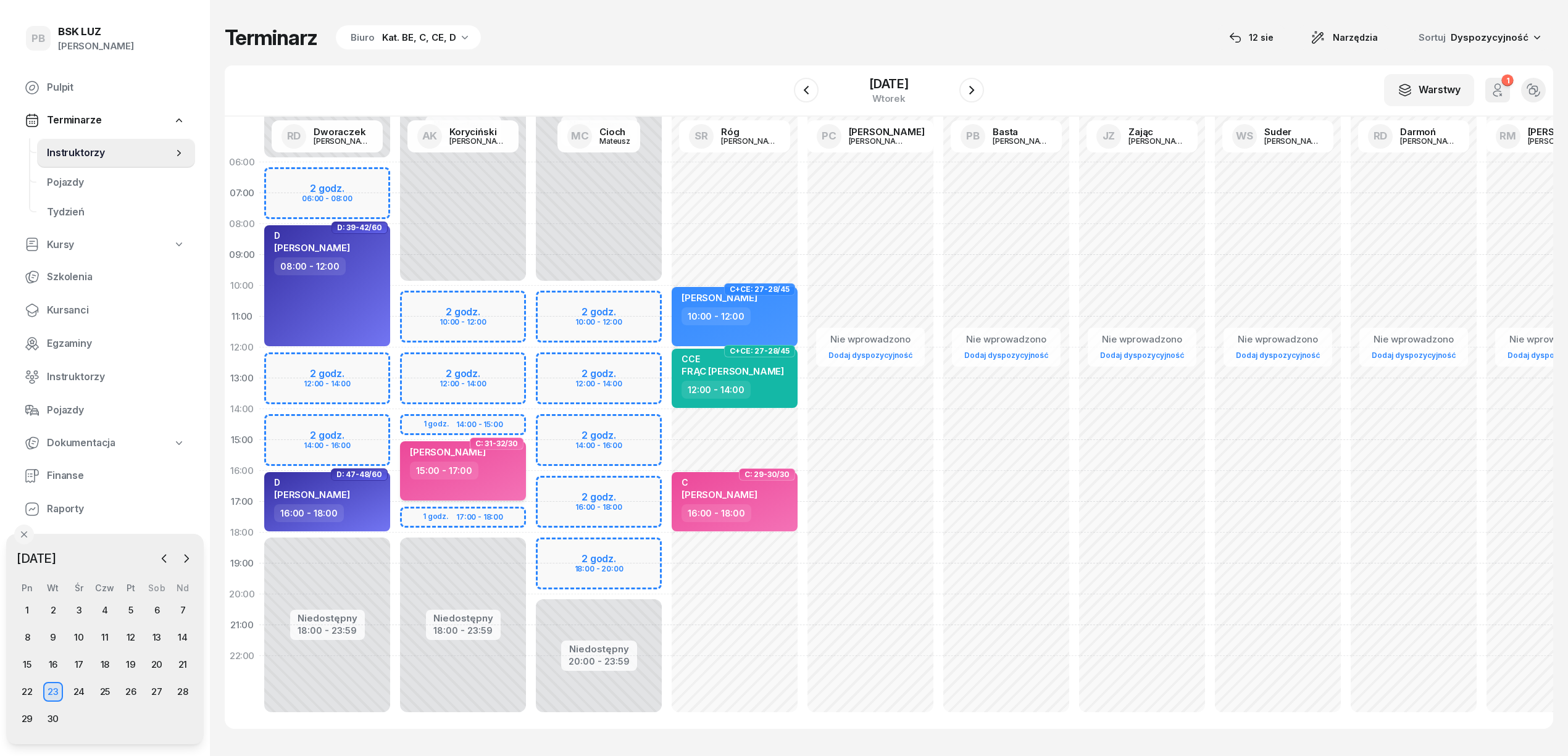
click at [488, 484] on div "[PERSON_NAME] 15:00 - 17:00" at bounding box center [463, 471] width 126 height 59
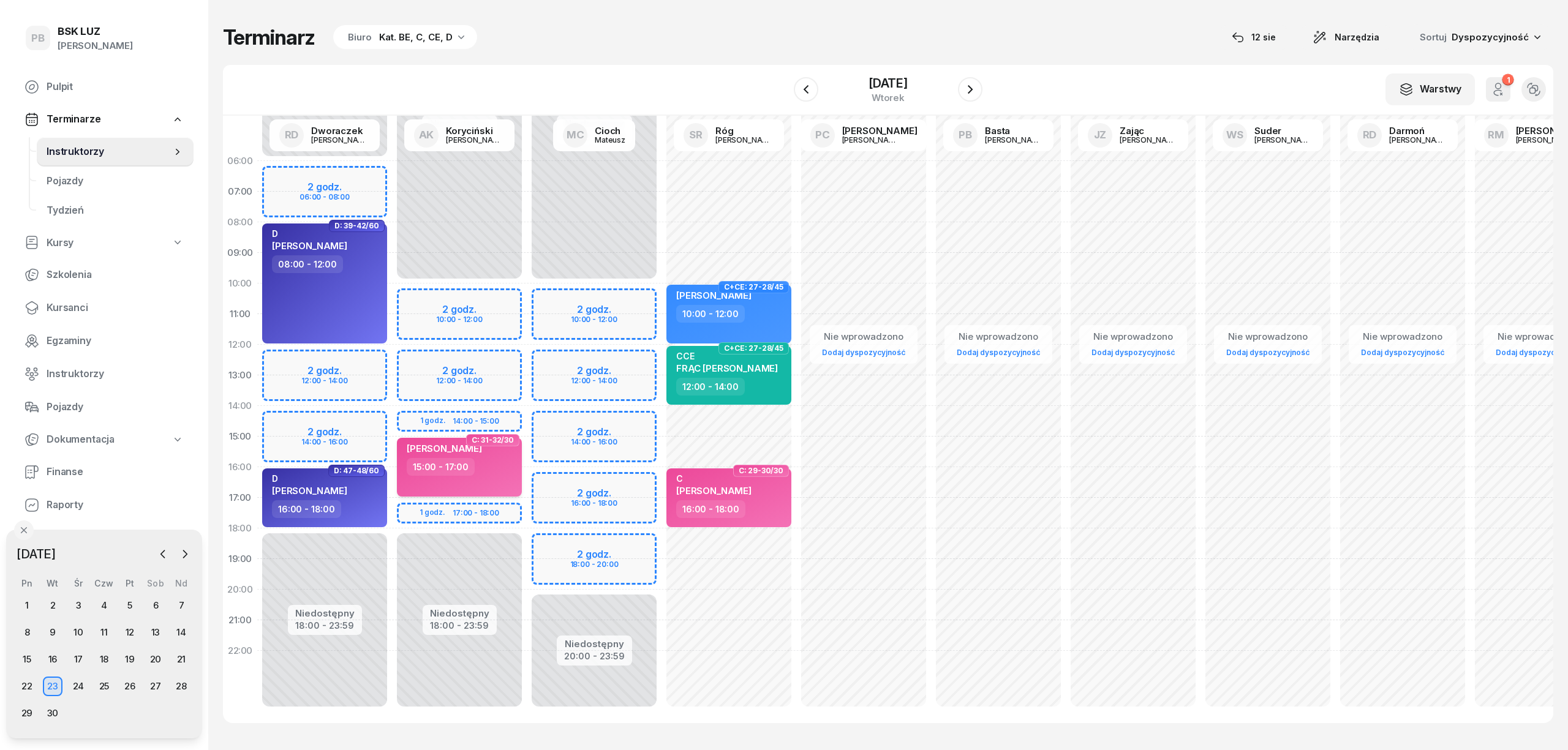
select select "15"
select select "17"
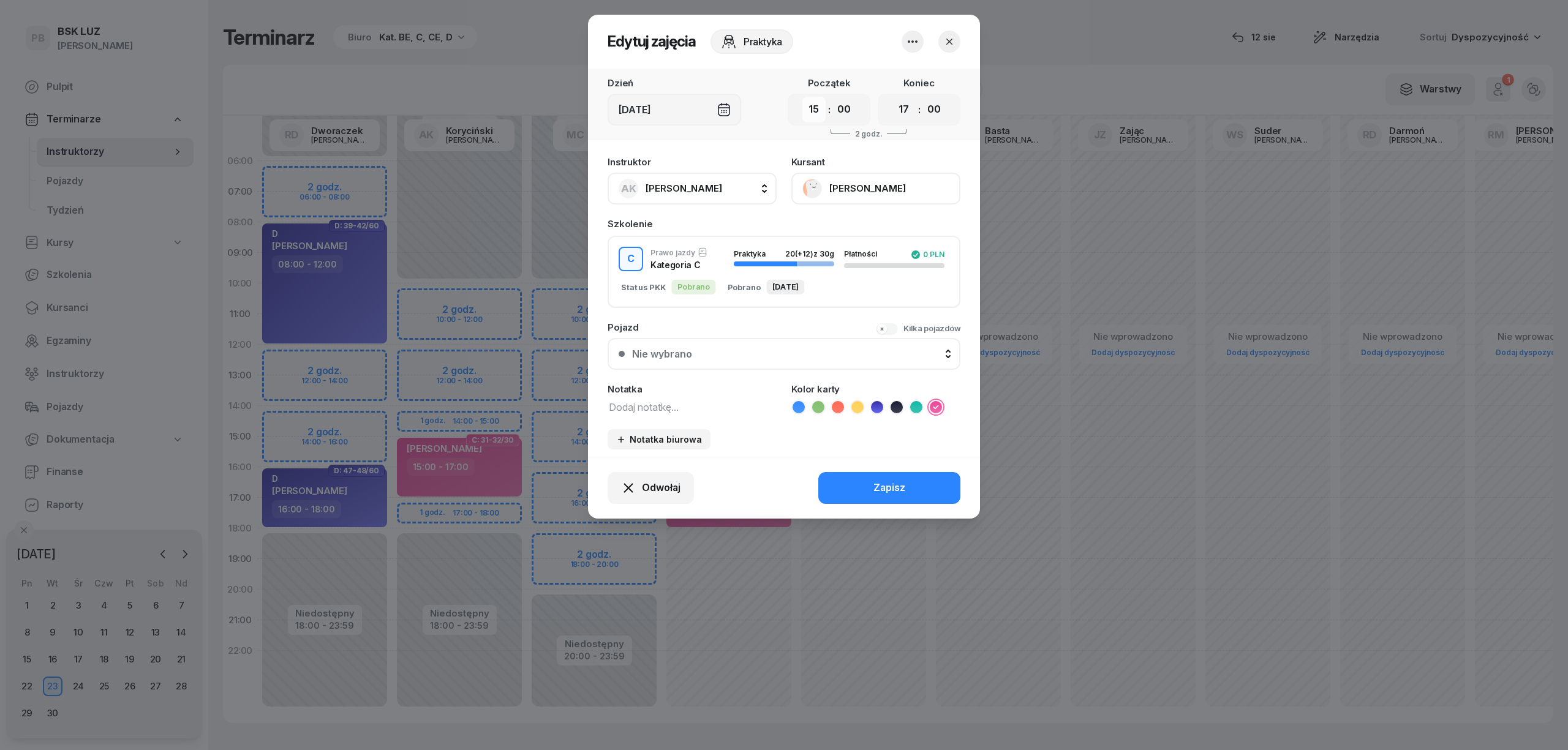
click at [814, 115] on select "00 01 02 03 04 05 06 07 08 09 10 11 12 13 14 15 16 17 18 19 20 21 22 23" at bounding box center [813, 110] width 23 height 25
select select "14"
click at [802, 97] on select "00 01 02 03 04 05 06 07 08 09 10 11 12 13 14 15 16 17 18 19 20 21 22 23" at bounding box center [813, 110] width 23 height 25
click at [904, 99] on select "00 01 02 03 04 05 06 07 08 09 10 11 12 13 14 15 16 17 18 19 20 21 22 23" at bounding box center [904, 110] width 23 height 25
select select "16"
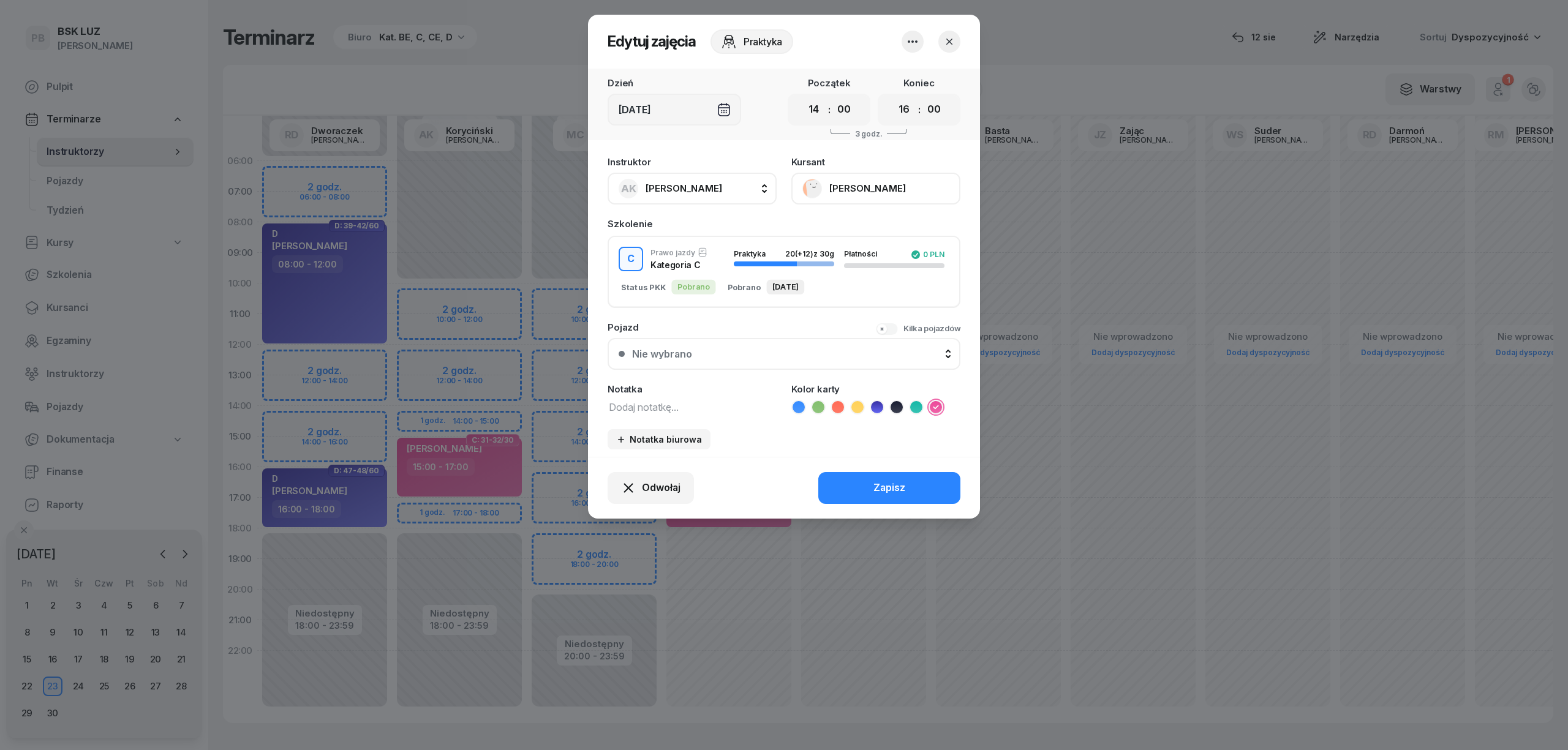
click at [892, 97] on select "00 01 02 03 04 05 06 07 08 09 10 11 12 13 14 15 16 17 18 19 20 21 22 23" at bounding box center [904, 110] width 23 height 25
click at [905, 476] on button "Zapisz" at bounding box center [889, 488] width 142 height 32
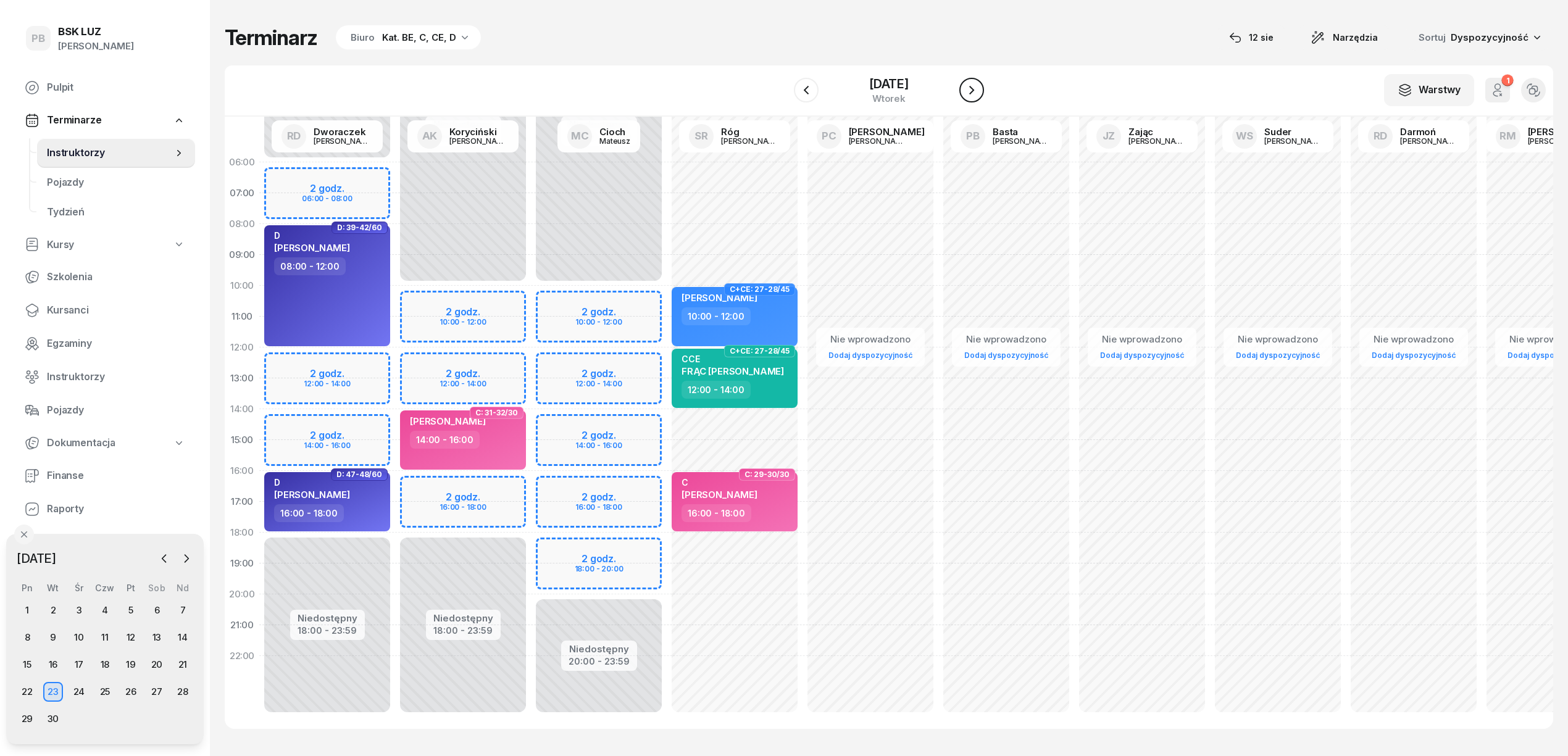
click at [968, 92] on icon "button" at bounding box center [972, 90] width 15 height 15
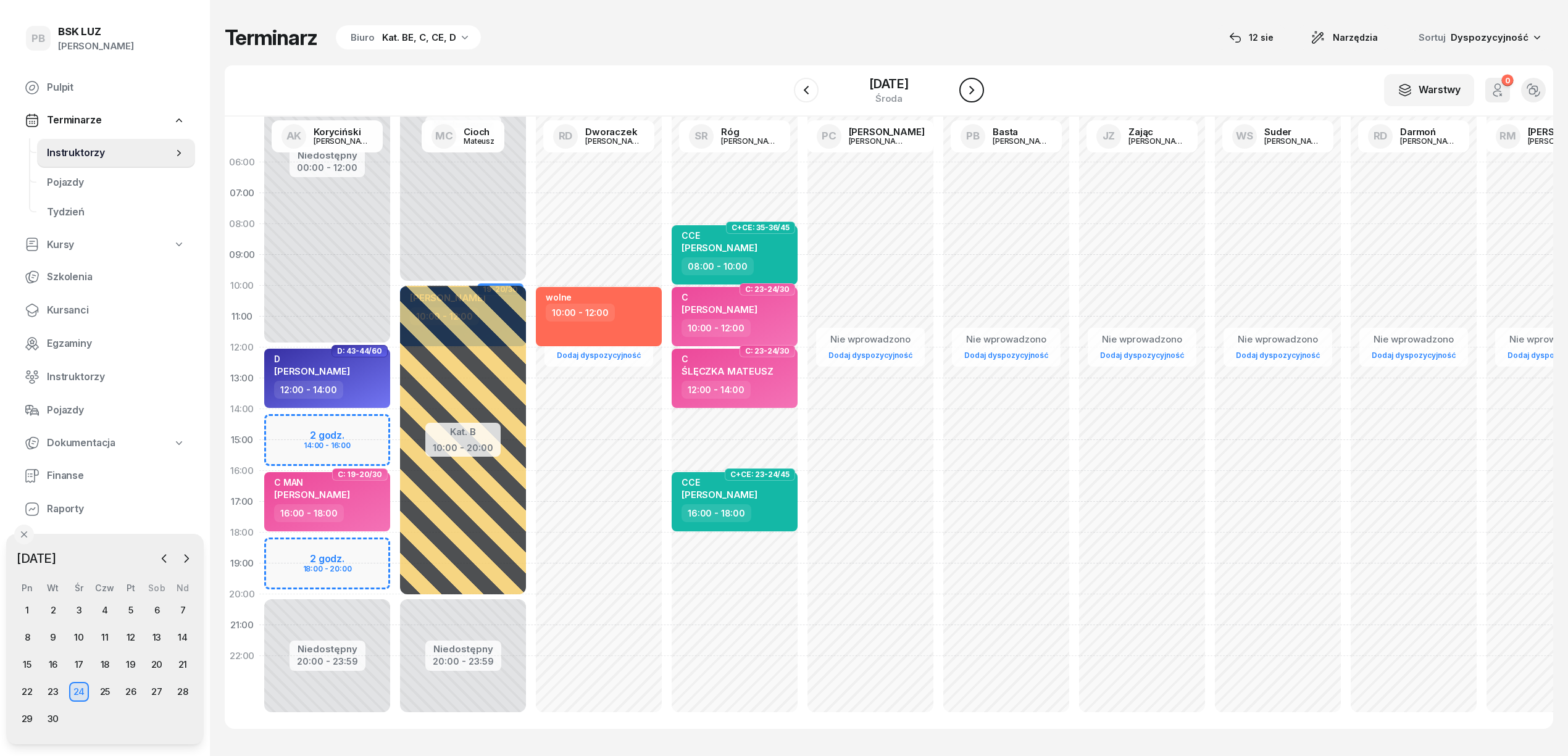
click at [968, 92] on icon "button" at bounding box center [972, 90] width 15 height 15
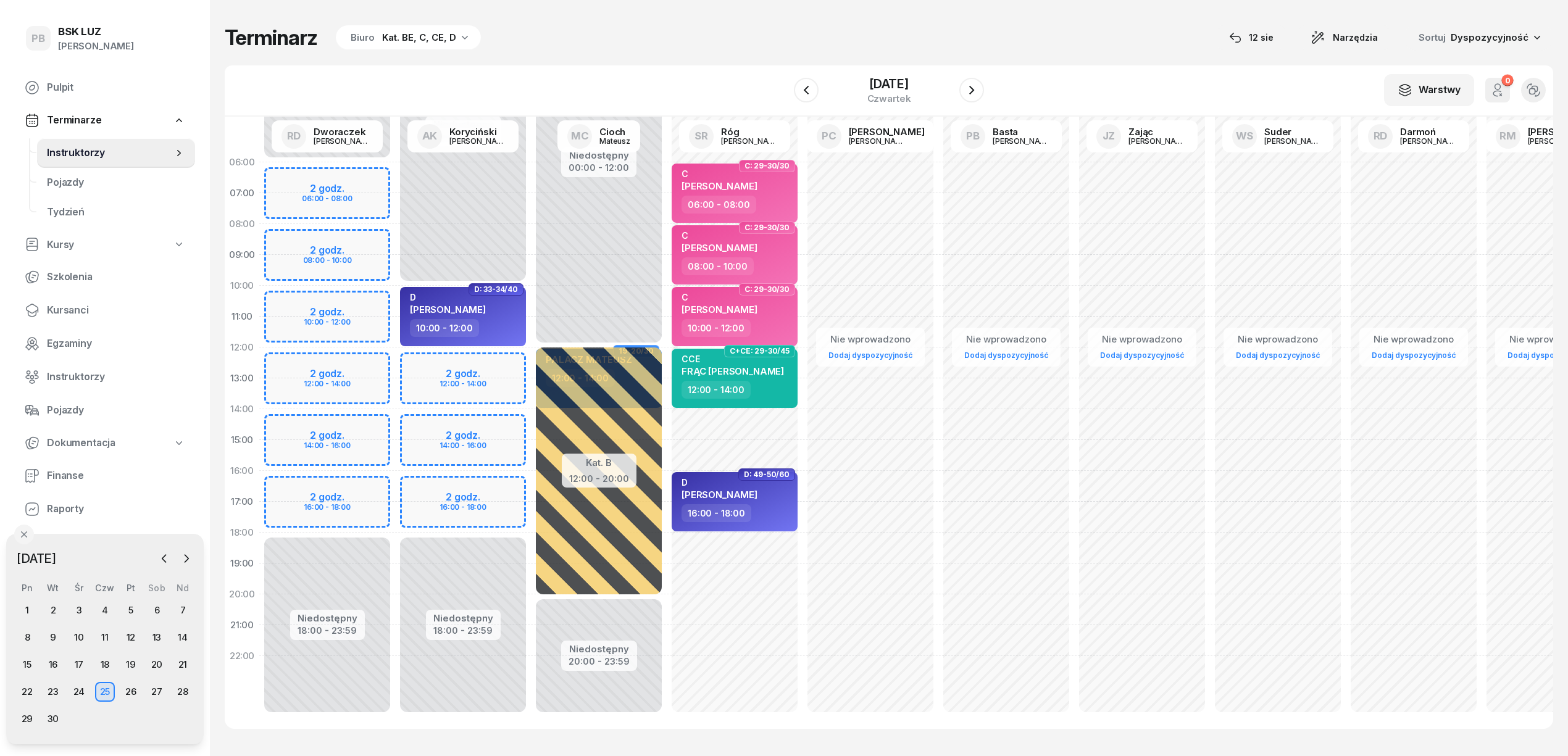
click at [531, 437] on div "Niedostępny 00:00 - 10:00 Niedostępny 18:00 - 23:59 2 godz. 12:00 - 14:00 2 god…" at bounding box center [599, 440] width 136 height 587
select select "14"
select select "16"
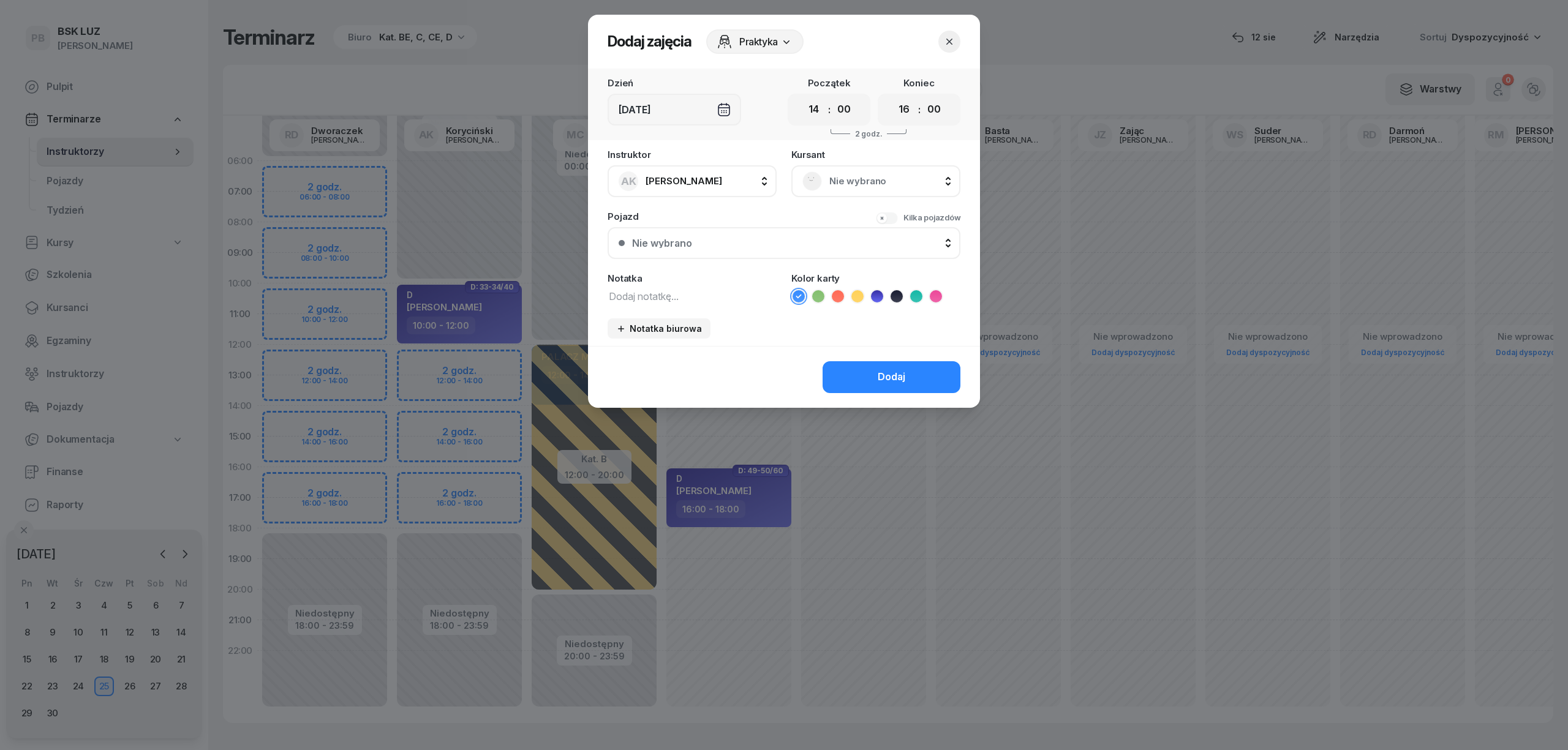
click at [936, 290] on icon at bounding box center [936, 296] width 12 height 12
click at [899, 174] on span "Nie wybrano" at bounding box center [890, 181] width 120 height 16
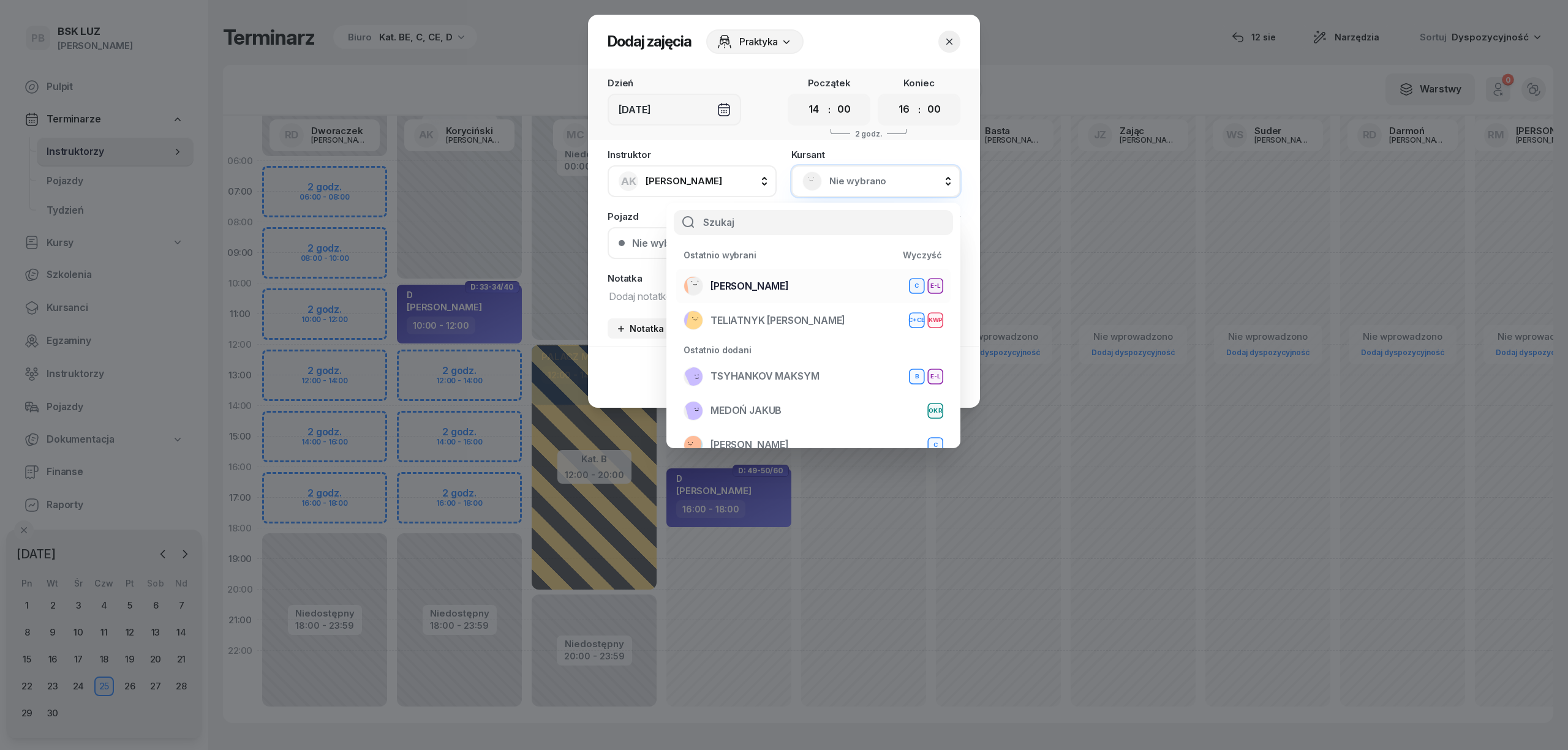
click at [768, 285] on span "[PERSON_NAME]" at bounding box center [749, 287] width 78 height 16
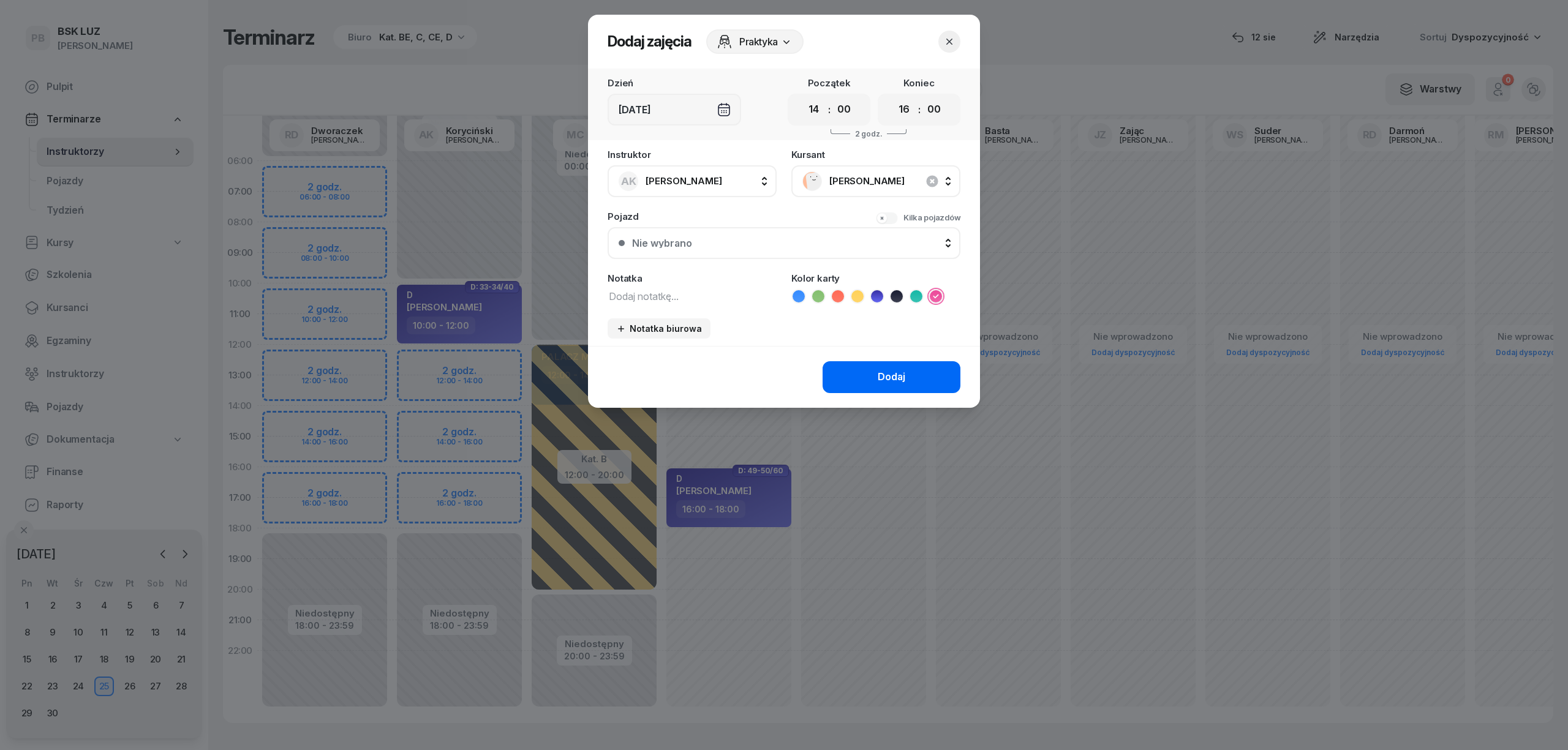
click at [878, 370] on div "Dodaj" at bounding box center [891, 378] width 27 height 16
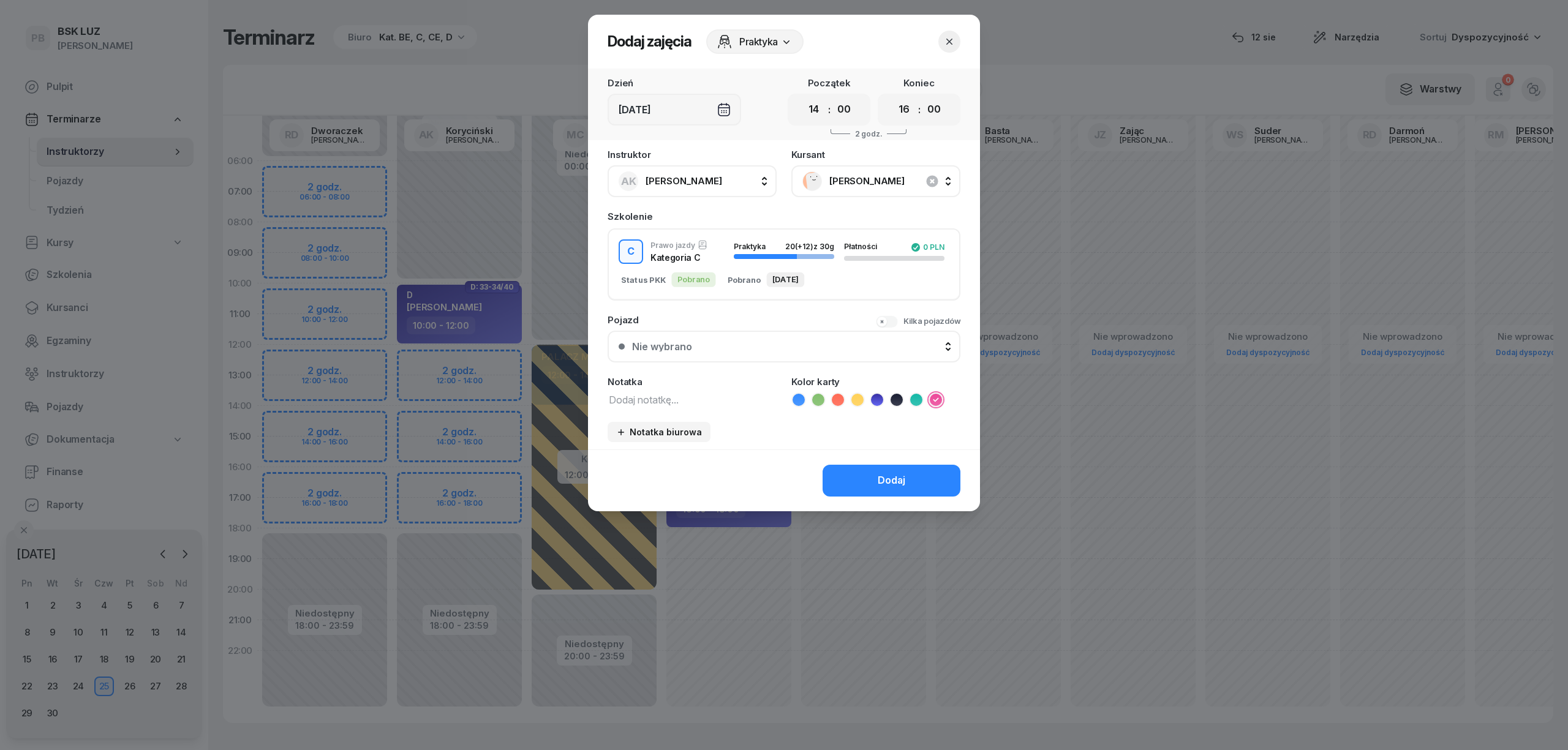
click at [899, 473] on div "Dodaj" at bounding box center [891, 481] width 27 height 16
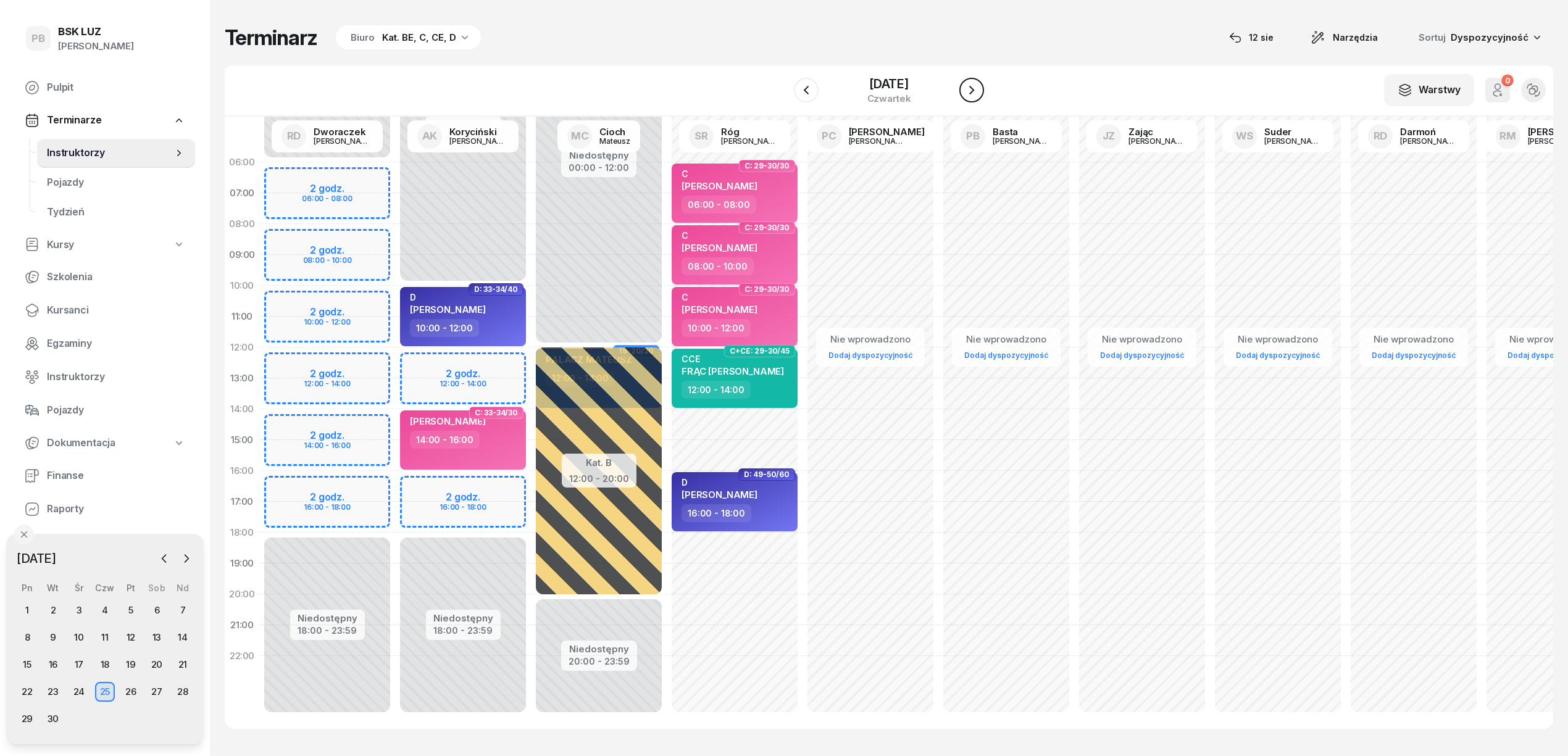
click at [978, 88] on icon "button" at bounding box center [972, 90] width 15 height 15
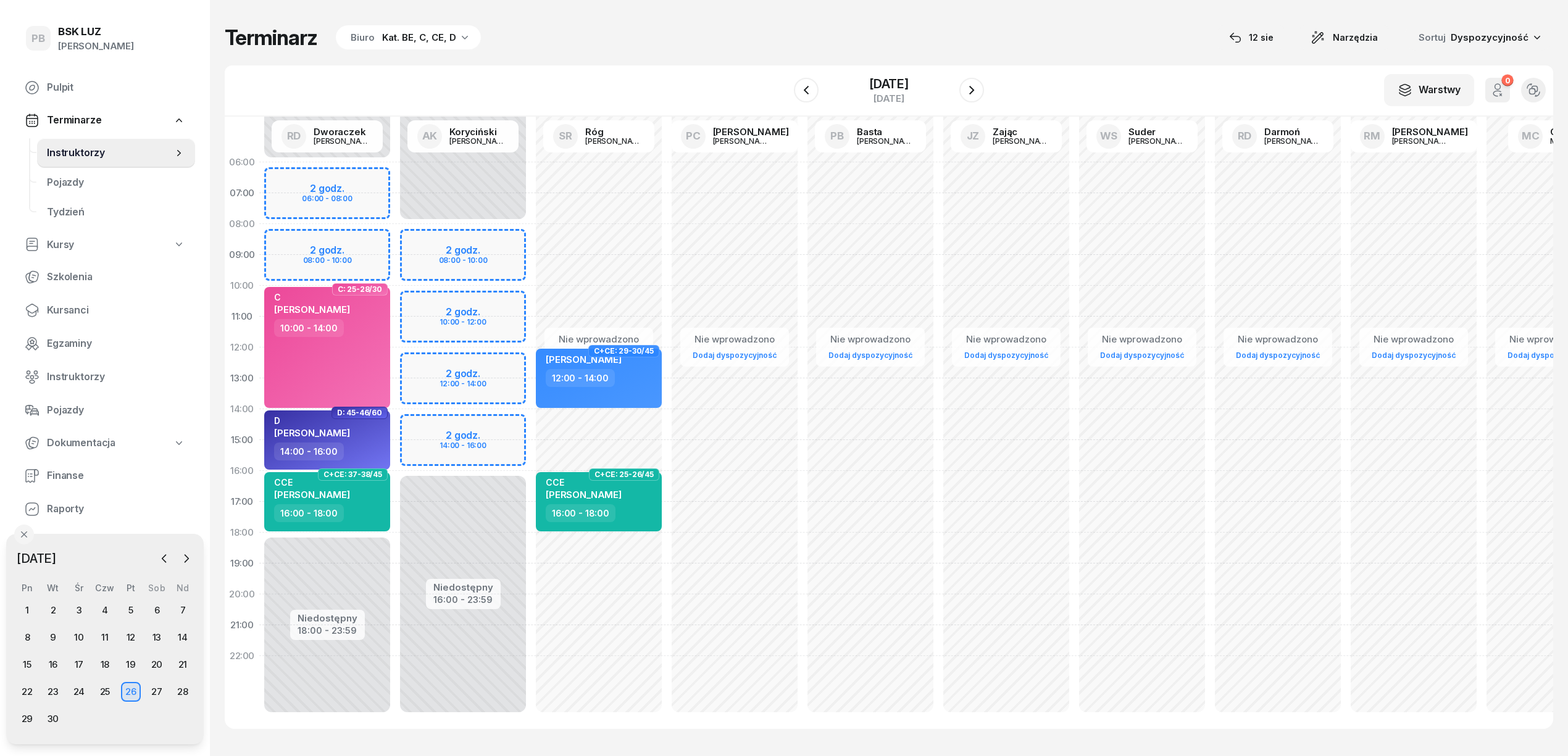
click at [531, 424] on div "Niedostępny 00:00 - 08:00 Niedostępny 16:00 - 23:59 2 godz. 08:00 - 10:00 2 god…" at bounding box center [599, 440] width 136 height 587
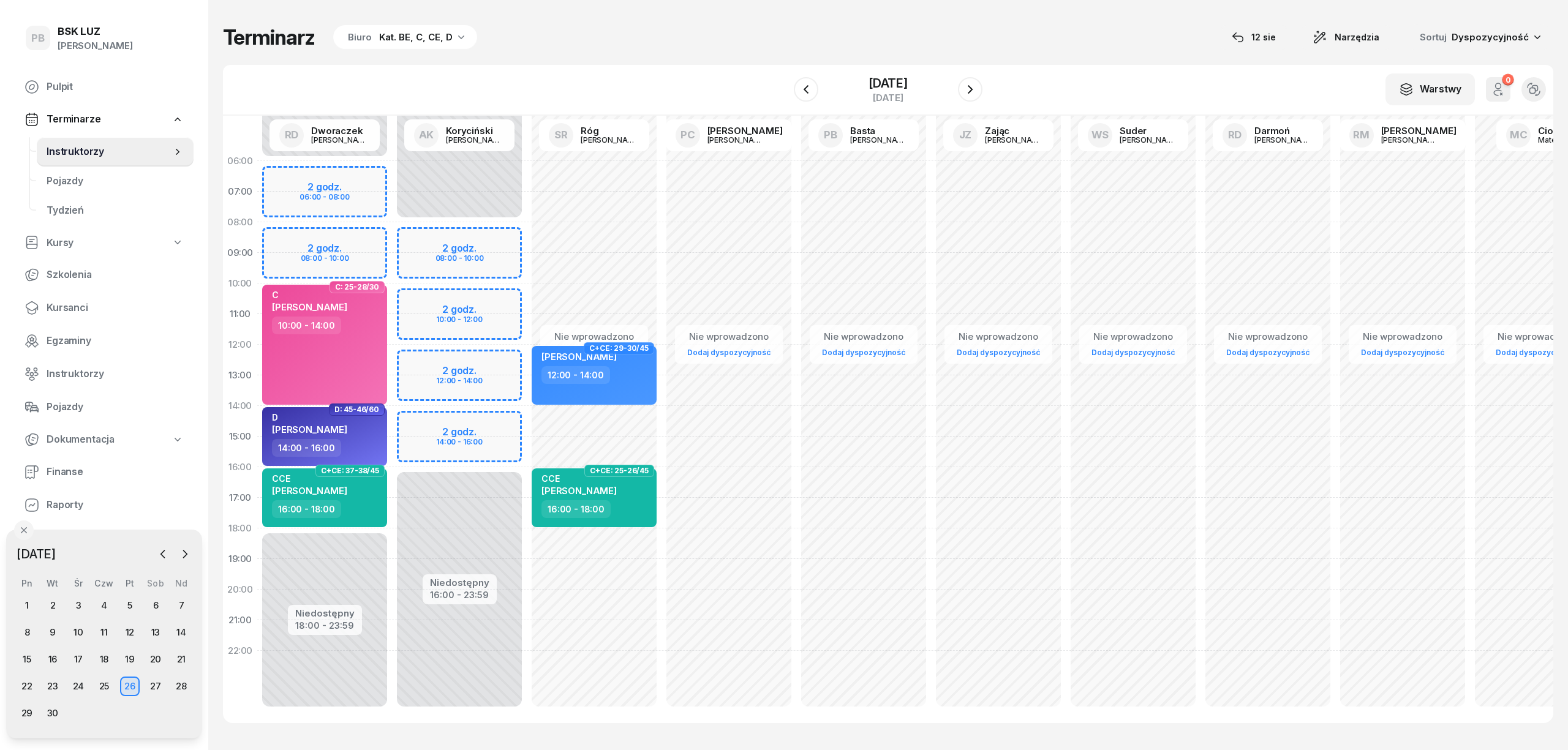
select select "14"
select select "16"
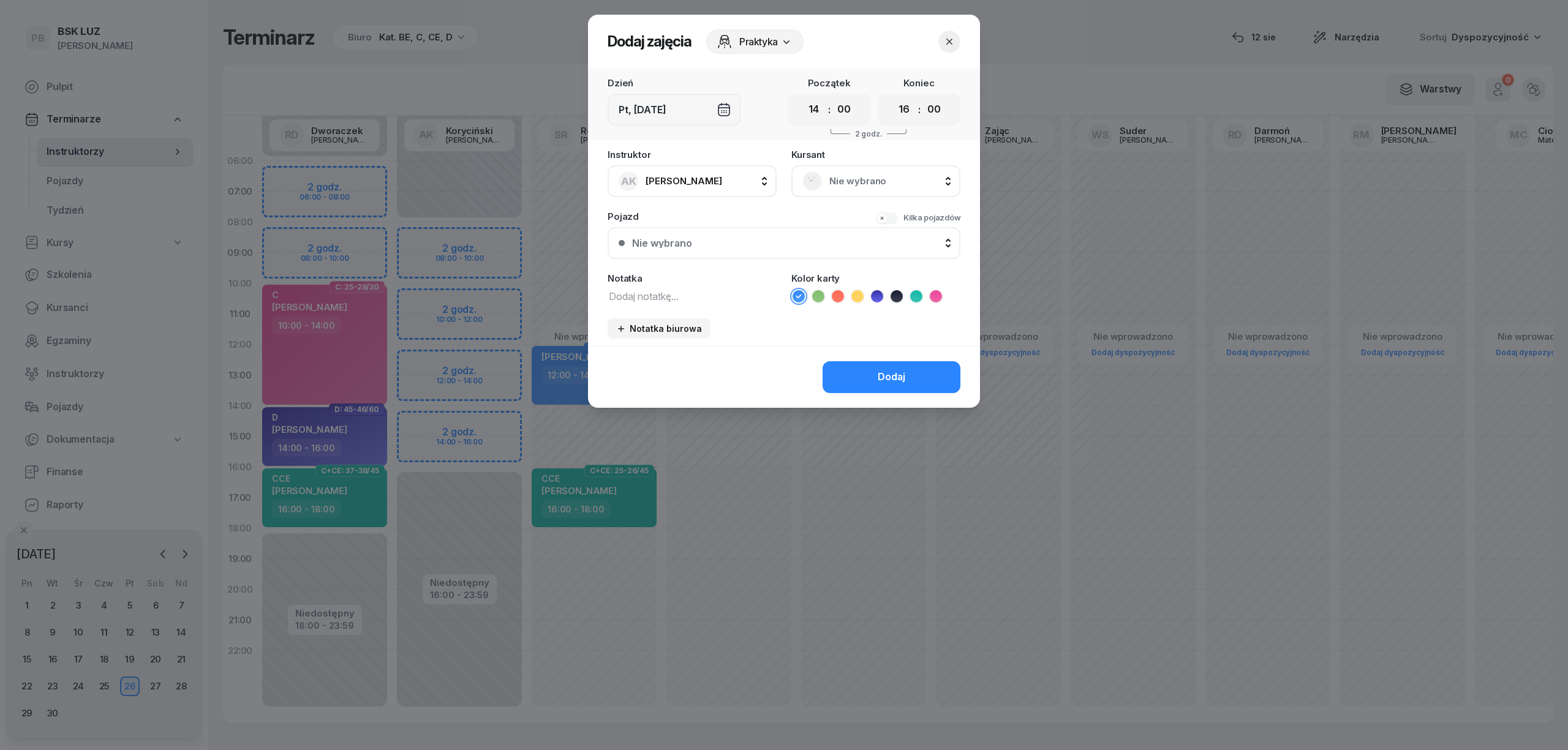
click at [946, 42] on icon "button" at bounding box center [949, 41] width 12 height 12
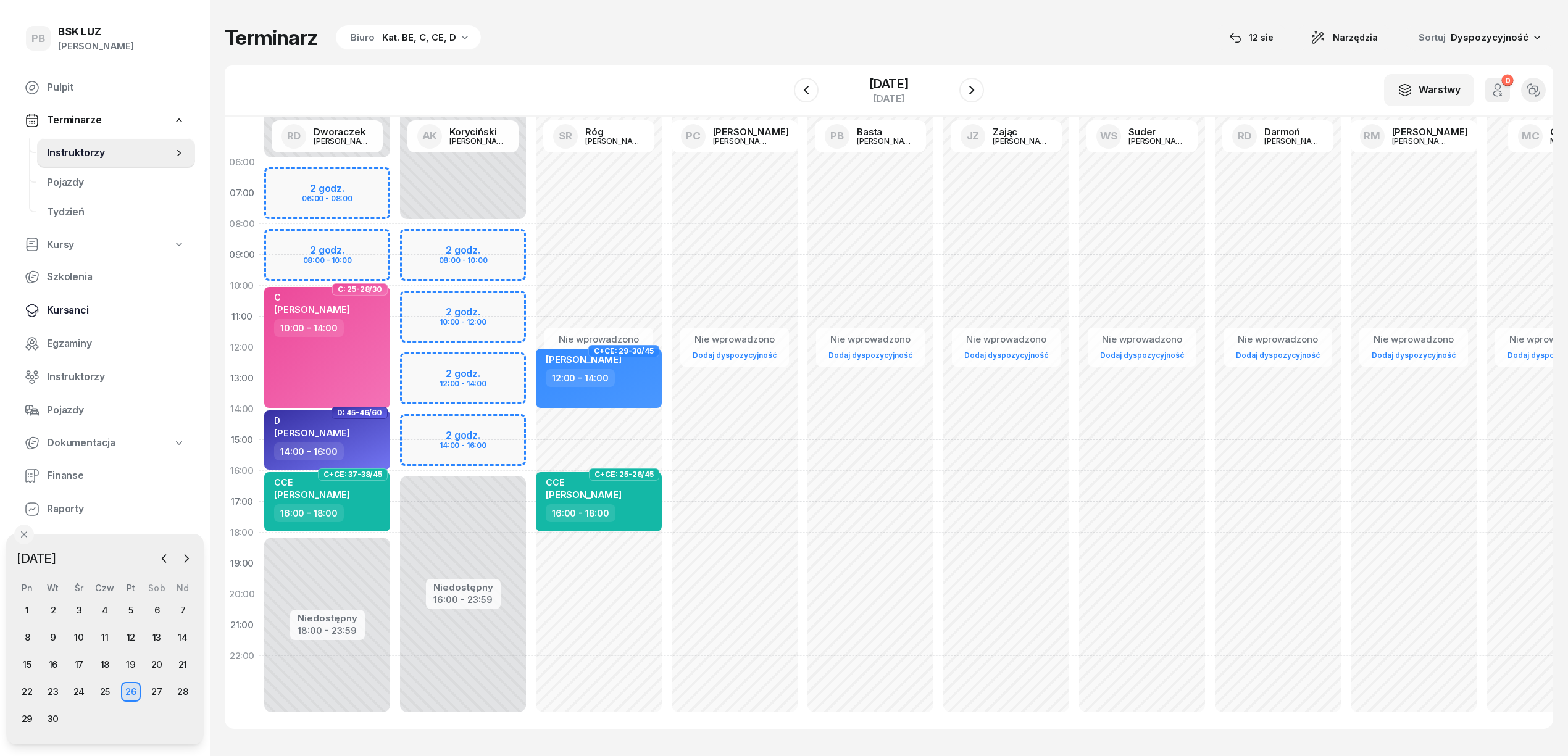
click at [82, 301] on link "Kursanci" at bounding box center [105, 311] width 181 height 30
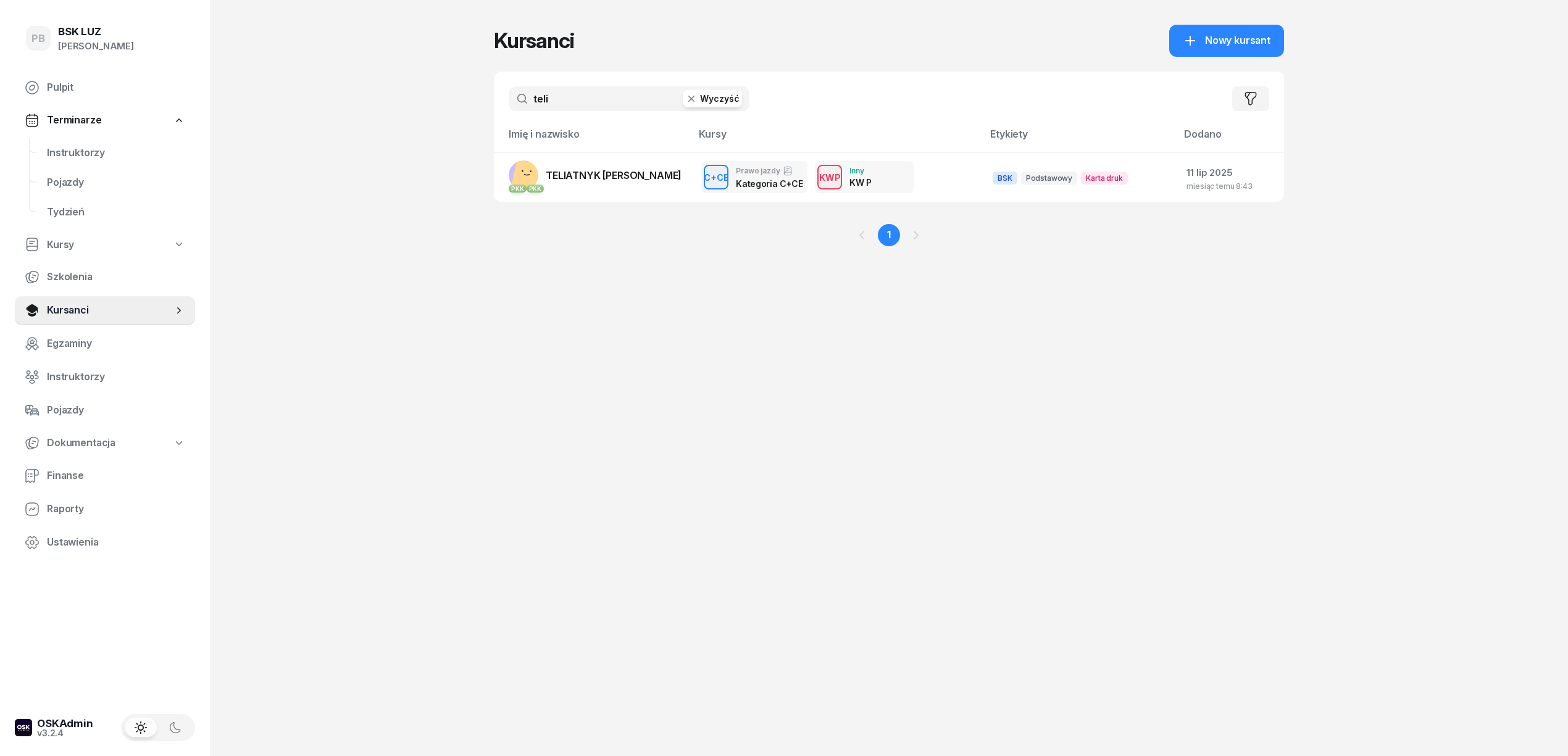
click at [652, 104] on input "teli" at bounding box center [629, 98] width 241 height 25
type input "t"
type input "SONSALL"
click at [675, 161] on td "PKK [PERSON_NAME]" at bounding box center [592, 177] width 197 height 49
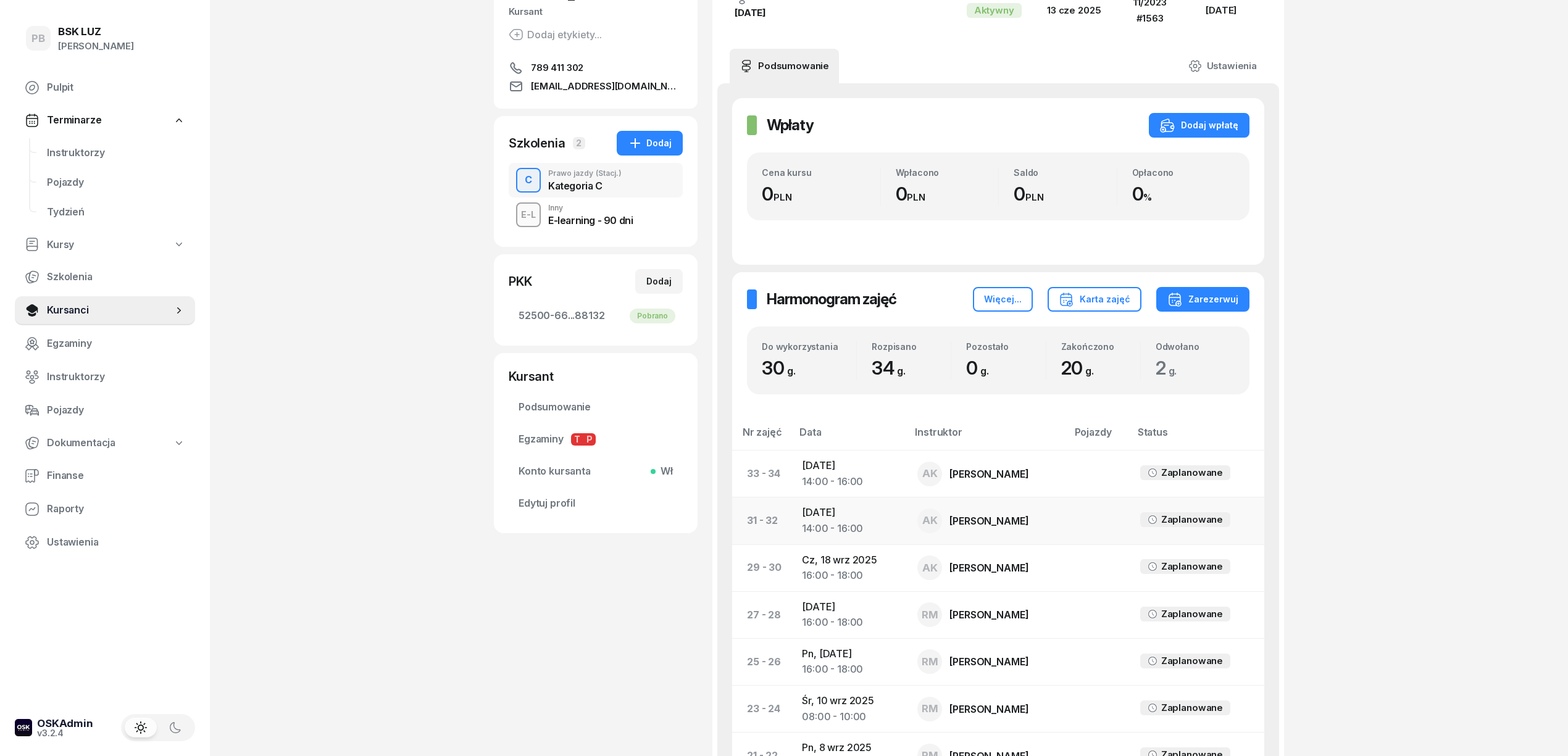
scroll to position [164, 0]
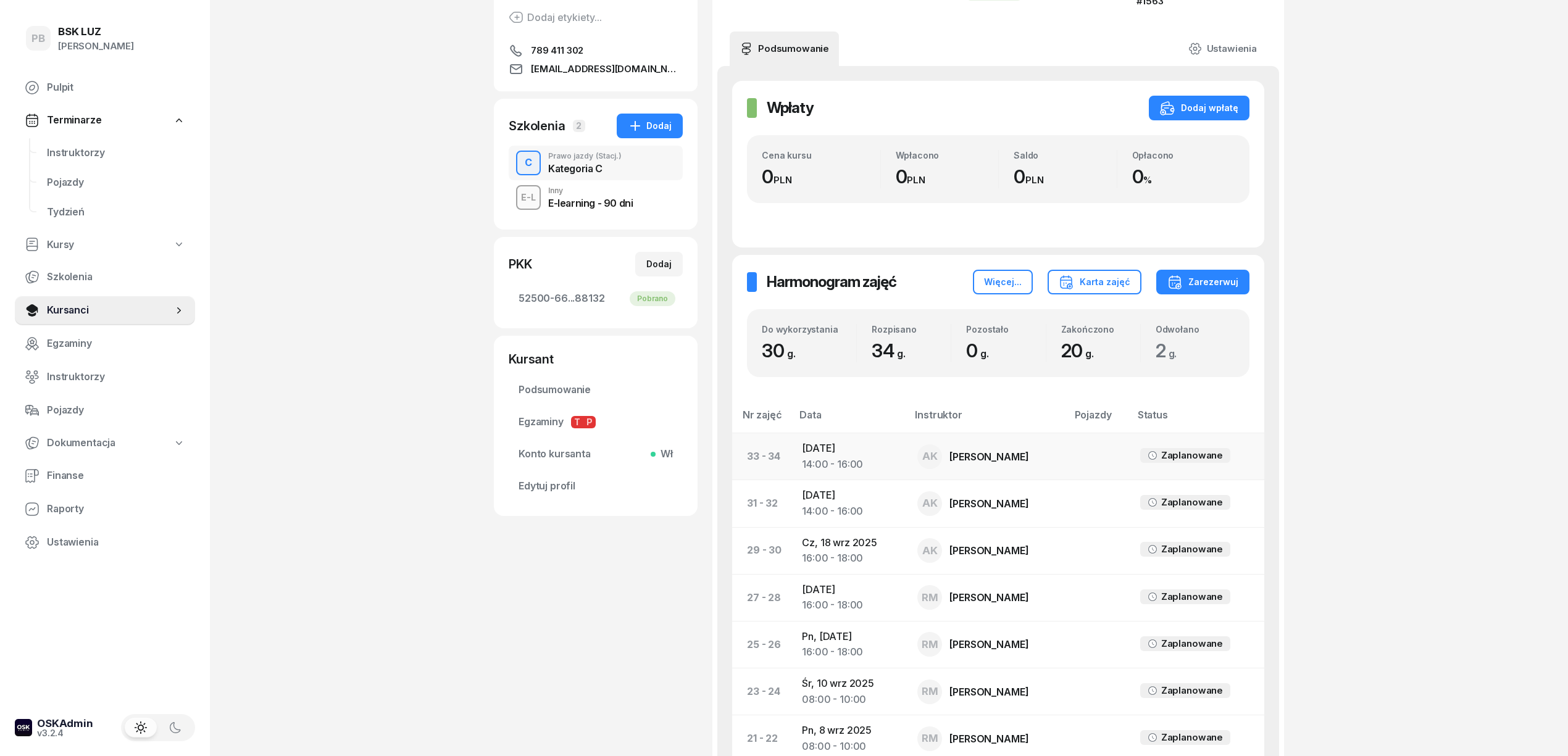
click at [1029, 453] on div "AK [PERSON_NAME]" at bounding box center [987, 457] width 139 height 25
click at [83, 161] on link "Instruktorzy" at bounding box center [116, 153] width 158 height 30
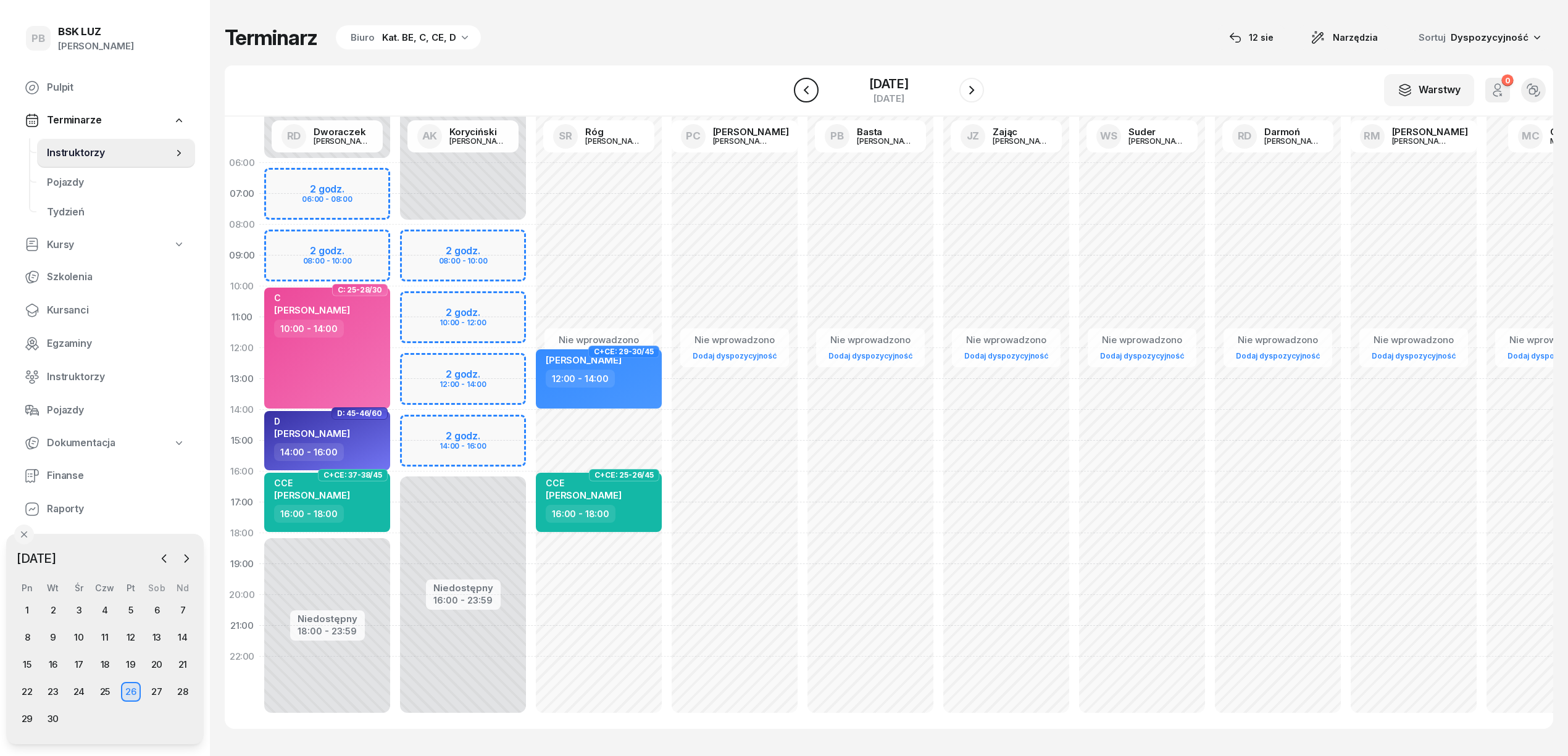
click at [804, 92] on icon "button" at bounding box center [807, 90] width 15 height 15
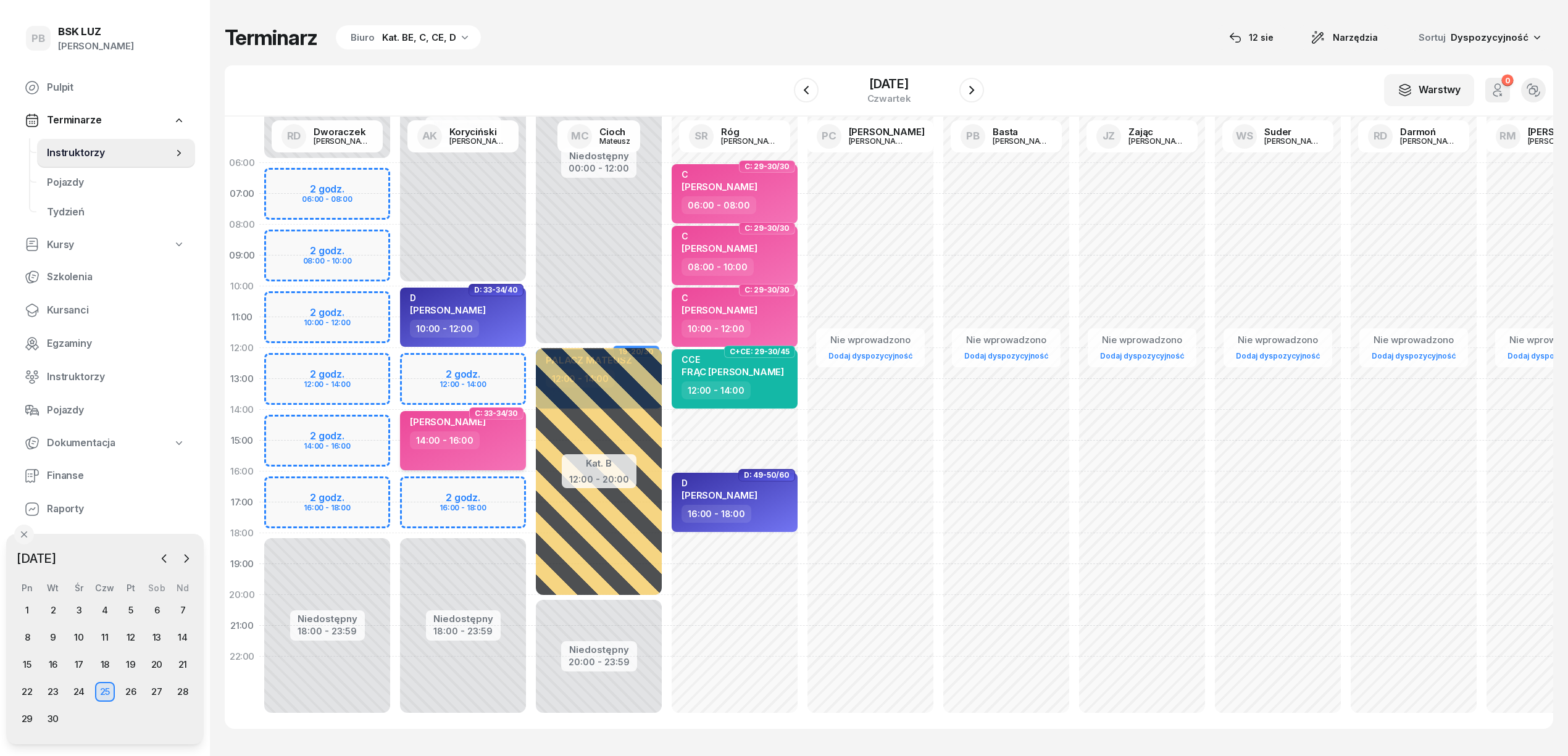
click at [494, 442] on div "14:00 - 16:00" at bounding box center [464, 441] width 108 height 18
select select "14"
select select "16"
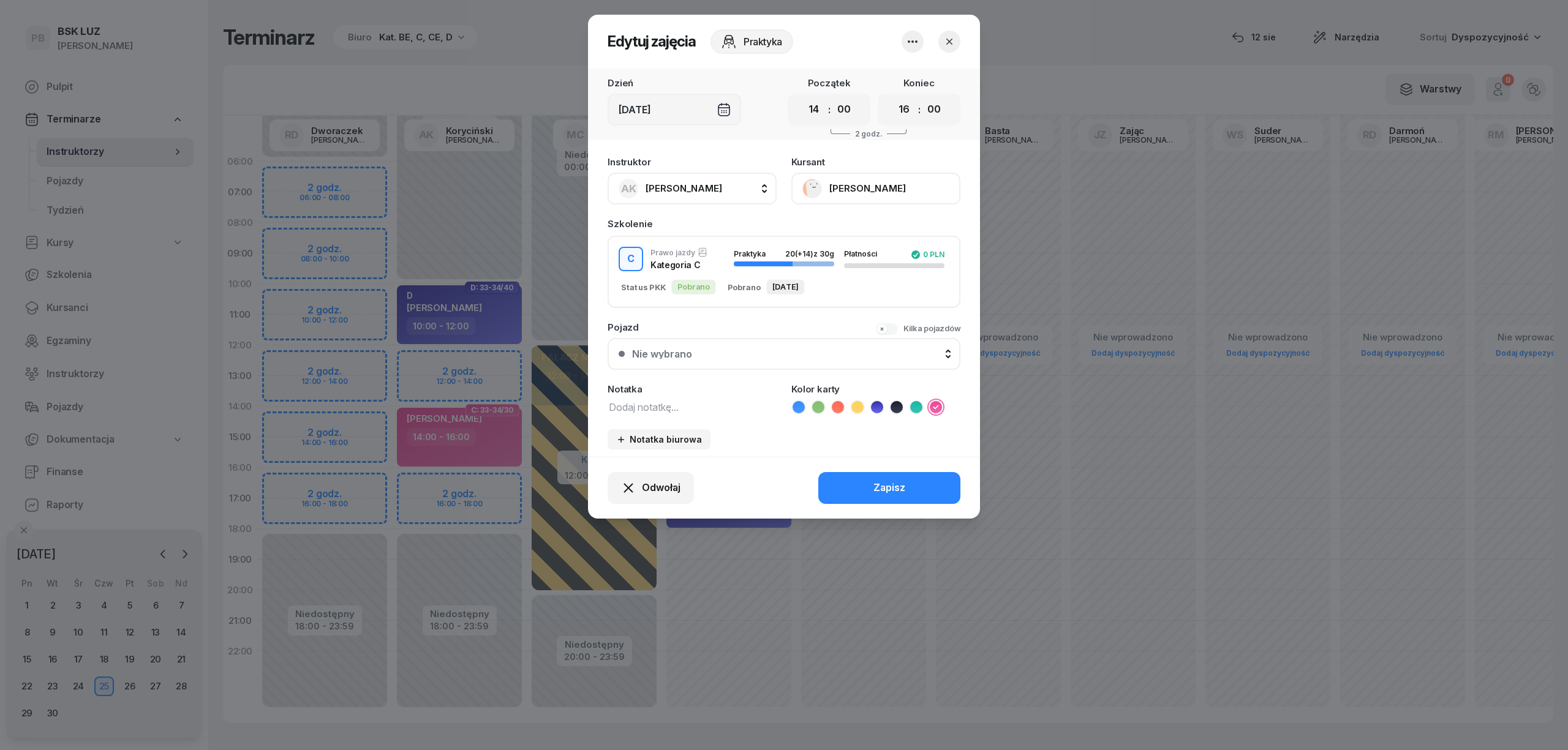
click at [907, 44] on icon "button" at bounding box center [912, 41] width 15 height 15
click at [916, 75] on link "Usuń" at bounding box center [906, 79] width 162 height 31
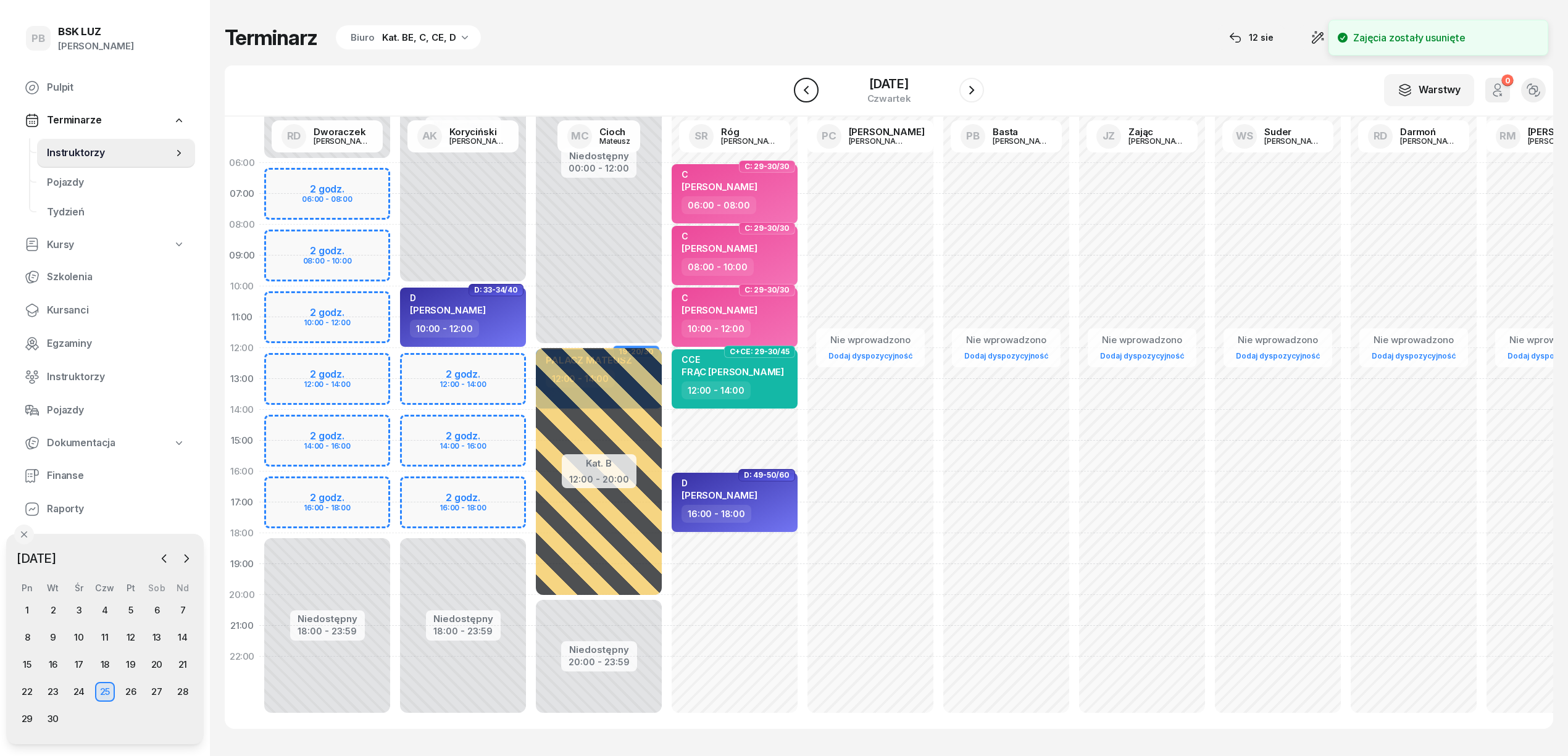
click at [804, 92] on icon "button" at bounding box center [807, 90] width 15 height 15
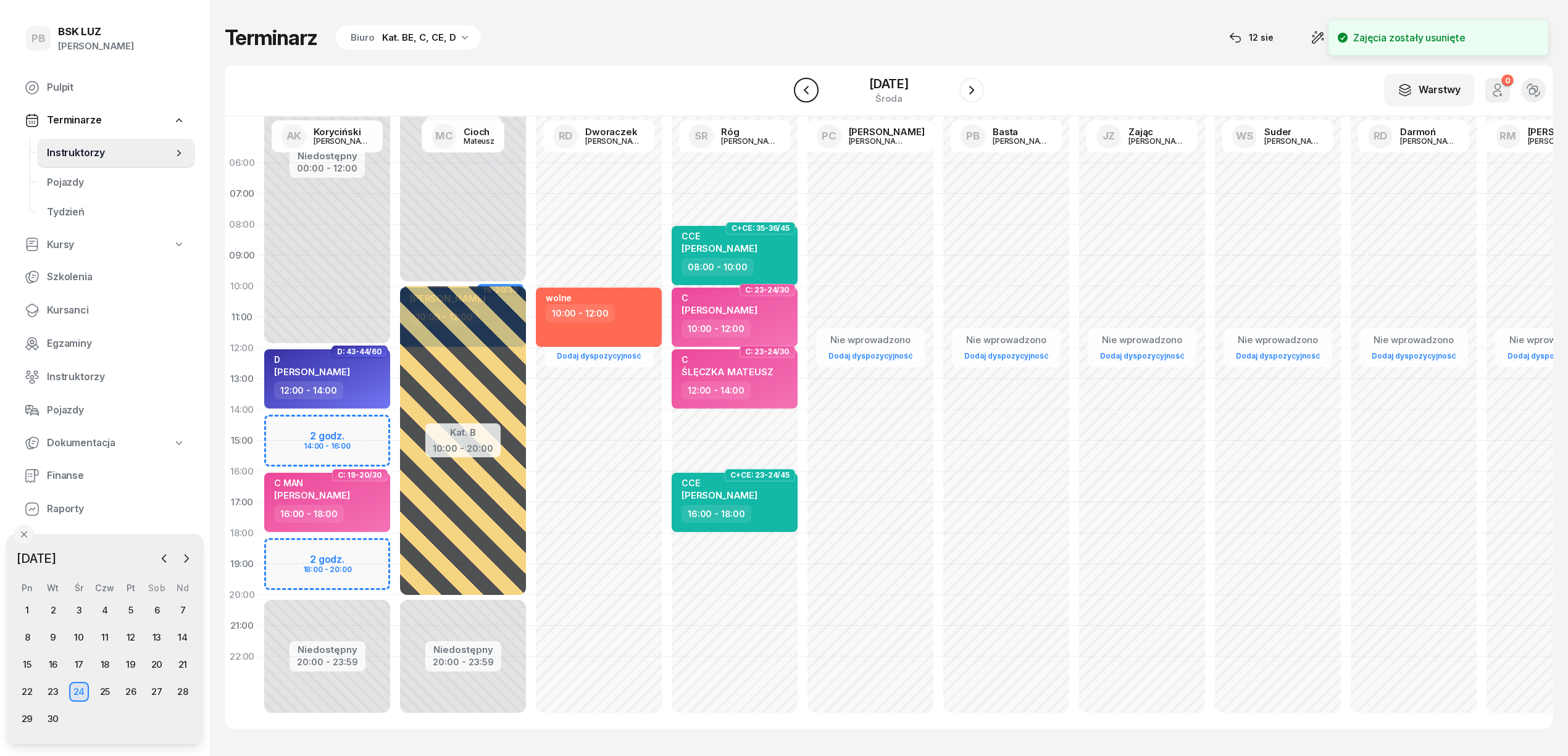
click at [801, 86] on icon "button" at bounding box center [807, 90] width 15 height 15
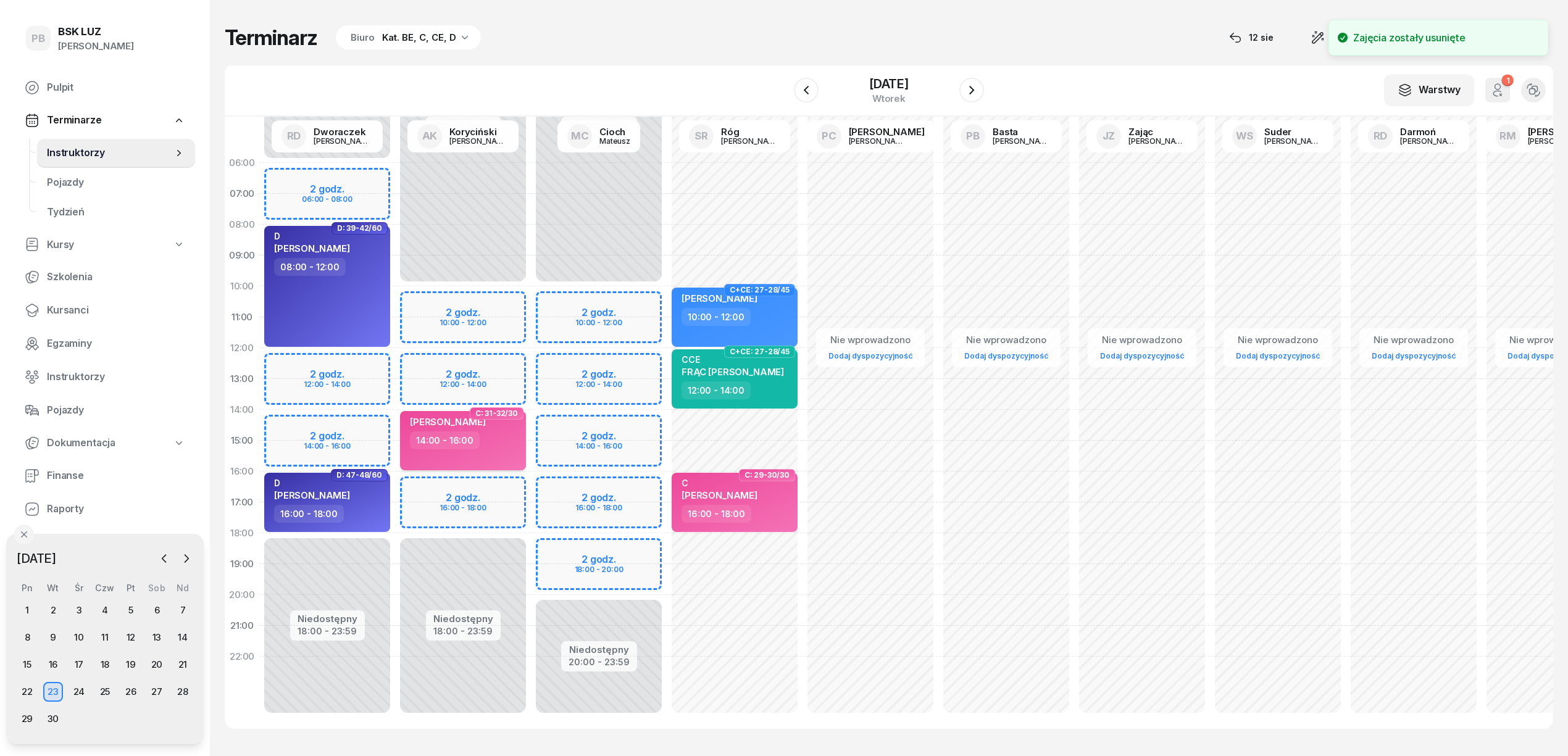
click at [505, 448] on div "14:00 - 16:00" at bounding box center [464, 441] width 108 height 18
select select "14"
select select "16"
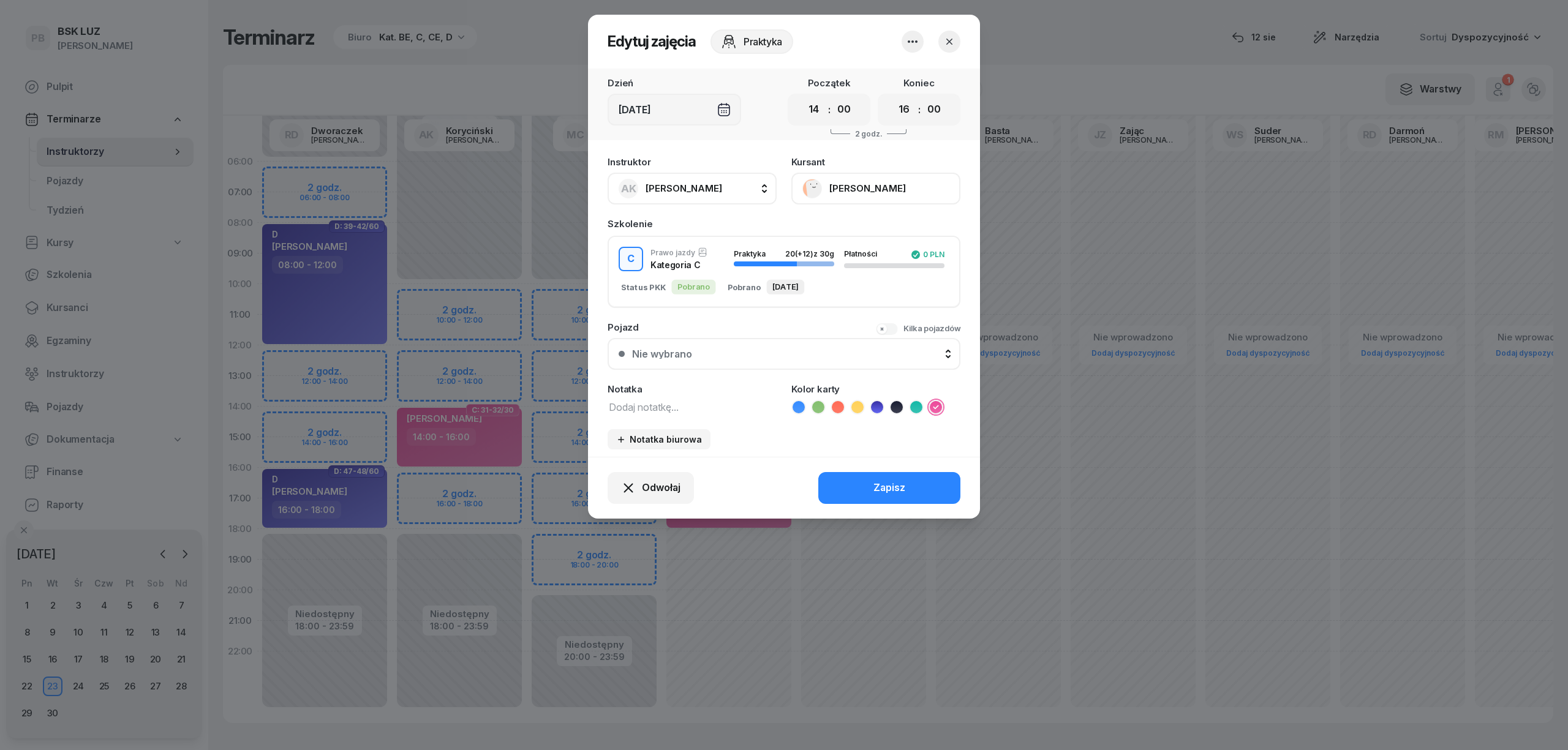
click at [911, 43] on icon "button" at bounding box center [912, 41] width 15 height 15
click at [889, 79] on link "Usuń" at bounding box center [906, 79] width 162 height 31
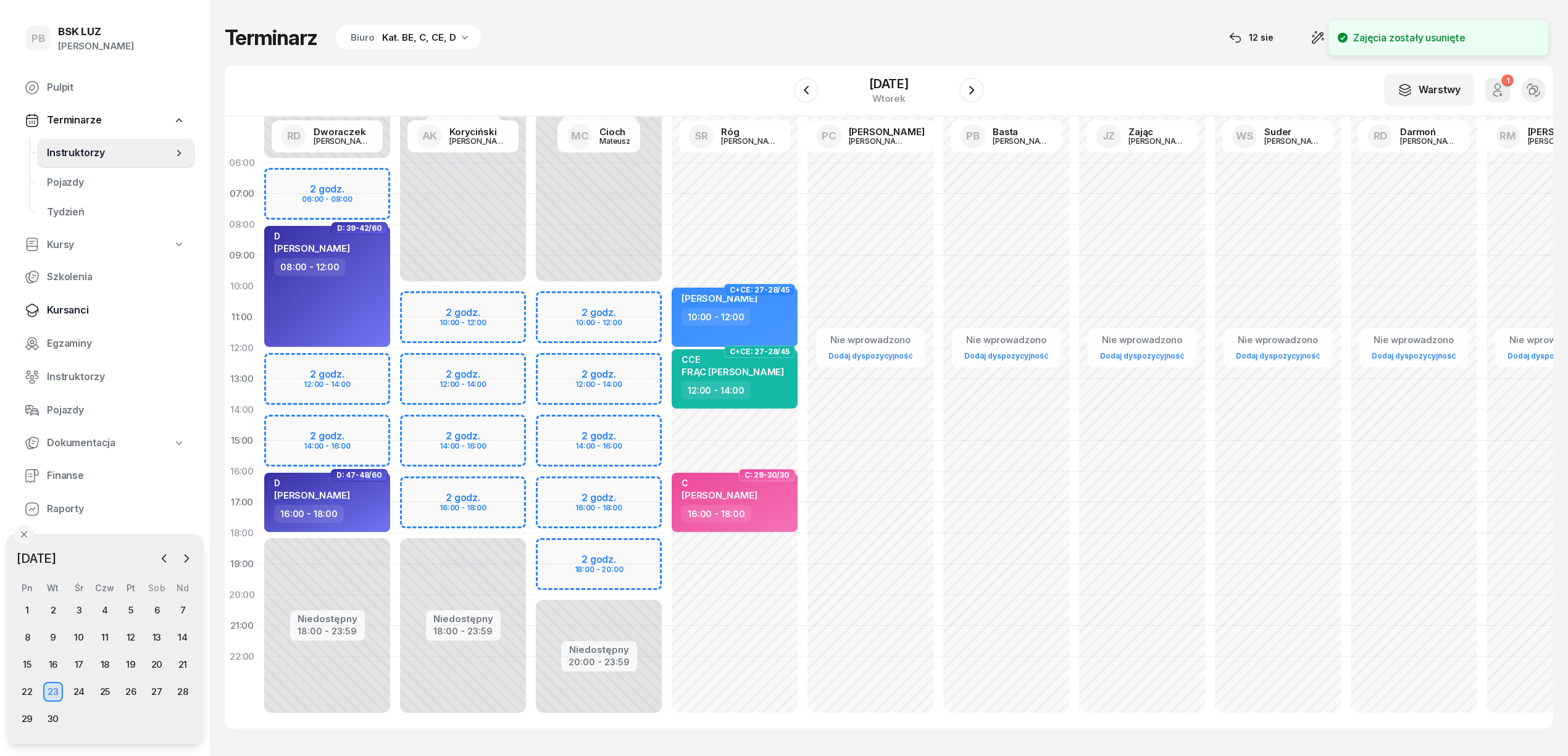
click at [99, 299] on link "Kursanci" at bounding box center [105, 311] width 181 height 30
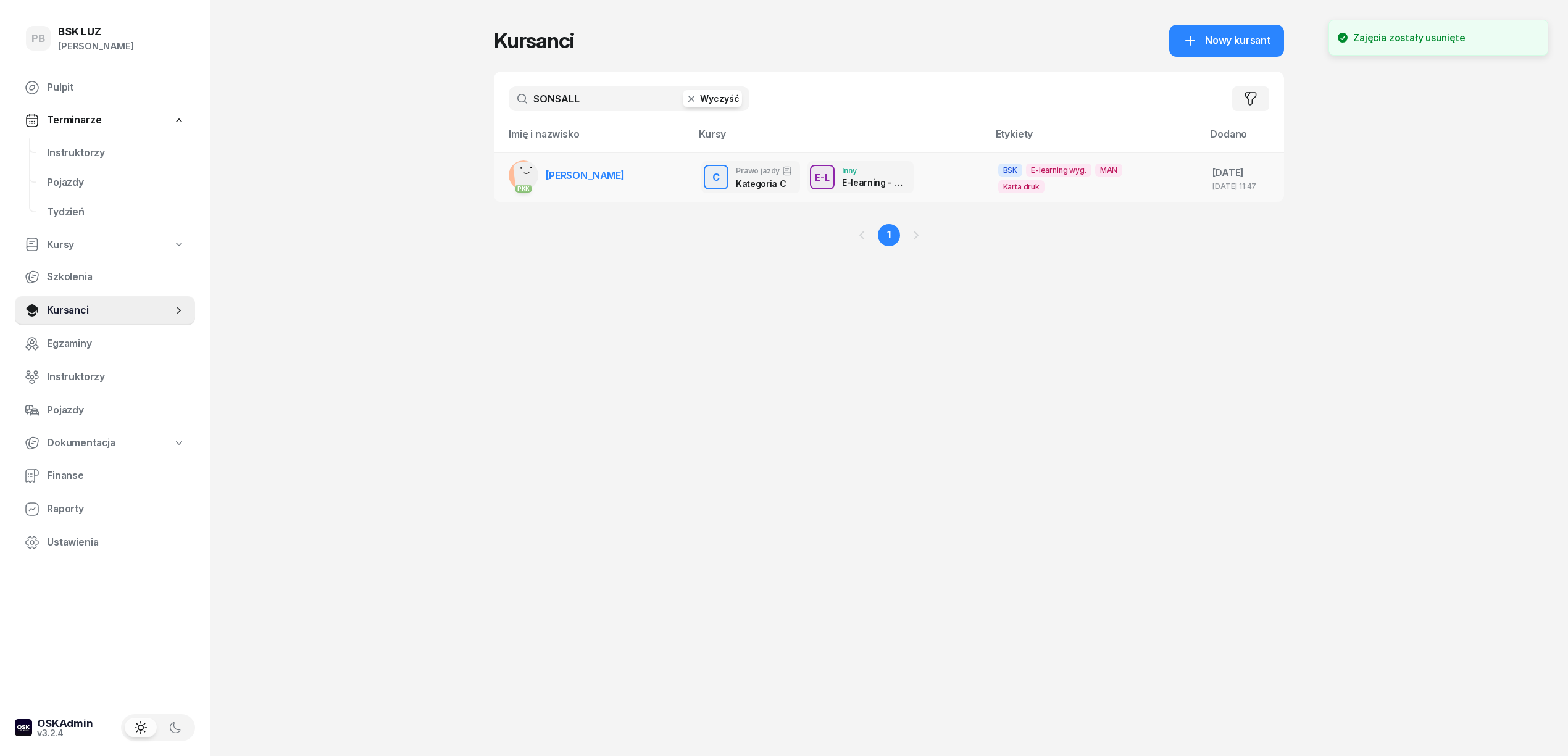
click at [666, 166] on td "PKK [PERSON_NAME]" at bounding box center [592, 177] width 197 height 49
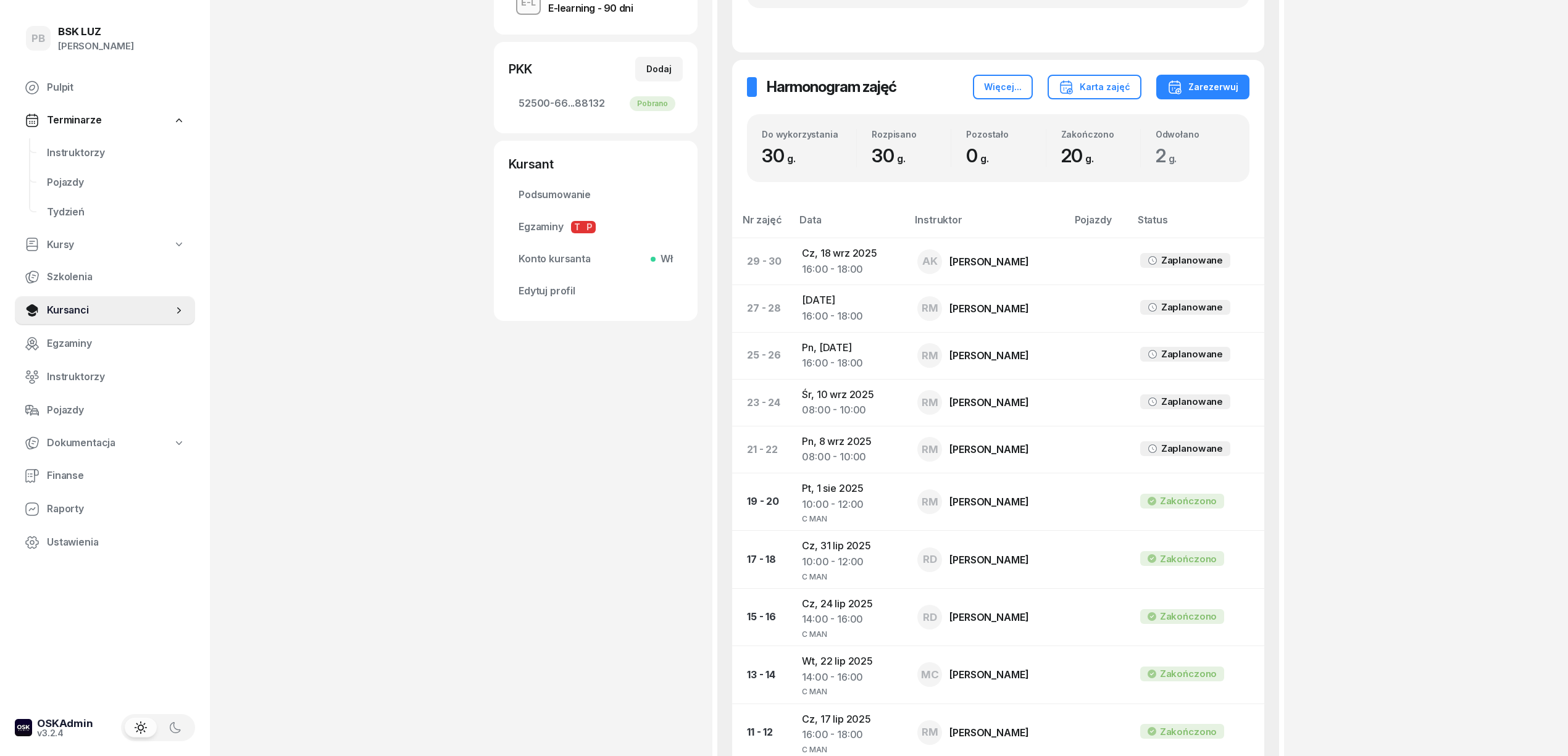
scroll to position [411, 0]
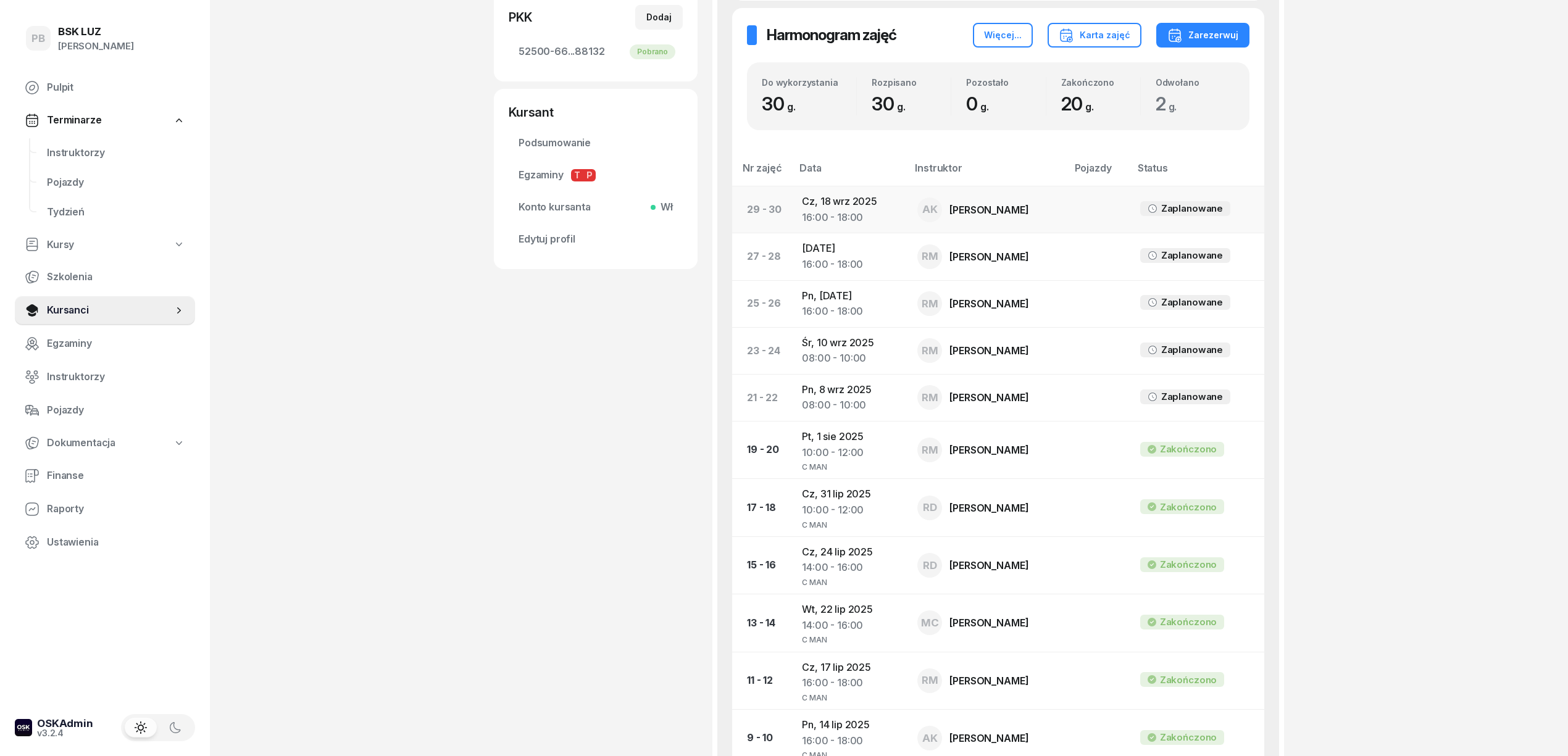
click at [845, 201] on td "[DATE] 16:00 - 18:00" at bounding box center [850, 210] width 115 height 47
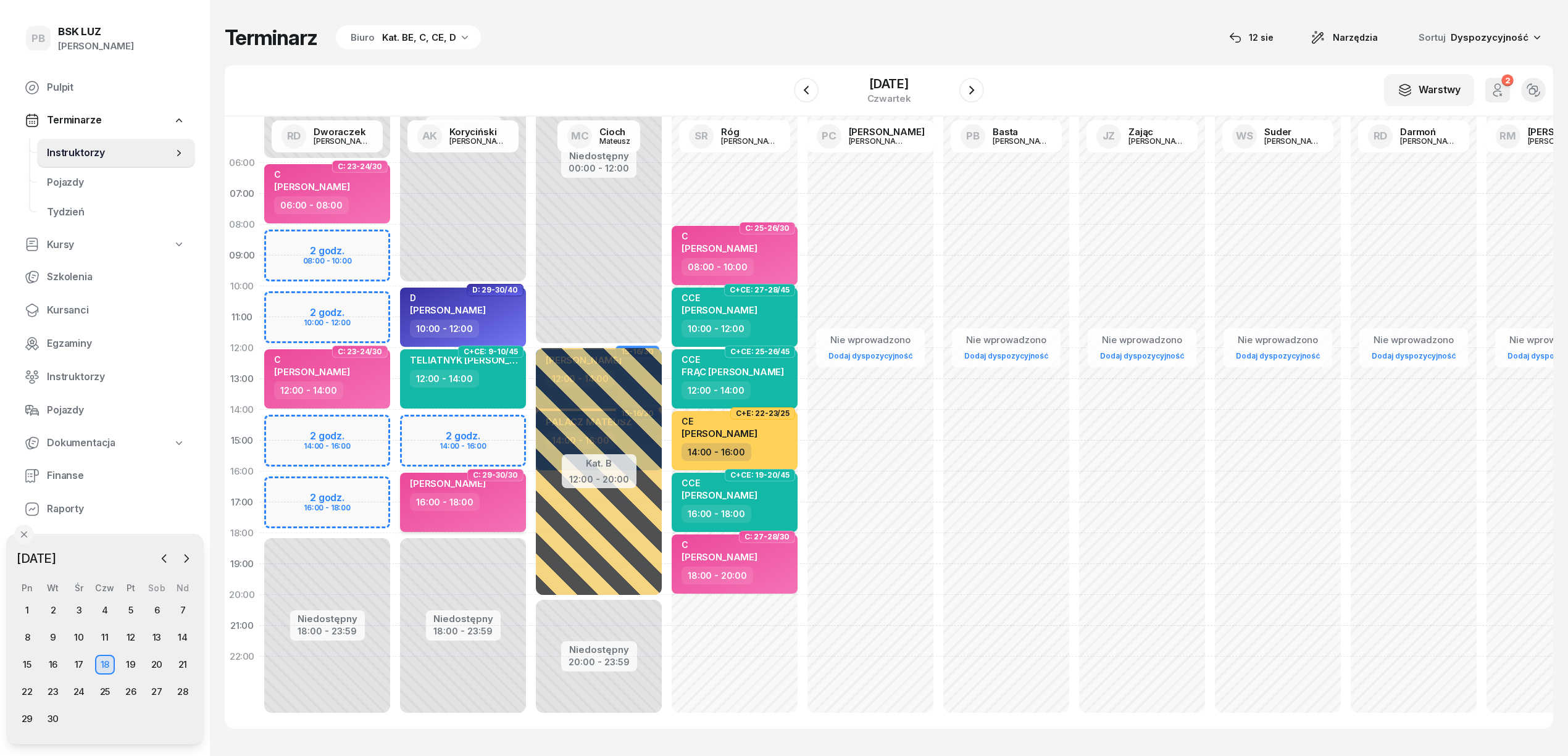
click at [484, 494] on div "16:00 - 18:00" at bounding box center [464, 502] width 108 height 18
select select "16"
select select "18"
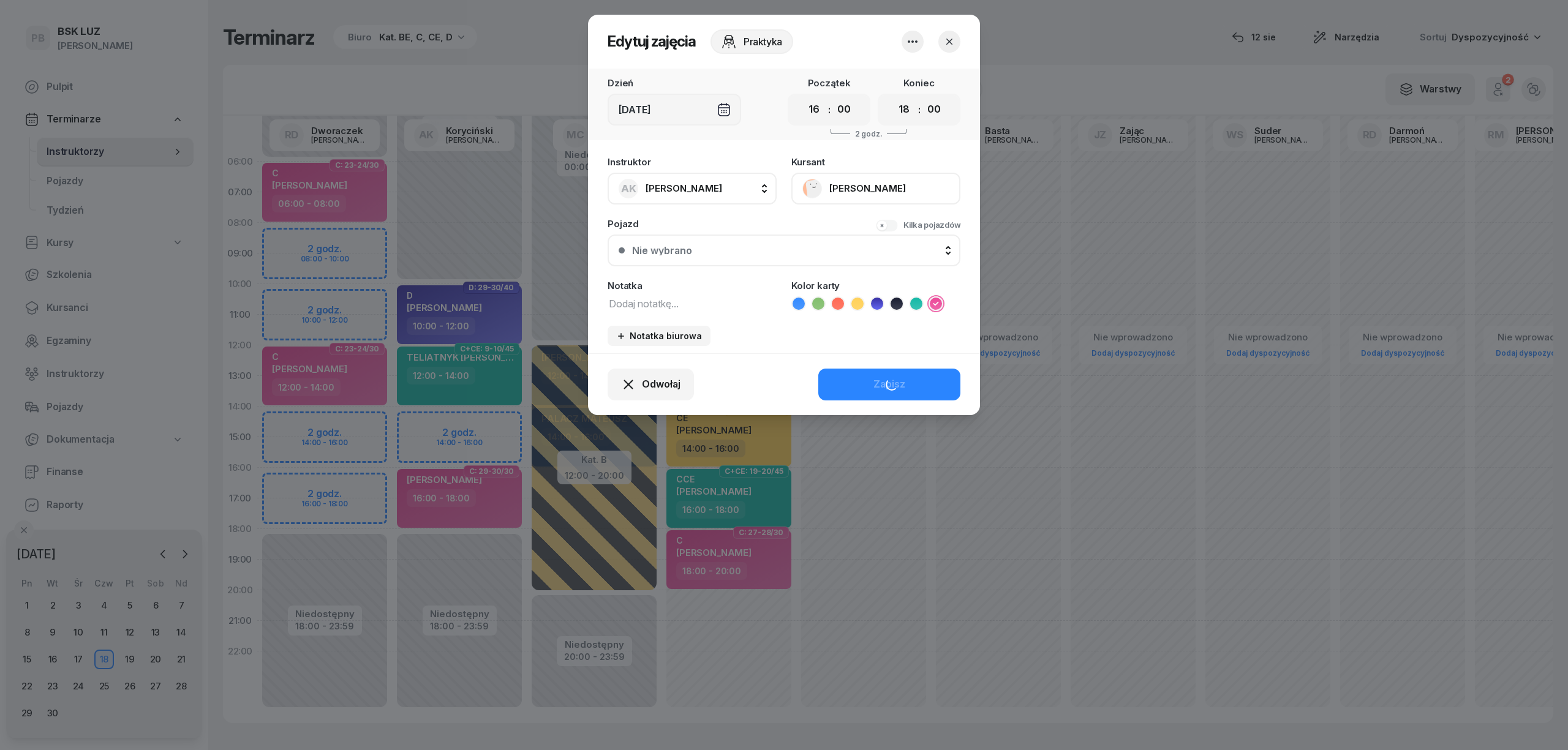
click at [909, 47] on icon "button" at bounding box center [912, 41] width 15 height 15
click at [908, 77] on link "Usuń" at bounding box center [906, 79] width 162 height 31
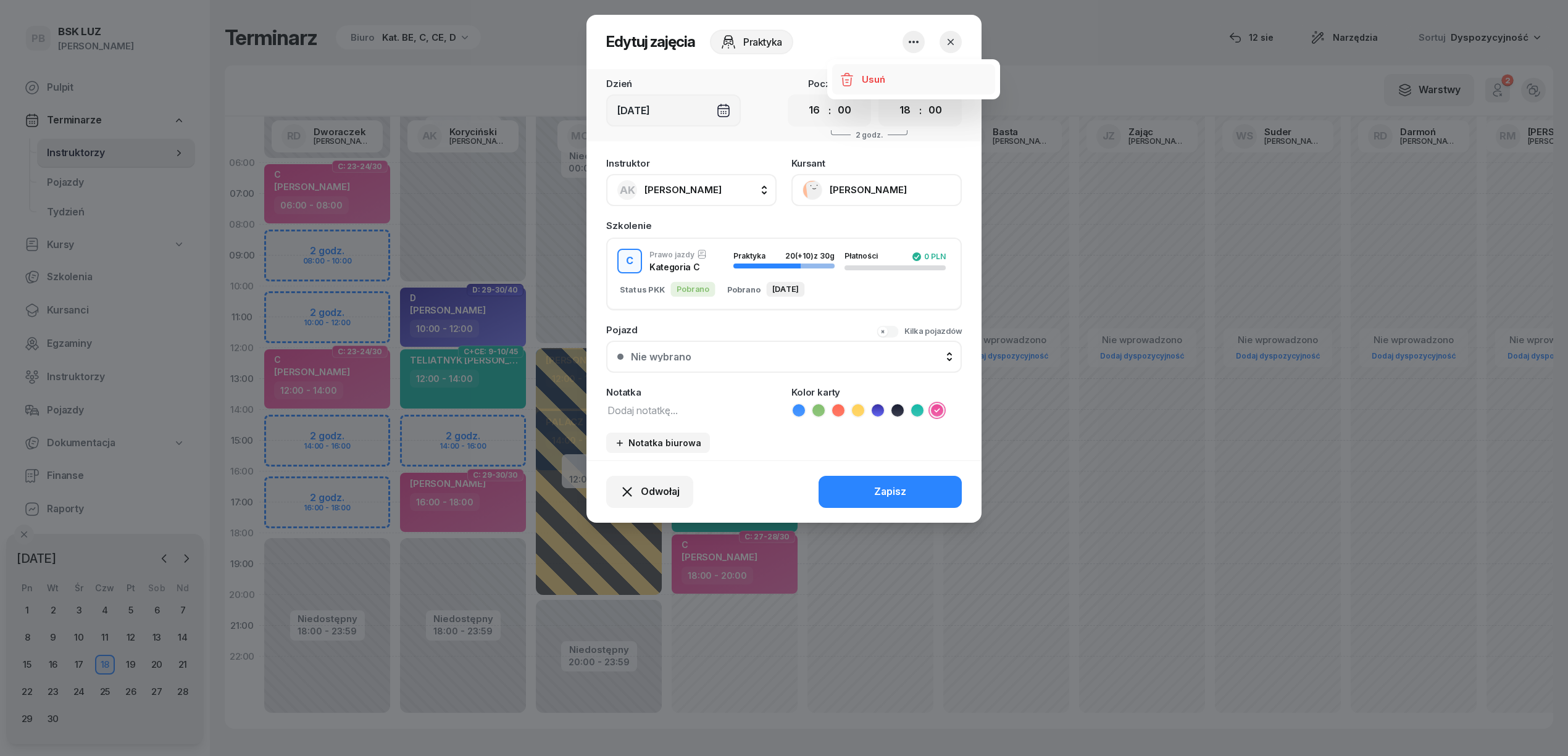
click at [877, 71] on div "W Wybierz AK [PERSON_NAME] BP [PERSON_NAME] DP [PERSON_NAME] GS [PERSON_NAME] I…" at bounding box center [889, 91] width 1329 height 51
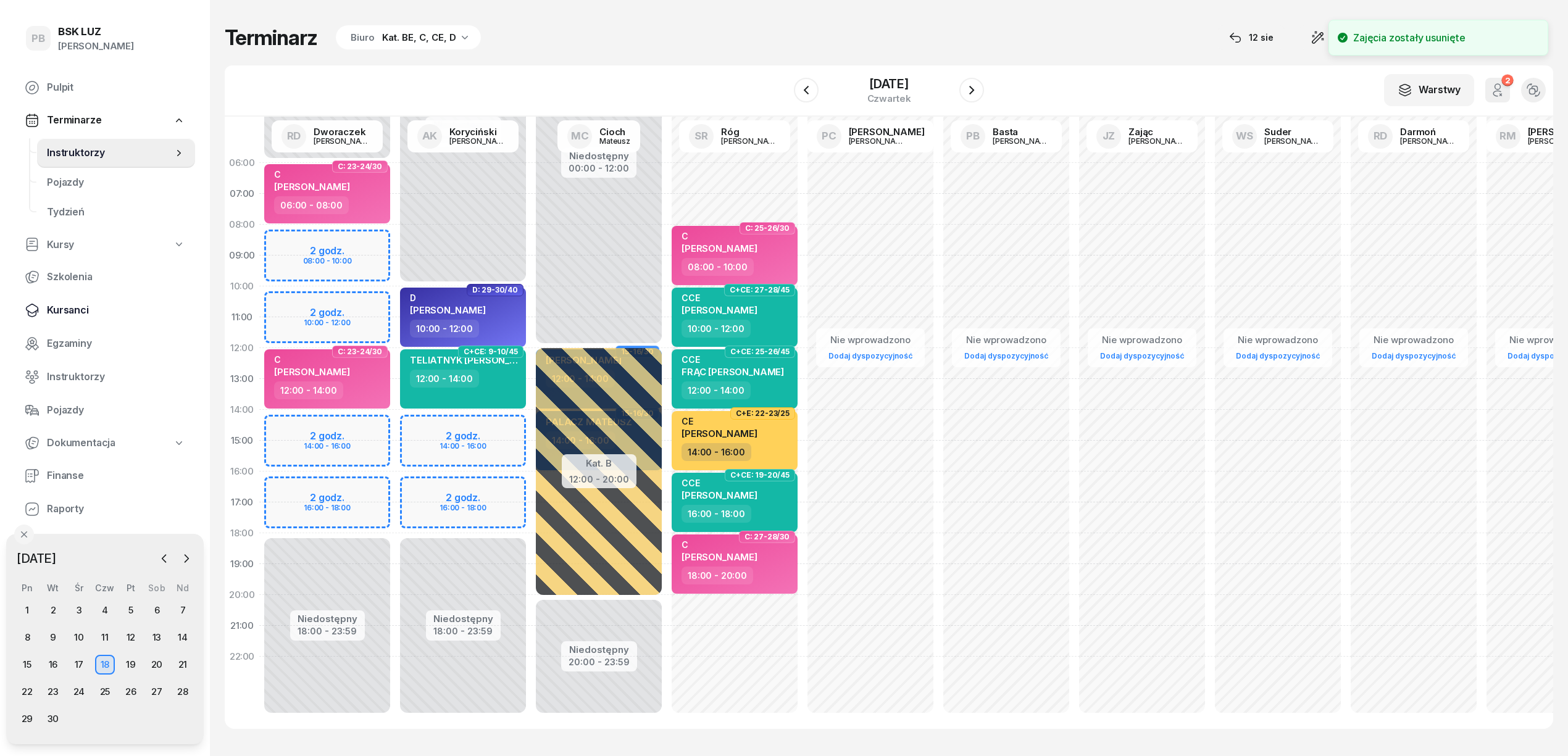
click at [75, 301] on link "Kursanci" at bounding box center [105, 311] width 181 height 30
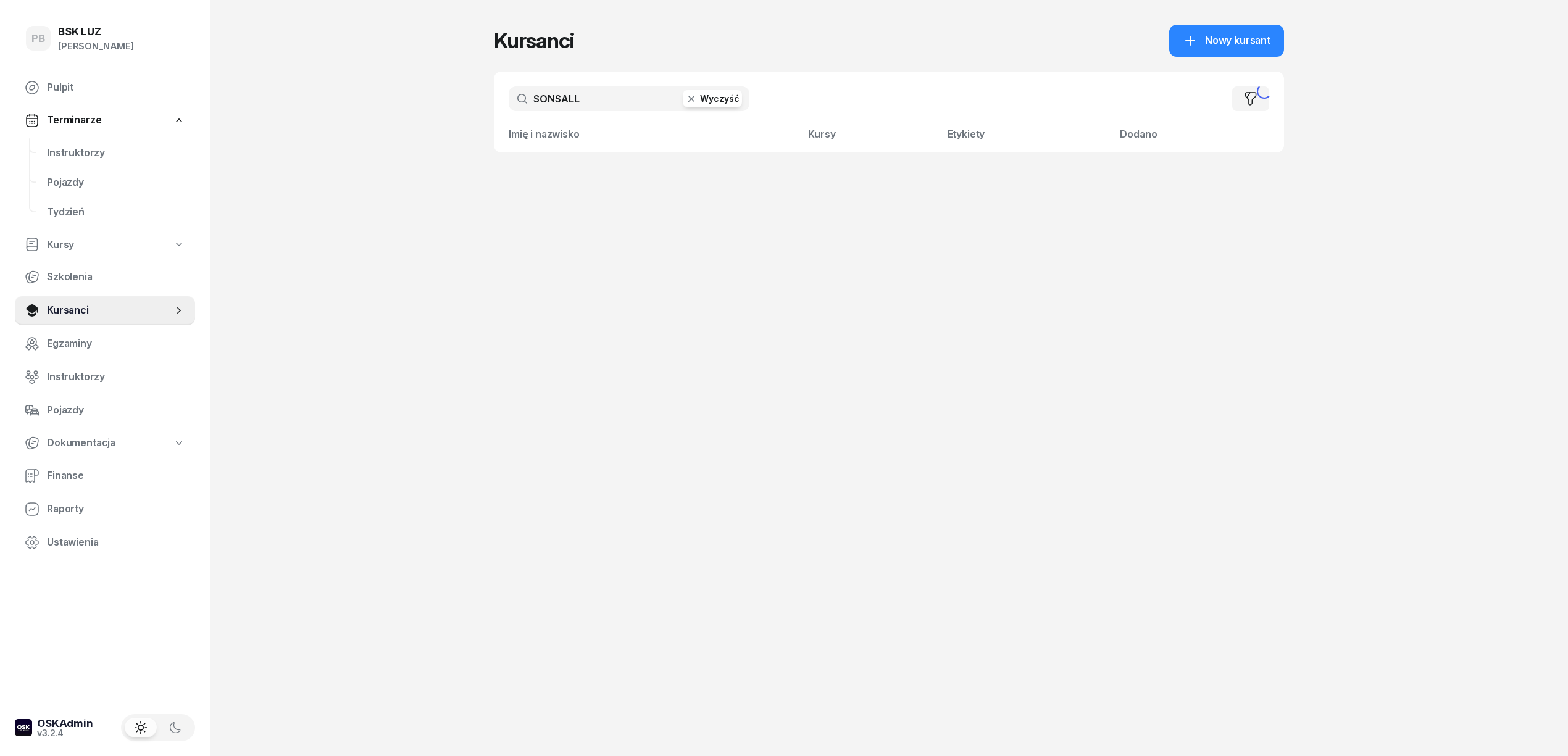
click at [653, 99] on input "SONSALL" at bounding box center [629, 98] width 241 height 25
click at [655, 168] on td "PKK [PERSON_NAME]" at bounding box center [592, 177] width 197 height 49
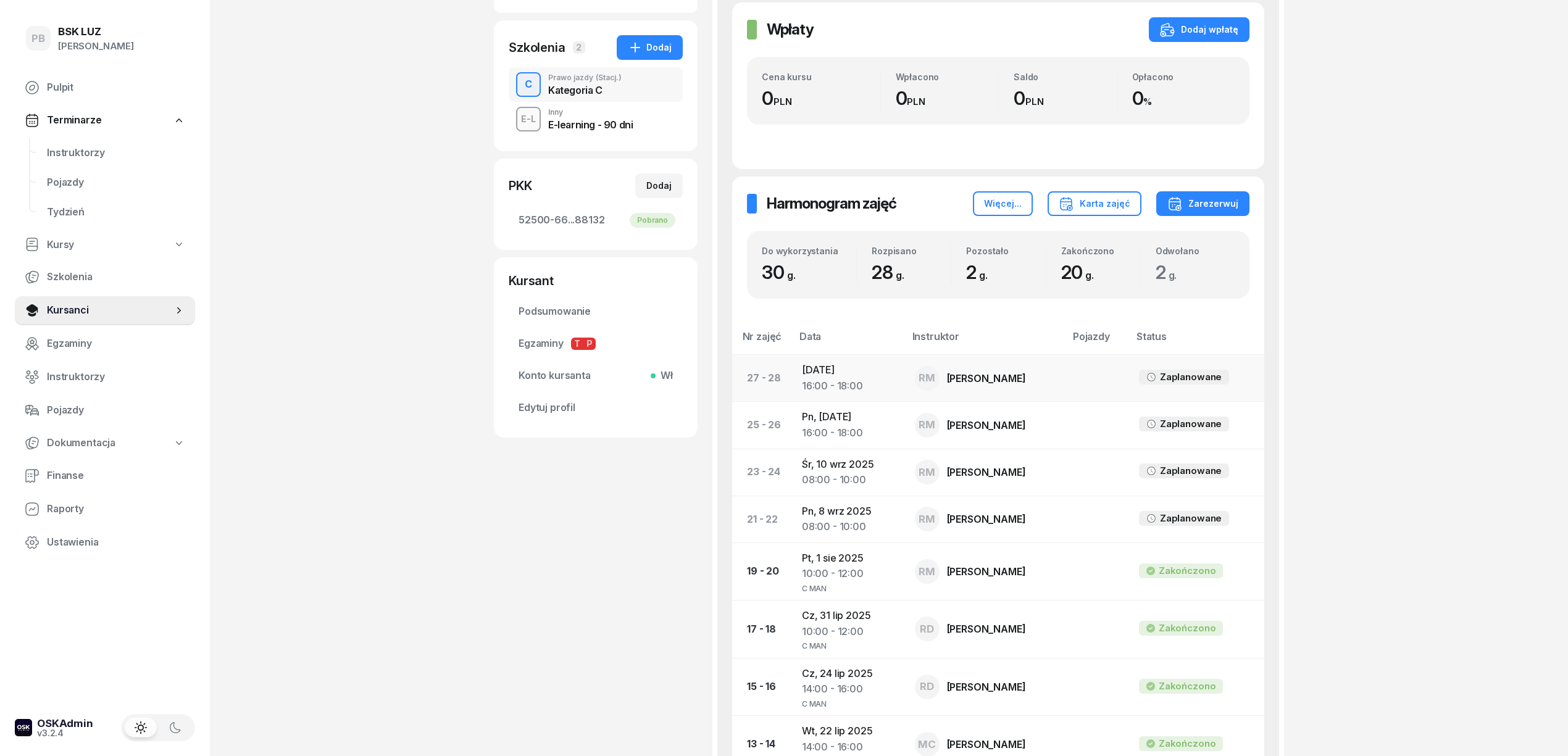
scroll to position [247, 0]
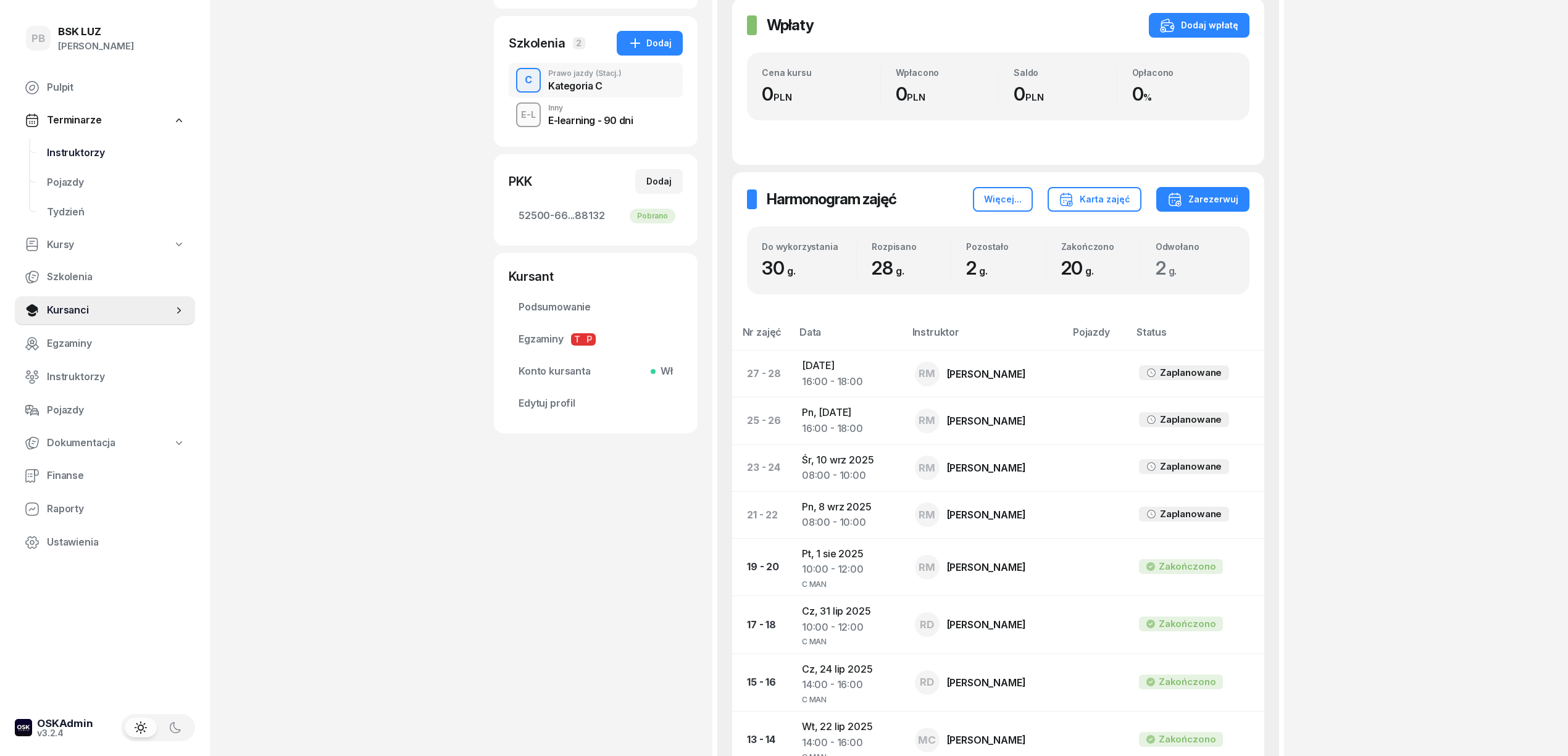
click at [77, 154] on span "Instruktorzy" at bounding box center [116, 153] width 138 height 16
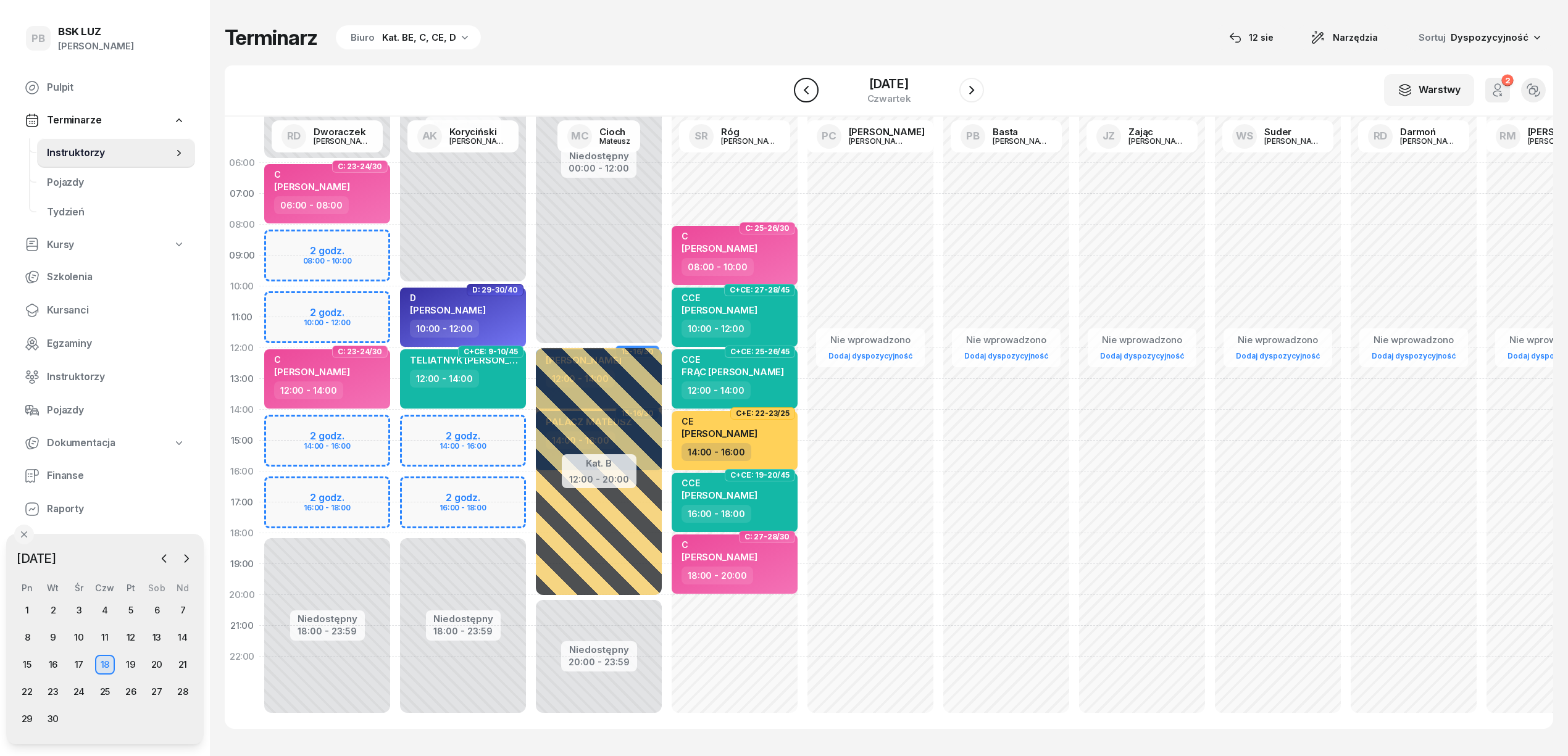
click at [811, 94] on icon "button" at bounding box center [807, 90] width 15 height 15
click at [811, 92] on icon "button" at bounding box center [807, 90] width 15 height 15
click at [811, 92] on button "button" at bounding box center [806, 90] width 25 height 25
click at [811, 92] on icon "button" at bounding box center [807, 90] width 15 height 15
click at [811, 92] on button "button" at bounding box center [806, 90] width 25 height 25
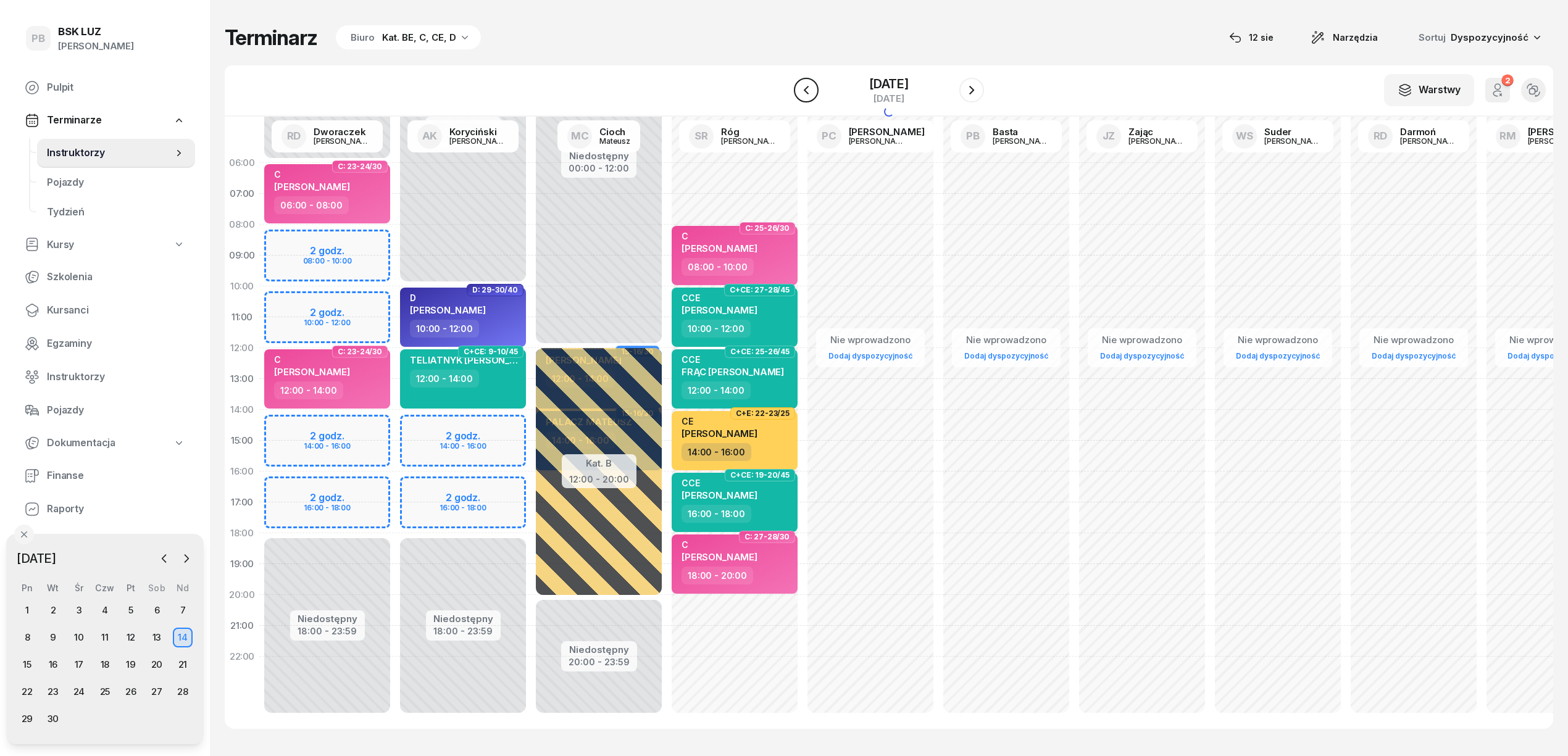
click at [811, 92] on button "button" at bounding box center [806, 90] width 25 height 25
click at [811, 92] on icon "button" at bounding box center [807, 90] width 15 height 15
click at [813, 92] on button "button" at bounding box center [806, 90] width 25 height 25
click at [813, 92] on icon "button" at bounding box center [807, 90] width 15 height 15
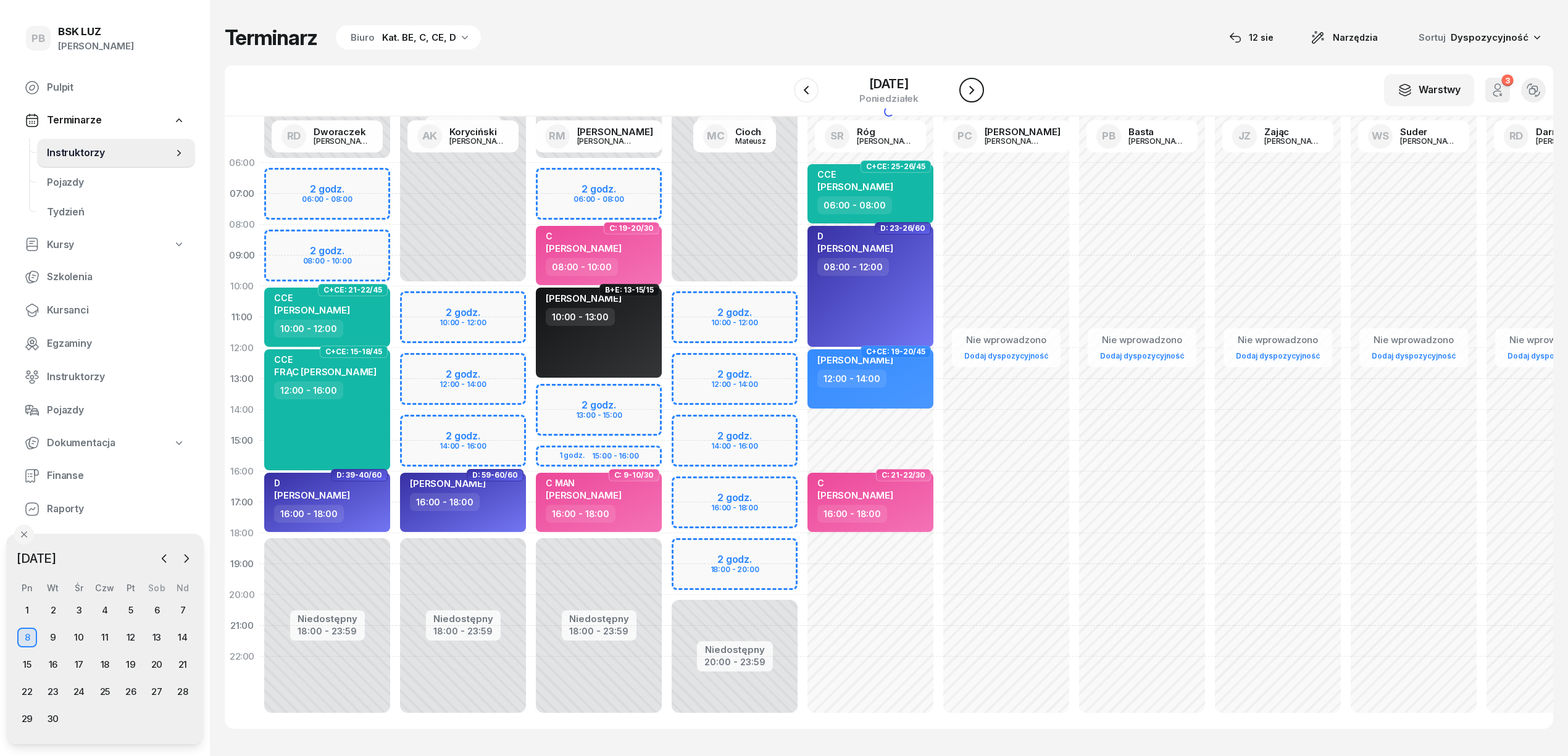
click at [969, 85] on icon "button" at bounding box center [972, 90] width 15 height 15
click at [966, 85] on icon "button" at bounding box center [972, 90] width 15 height 15
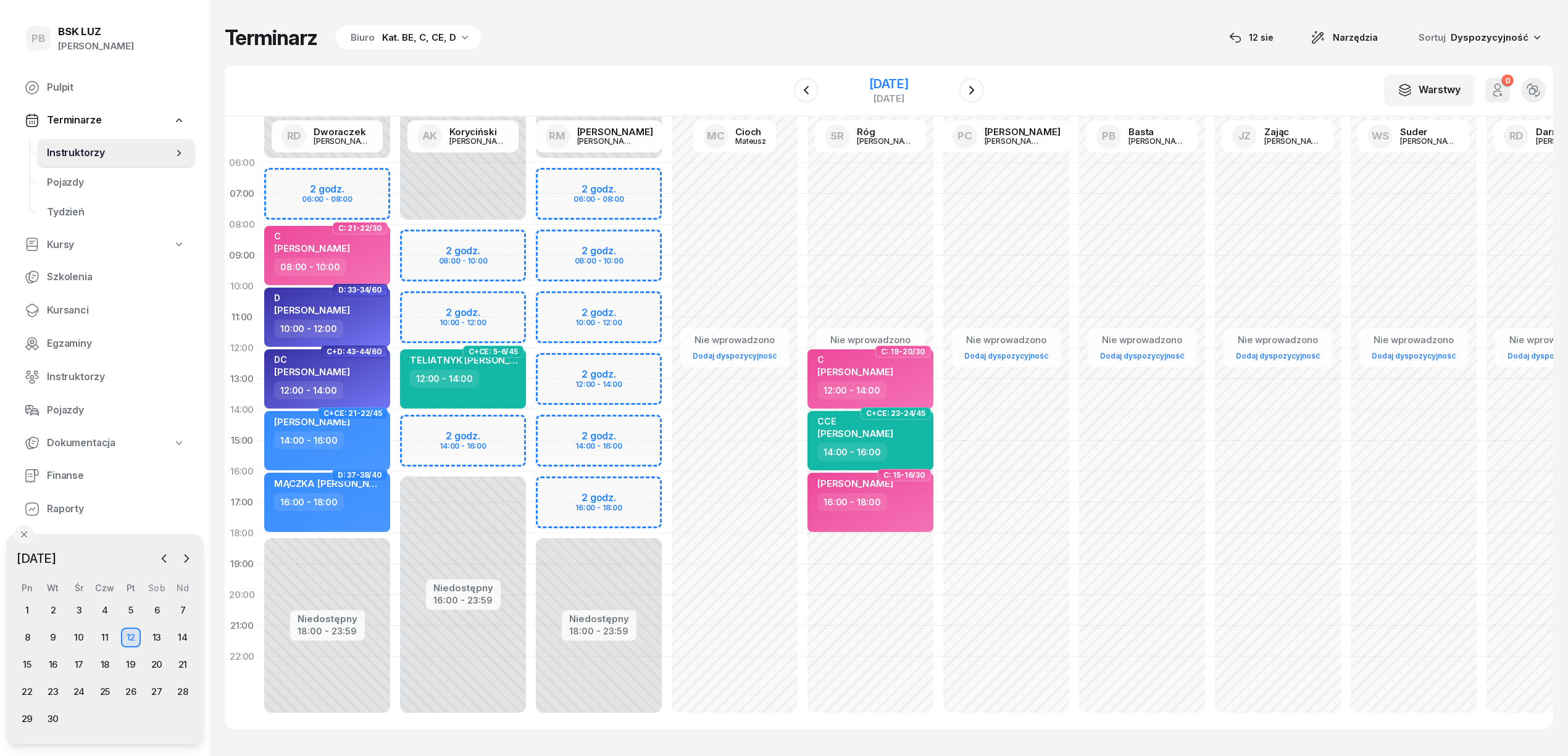
click at [878, 94] on div "[DATE]" at bounding box center [889, 98] width 40 height 9
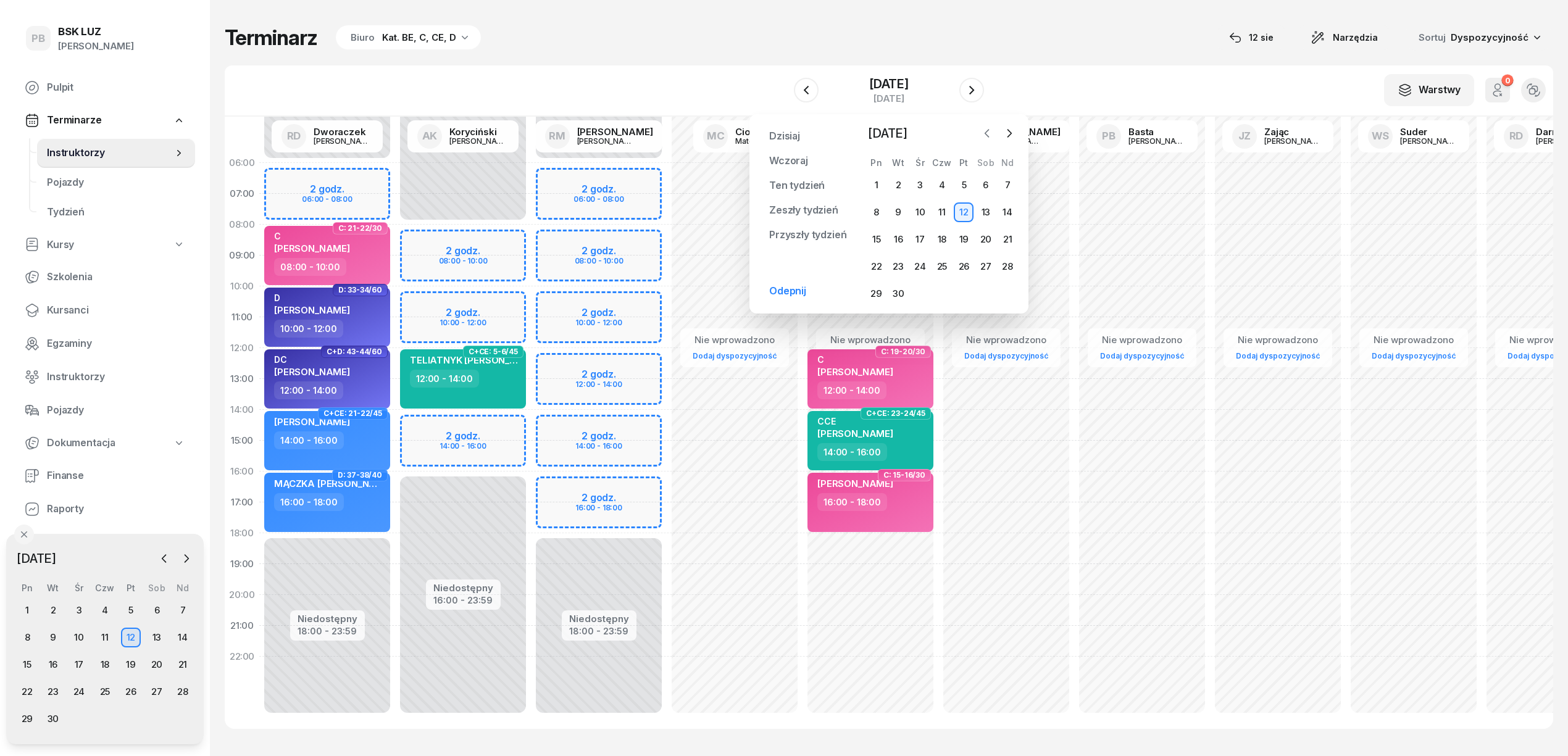
click at [978, 136] on button "button" at bounding box center [986, 133] width 18 height 18
click at [904, 232] on div "12" at bounding box center [898, 239] width 20 height 20
